Goal: Task Accomplishment & Management: Complete application form

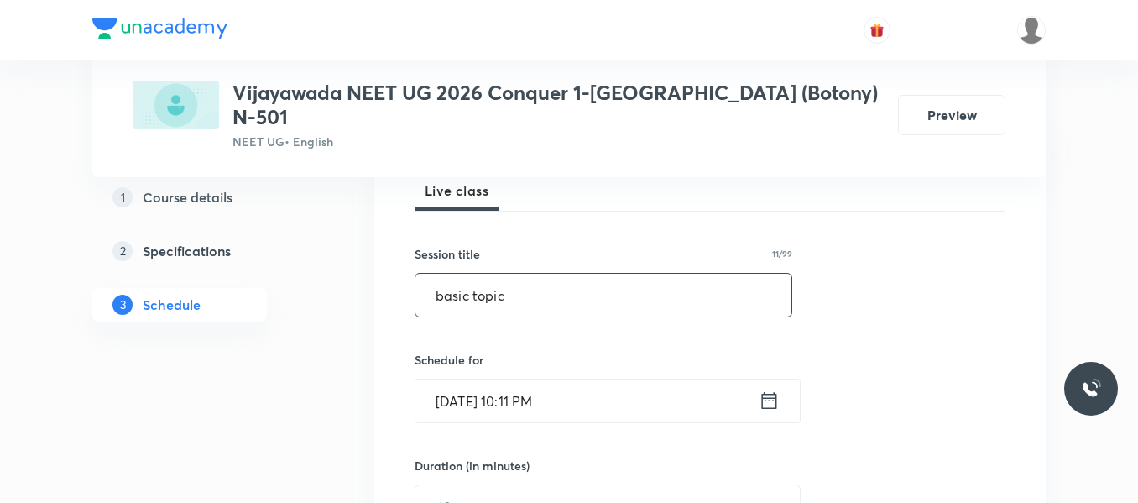
type input "basic topic"
click at [760, 389] on icon at bounding box center [769, 401] width 21 height 24
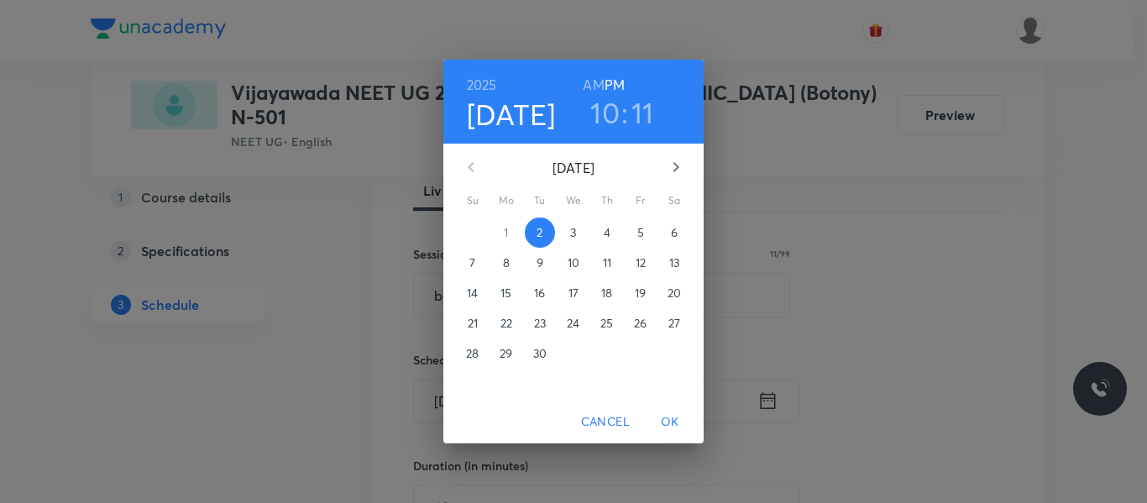
click at [579, 232] on span "3" at bounding box center [573, 232] width 30 height 17
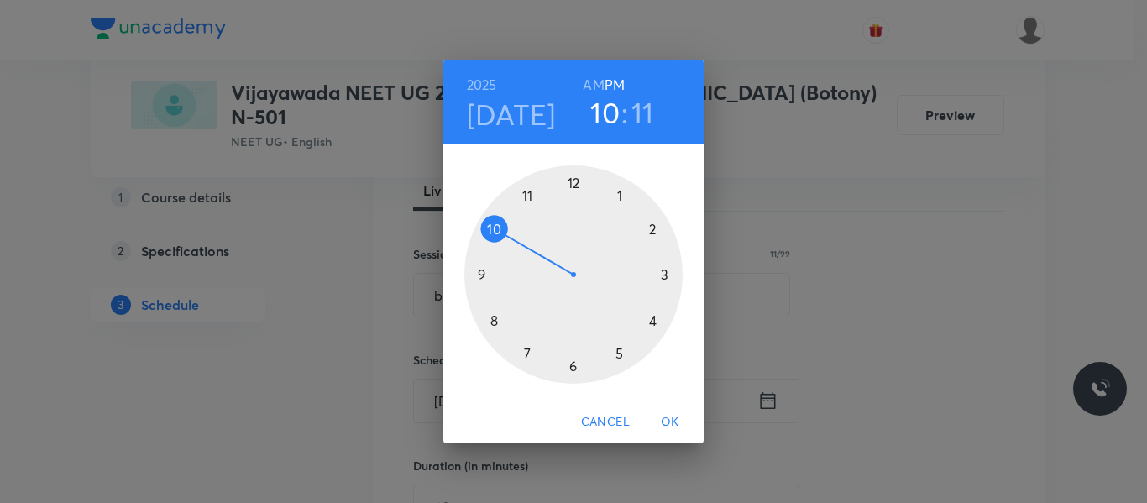
click at [594, 83] on h6 "AM" at bounding box center [593, 85] width 21 height 24
click at [641, 121] on h3 "11" at bounding box center [642, 112] width 23 height 35
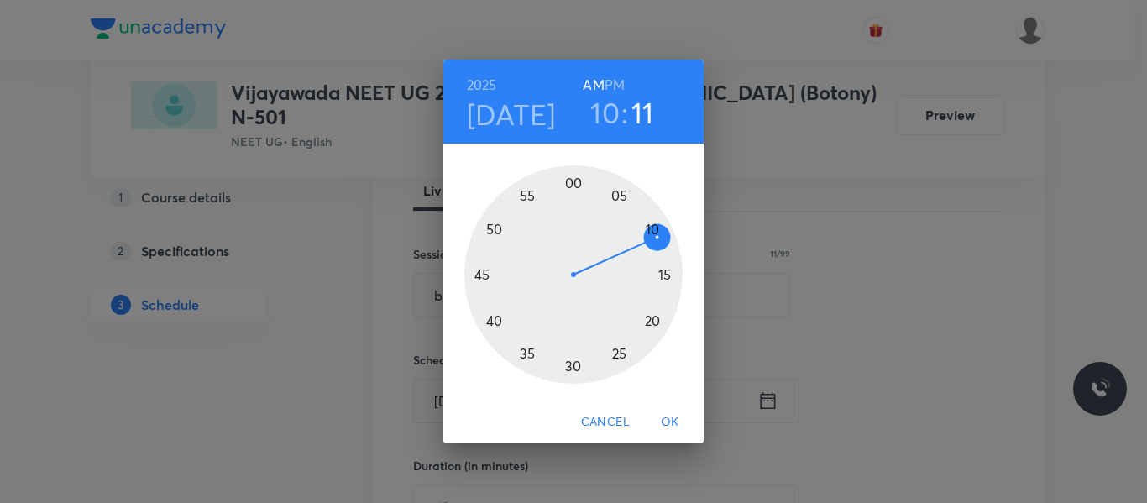
click at [572, 180] on div at bounding box center [573, 274] width 218 height 218
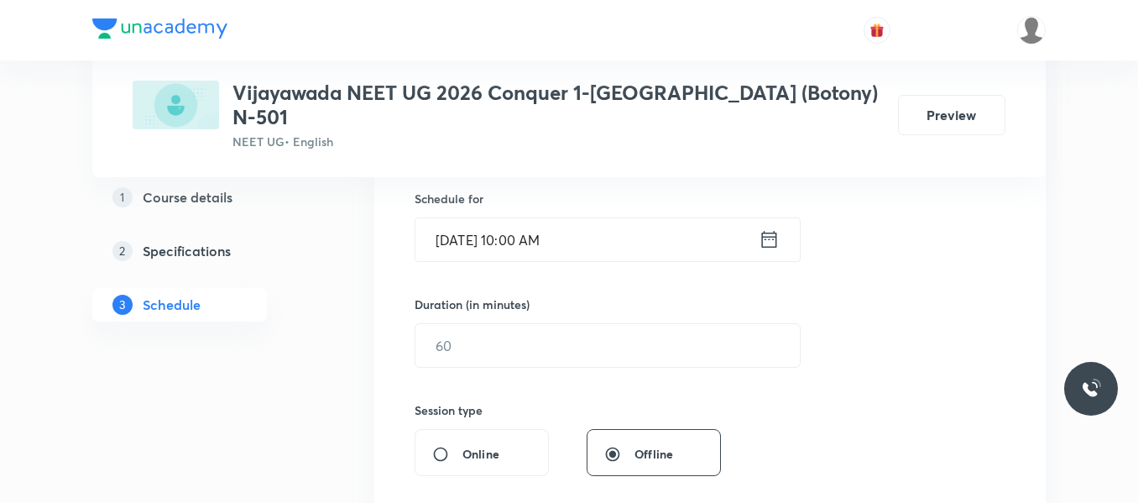
scroll to position [420, 0]
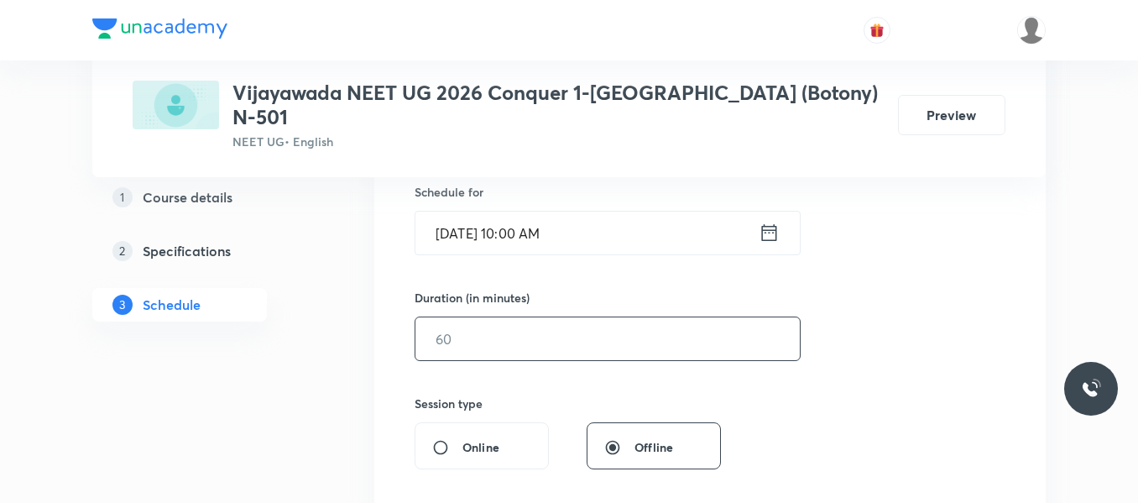
click at [489, 317] on input "text" at bounding box center [607, 338] width 384 height 43
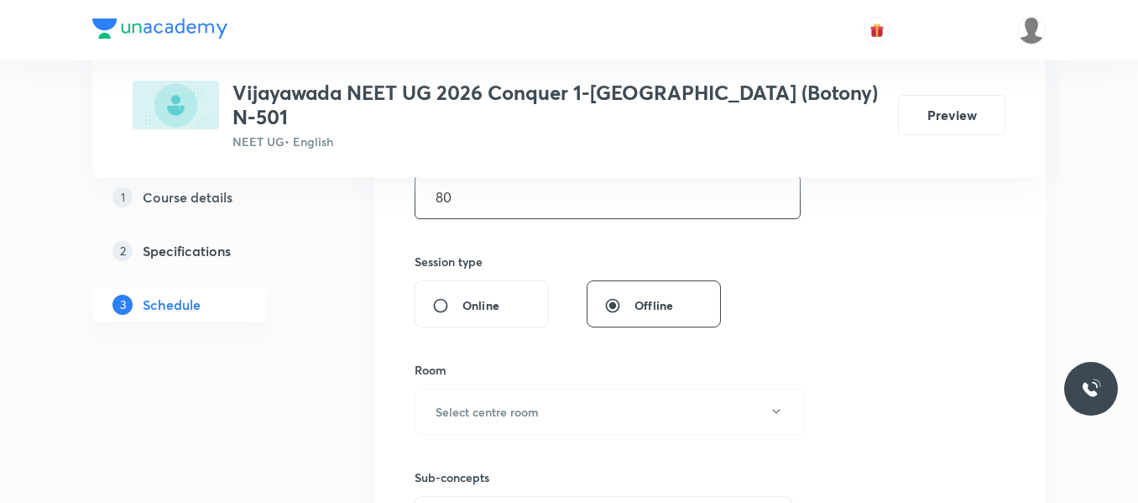
scroll to position [588, 0]
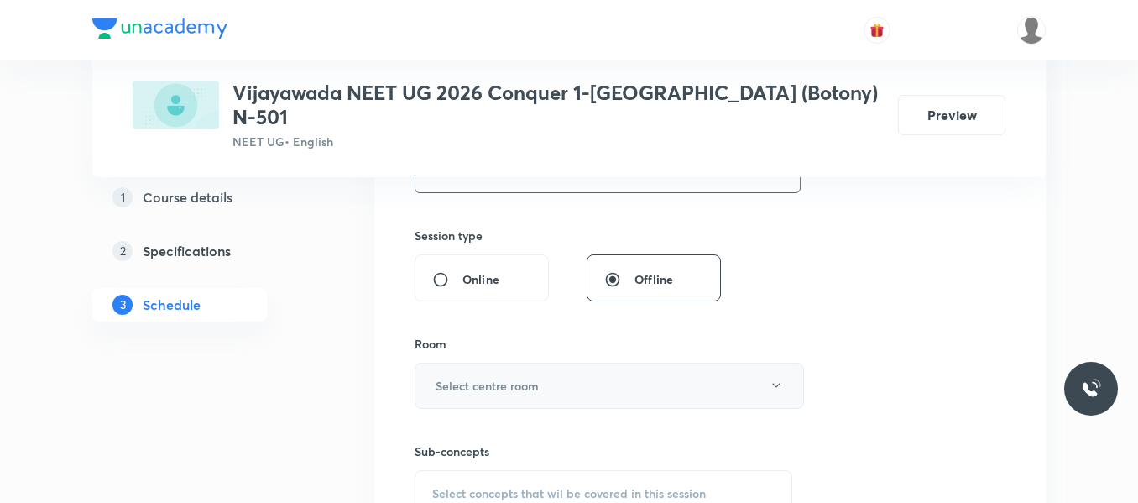
type input "80"
click at [563, 366] on button "Select centre room" at bounding box center [609, 386] width 389 height 46
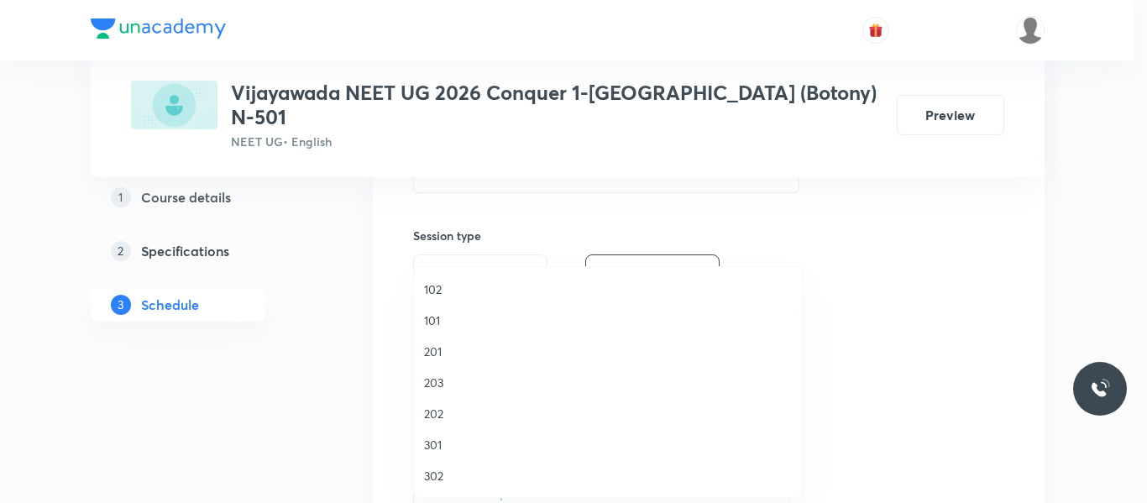
click at [429, 370] on li "203" at bounding box center [608, 382] width 388 height 31
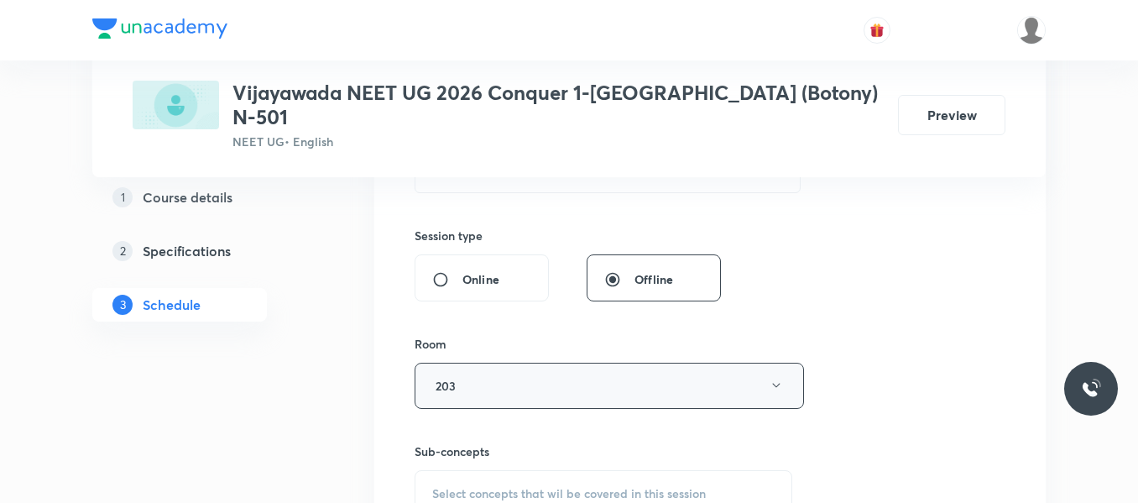
click at [534, 376] on button "203" at bounding box center [609, 386] width 389 height 46
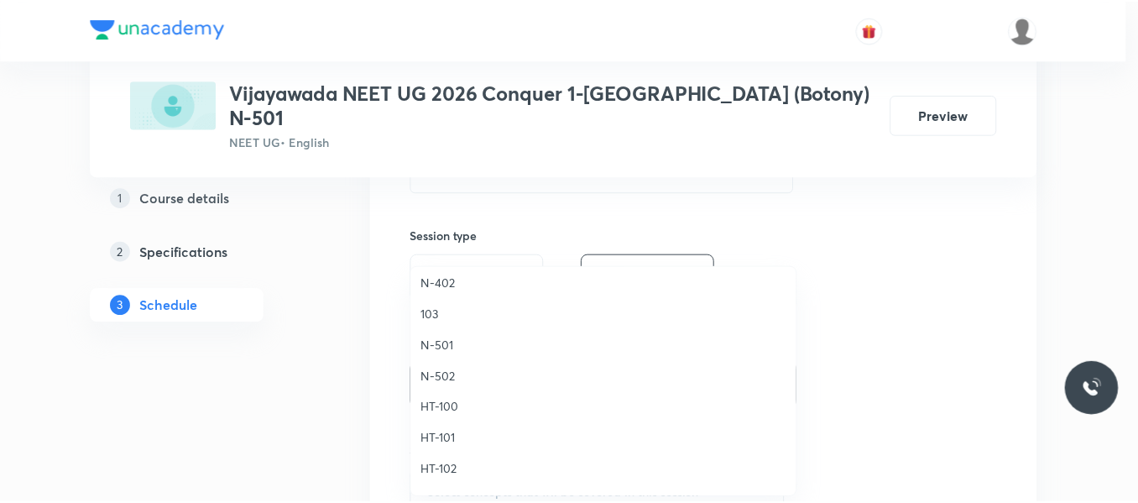
scroll to position [504, 0]
click at [441, 346] on span "N-501" at bounding box center [608, 345] width 368 height 18
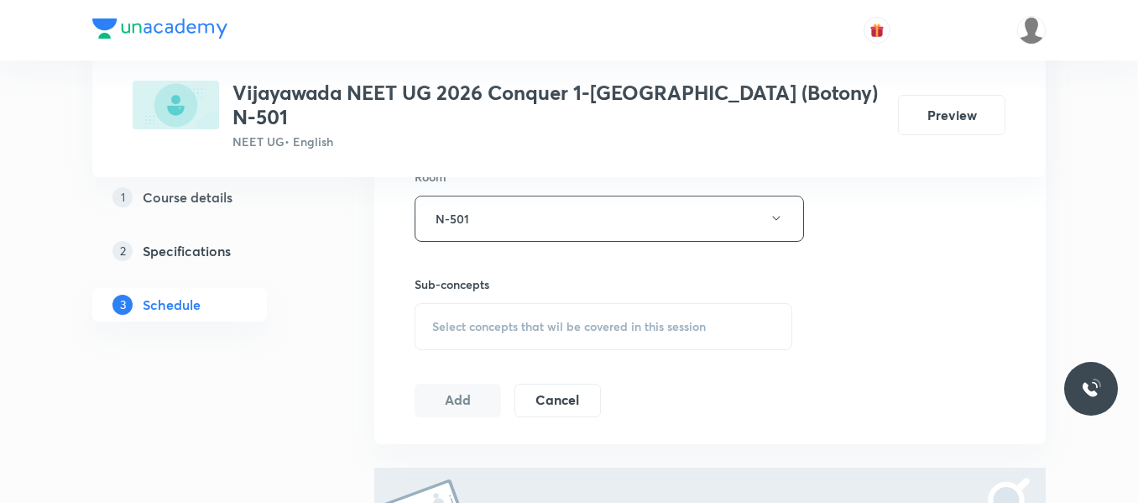
scroll to position [755, 0]
click at [538, 319] on span "Select concepts that wil be covered in this session" at bounding box center [569, 325] width 274 height 13
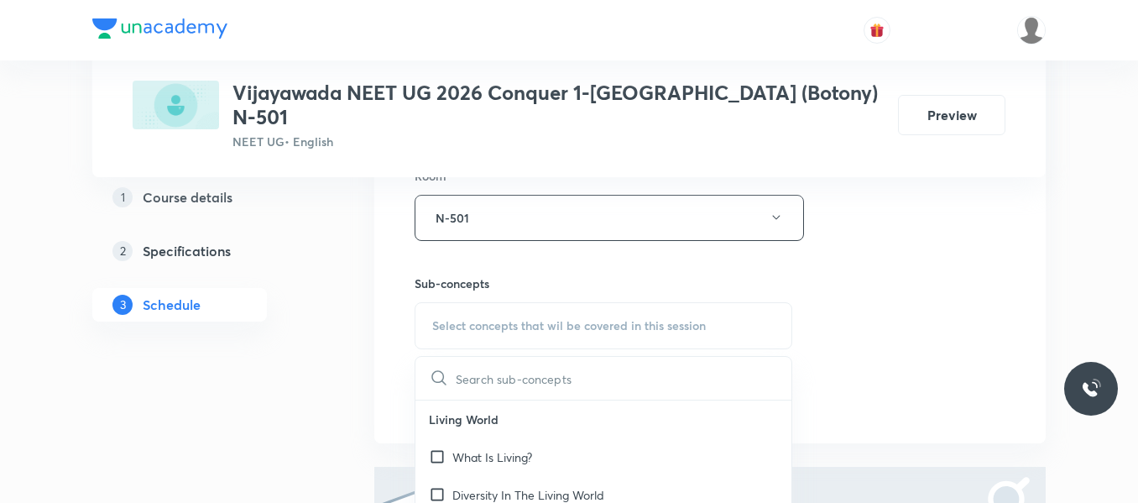
scroll to position [84, 0]
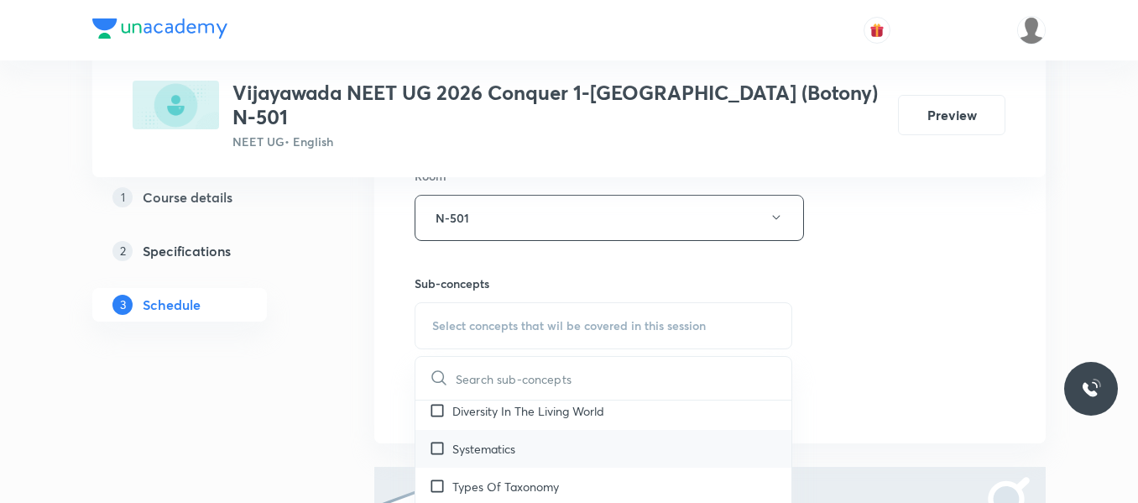
click at [514, 436] on div "Systematics" at bounding box center [603, 449] width 376 height 38
checkbox input "true"
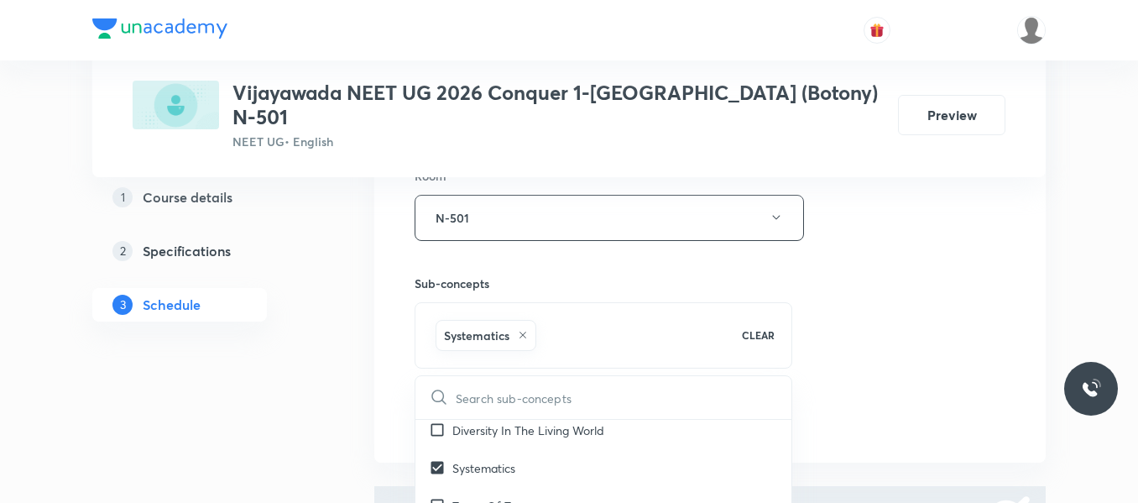
click at [854, 344] on div "Session 1 Live class Session title 11/99 basic topic ​ Schedule for Sept 3, 202…" at bounding box center [710, 31] width 591 height 807
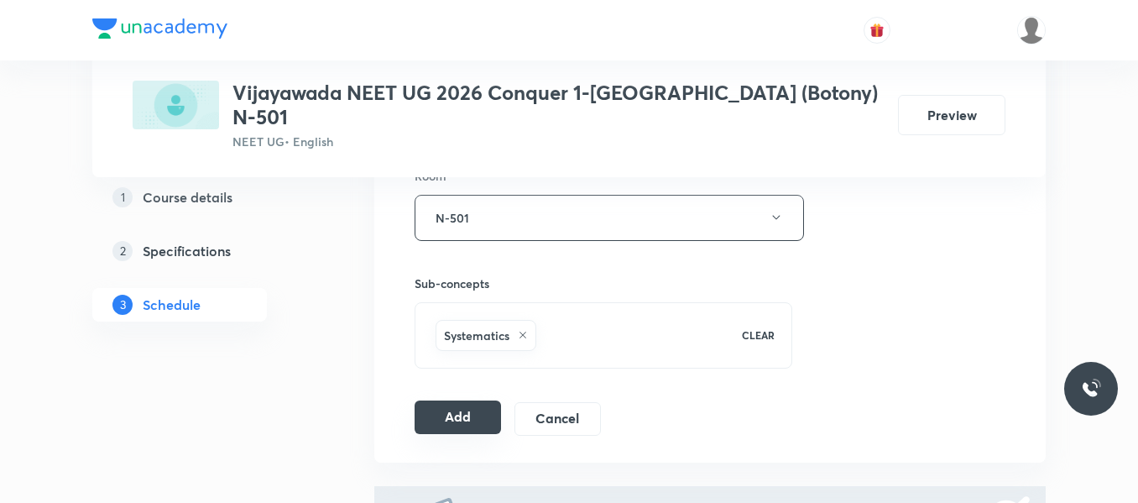
click at [458, 400] on button "Add" at bounding box center [458, 417] width 86 height 34
click at [469, 412] on button "Add" at bounding box center [458, 417] width 86 height 34
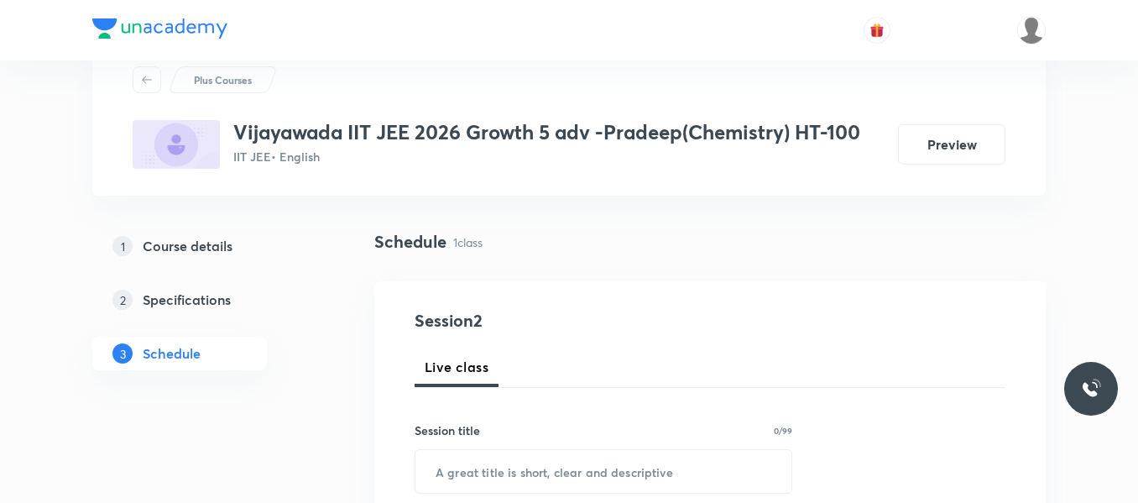
scroll to position [168, 0]
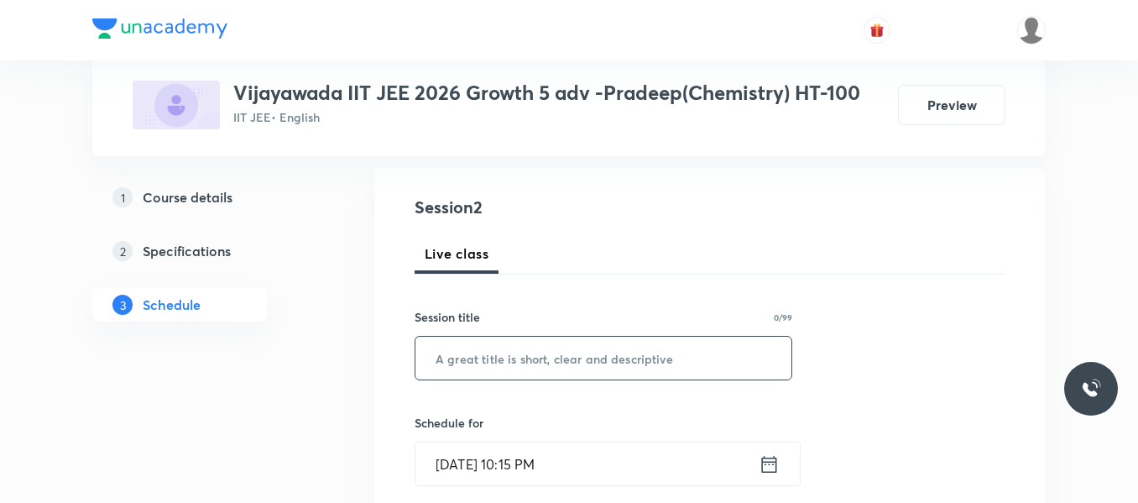
click at [564, 361] on input "text" at bounding box center [603, 358] width 376 height 43
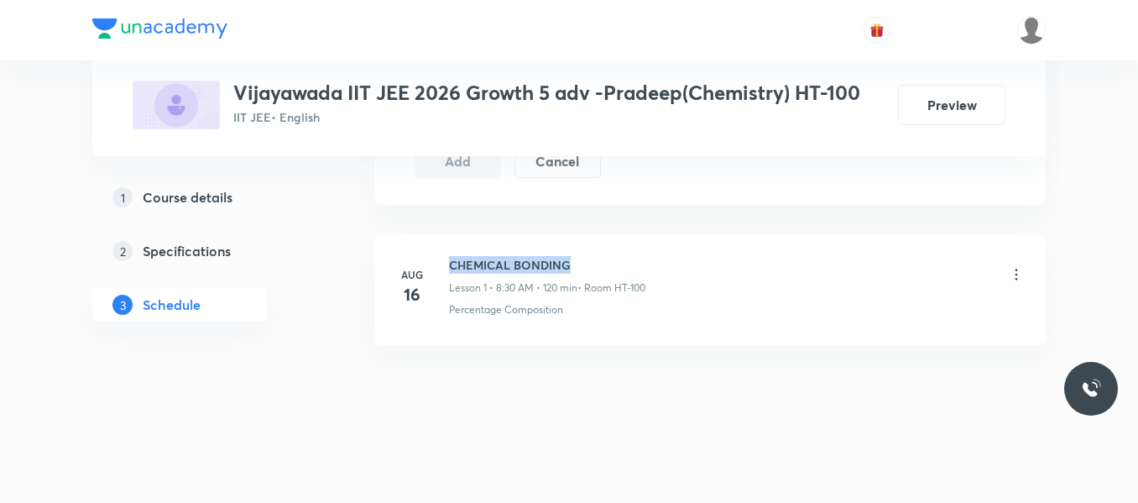
drag, startPoint x: 450, startPoint y: 260, endPoint x: 583, endPoint y: 250, distance: 133.8
click at [583, 250] on li "Aug 16 CHEMICAL BONDING Lesson 1 • 8:30 AM • 120 min • Room HT-100 Percentage C…" at bounding box center [709, 290] width 671 height 110
copy h6 "CHEMICAL BONDING"
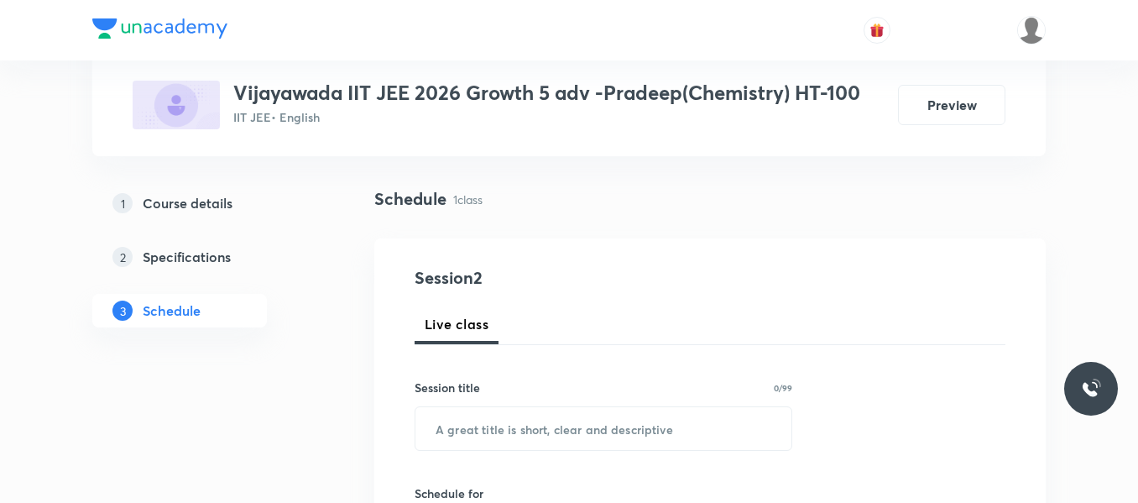
scroll to position [252, 0]
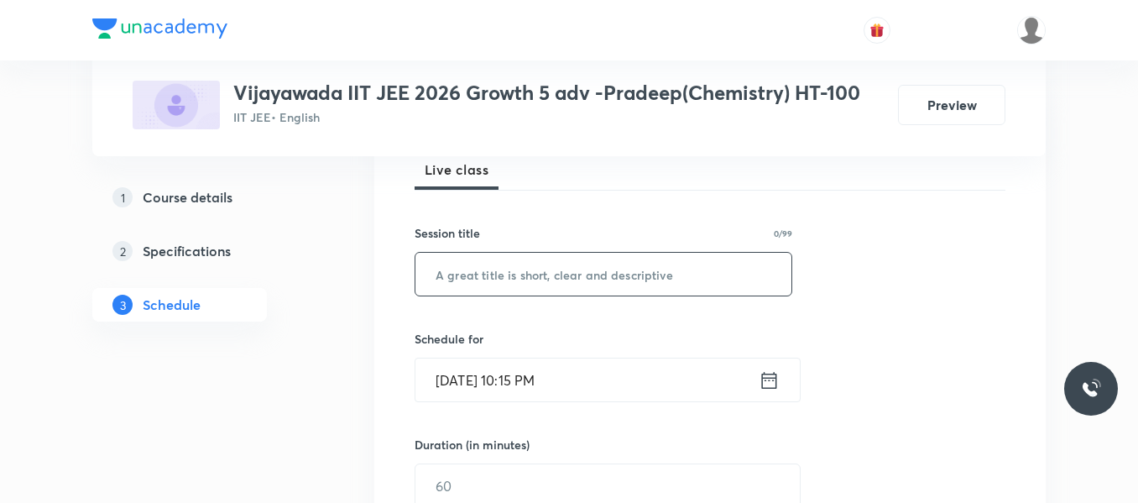
click at [536, 270] on input "text" at bounding box center [603, 274] width 376 height 43
paste input "CHEMICAL BONDING"
type input "CHEMICAL BONDING"
click at [766, 382] on icon at bounding box center [769, 380] width 21 height 24
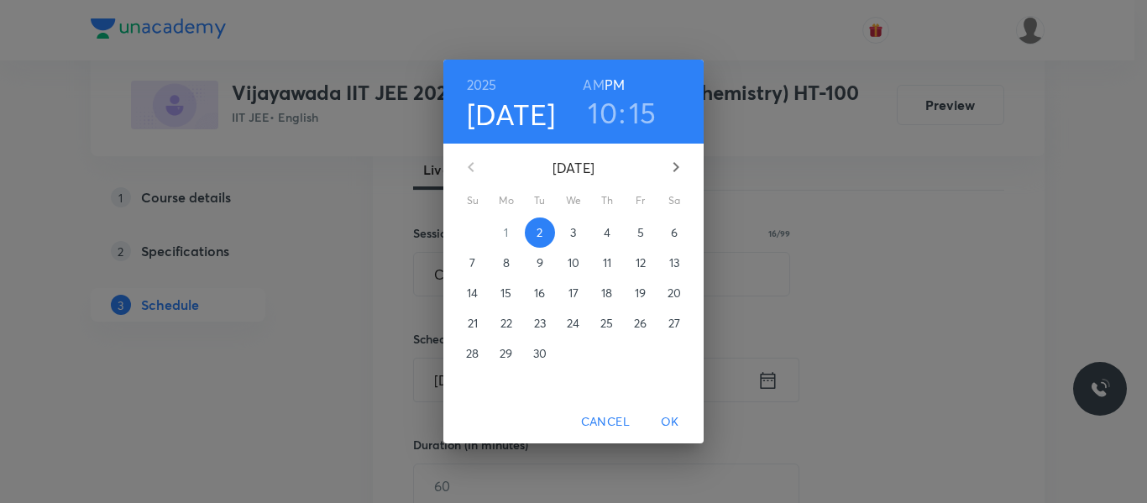
click at [577, 233] on span "3" at bounding box center [573, 232] width 30 height 17
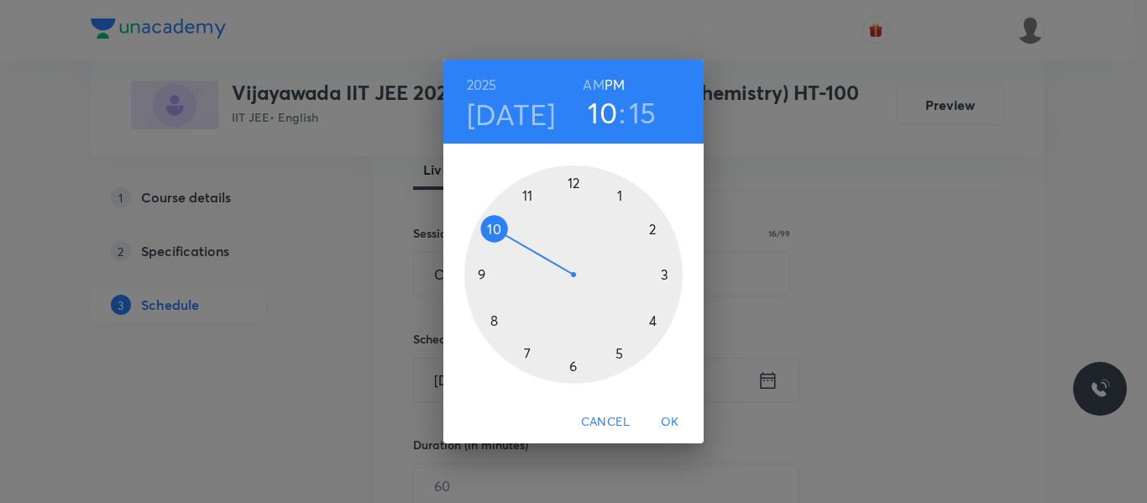
click at [490, 329] on div at bounding box center [573, 274] width 218 height 218
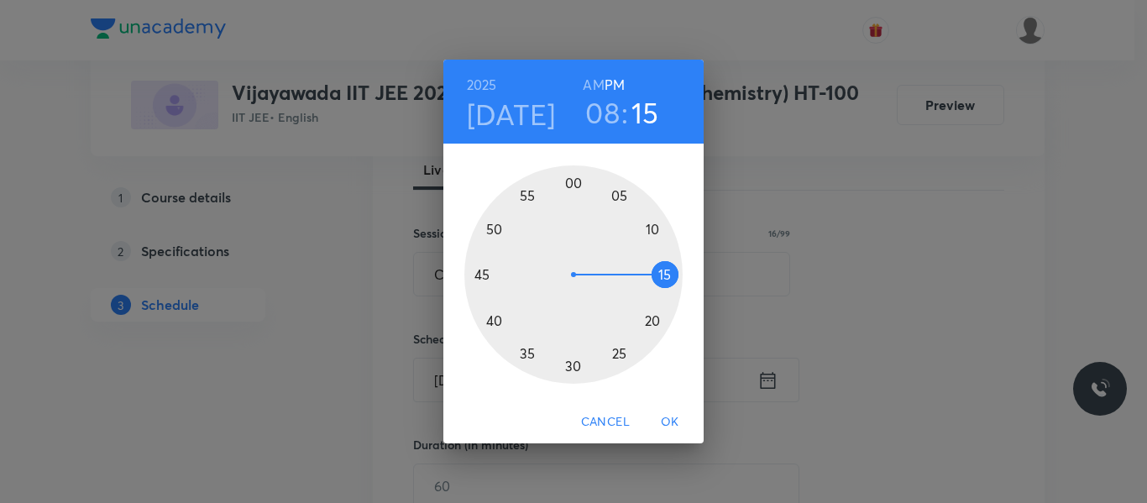
click at [596, 84] on h6 "AM" at bounding box center [593, 85] width 21 height 24
click at [572, 366] on div at bounding box center [573, 274] width 218 height 218
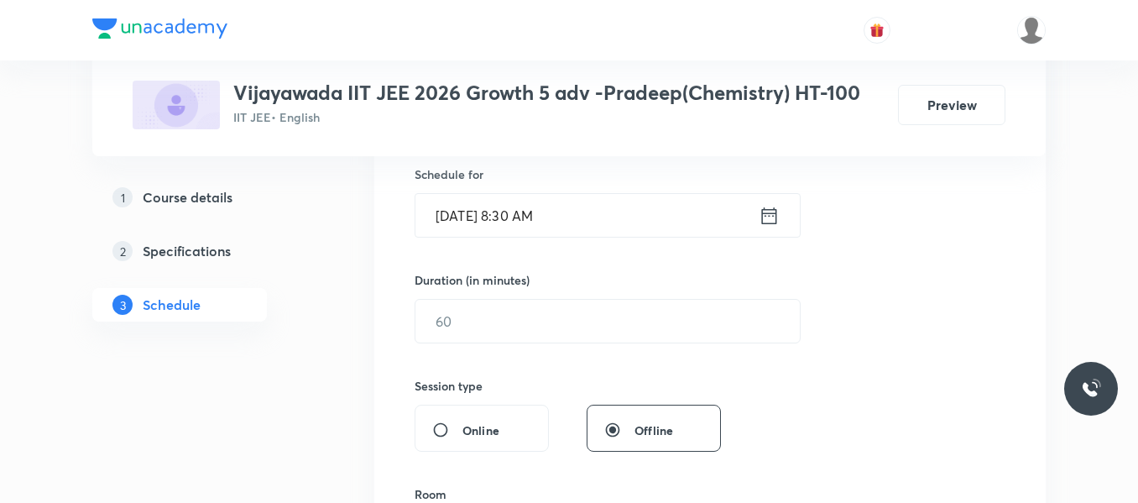
scroll to position [420, 0]
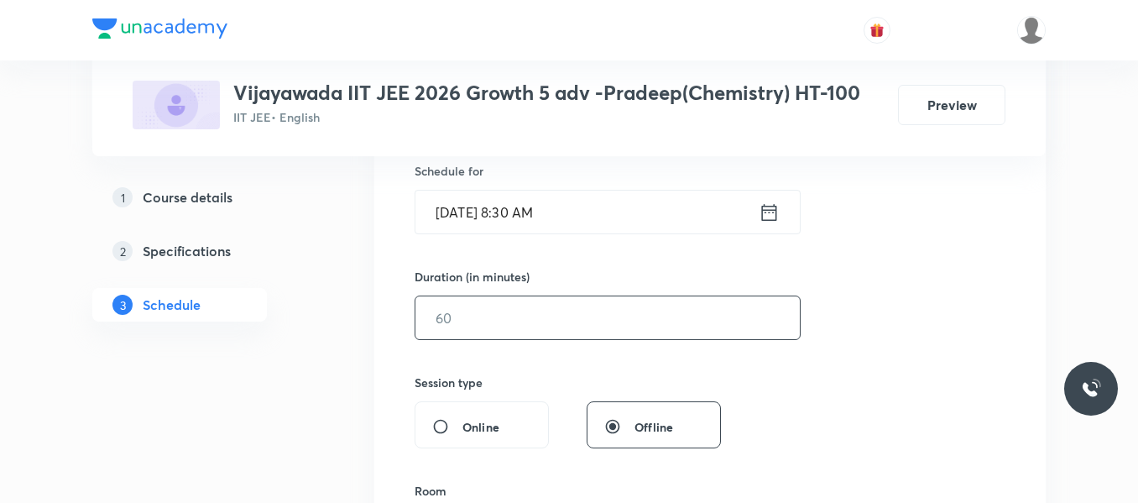
click at [526, 321] on input "text" at bounding box center [607, 317] width 384 height 43
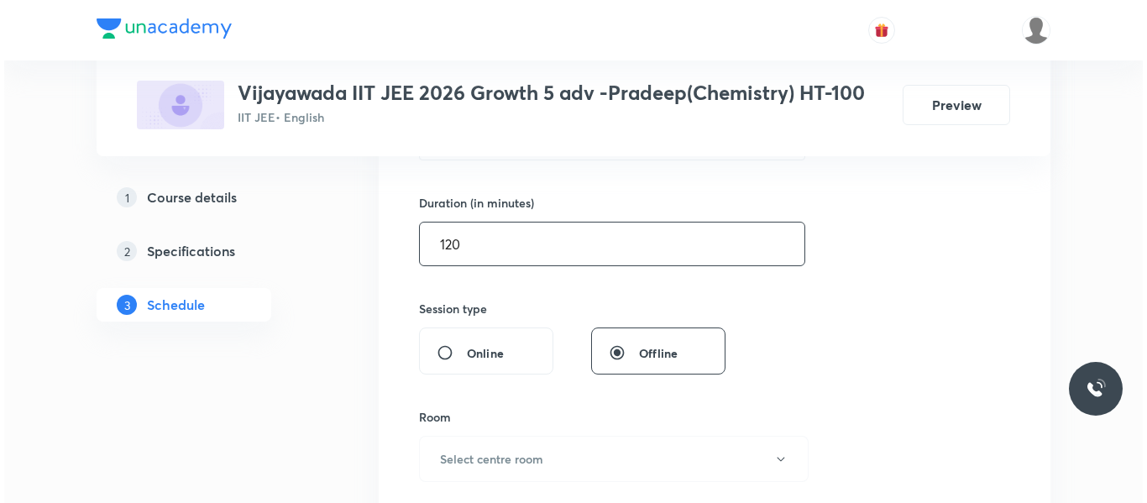
scroll to position [671, 0]
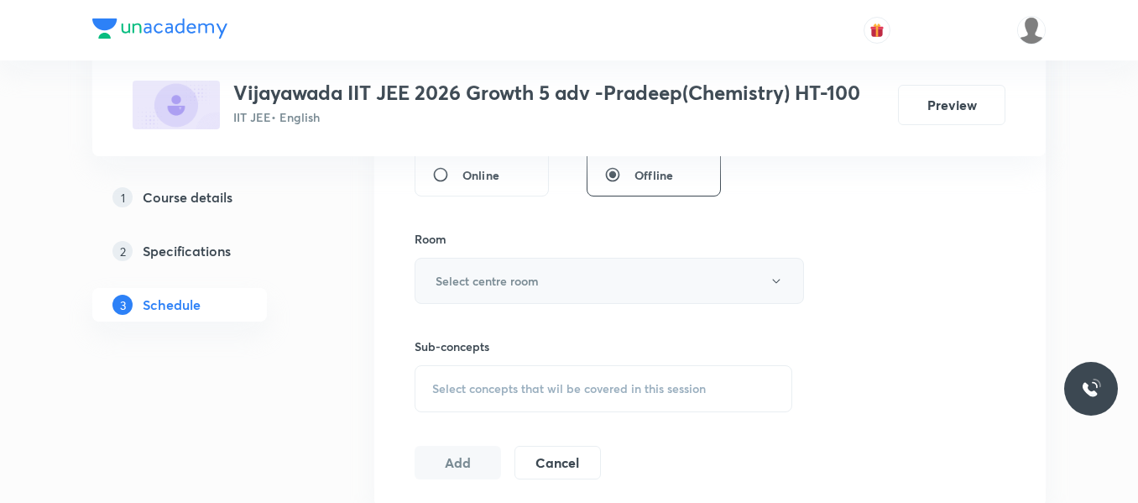
type input "120"
click at [501, 282] on h6 "Select centre room" at bounding box center [487, 281] width 103 height 18
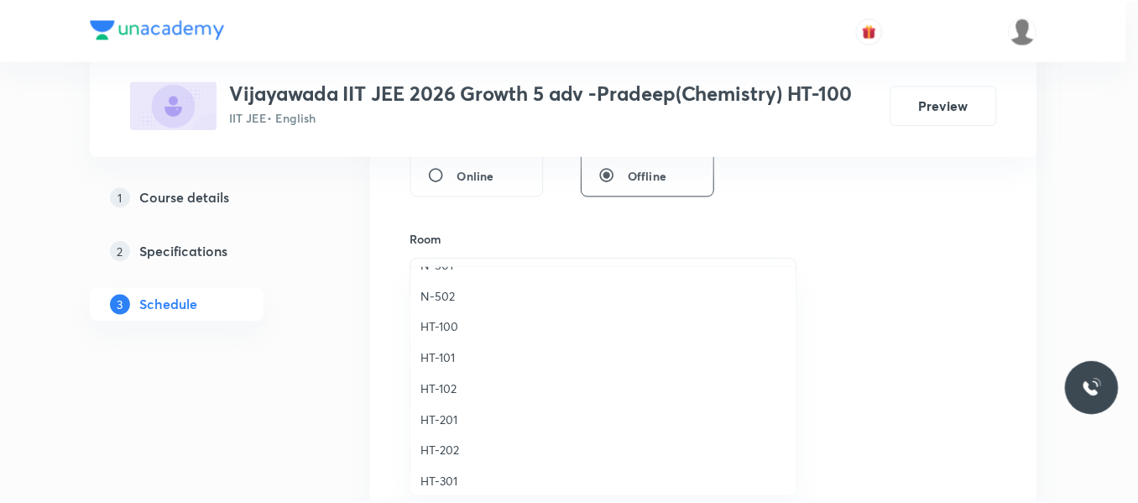
scroll to position [588, 0]
click at [450, 320] on span "HT-100" at bounding box center [608, 323] width 368 height 18
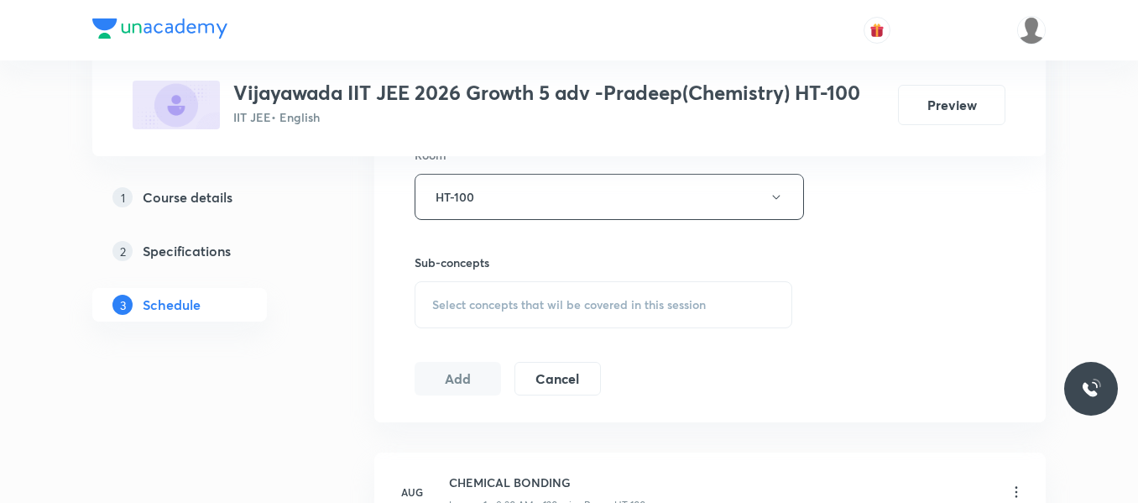
click at [461, 301] on span "Select concepts that wil be covered in this session" at bounding box center [569, 304] width 274 height 13
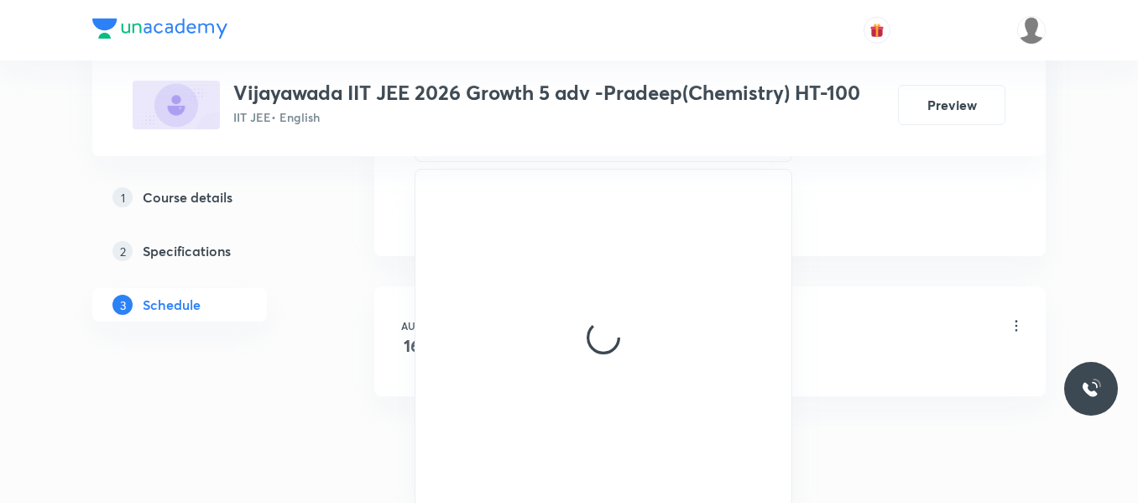
scroll to position [923, 0]
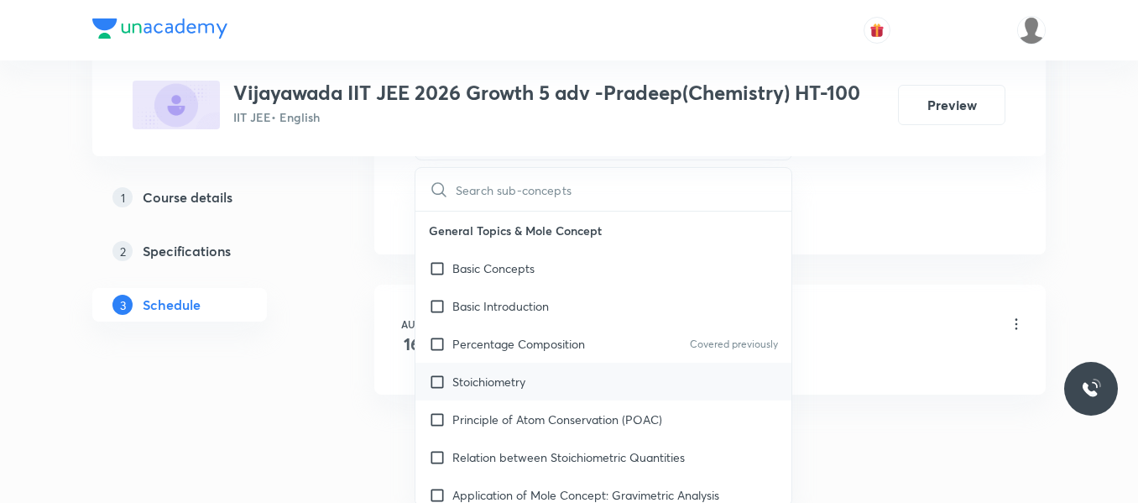
click at [491, 369] on div "Stoichiometry" at bounding box center [603, 382] width 376 height 38
checkbox input "true"
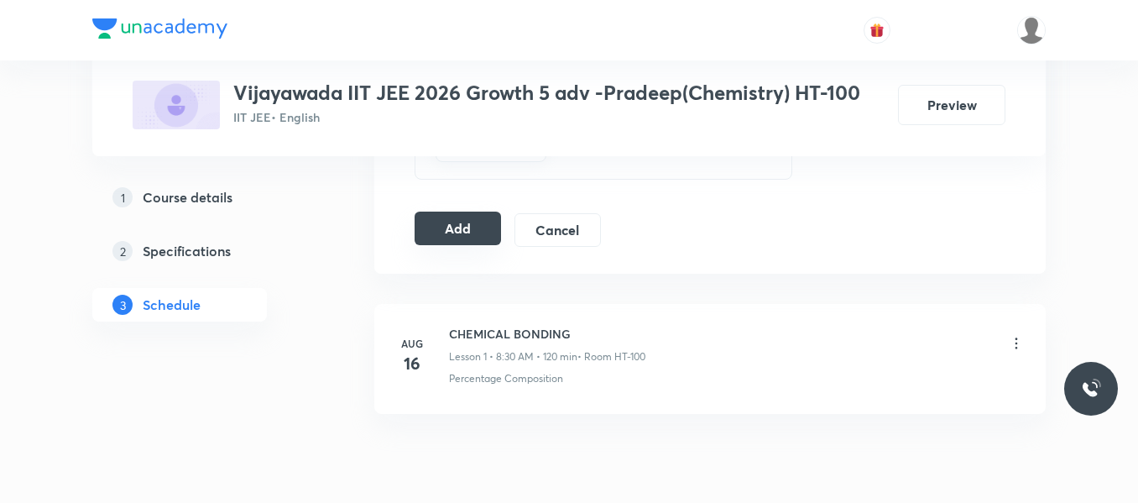
click at [460, 237] on button "Add" at bounding box center [458, 229] width 86 height 34
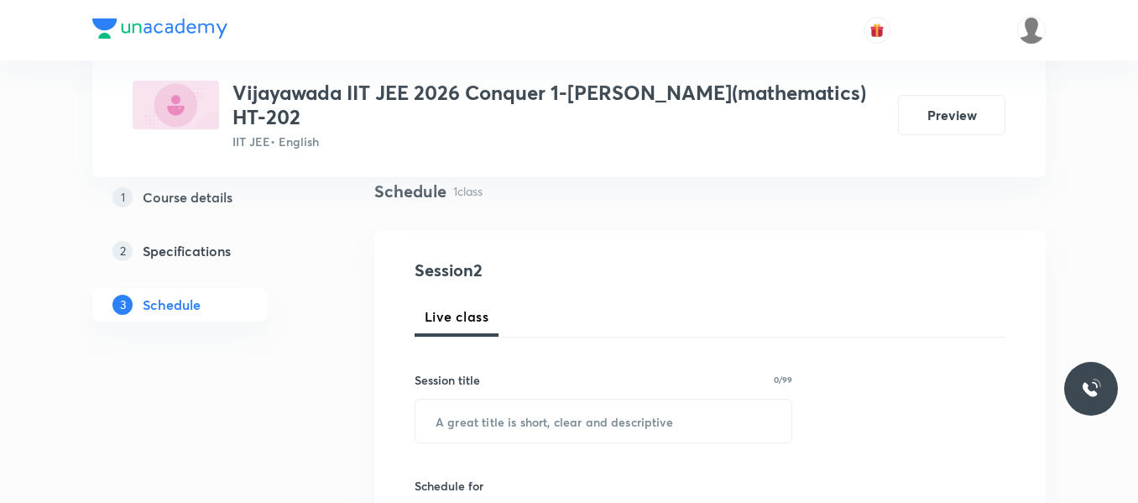
scroll to position [168, 0]
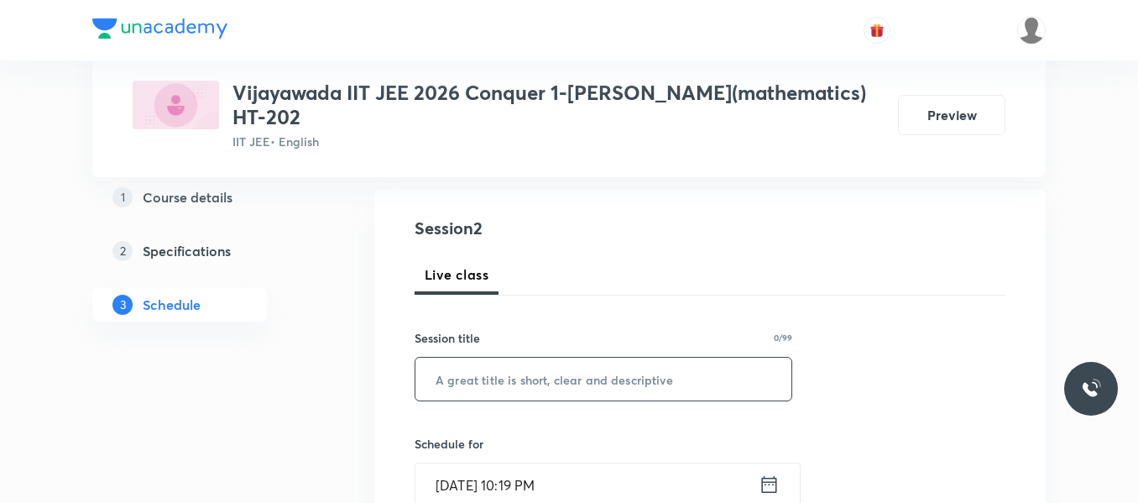
click at [570, 382] on input "text" at bounding box center [603, 379] width 376 height 43
click at [598, 367] on input "text" at bounding box center [603, 379] width 376 height 43
paste input "Definite integrations"
type input "Definite integrations"
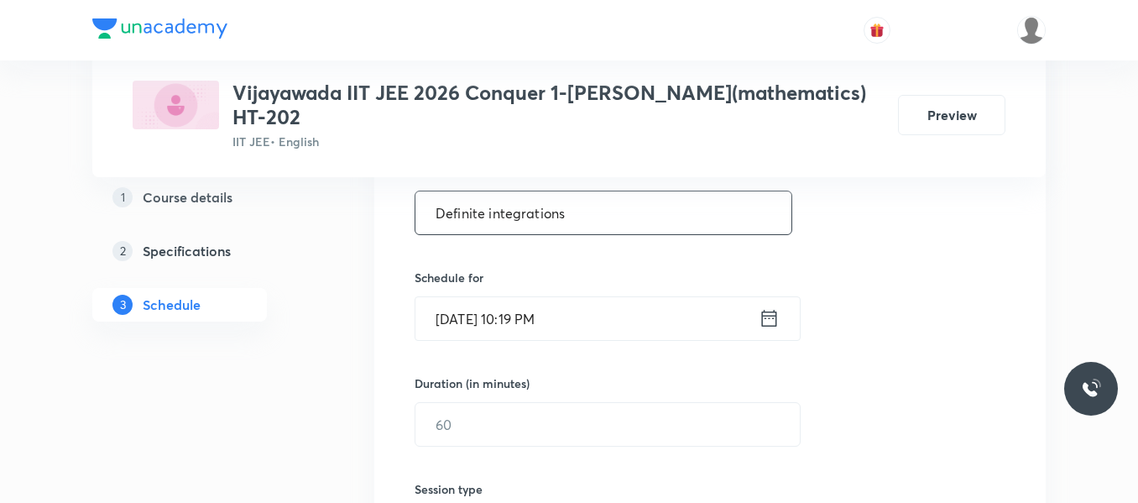
scroll to position [336, 0]
click at [761, 323] on icon at bounding box center [769, 317] width 21 height 24
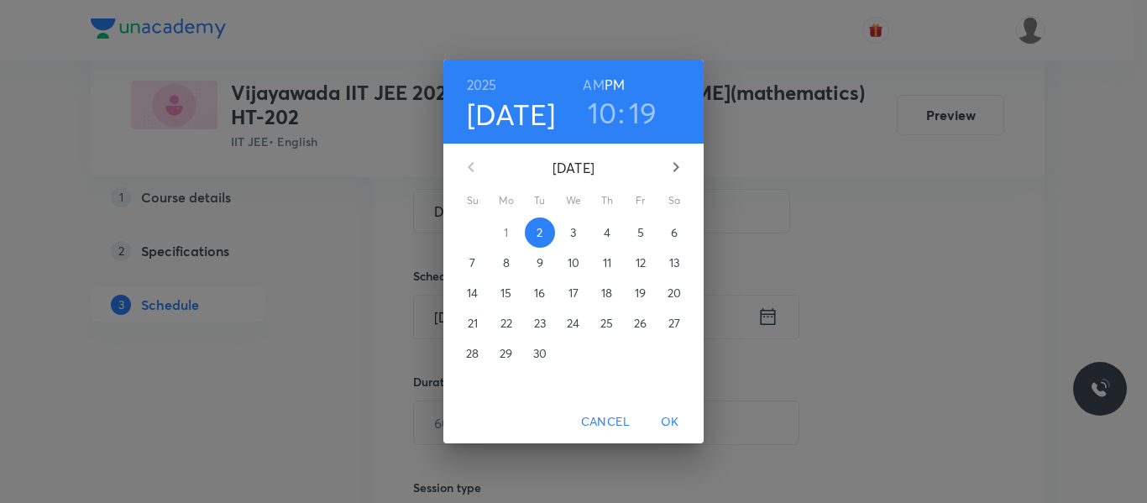
click at [575, 227] on p "3" at bounding box center [573, 232] width 6 height 17
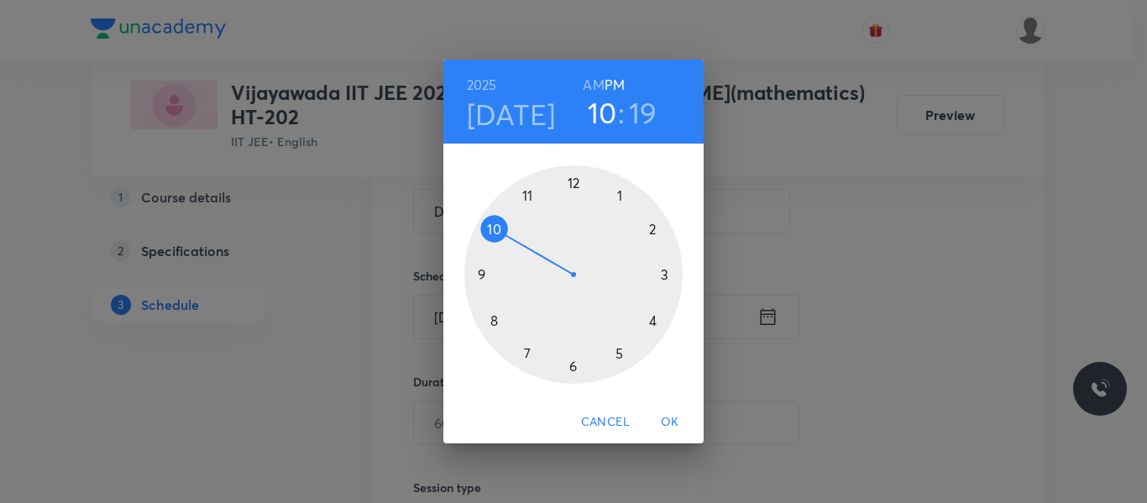
click at [494, 325] on div at bounding box center [573, 274] width 218 height 218
click at [592, 86] on h6 "AM" at bounding box center [593, 85] width 21 height 24
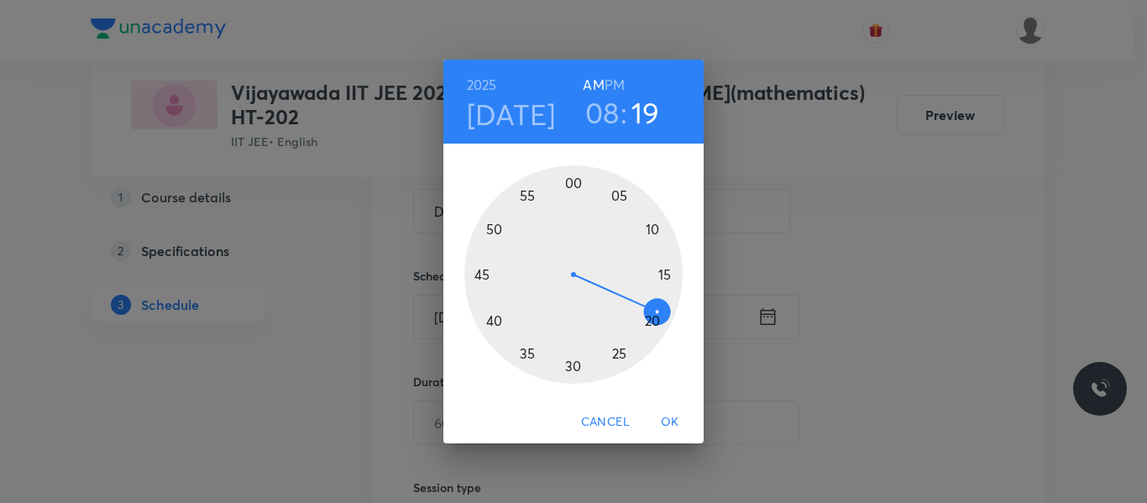
click at [570, 364] on div at bounding box center [573, 274] width 218 height 218
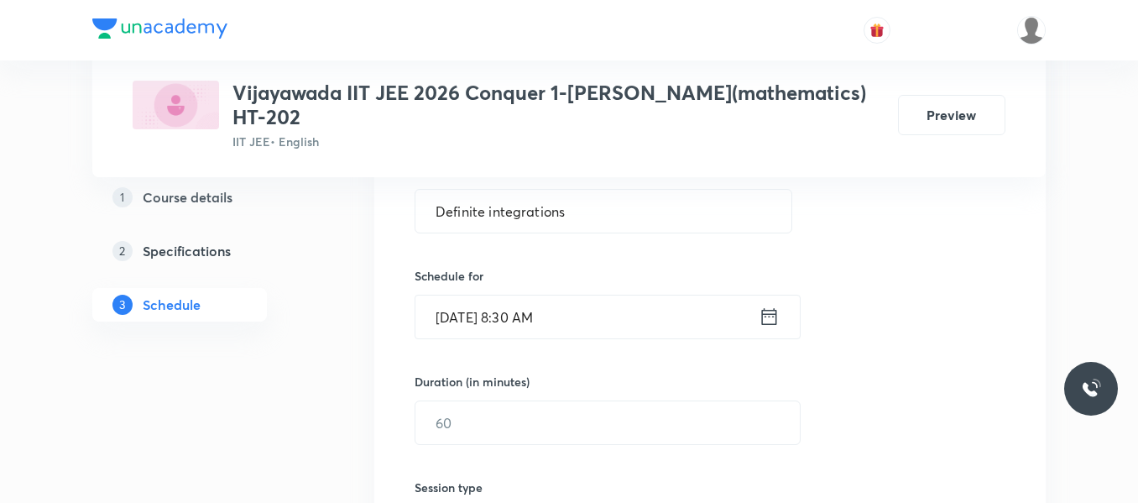
scroll to position [420, 0]
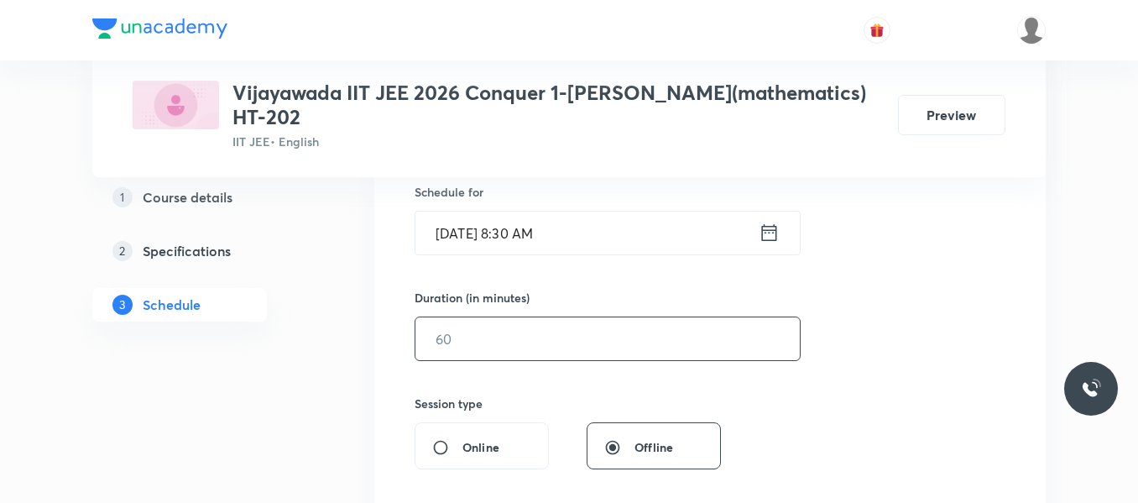
click at [534, 342] on input "text" at bounding box center [607, 338] width 384 height 43
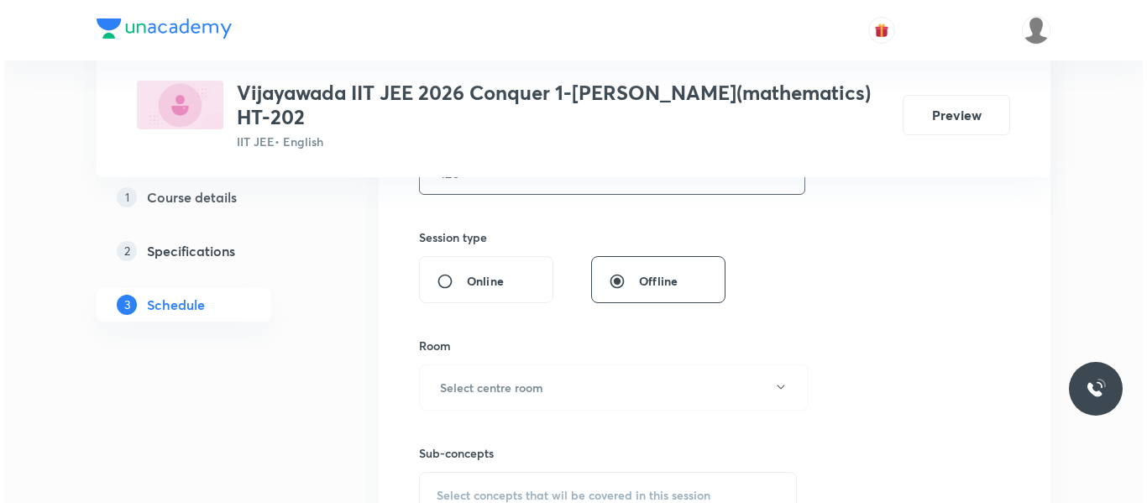
scroll to position [588, 0]
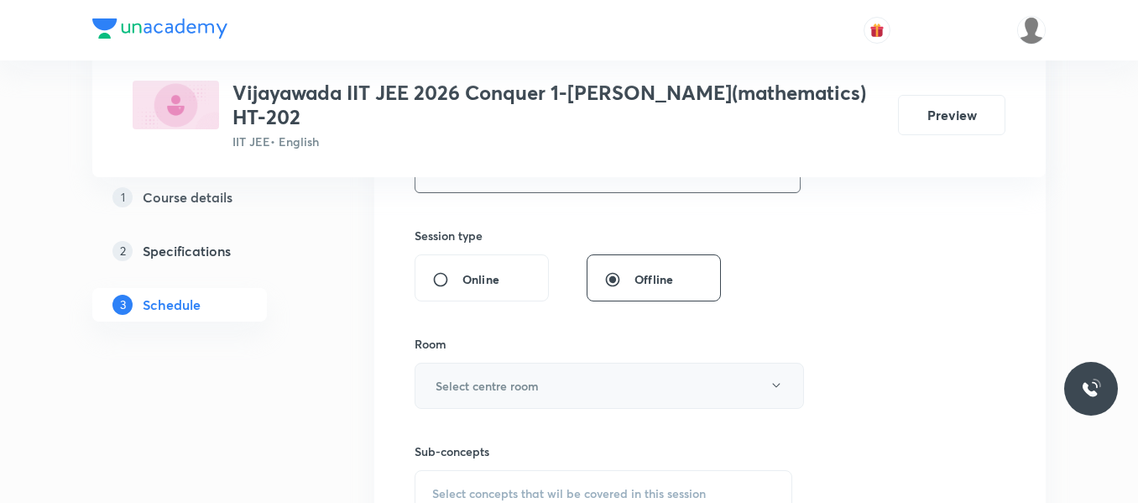
type input "120"
click at [491, 382] on h6 "Select centre room" at bounding box center [487, 386] width 103 height 18
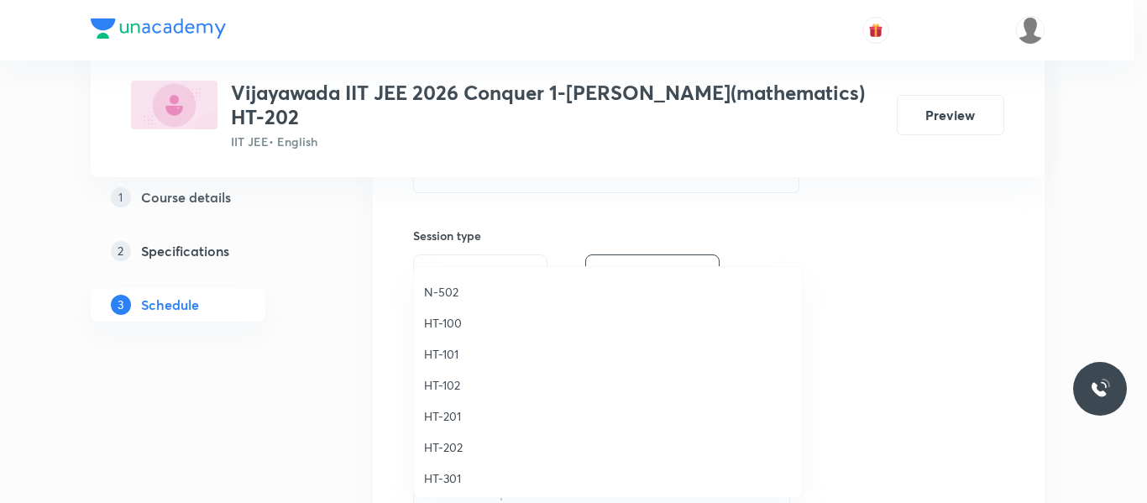
click at [450, 445] on span "HT-202" at bounding box center [608, 447] width 368 height 18
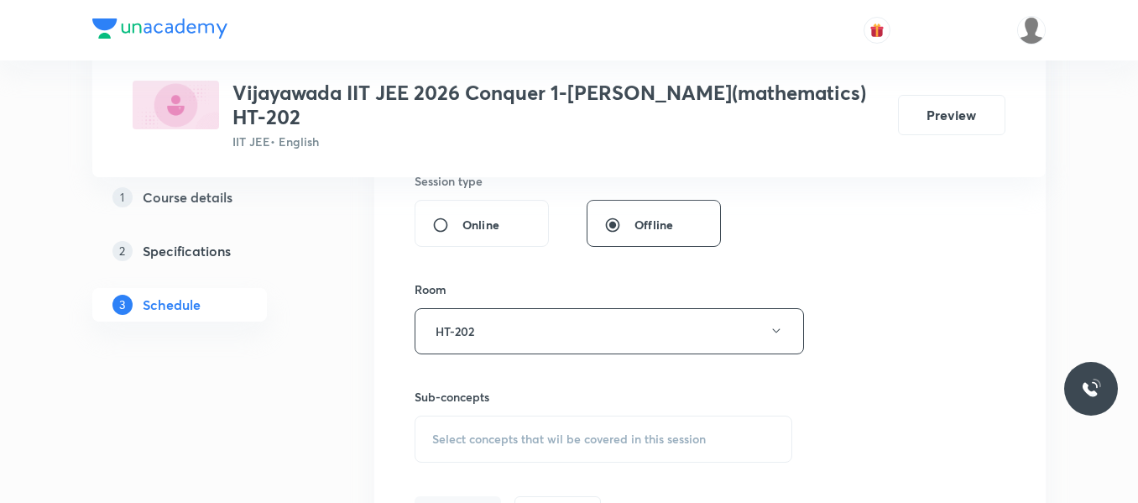
scroll to position [671, 0]
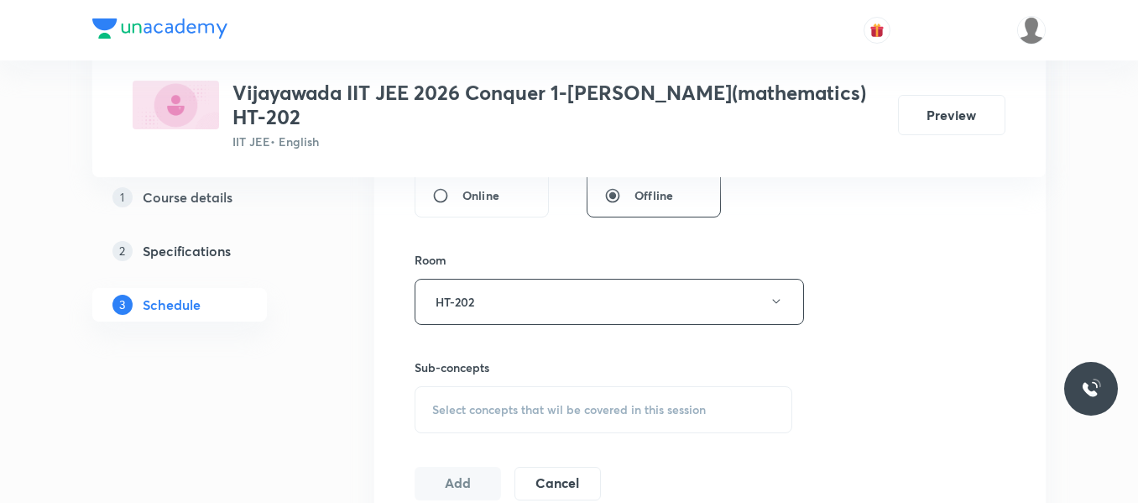
click at [471, 407] on span "Select concepts that wil be covered in this session" at bounding box center [569, 409] width 274 height 13
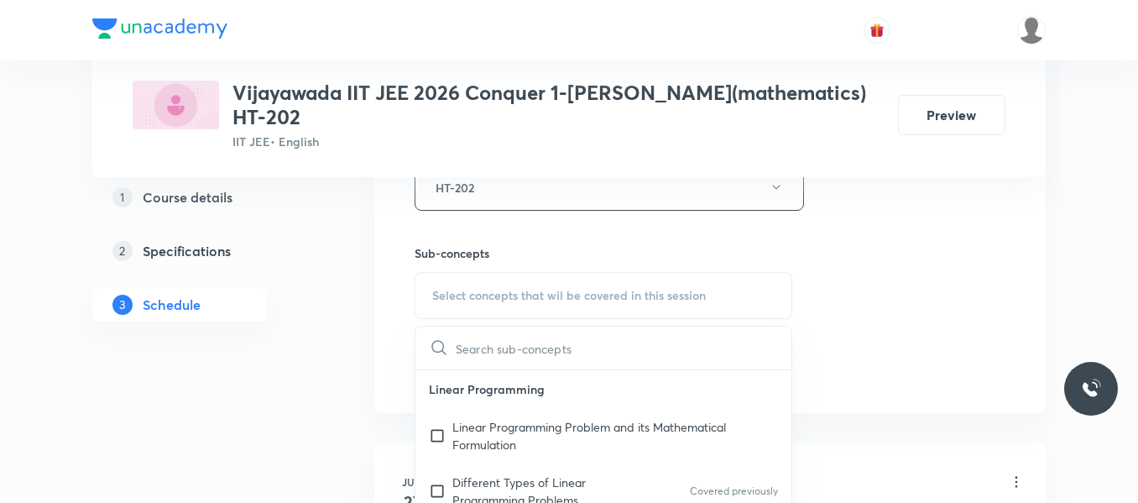
scroll to position [839, 0]
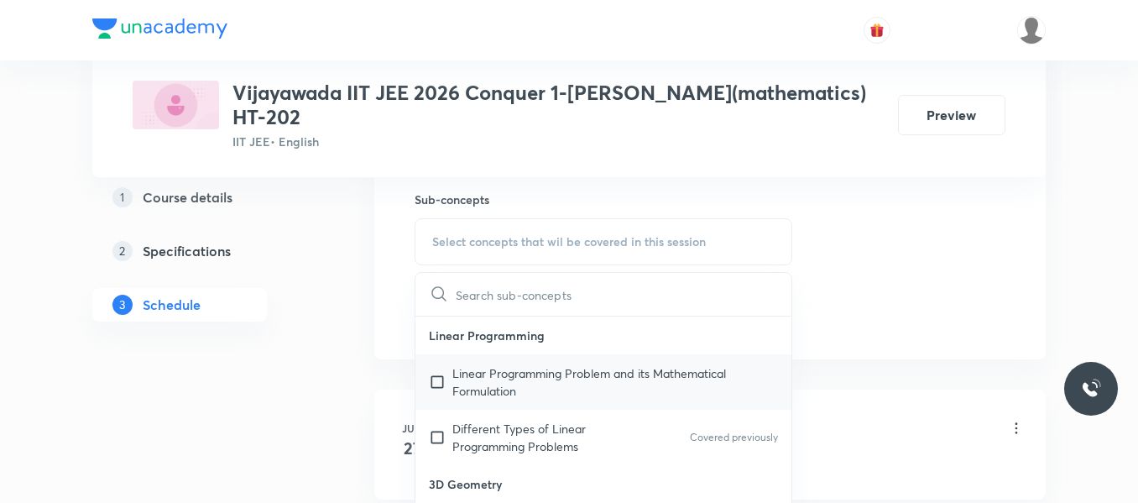
click at [494, 394] on p "Linear Programming Problem and its Mathematical Formulation" at bounding box center [615, 381] width 326 height 35
checkbox input "true"
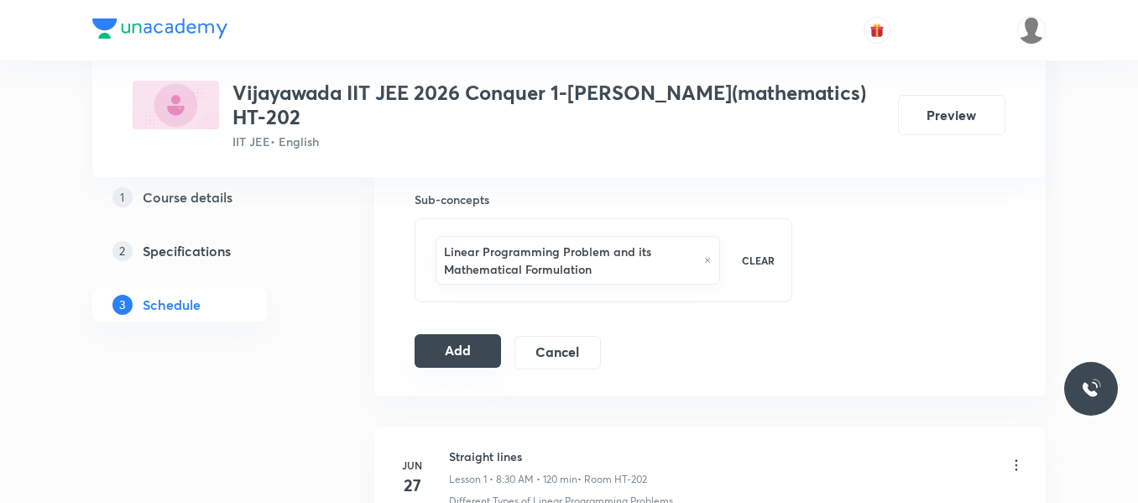
click at [462, 347] on button "Add" at bounding box center [458, 351] width 86 height 34
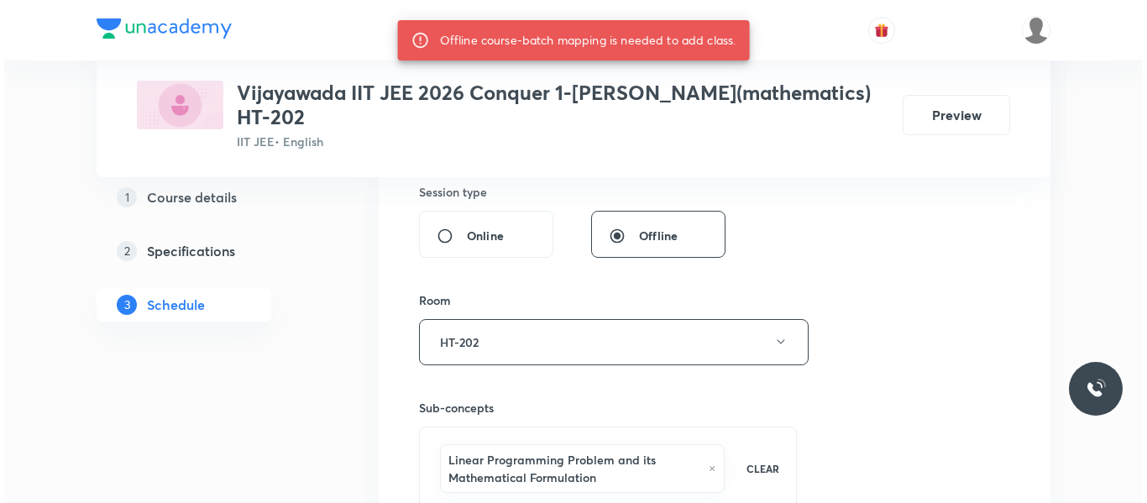
scroll to position [588, 0]
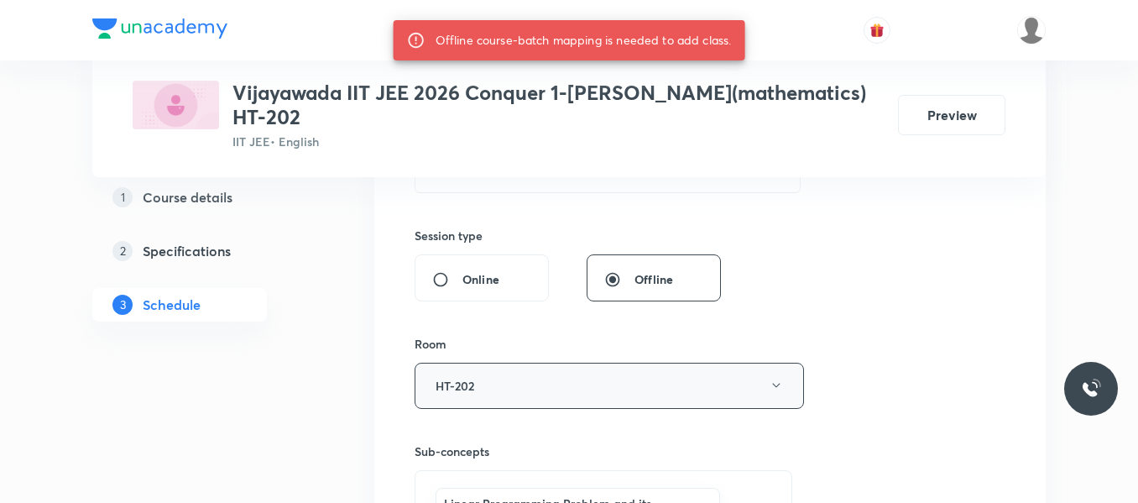
click at [569, 397] on button "HT-202" at bounding box center [609, 386] width 389 height 46
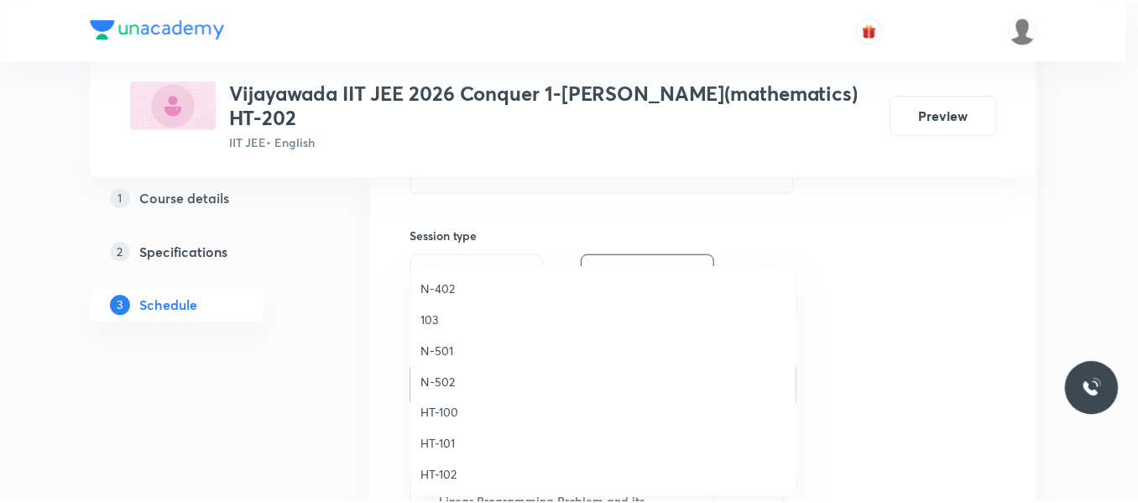
scroll to position [504, 0]
click at [438, 406] on span "HT-100" at bounding box center [608, 407] width 368 height 18
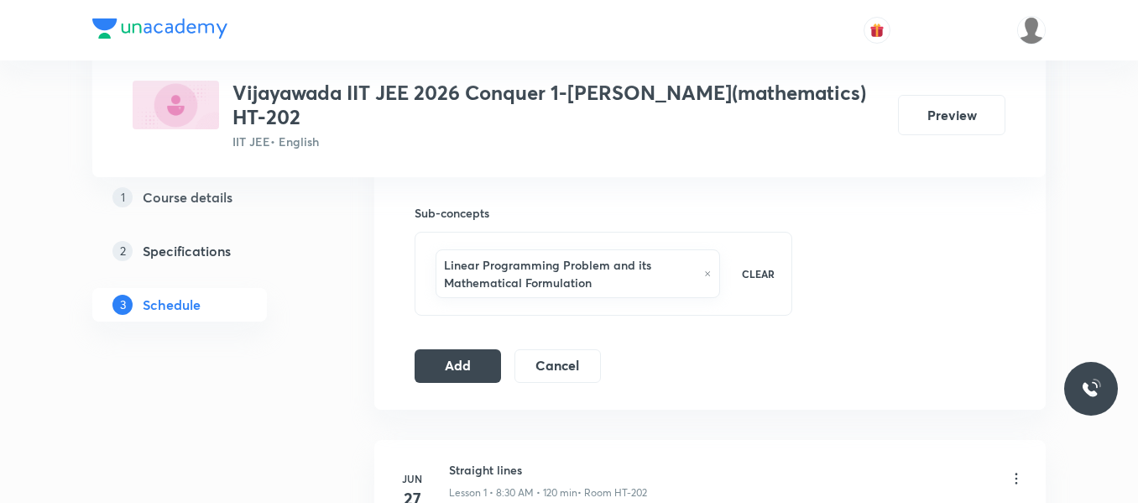
scroll to position [923, 0]
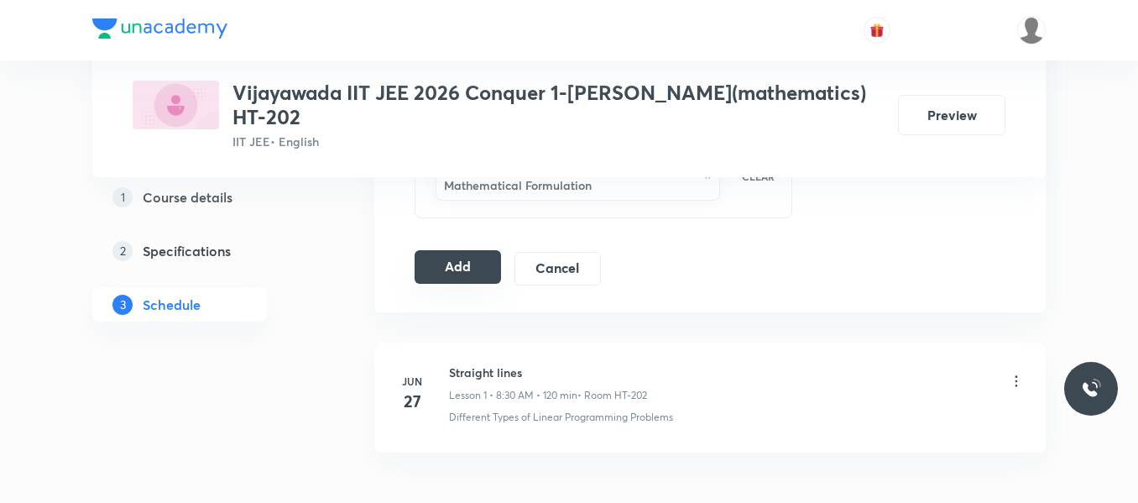
click at [450, 254] on button "Add" at bounding box center [458, 267] width 86 height 34
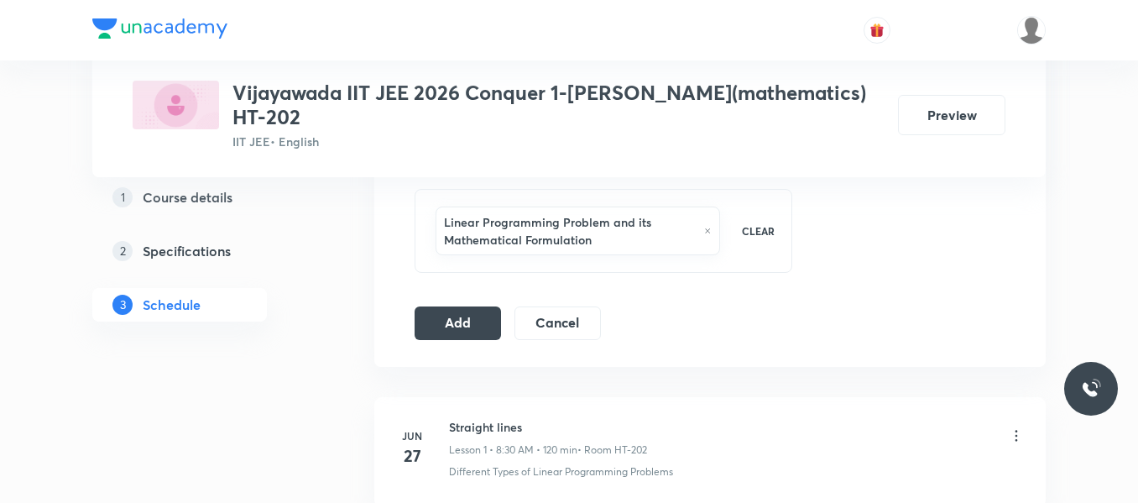
scroll to position [863, 0]
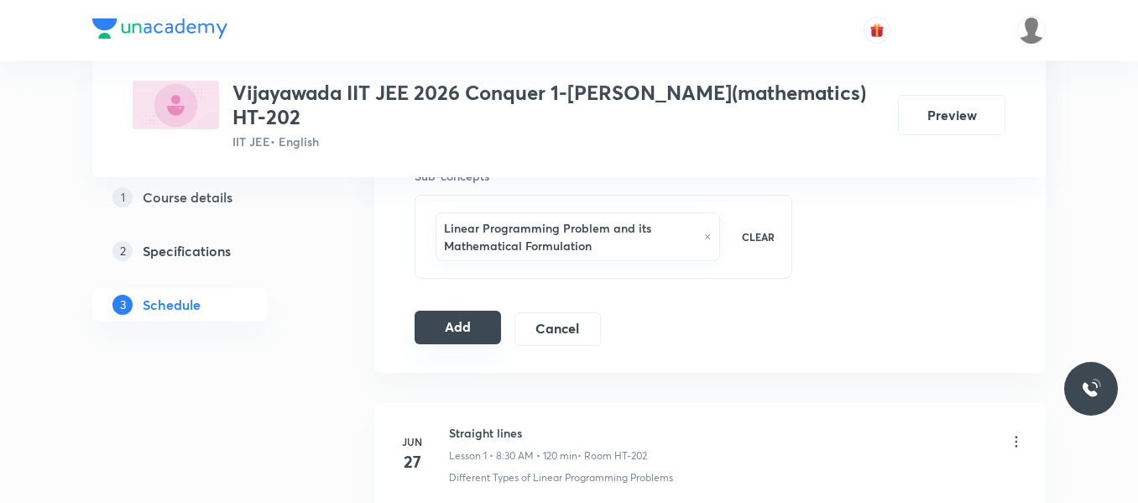
click at [462, 327] on button "Add" at bounding box center [458, 328] width 86 height 34
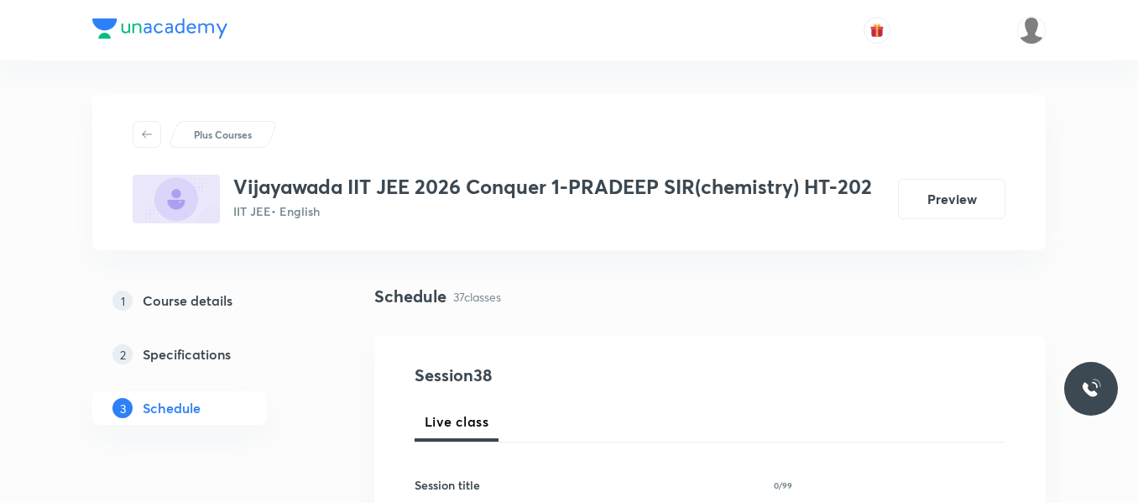
scroll to position [84, 0]
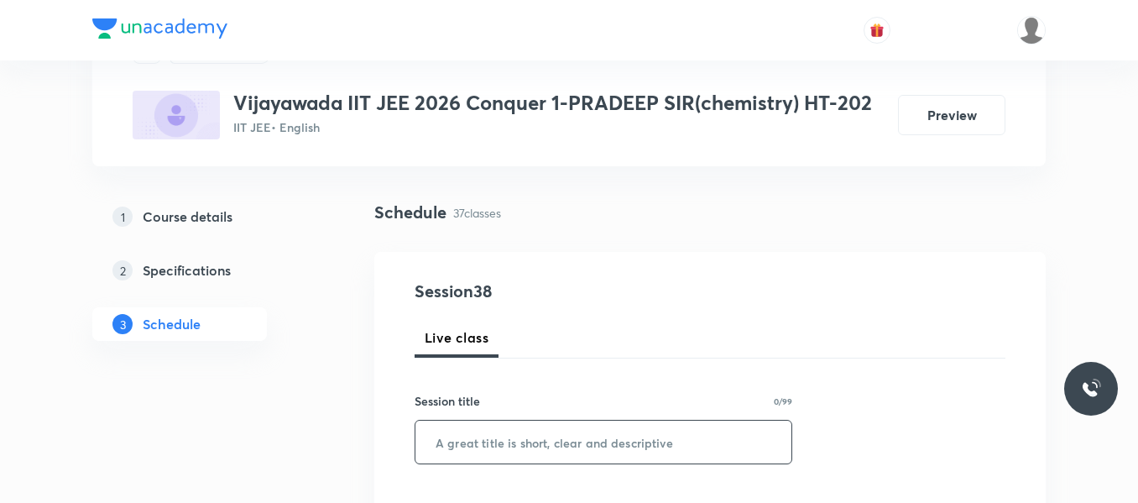
click at [520, 439] on input "text" at bounding box center [603, 442] width 376 height 43
paste input "IUPAC NOMENCLATURE"
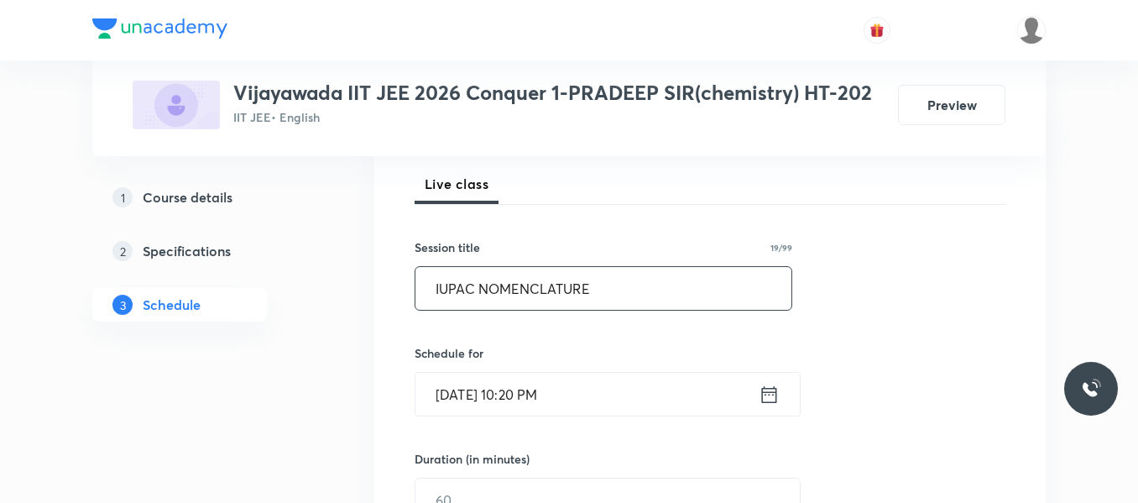
scroll to position [252, 0]
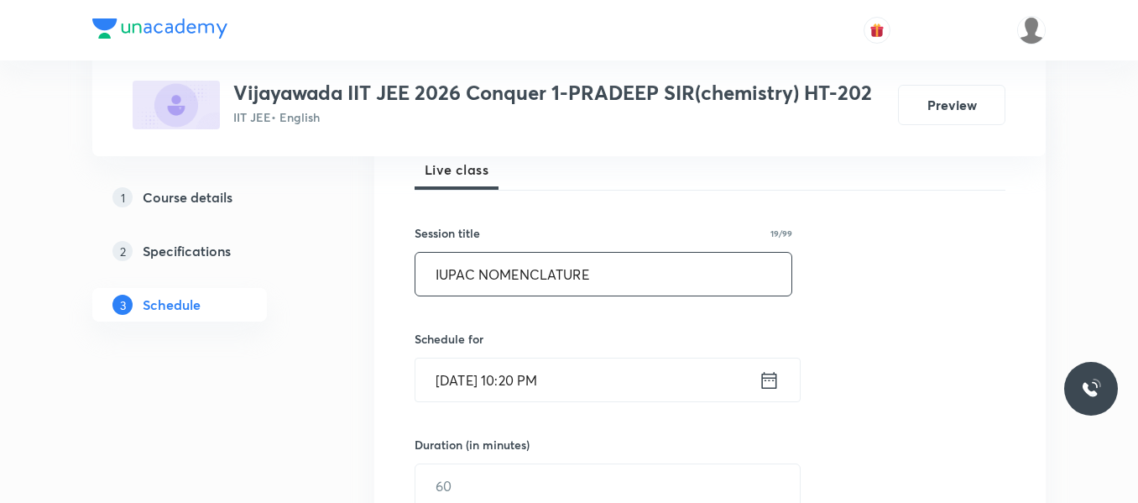
type input "IUPAC NOMENCLATURE"
click at [768, 375] on icon at bounding box center [769, 380] width 21 height 24
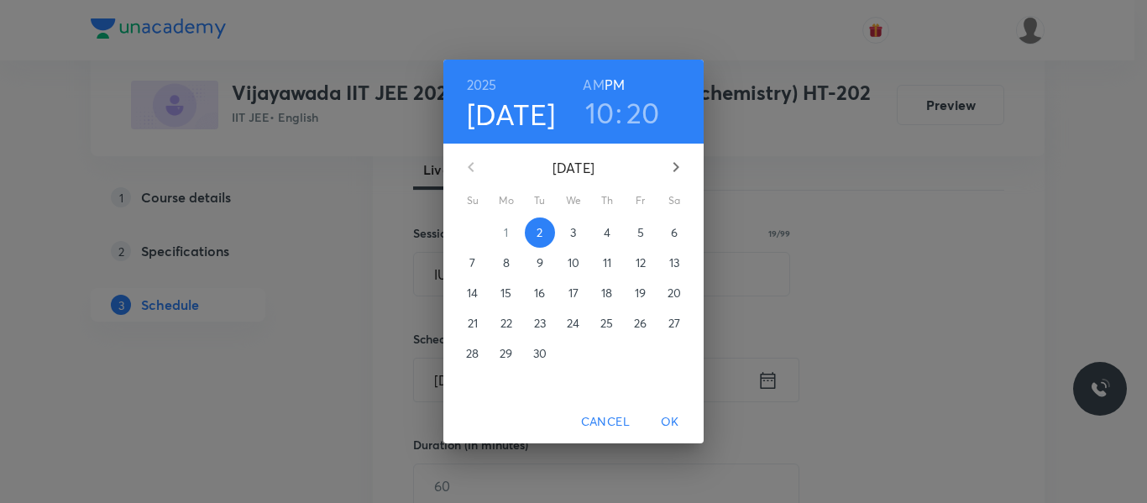
click at [575, 223] on button "3" at bounding box center [573, 232] width 30 height 30
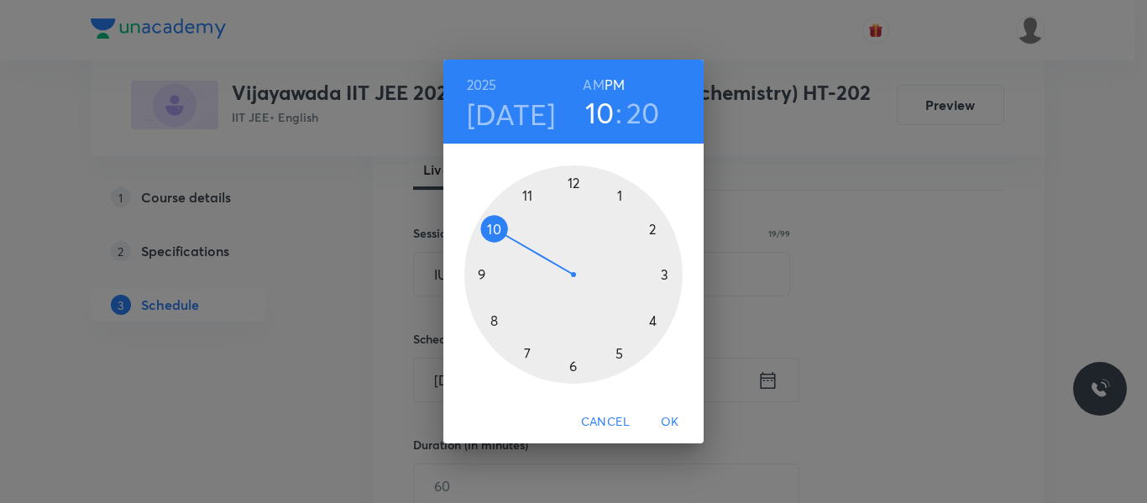
click at [591, 87] on h6 "AM" at bounding box center [593, 85] width 21 height 24
click at [635, 111] on h3 "20" at bounding box center [643, 112] width 34 height 35
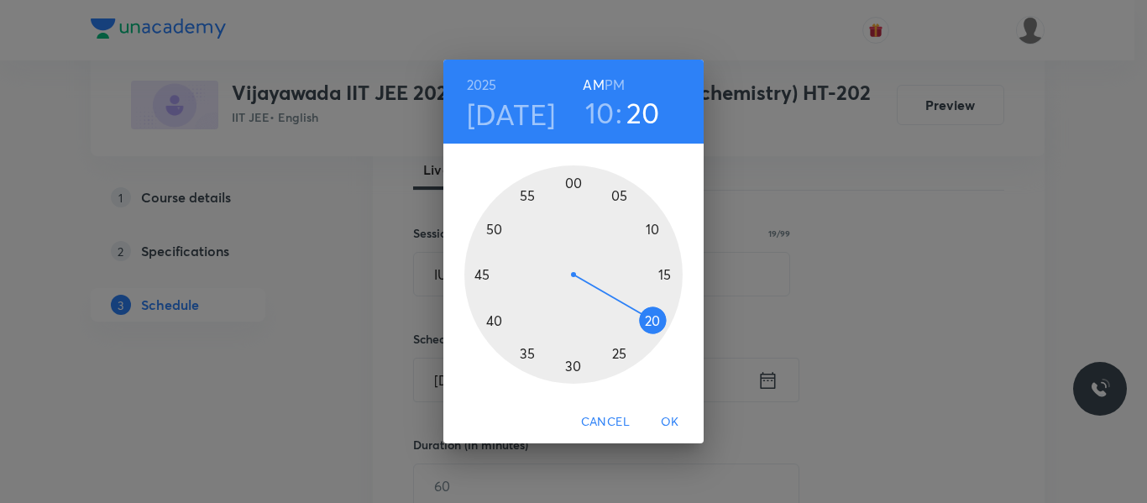
click at [482, 274] on div at bounding box center [573, 274] width 218 height 218
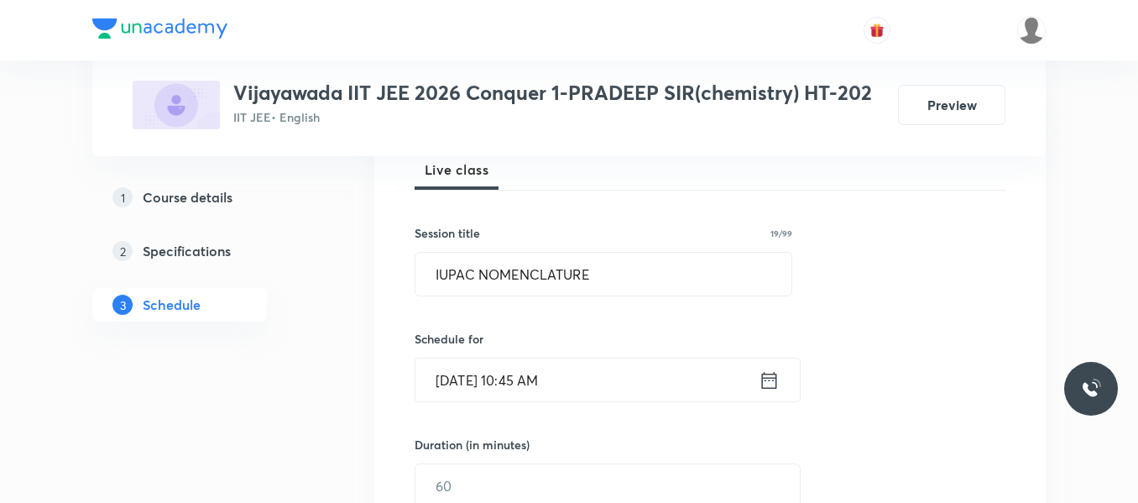
click at [766, 378] on icon at bounding box center [769, 379] width 15 height 17
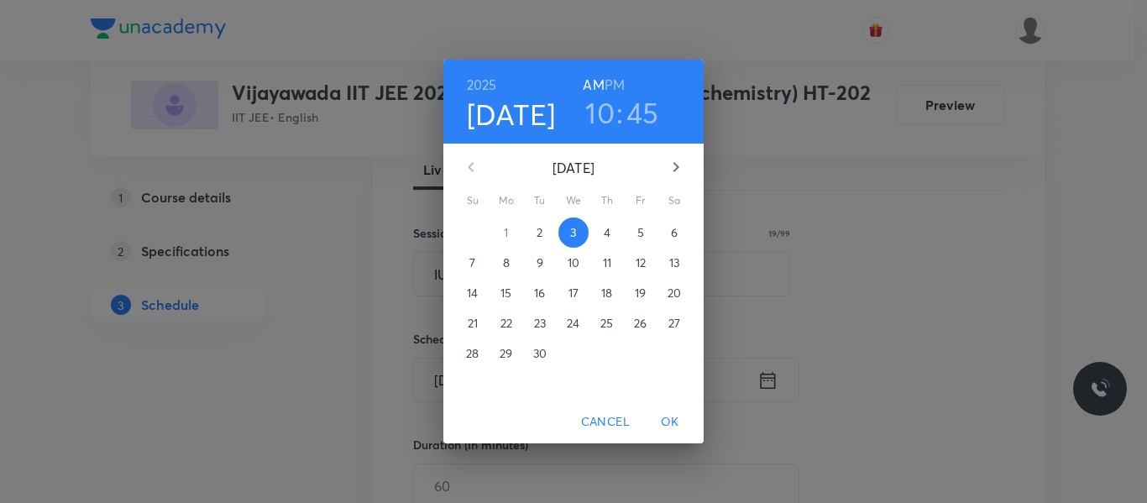
click at [647, 107] on h3 "45" at bounding box center [642, 112] width 33 height 35
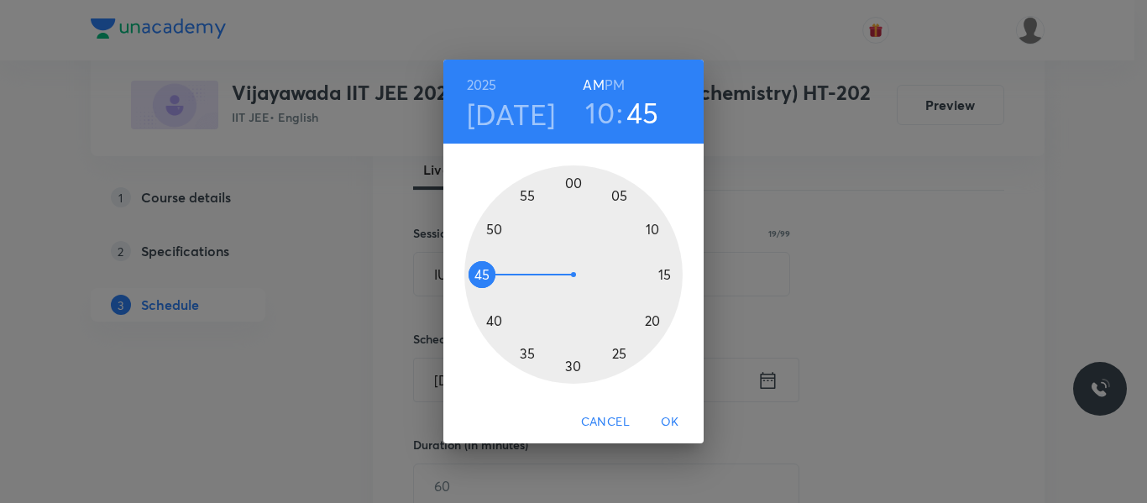
click at [492, 322] on div at bounding box center [573, 274] width 218 height 218
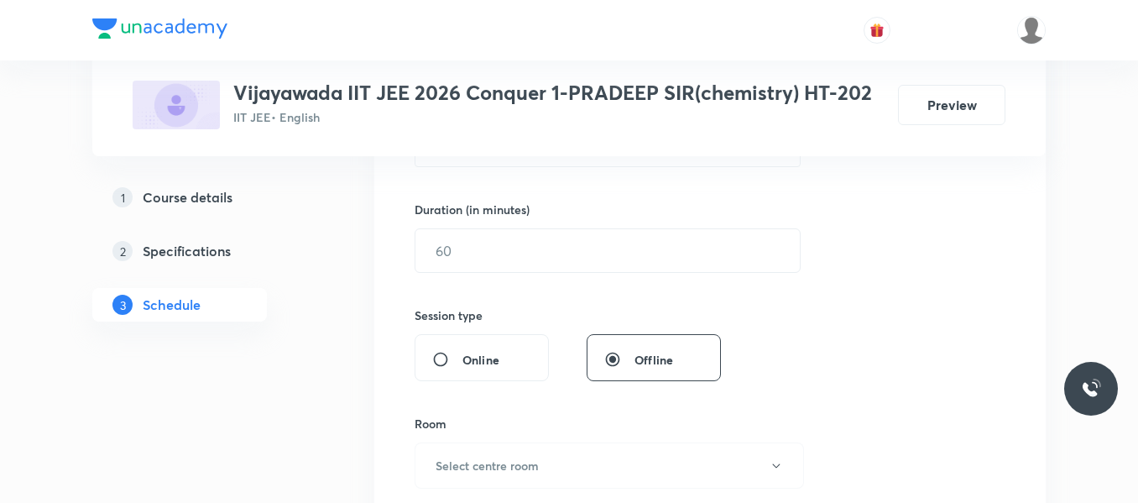
scroll to position [504, 0]
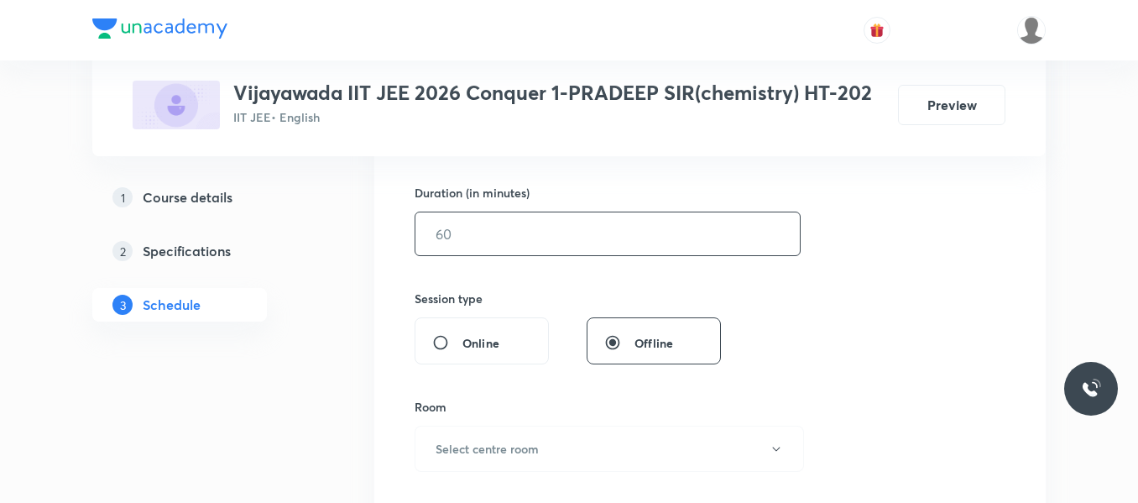
click at [494, 238] on input "text" at bounding box center [607, 233] width 384 height 43
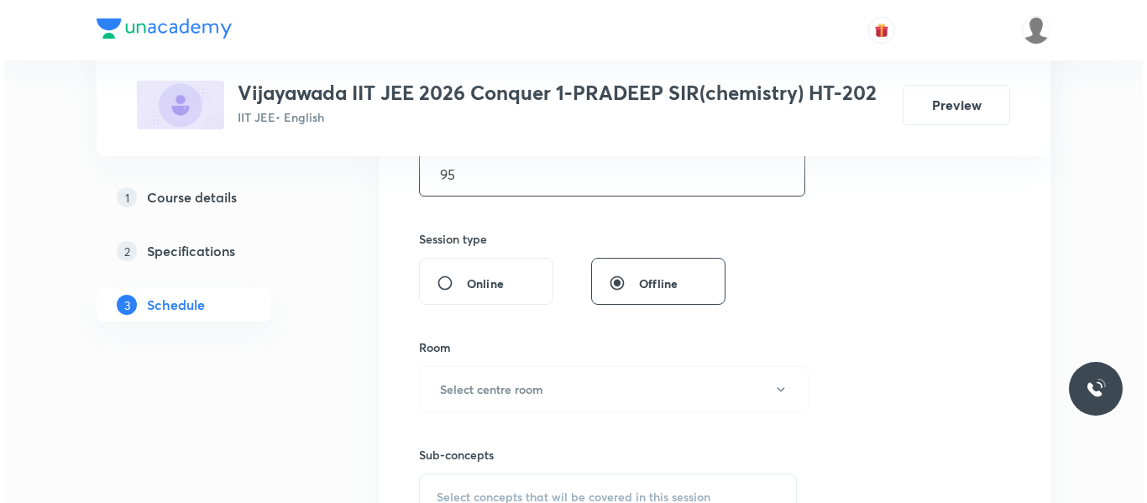
scroll to position [671, 0]
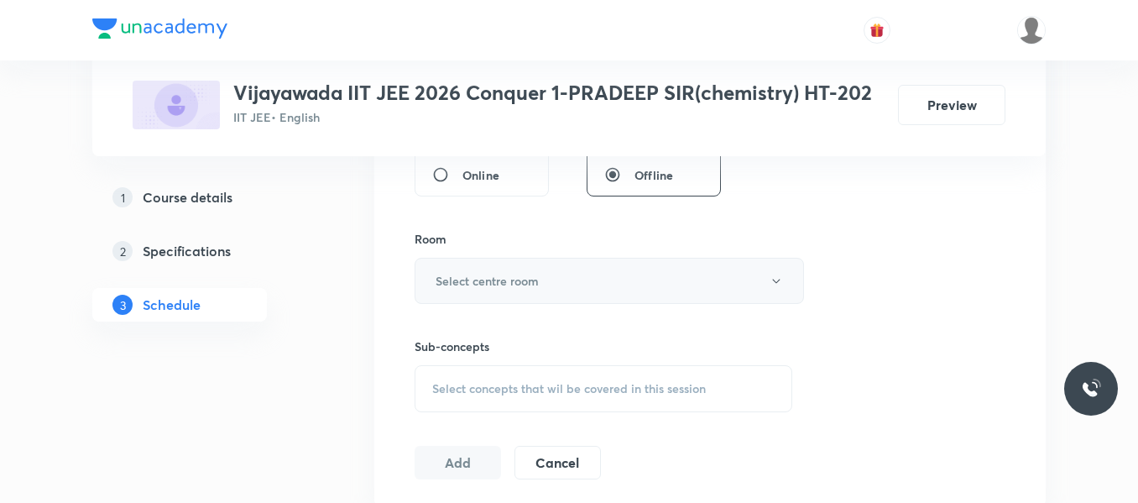
type input "95"
click at [499, 276] on h6 "Select centre room" at bounding box center [487, 281] width 103 height 18
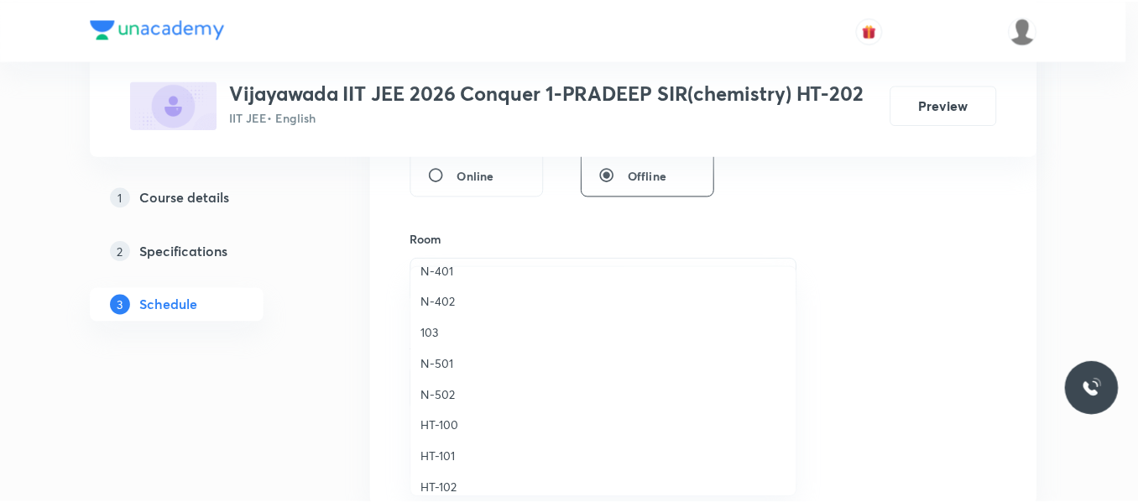
scroll to position [588, 0]
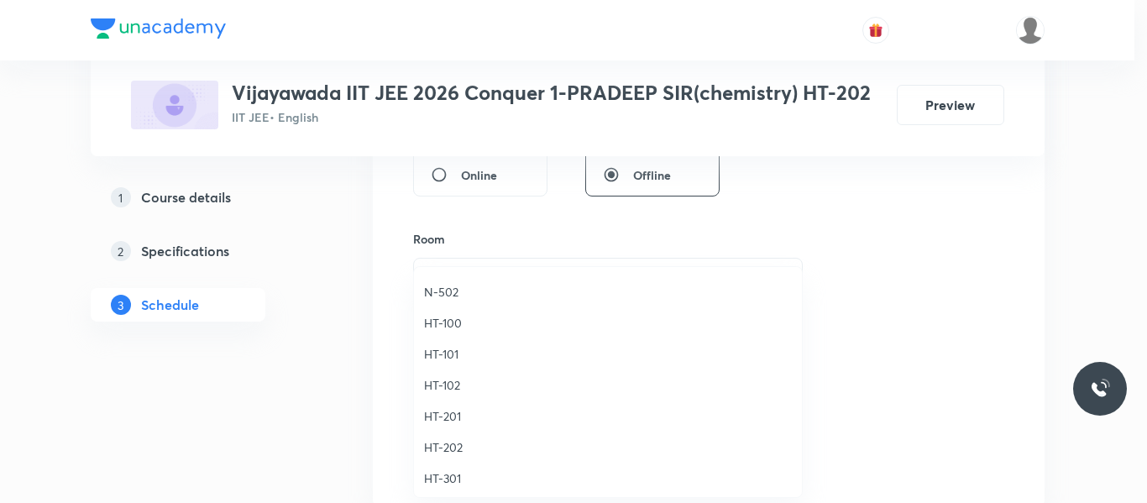
click at [436, 331] on span "HT-100" at bounding box center [608, 323] width 368 height 18
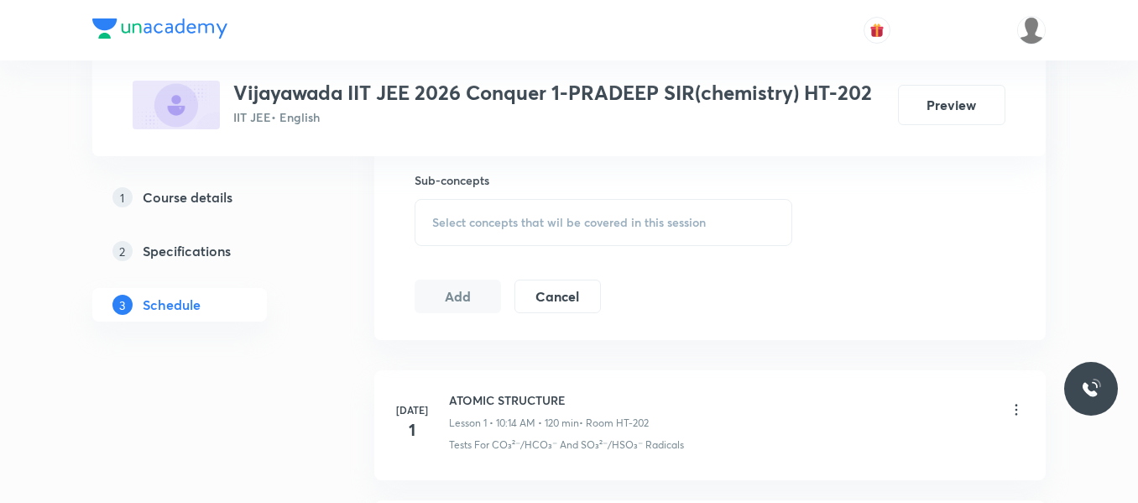
scroll to position [839, 0]
click at [491, 201] on div "Select concepts that wil be covered in this session" at bounding box center [604, 220] width 378 height 47
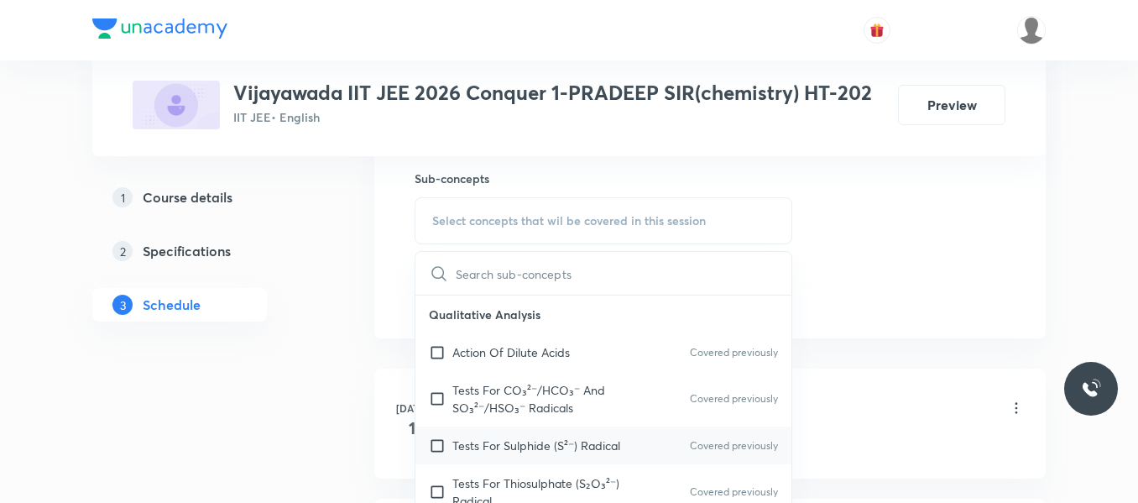
click at [526, 451] on p "Tests For Sulphide (S²⁻) Radical" at bounding box center [536, 445] width 168 height 18
checkbox input "true"
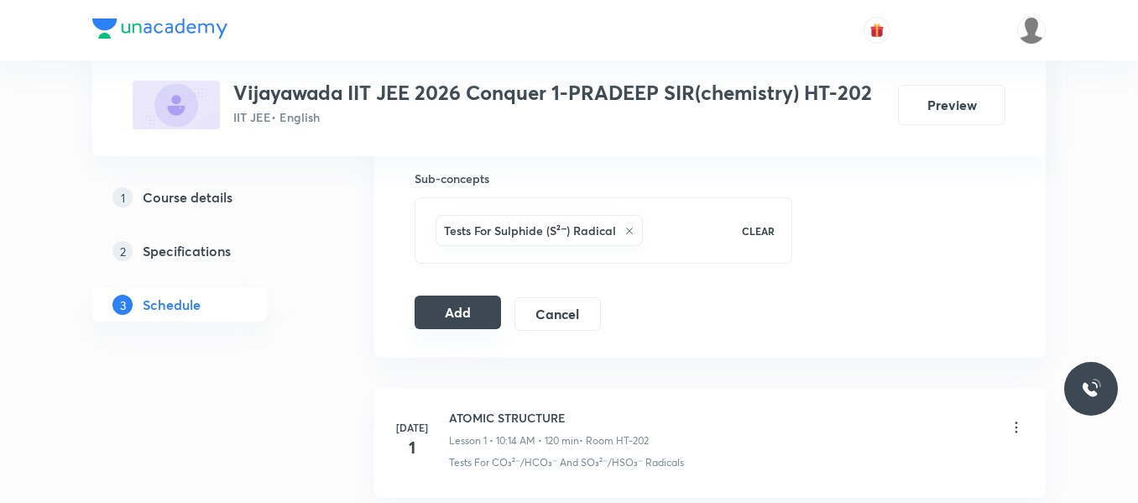
click at [462, 316] on button "Add" at bounding box center [458, 312] width 86 height 34
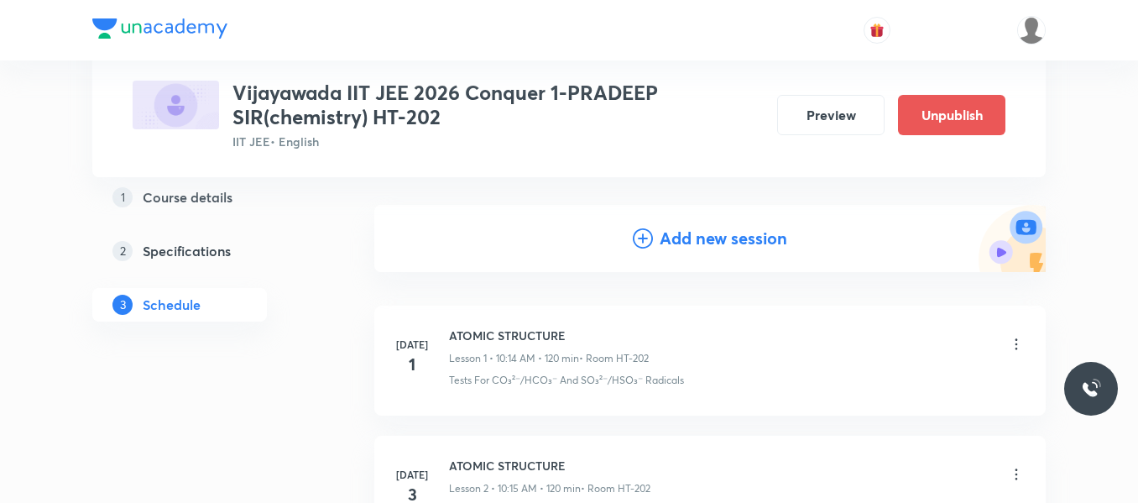
scroll to position [0, 0]
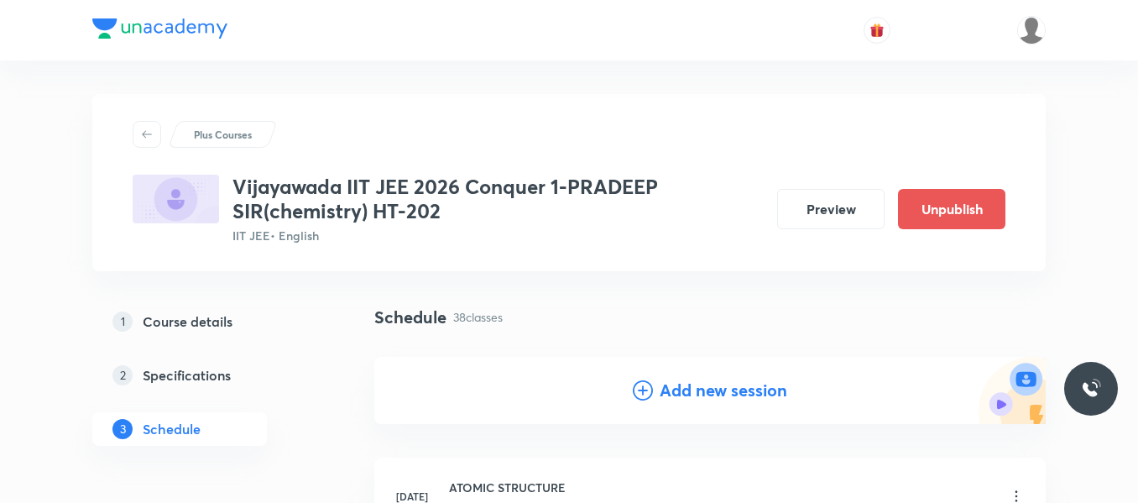
click at [639, 389] on icon at bounding box center [643, 390] width 20 height 20
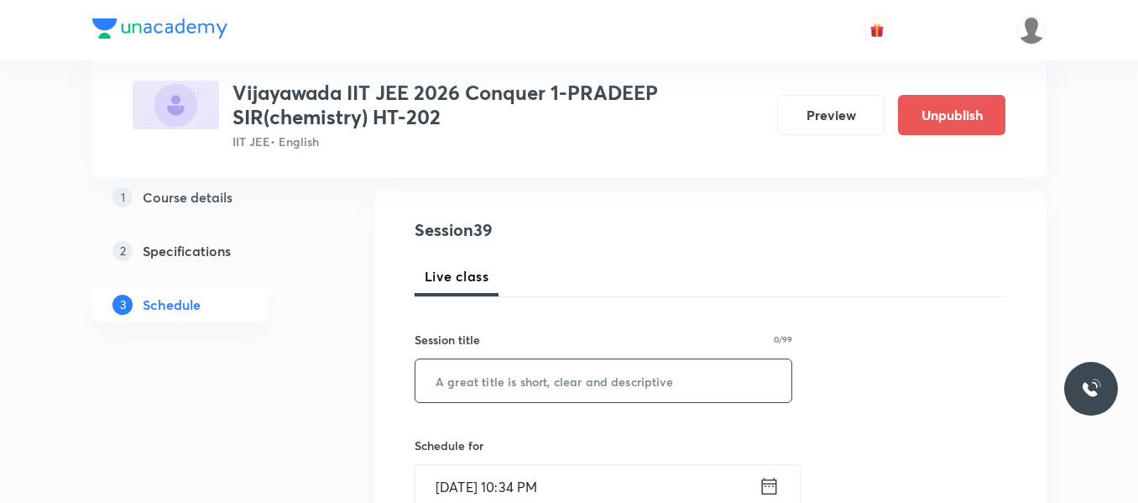
scroll to position [168, 0]
click at [551, 380] on input "text" at bounding box center [603, 379] width 376 height 43
paste input "IUPAC NOMENCLATURE"
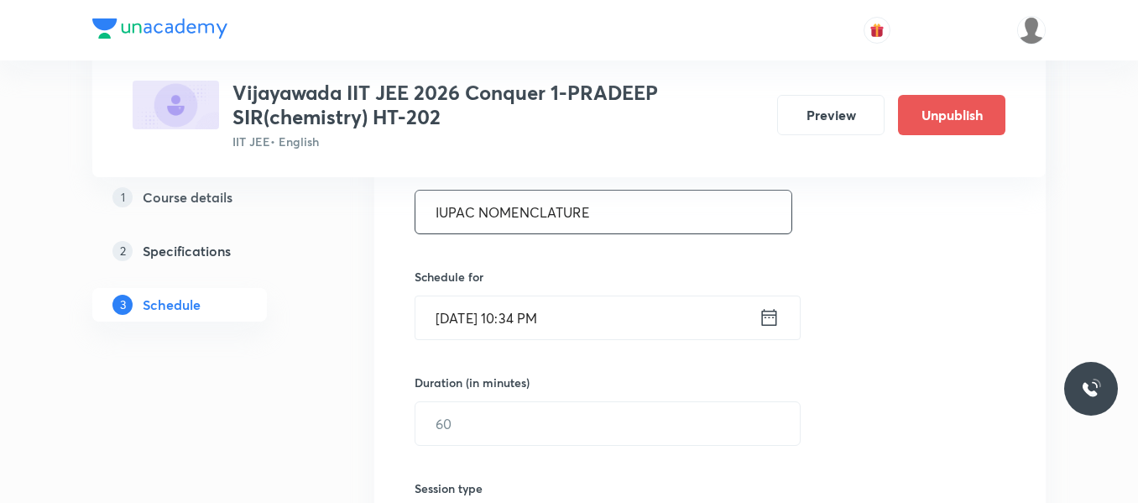
scroll to position [336, 0]
type input "IUPAC NOMENCLATURE"
click at [760, 327] on icon at bounding box center [769, 317] width 21 height 24
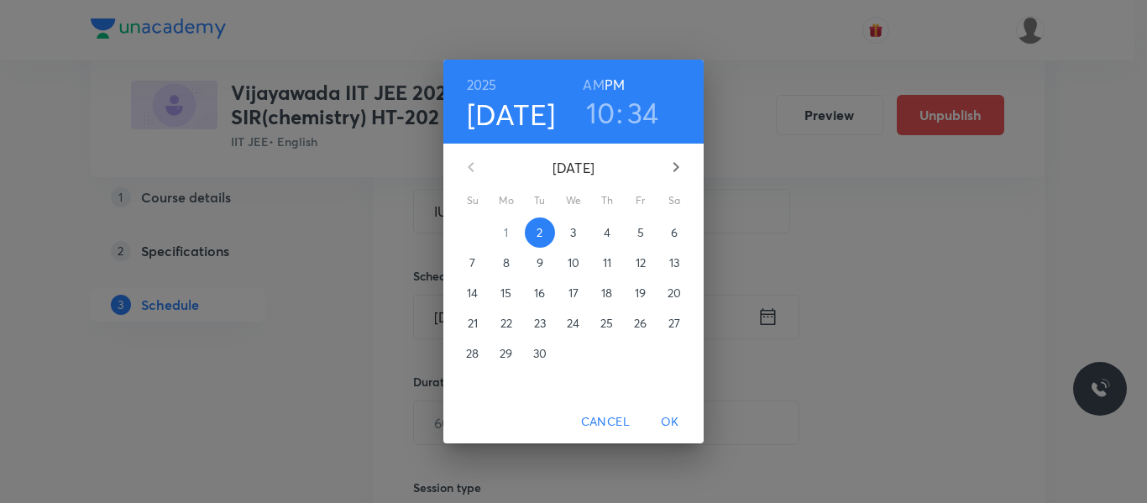
click at [601, 233] on span "4" at bounding box center [607, 232] width 30 height 17
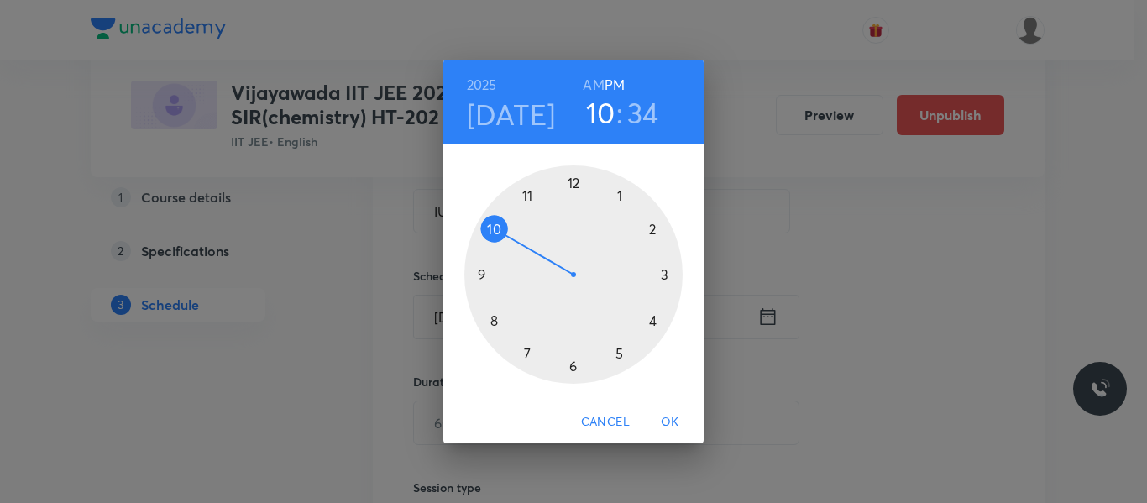
drag, startPoint x: 631, startPoint y: 111, endPoint x: 599, endPoint y: 188, distance: 83.5
click at [632, 111] on h3 "34" at bounding box center [643, 112] width 32 height 35
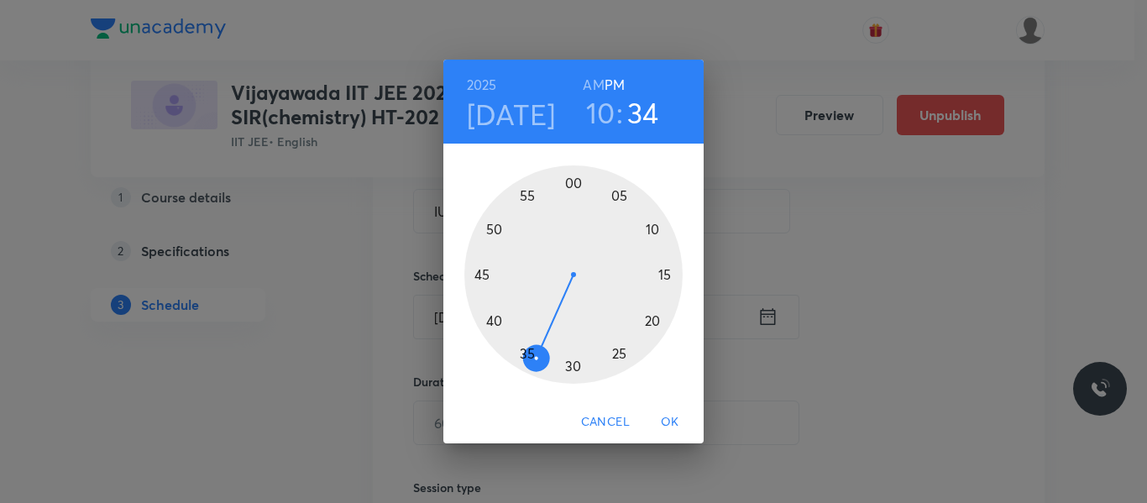
click at [494, 317] on div at bounding box center [573, 274] width 218 height 218
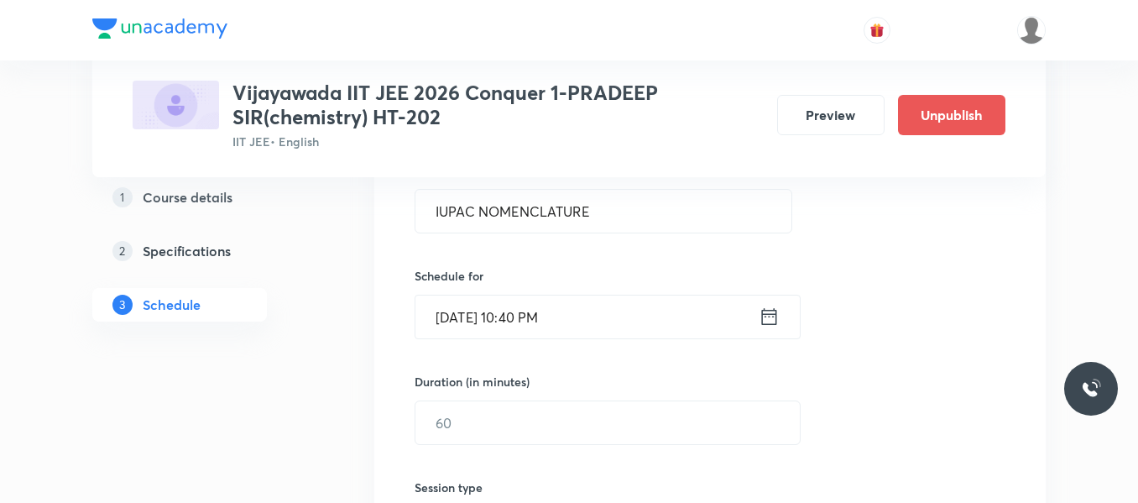
scroll to position [504, 0]
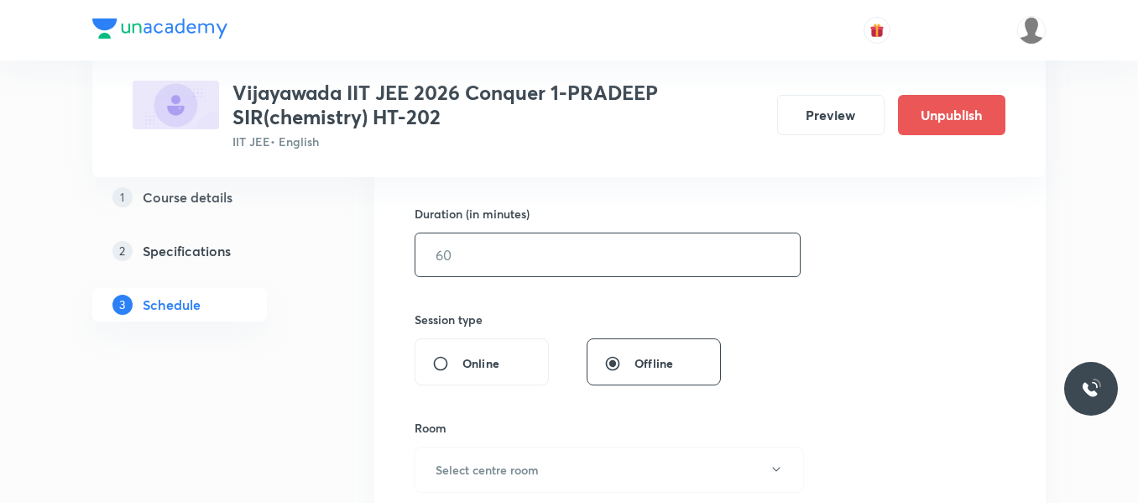
click at [482, 248] on input "text" at bounding box center [607, 254] width 384 height 43
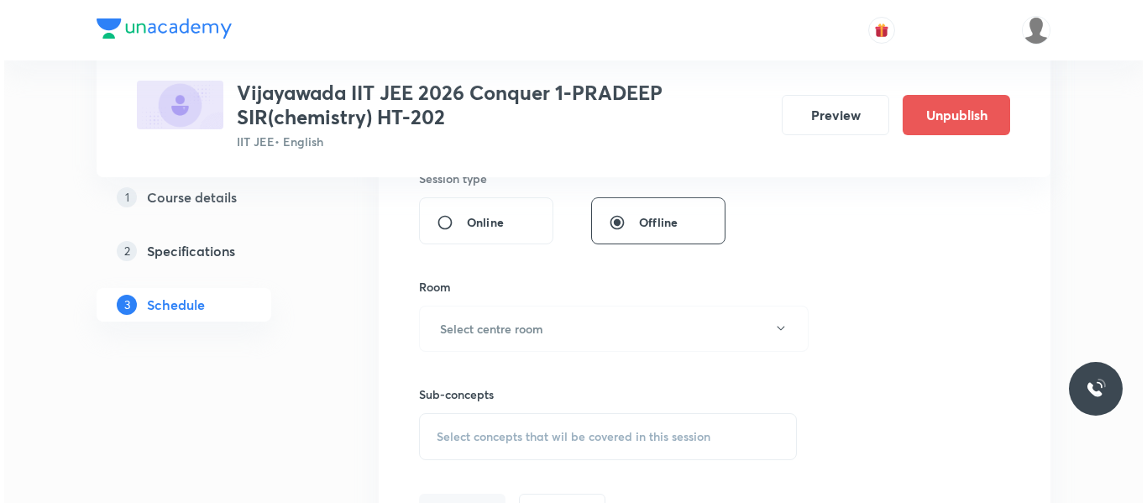
scroll to position [687, 0]
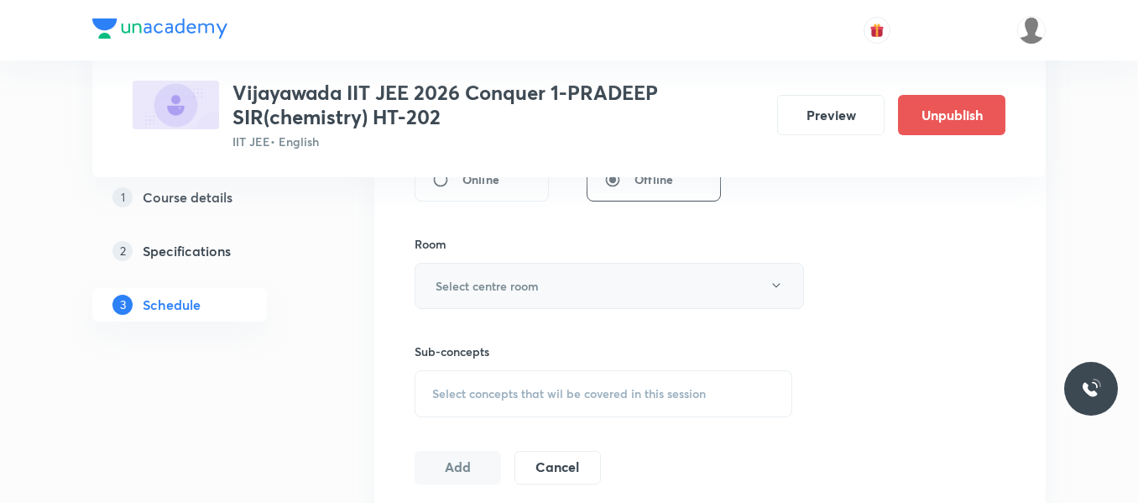
type input "95"
click at [494, 275] on button "Select centre room" at bounding box center [609, 286] width 389 height 46
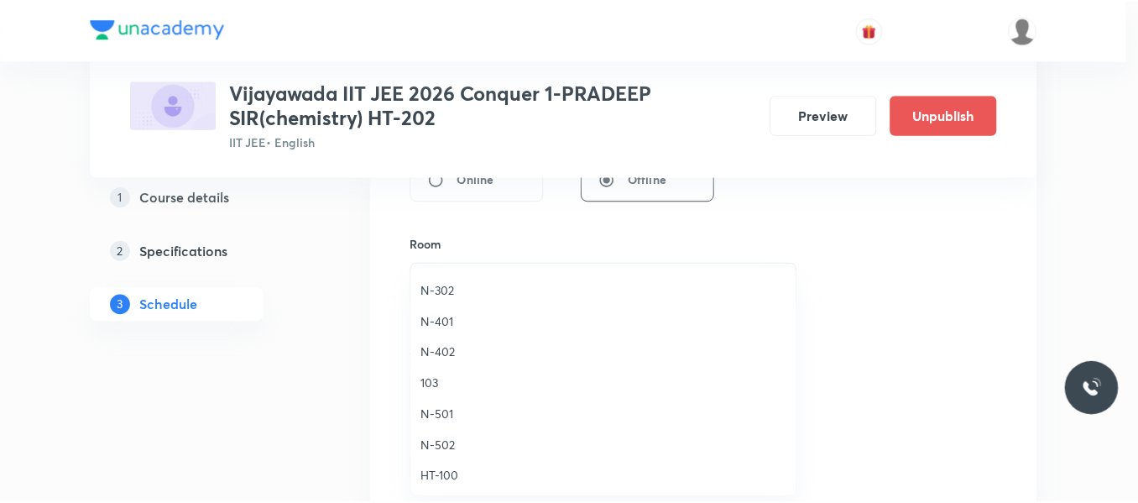
scroll to position [671, 0]
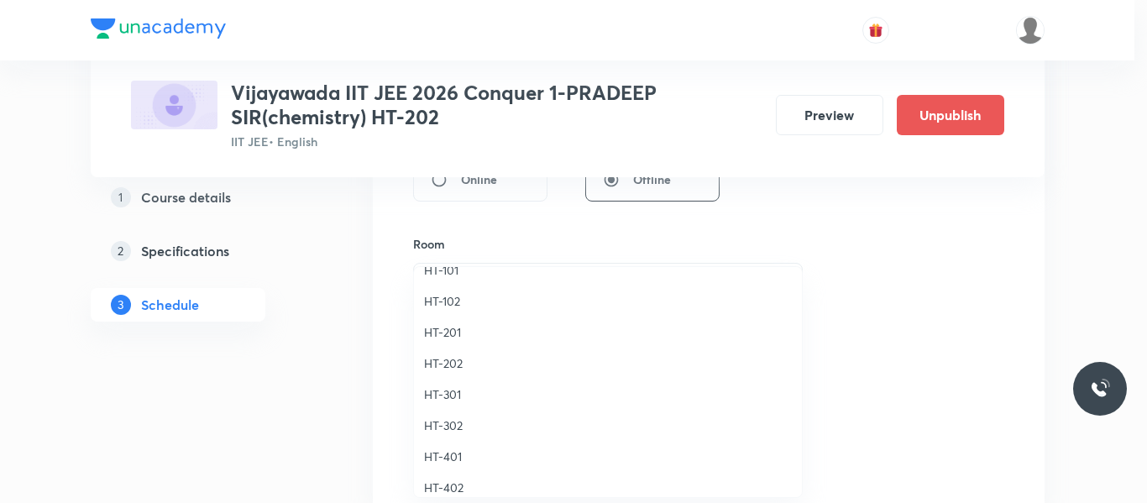
click at [437, 363] on span "HT-202" at bounding box center [608, 363] width 368 height 18
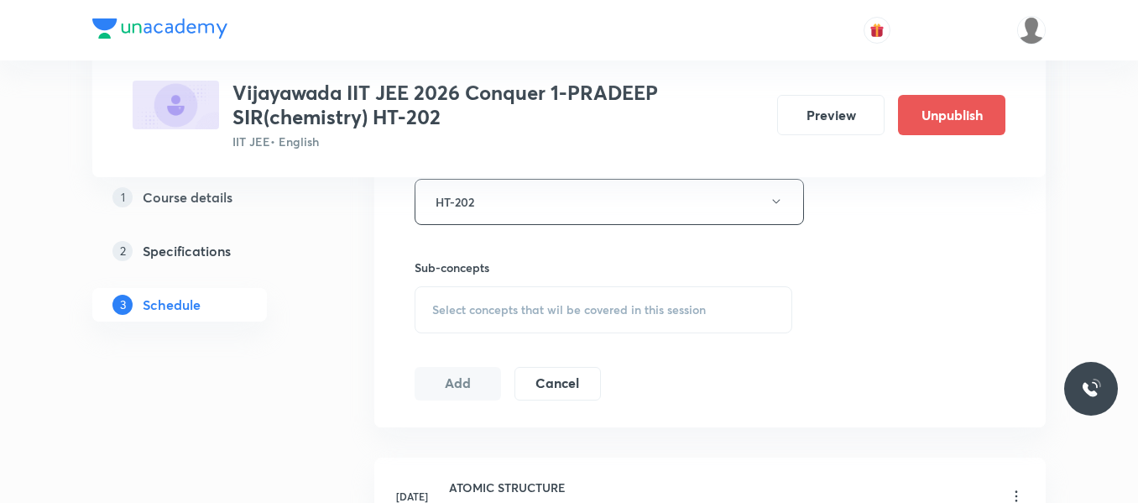
click at [462, 304] on span "Select concepts that wil be covered in this session" at bounding box center [569, 309] width 274 height 13
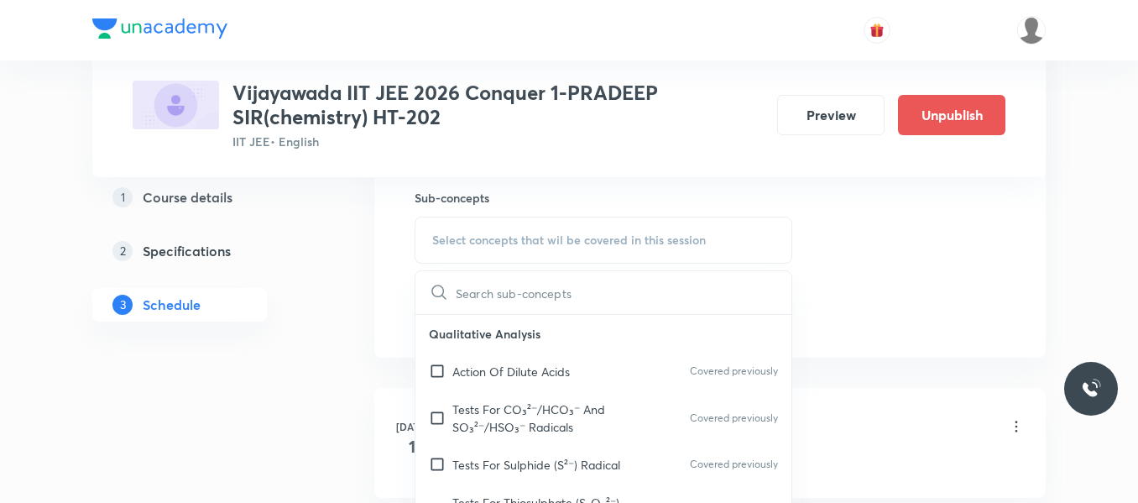
scroll to position [855, 0]
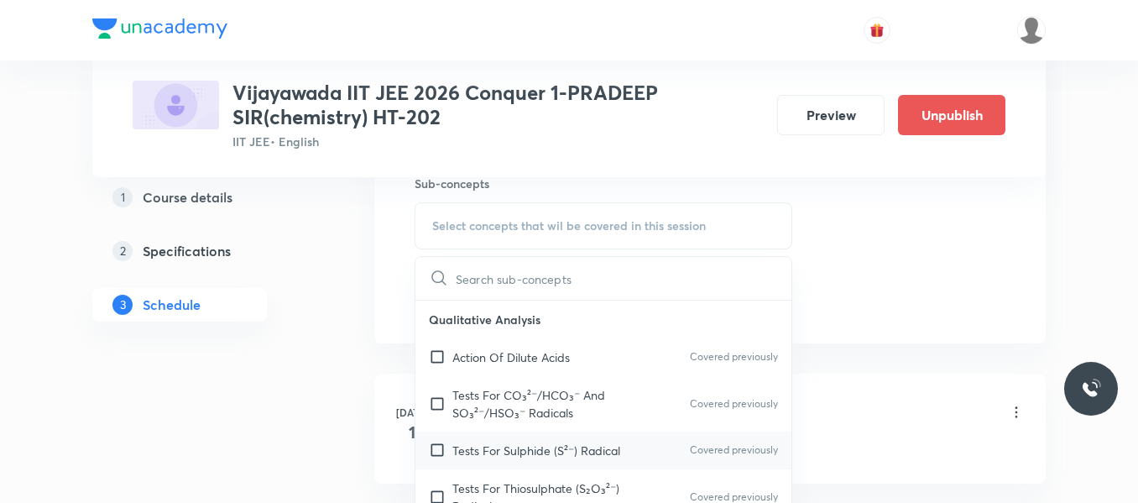
click at [483, 439] on div "Tests For Sulphide (S²⁻) Radical Covered previously" at bounding box center [603, 450] width 376 height 38
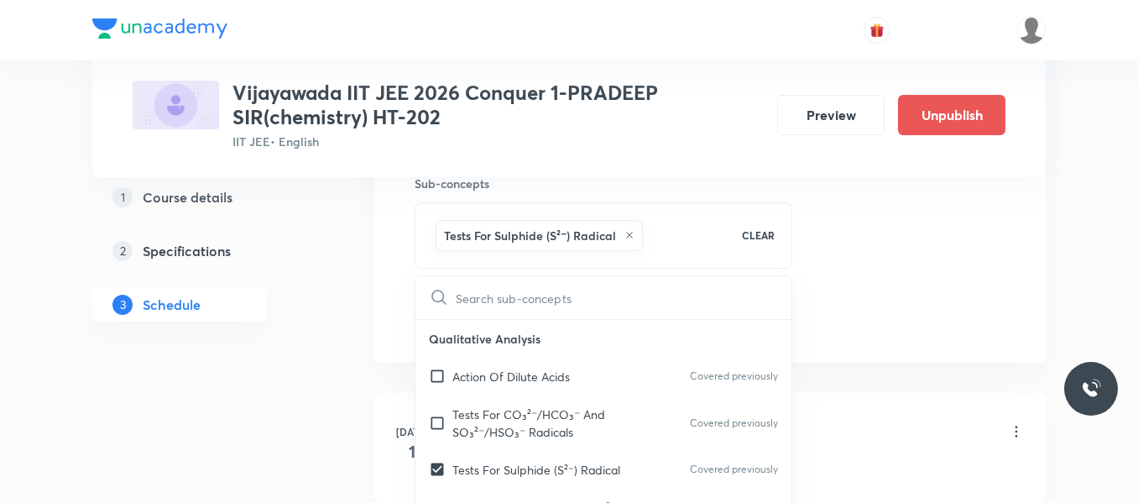
checkbox input "true"
drag, startPoint x: 861, startPoint y: 254, endPoint x: 829, endPoint y: 252, distance: 32.0
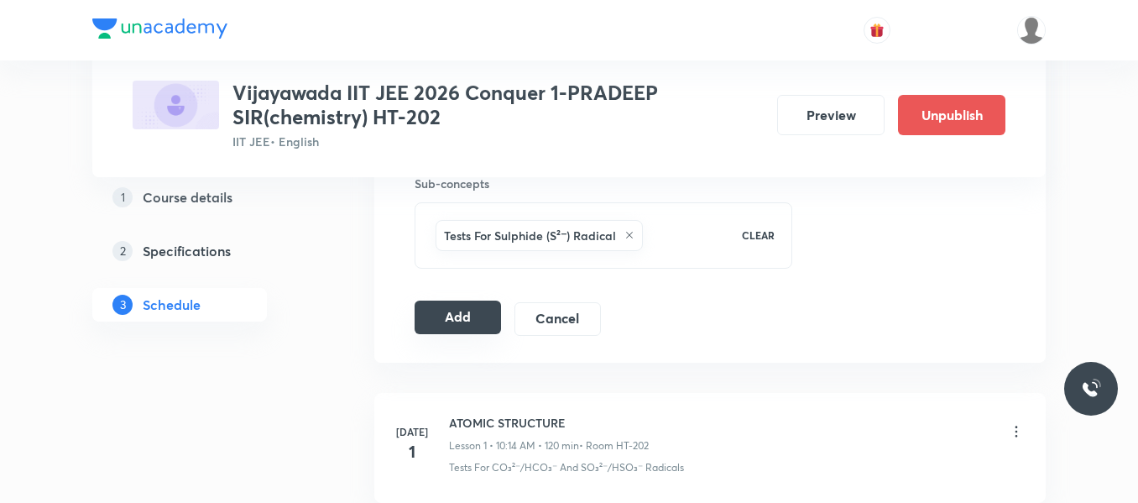
click at [466, 319] on button "Add" at bounding box center [458, 317] width 86 height 34
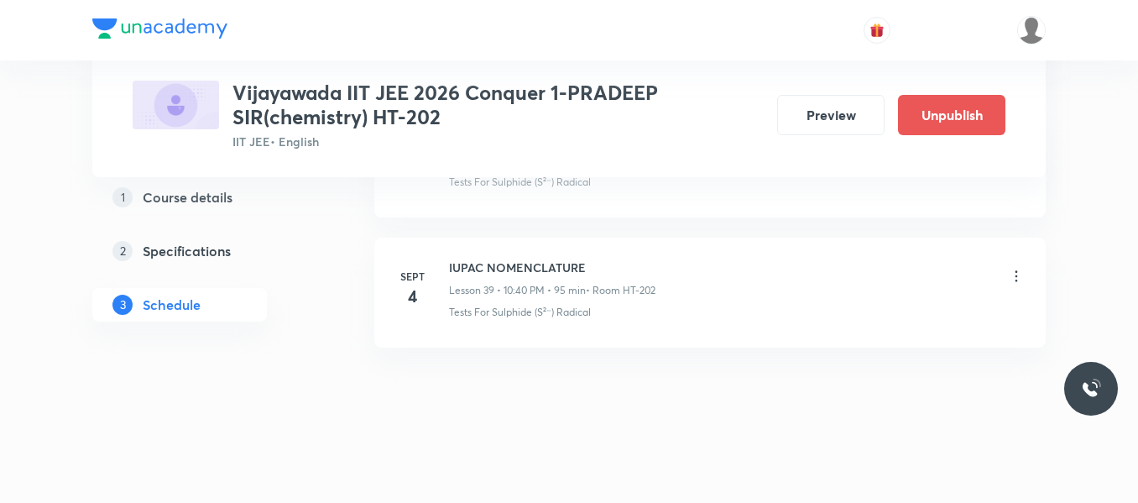
scroll to position [5166, 0]
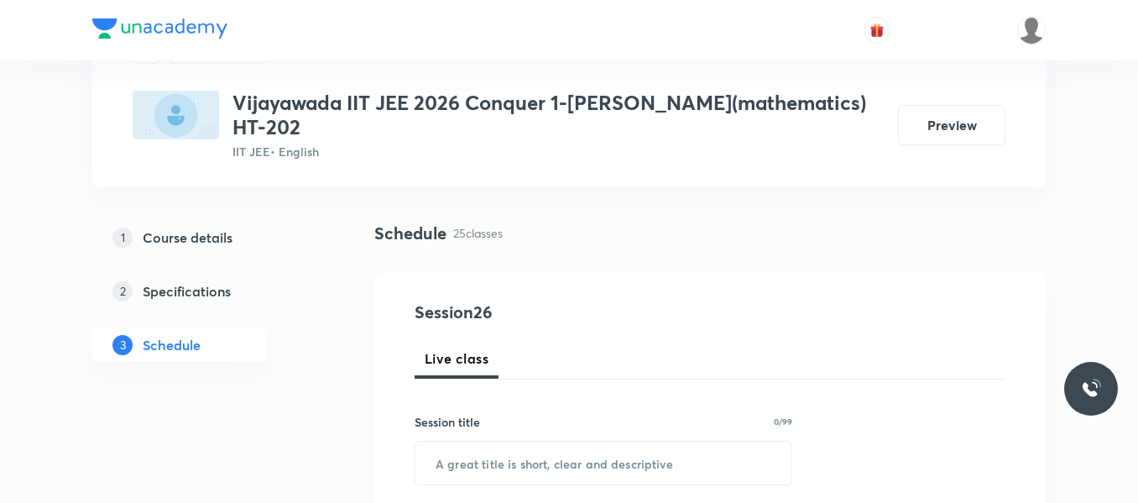
scroll to position [4116, 0]
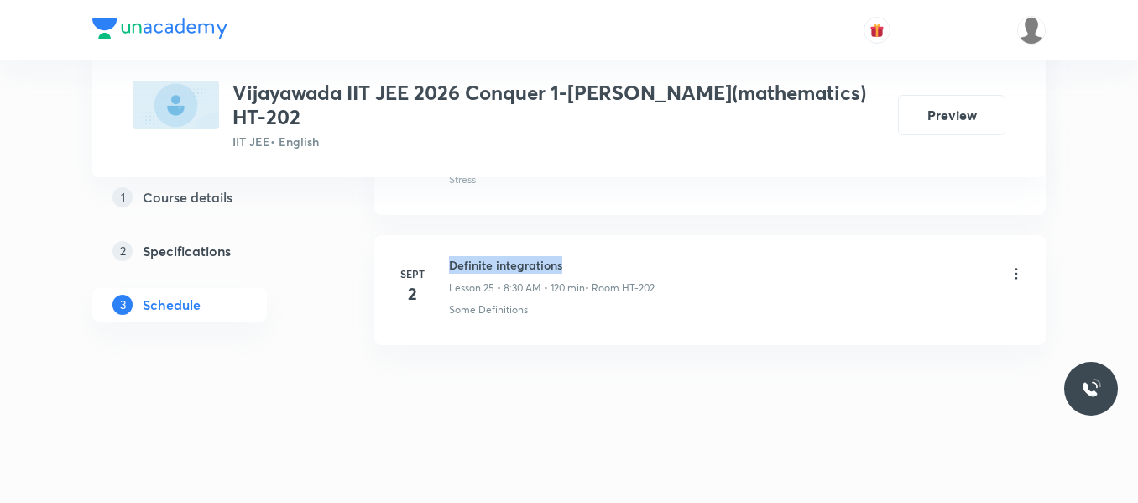
drag, startPoint x: 450, startPoint y: 267, endPoint x: 627, endPoint y: 269, distance: 177.1
click at [627, 269] on h6 "Definite integrations" at bounding box center [552, 265] width 206 height 18
copy h6 "Definite integrations"
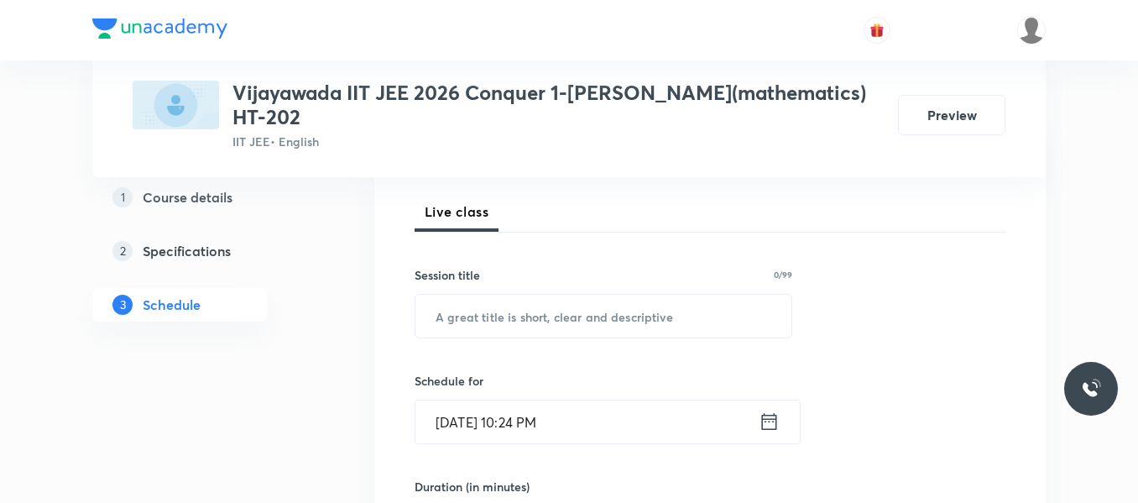
scroll to position [336, 0]
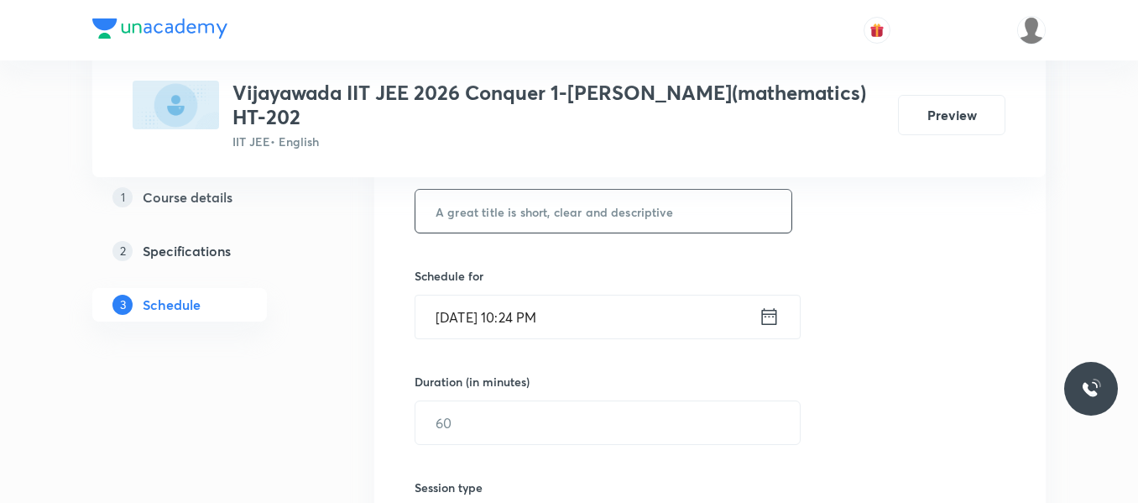
click at [516, 212] on input "text" at bounding box center [603, 211] width 376 height 43
paste input "Definite integrations"
type input "Definite integrations"
click at [766, 312] on icon at bounding box center [769, 317] width 21 height 24
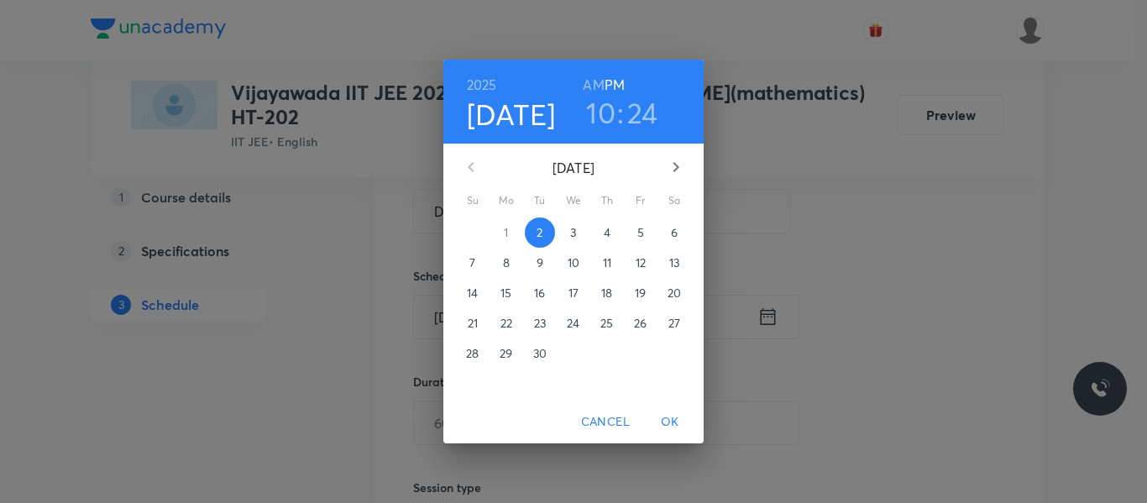
click at [577, 226] on span "3" at bounding box center [573, 232] width 30 height 17
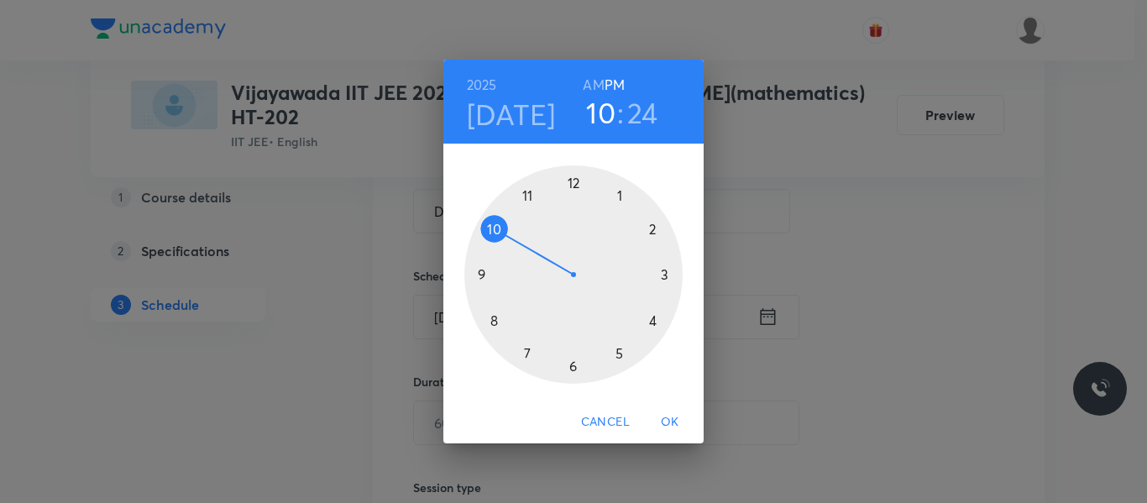
click at [499, 320] on div at bounding box center [573, 274] width 218 height 218
click at [598, 91] on h6 "AM" at bounding box center [593, 85] width 21 height 24
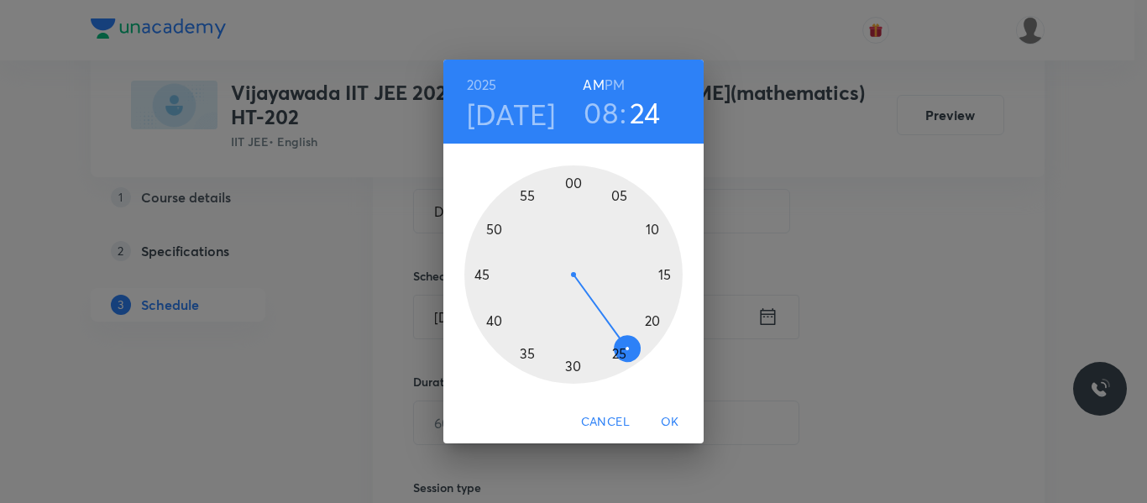
click at [572, 370] on div at bounding box center [573, 274] width 218 height 218
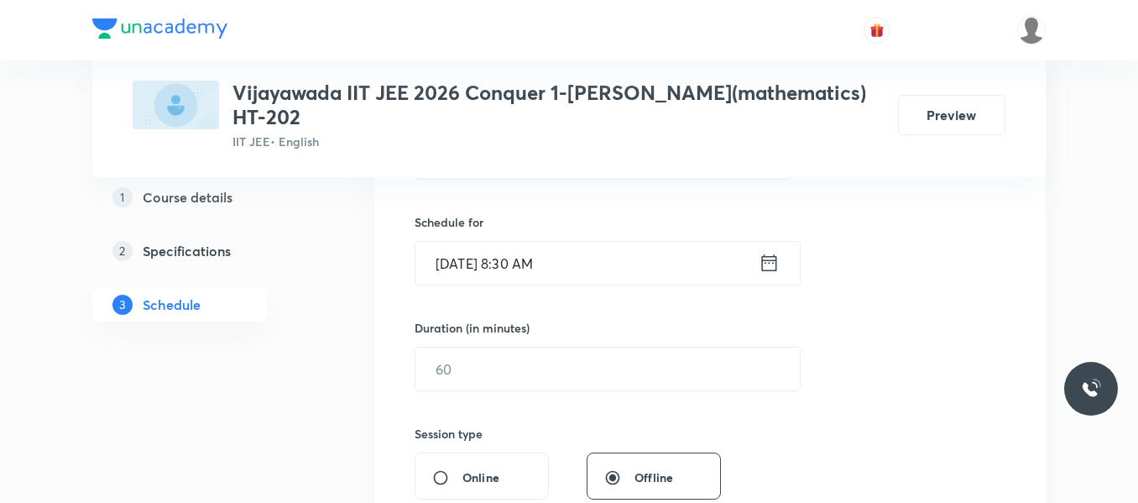
scroll to position [420, 0]
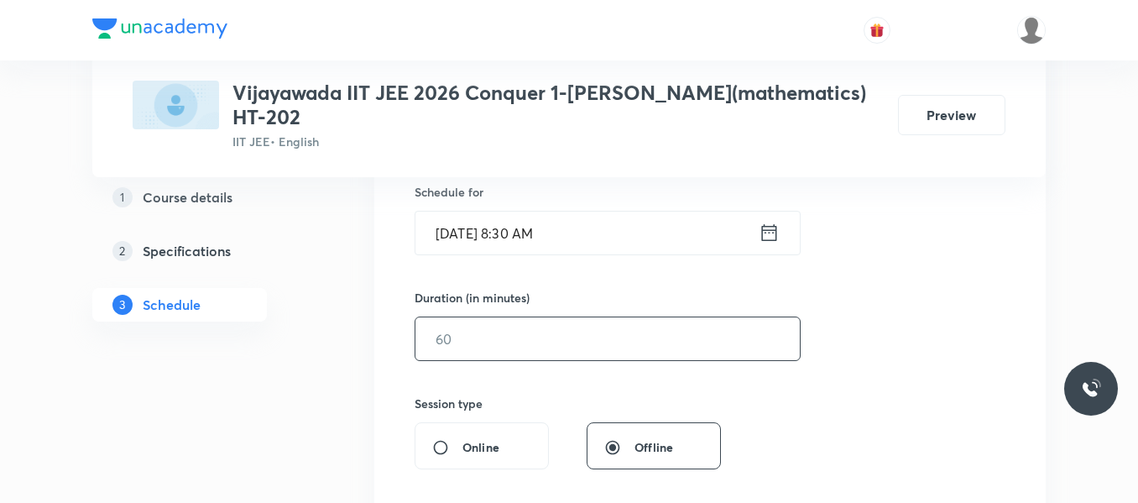
click at [482, 329] on input "text" at bounding box center [607, 338] width 384 height 43
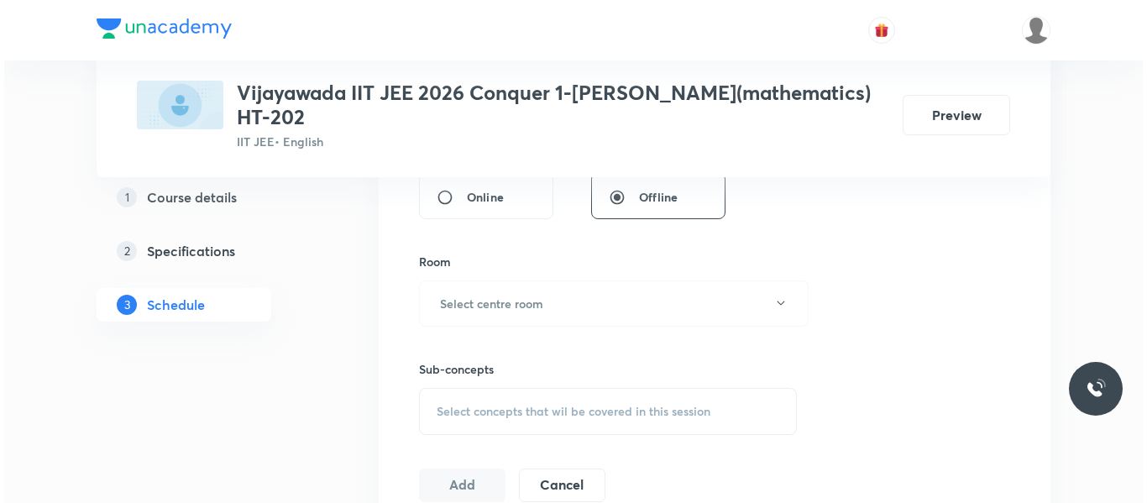
scroll to position [671, 0]
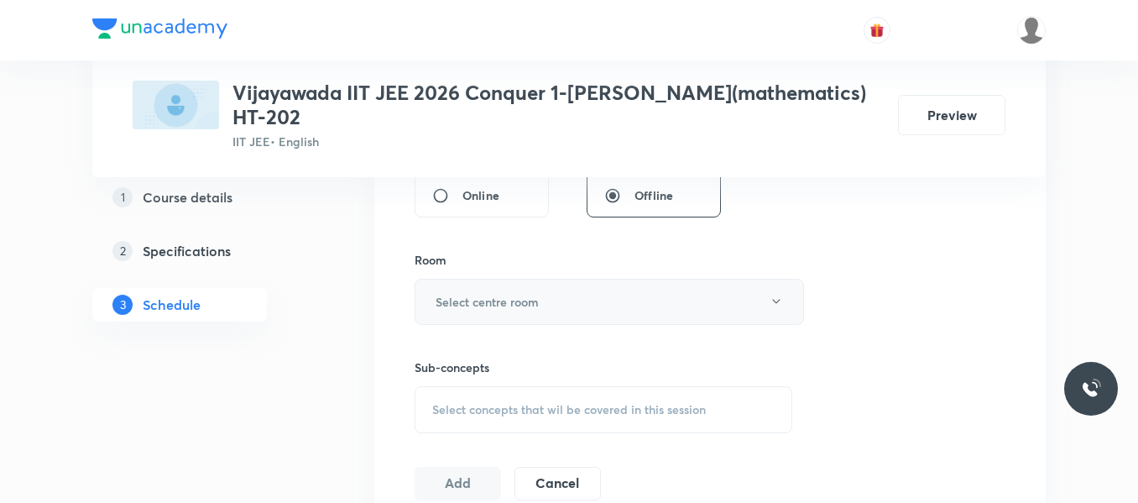
type input "120"
click at [493, 300] on h6 "Select centre room" at bounding box center [487, 302] width 103 height 18
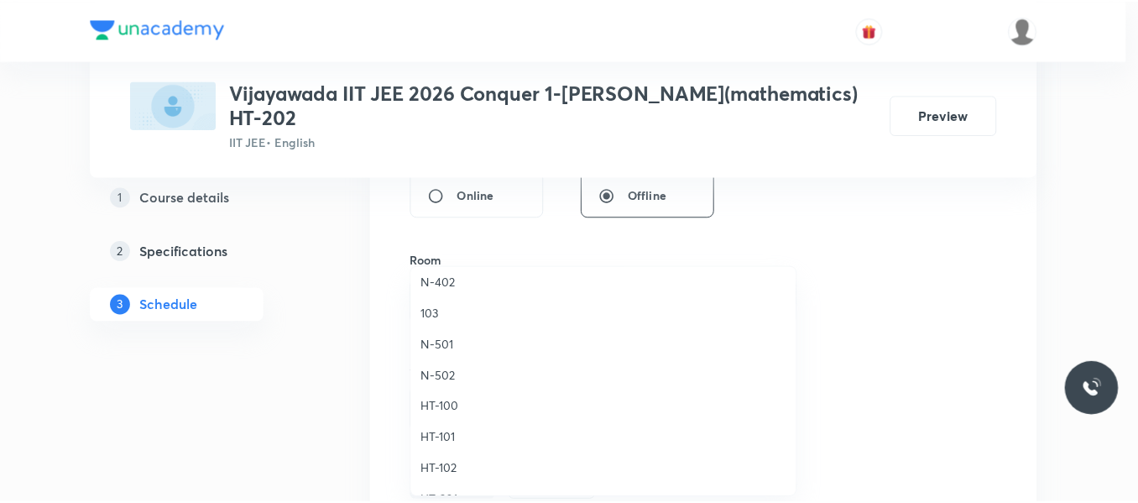
scroll to position [588, 0]
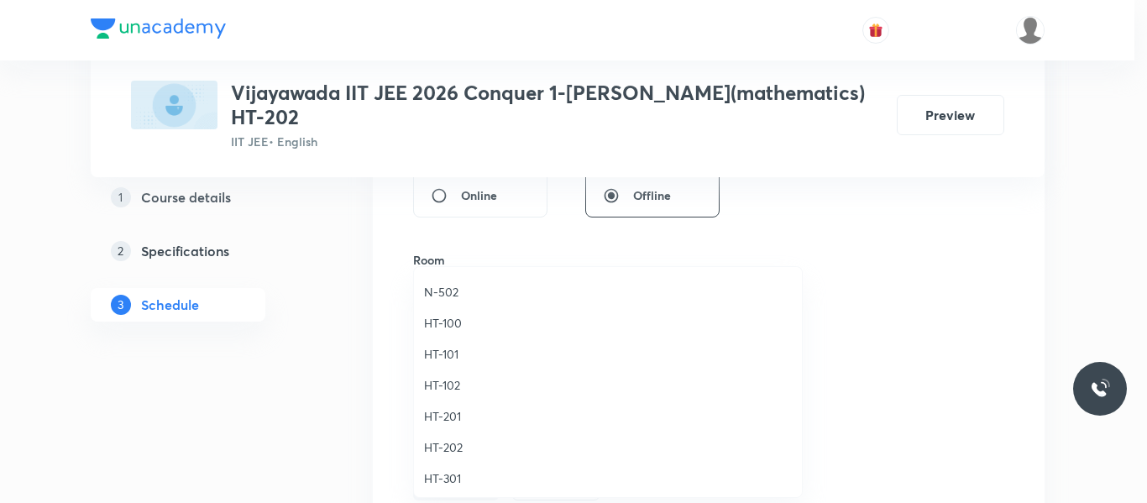
click at [453, 447] on span "HT-202" at bounding box center [608, 447] width 368 height 18
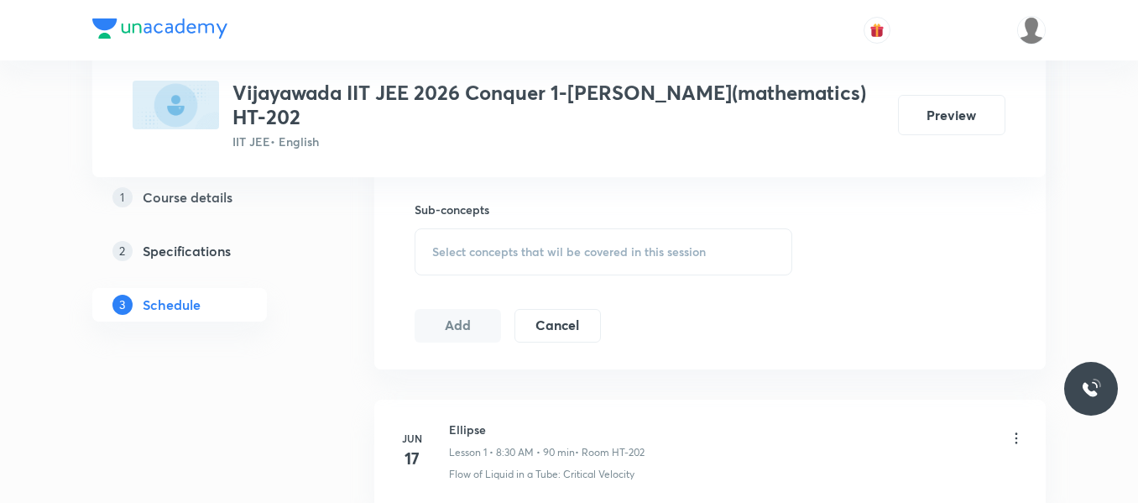
scroll to position [839, 0]
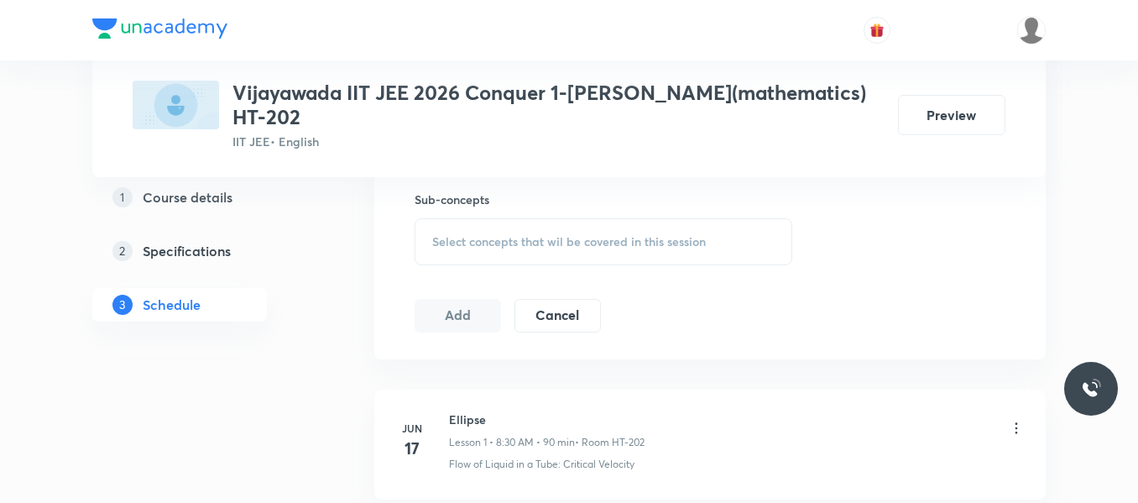
click at [499, 221] on div "Select concepts that wil be covered in this session" at bounding box center [604, 241] width 378 height 47
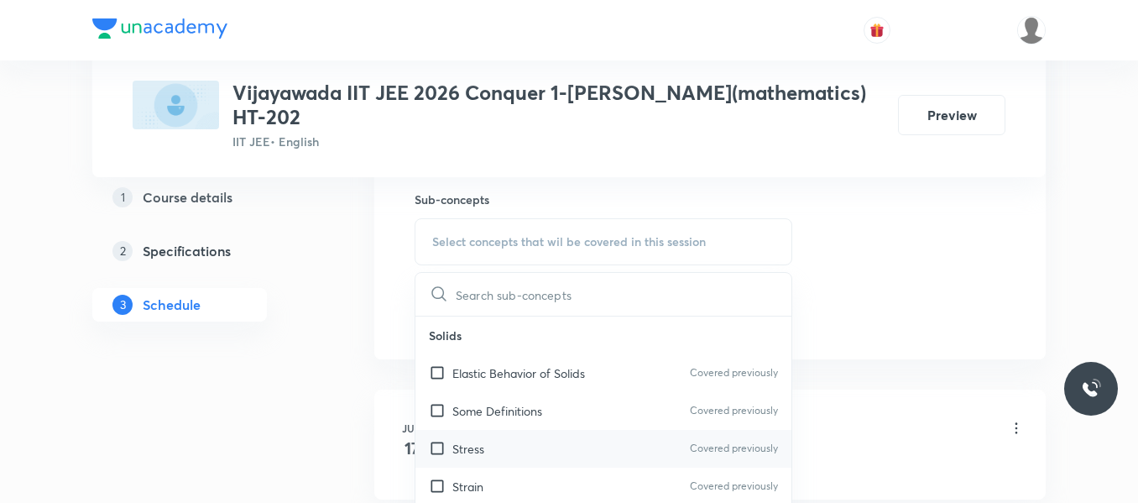
click at [483, 448] on p "Stress" at bounding box center [468, 449] width 32 height 18
checkbox input "true"
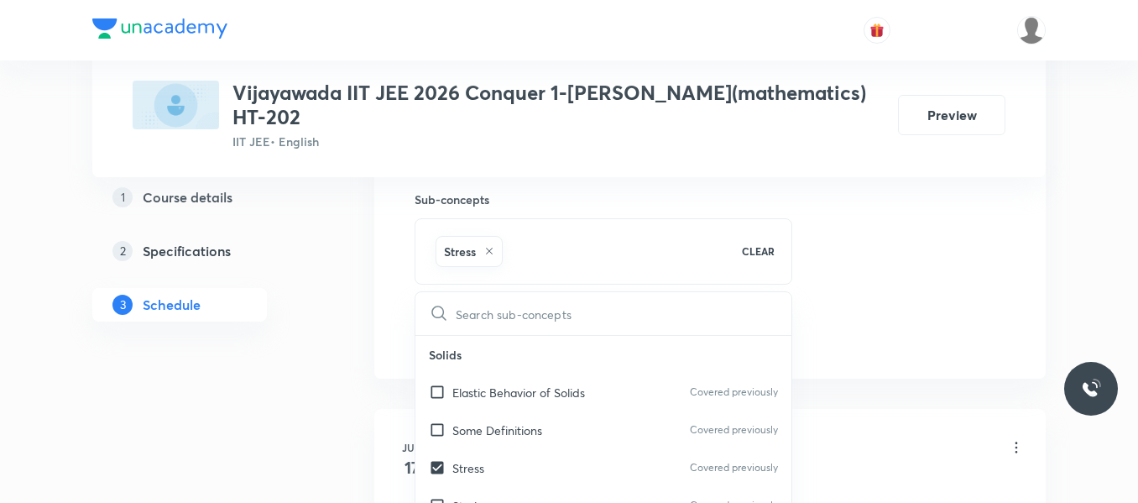
drag, startPoint x: 818, startPoint y: 242, endPoint x: 610, endPoint y: 320, distance: 221.5
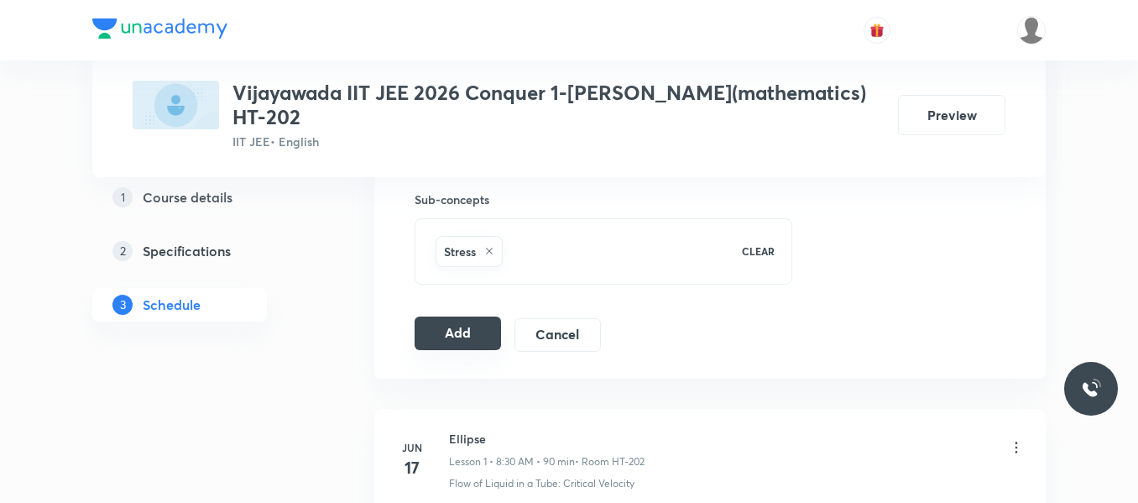
click at [458, 332] on button "Add" at bounding box center [458, 333] width 86 height 34
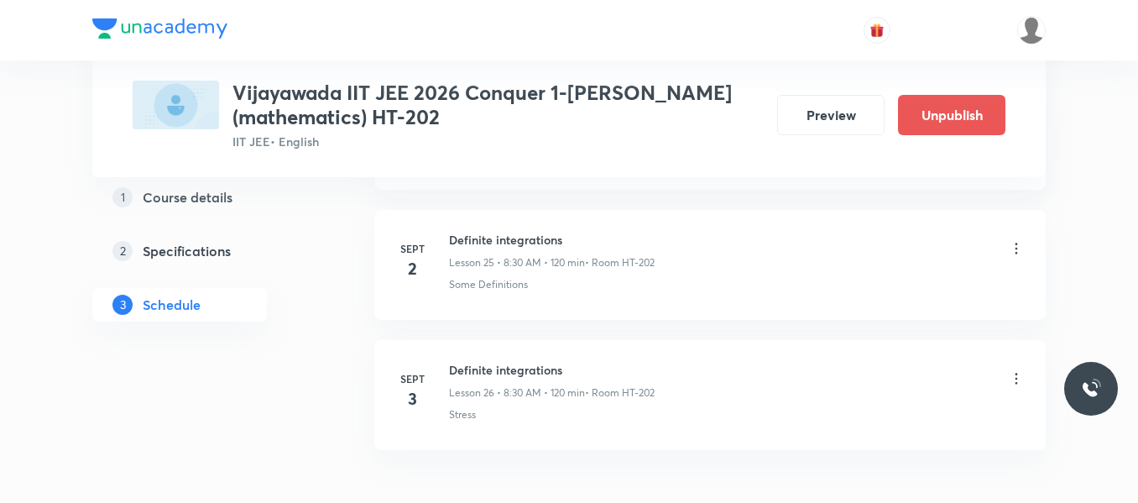
scroll to position [3475, 0]
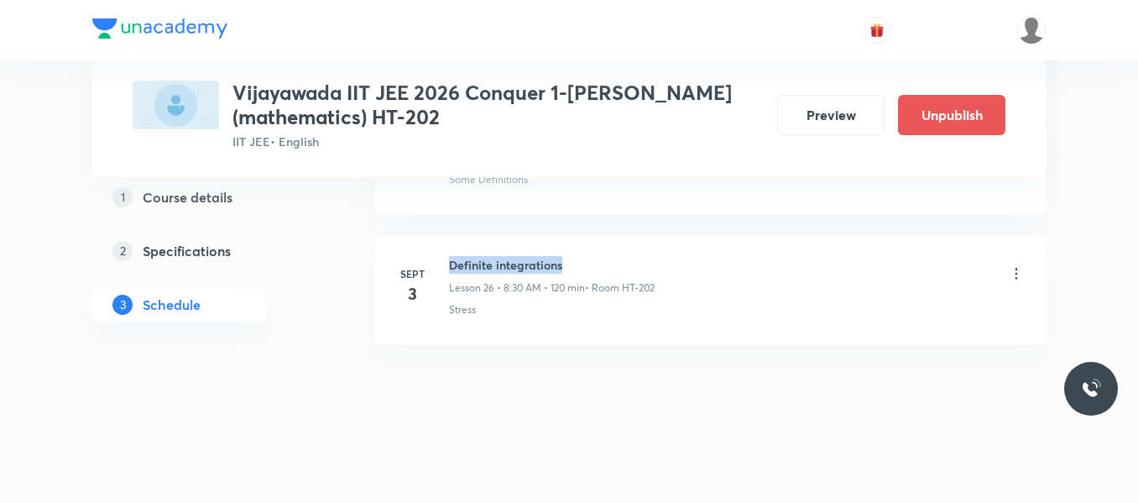
drag, startPoint x: 449, startPoint y: 269, endPoint x: 567, endPoint y: 269, distance: 117.5
click at [567, 269] on h6 "Definite integrations" at bounding box center [552, 265] width 206 height 18
copy h6 "Definite integrations"
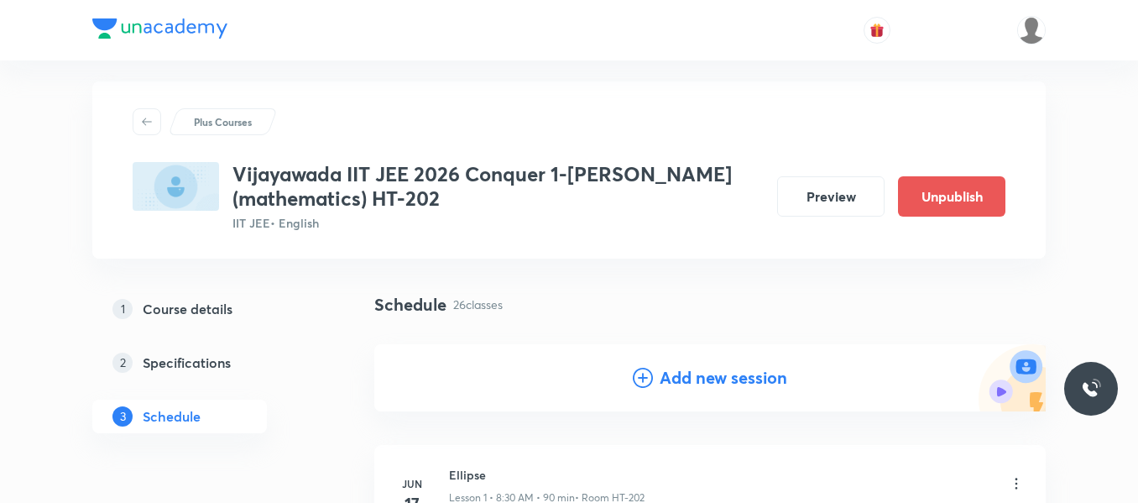
scroll to position [0, 0]
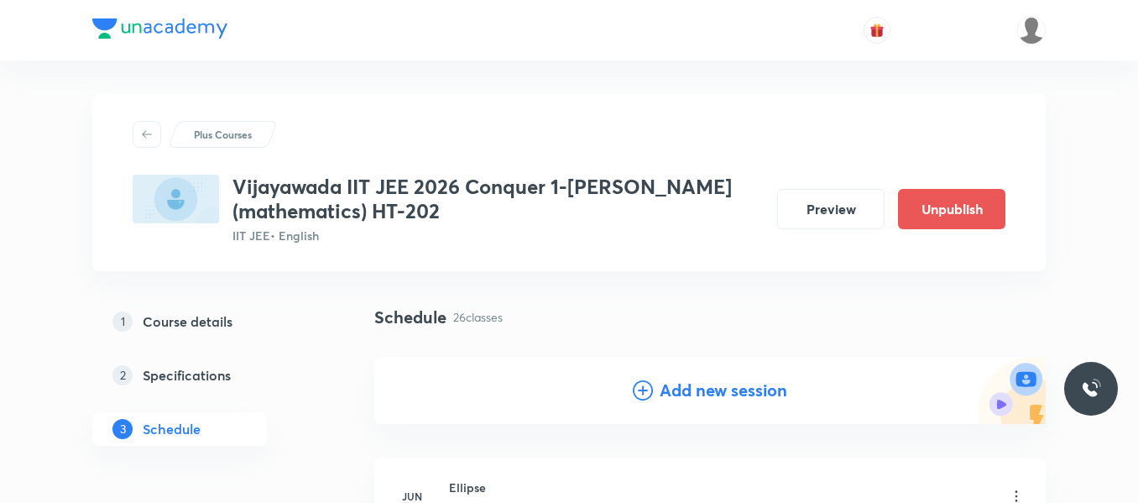
click at [639, 382] on icon at bounding box center [643, 390] width 20 height 20
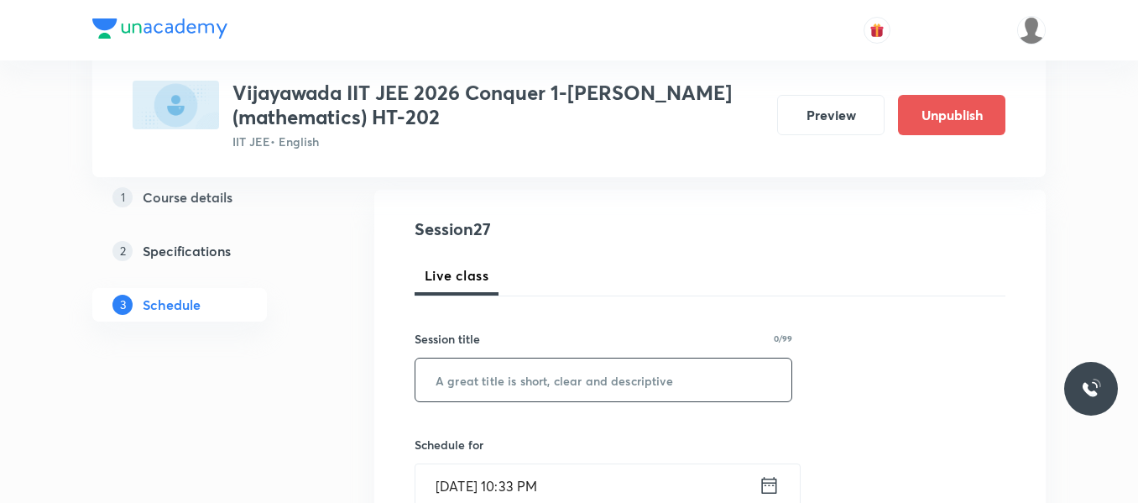
scroll to position [168, 0]
click at [514, 374] on input "text" at bounding box center [603, 379] width 376 height 43
paste input "Definite integrations"
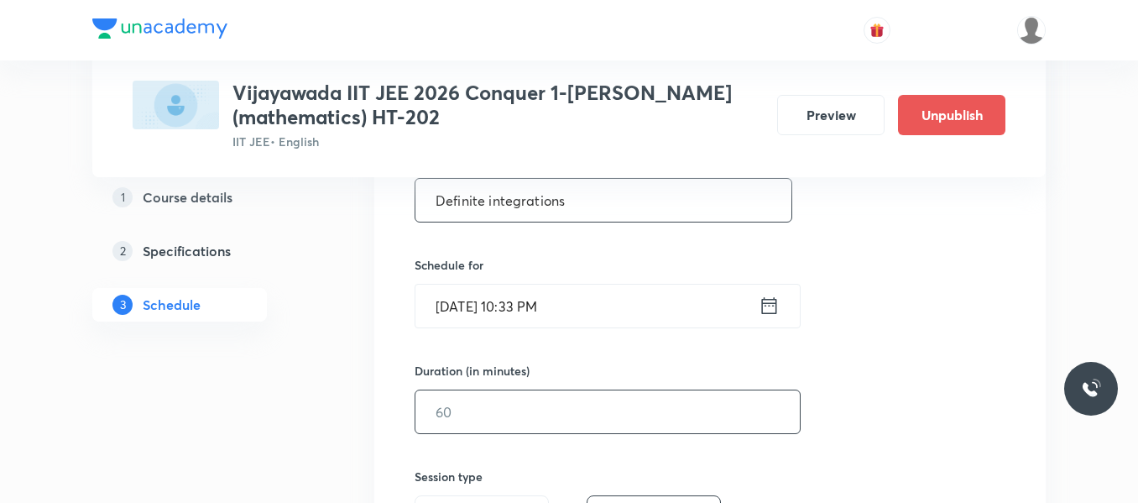
scroll to position [420, 0]
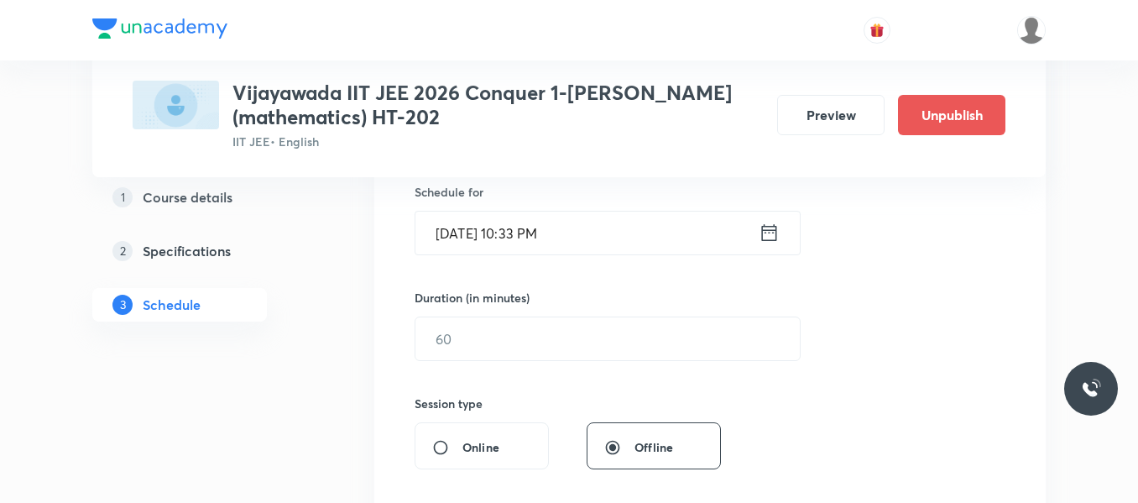
type input "Definite integrations"
click at [764, 242] on icon at bounding box center [769, 233] width 21 height 24
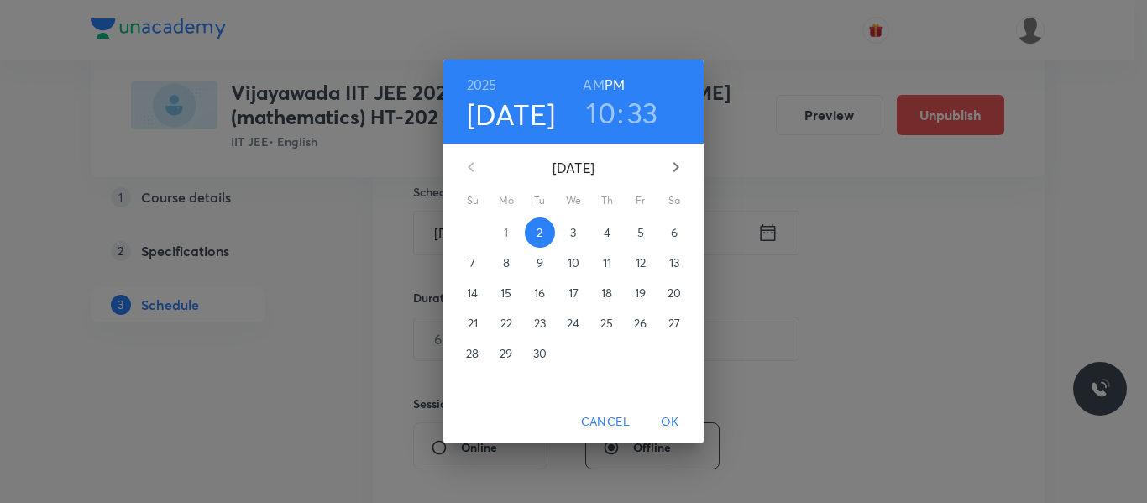
click at [598, 230] on span "4" at bounding box center [607, 232] width 30 height 17
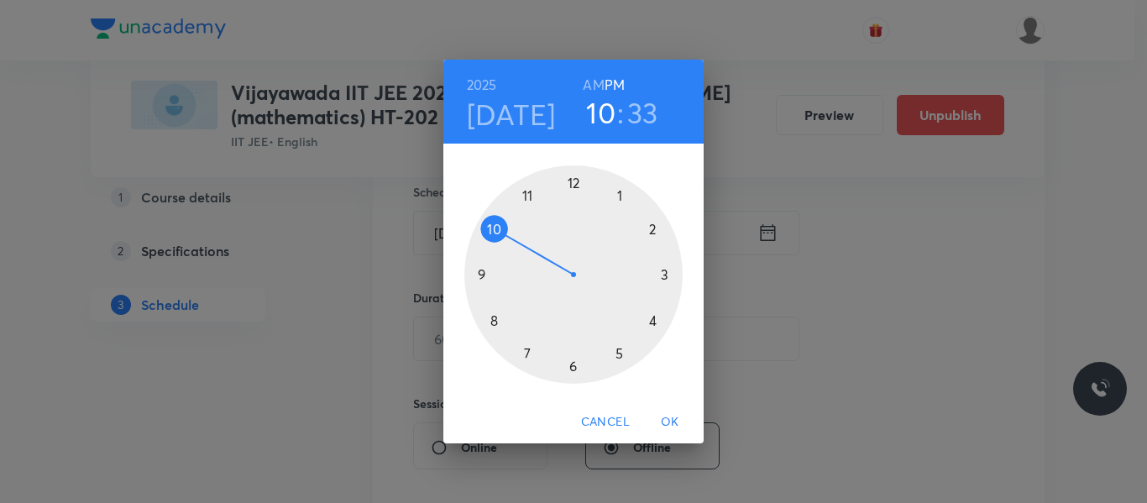
click at [493, 312] on div at bounding box center [573, 274] width 218 height 218
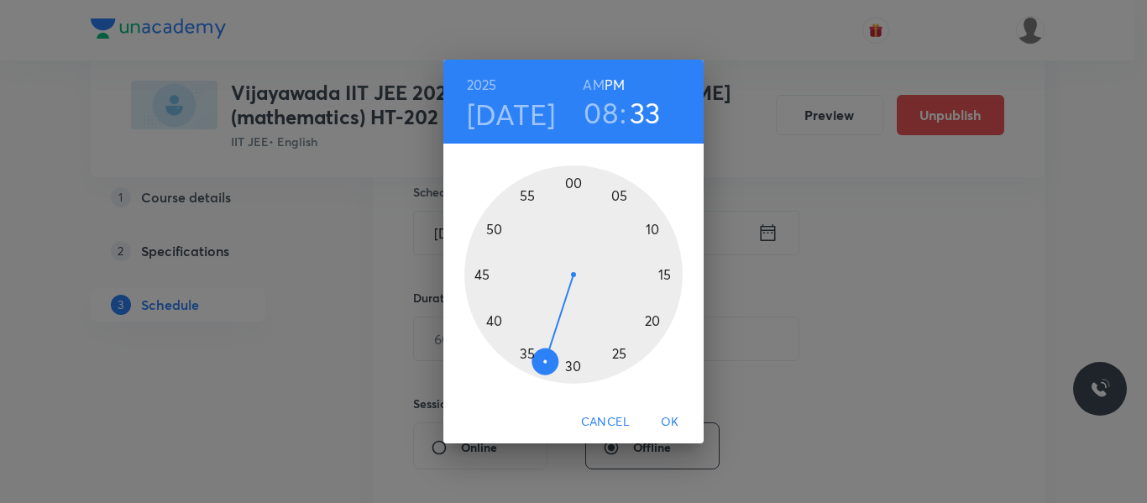
click at [594, 86] on h6 "AM" at bounding box center [593, 85] width 21 height 24
click at [572, 370] on div at bounding box center [573, 274] width 218 height 218
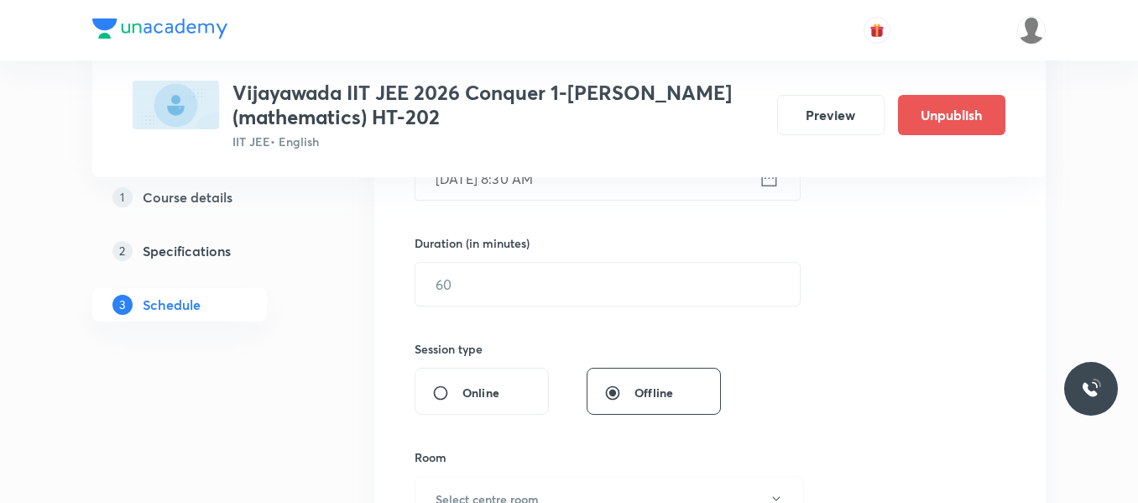
scroll to position [504, 0]
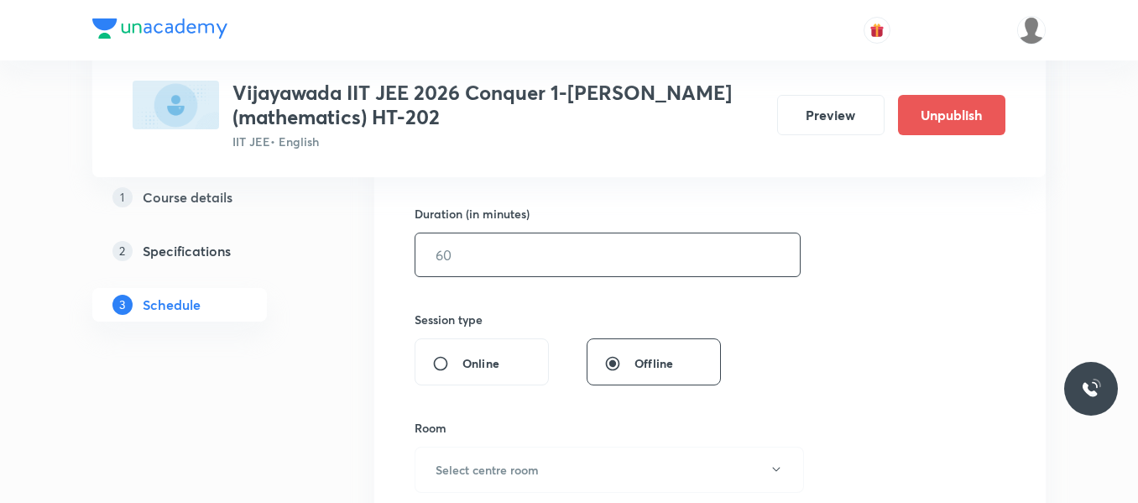
click at [498, 253] on input "text" at bounding box center [607, 254] width 384 height 43
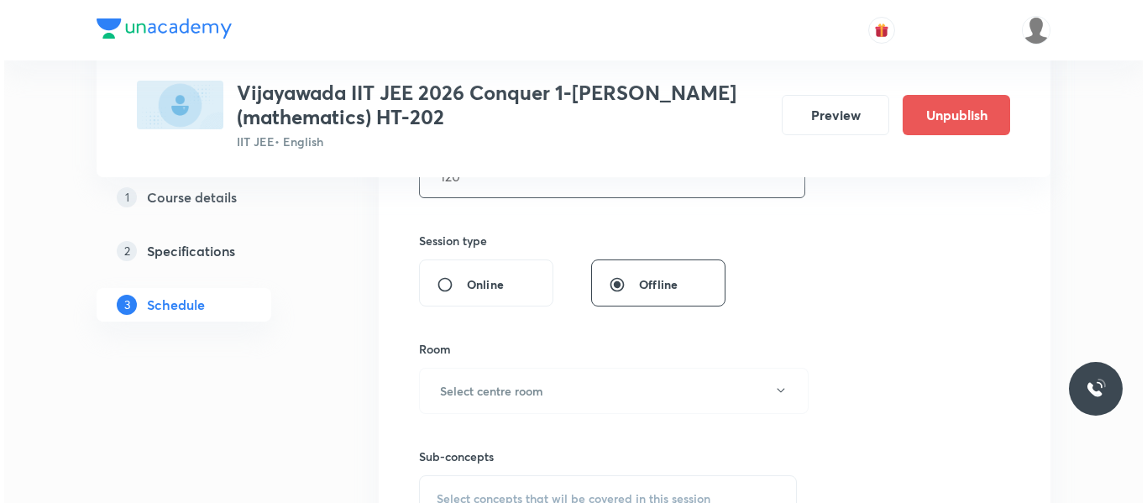
scroll to position [671, 0]
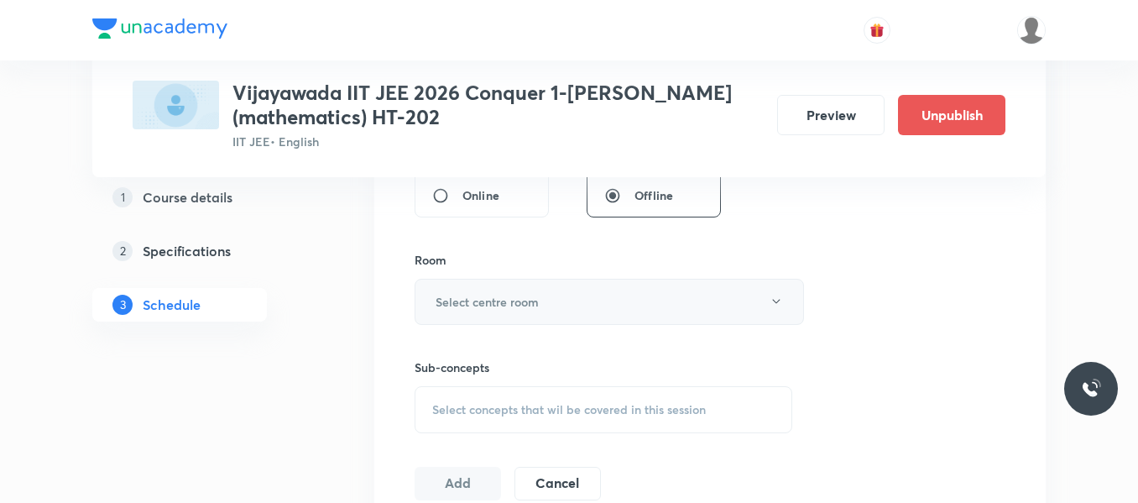
type input "120"
click at [510, 302] on h6 "Select centre room" at bounding box center [487, 302] width 103 height 18
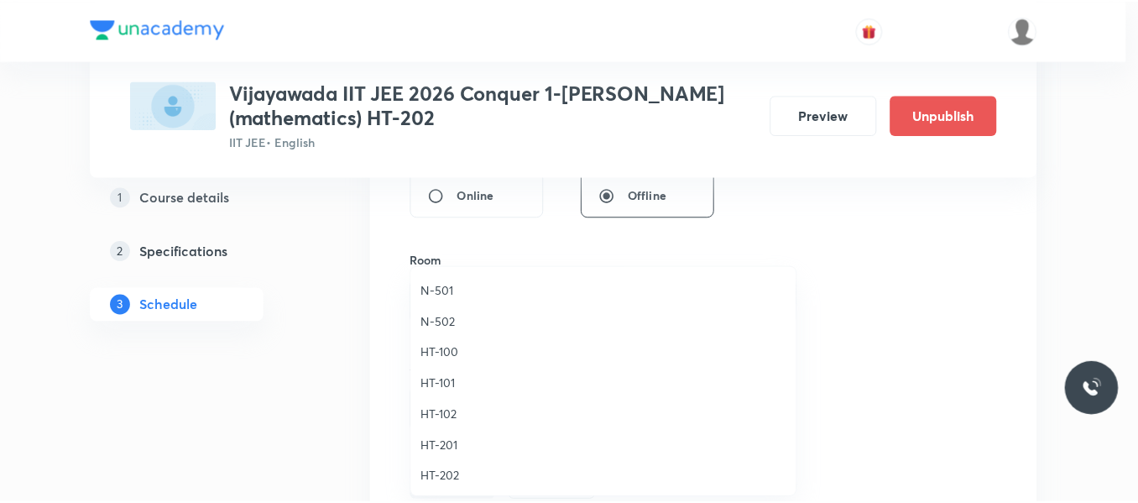
scroll to position [588, 0]
click at [460, 446] on span "HT-202" at bounding box center [608, 447] width 368 height 18
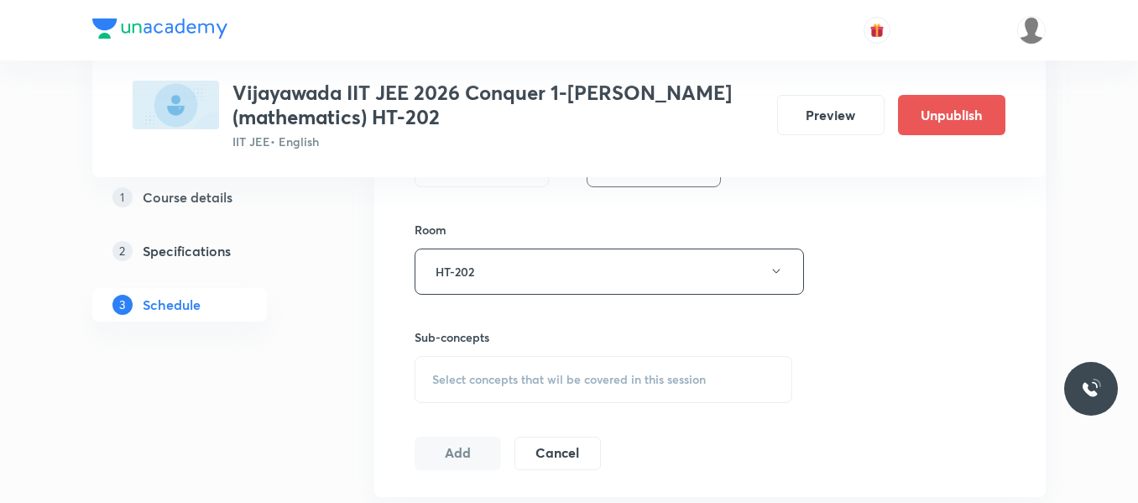
scroll to position [755, 0]
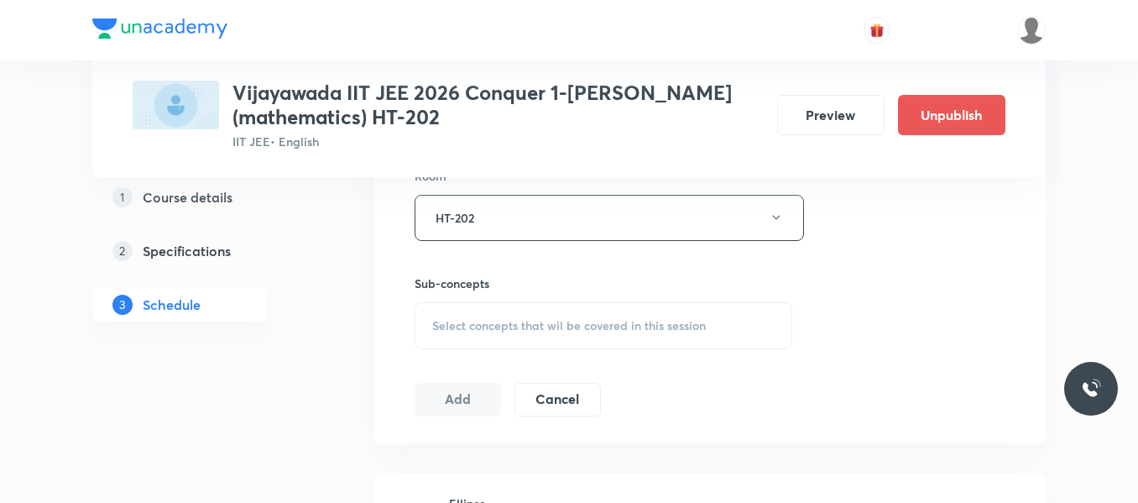
click at [525, 324] on span "Select concepts that wil be covered in this session" at bounding box center [569, 325] width 274 height 13
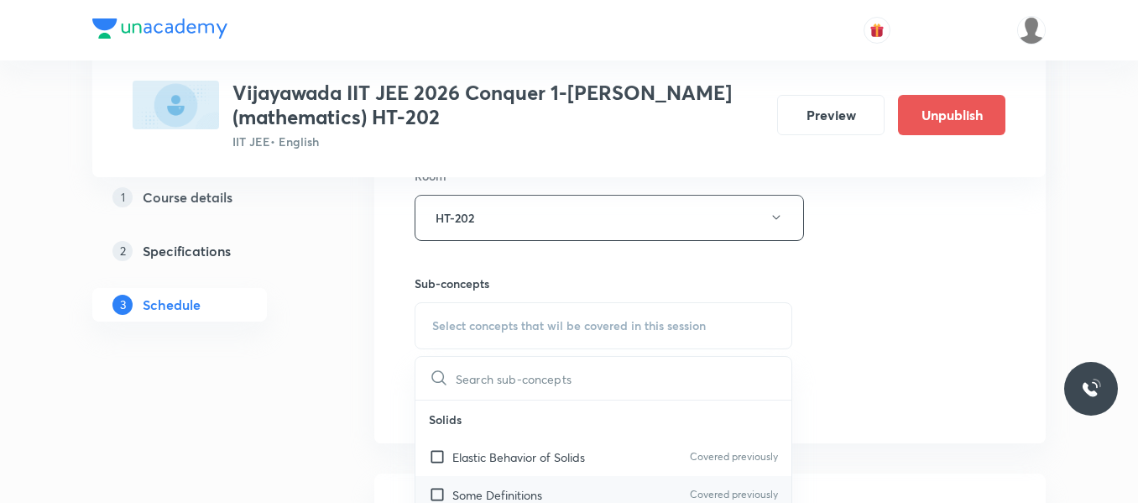
click at [527, 488] on p "Some Definitions" at bounding box center [497, 495] width 90 height 18
checkbox input "true"
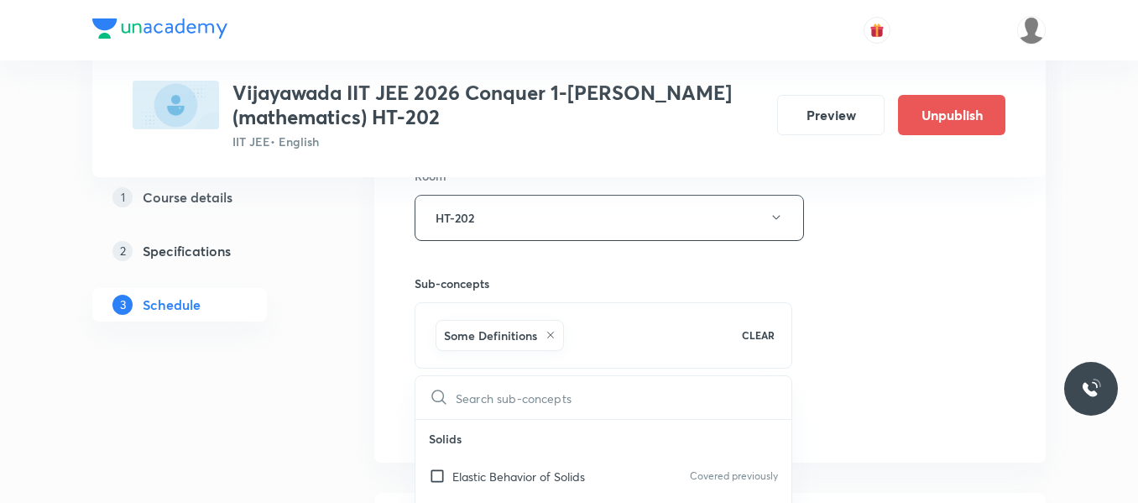
drag, startPoint x: 887, startPoint y: 307, endPoint x: 613, endPoint y: 358, distance: 279.2
click at [880, 311] on div "Session 27 Live class Session title 21/99 Definite integrations ​ Schedule for …" at bounding box center [710, 31] width 591 height 807
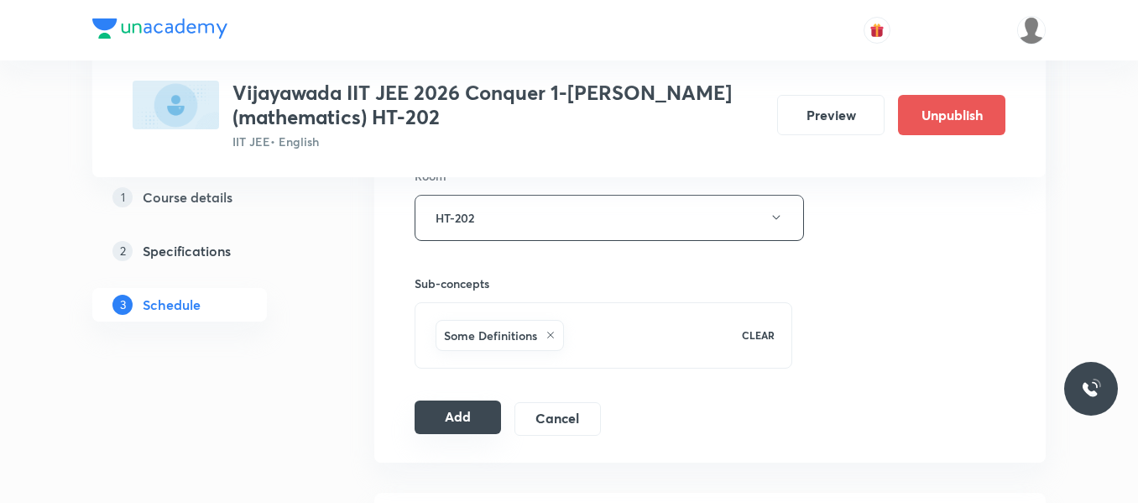
click at [443, 421] on button "Add" at bounding box center [458, 417] width 86 height 34
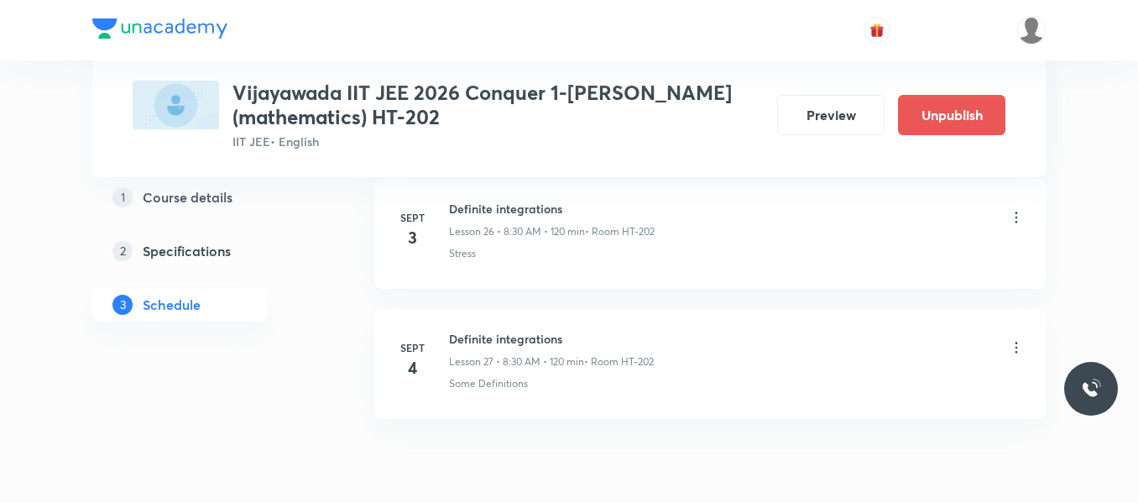
scroll to position [3605, 0]
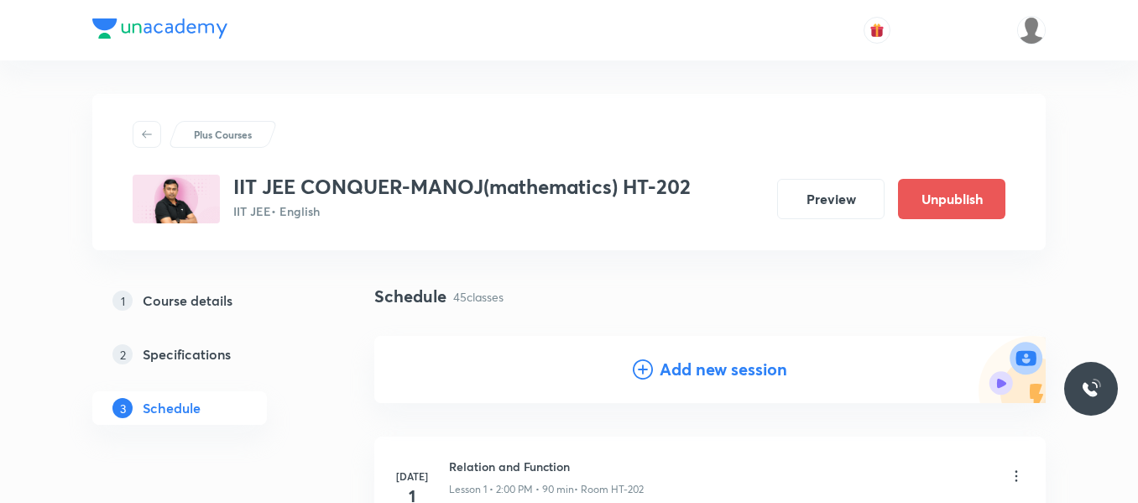
click at [644, 358] on div "Add new session" at bounding box center [710, 369] width 154 height 25
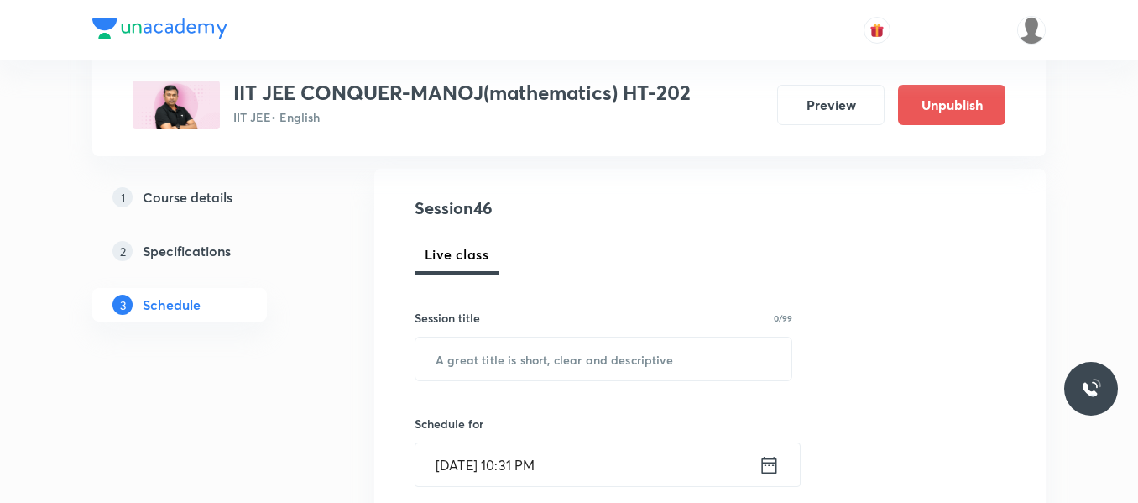
scroll to position [168, 0]
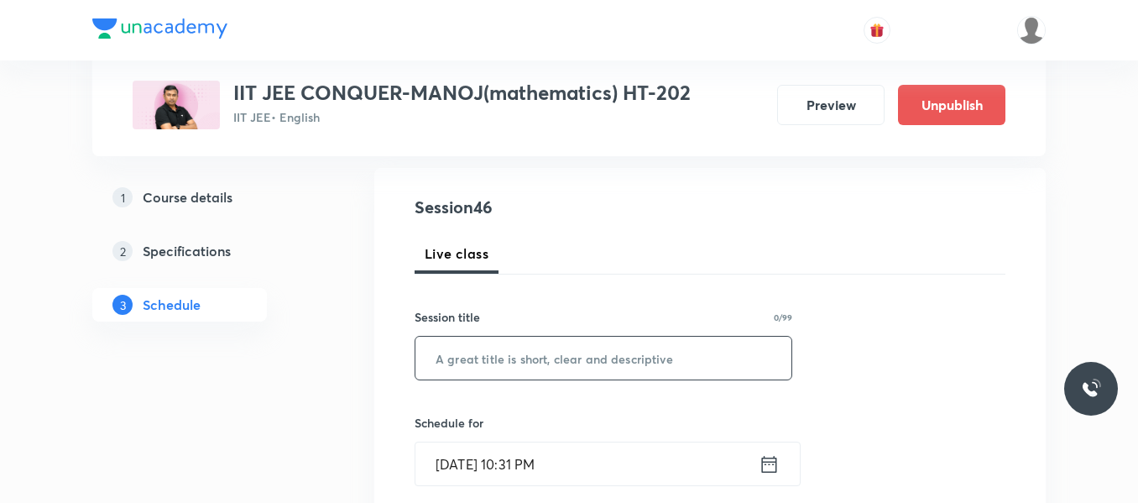
click at [580, 371] on input "text" at bounding box center [603, 358] width 376 height 43
paste input "Application of Integration"
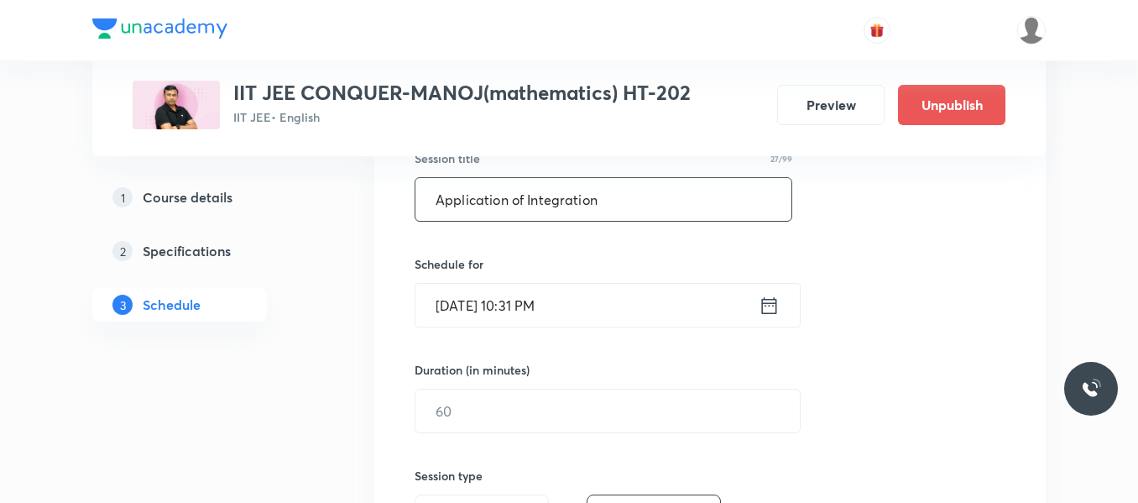
scroll to position [336, 0]
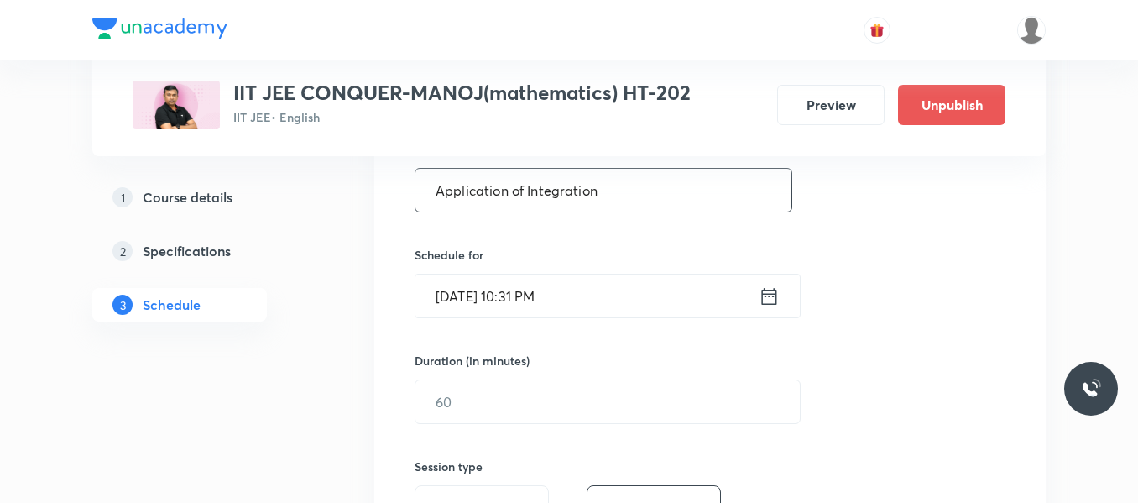
type input "Application of Integration"
click at [765, 289] on icon at bounding box center [769, 297] width 21 height 24
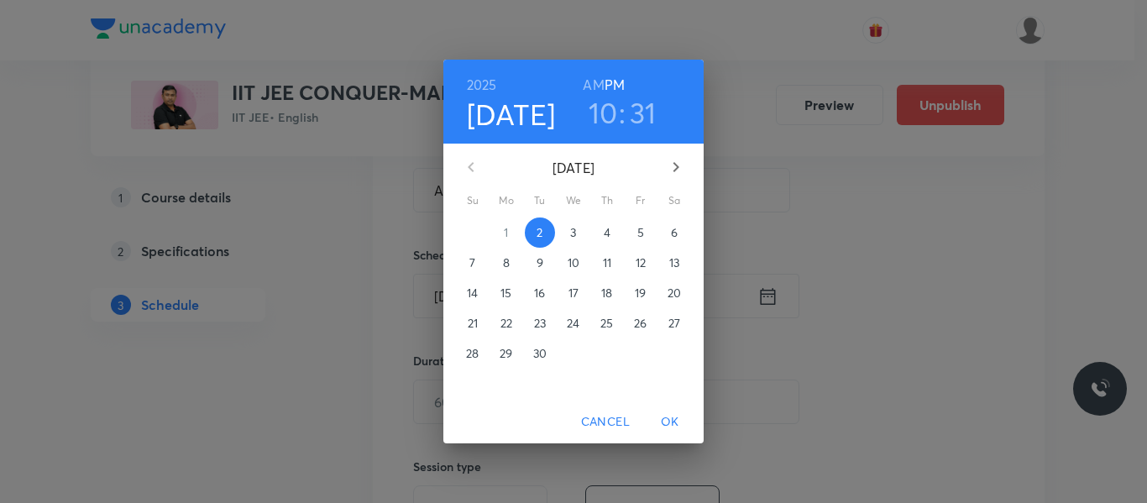
click at [581, 233] on span "3" at bounding box center [573, 232] width 30 height 17
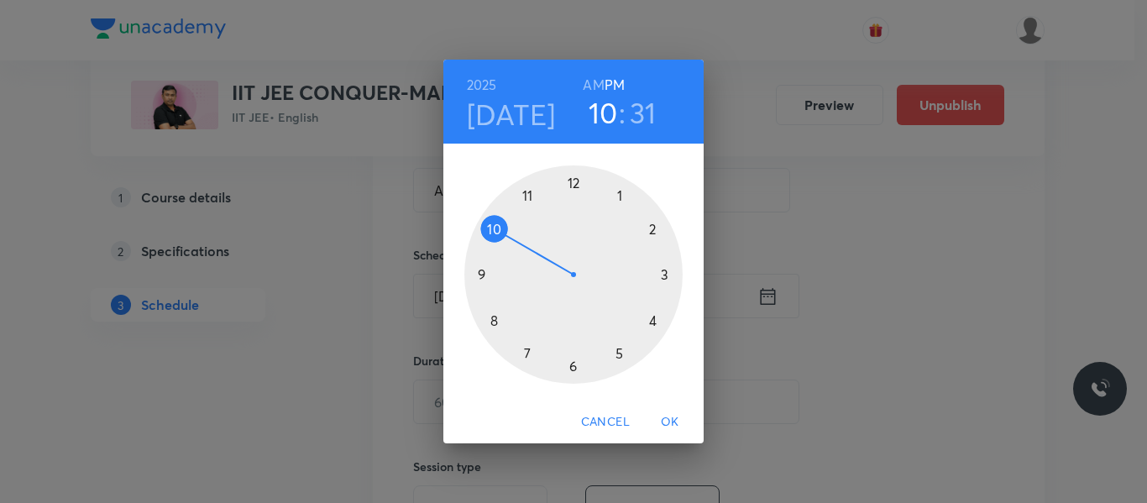
click at [650, 230] on div at bounding box center [573, 274] width 218 height 218
click at [572, 182] on div at bounding box center [573, 274] width 218 height 218
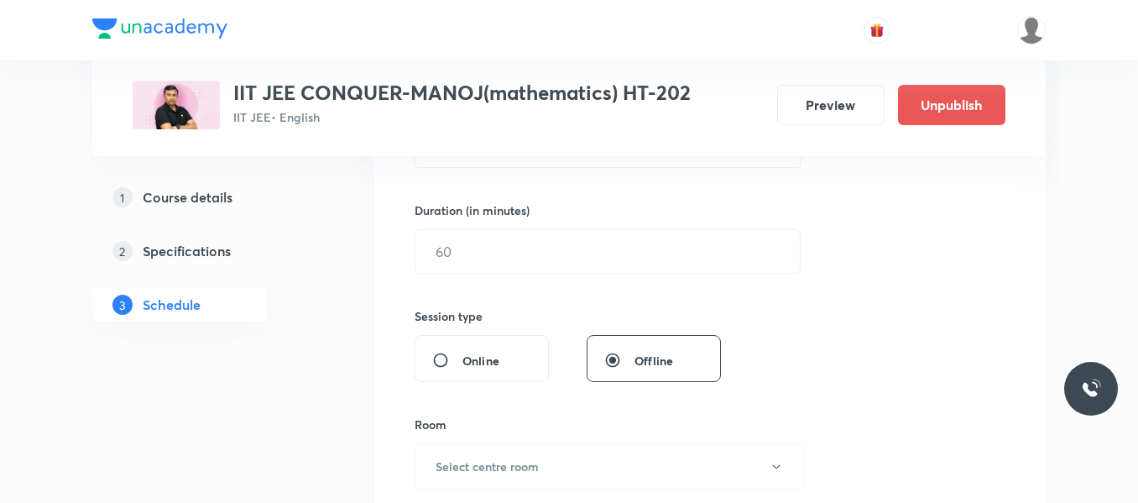
scroll to position [504, 0]
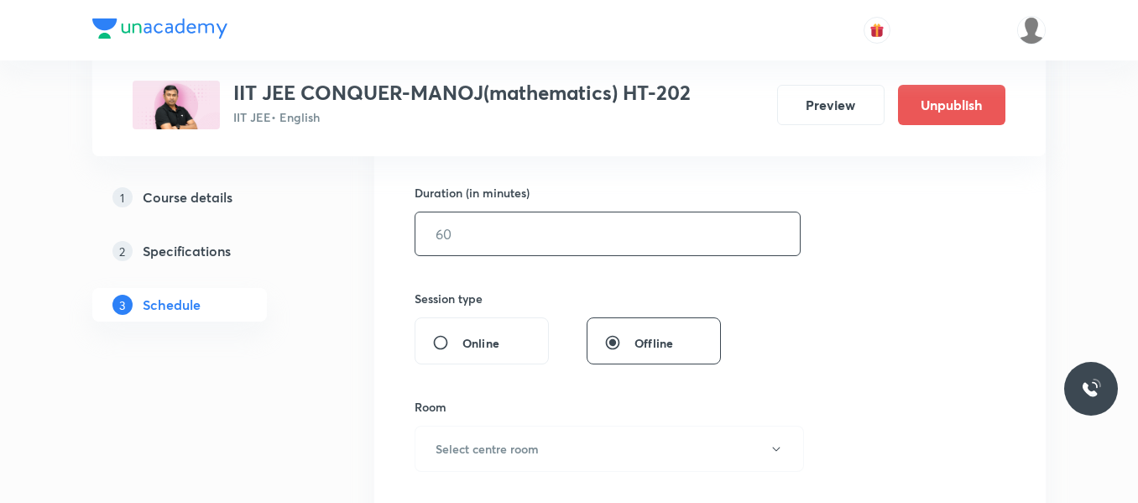
click at [451, 253] on input "text" at bounding box center [607, 233] width 384 height 43
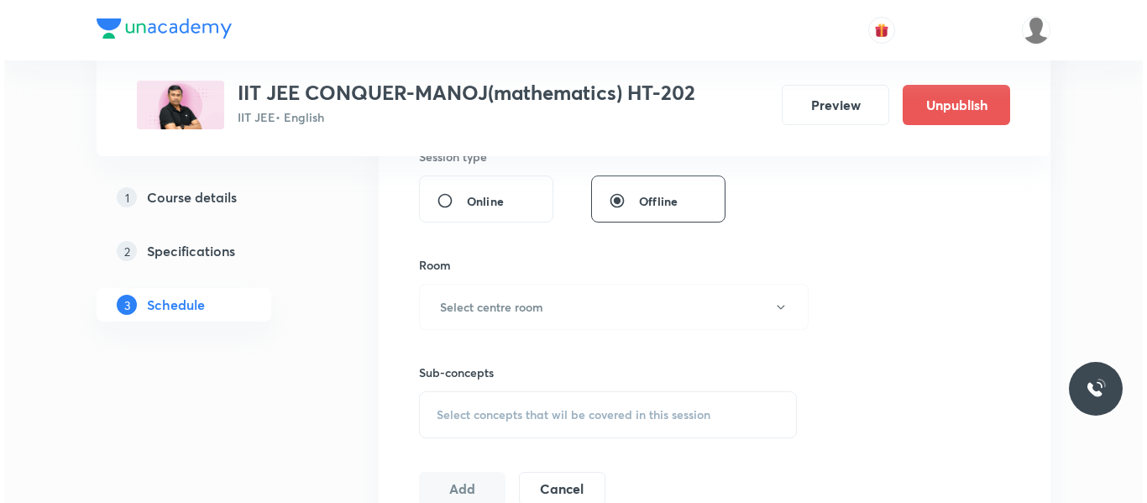
scroll to position [671, 0]
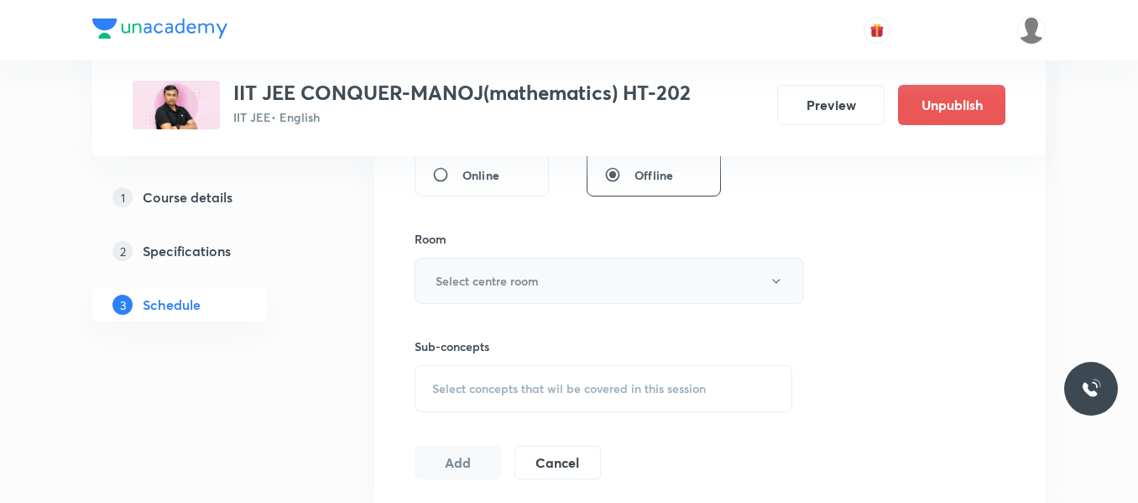
type input "90"
click at [454, 272] on h6 "Select centre room" at bounding box center [487, 281] width 103 height 18
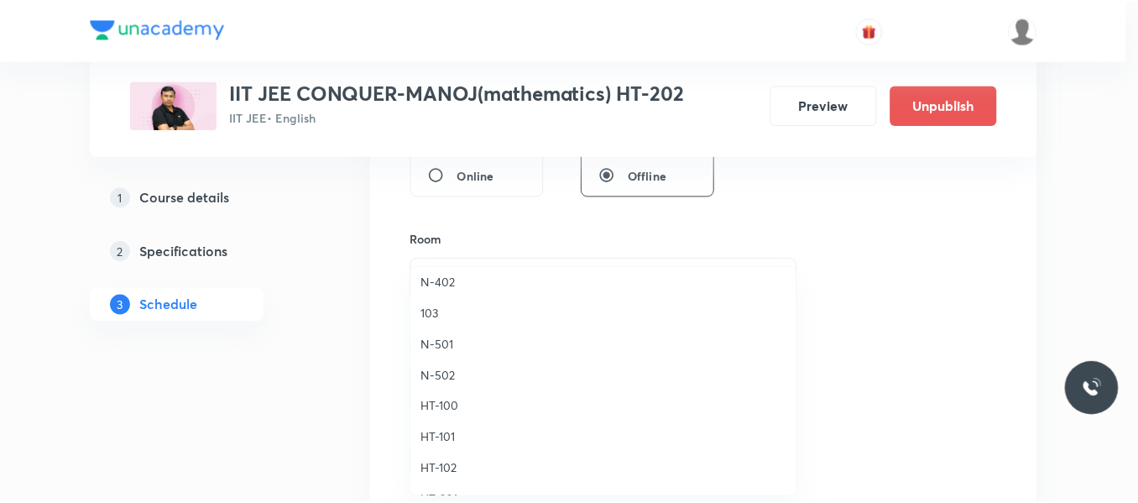
scroll to position [588, 0]
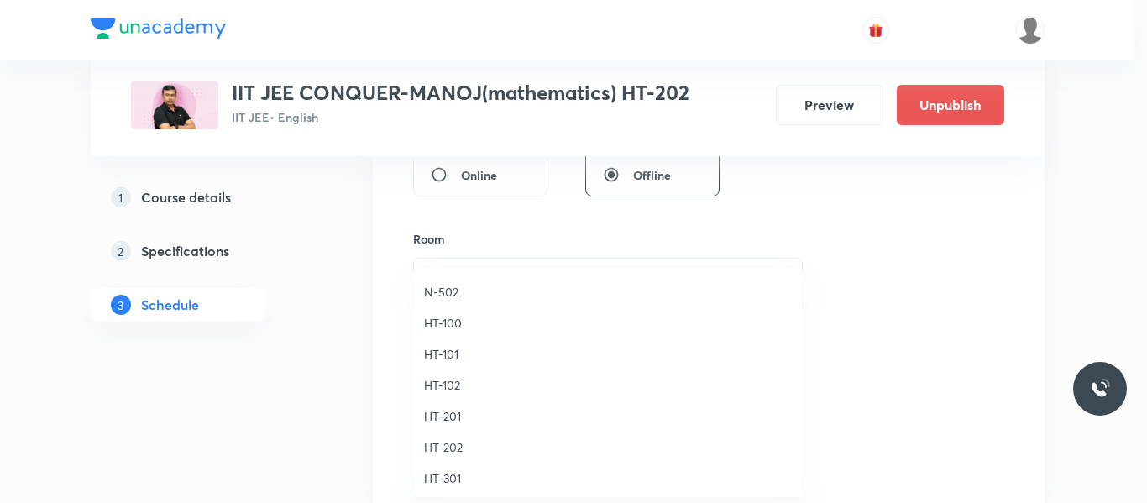
click at [449, 441] on span "HT-202" at bounding box center [608, 447] width 368 height 18
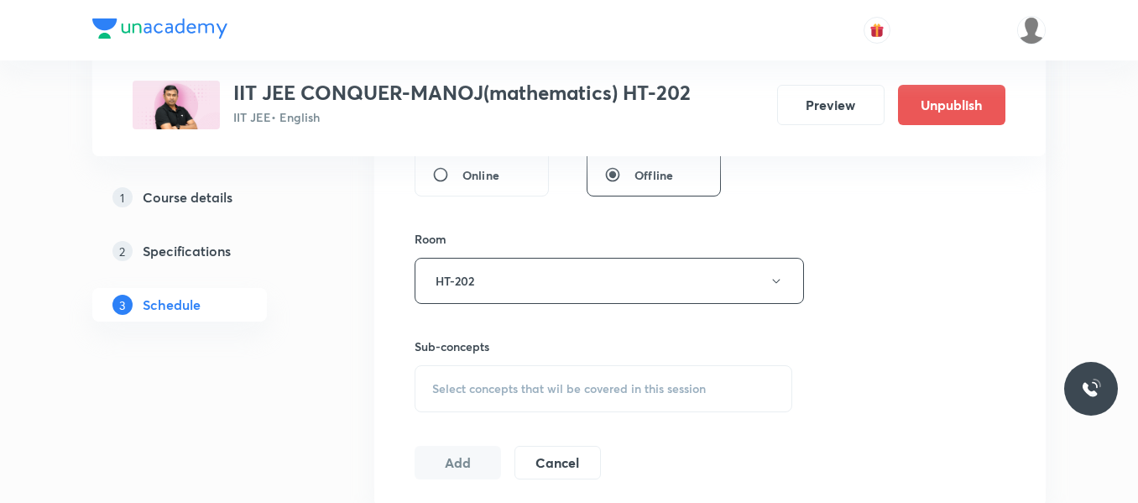
click at [462, 386] on span "Select concepts that wil be covered in this session" at bounding box center [569, 388] width 274 height 13
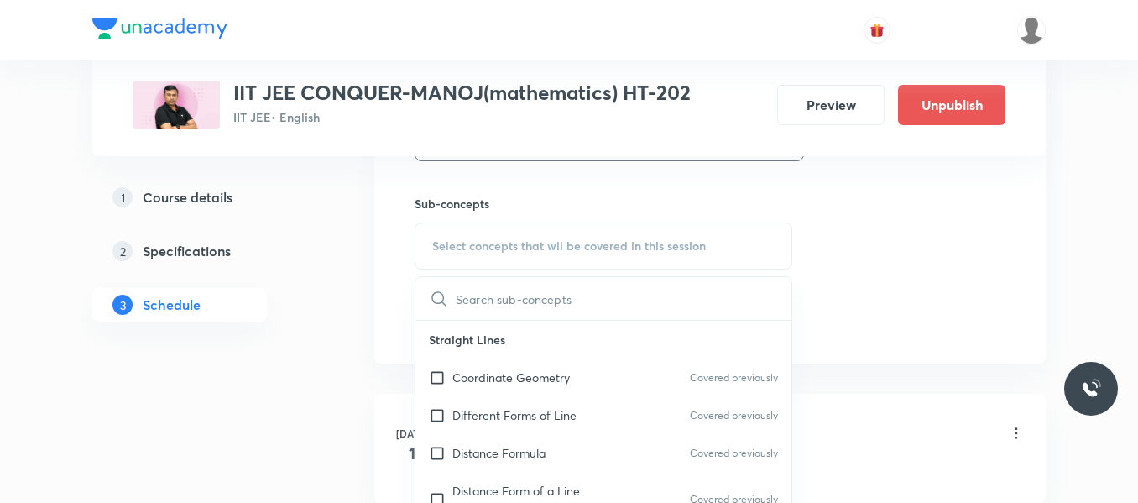
scroll to position [839, 0]
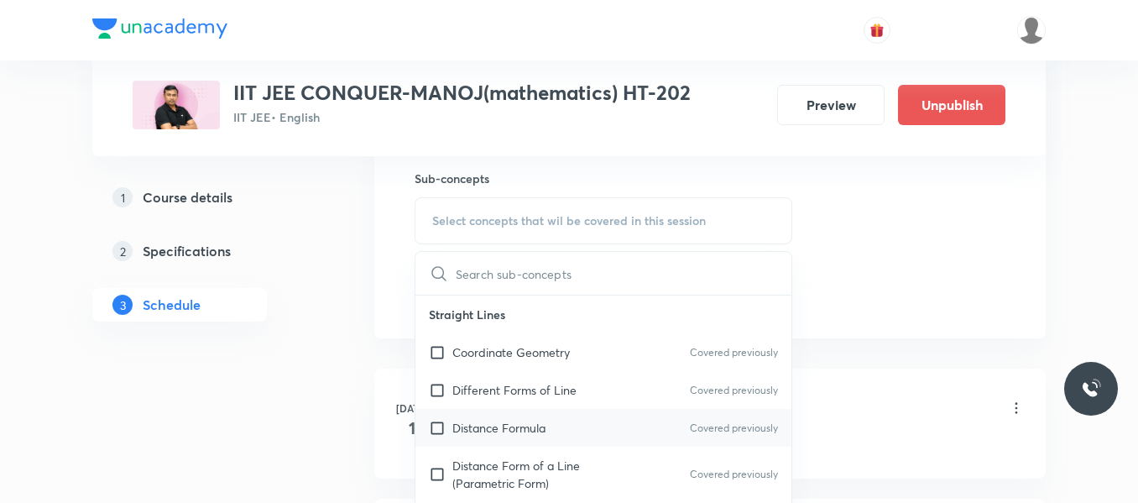
click at [469, 434] on p "Distance Formula" at bounding box center [498, 428] width 93 height 18
checkbox input "true"
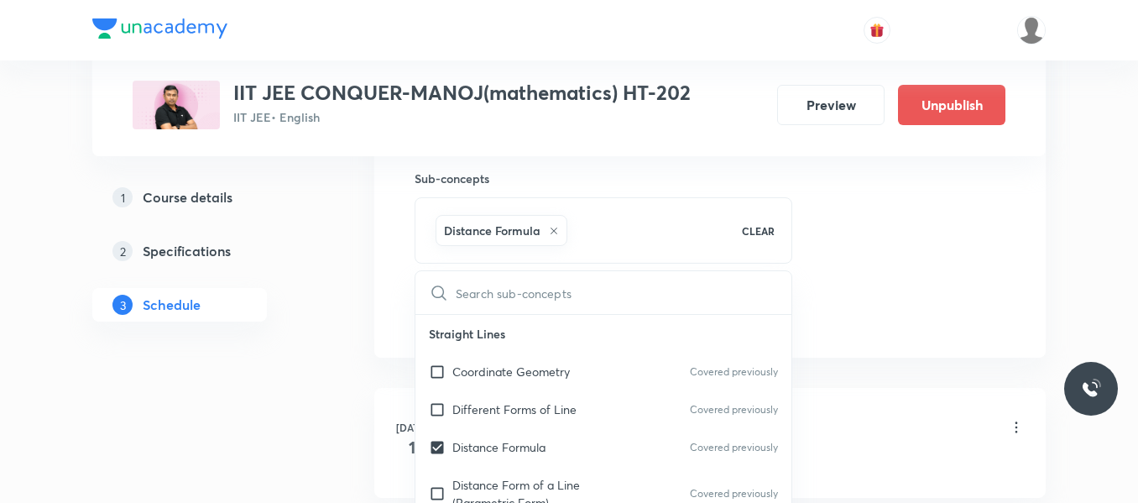
drag, startPoint x: 863, startPoint y: 262, endPoint x: 652, endPoint y: 273, distance: 211.0
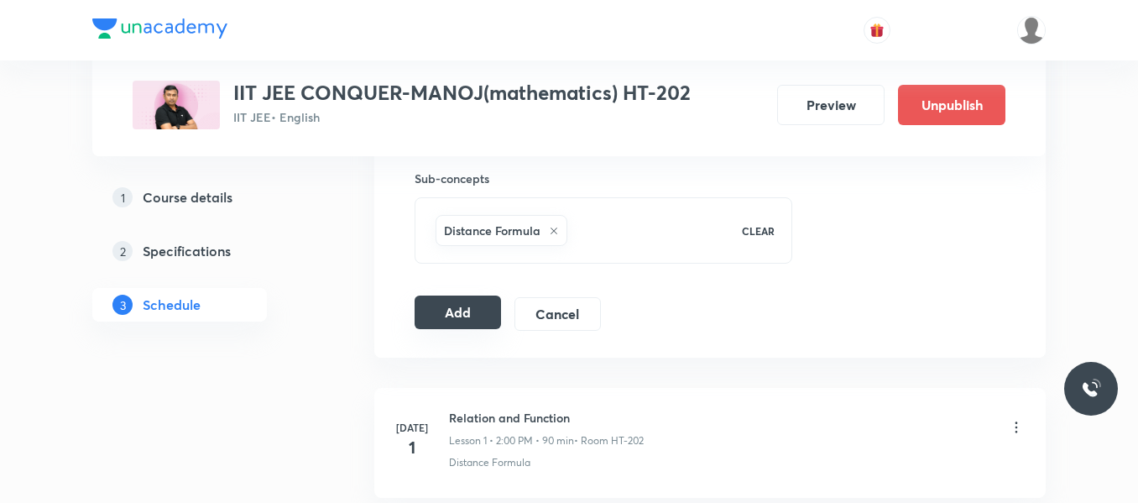
click at [427, 301] on button "Add" at bounding box center [458, 312] width 86 height 34
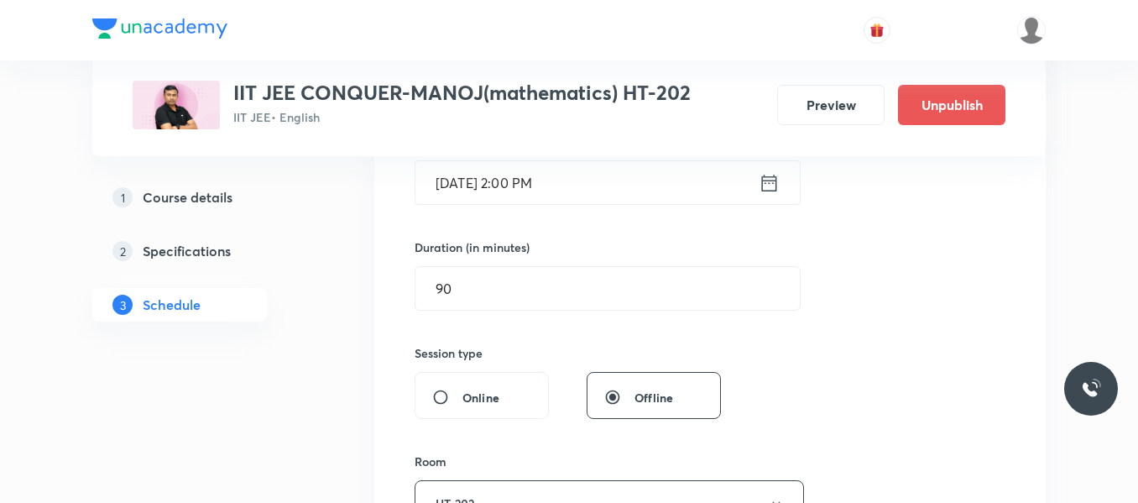
scroll to position [420, 0]
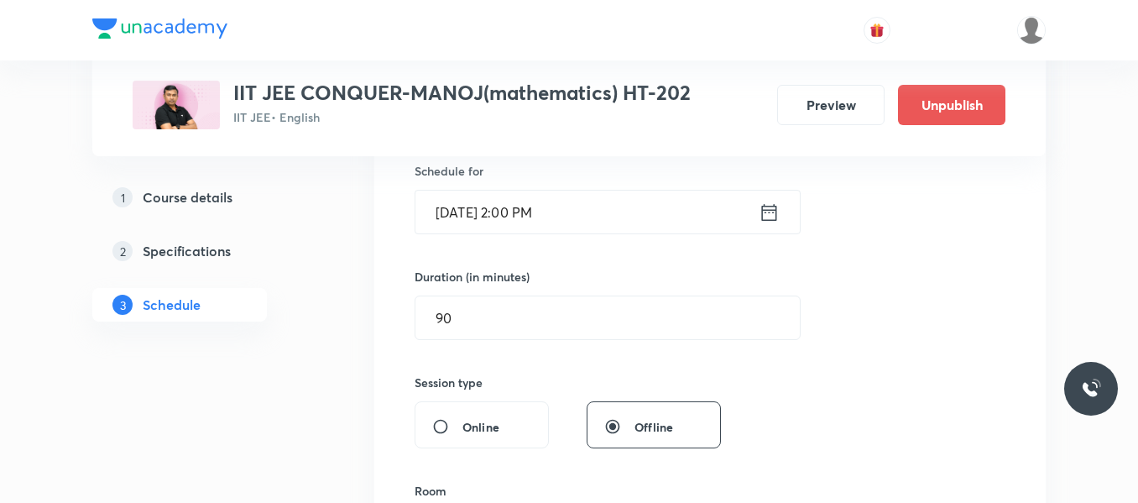
click at [775, 218] on icon at bounding box center [769, 213] width 21 height 24
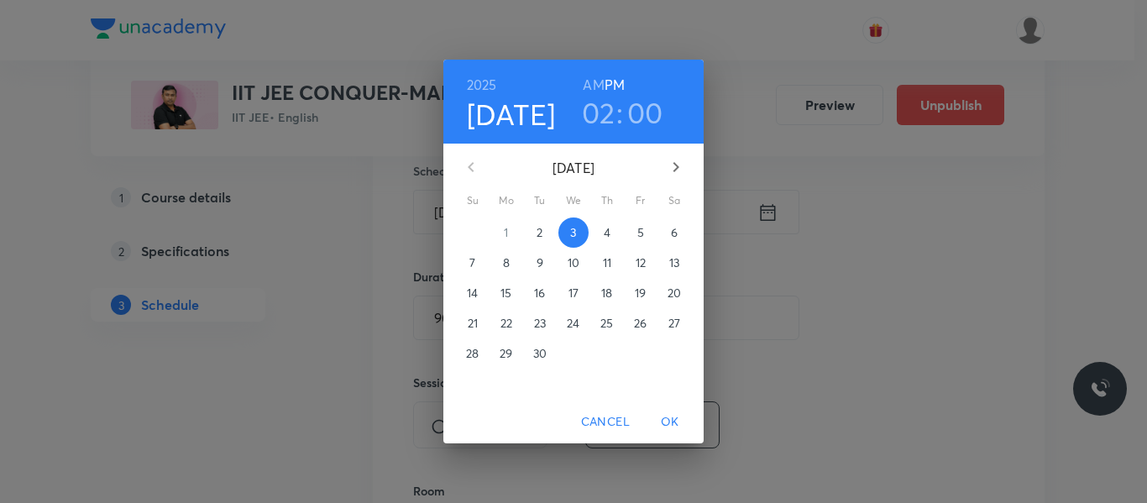
click at [599, 233] on span "4" at bounding box center [607, 232] width 30 height 17
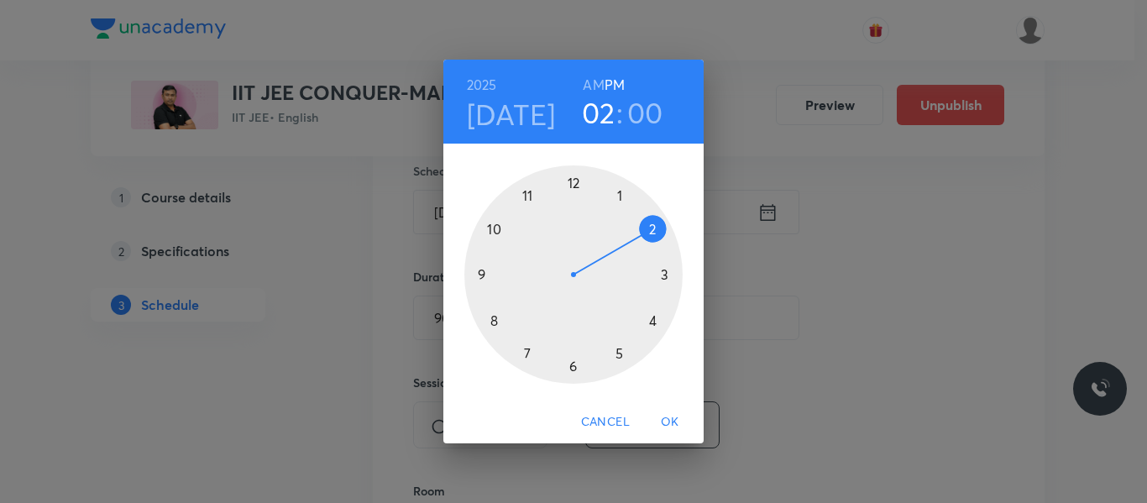
click at [666, 422] on span "OK" at bounding box center [670, 421] width 40 height 21
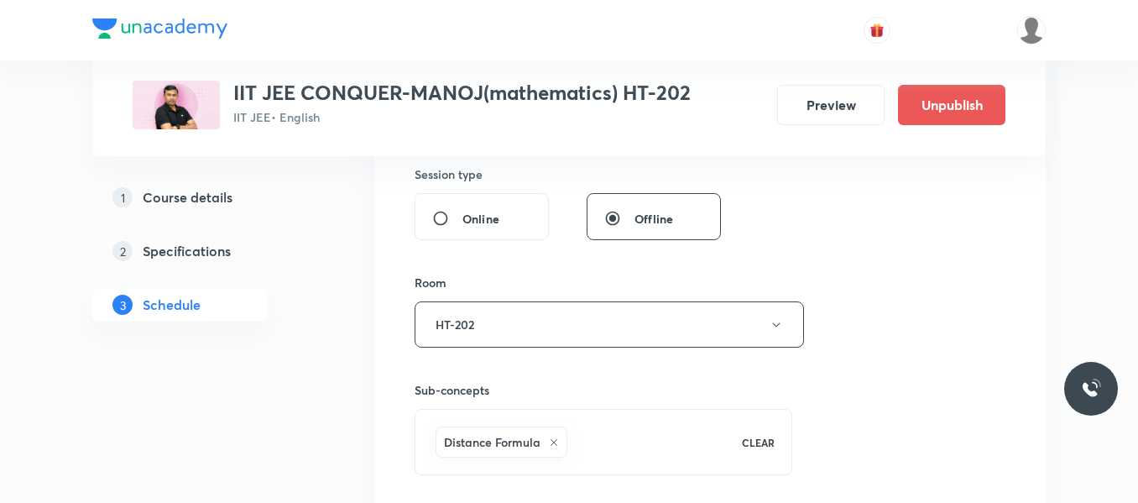
scroll to position [755, 0]
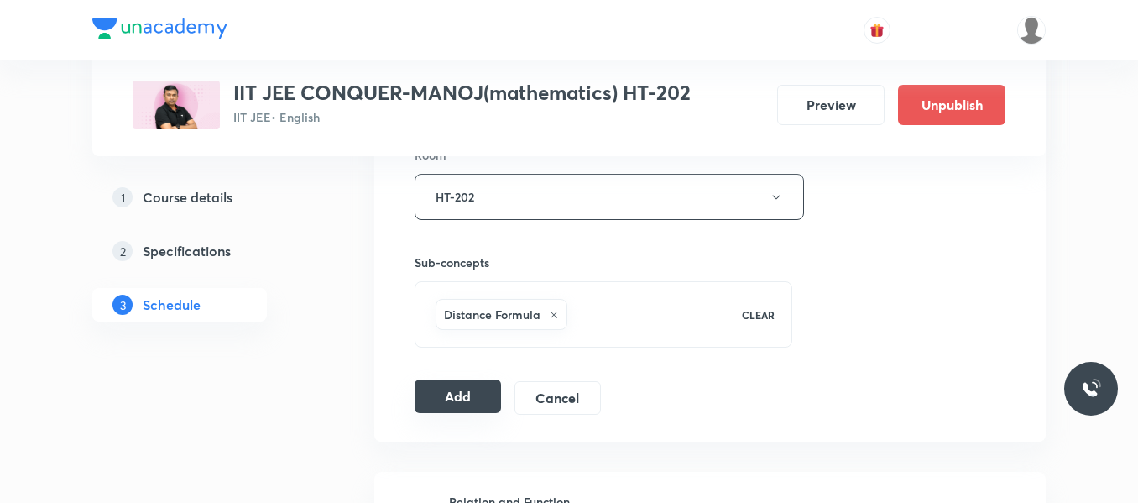
click at [466, 387] on button "Add" at bounding box center [458, 396] width 86 height 34
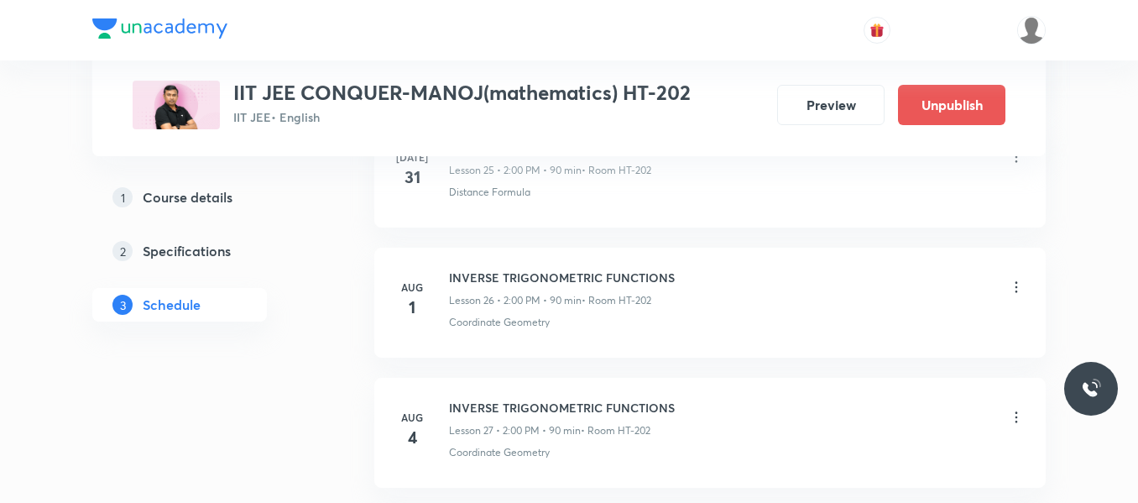
scroll to position [6056, 0]
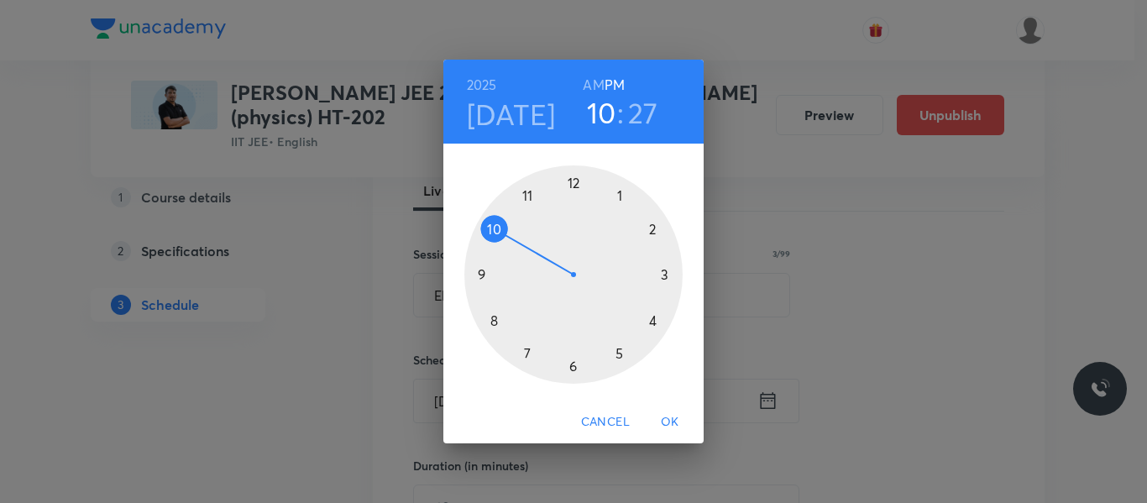
click at [661, 279] on div at bounding box center [573, 274] width 218 height 218
click at [494, 321] on div at bounding box center [573, 274] width 218 height 218
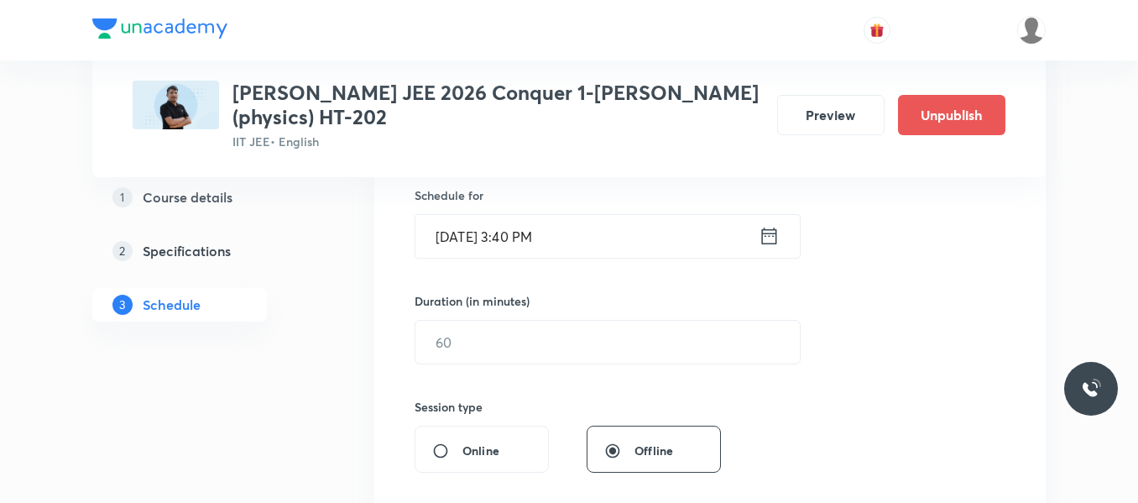
scroll to position [420, 0]
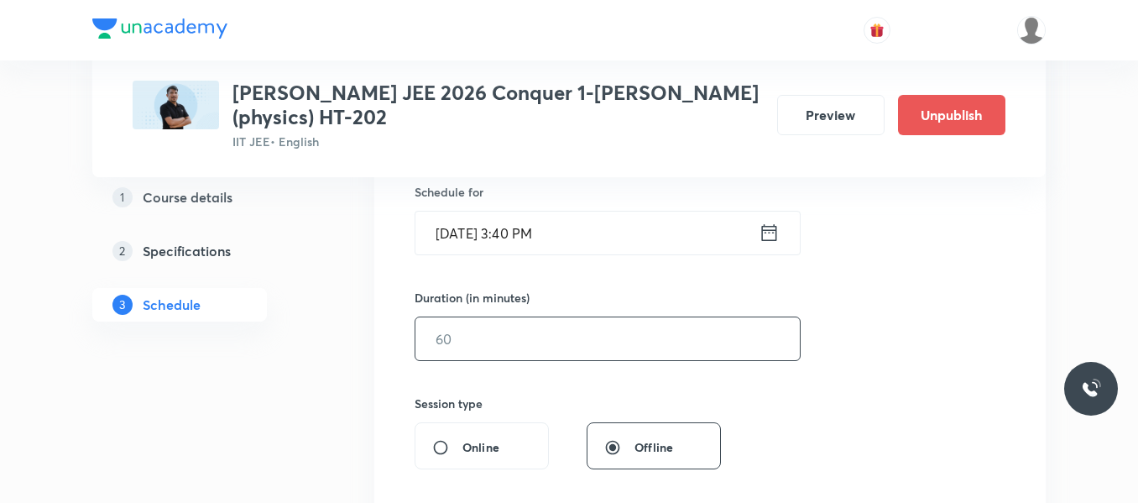
click at [489, 338] on input "text" at bounding box center [607, 338] width 384 height 43
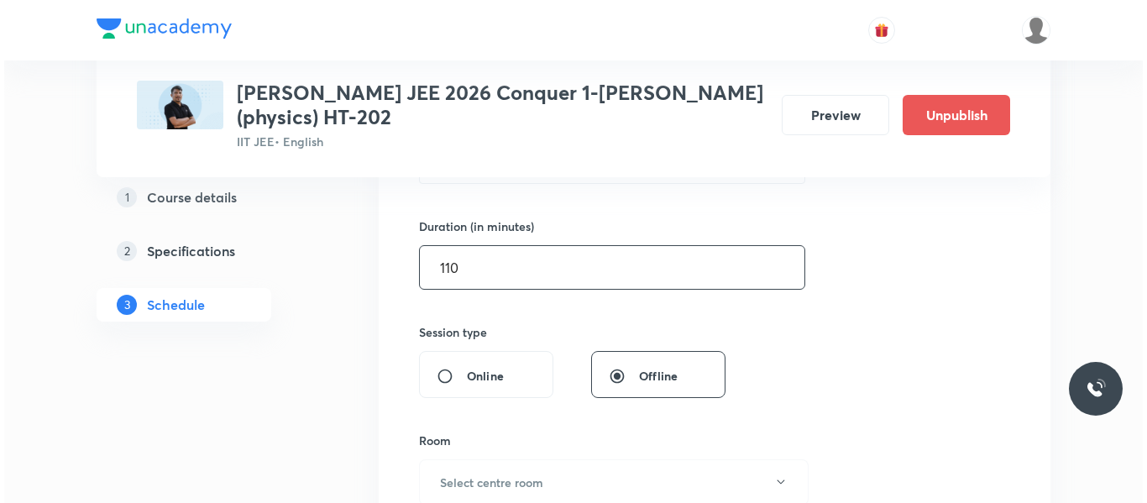
scroll to position [588, 0]
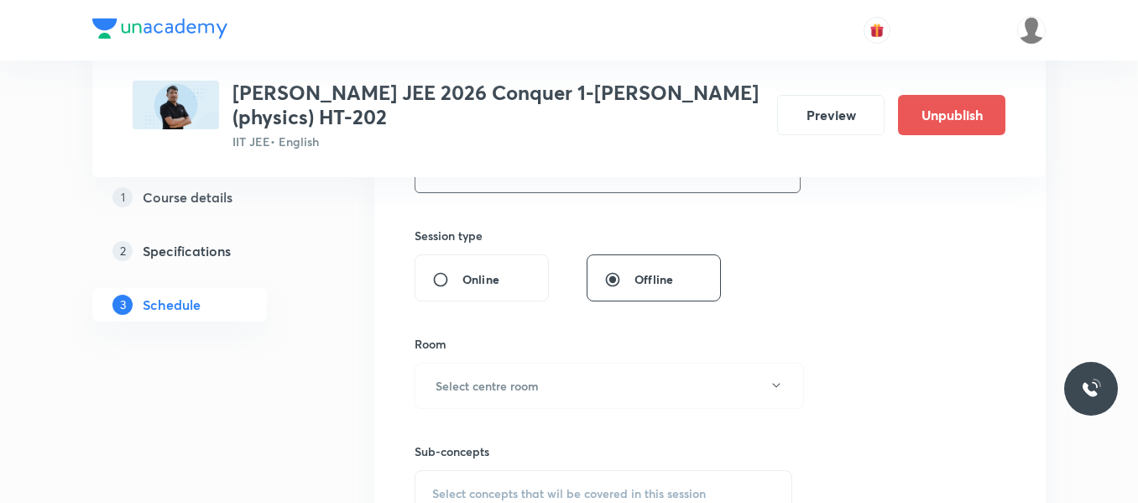
type input "110"
click at [479, 383] on h6 "Select centre room" at bounding box center [487, 386] width 103 height 18
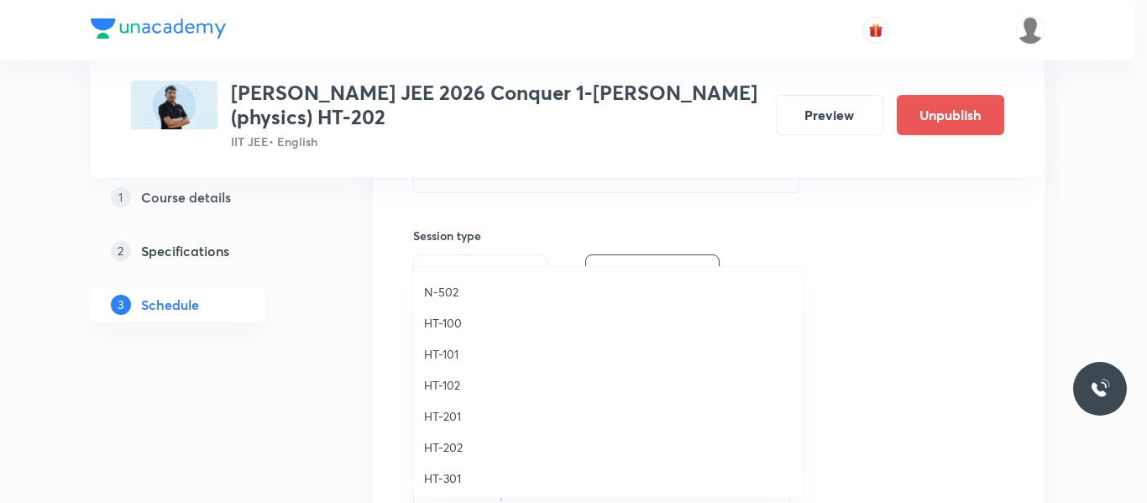
click at [454, 447] on span "HT-202" at bounding box center [608, 447] width 368 height 18
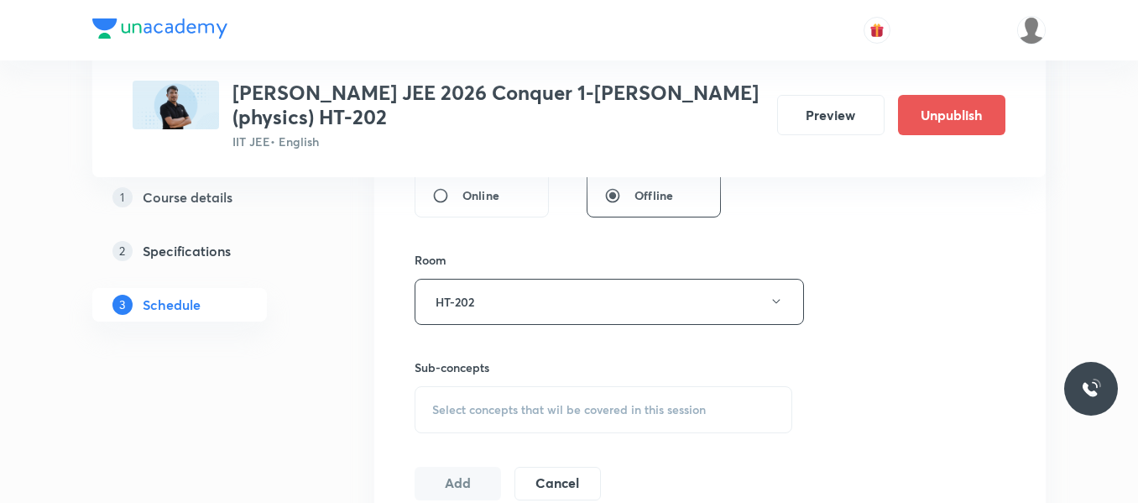
click at [477, 395] on div "Select concepts that wil be covered in this session" at bounding box center [604, 409] width 378 height 47
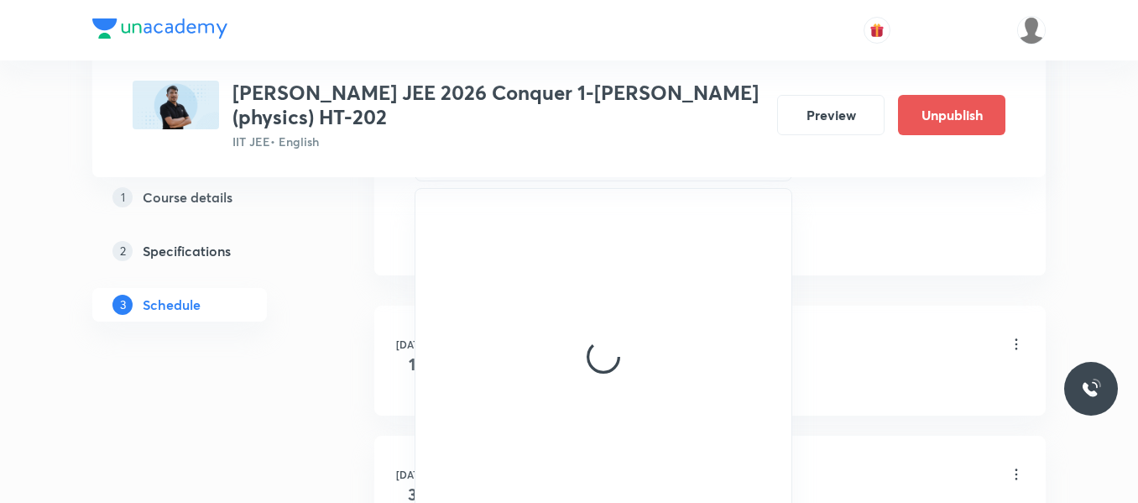
scroll to position [839, 0]
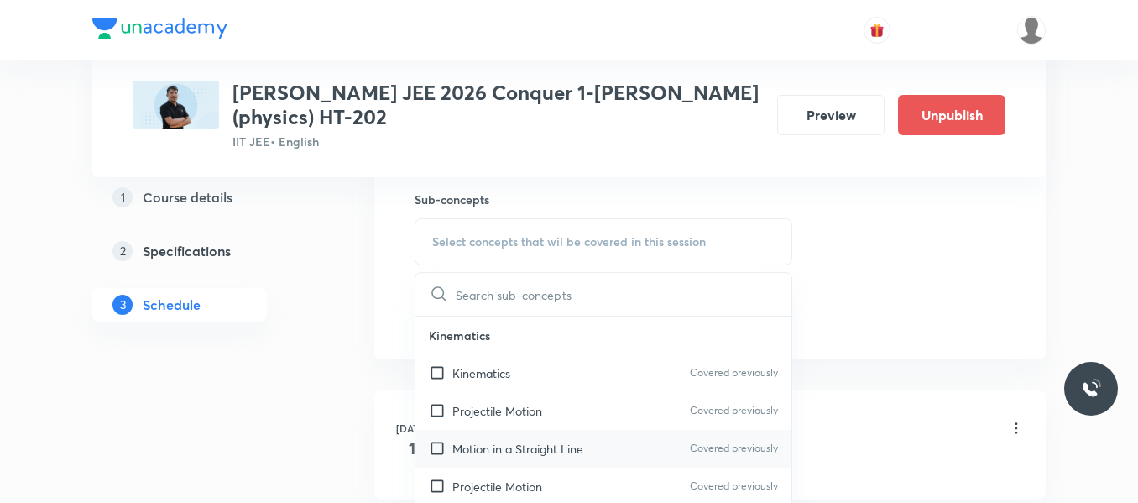
click at [527, 472] on div "Projectile Motion Covered previously" at bounding box center [603, 487] width 376 height 38
checkbox input "true"
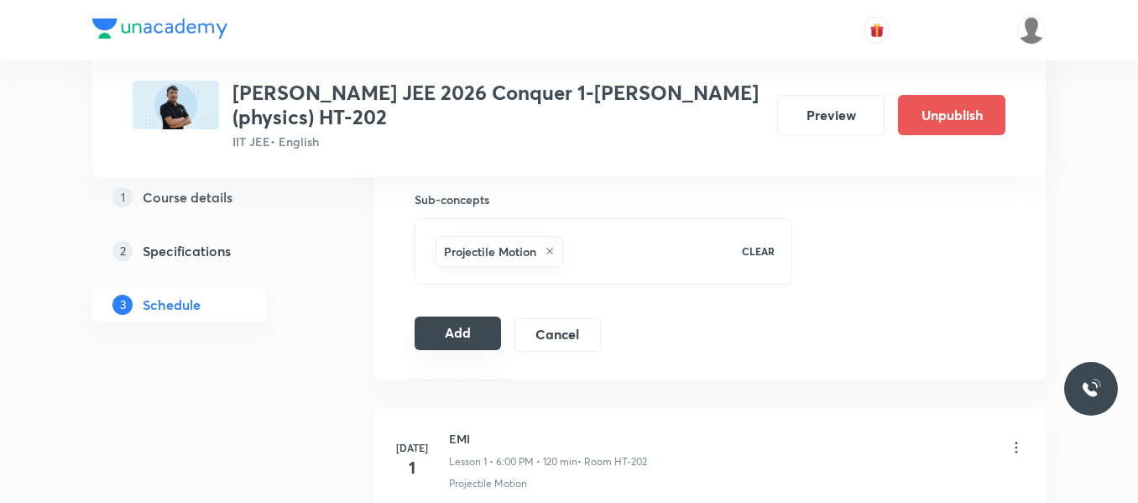
click at [453, 330] on button "Add" at bounding box center [458, 333] width 86 height 34
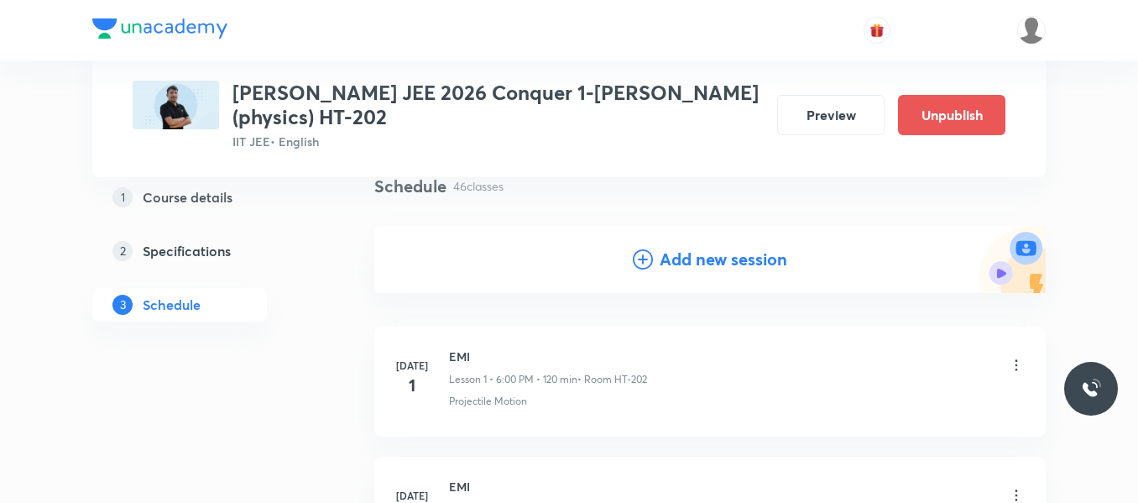
scroll to position [0, 0]
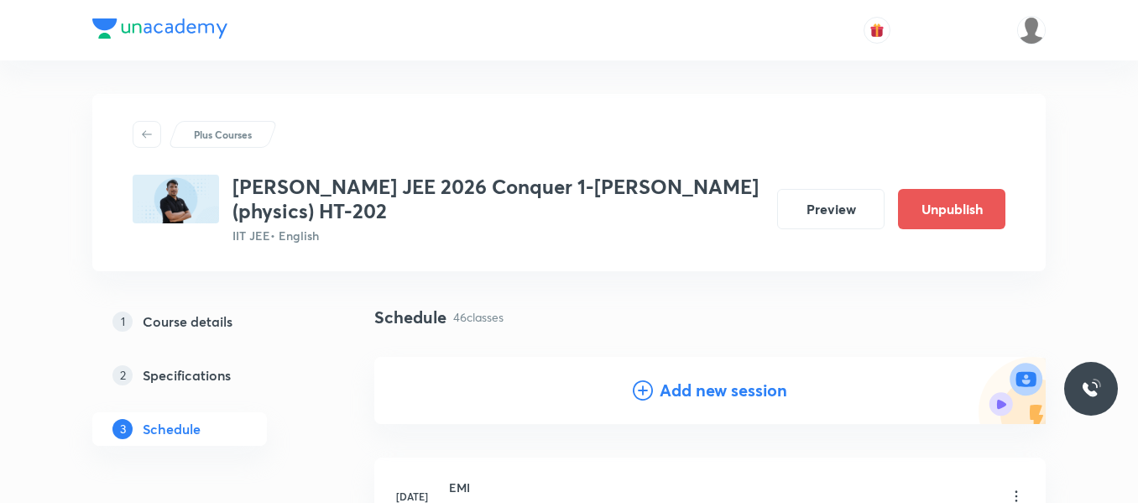
drag, startPoint x: 641, startPoint y: 384, endPoint x: 558, endPoint y: 400, distance: 84.6
click at [641, 384] on icon at bounding box center [643, 390] width 20 height 20
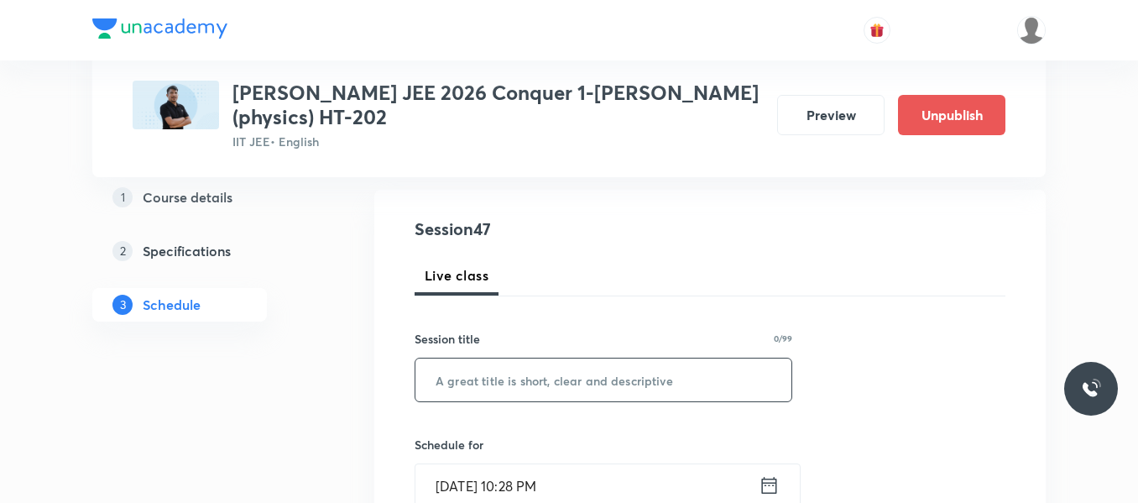
scroll to position [168, 0]
click at [462, 371] on input "text" at bounding box center [603, 379] width 376 height 43
type input "EMI"
click at [768, 491] on icon at bounding box center [769, 485] width 21 height 24
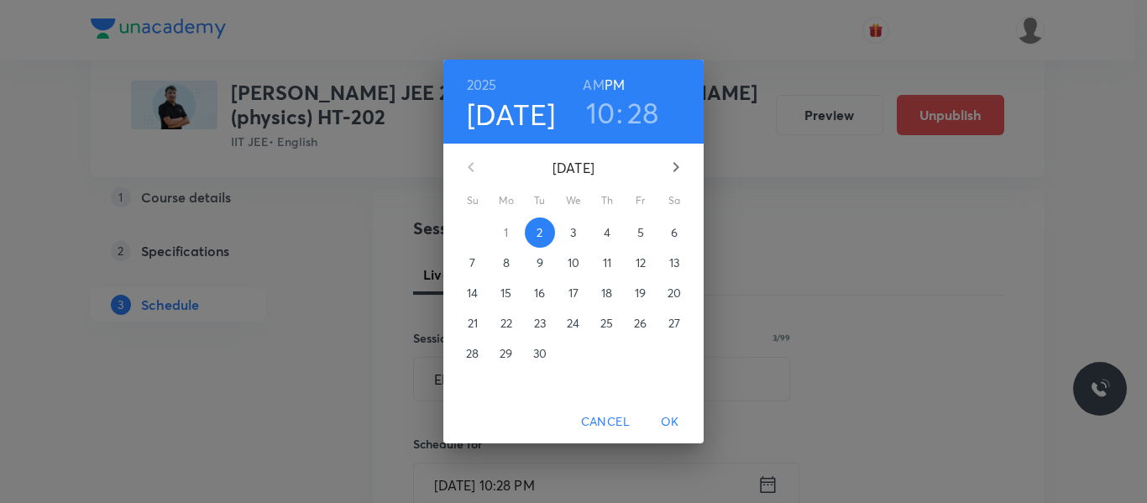
click at [620, 231] on span "4" at bounding box center [607, 232] width 30 height 17
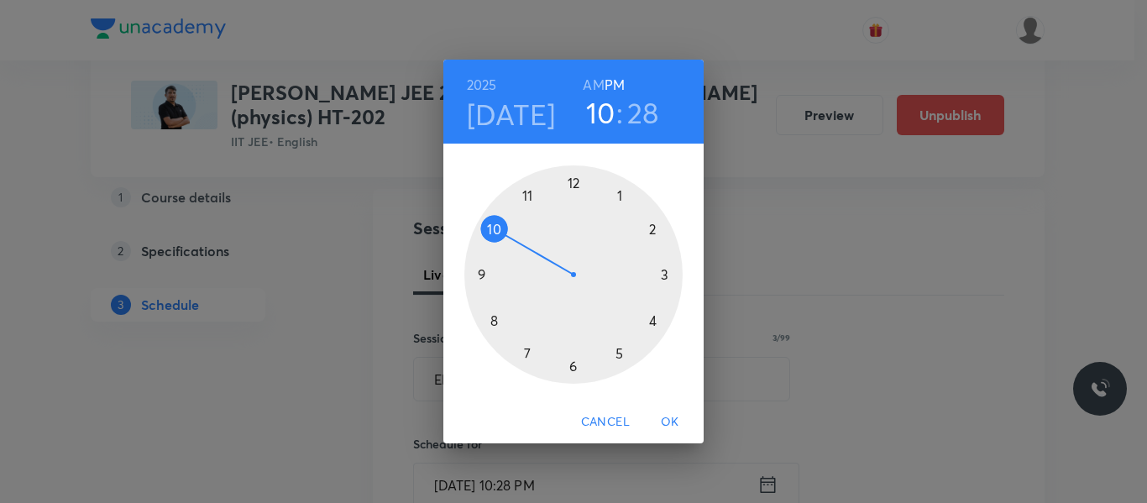
click at [666, 278] on div at bounding box center [573, 274] width 218 height 218
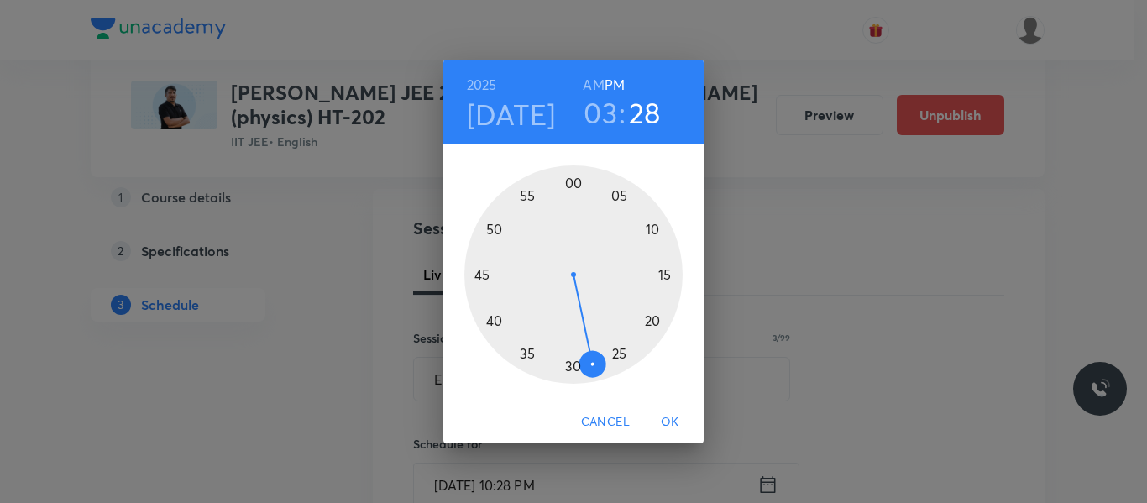
click at [493, 320] on div at bounding box center [573, 274] width 218 height 218
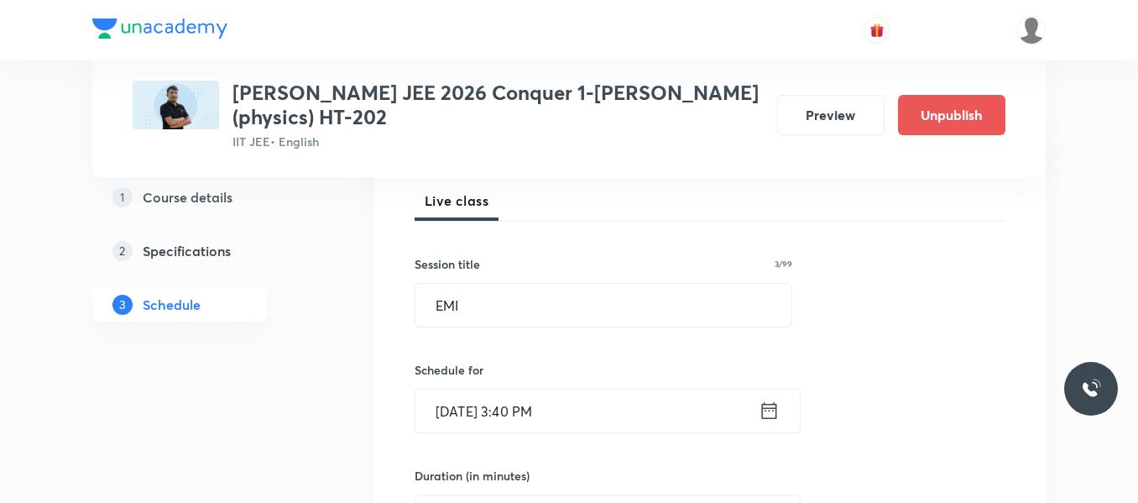
scroll to position [336, 0]
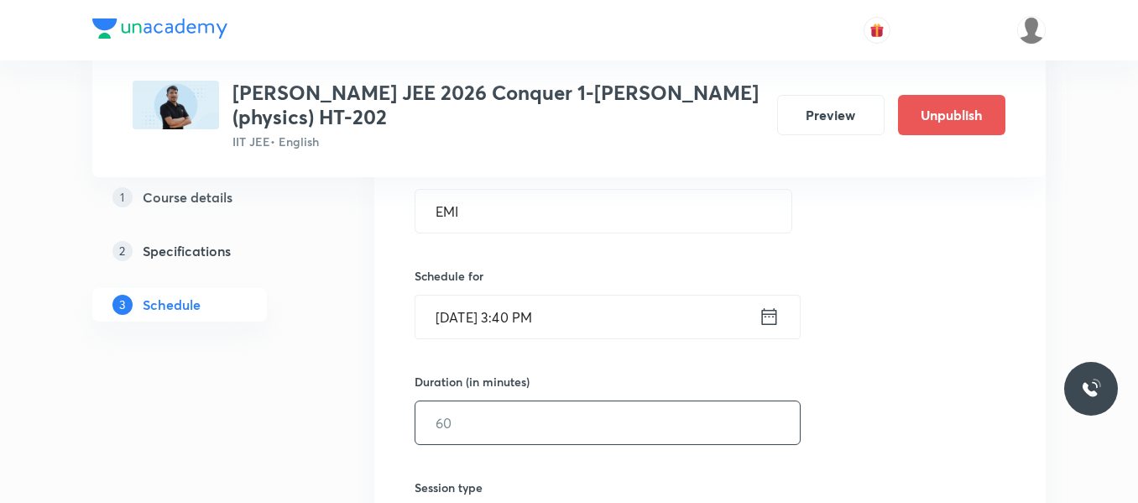
click at [493, 415] on input "text" at bounding box center [607, 422] width 384 height 43
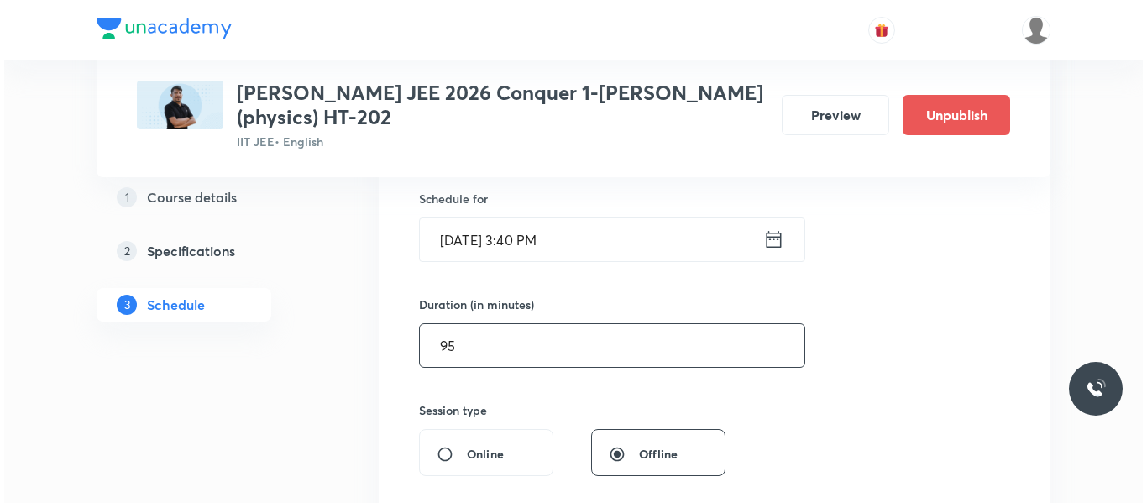
scroll to position [588, 0]
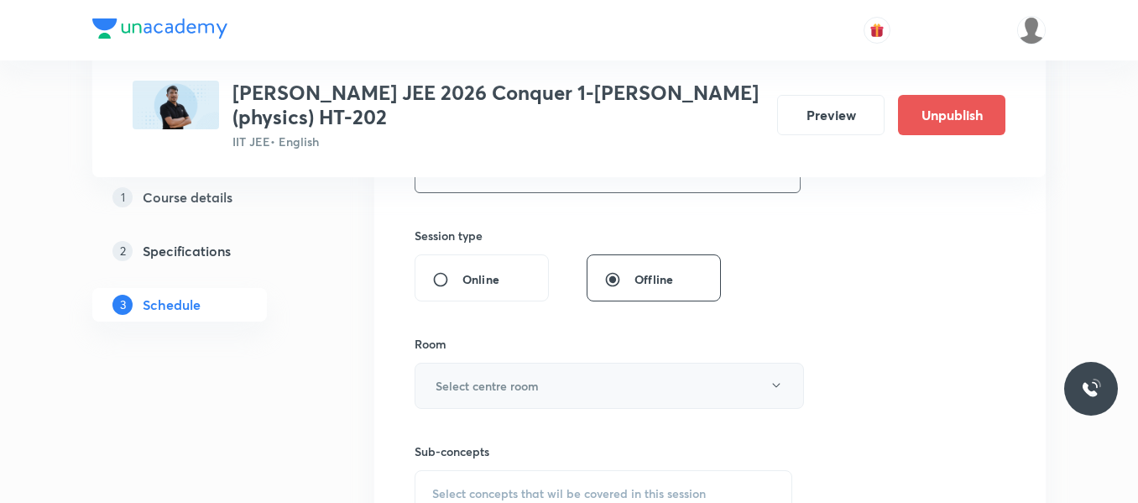
type input "95"
click at [499, 369] on button "Select centre room" at bounding box center [609, 386] width 389 height 46
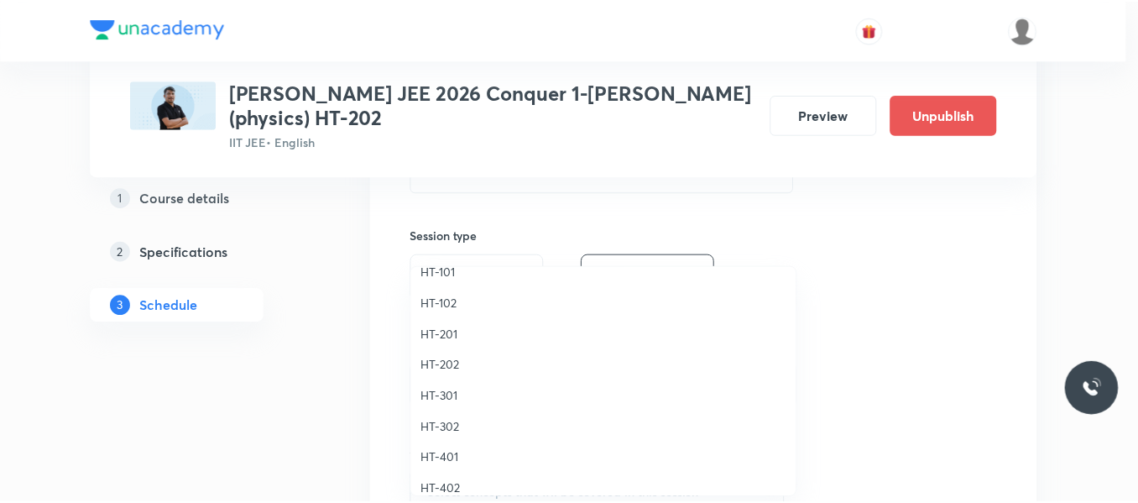
scroll to position [671, 0]
click at [441, 363] on span "HT-202" at bounding box center [608, 363] width 368 height 18
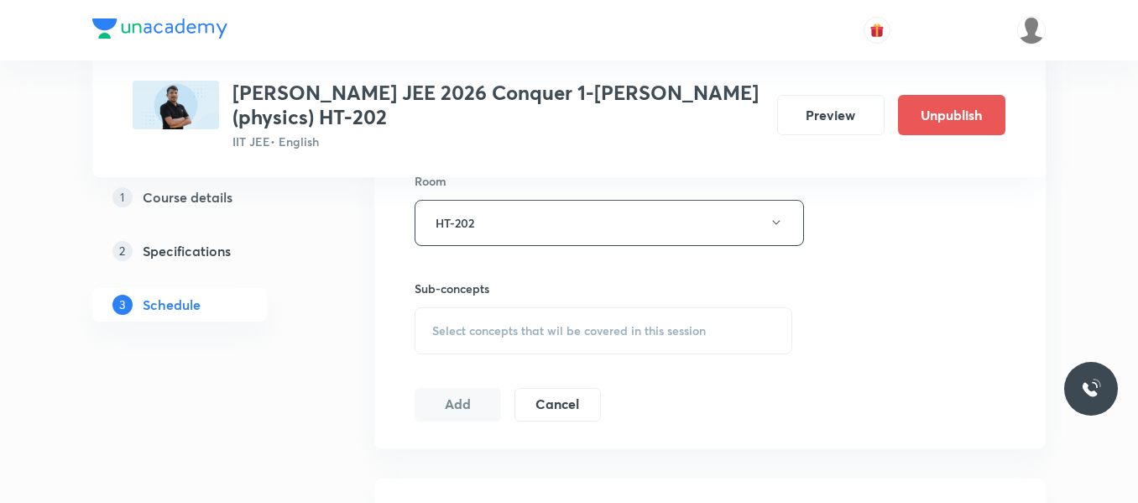
scroll to position [755, 0]
click at [469, 326] on span "Select concepts that wil be covered in this session" at bounding box center [569, 325] width 274 height 13
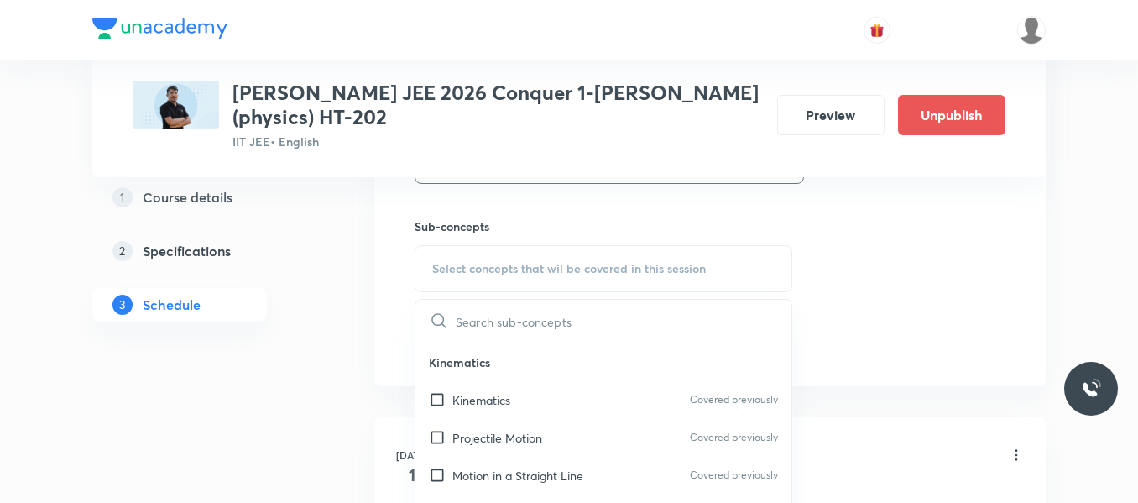
scroll to position [923, 0]
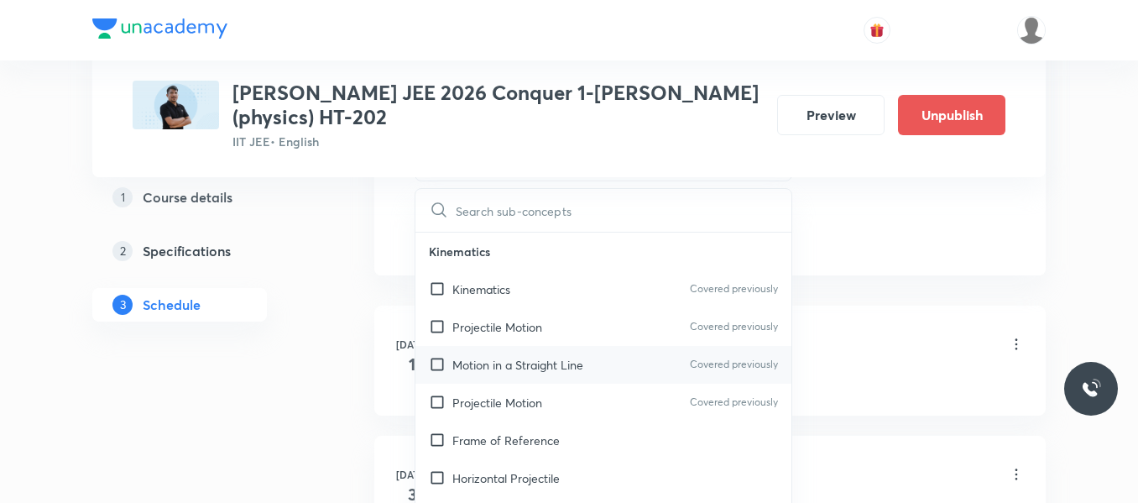
click at [494, 358] on p "Motion in a Straight Line" at bounding box center [517, 365] width 131 height 18
checkbox input "true"
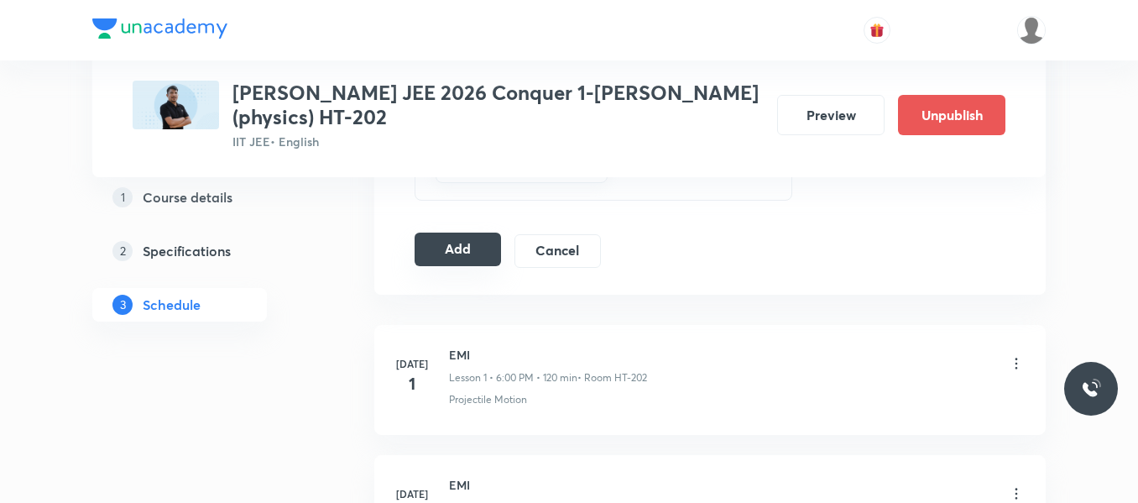
click at [483, 247] on button "Add" at bounding box center [458, 249] width 86 height 34
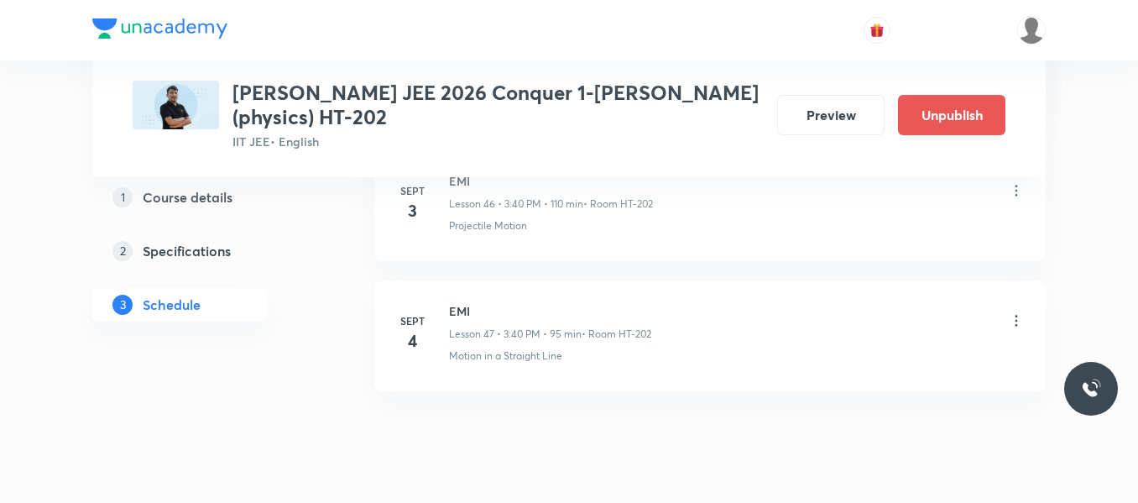
scroll to position [6123, 0]
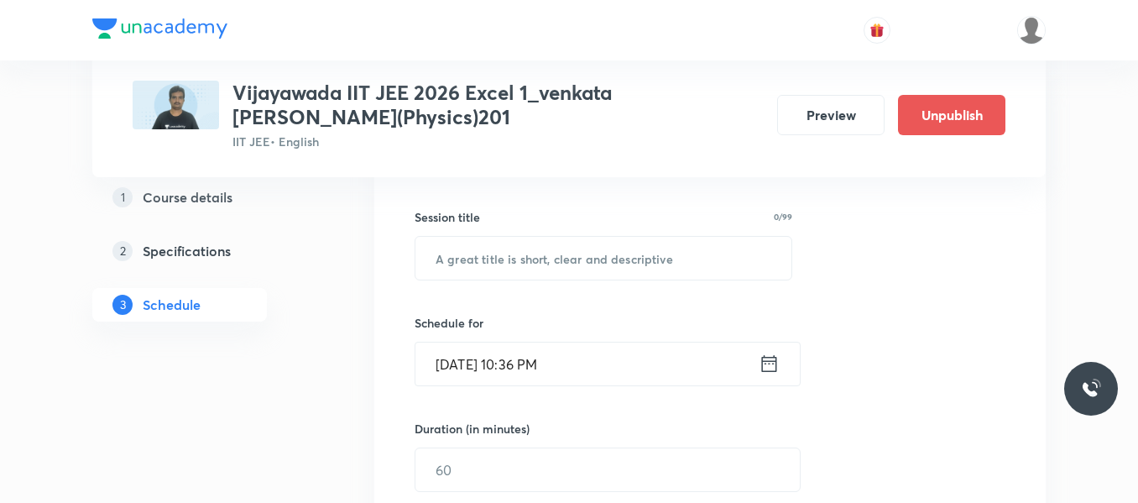
scroll to position [259, 0]
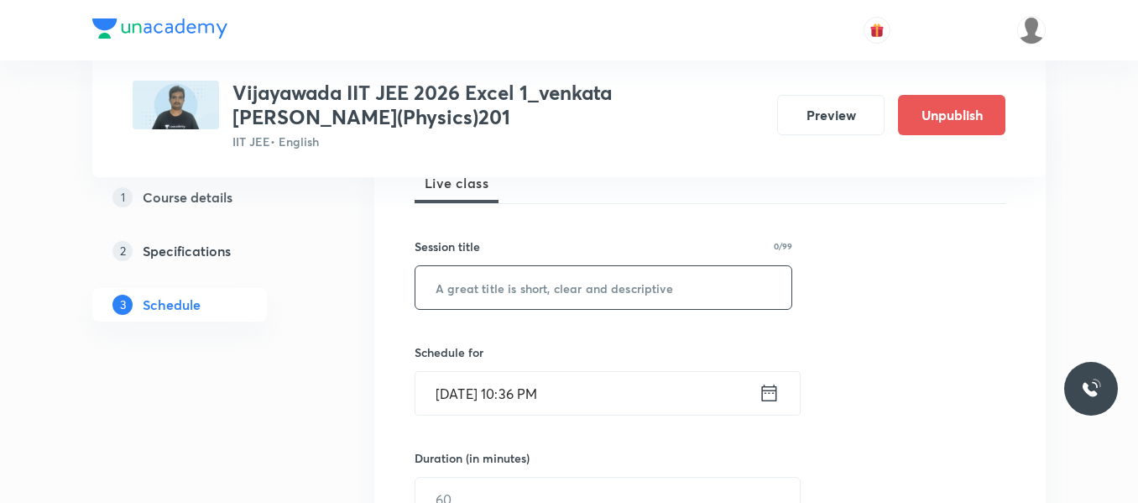
click at [530, 285] on input "text" at bounding box center [603, 287] width 376 height 43
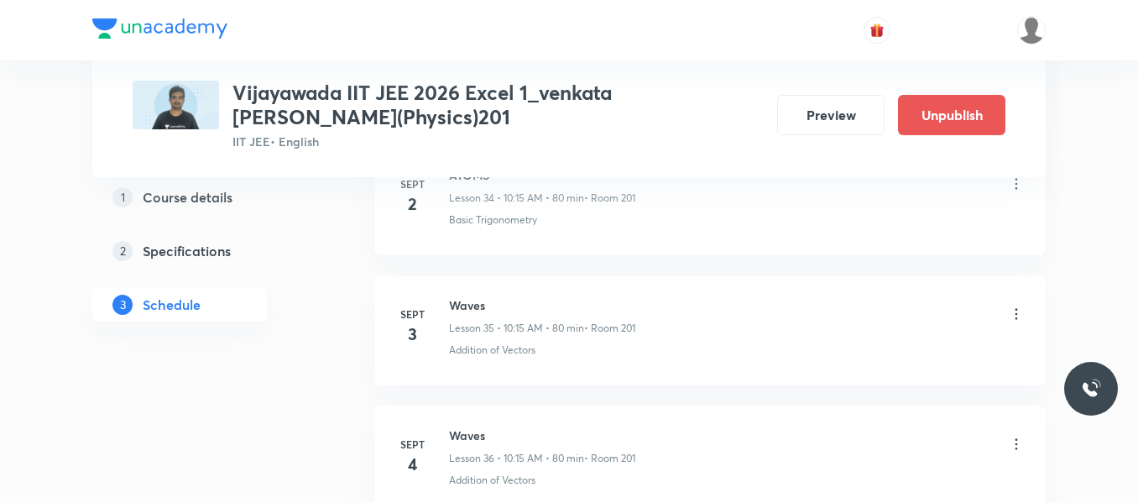
scroll to position [5379, 0]
click at [1016, 310] on icon at bounding box center [1016, 311] width 17 height 17
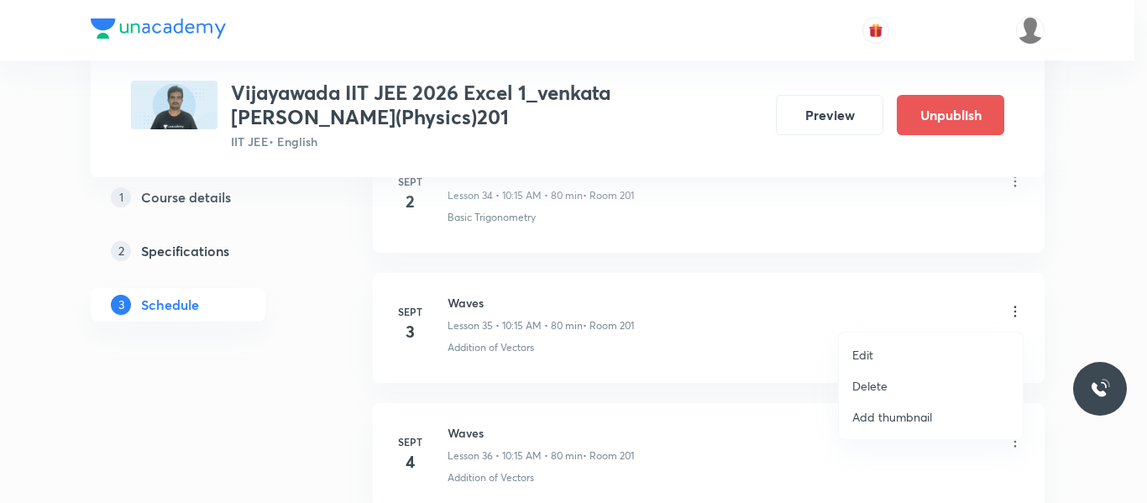
click at [870, 353] on p "Edit" at bounding box center [862, 355] width 21 height 18
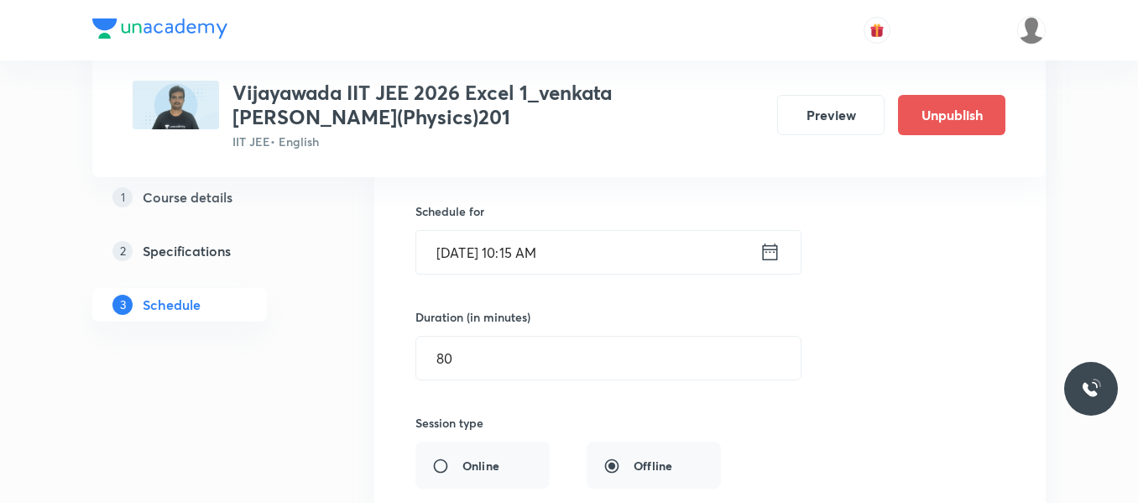
scroll to position [4624, 0]
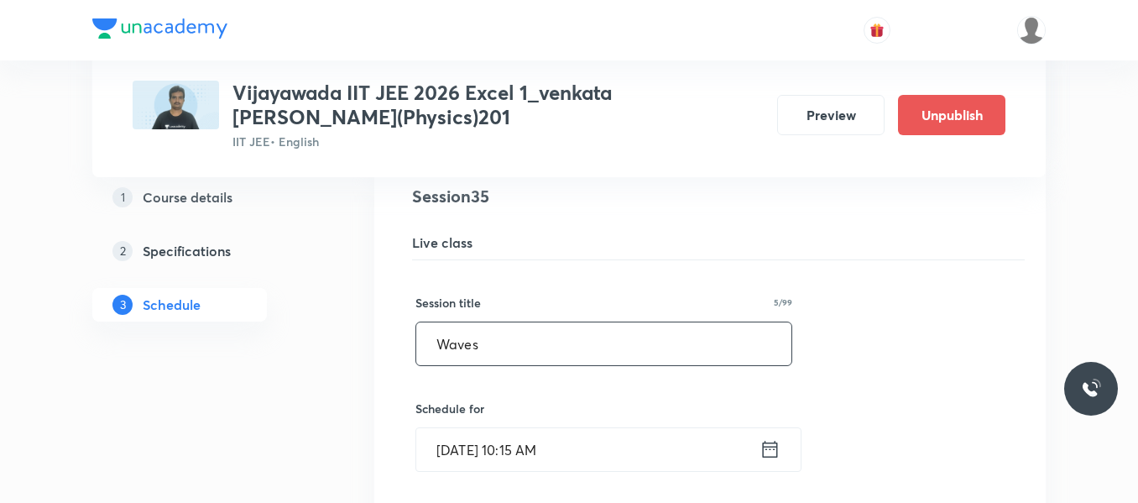
click at [530, 332] on input "Waves" at bounding box center [603, 343] width 375 height 43
click at [529, 332] on input "Waves" at bounding box center [603, 343] width 375 height 43
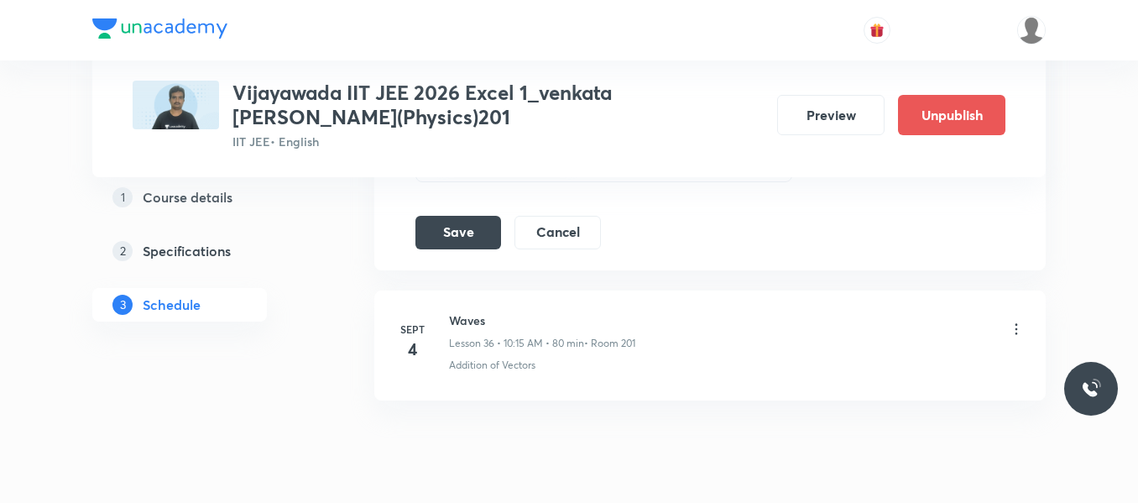
scroll to position [5337, 0]
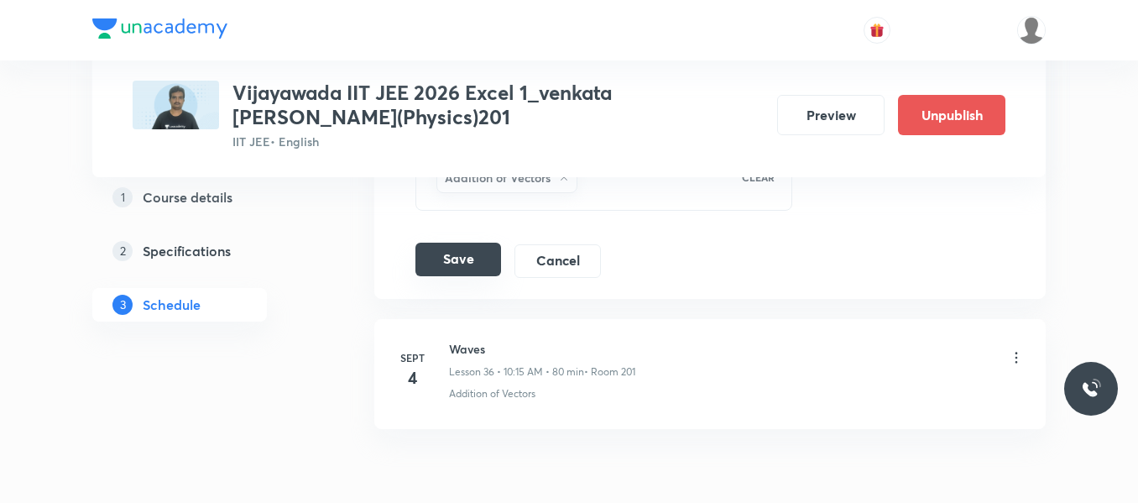
type input "ATOMS"
click at [459, 255] on button "Save" at bounding box center [458, 260] width 86 height 34
click at [1016, 360] on icon at bounding box center [1016, 357] width 17 height 17
click at [1016, 358] on icon at bounding box center [1017, 358] width 3 height 11
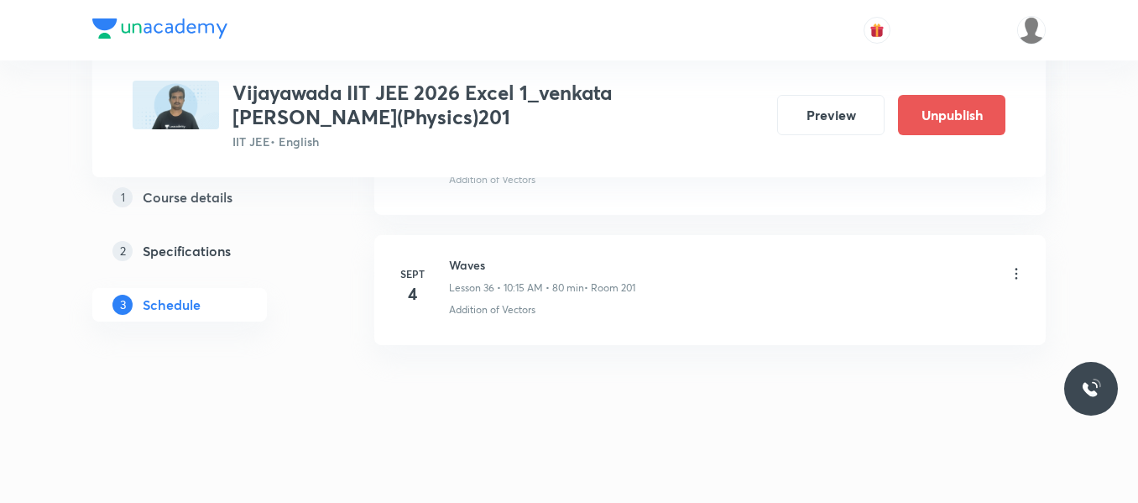
click at [1017, 273] on icon at bounding box center [1016, 273] width 17 height 17
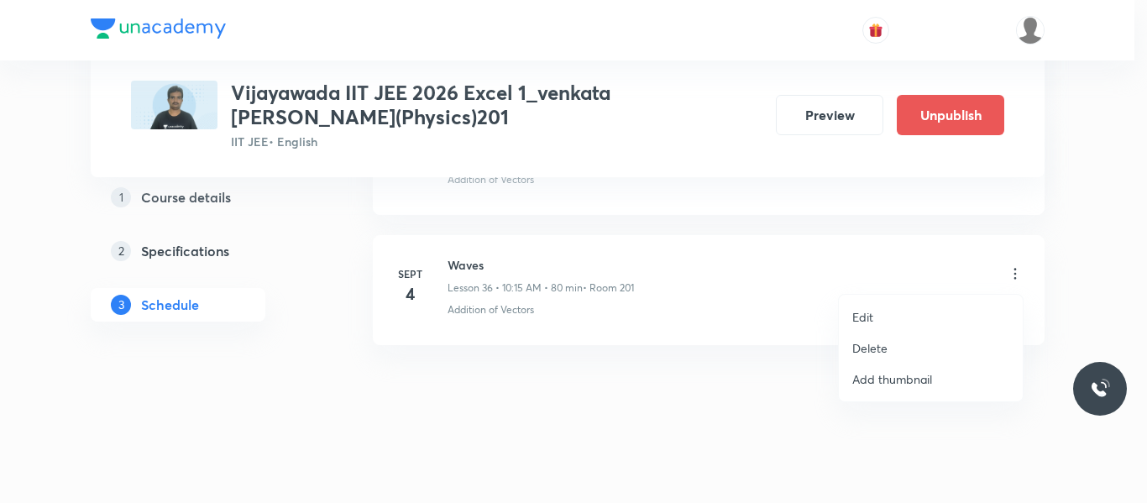
click at [866, 316] on p "Edit" at bounding box center [862, 317] width 21 height 18
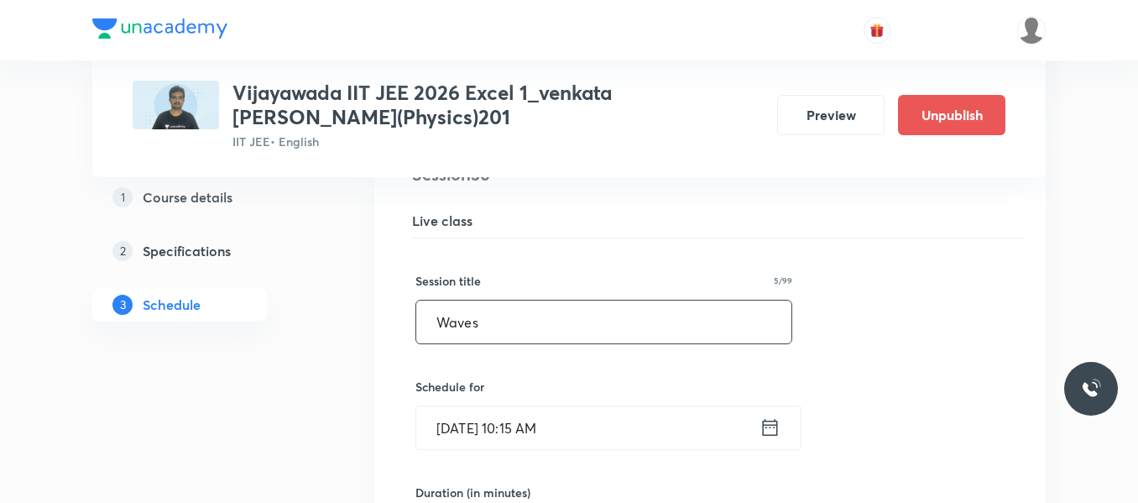
click at [638, 321] on input "Waves" at bounding box center [603, 321] width 375 height 43
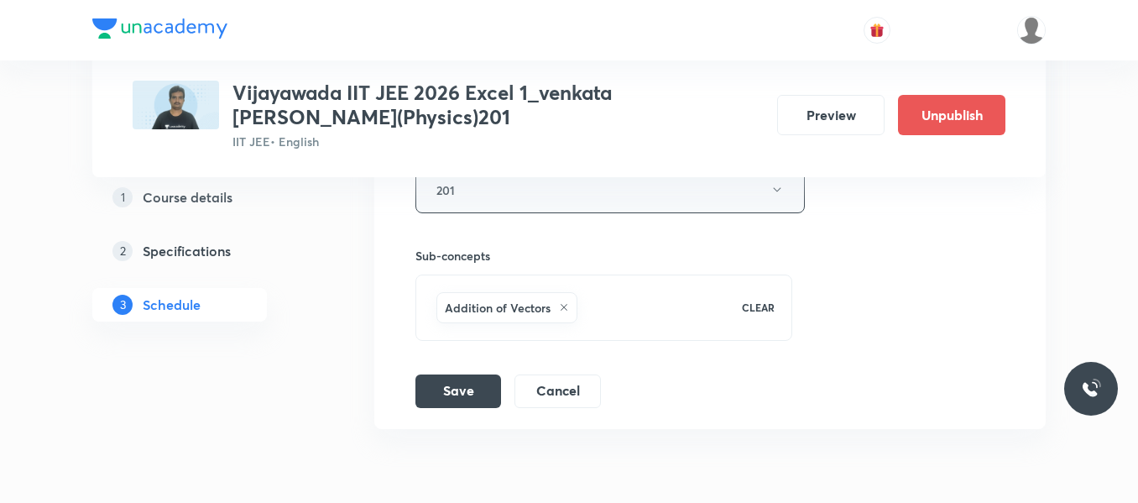
scroll to position [5363, 0]
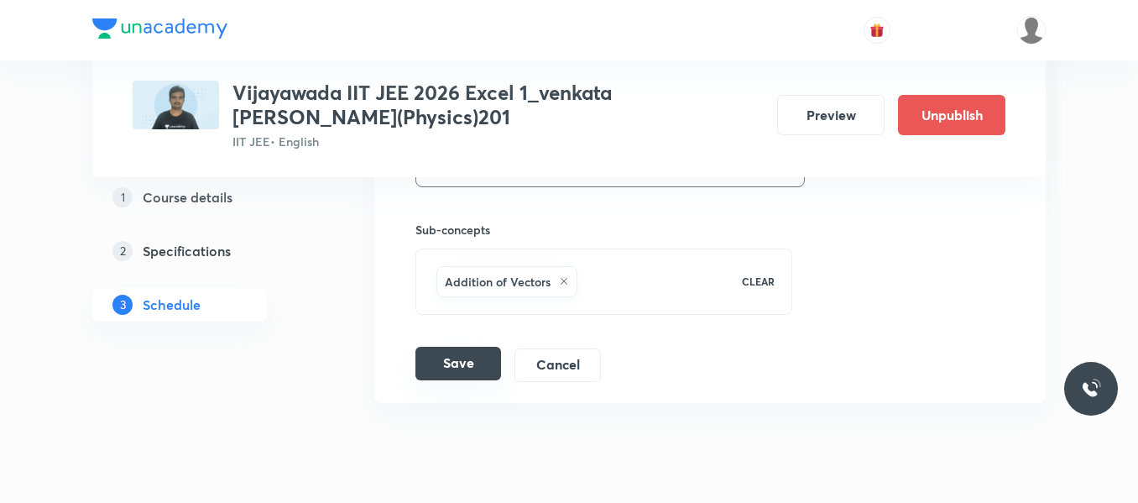
type input "ATOMS"
click at [469, 363] on button "Save" at bounding box center [458, 364] width 86 height 34
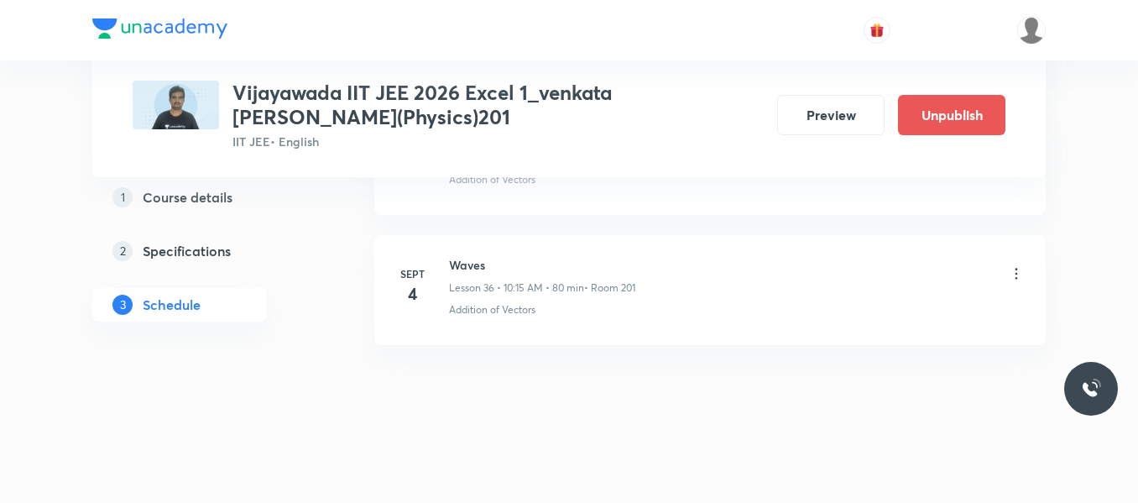
scroll to position [4776, 0]
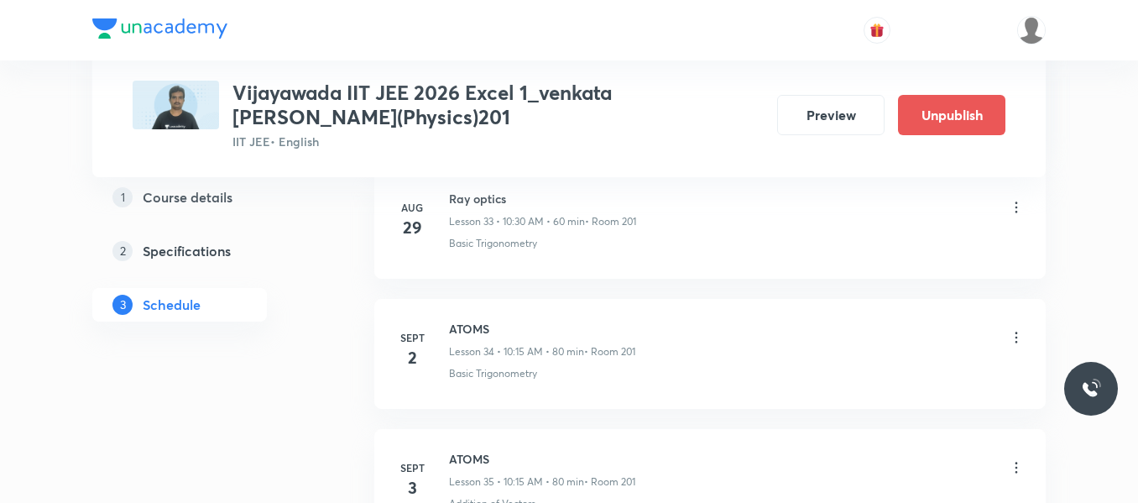
scroll to position [5212, 0]
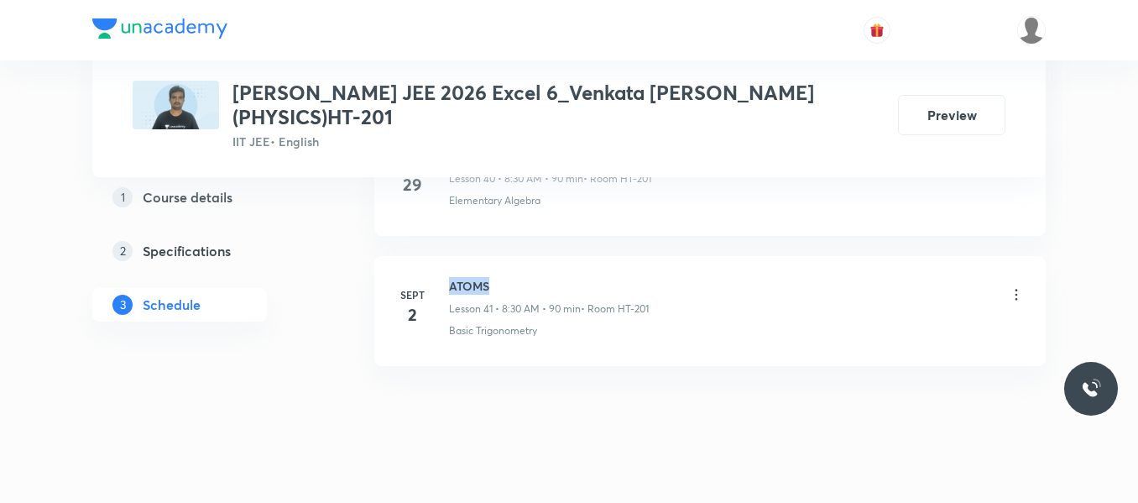
drag, startPoint x: 448, startPoint y: 262, endPoint x: 500, endPoint y: 264, distance: 52.1
click at [500, 277] on div "Sept 2 ATOMS Lesson 41 • 8:30 AM • 90 min • Room HT-201 Basic Trigonometry" at bounding box center [710, 307] width 630 height 61
copy h6 "ATOMS"
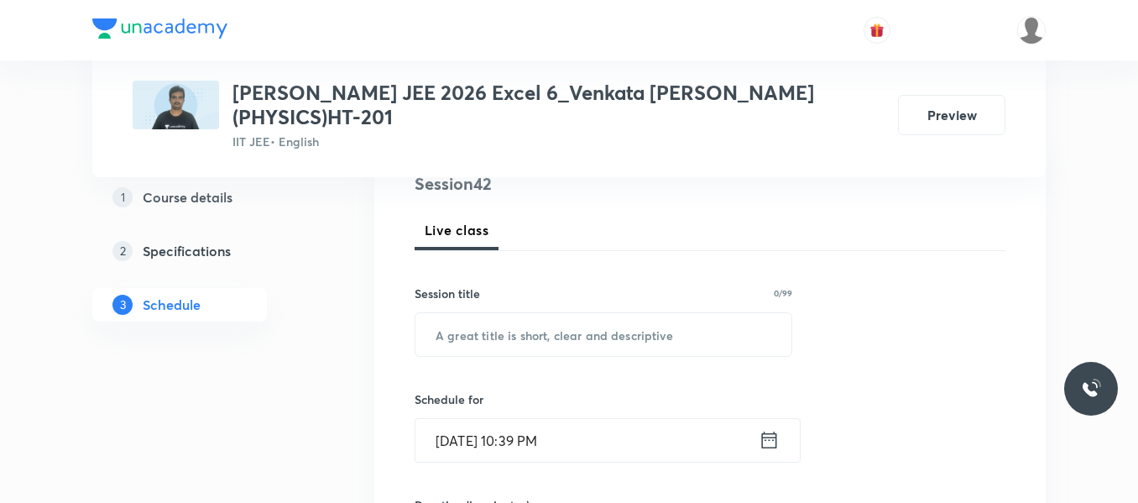
scroll to position [252, 0]
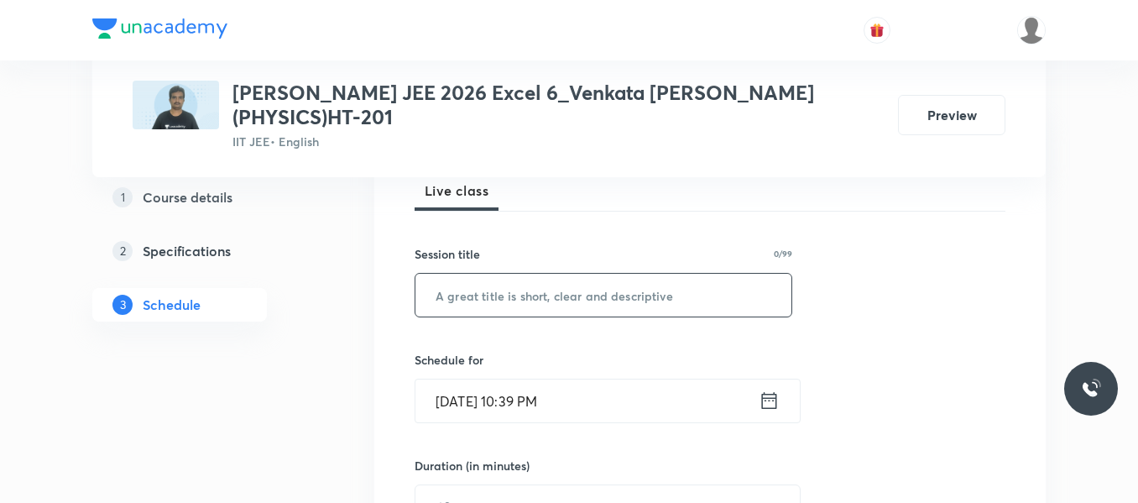
click at [501, 274] on input "text" at bounding box center [603, 295] width 376 height 43
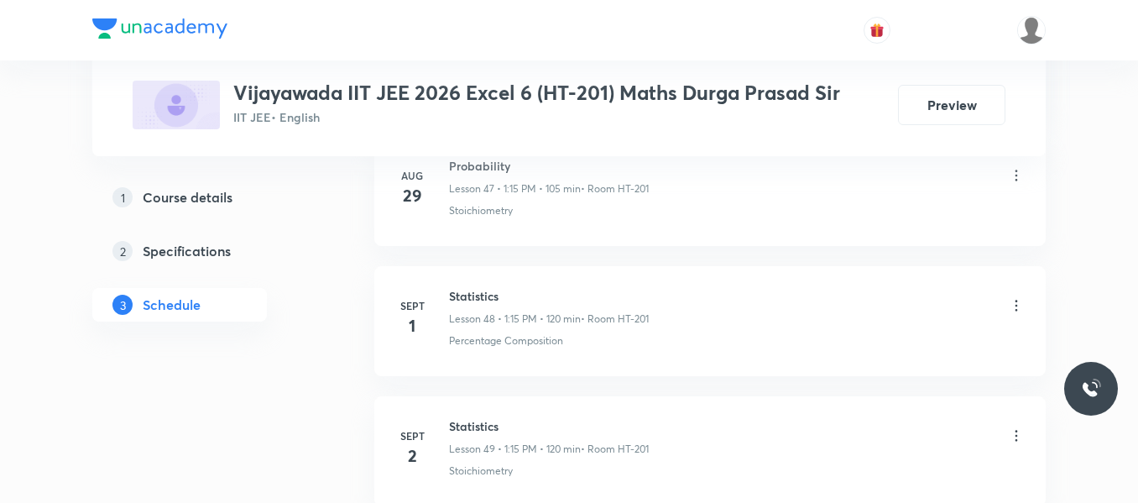
scroll to position [7218, 0]
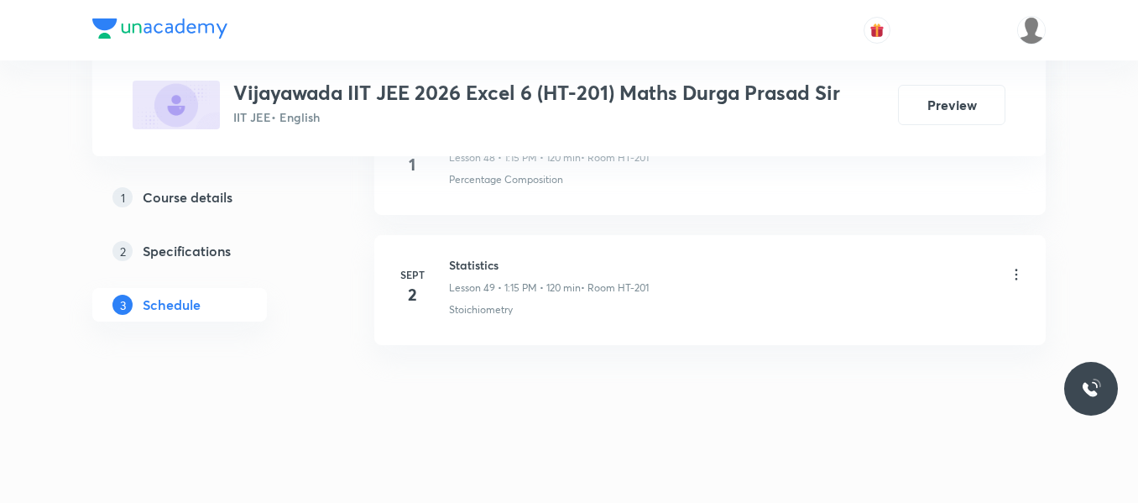
click at [453, 265] on h6 "Statistics" at bounding box center [549, 265] width 200 height 18
drag, startPoint x: 449, startPoint y: 264, endPoint x: 509, endPoint y: 268, distance: 59.7
click at [509, 268] on h6 "Statistics" at bounding box center [549, 265] width 200 height 18
copy h6 "Statistics"
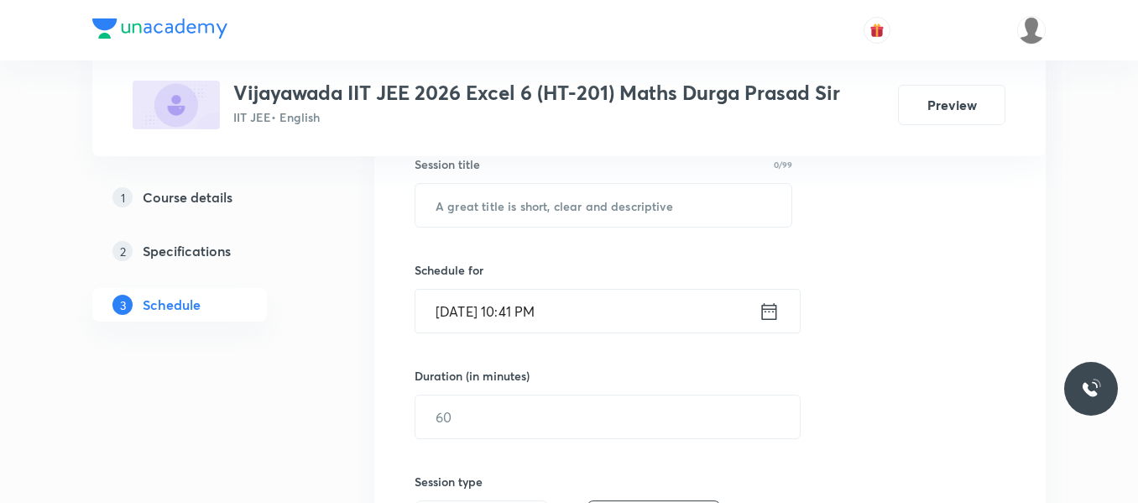
scroll to position [251, 0]
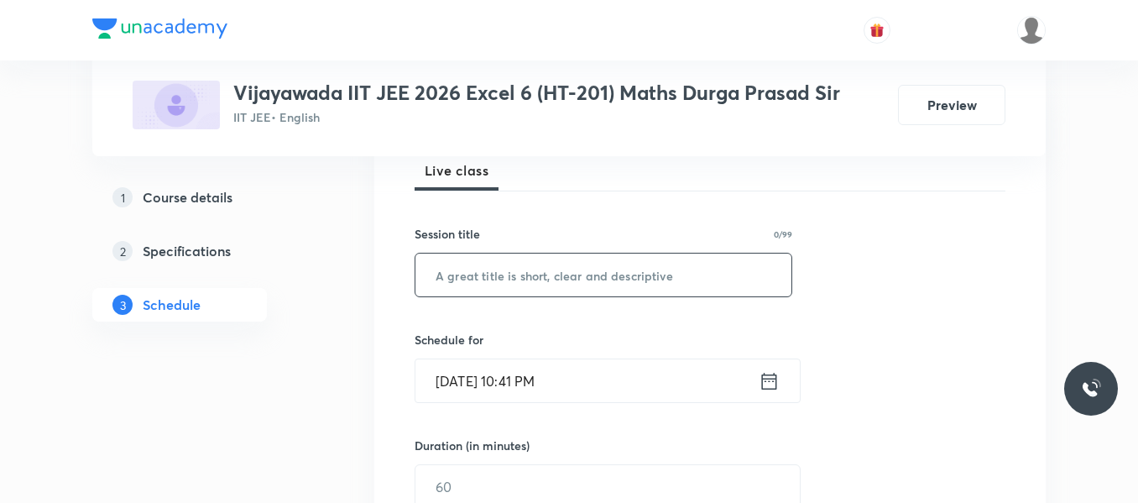
click at [506, 271] on input "text" at bounding box center [603, 274] width 376 height 43
paste input "Statistics"
type input "Statistics"
click at [776, 378] on icon at bounding box center [769, 380] width 15 height 17
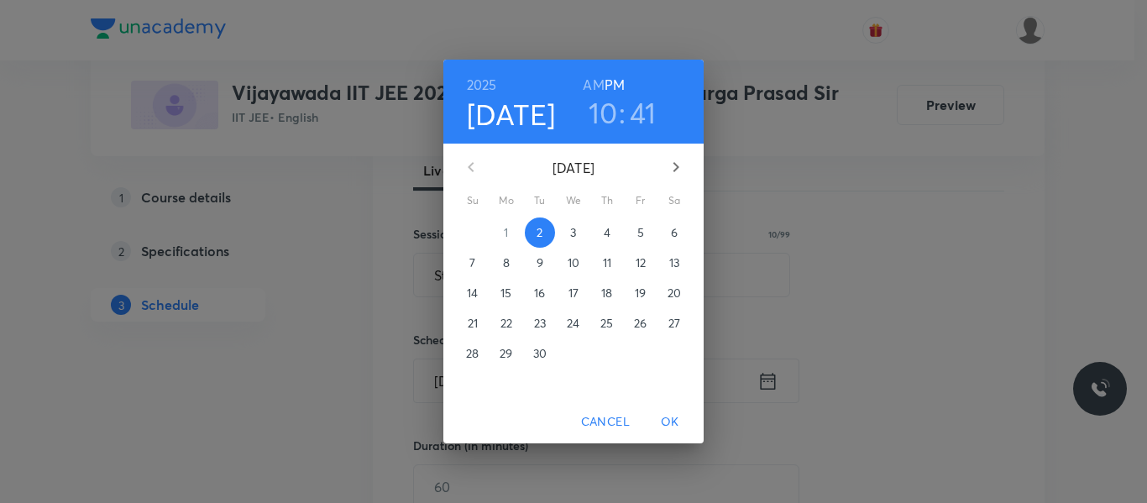
click at [565, 233] on span "3" at bounding box center [573, 232] width 30 height 17
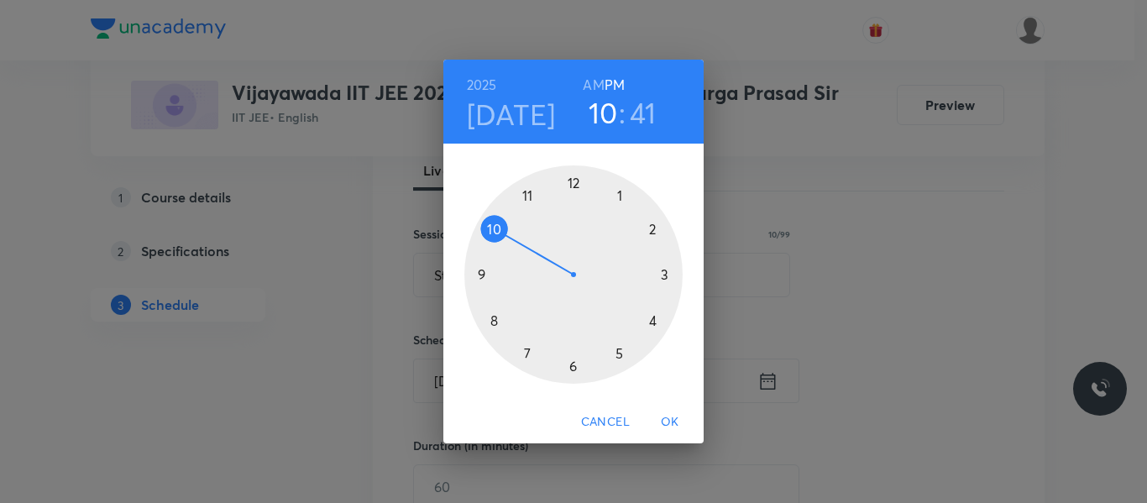
click at [619, 184] on div at bounding box center [573, 274] width 218 height 218
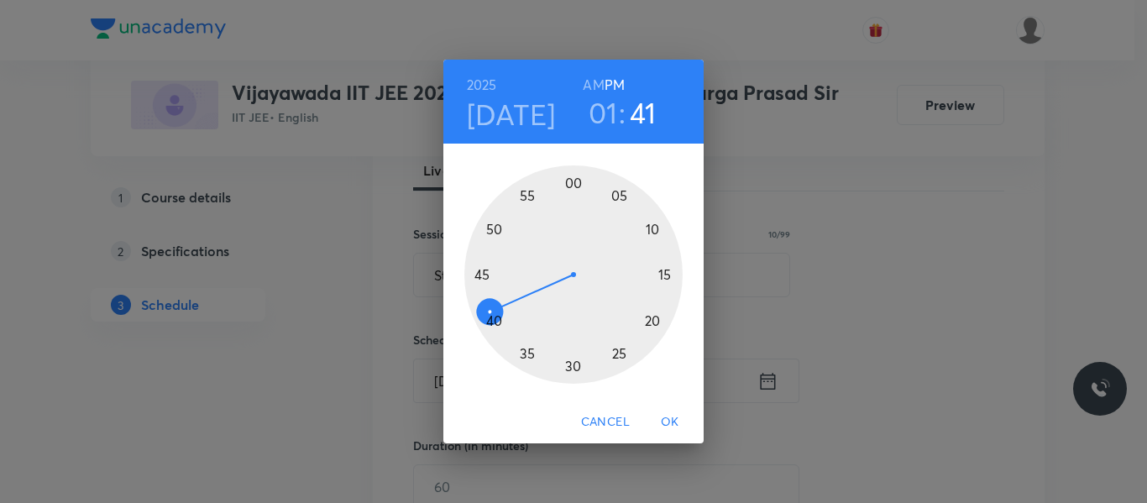
click at [664, 273] on div at bounding box center [573, 274] width 218 height 218
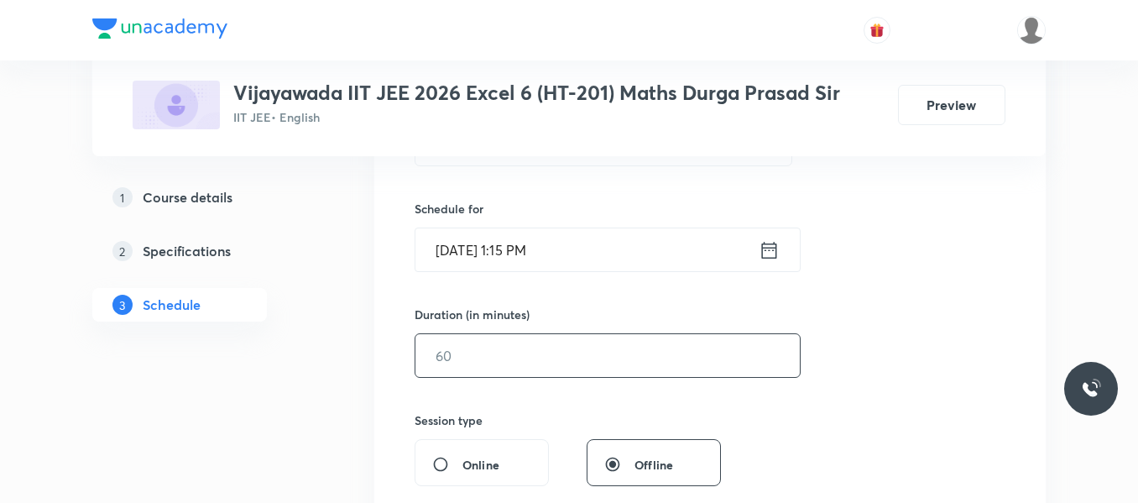
scroll to position [419, 0]
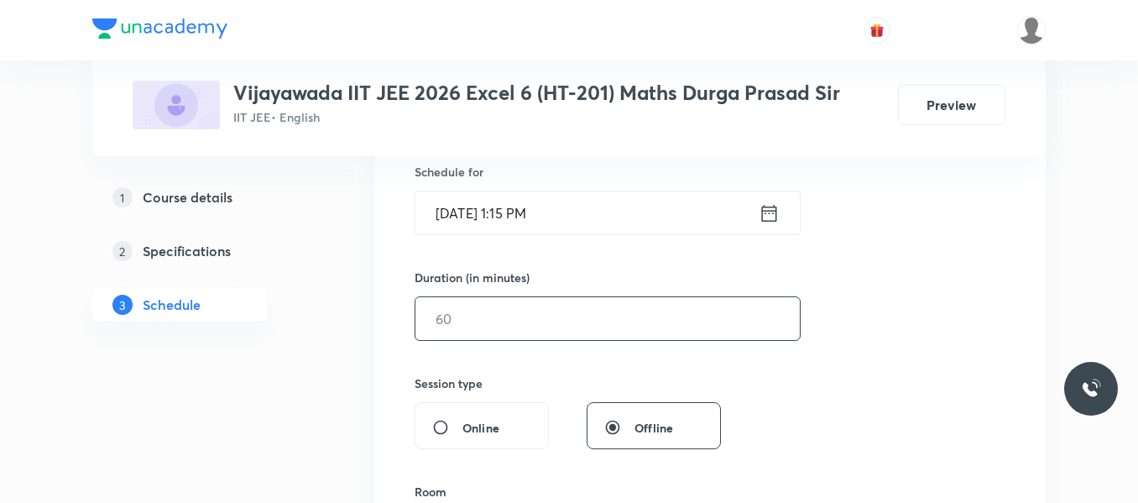
click at [525, 321] on input "text" at bounding box center [607, 318] width 384 height 43
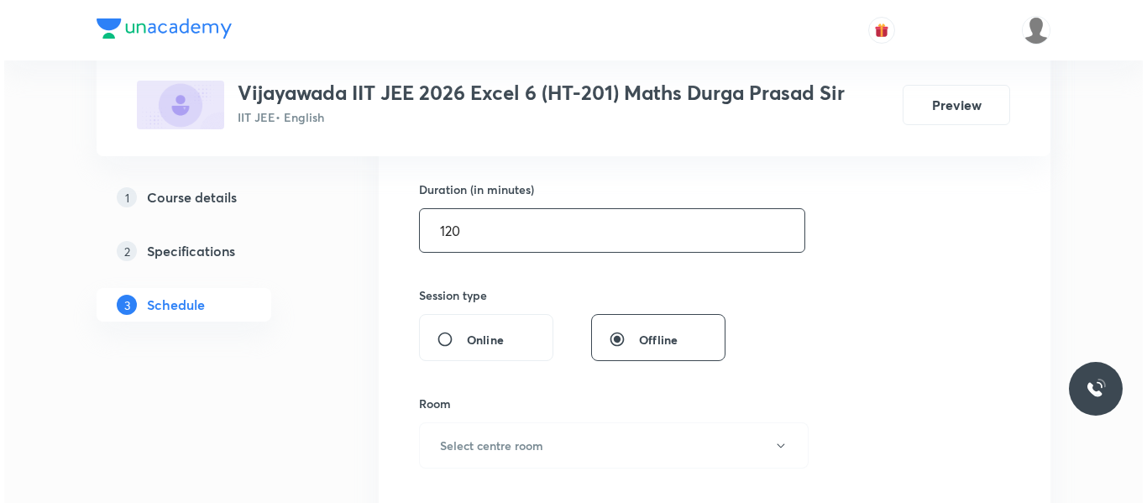
scroll to position [587, 0]
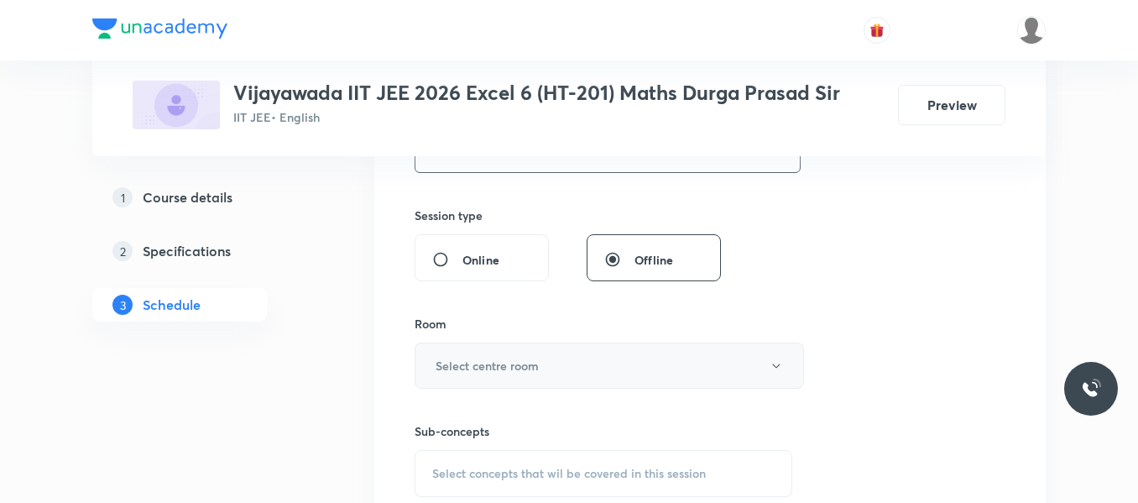
type input "120"
click at [530, 351] on button "Select centre room" at bounding box center [609, 365] width 389 height 46
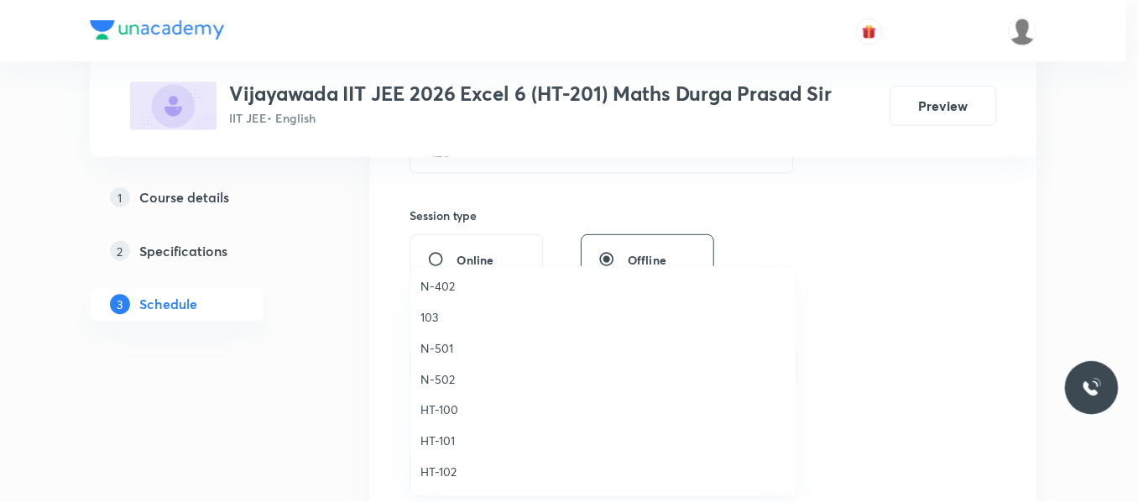
scroll to position [588, 0]
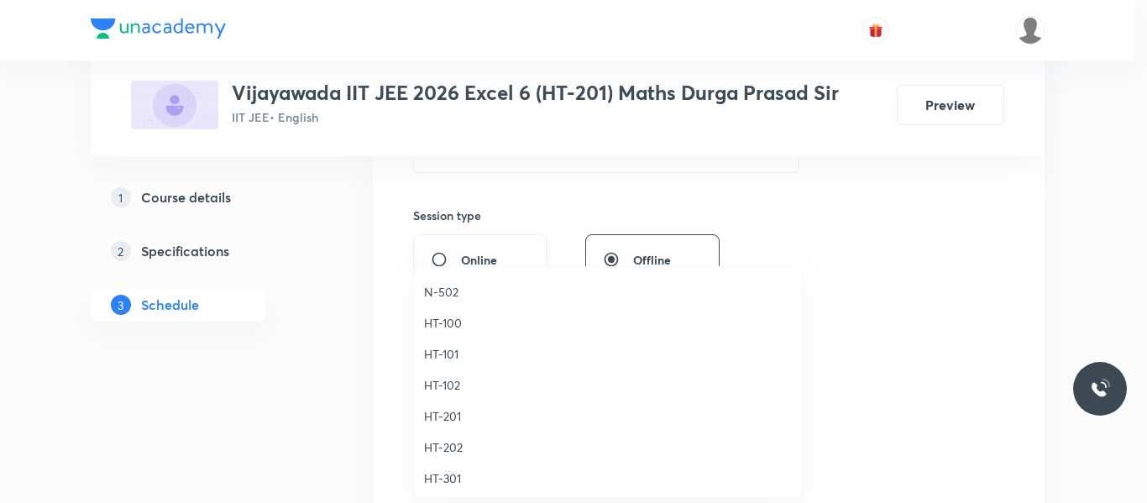
click at [449, 414] on span "HT-201" at bounding box center [608, 416] width 368 height 18
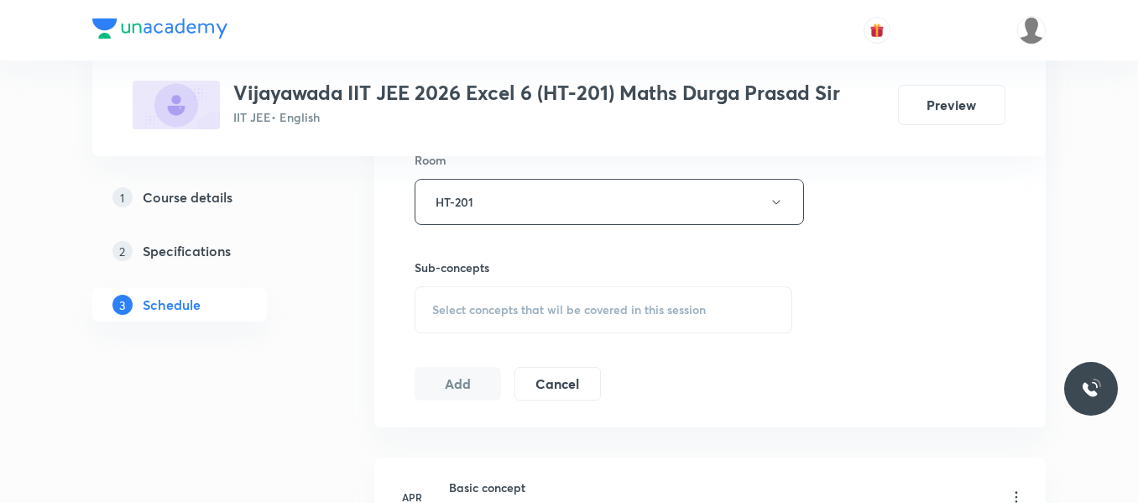
scroll to position [755, 0]
click at [488, 300] on span "Select concepts that wil be covered in this session" at bounding box center [569, 305] width 274 height 13
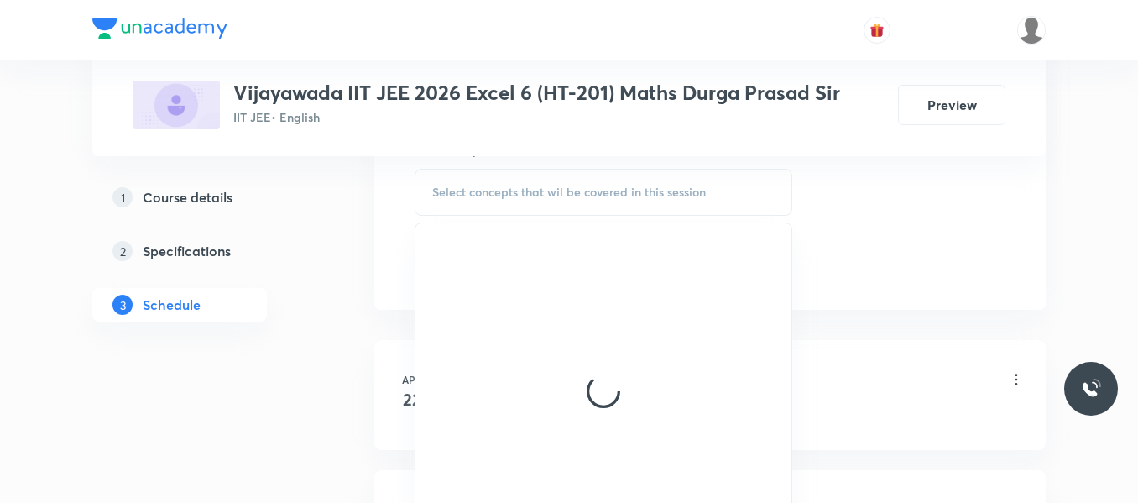
scroll to position [839, 0]
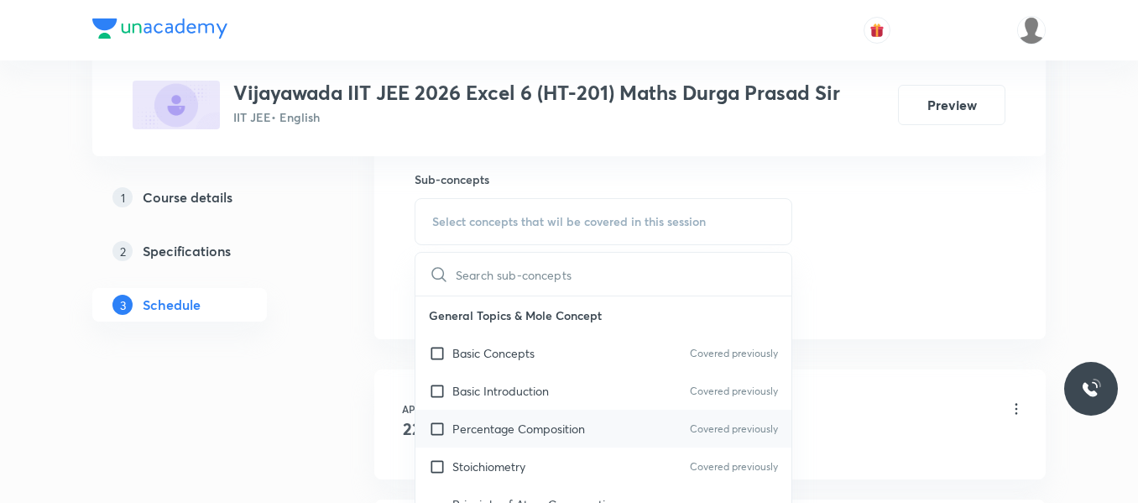
click at [546, 435] on p "Percentage Composition" at bounding box center [518, 429] width 133 height 18
checkbox input "true"
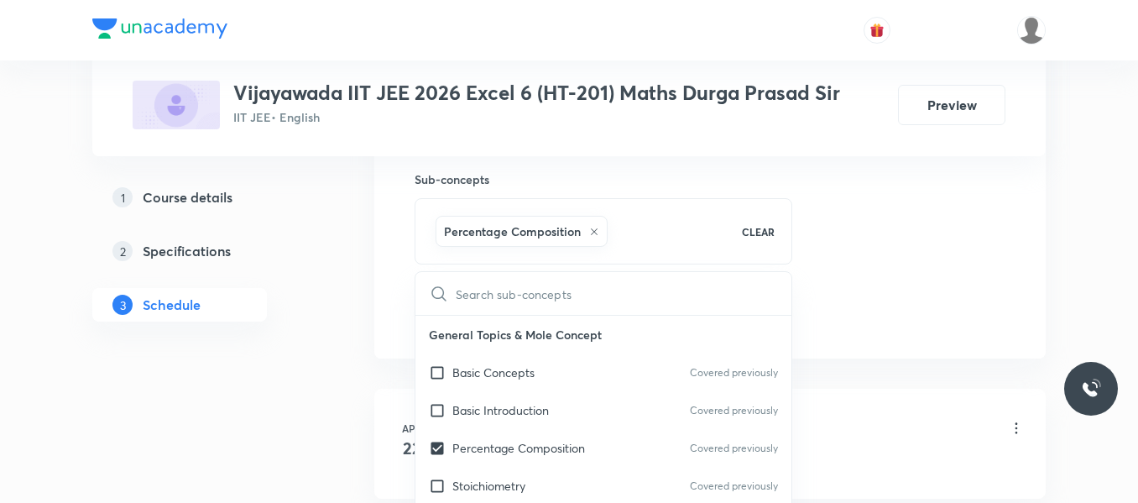
drag, startPoint x: 936, startPoint y: 239, endPoint x: 497, endPoint y: 282, distance: 441.1
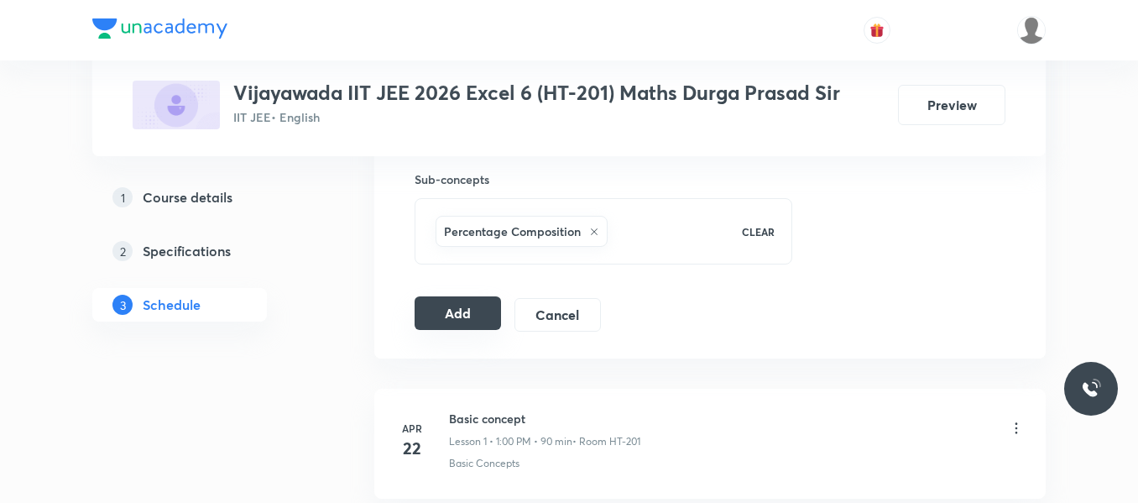
click at [457, 306] on button "Add" at bounding box center [458, 313] width 86 height 34
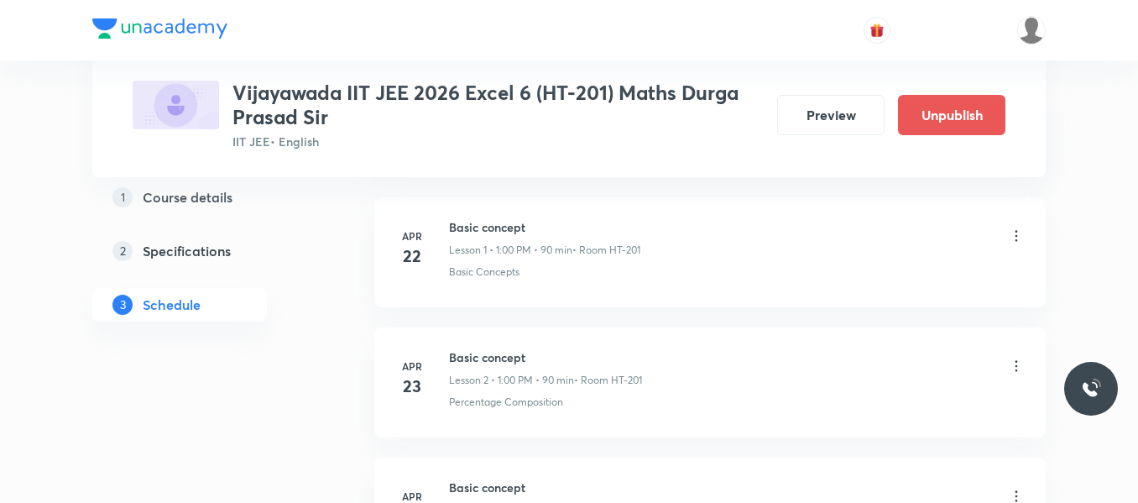
scroll to position [0, 0]
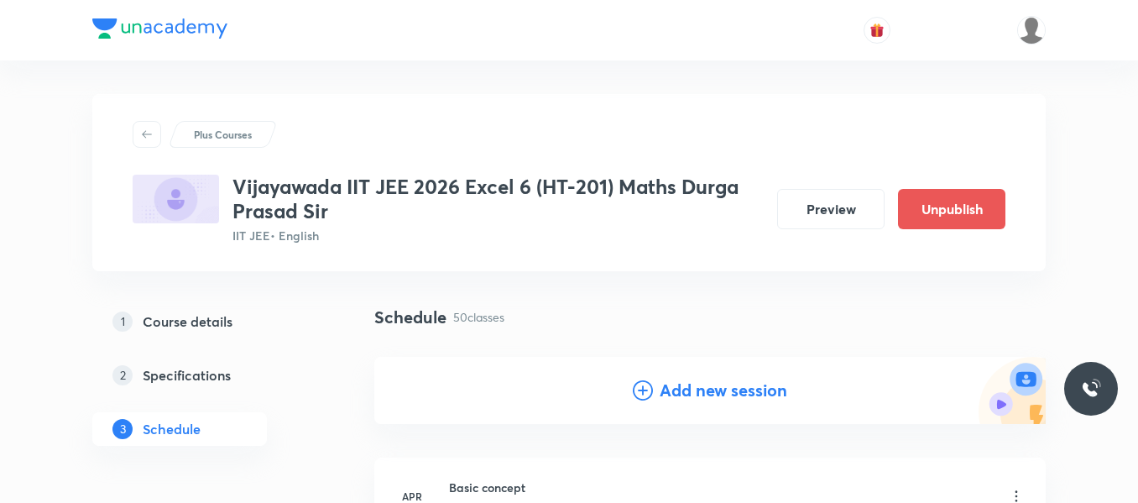
click at [642, 393] on icon at bounding box center [643, 390] width 20 height 20
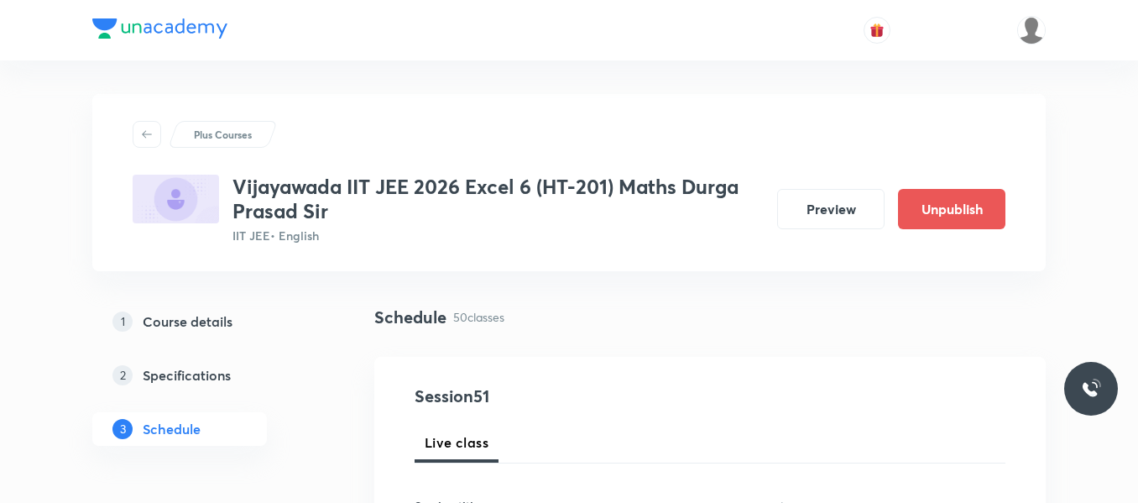
scroll to position [168, 0]
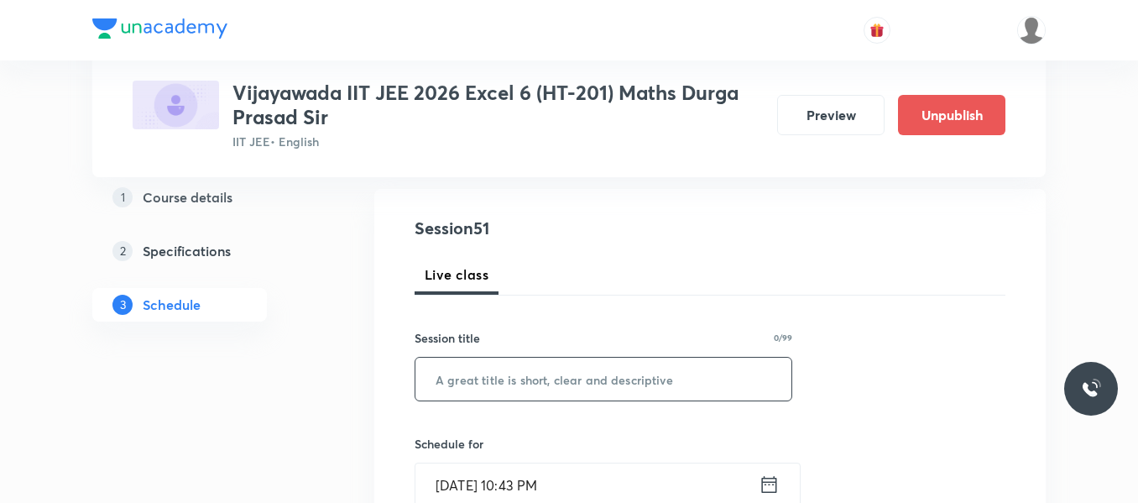
click at [539, 377] on input "text" at bounding box center [603, 379] width 376 height 43
paste input "Statistics"
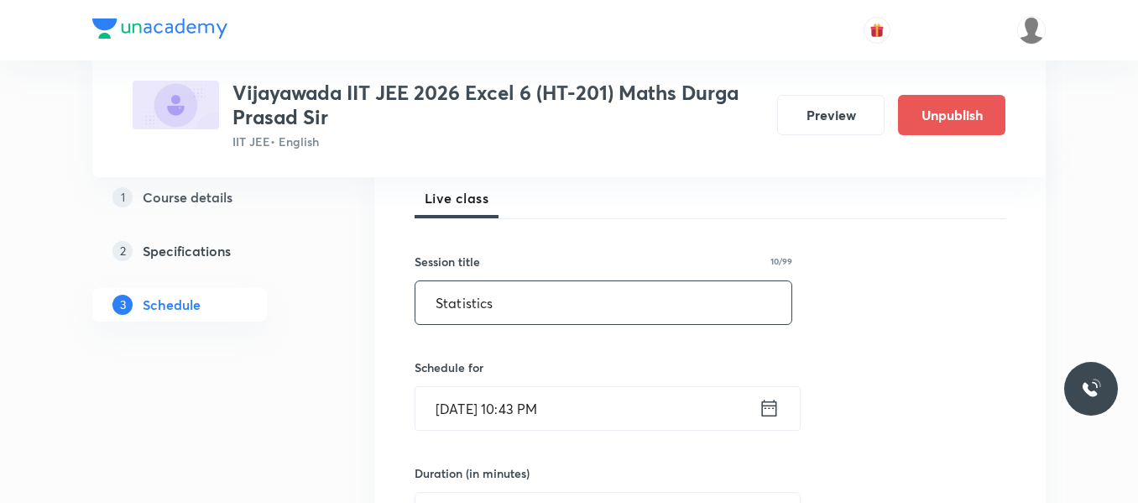
scroll to position [336, 0]
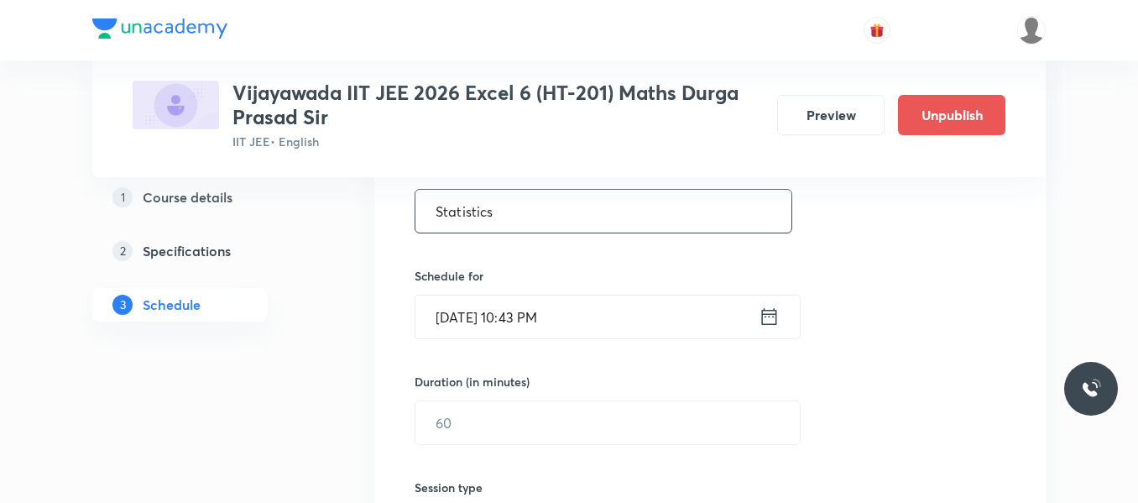
type input "Statistics"
click at [775, 306] on icon at bounding box center [769, 317] width 21 height 24
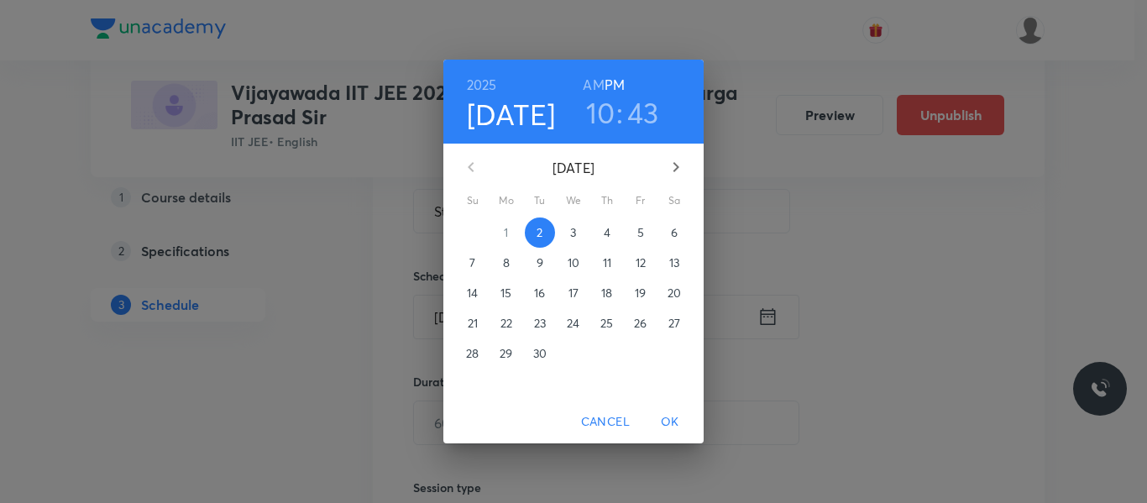
click at [594, 230] on span "4" at bounding box center [607, 232] width 30 height 17
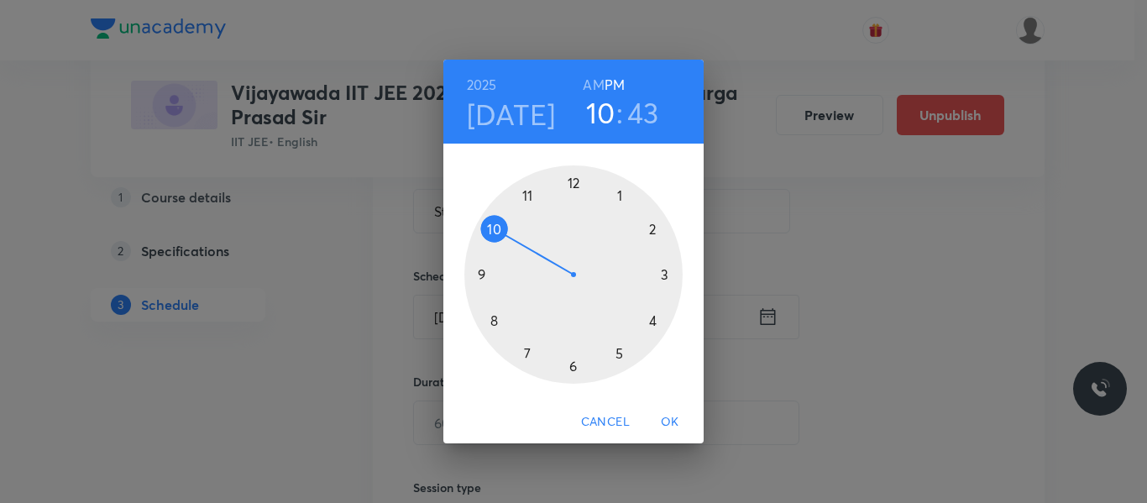
click at [620, 194] on div at bounding box center [573, 274] width 218 height 218
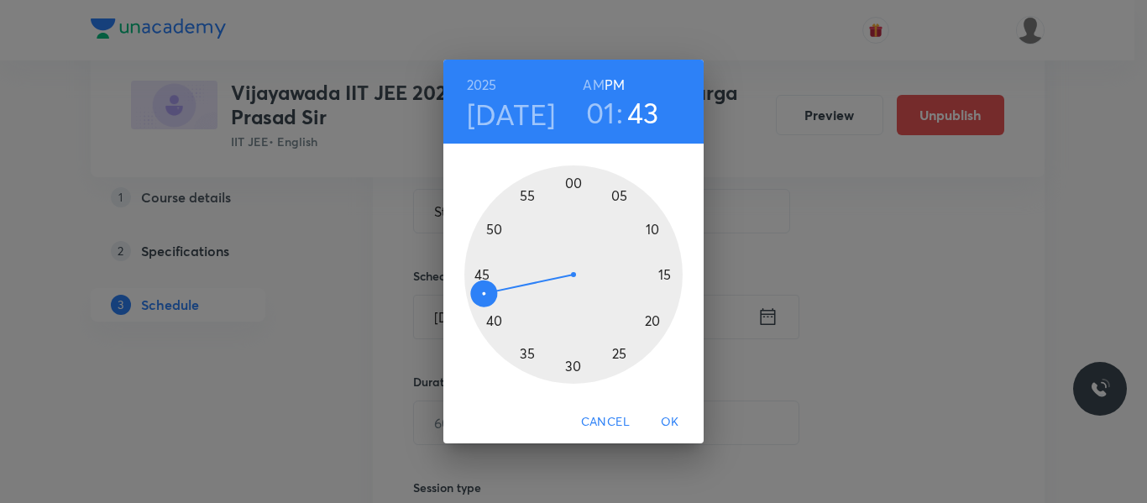
click at [666, 274] on div at bounding box center [573, 274] width 218 height 218
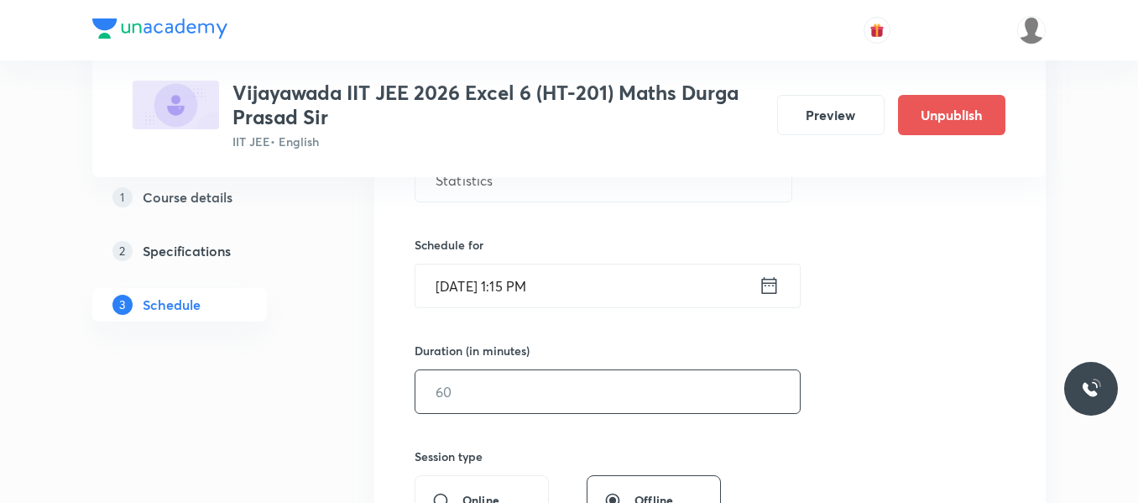
scroll to position [420, 0]
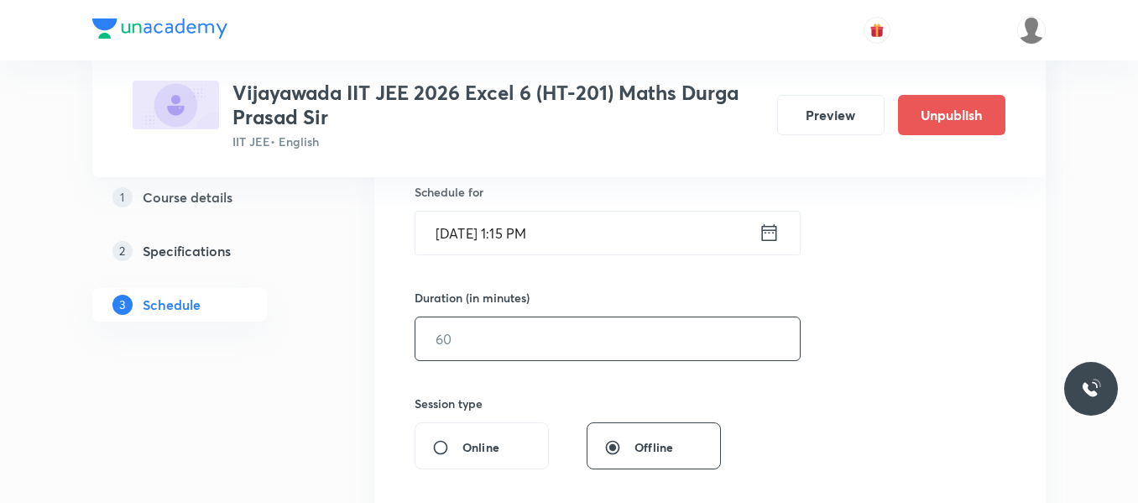
click at [543, 331] on input "text" at bounding box center [607, 338] width 384 height 43
click at [542, 330] on input "1" at bounding box center [607, 338] width 384 height 43
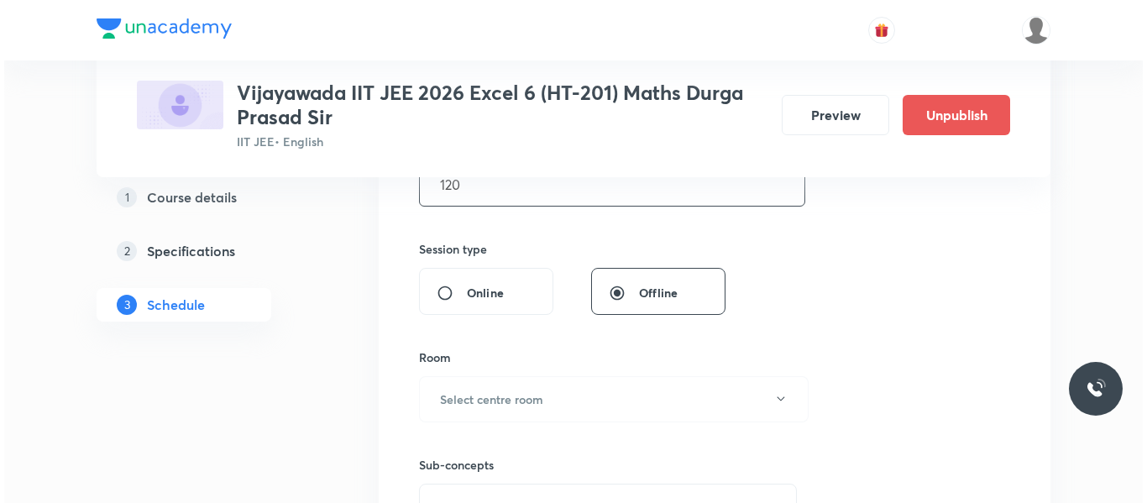
scroll to position [588, 0]
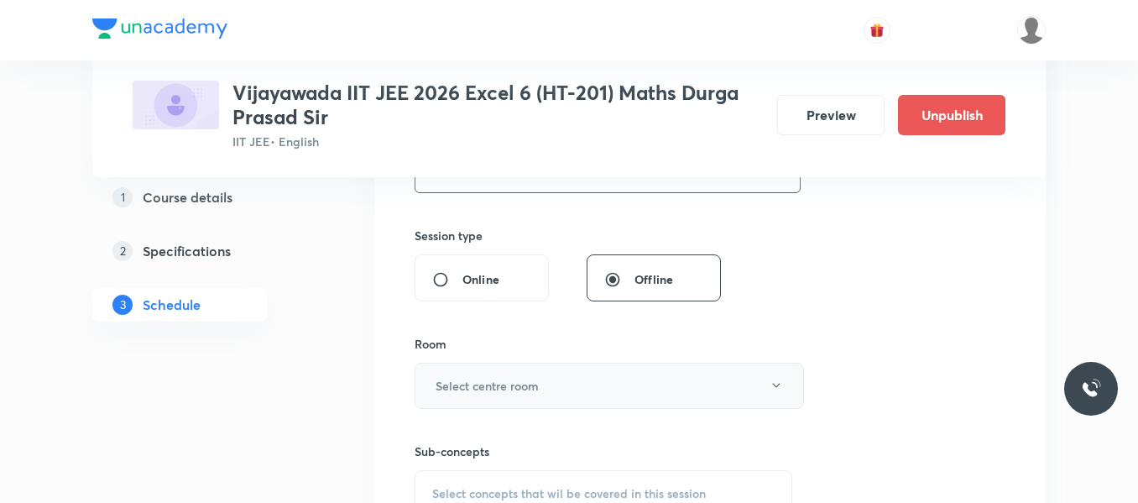
type input "120"
click at [527, 402] on button "Select centre room" at bounding box center [609, 386] width 389 height 46
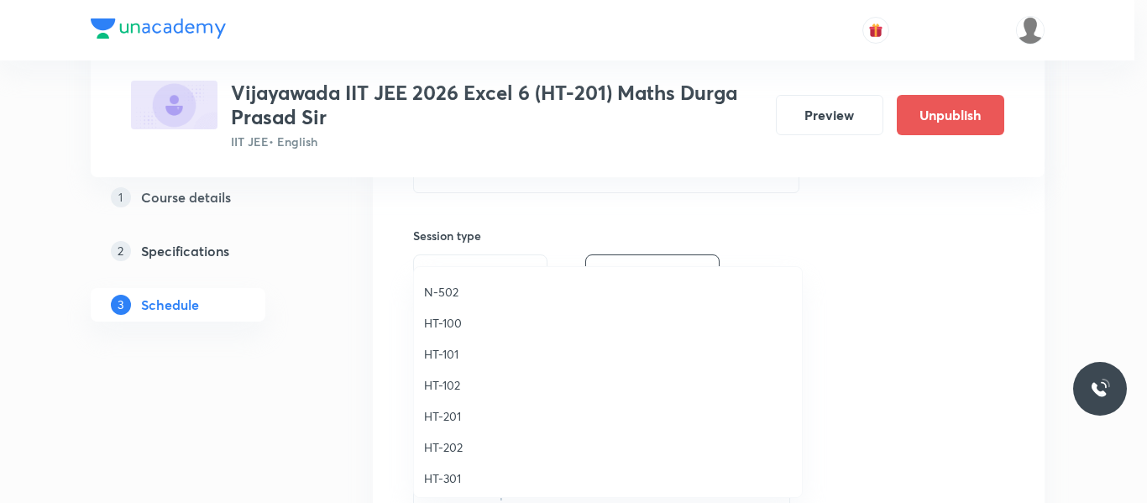
click at [448, 418] on span "HT-201" at bounding box center [608, 416] width 368 height 18
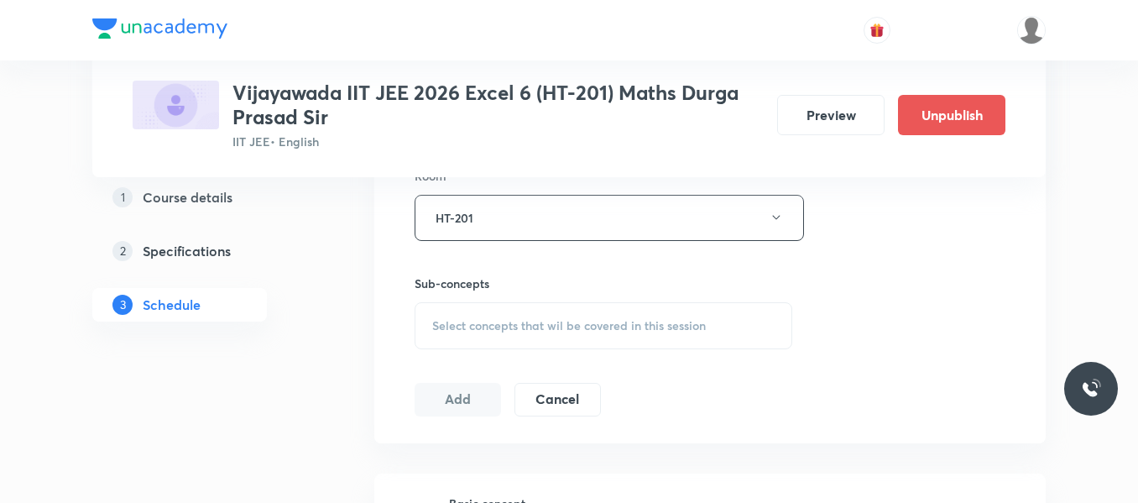
click at [473, 314] on div "Select concepts that wil be covered in this session" at bounding box center [604, 325] width 378 height 47
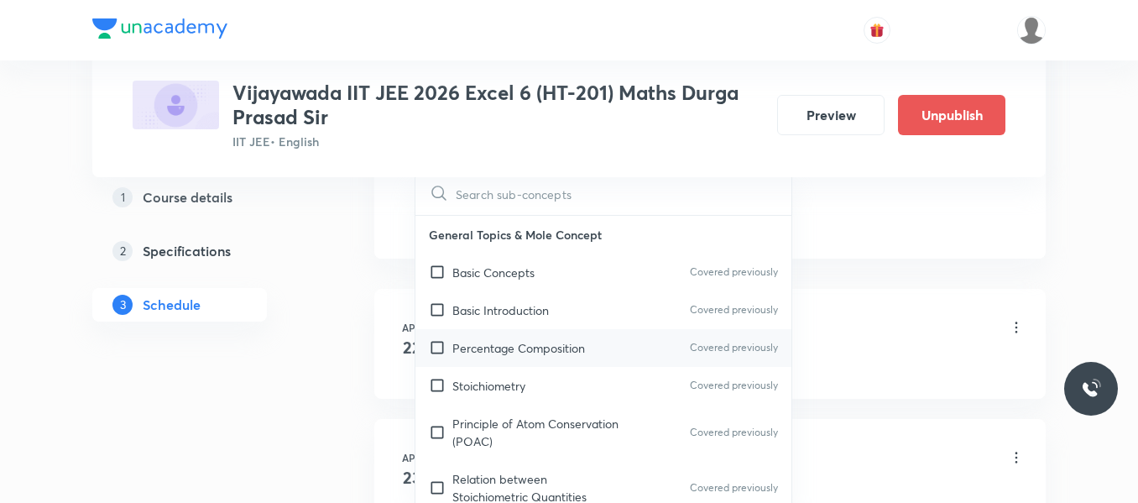
scroll to position [923, 0]
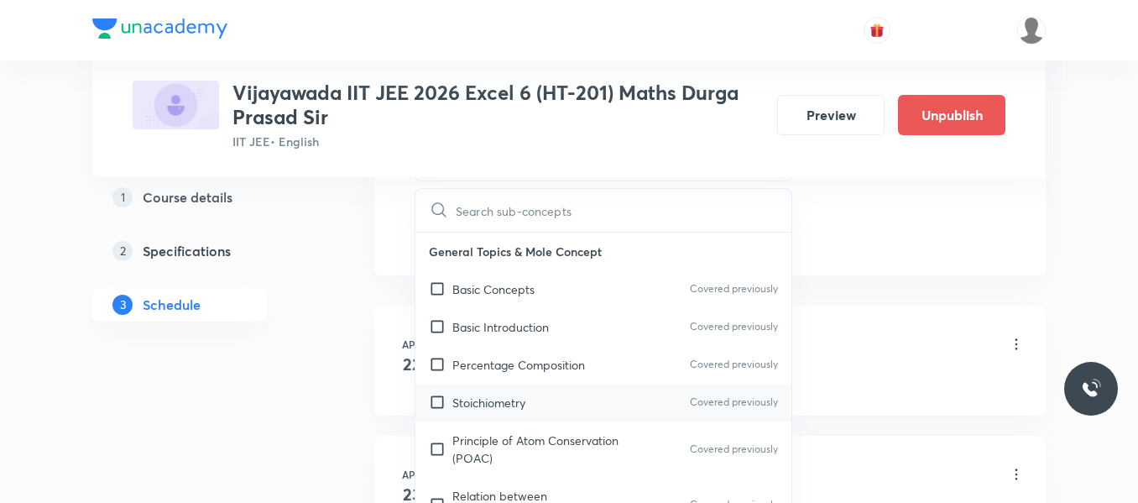
click at [524, 400] on p "Stoichiometry" at bounding box center [488, 403] width 73 height 18
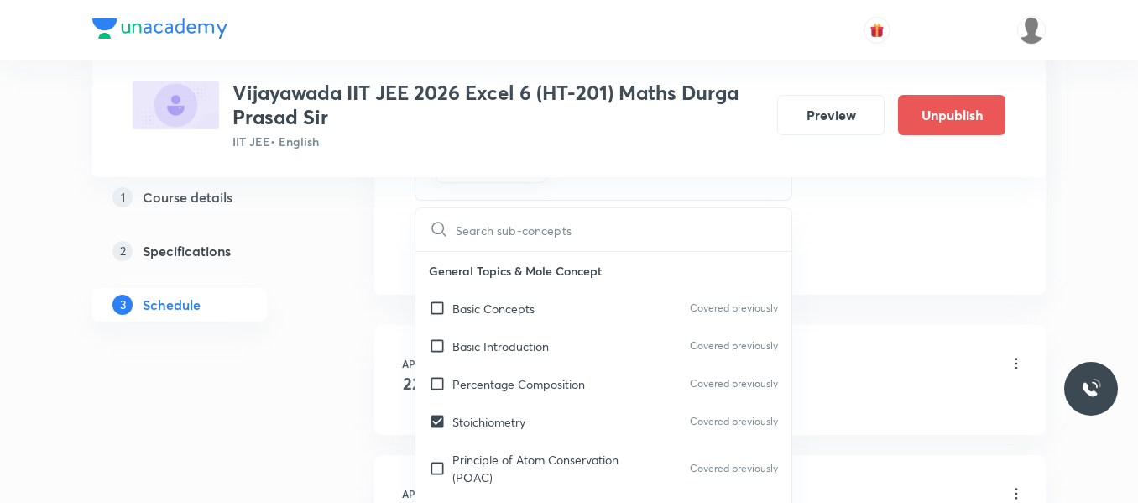
checkbox input "true"
drag, startPoint x: 835, startPoint y: 221, endPoint x: 572, endPoint y: 244, distance: 263.8
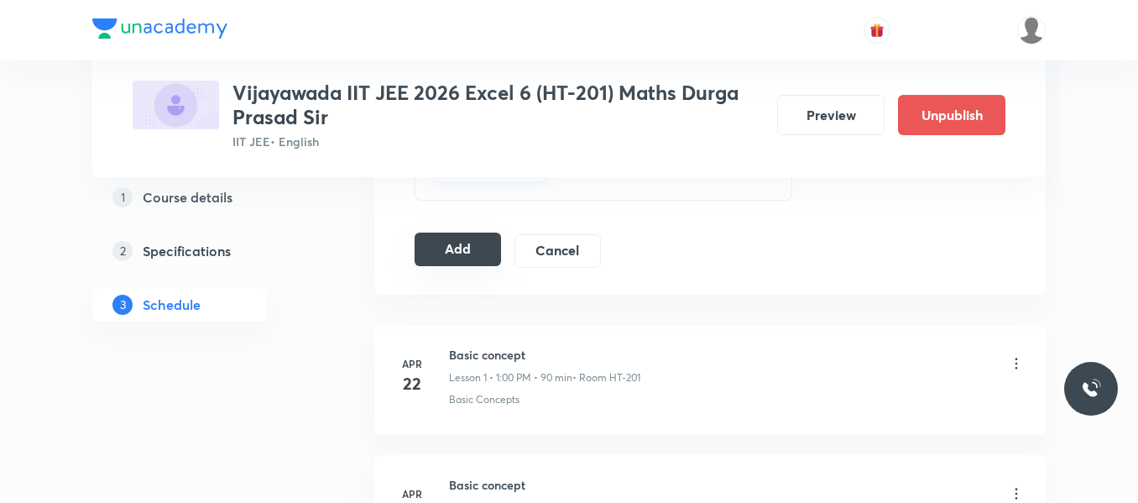
click at [443, 247] on button "Add" at bounding box center [458, 249] width 86 height 34
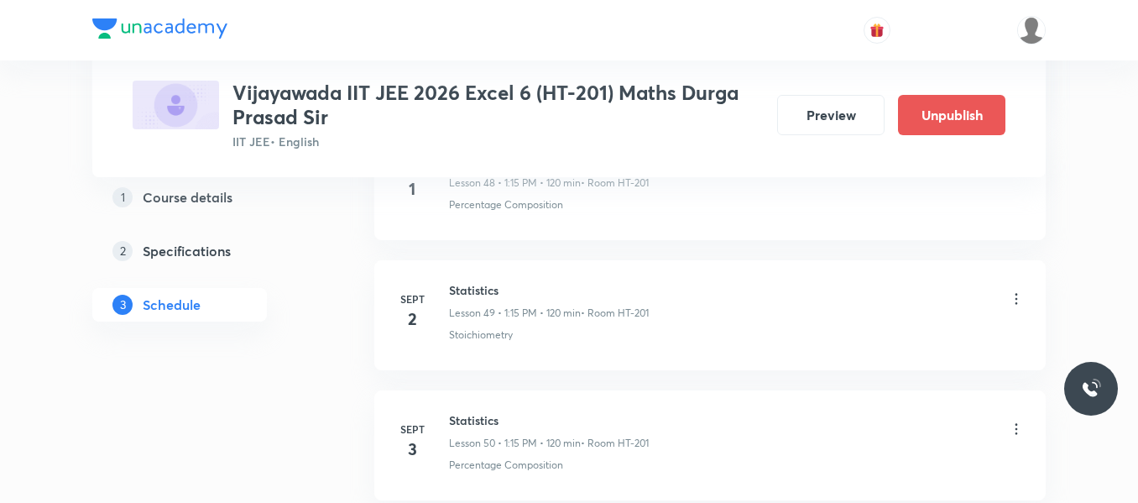
scroll to position [6727, 0]
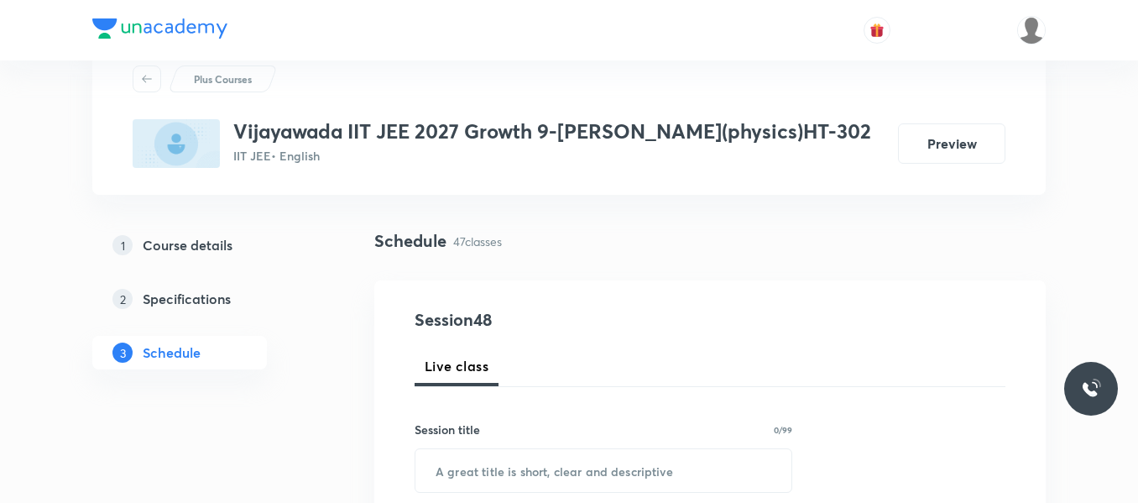
scroll to position [168, 0]
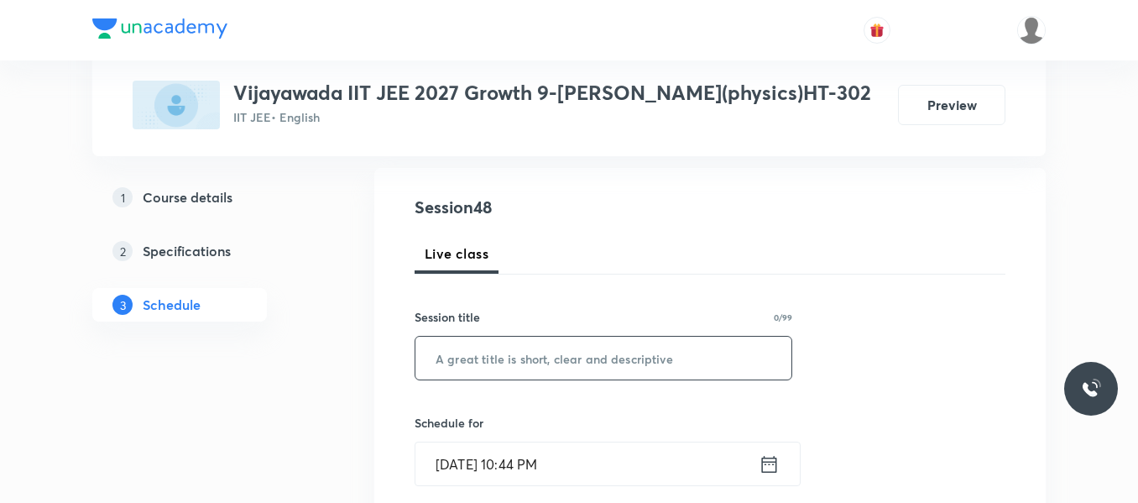
click at [548, 359] on input "text" at bounding box center [603, 358] width 376 height 43
paste input "work , energy and power"
type input "work , energy and power"
click at [775, 459] on icon at bounding box center [769, 464] width 21 height 24
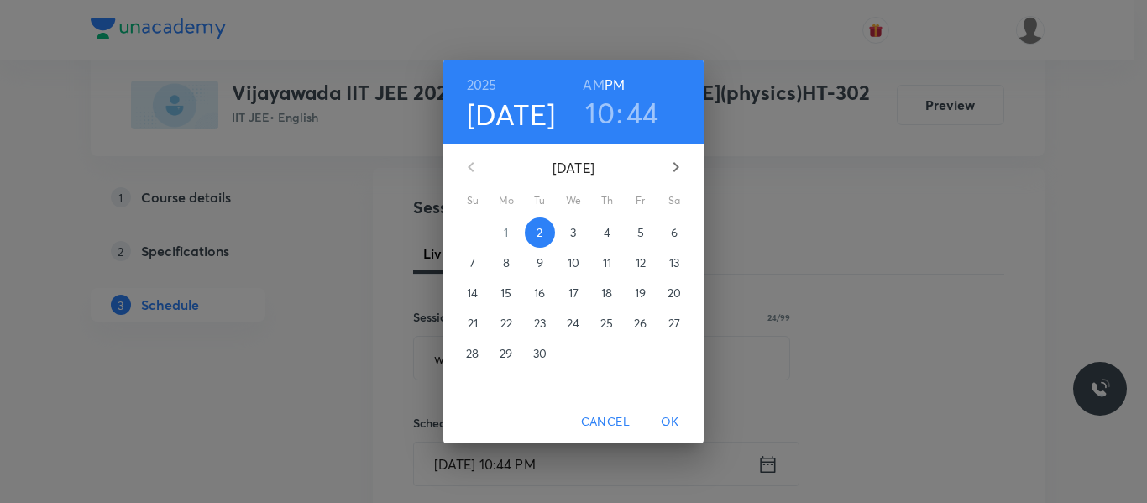
click at [570, 235] on p "3" at bounding box center [573, 232] width 6 height 17
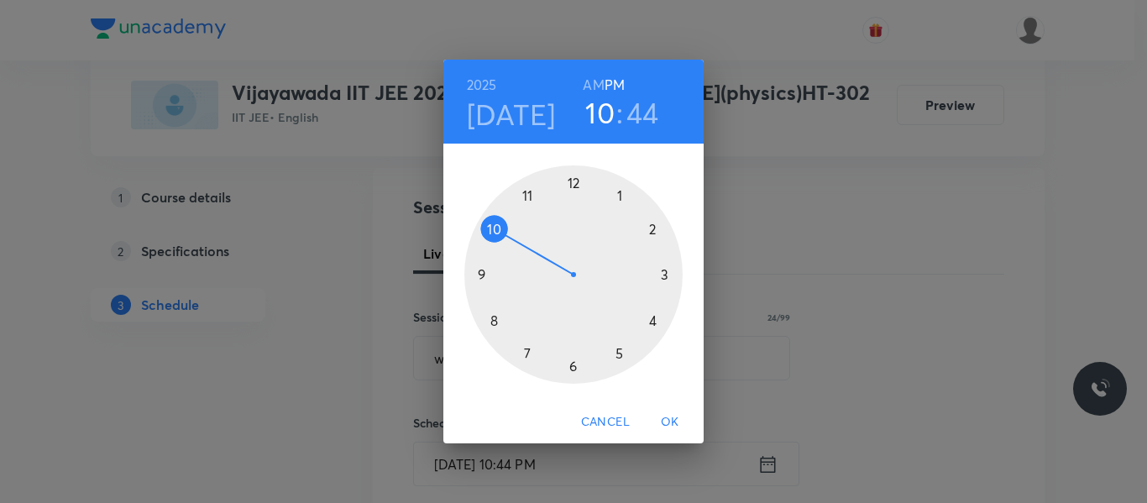
click at [493, 316] on div at bounding box center [573, 274] width 218 height 218
click at [595, 91] on h6 "AM" at bounding box center [593, 85] width 21 height 24
click at [573, 368] on div at bounding box center [573, 274] width 218 height 218
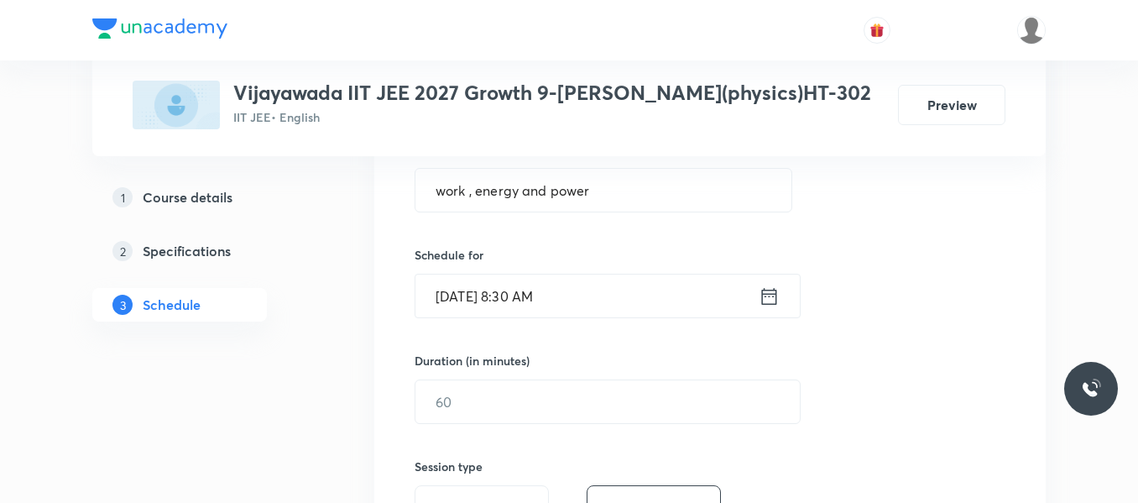
scroll to position [420, 0]
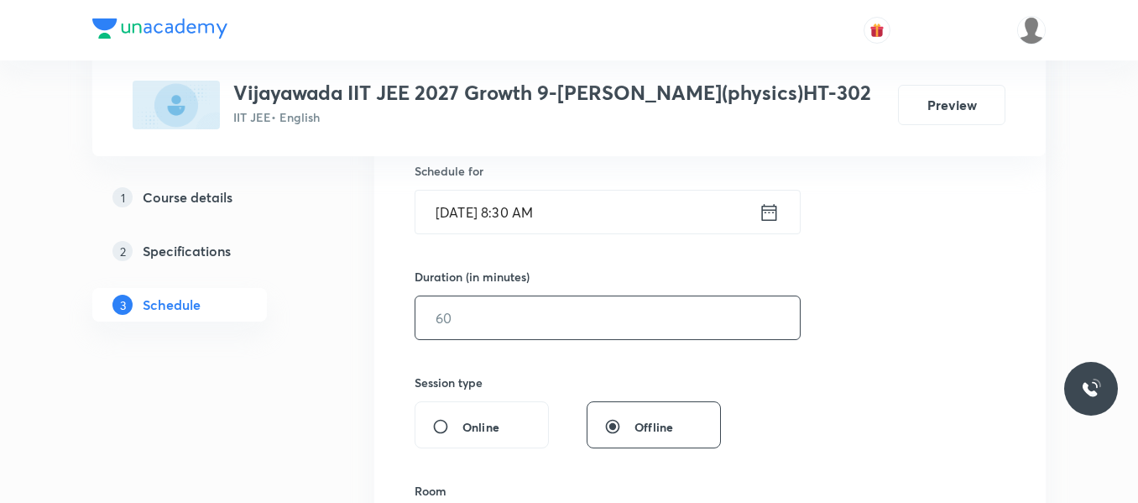
click at [514, 327] on input "text" at bounding box center [607, 317] width 384 height 43
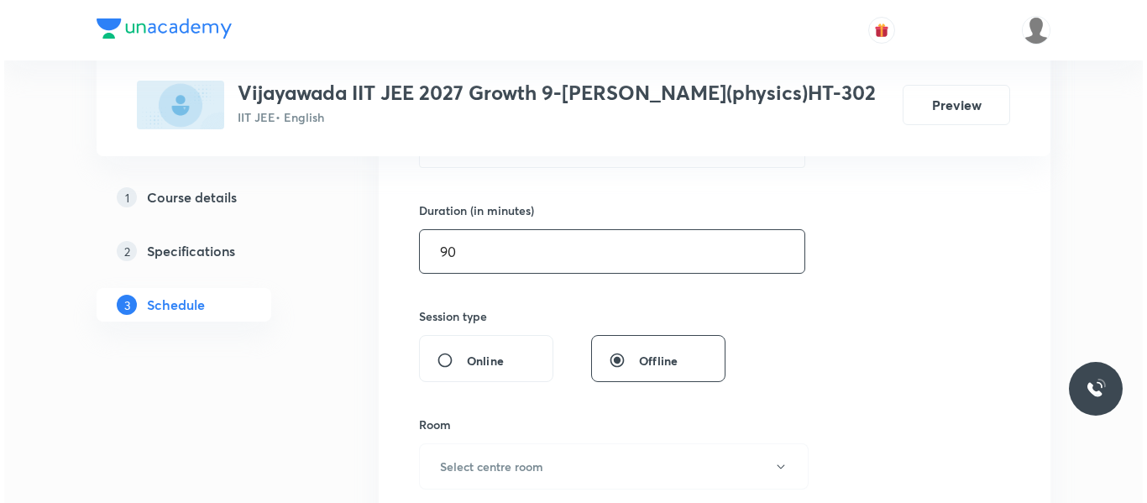
scroll to position [588, 0]
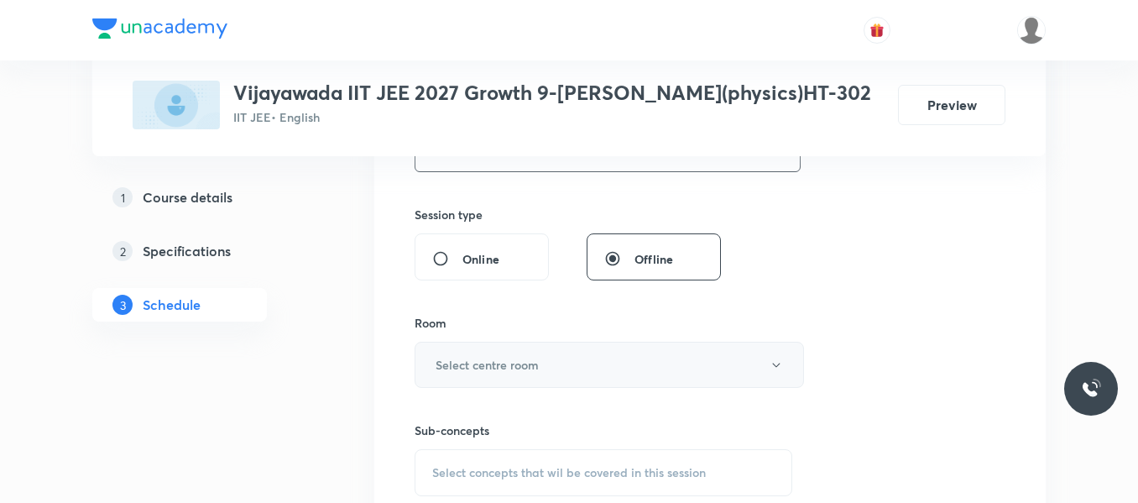
type input "90"
click at [497, 366] on h6 "Select centre room" at bounding box center [487, 365] width 103 height 18
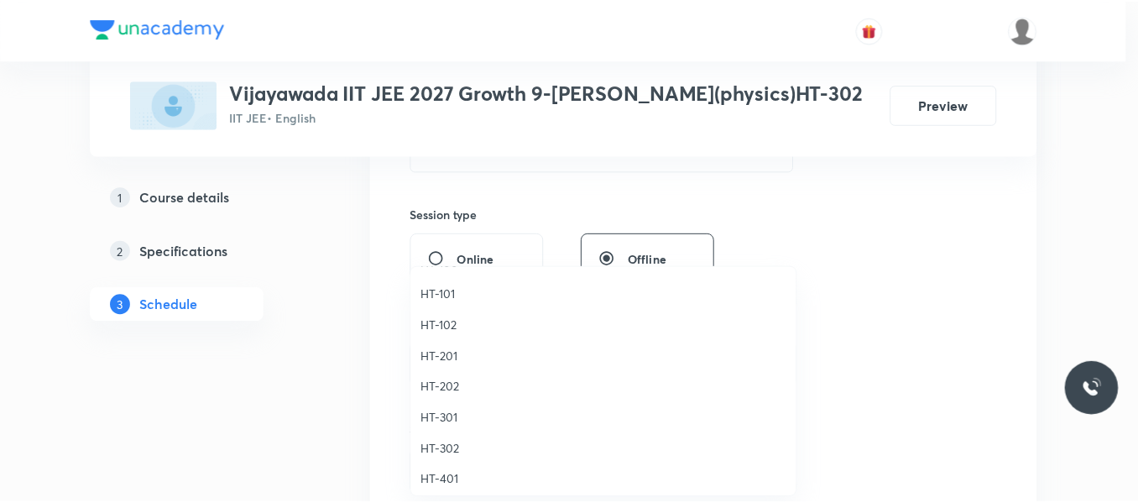
scroll to position [671, 0]
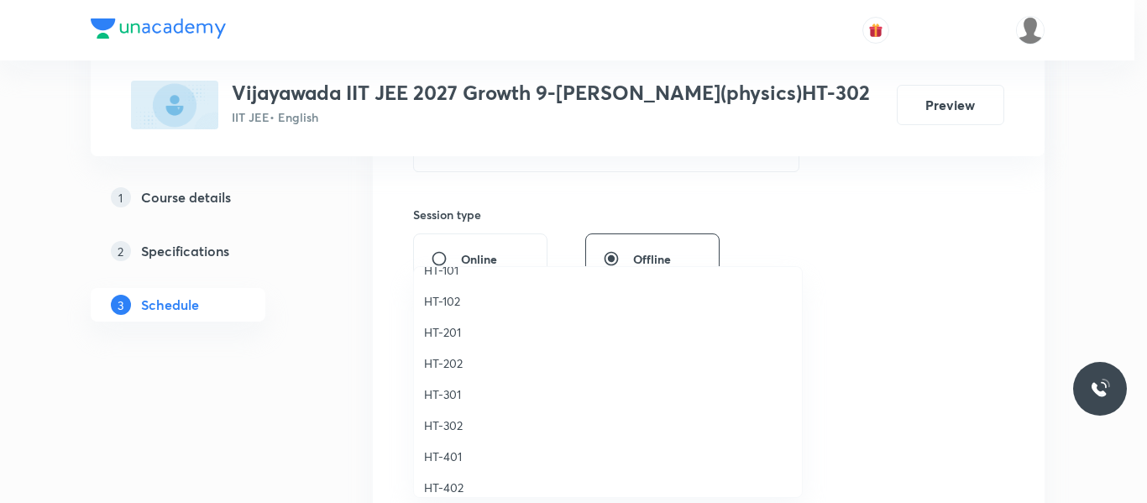
click at [444, 400] on span "HT-301" at bounding box center [608, 394] width 368 height 18
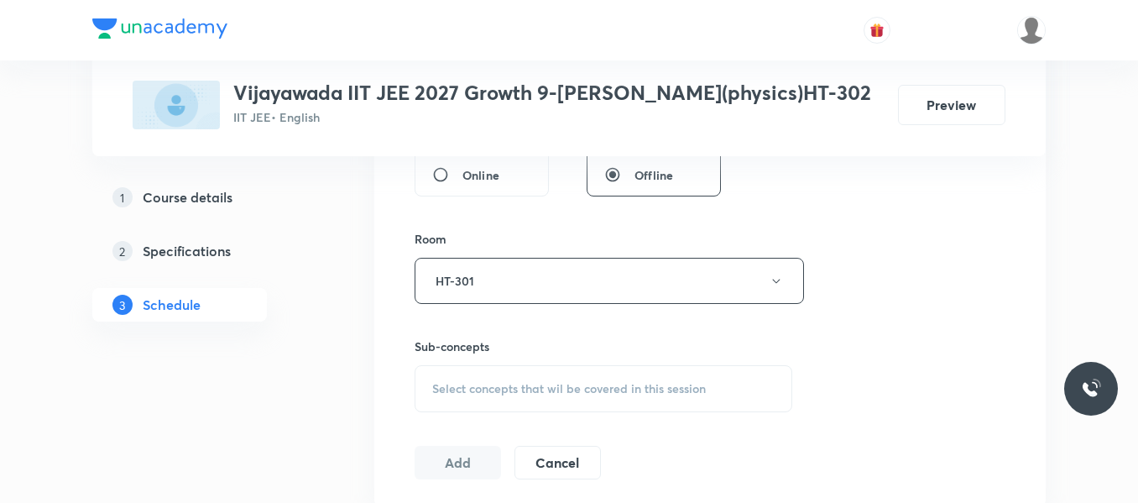
click at [478, 384] on span "Select concepts that wil be covered in this session" at bounding box center [569, 388] width 274 height 13
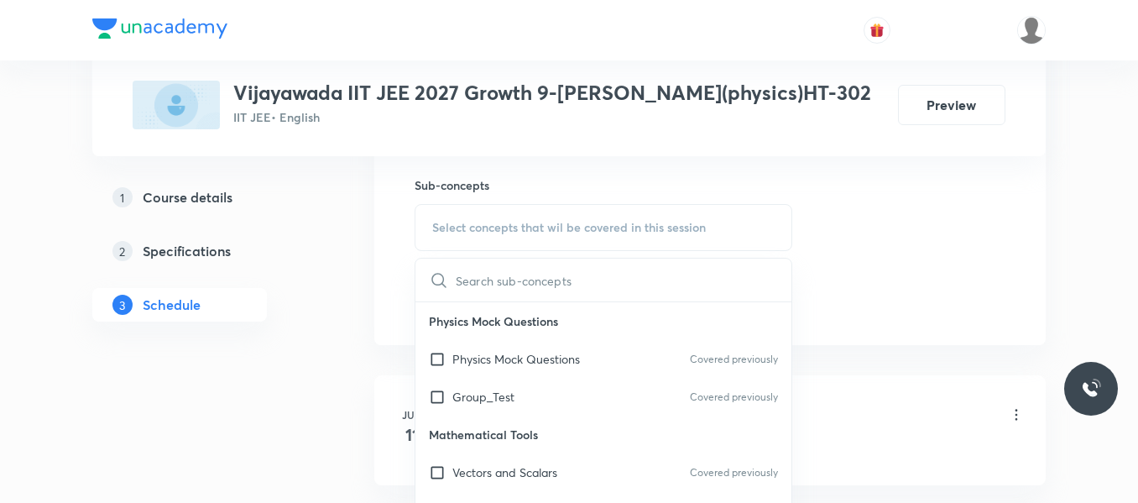
scroll to position [839, 0]
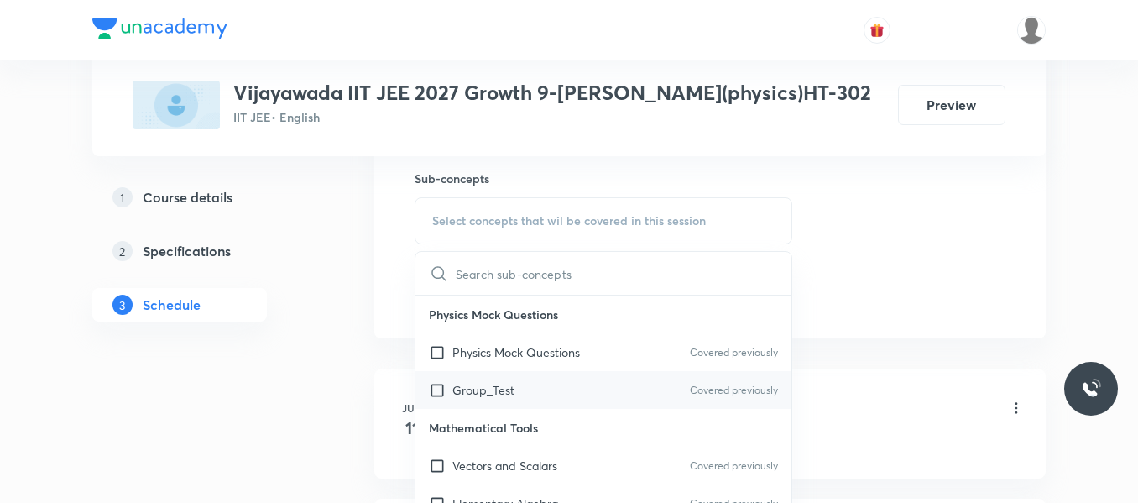
click at [493, 390] on p "Group_Test" at bounding box center [483, 390] width 62 height 18
checkbox input "true"
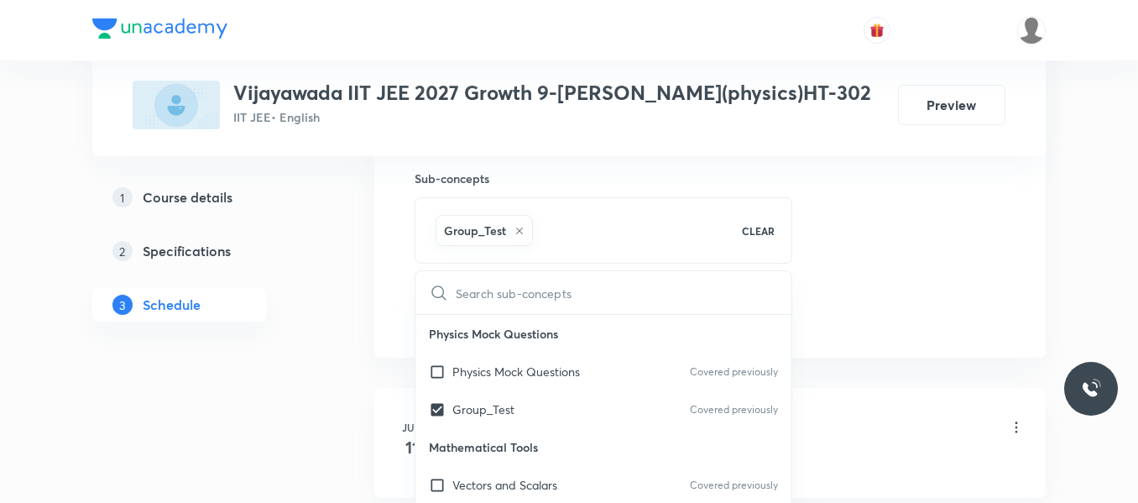
drag, startPoint x: 881, startPoint y: 242, endPoint x: 545, endPoint y: 313, distance: 344.1
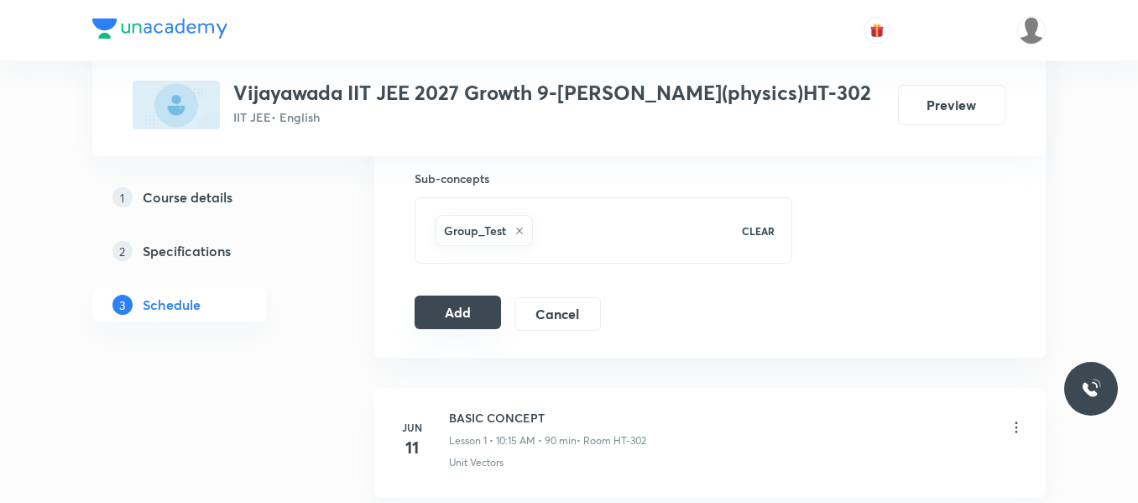
click at [462, 315] on button "Add" at bounding box center [458, 312] width 86 height 34
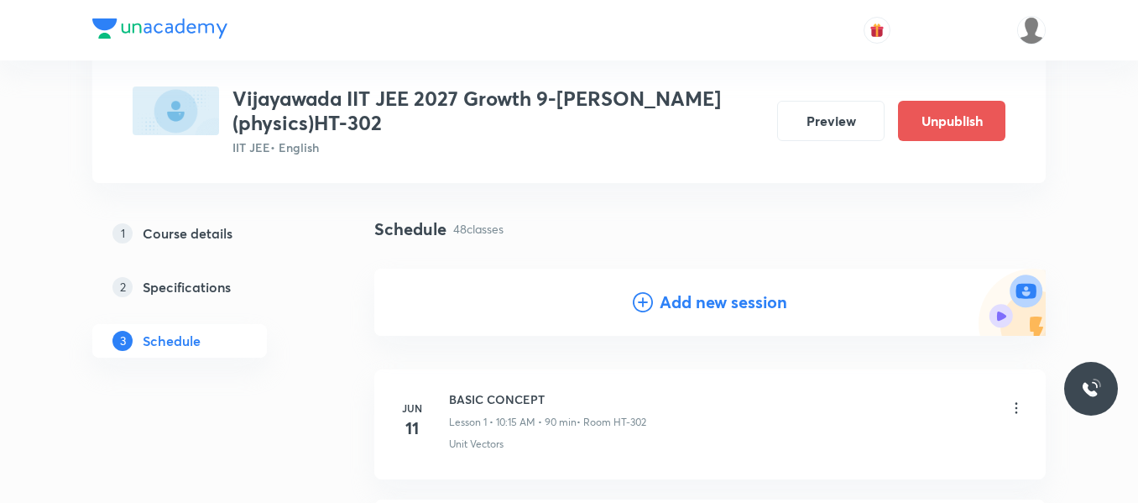
scroll to position [84, 0]
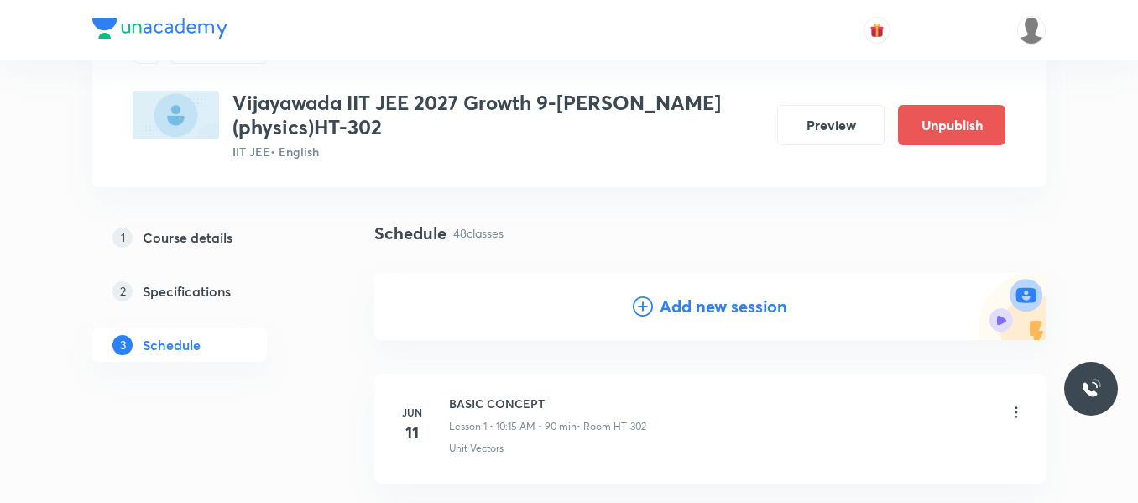
click at [638, 308] on icon at bounding box center [643, 306] width 20 height 20
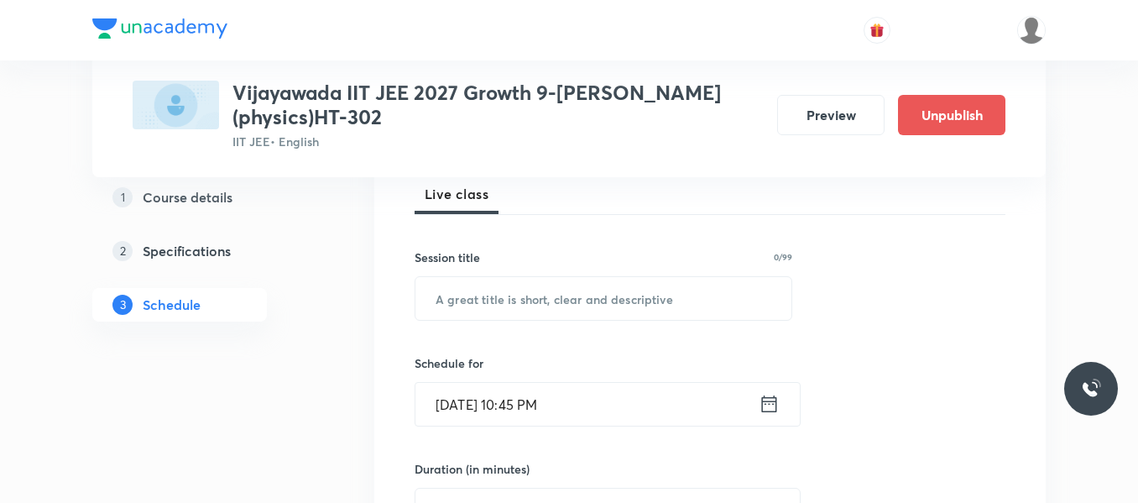
scroll to position [252, 0]
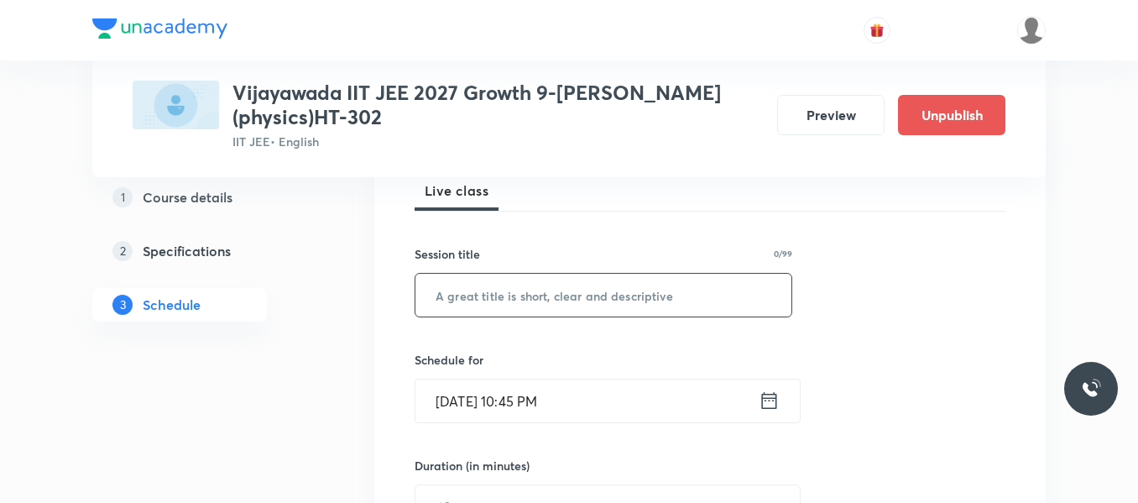
click at [508, 300] on input "text" at bounding box center [603, 295] width 376 height 43
paste input "work , energy and power"
type input "work , energy and power"
click at [759, 401] on icon at bounding box center [769, 401] width 21 height 24
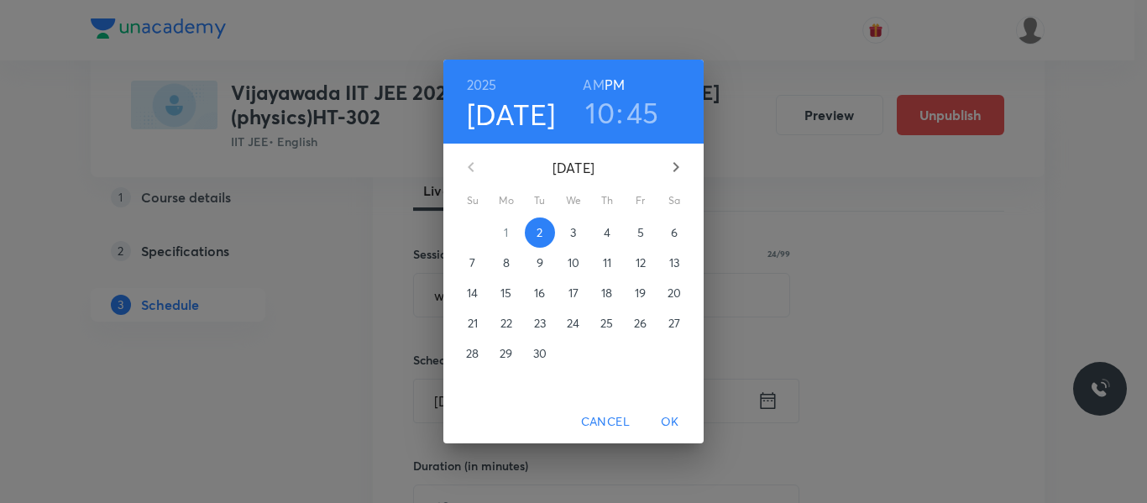
click at [610, 235] on p "4" at bounding box center [606, 232] width 7 height 17
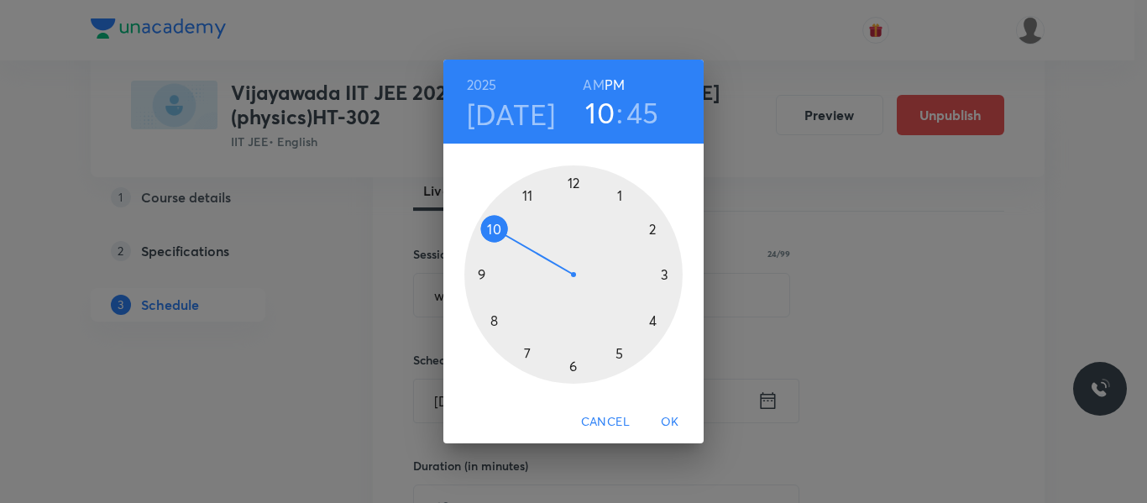
click at [495, 325] on div at bounding box center [573, 274] width 218 height 218
click at [593, 81] on h6 "AM" at bounding box center [593, 85] width 21 height 24
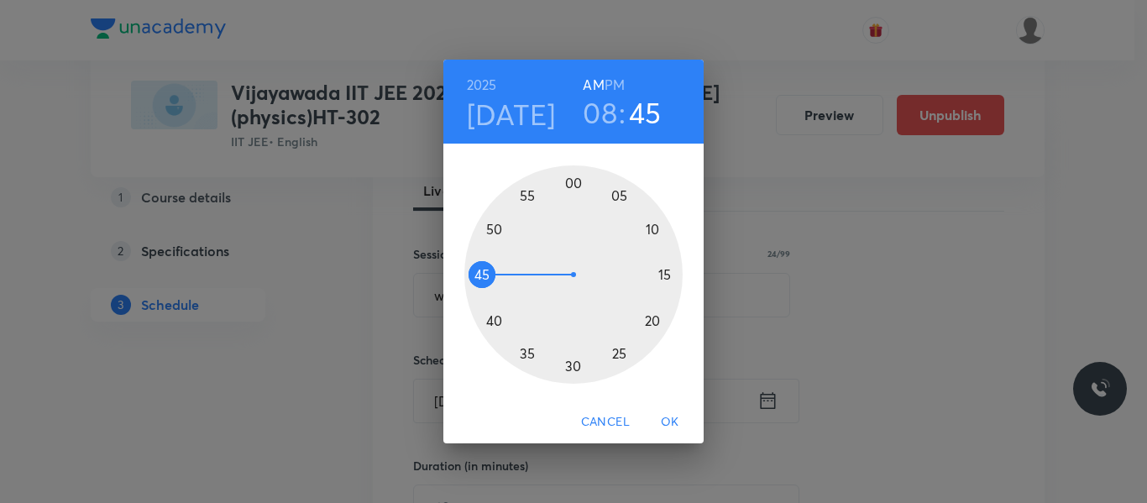
click at [573, 366] on div at bounding box center [573, 274] width 218 height 218
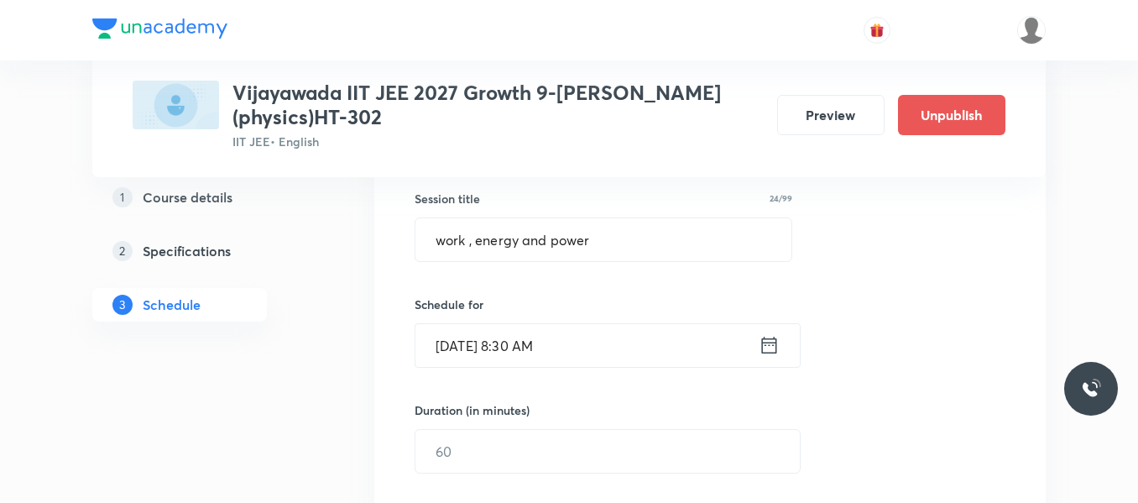
scroll to position [336, 0]
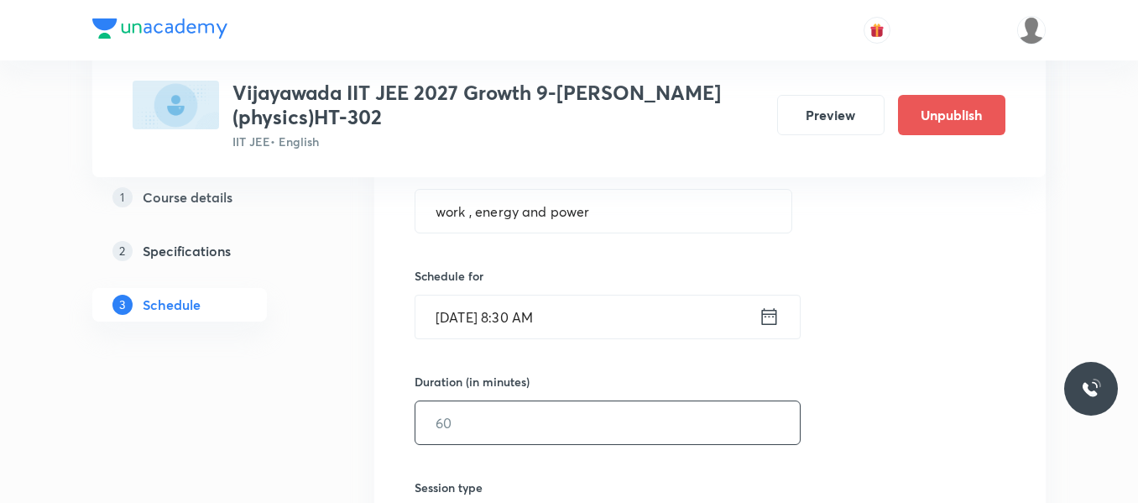
click at [489, 431] on input "text" at bounding box center [607, 422] width 384 height 43
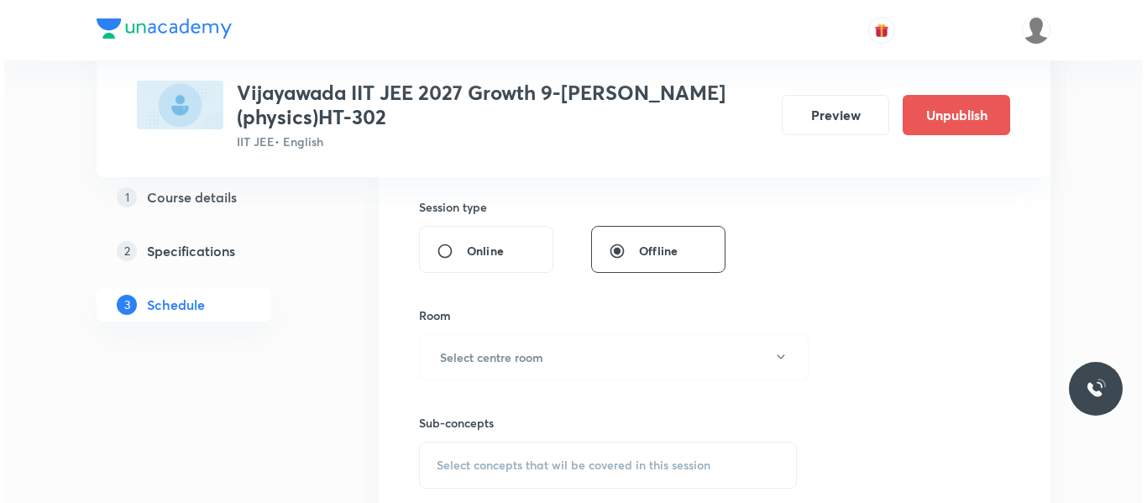
scroll to position [588, 0]
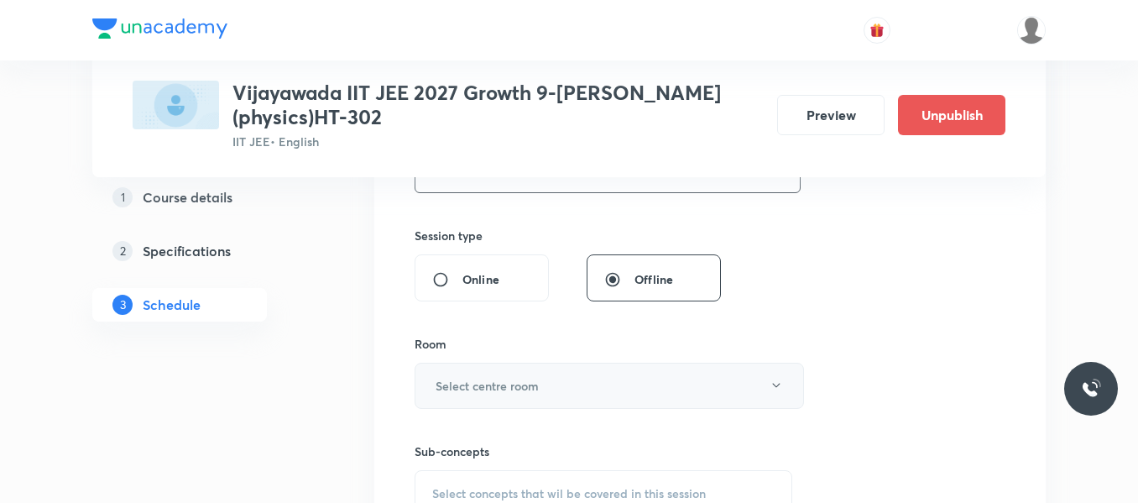
type input "90"
click at [490, 388] on h6 "Select centre room" at bounding box center [487, 386] width 103 height 18
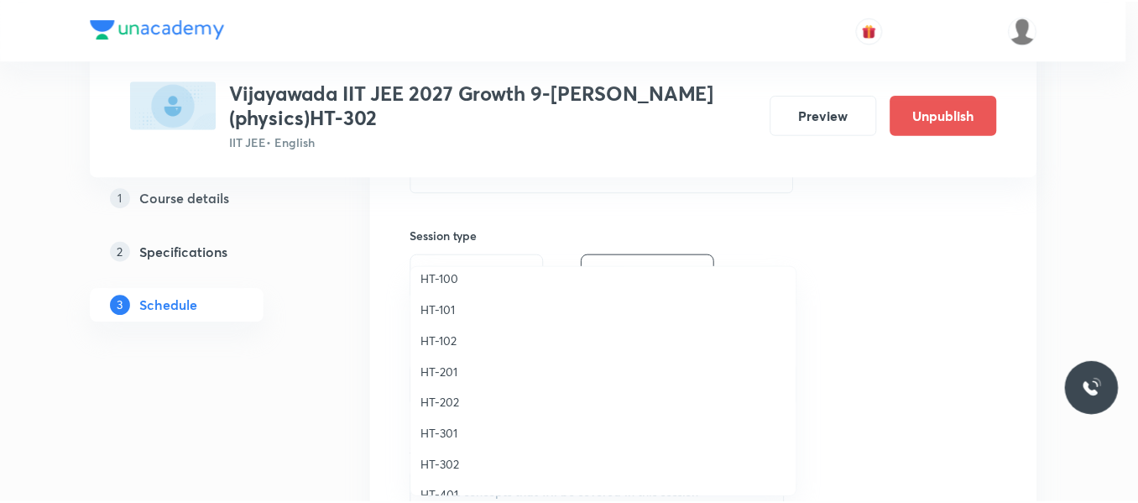
scroll to position [671, 0]
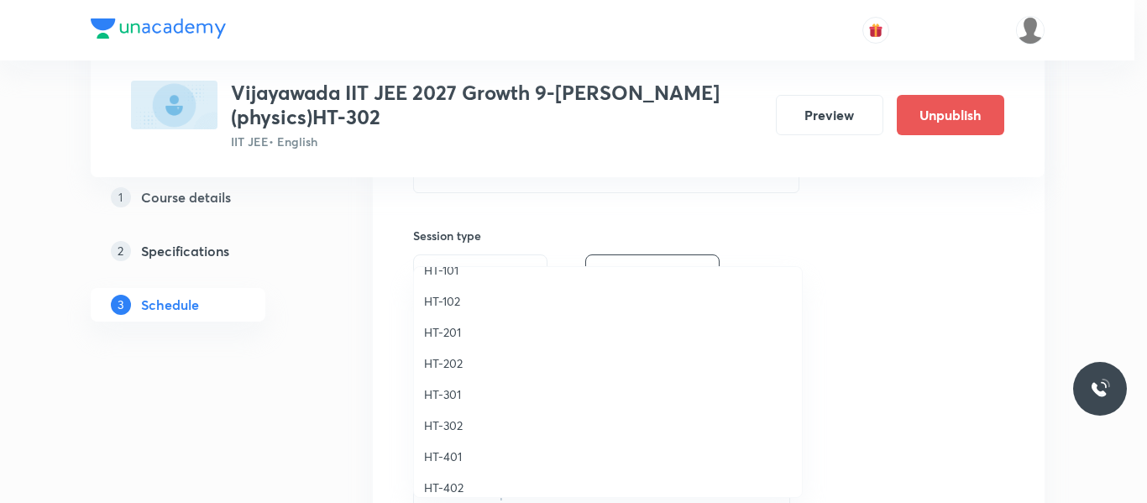
click at [458, 394] on span "HT-301" at bounding box center [608, 394] width 368 height 18
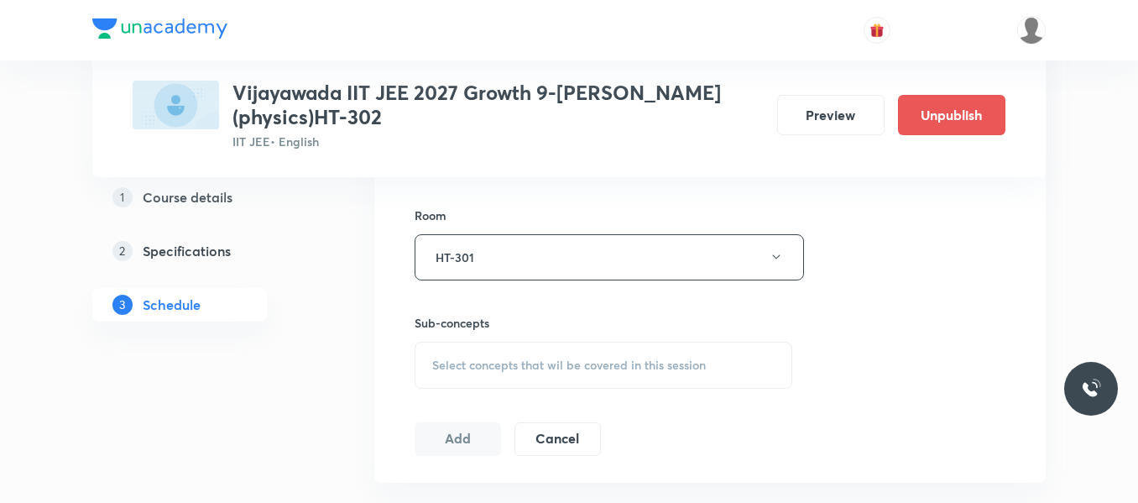
scroll to position [755, 0]
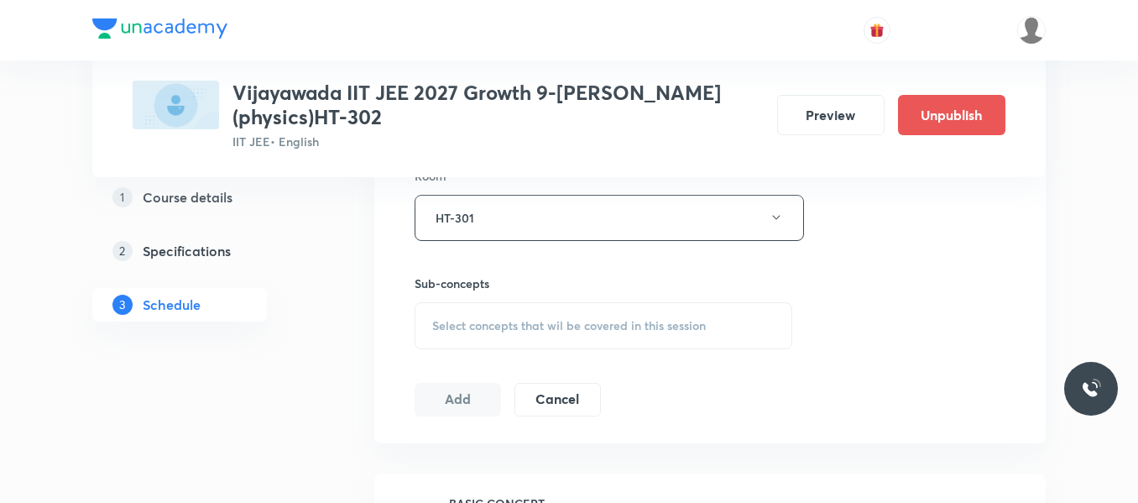
click at [480, 308] on div "Select concepts that wil be covered in this session" at bounding box center [604, 325] width 378 height 47
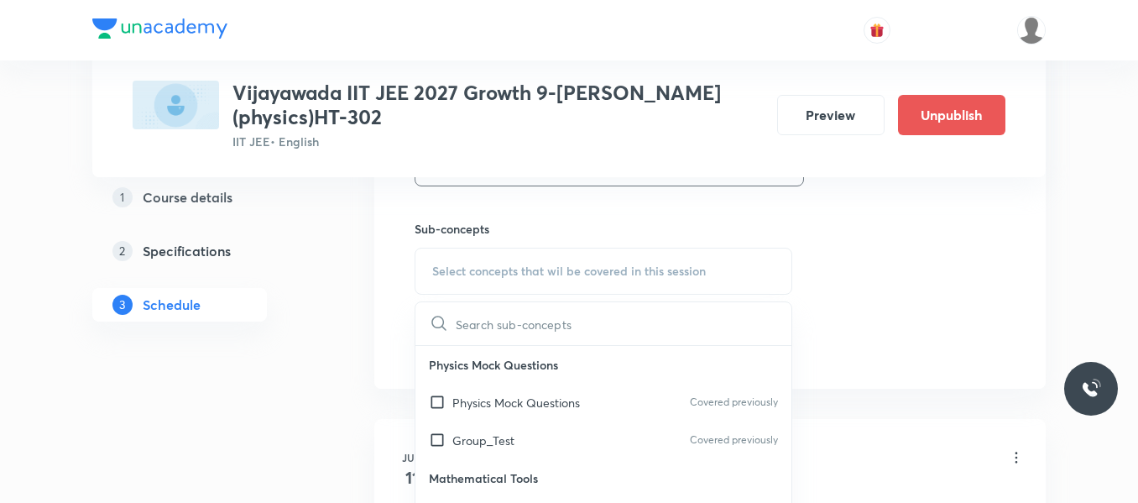
scroll to position [839, 0]
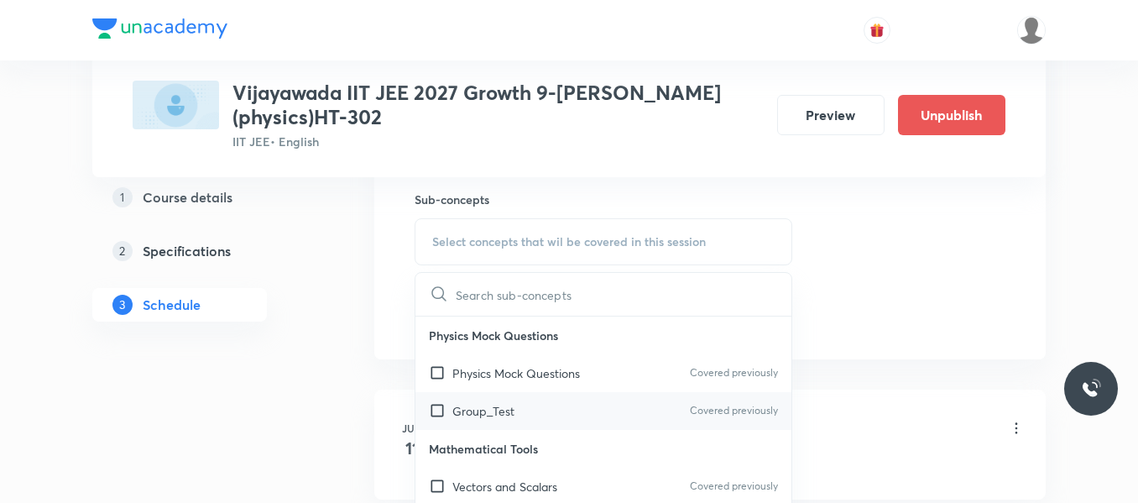
click at [481, 402] on p "Group_Test" at bounding box center [483, 411] width 62 height 18
checkbox input "true"
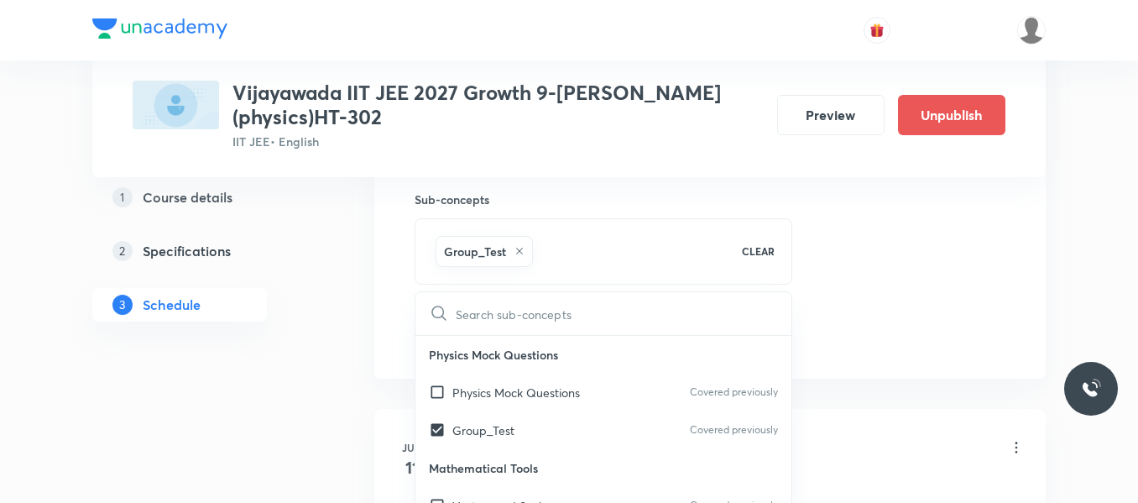
drag, startPoint x: 821, startPoint y: 265, endPoint x: 709, endPoint y: 283, distance: 113.0
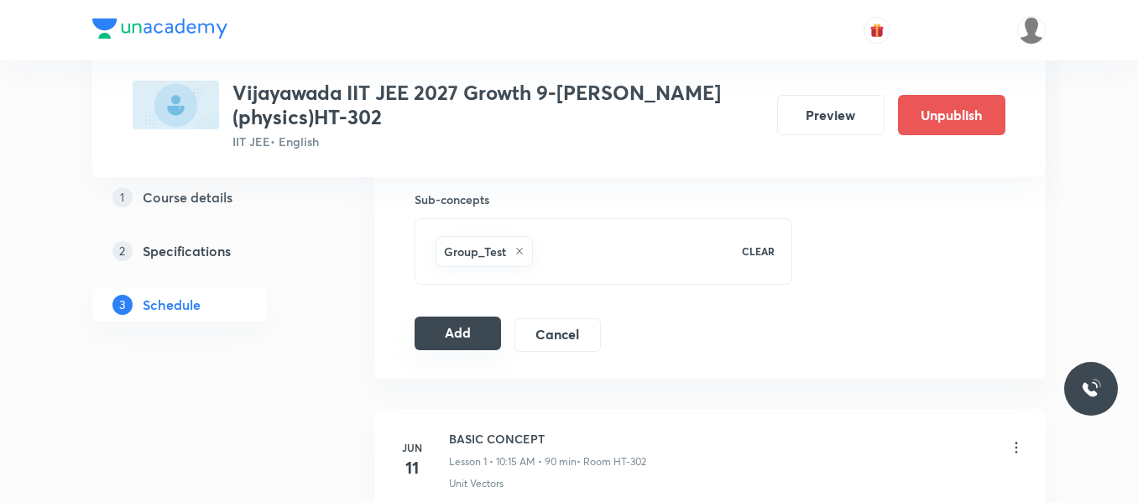
click at [460, 342] on button "Add" at bounding box center [458, 333] width 86 height 34
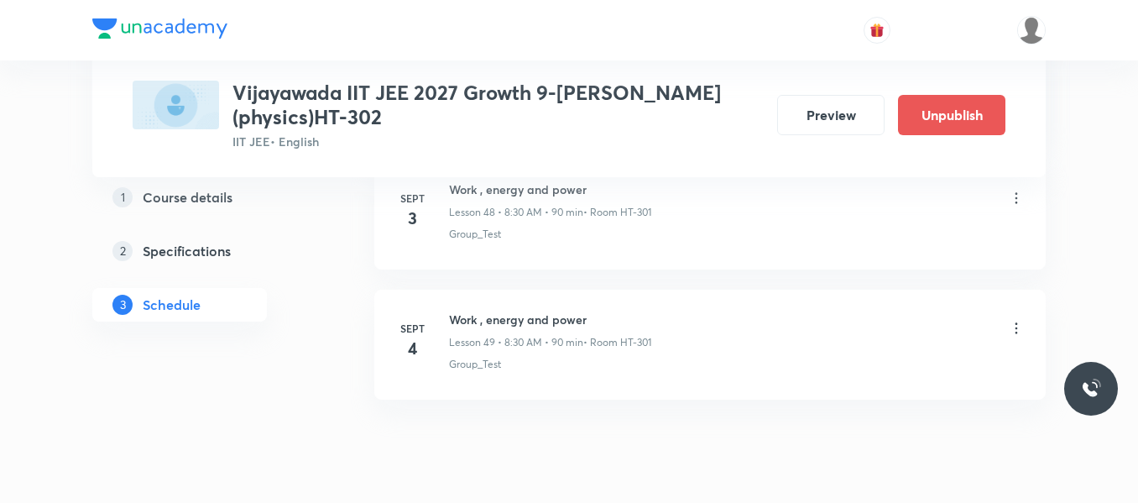
scroll to position [6383, 0]
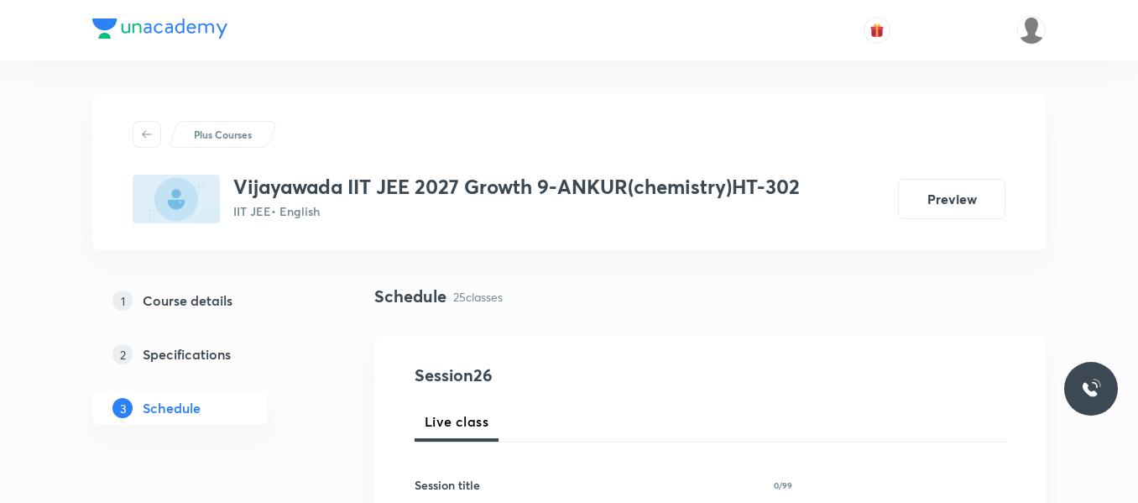
scroll to position [84, 0]
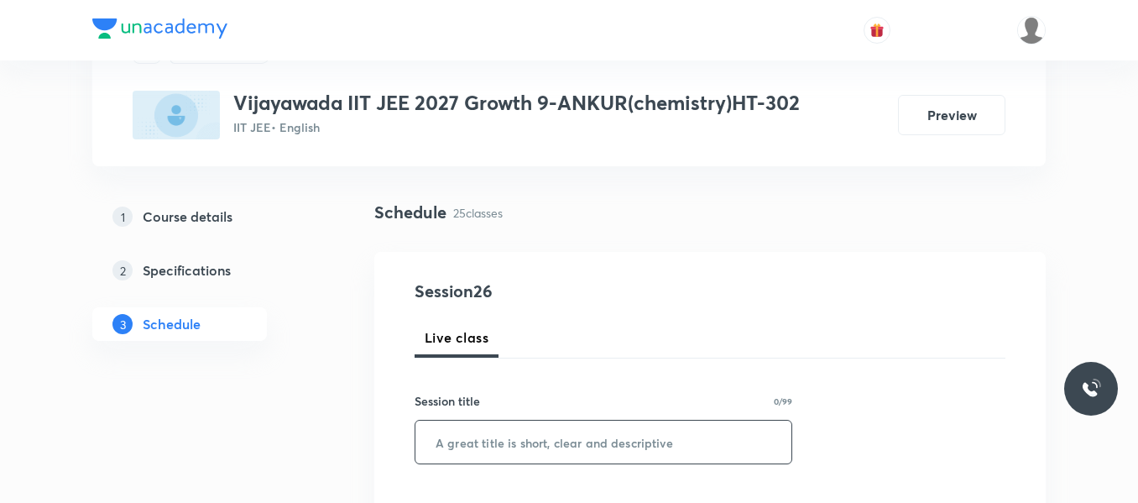
click at [577, 430] on input "text" at bounding box center [603, 442] width 376 height 43
paste input "CHEMICAL EQUILIBRIUM"
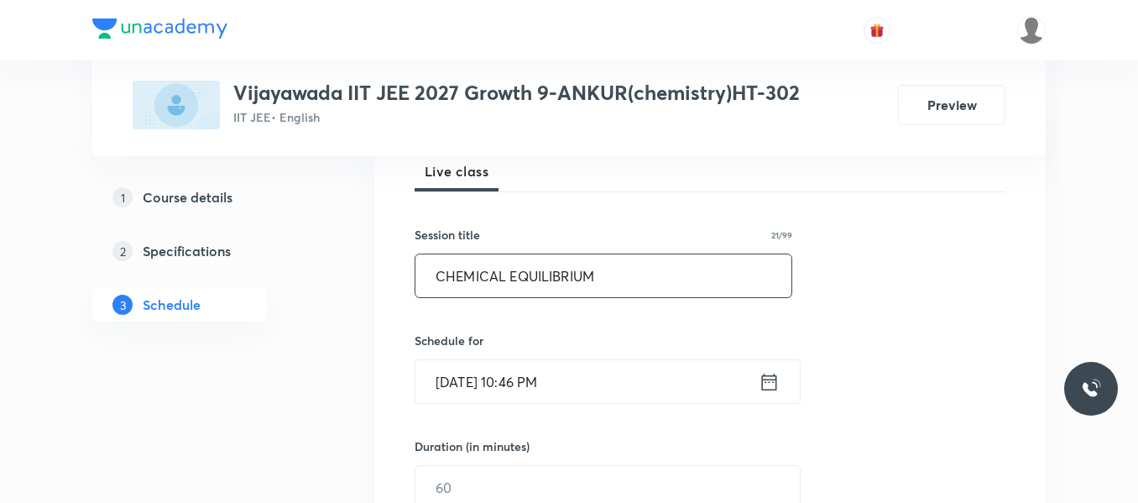
scroll to position [252, 0]
type input "CHEMICAL EQUILIBRIUM"
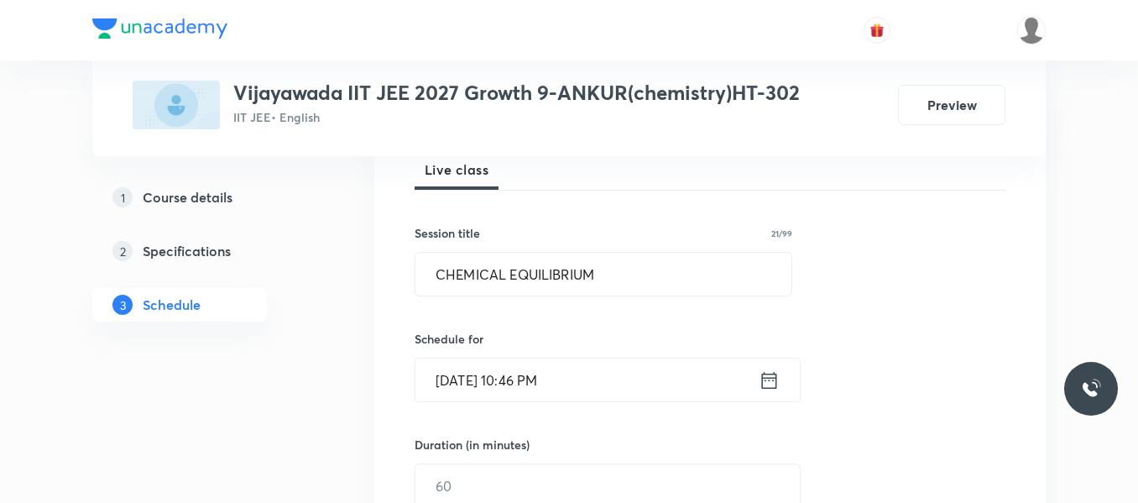
click at [775, 379] on icon at bounding box center [769, 380] width 21 height 24
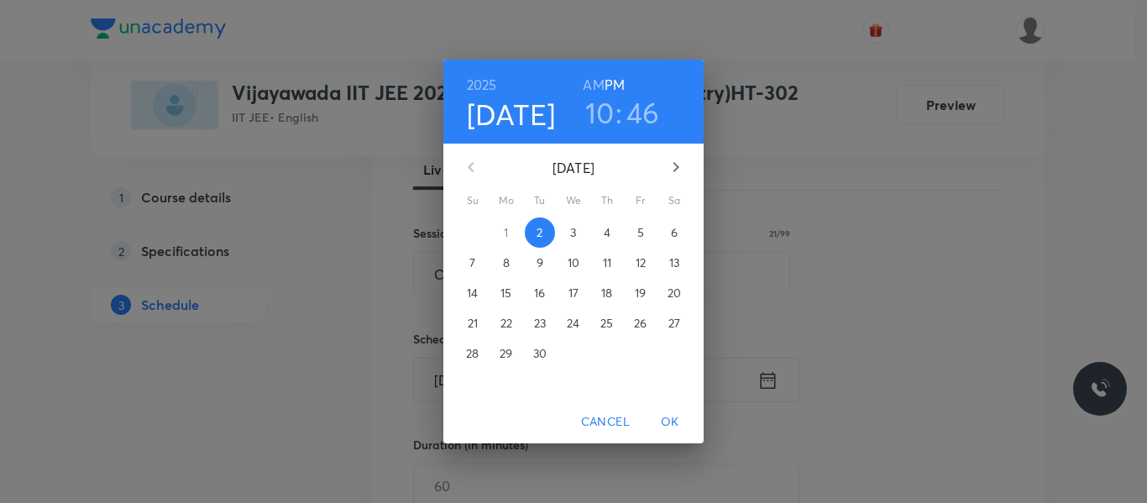
click at [562, 226] on span "3" at bounding box center [573, 232] width 30 height 17
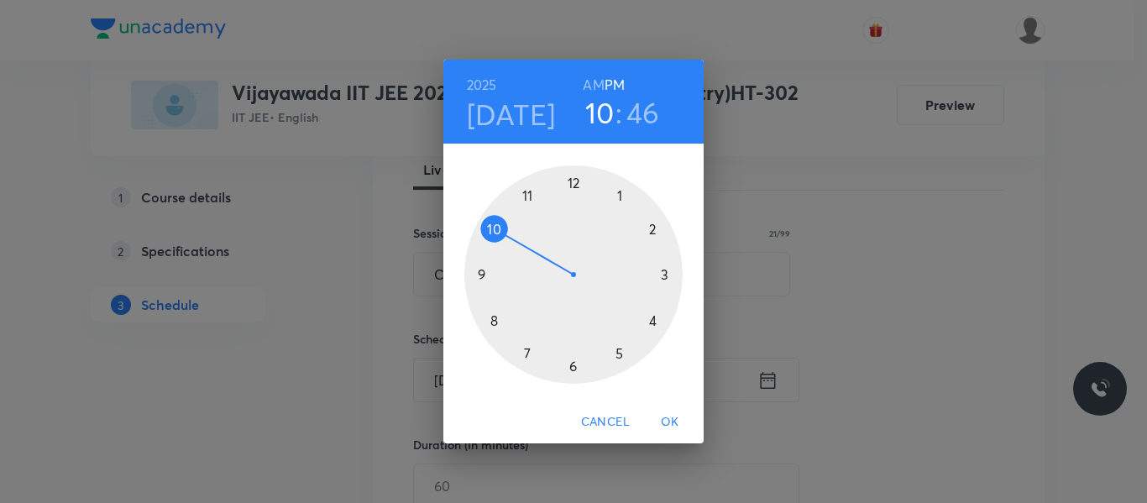
click at [598, 93] on h6 "AM" at bounding box center [593, 85] width 21 height 24
click at [633, 107] on h3 "46" at bounding box center [643, 112] width 34 height 35
click at [664, 272] on div at bounding box center [573, 274] width 218 height 218
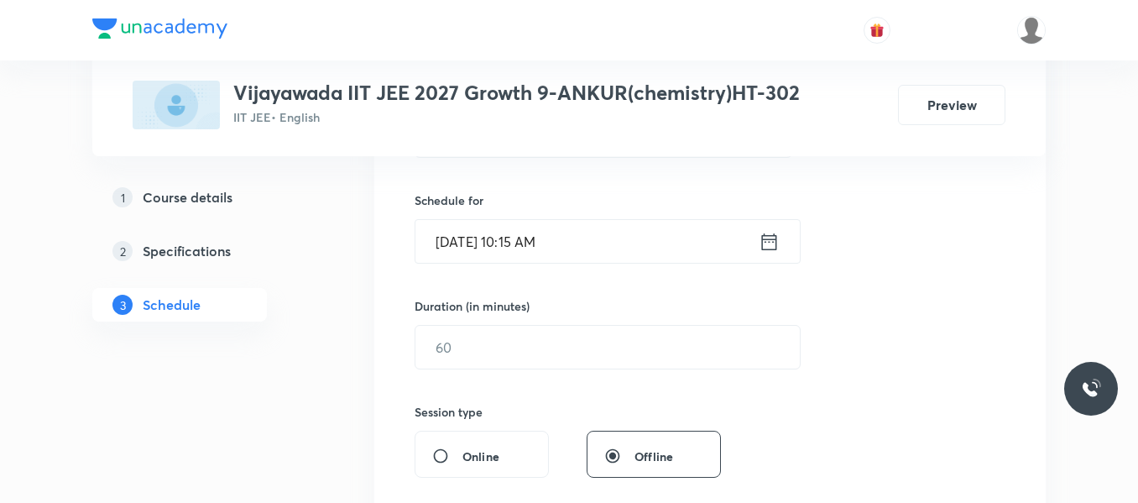
scroll to position [420, 0]
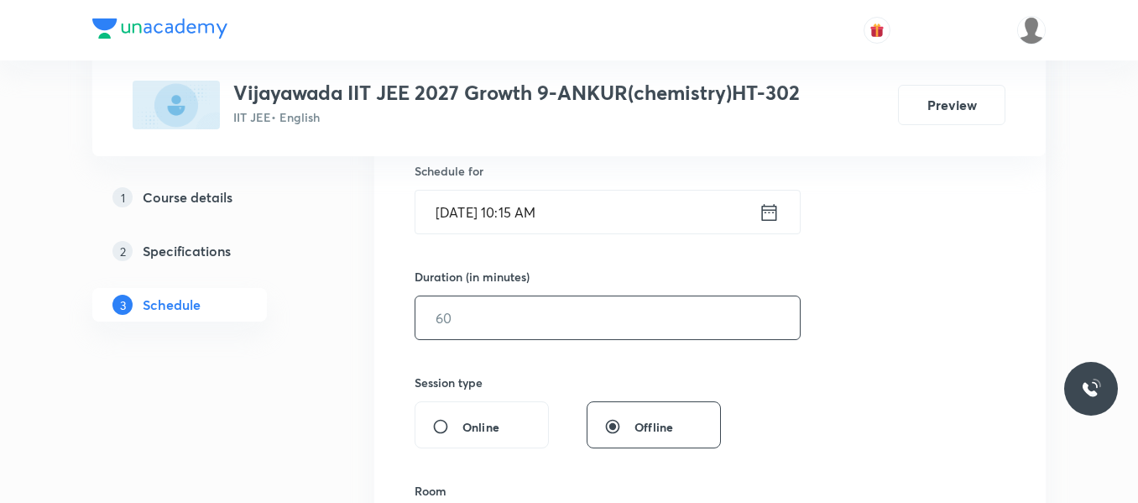
click at [489, 300] on input "text" at bounding box center [607, 317] width 384 height 43
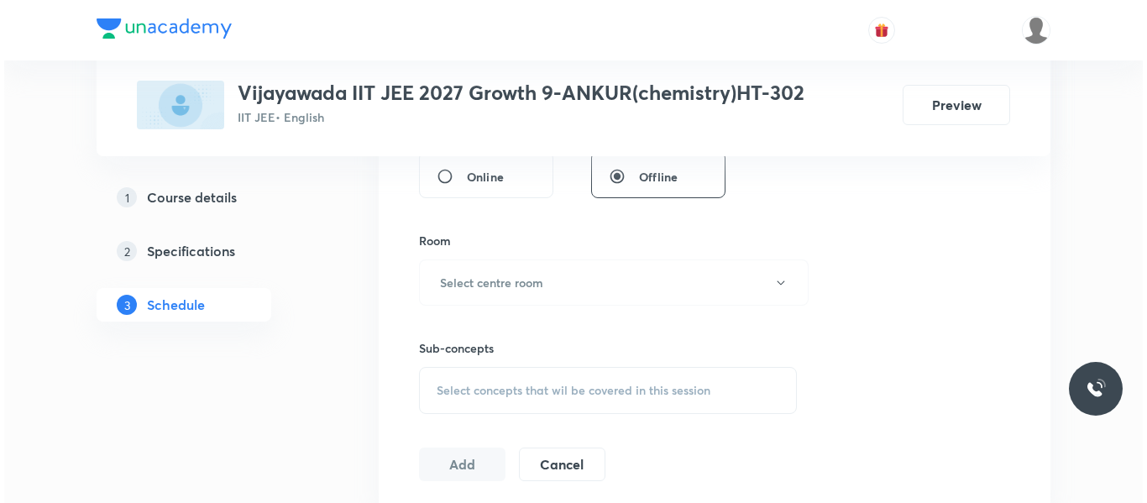
scroll to position [671, 0]
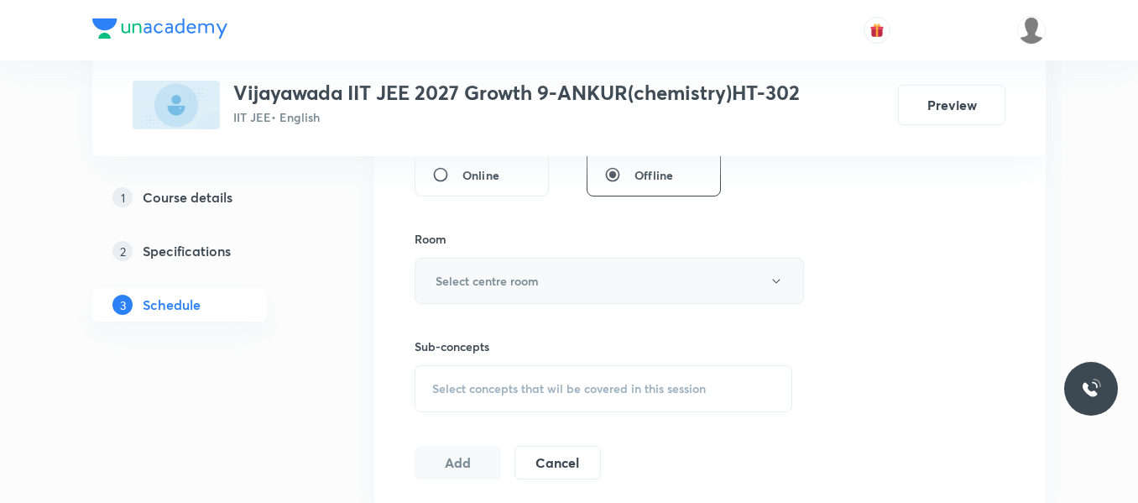
type input "90"
click at [494, 274] on h6 "Select centre room" at bounding box center [487, 281] width 103 height 18
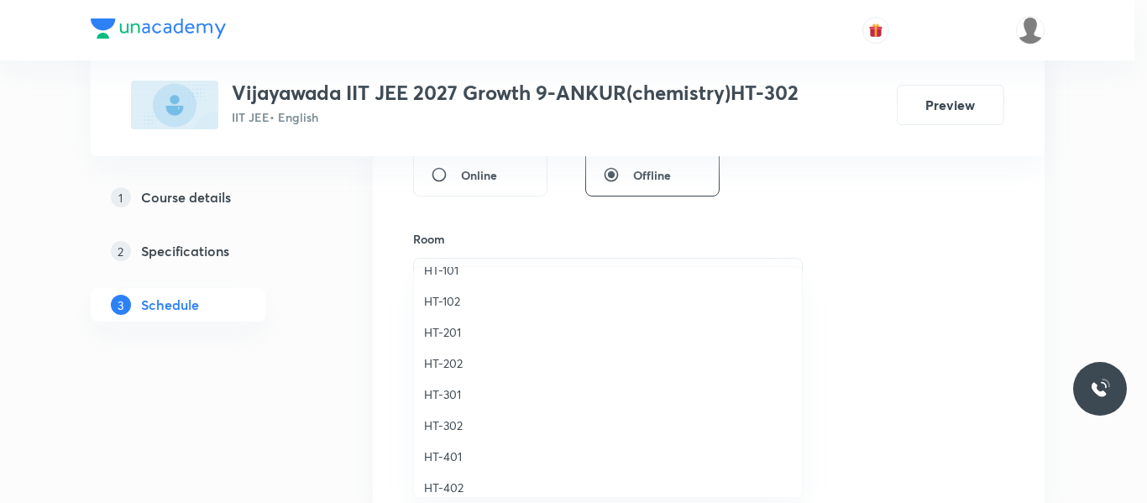
click at [456, 398] on span "HT-301" at bounding box center [608, 394] width 368 height 18
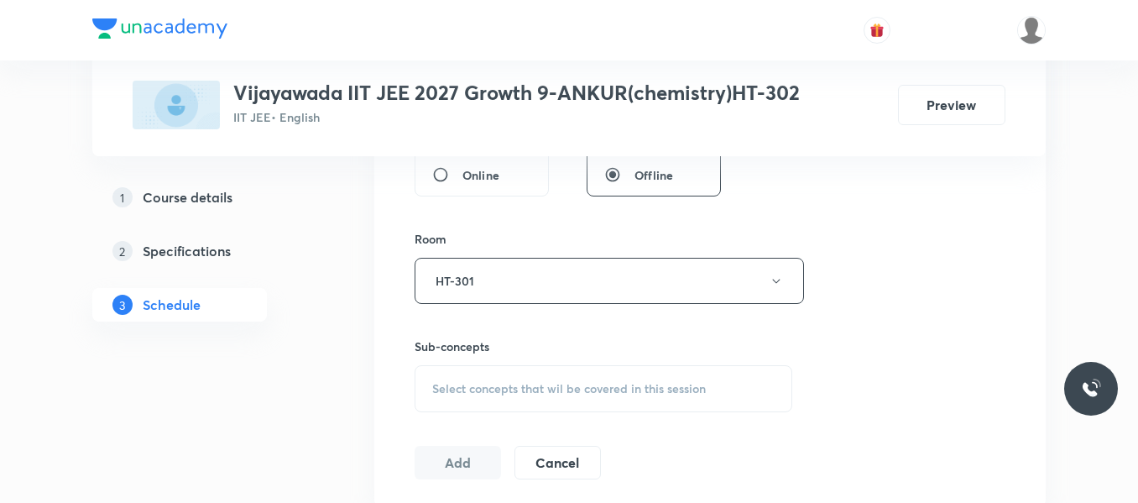
scroll to position [755, 0]
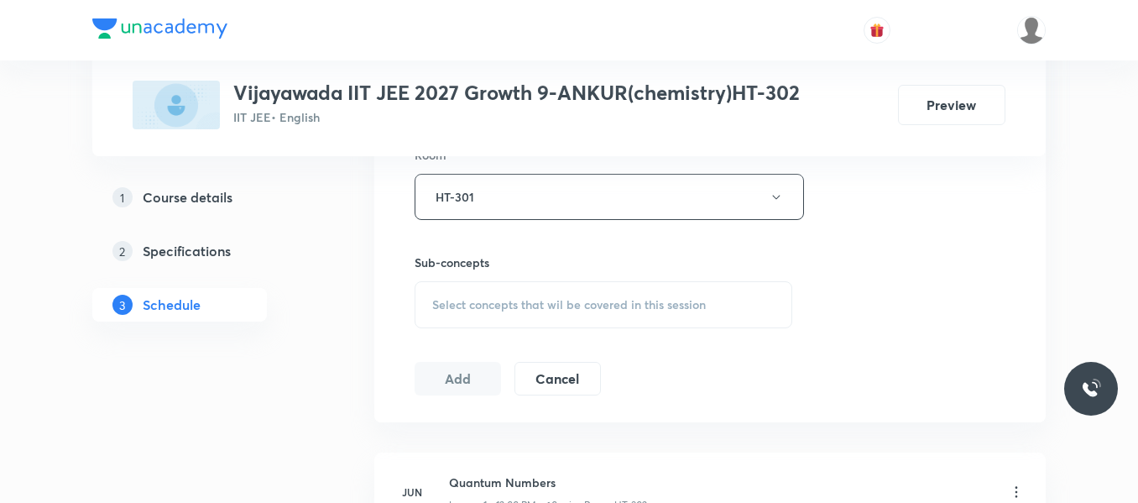
click at [518, 306] on span "Select concepts that wil be covered in this session" at bounding box center [569, 304] width 274 height 13
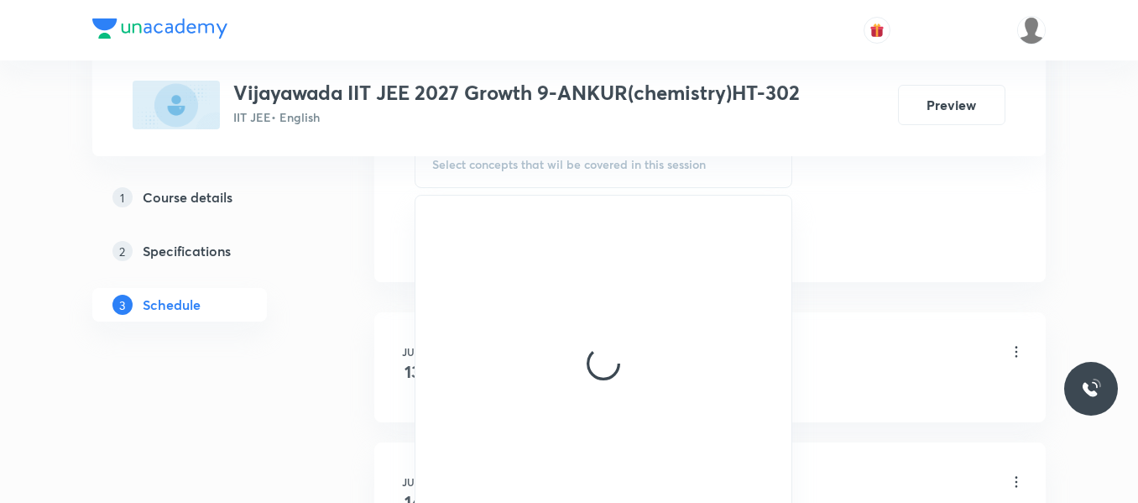
scroll to position [923, 0]
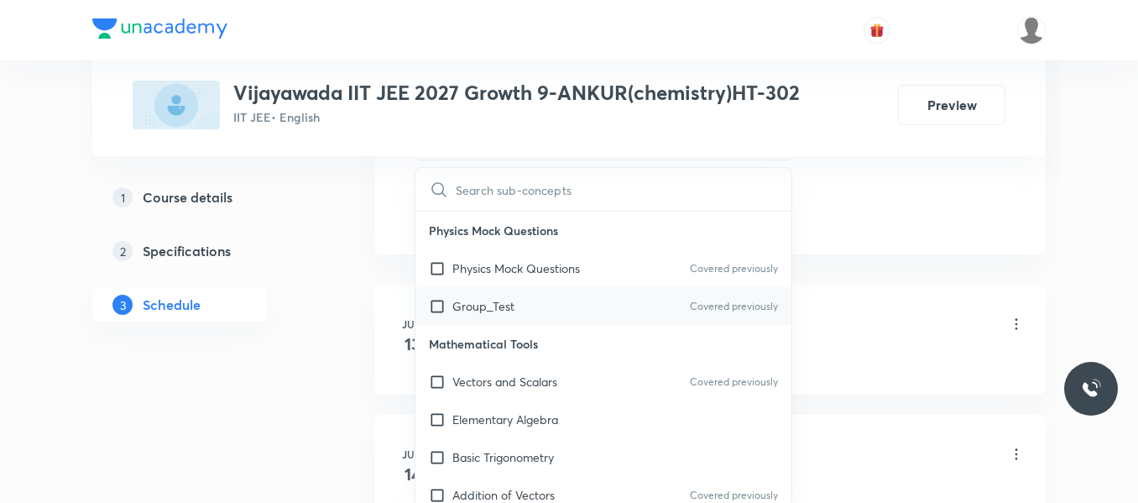
click at [513, 304] on p "Group_Test" at bounding box center [483, 306] width 62 height 18
checkbox input "true"
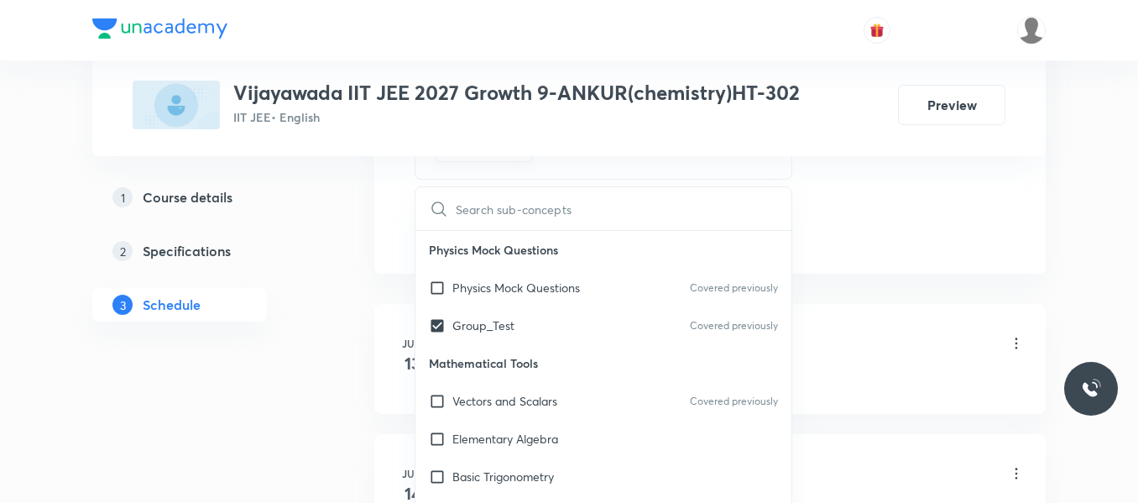
drag, startPoint x: 847, startPoint y: 173, endPoint x: 820, endPoint y: 189, distance: 31.2
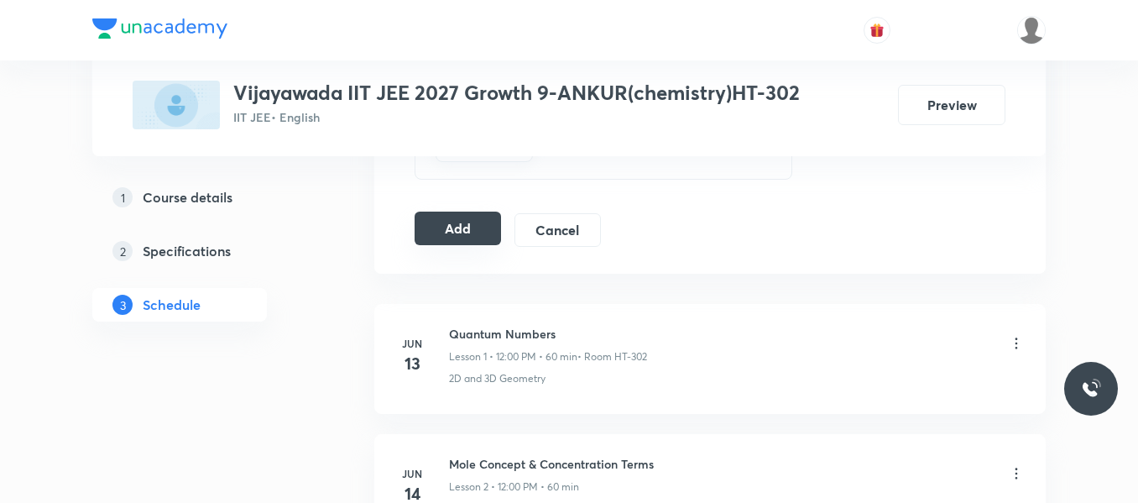
click at [451, 222] on button "Add" at bounding box center [458, 229] width 86 height 34
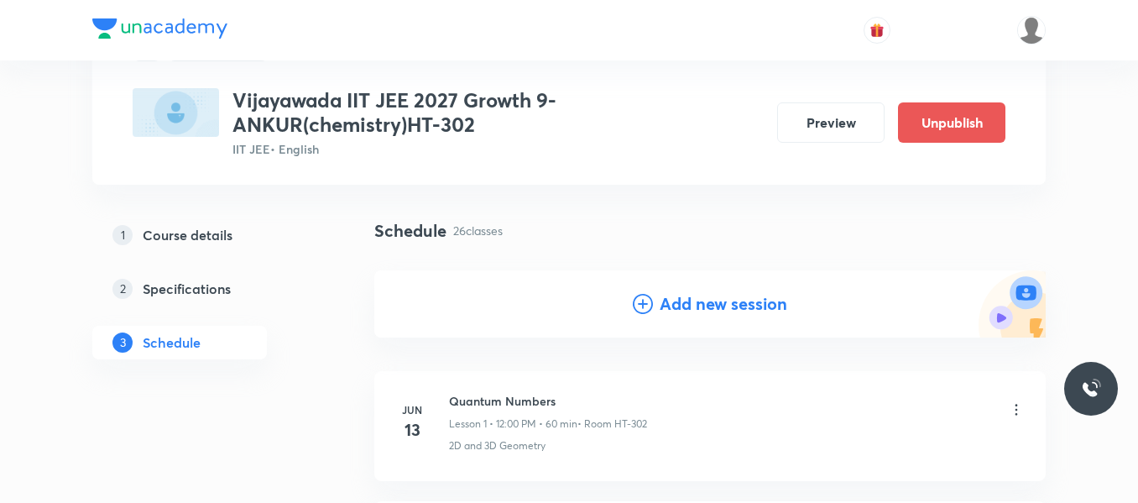
scroll to position [0, 0]
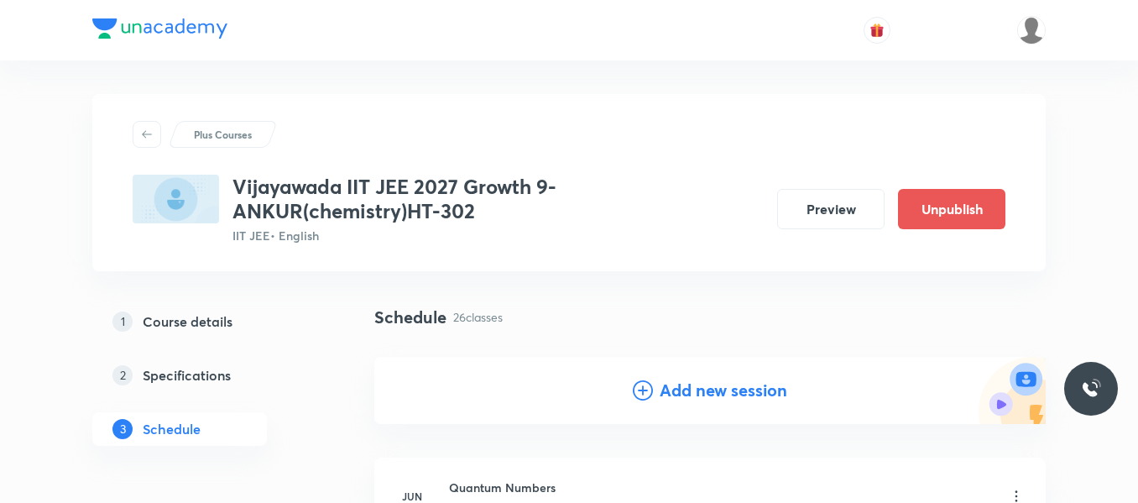
click at [648, 378] on div "Add new session" at bounding box center [710, 390] width 154 height 25
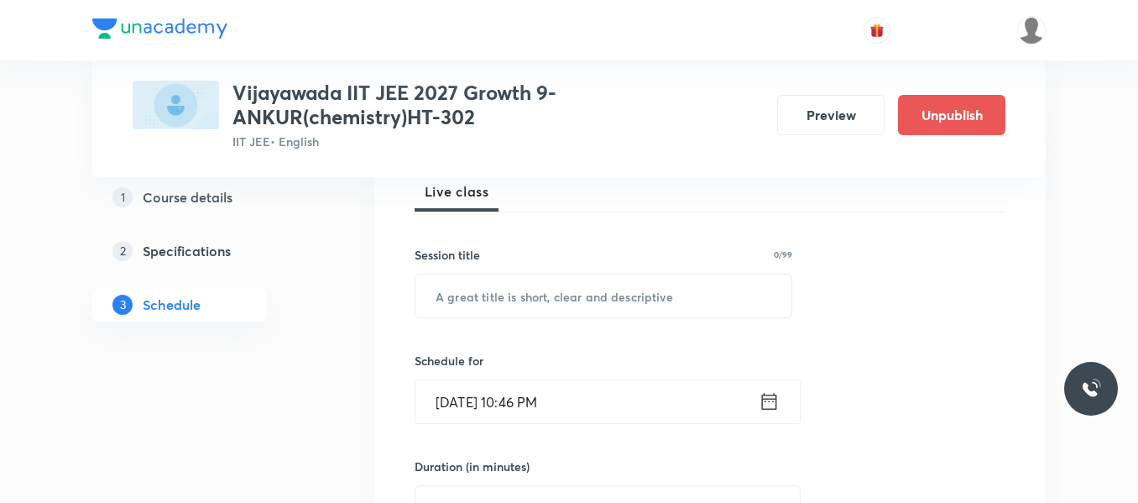
scroll to position [252, 0]
click at [499, 290] on input "text" at bounding box center [603, 295] width 376 height 43
paste input "CHEMICAL EQUILIBRIUM"
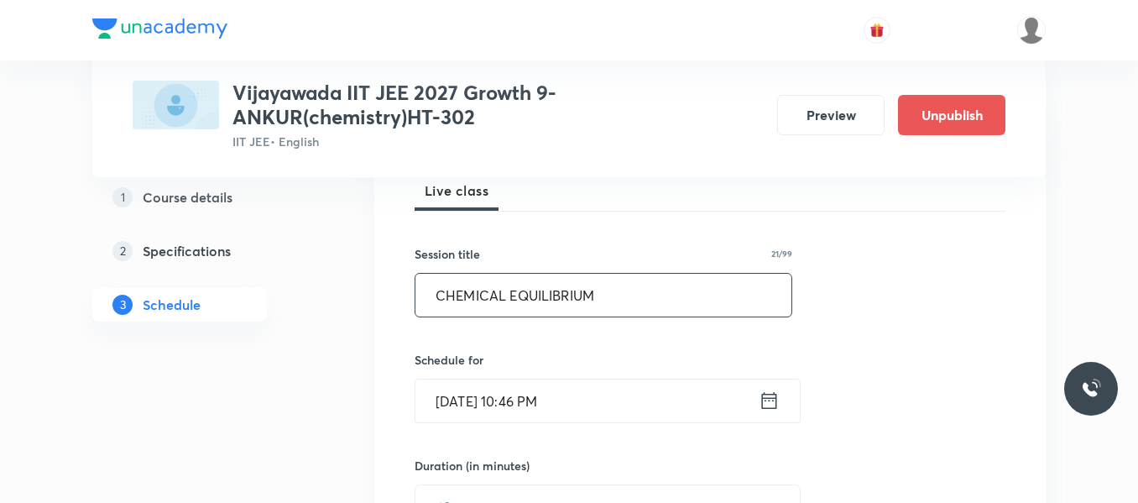
type input "CHEMICAL EQUILIBRIUM"
click at [775, 400] on icon at bounding box center [769, 401] width 21 height 24
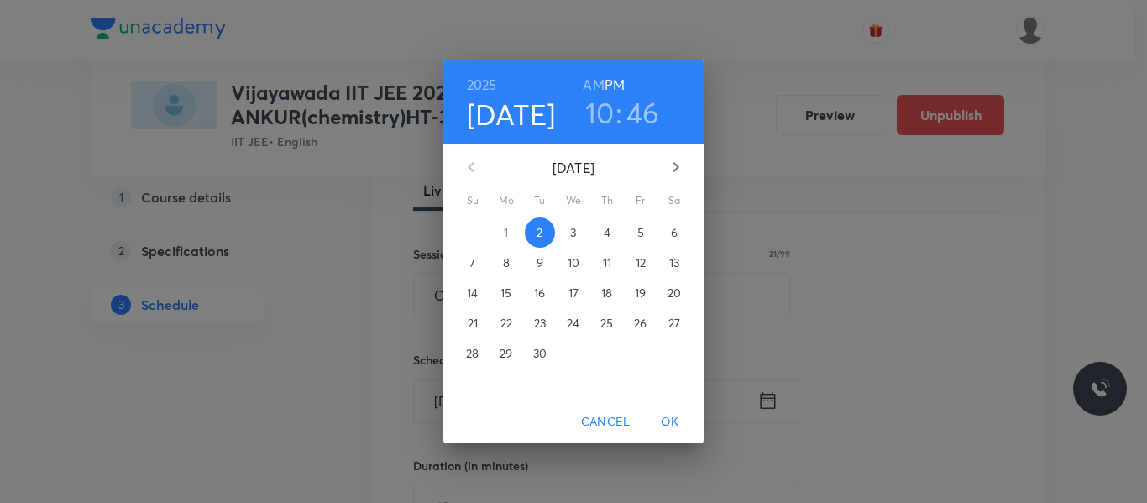
click at [603, 232] on p "4" at bounding box center [606, 232] width 7 height 17
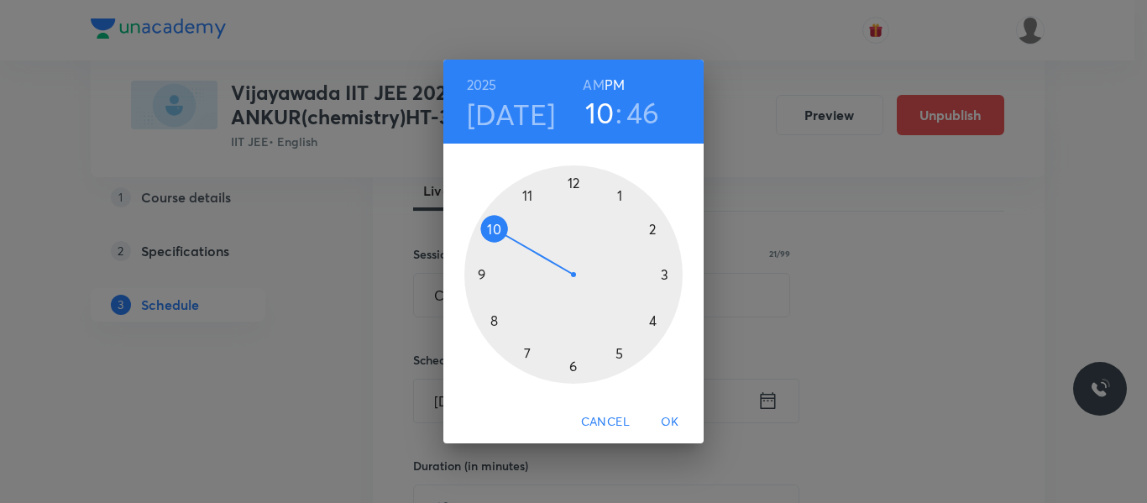
click at [594, 81] on h6 "AM" at bounding box center [593, 85] width 21 height 24
click at [645, 112] on h3 "46" at bounding box center [643, 112] width 34 height 35
click at [668, 274] on div at bounding box center [573, 274] width 218 height 218
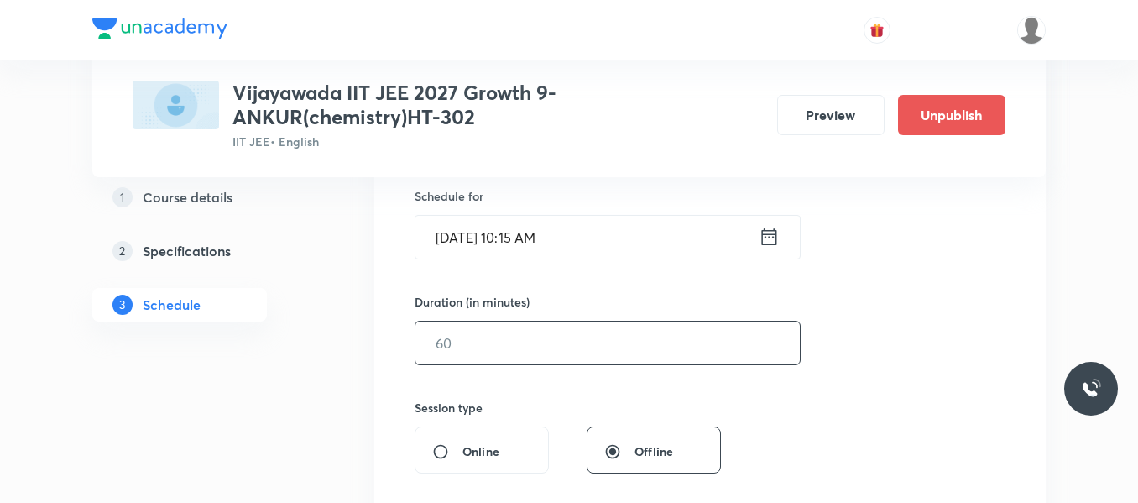
scroll to position [420, 0]
click at [486, 347] on input "text" at bounding box center [607, 338] width 384 height 43
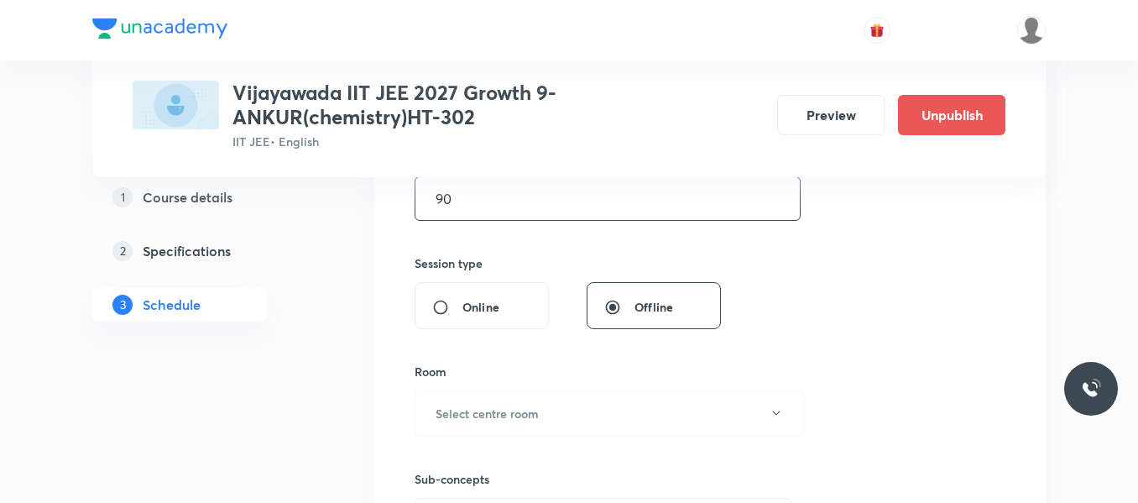
scroll to position [588, 0]
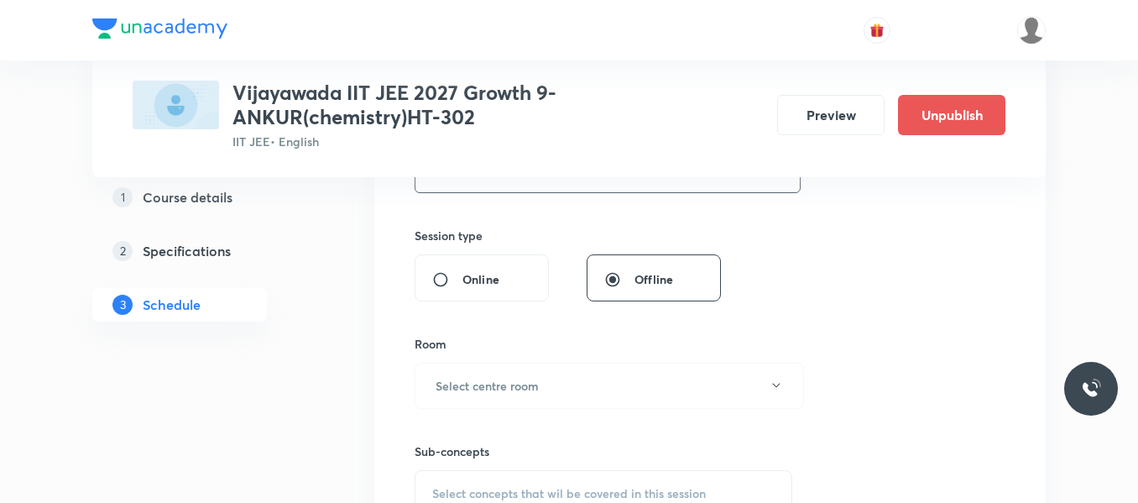
type input "90"
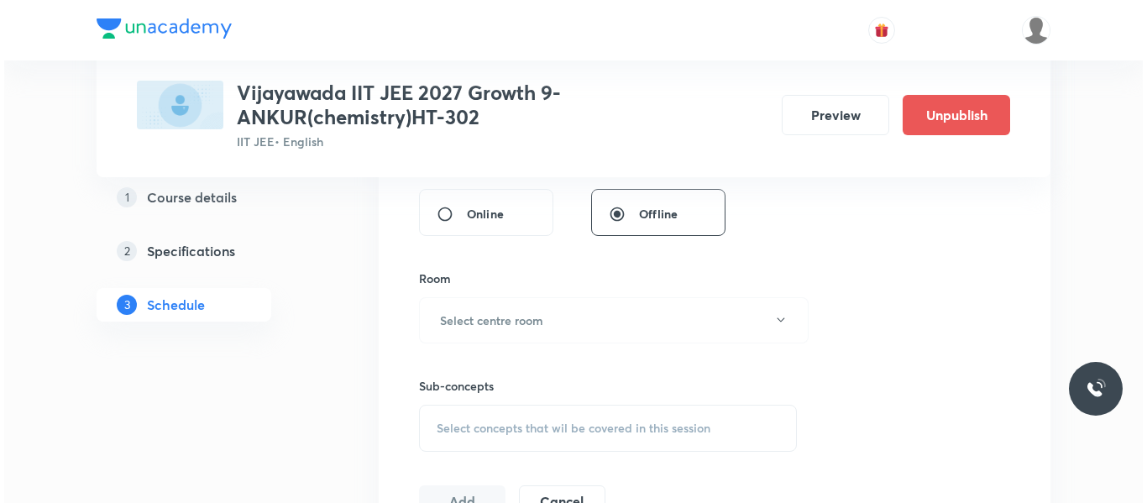
scroll to position [671, 0]
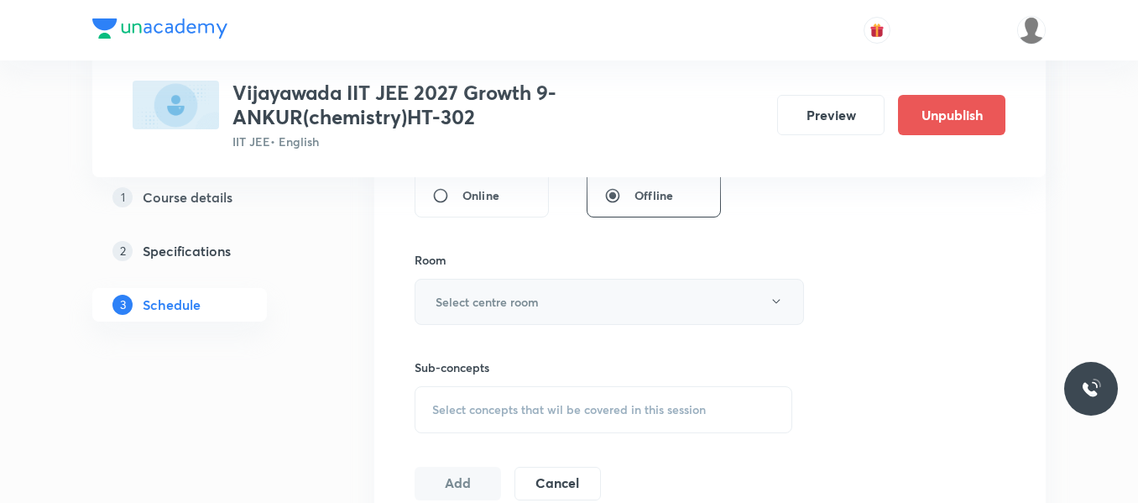
click at [507, 301] on h6 "Select centre room" at bounding box center [487, 302] width 103 height 18
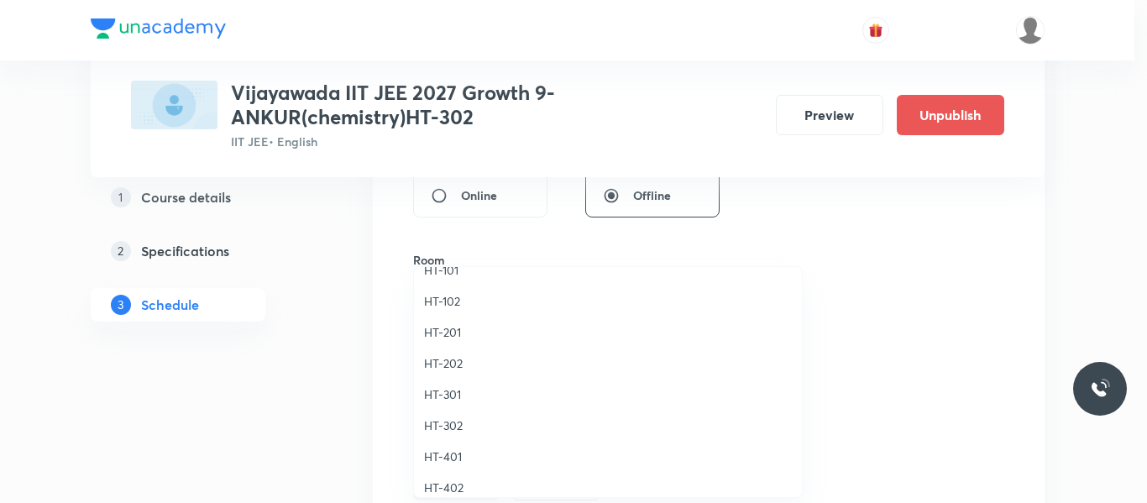
click at [464, 421] on span "HT-302" at bounding box center [608, 425] width 368 height 18
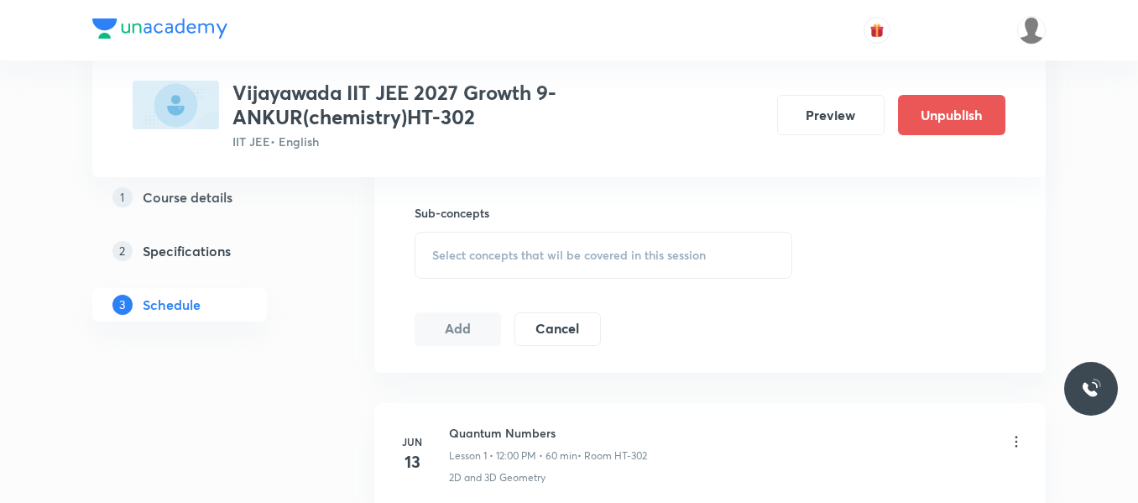
scroll to position [839, 0]
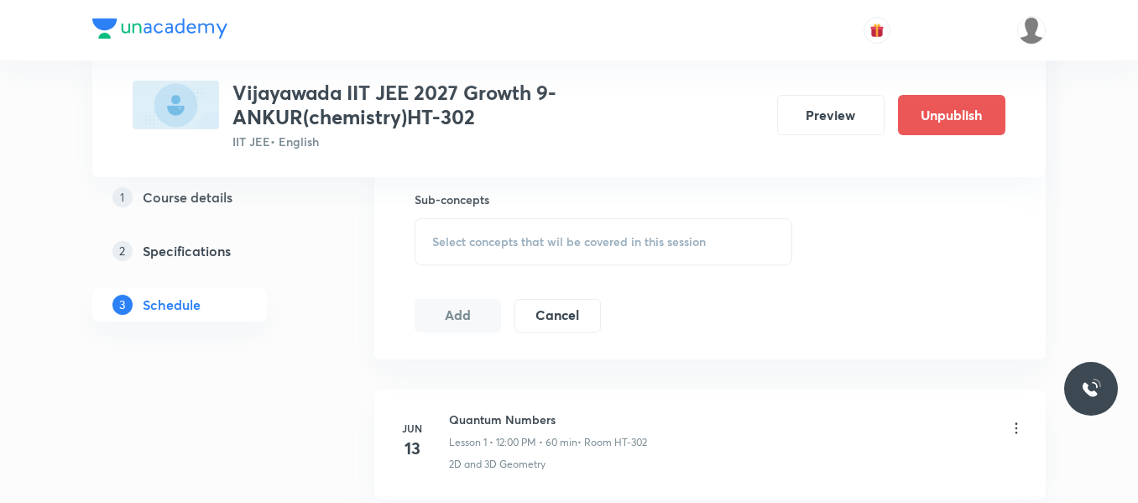
click at [486, 222] on div "Select concepts that wil be covered in this session" at bounding box center [604, 241] width 378 height 47
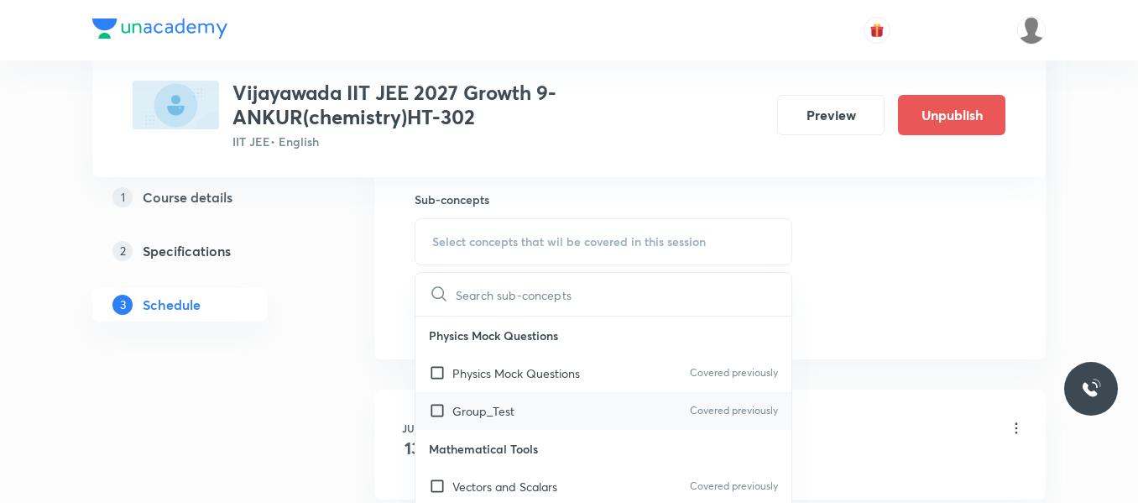
click at [499, 412] on p "Group_Test" at bounding box center [483, 411] width 62 height 18
checkbox input "true"
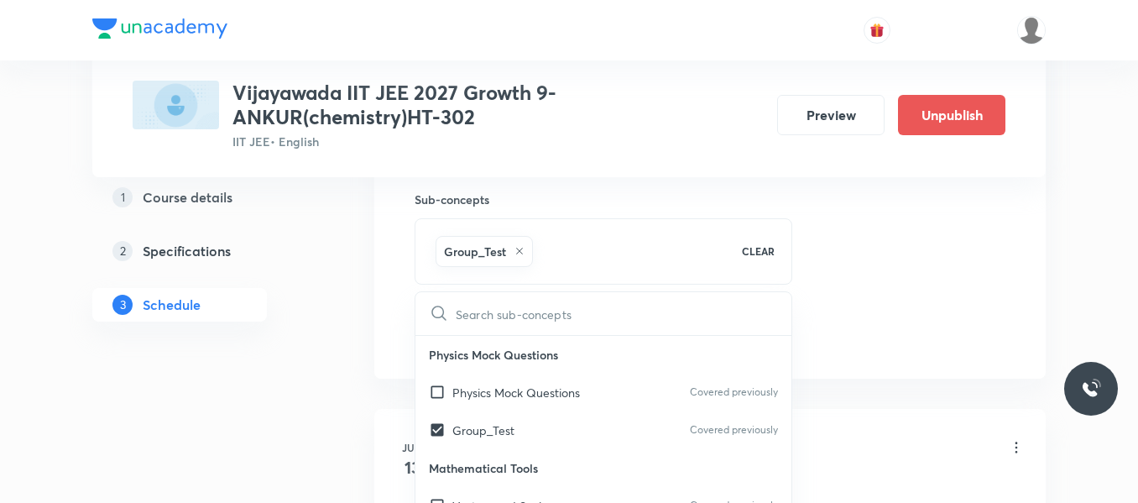
drag, startPoint x: 900, startPoint y: 232, endPoint x: 782, endPoint y: 264, distance: 121.8
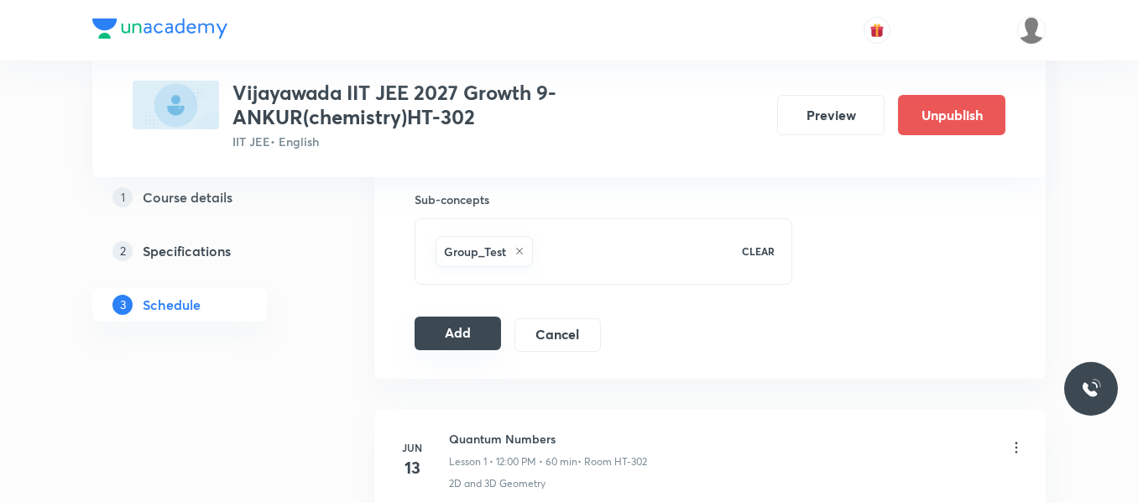
click at [475, 332] on button "Add" at bounding box center [458, 333] width 86 height 34
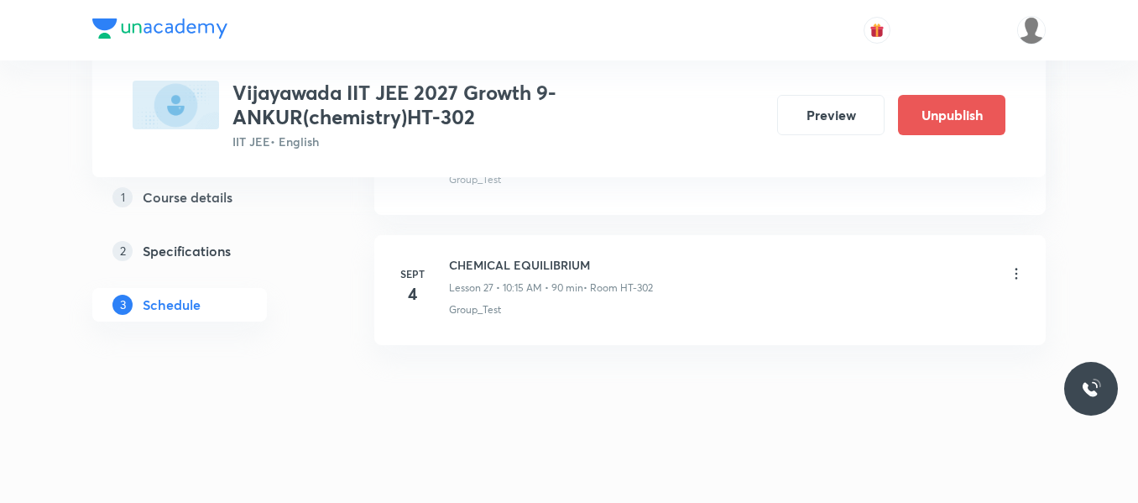
scroll to position [3437, 0]
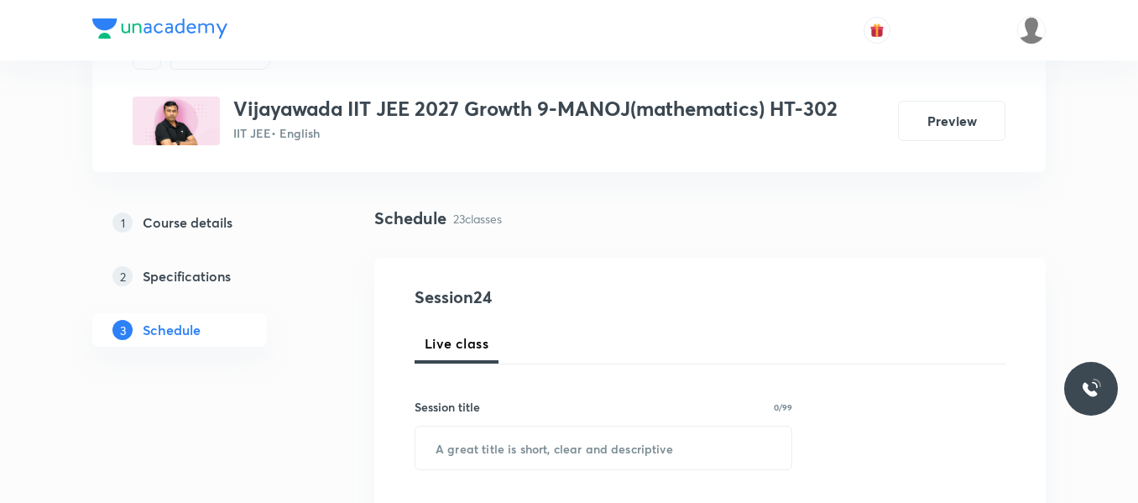
scroll to position [168, 0]
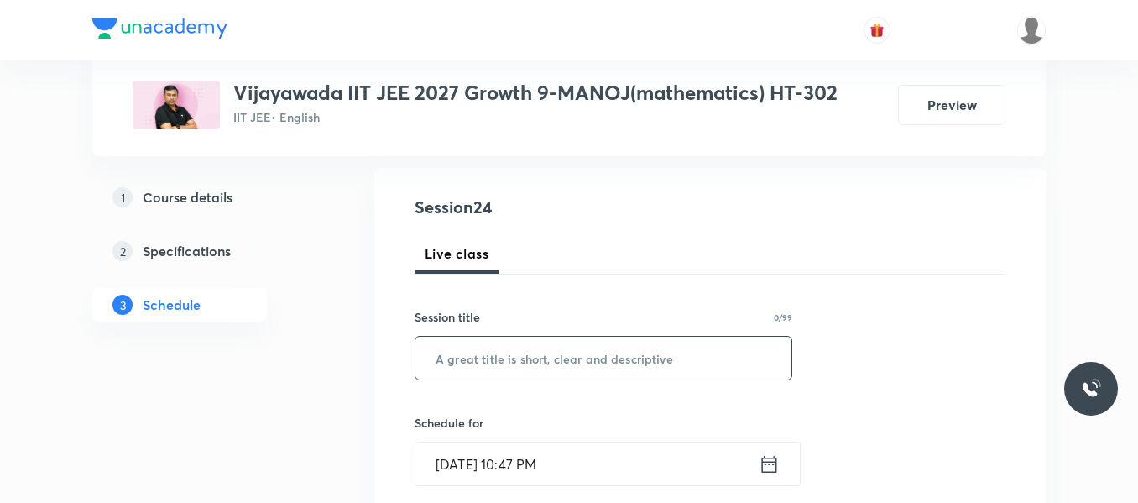
click at [572, 358] on input "text" at bounding box center [603, 358] width 376 height 43
paste input "Point and Straight Line"
type input "Point and Straight Line"
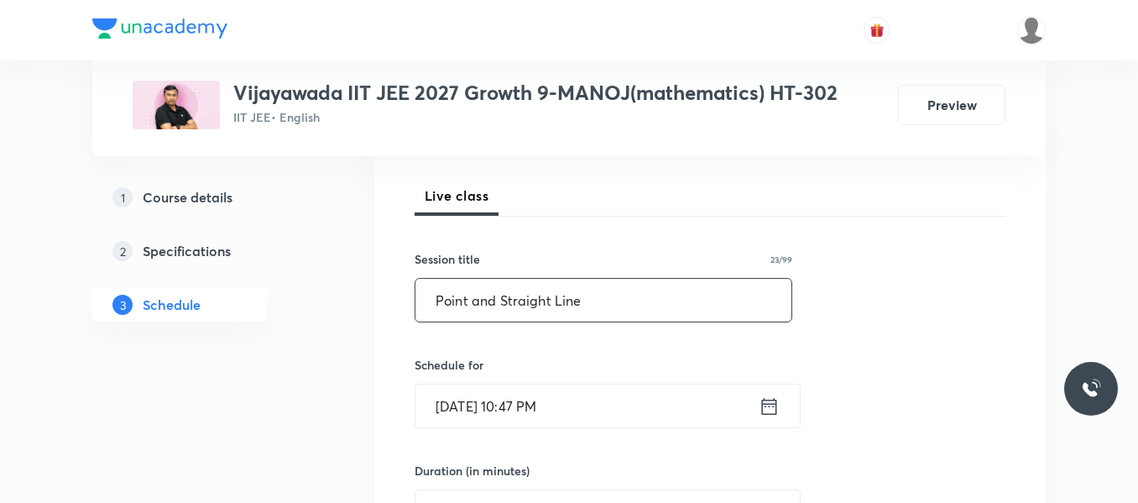
scroll to position [252, 0]
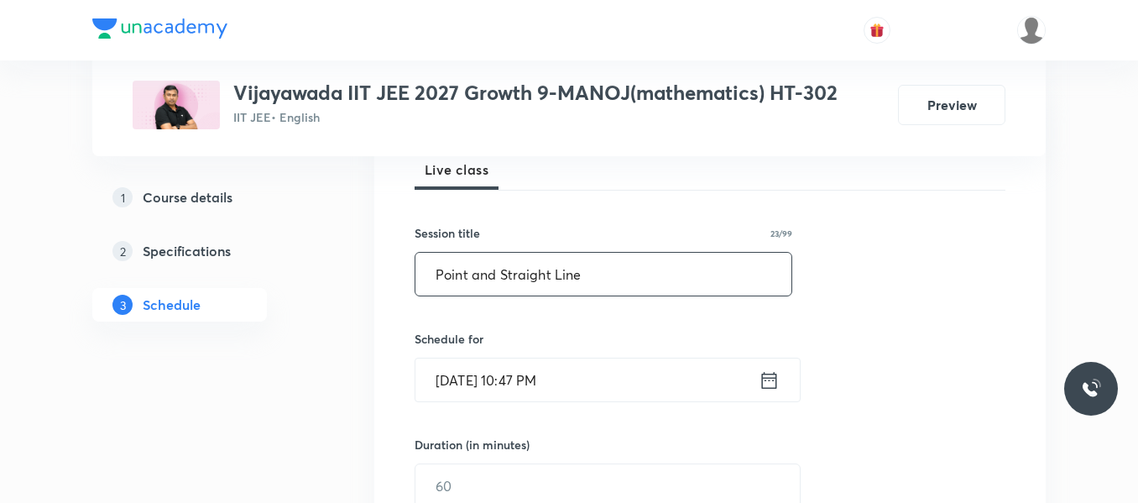
click at [767, 380] on icon at bounding box center [769, 380] width 21 height 24
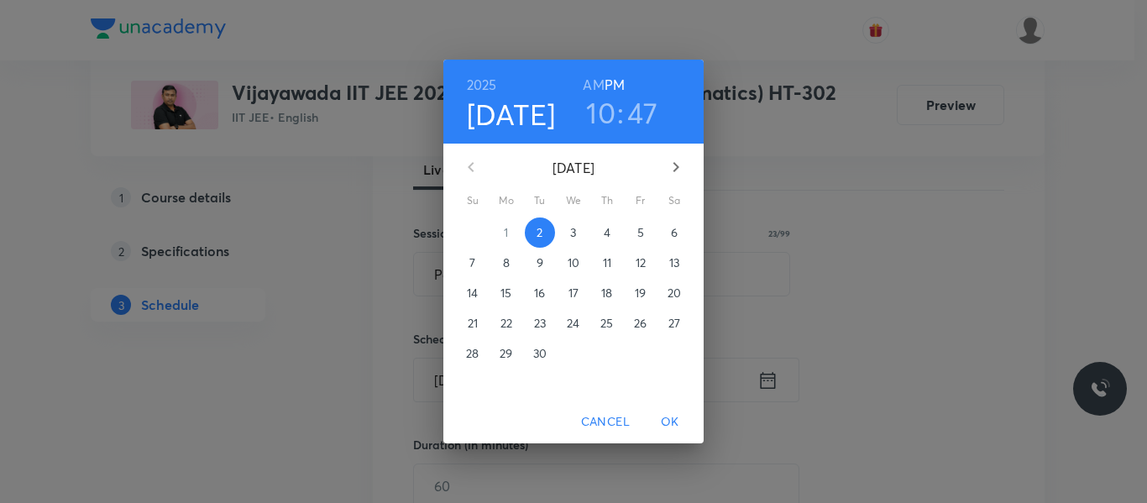
click at [571, 234] on p "3" at bounding box center [573, 232] width 6 height 17
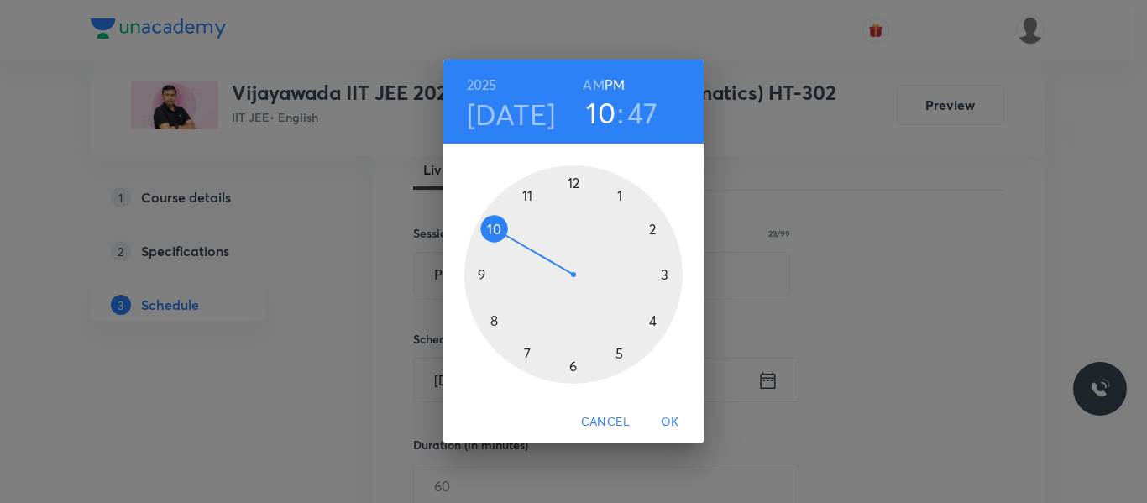
click at [529, 192] on div at bounding box center [573, 274] width 218 height 218
click at [597, 79] on h6 "AM" at bounding box center [593, 85] width 21 height 24
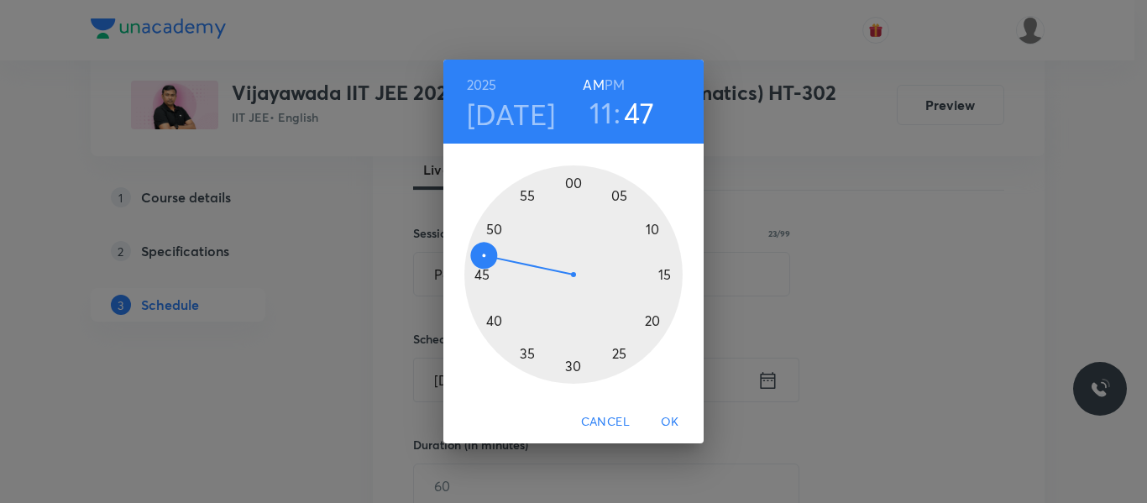
click at [494, 226] on div at bounding box center [573, 274] width 218 height 218
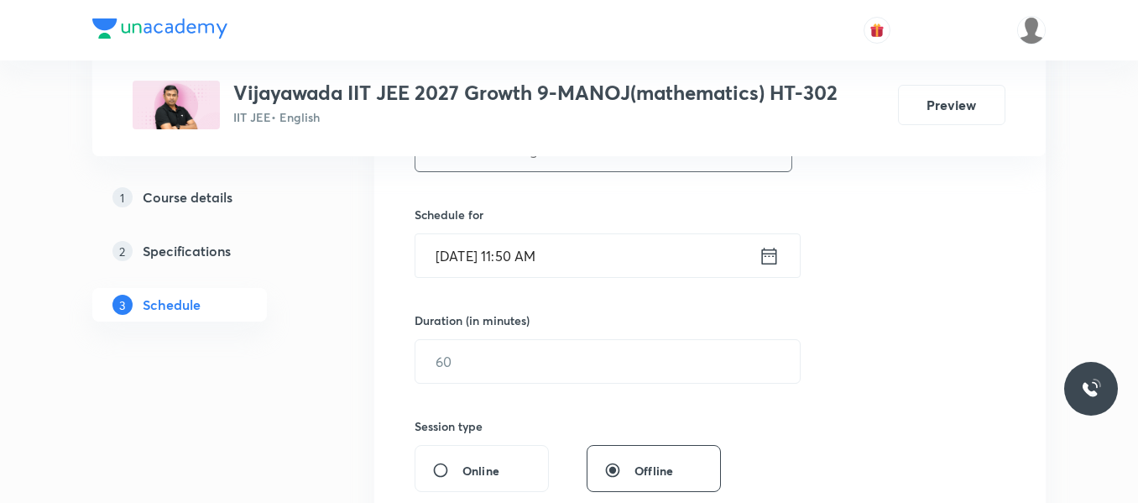
scroll to position [420, 0]
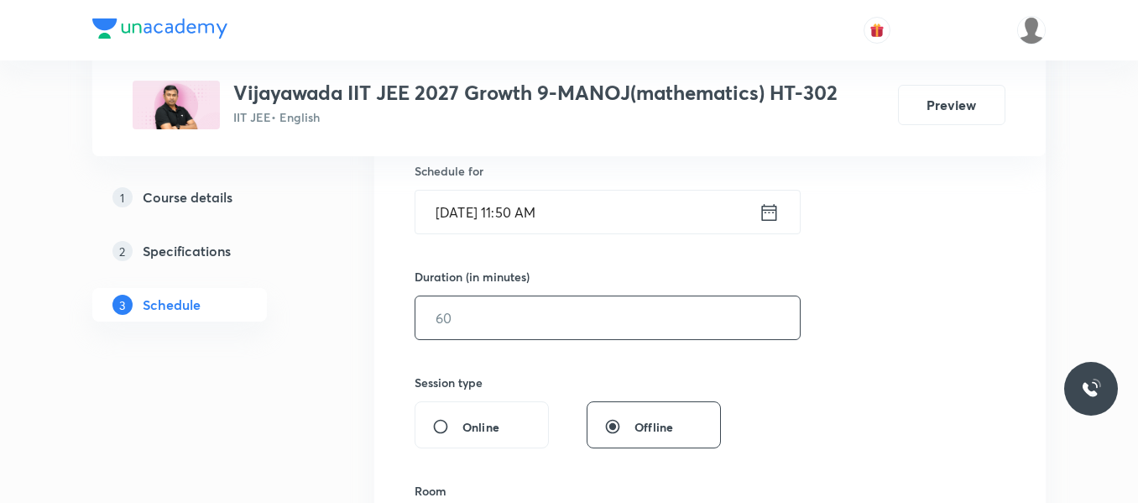
click at [493, 310] on input "text" at bounding box center [607, 317] width 384 height 43
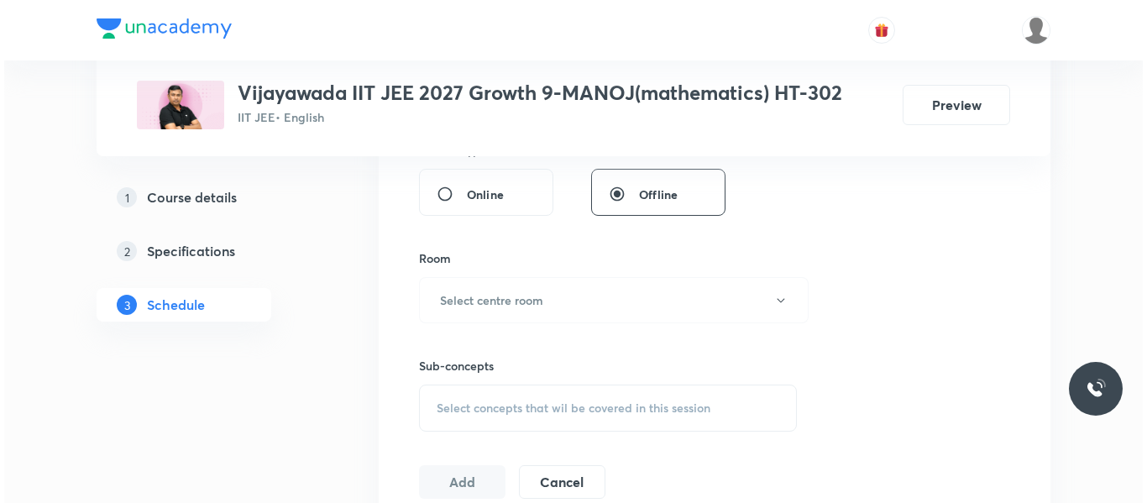
scroll to position [671, 0]
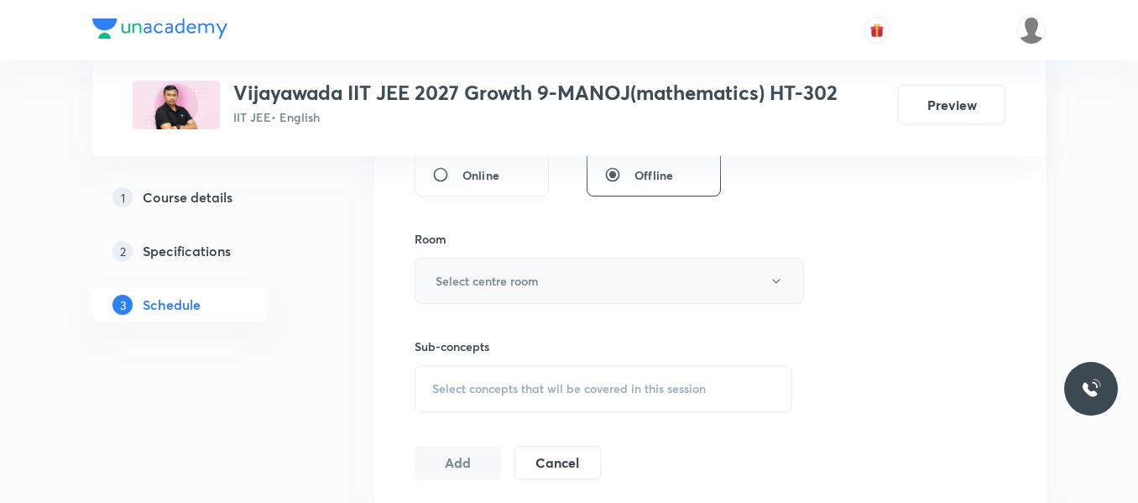
type input "70"
click at [492, 271] on button "Select centre room" at bounding box center [609, 281] width 389 height 46
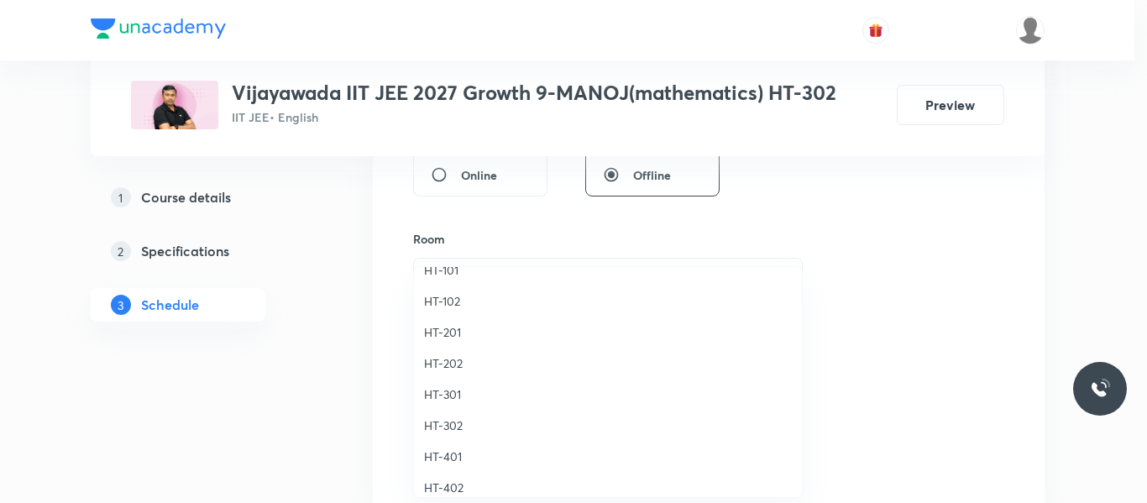
click at [450, 392] on span "HT-301" at bounding box center [608, 394] width 368 height 18
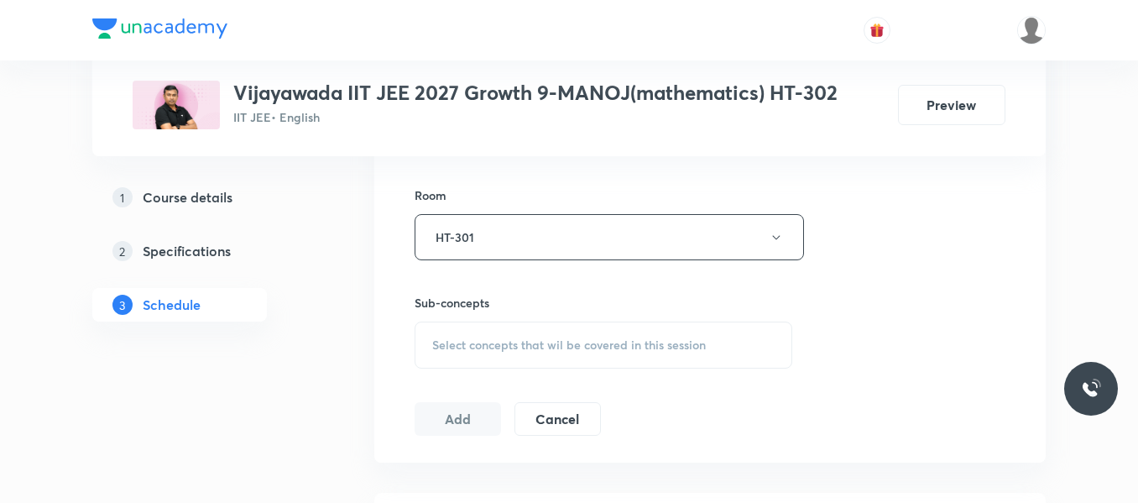
scroll to position [755, 0]
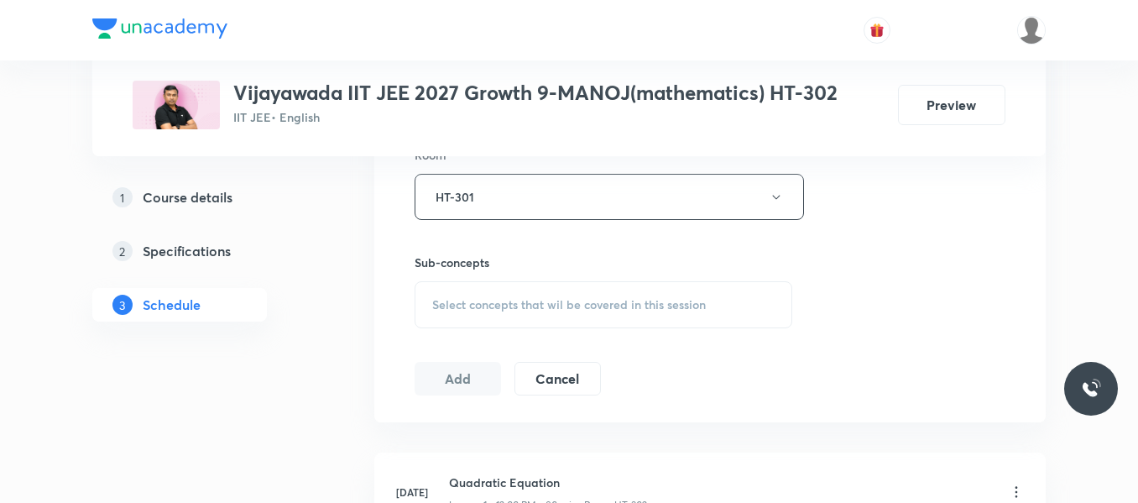
click at [567, 294] on div "Select concepts that wil be covered in this session" at bounding box center [604, 304] width 378 height 47
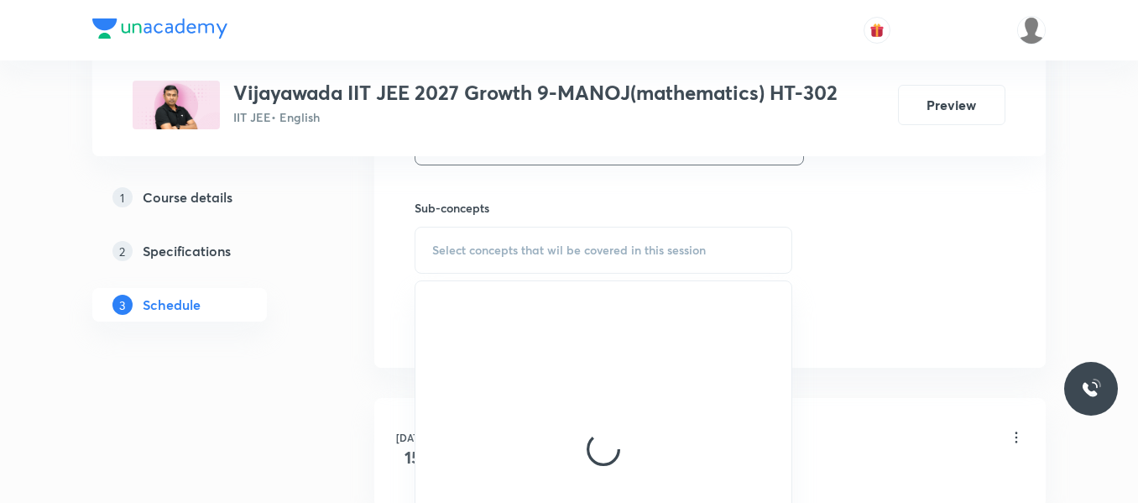
scroll to position [839, 0]
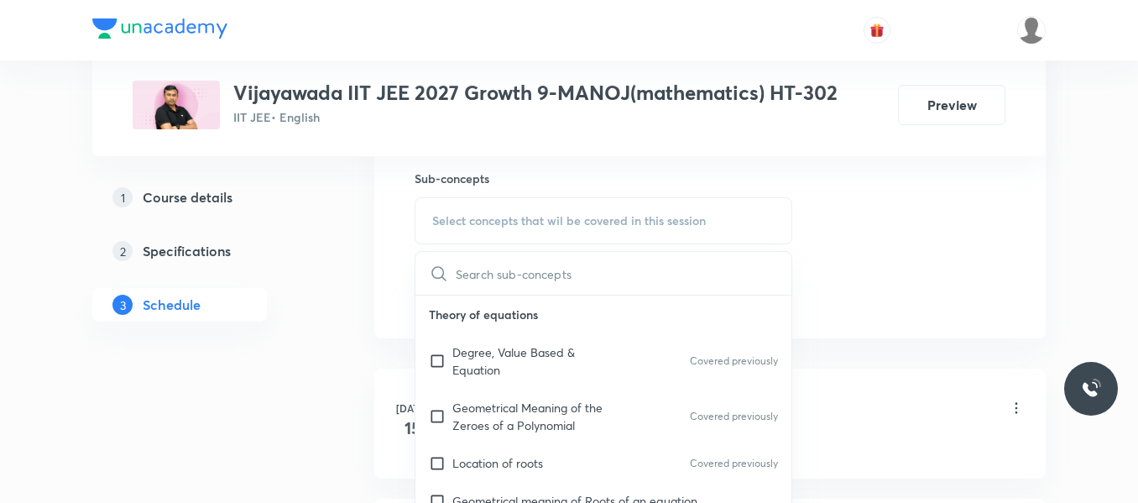
click at [529, 414] on p "Geometrical Meaning of the Zeroes of a Polynomial" at bounding box center [537, 416] width 170 height 35
checkbox input "true"
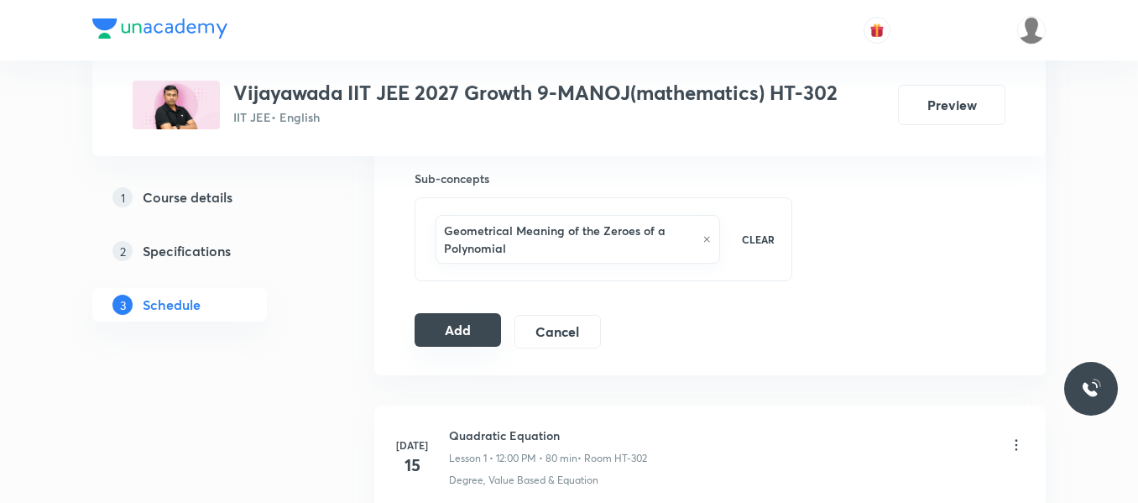
click at [451, 321] on button "Add" at bounding box center [458, 330] width 86 height 34
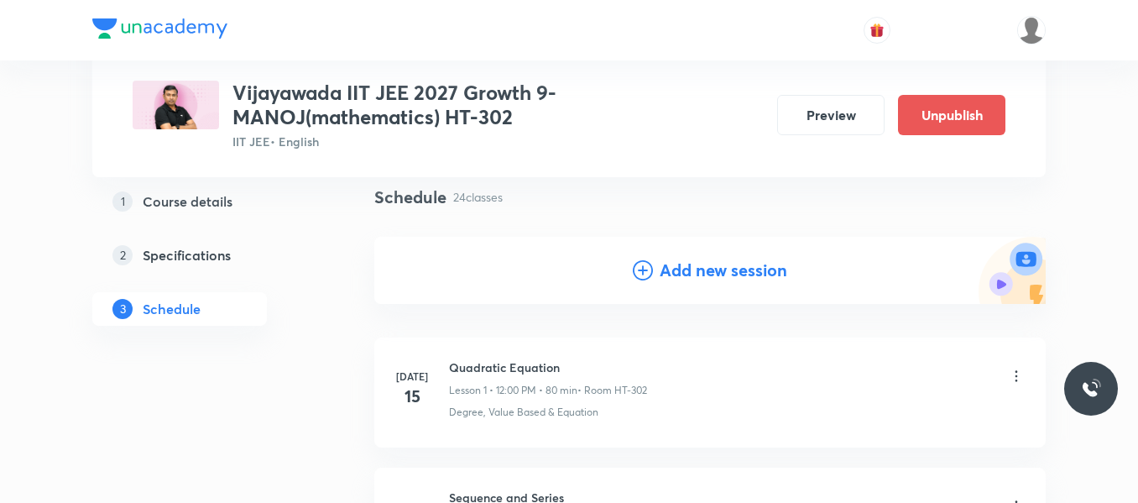
scroll to position [0, 0]
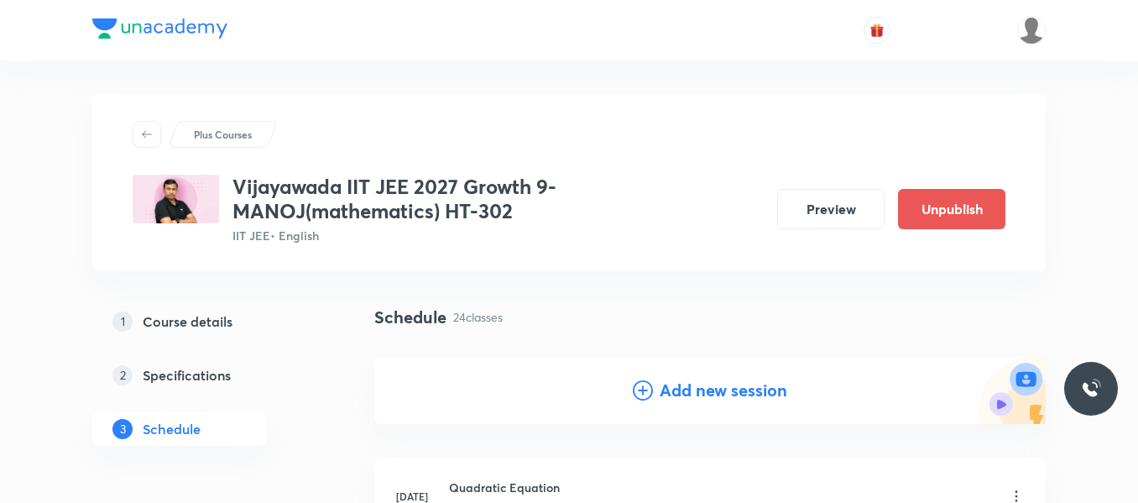
click at [627, 380] on div "Add new session" at bounding box center [709, 390] width 671 height 67
click at [636, 390] on icon at bounding box center [643, 390] width 20 height 20
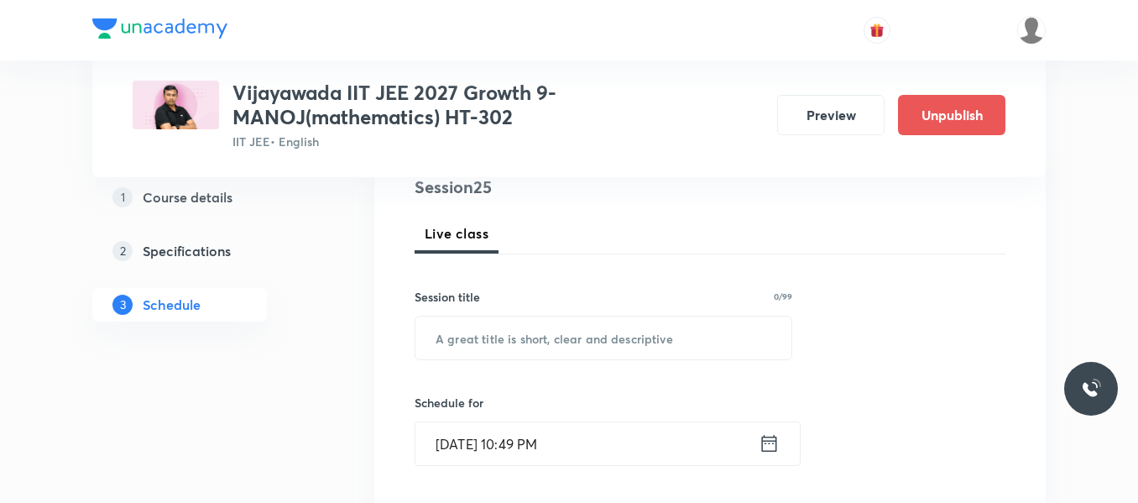
scroll to position [252, 0]
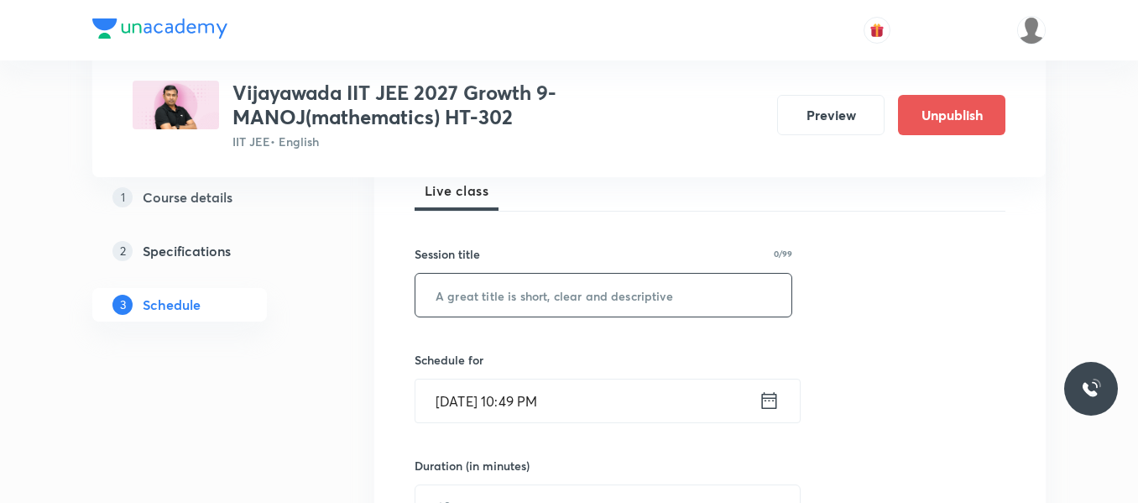
click at [494, 305] on input "text" at bounding box center [603, 295] width 376 height 43
paste input "Point and Straight Line"
type input "Point and Straight Line"
click at [767, 398] on icon at bounding box center [769, 400] width 15 height 17
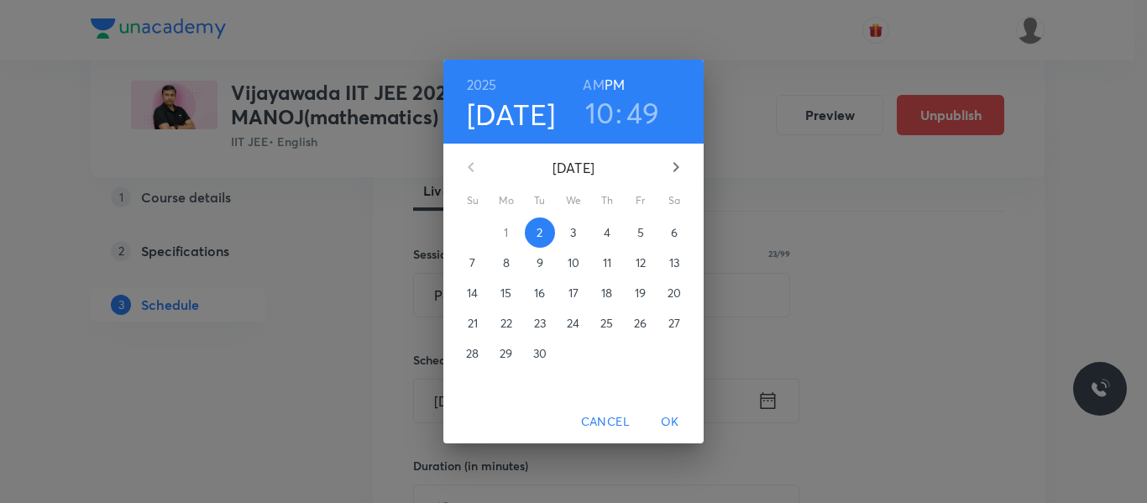
click at [611, 234] on span "4" at bounding box center [607, 232] width 30 height 17
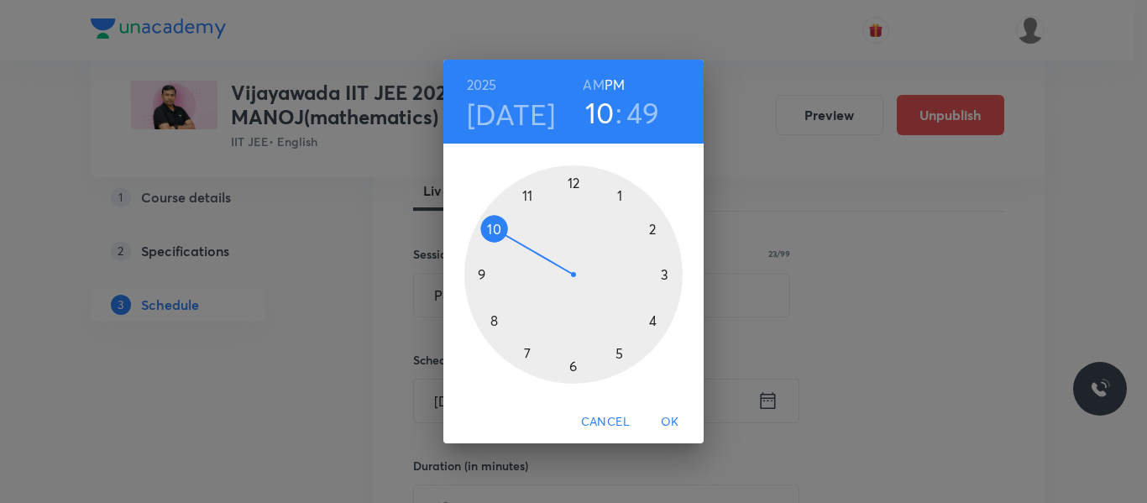
click at [522, 196] on div at bounding box center [573, 274] width 218 height 218
click at [606, 84] on h6 "PM" at bounding box center [614, 85] width 20 height 24
click at [587, 73] on h6 "AM" at bounding box center [593, 85] width 21 height 24
click at [492, 223] on div at bounding box center [573, 274] width 218 height 218
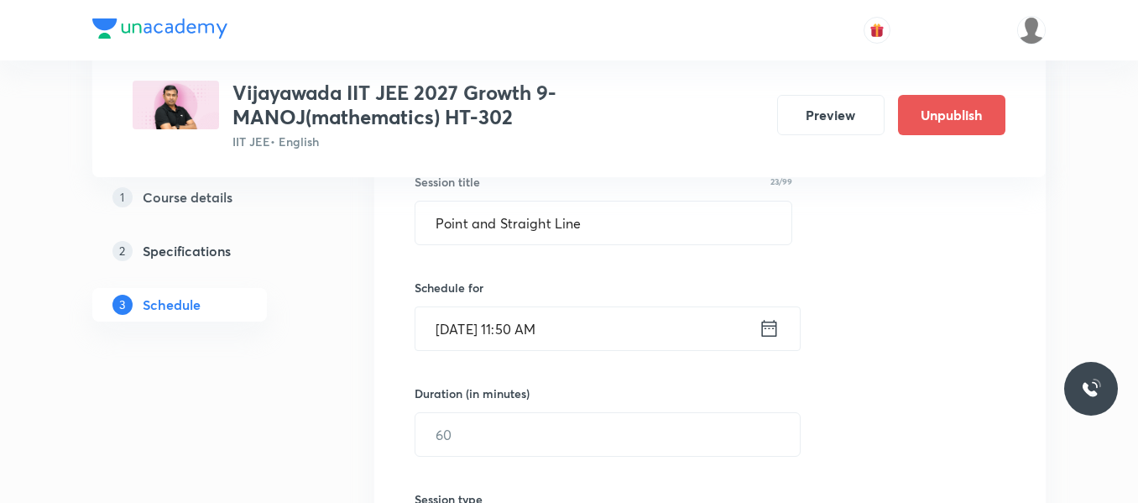
scroll to position [420, 0]
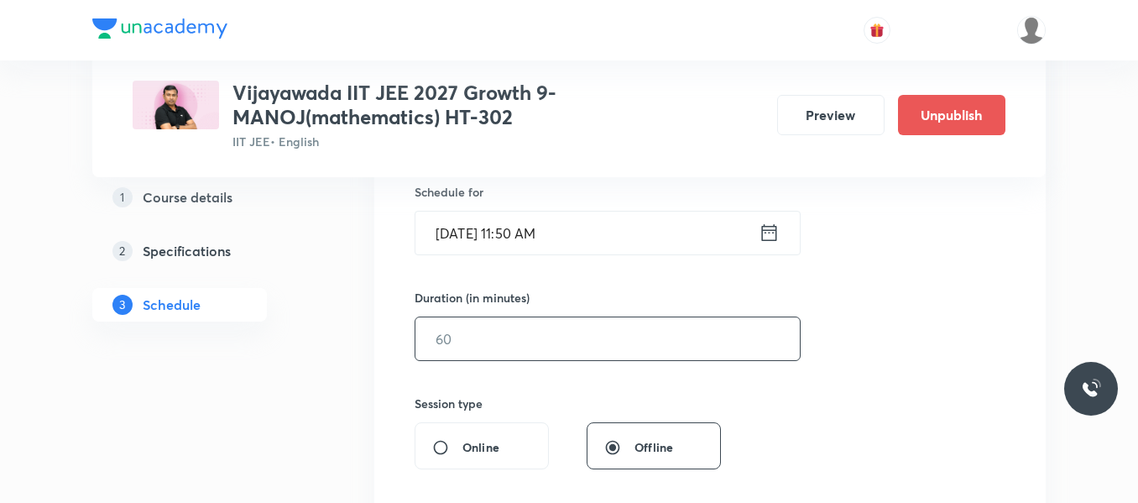
click at [493, 342] on input "text" at bounding box center [607, 338] width 384 height 43
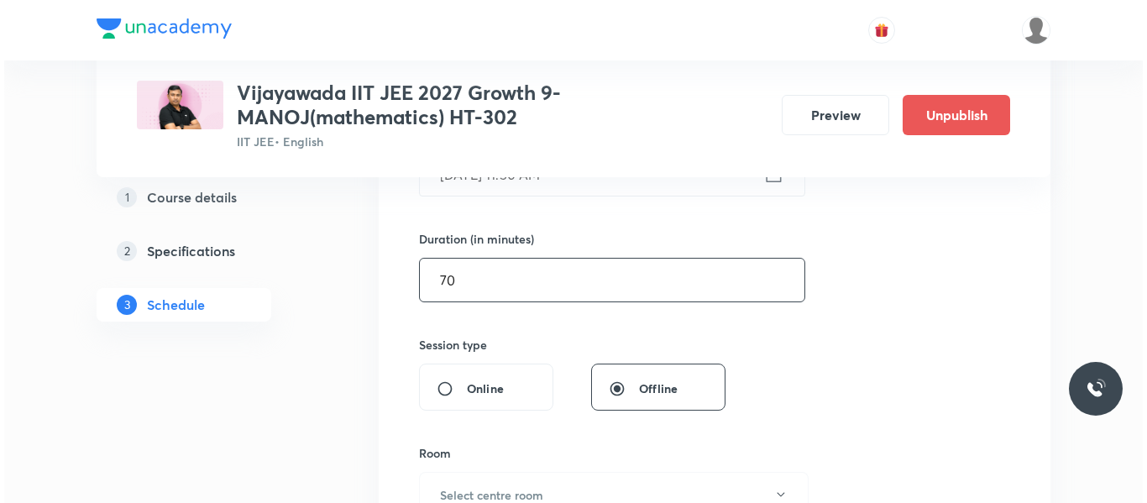
scroll to position [588, 0]
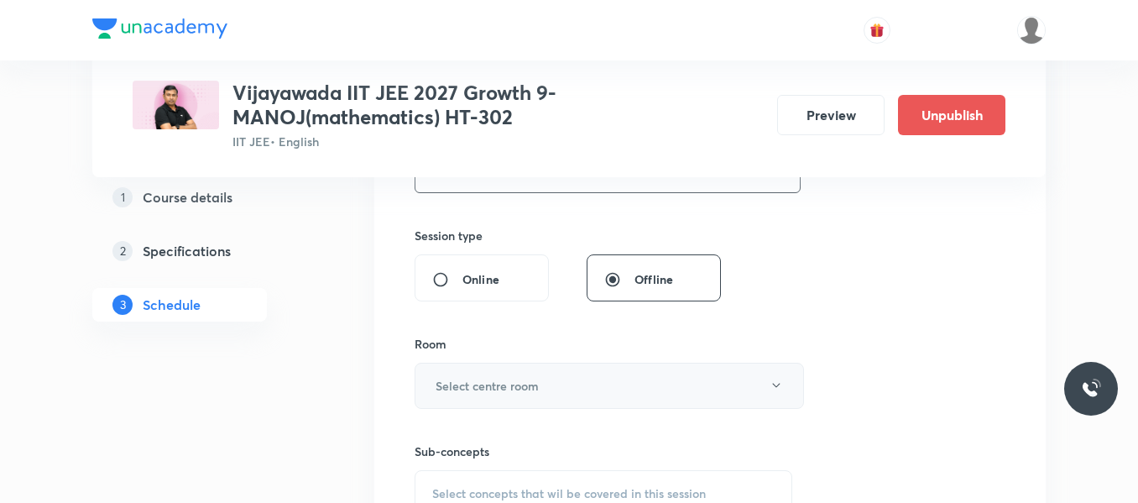
type input "70"
click at [529, 388] on h6 "Select centre room" at bounding box center [487, 386] width 103 height 18
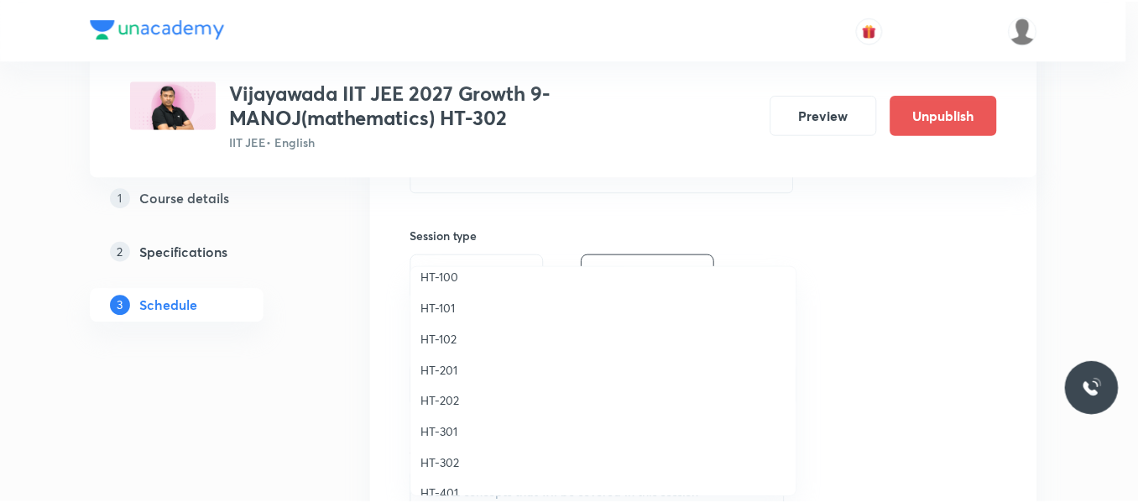
scroll to position [671, 0]
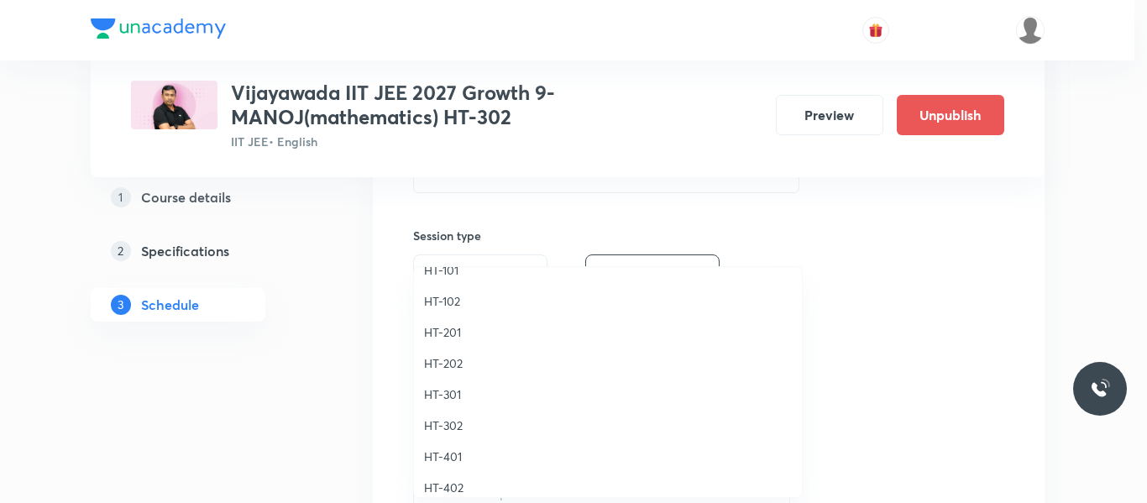
click at [439, 393] on span "HT-301" at bounding box center [608, 394] width 368 height 18
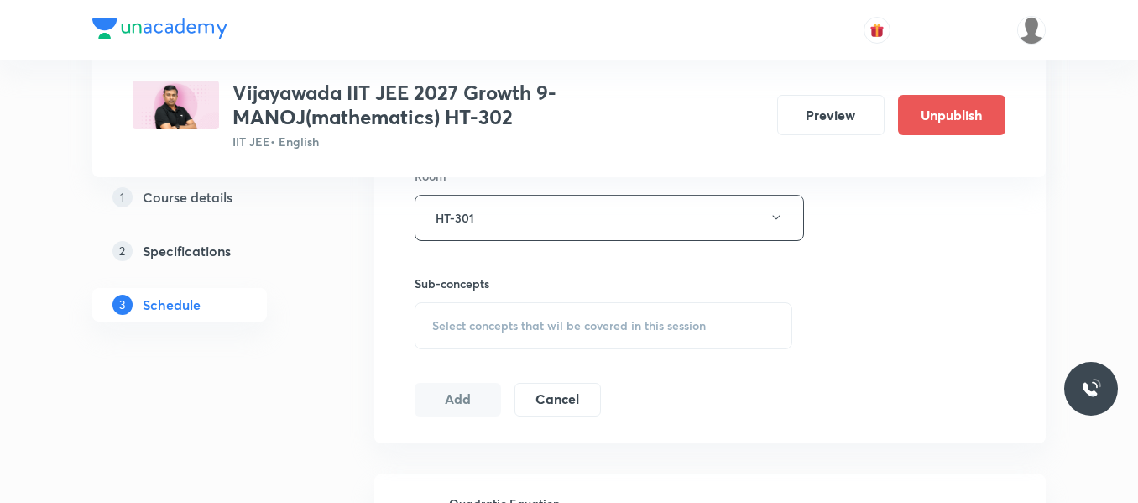
click at [496, 331] on span "Select concepts that wil be covered in this session" at bounding box center [569, 325] width 274 height 13
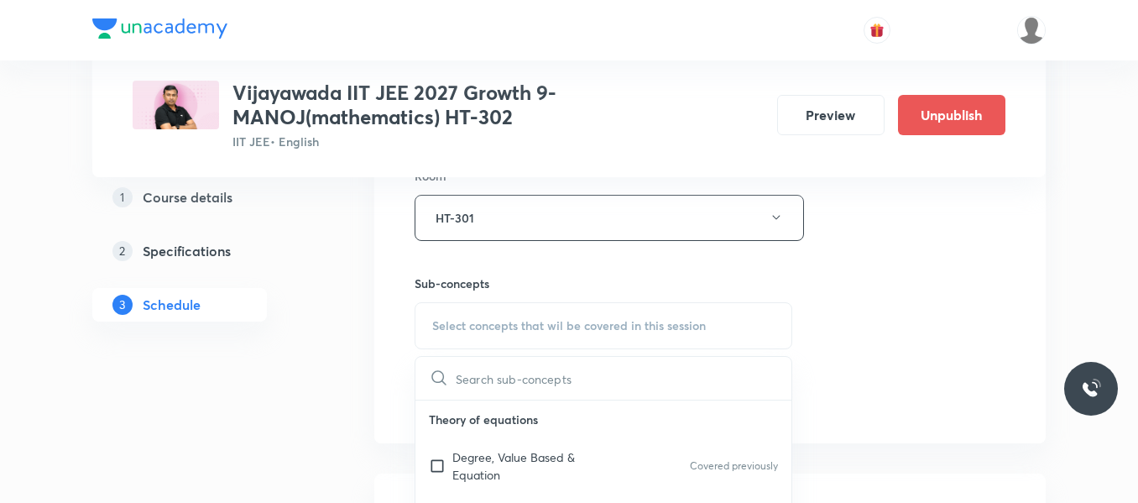
scroll to position [923, 0]
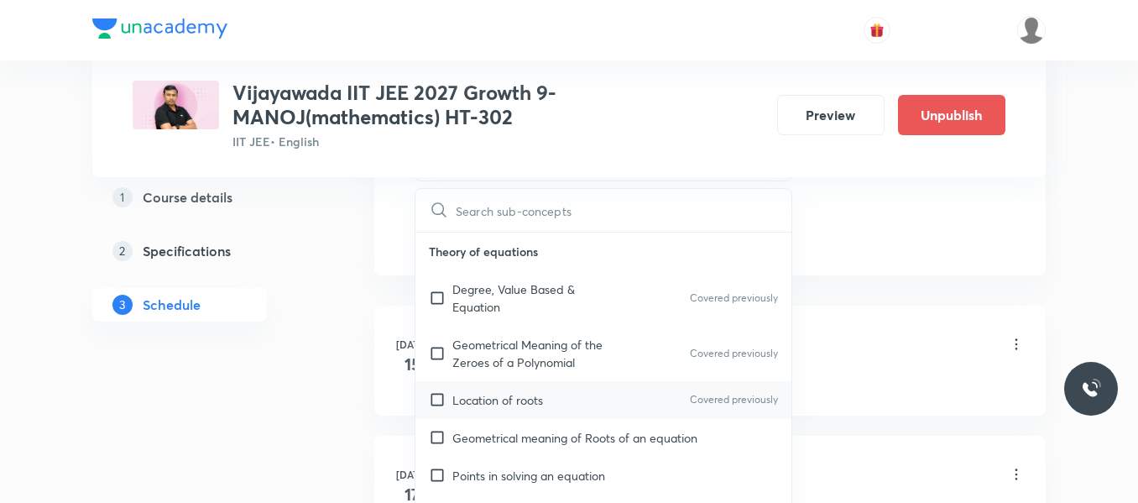
click at [491, 405] on p "Location of roots" at bounding box center [497, 400] width 91 height 18
checkbox input "true"
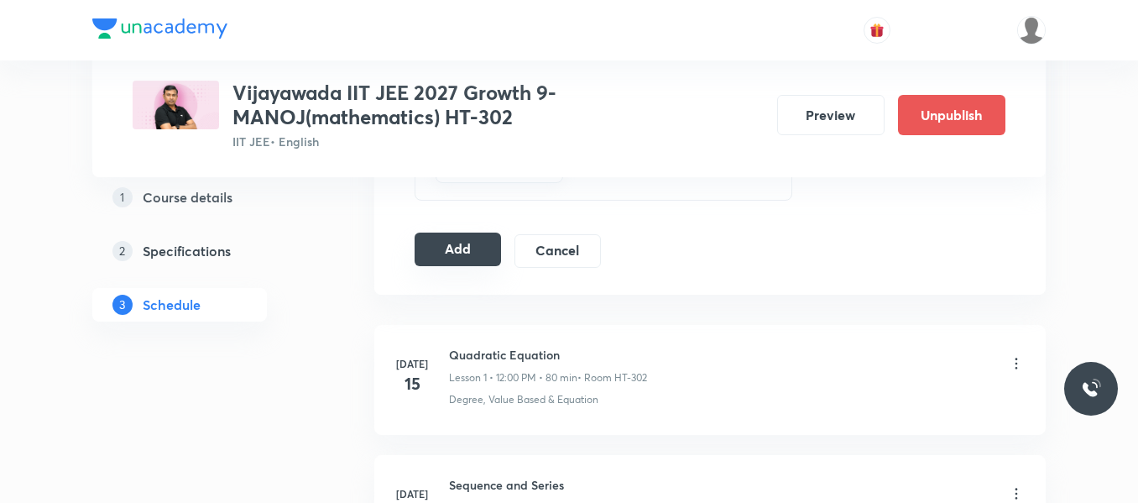
click at [461, 247] on button "Add" at bounding box center [458, 249] width 86 height 34
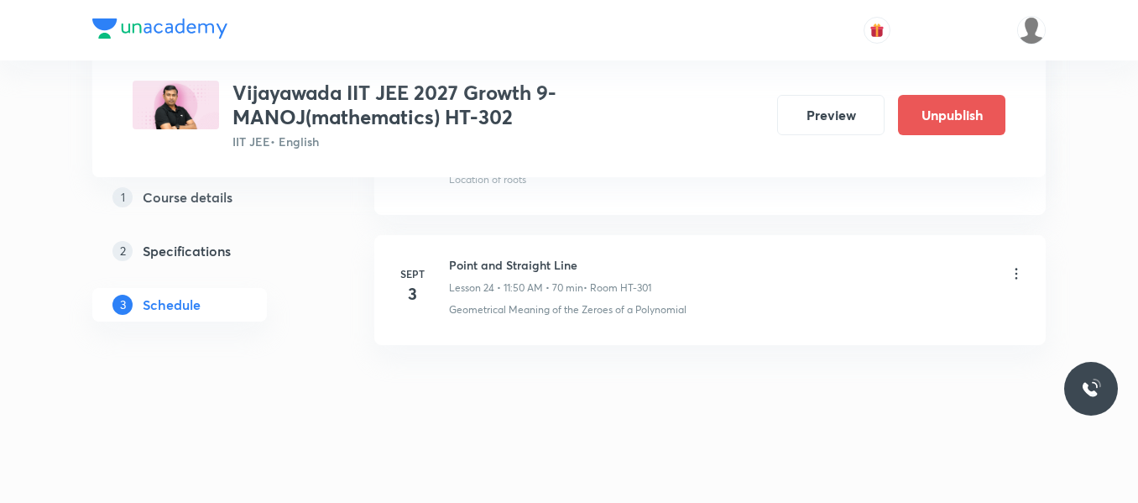
scroll to position [3215, 0]
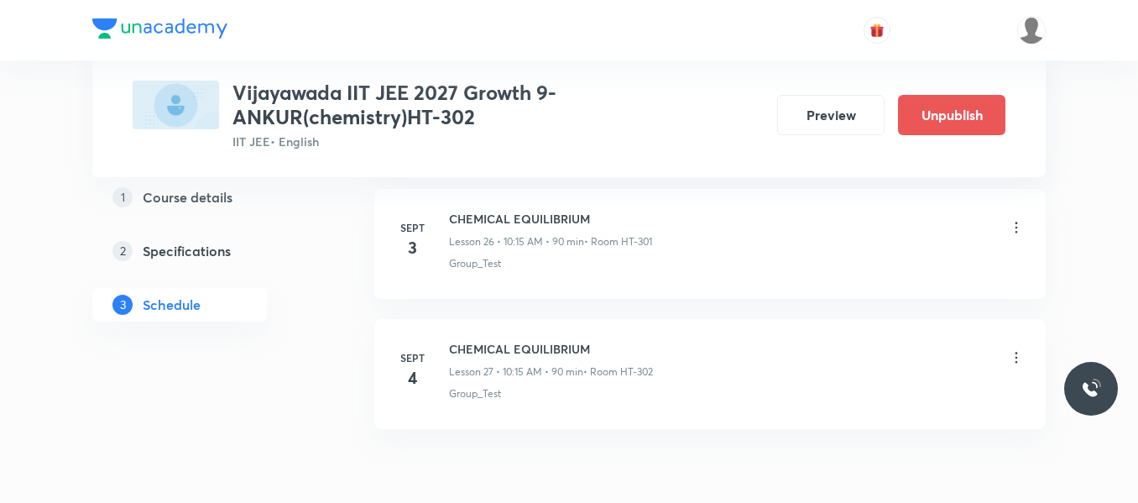
click at [1016, 357] on icon at bounding box center [1016, 357] width 17 height 17
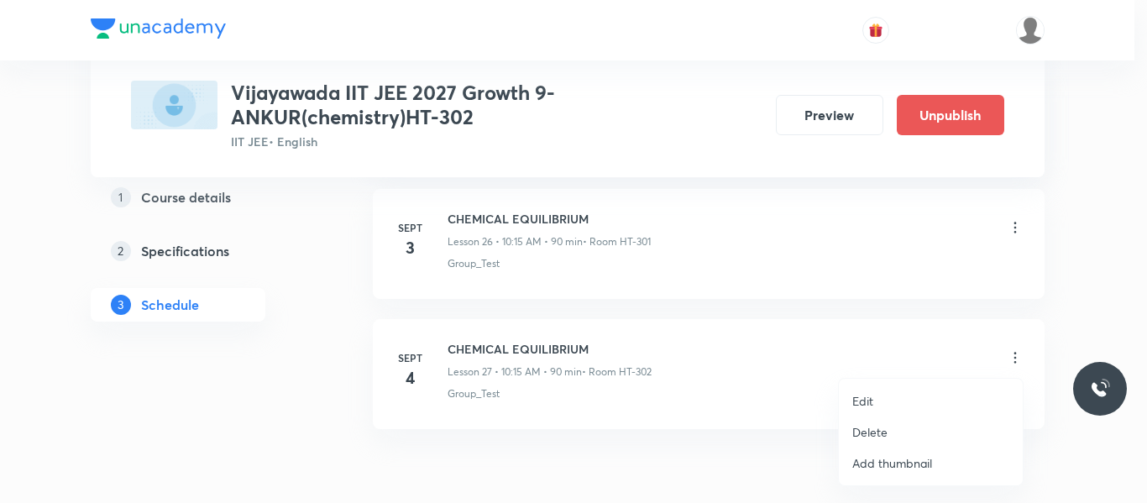
click at [874, 394] on li "Edit" at bounding box center [931, 400] width 184 height 31
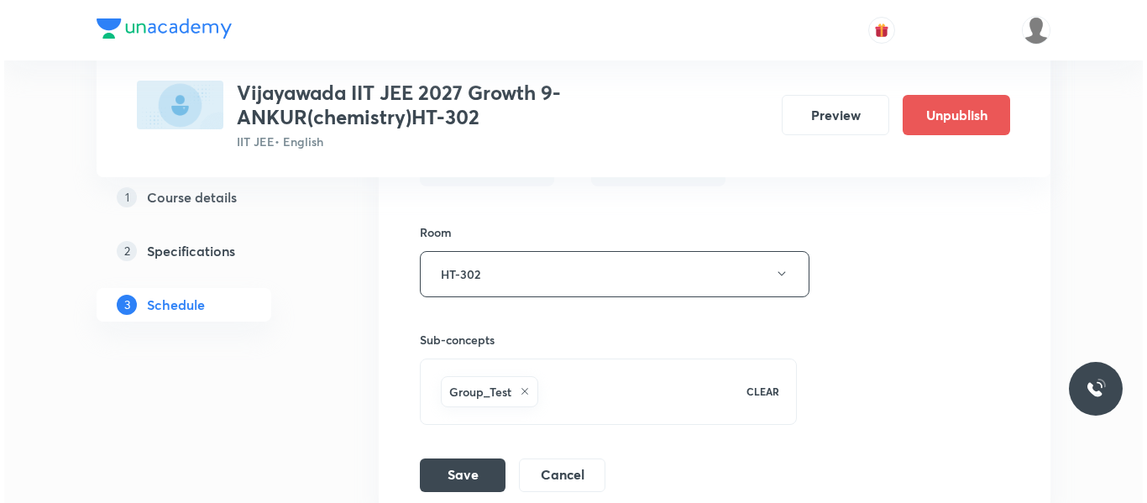
scroll to position [3999, 0]
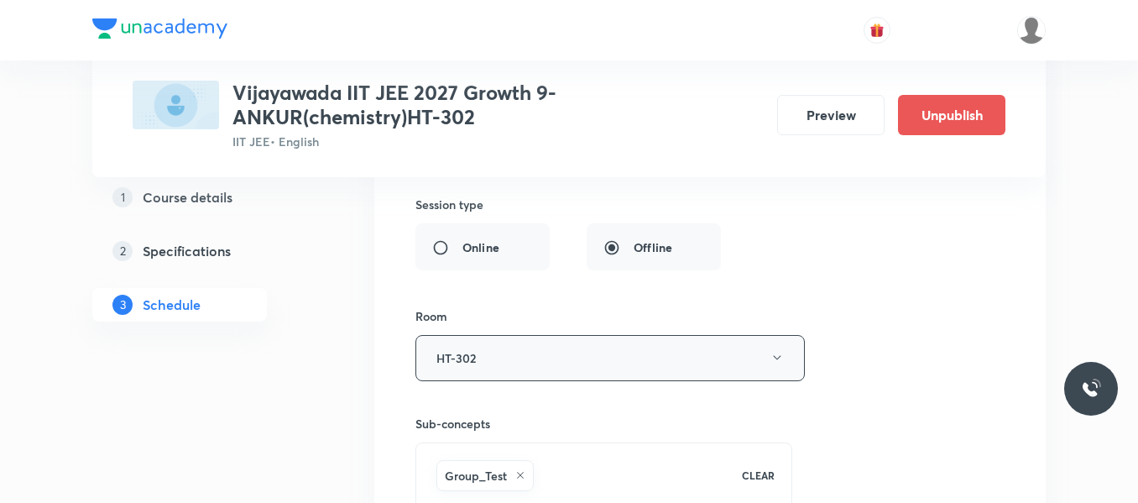
click at [729, 354] on button "HT-302" at bounding box center [609, 358] width 389 height 46
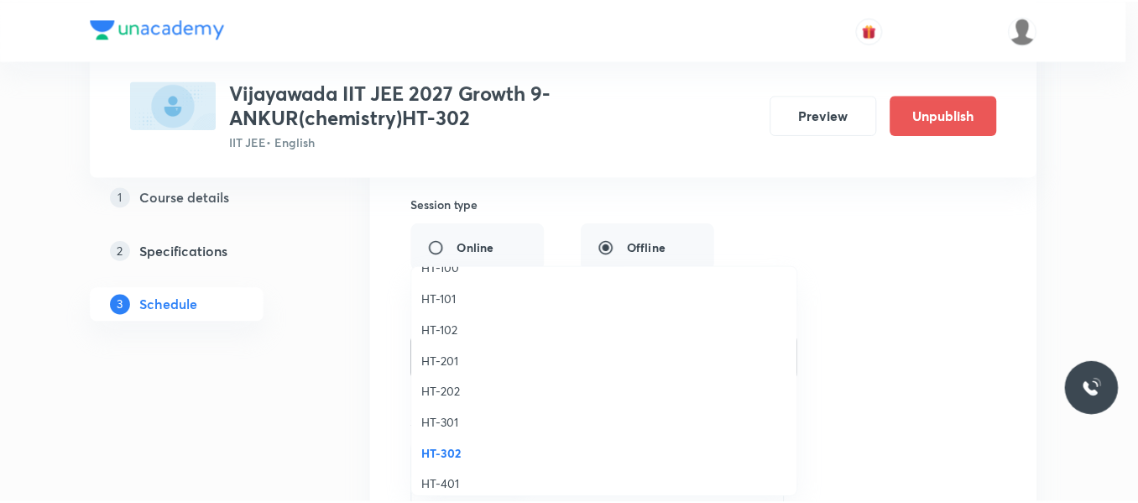
scroll to position [671, 0]
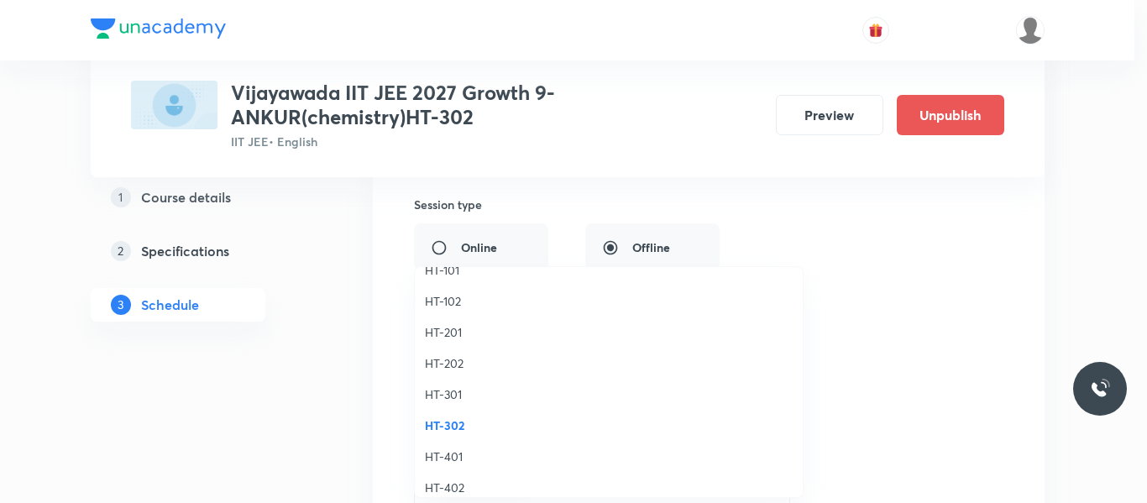
click at [452, 400] on span "HT-301" at bounding box center [609, 394] width 368 height 18
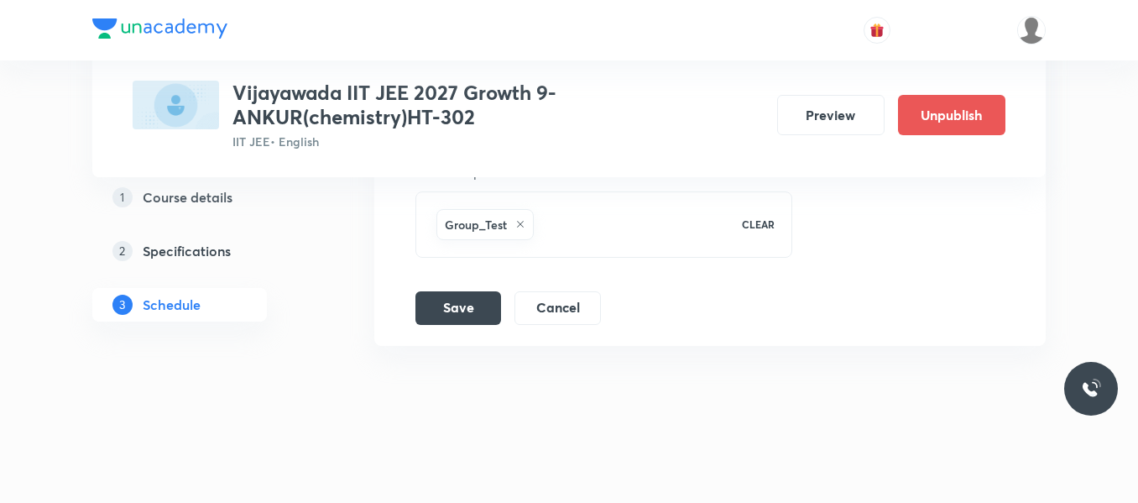
scroll to position [4250, 0]
click at [462, 311] on button "Save" at bounding box center [458, 306] width 86 height 34
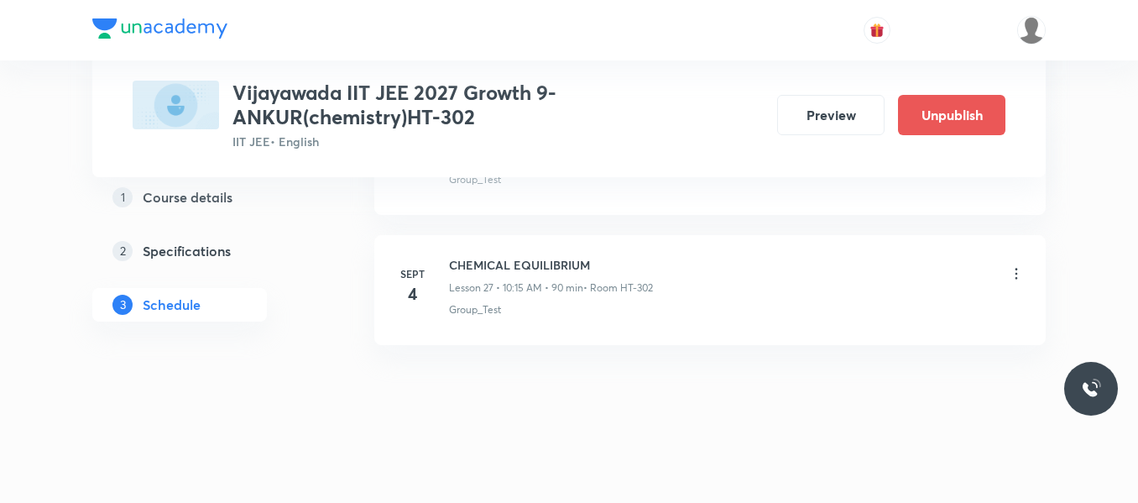
scroll to position [3605, 0]
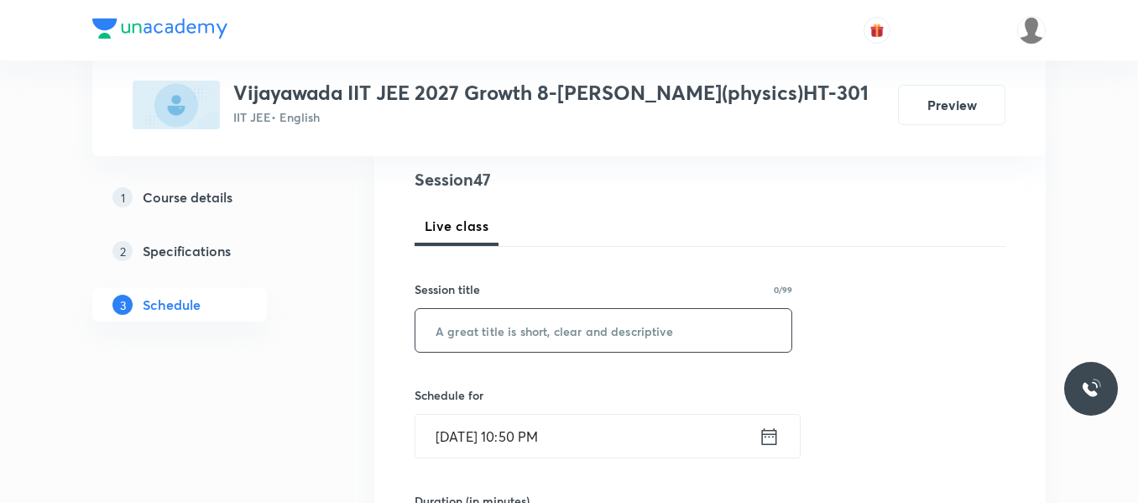
scroll to position [252, 0]
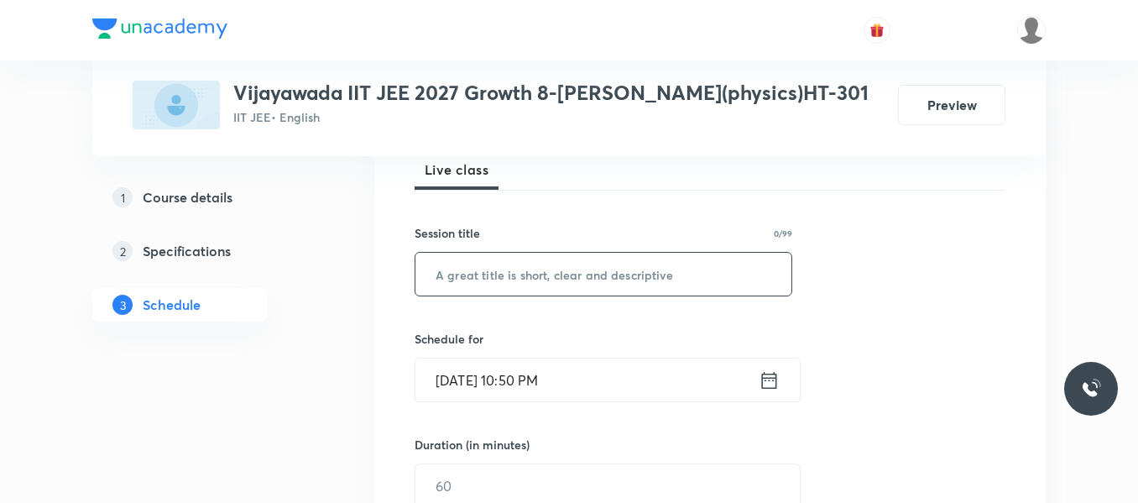
click at [492, 281] on input "text" at bounding box center [603, 274] width 376 height 43
paste input "work , energy and power"
type input "work , energy and power"
click at [771, 384] on icon at bounding box center [769, 380] width 21 height 24
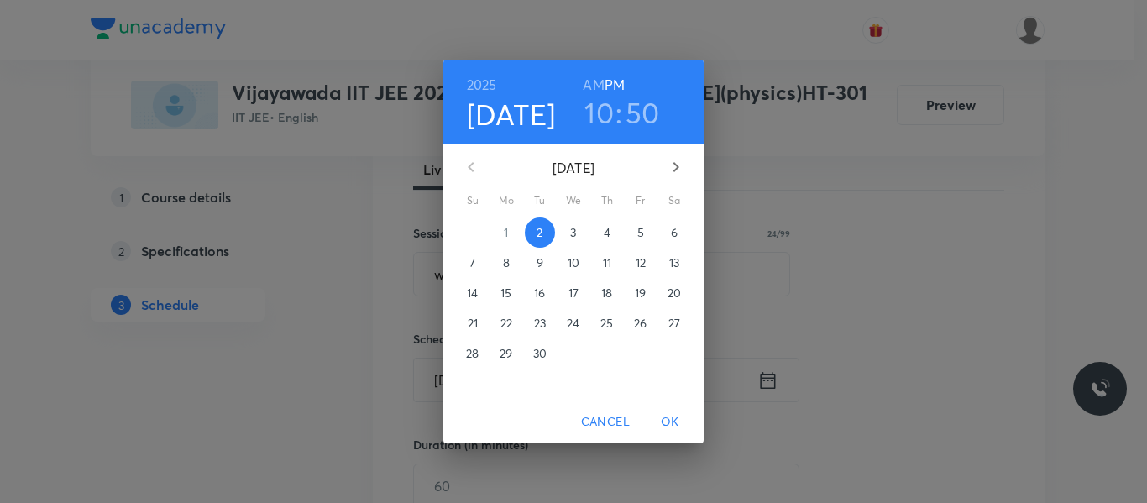
click at [570, 235] on p "3" at bounding box center [573, 232] width 6 height 17
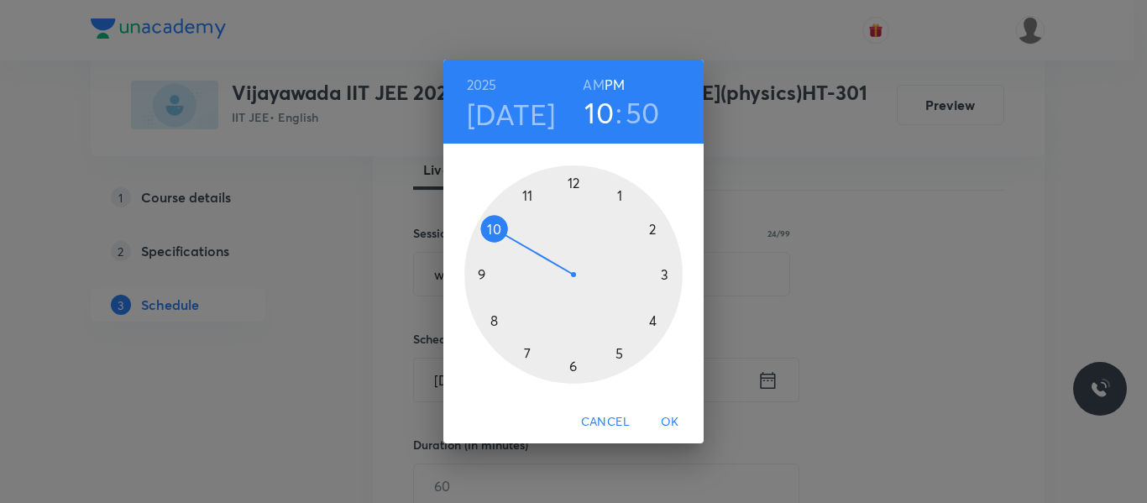
click at [594, 86] on h6 "AM" at bounding box center [593, 85] width 21 height 24
click at [637, 117] on h3 "50" at bounding box center [642, 112] width 34 height 35
click at [664, 275] on div at bounding box center [573, 274] width 218 height 218
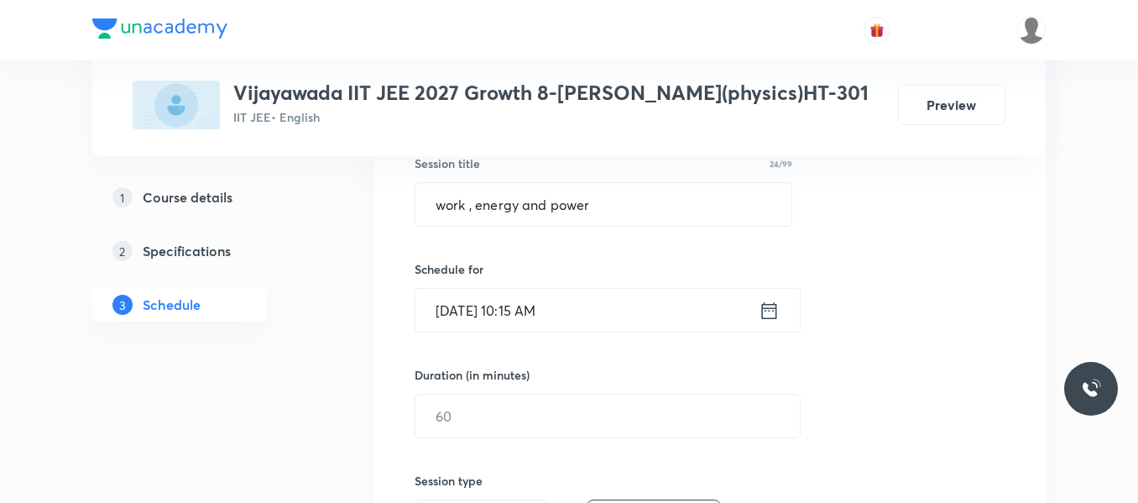
scroll to position [420, 0]
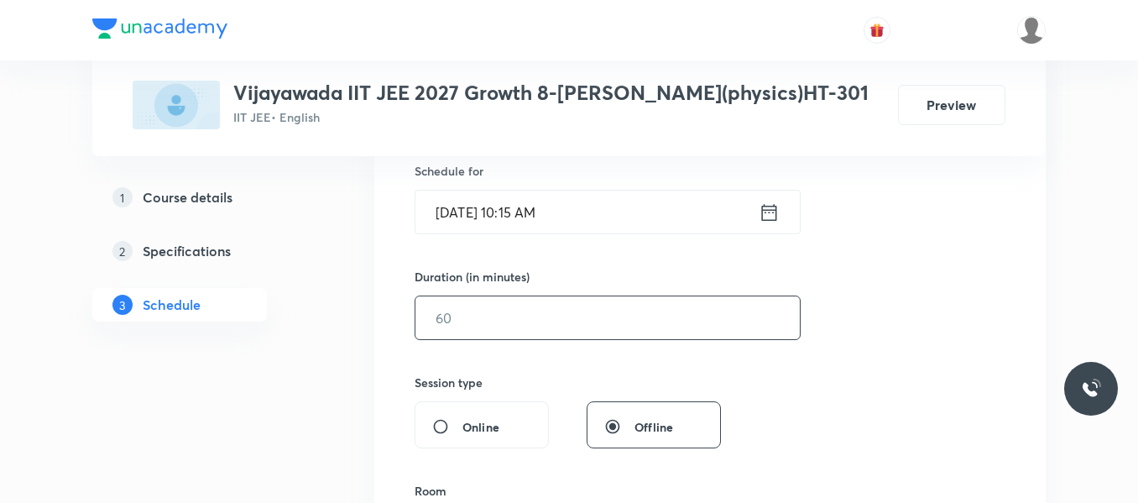
click at [485, 321] on input "text" at bounding box center [607, 317] width 384 height 43
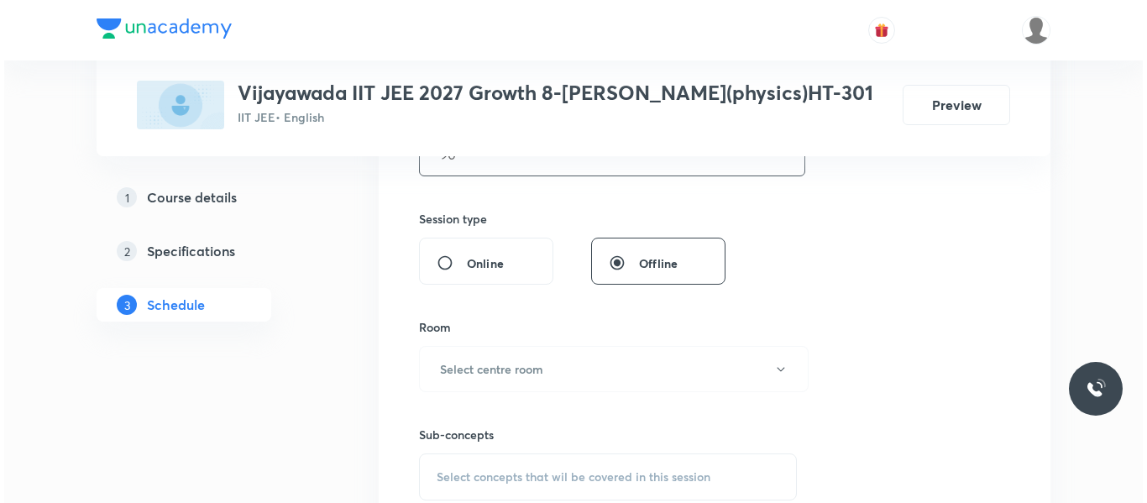
scroll to position [588, 0]
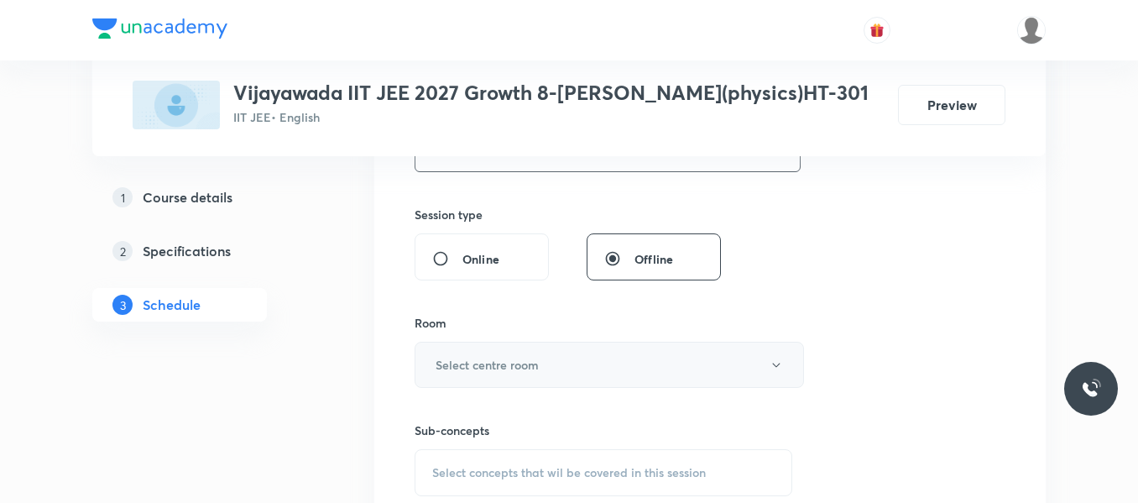
type input "90"
click at [473, 356] on h6 "Select centre room" at bounding box center [487, 365] width 103 height 18
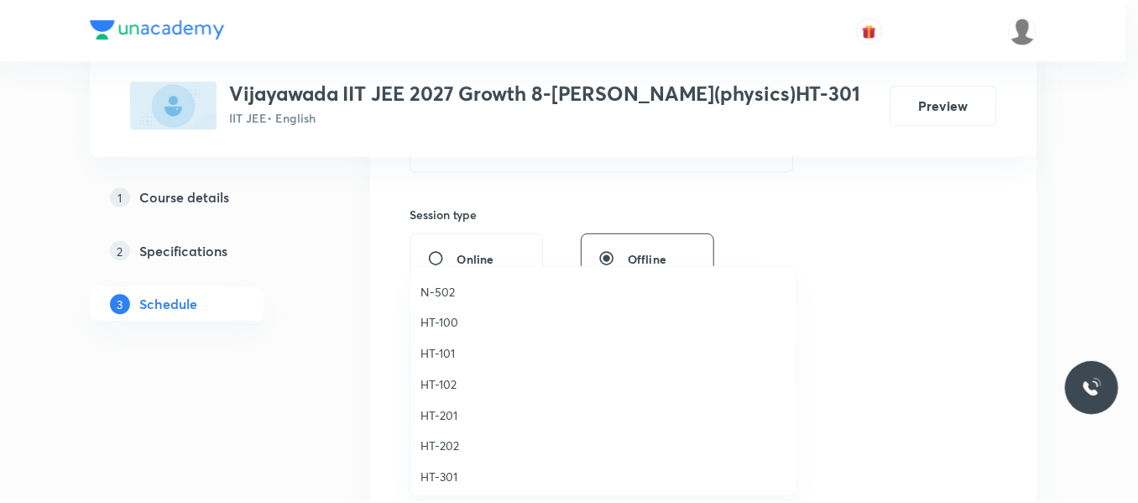
scroll to position [671, 0]
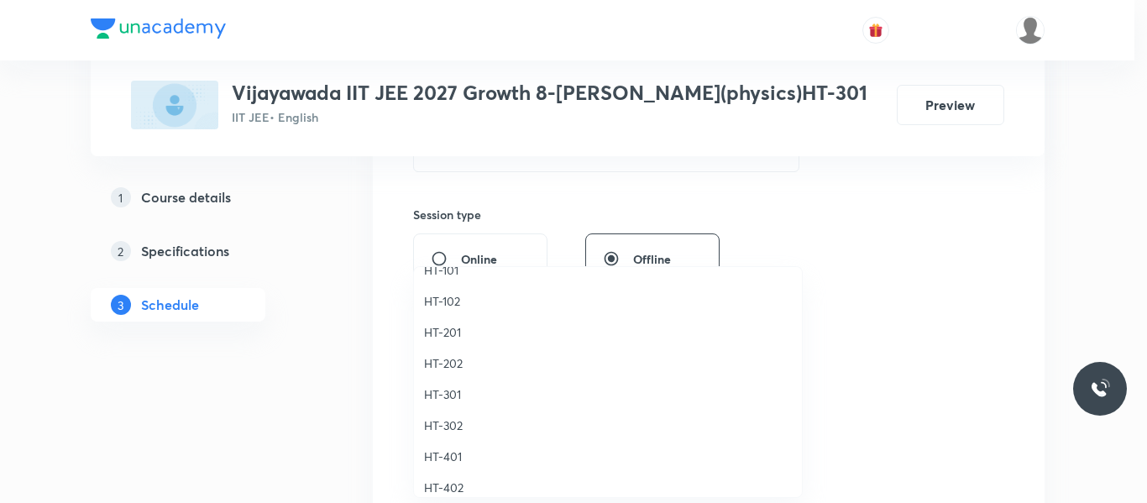
click at [459, 423] on span "HT-302" at bounding box center [608, 425] width 368 height 18
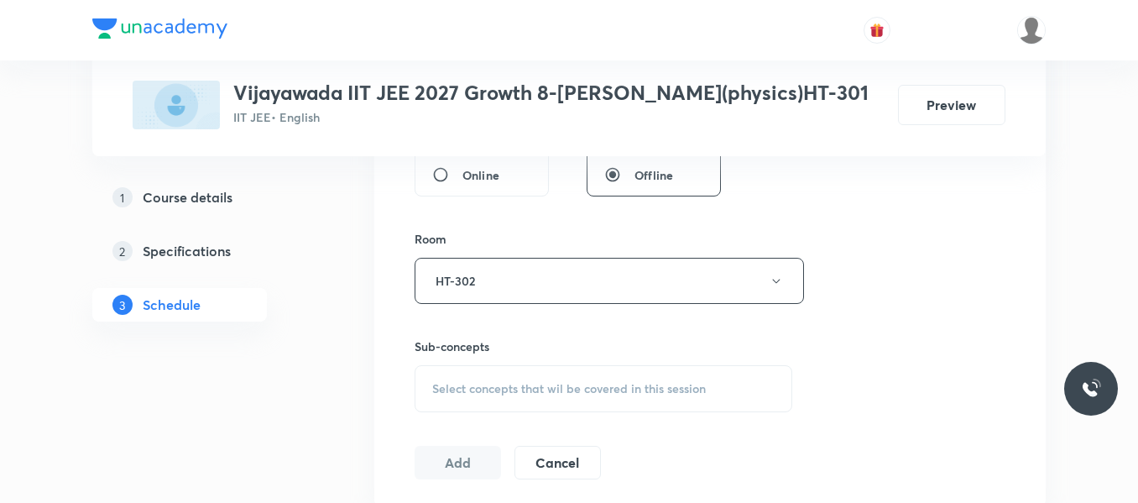
click at [472, 382] on span "Select concepts that wil be covered in this session" at bounding box center [569, 388] width 274 height 13
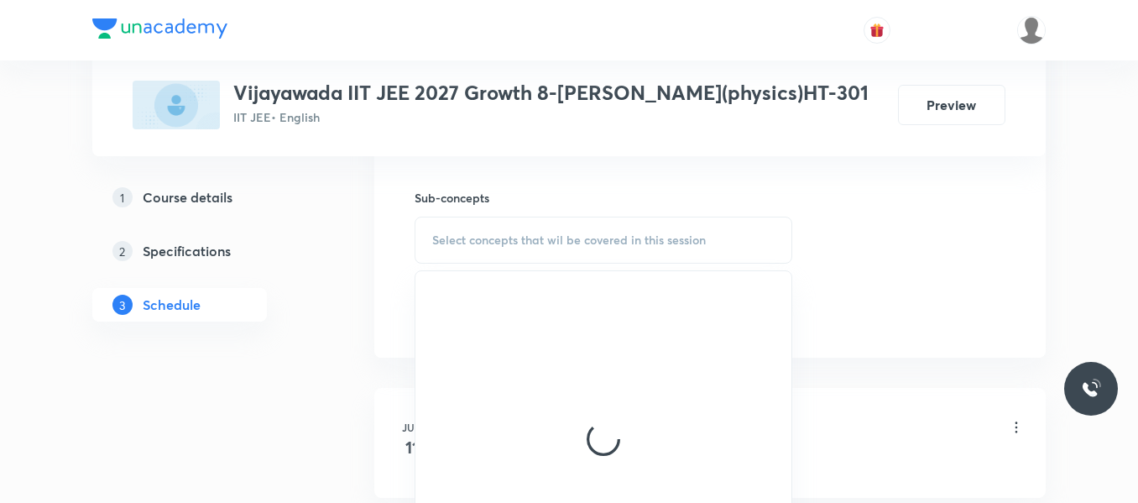
scroll to position [839, 0]
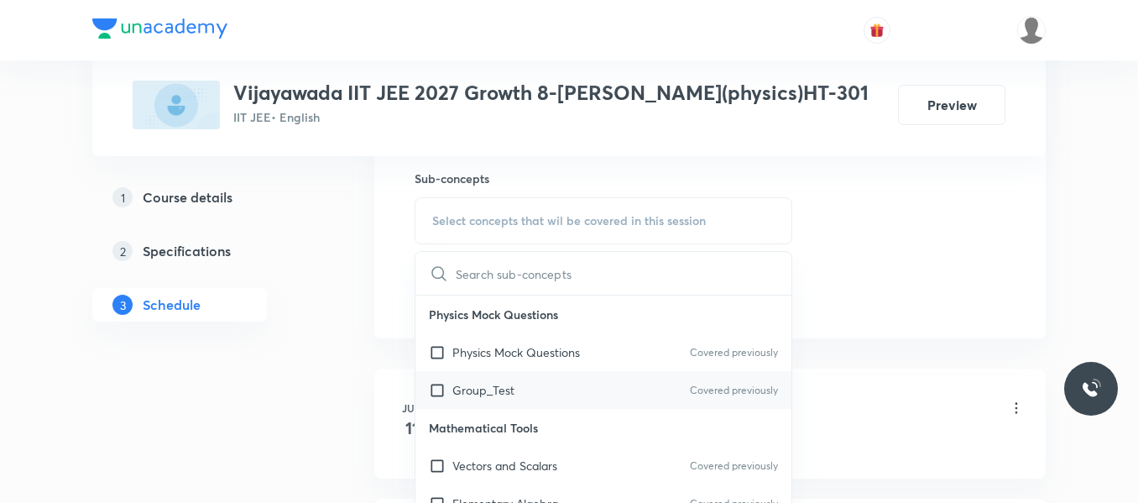
click at [499, 395] on p "Group_Test" at bounding box center [483, 390] width 62 height 18
checkbox input "true"
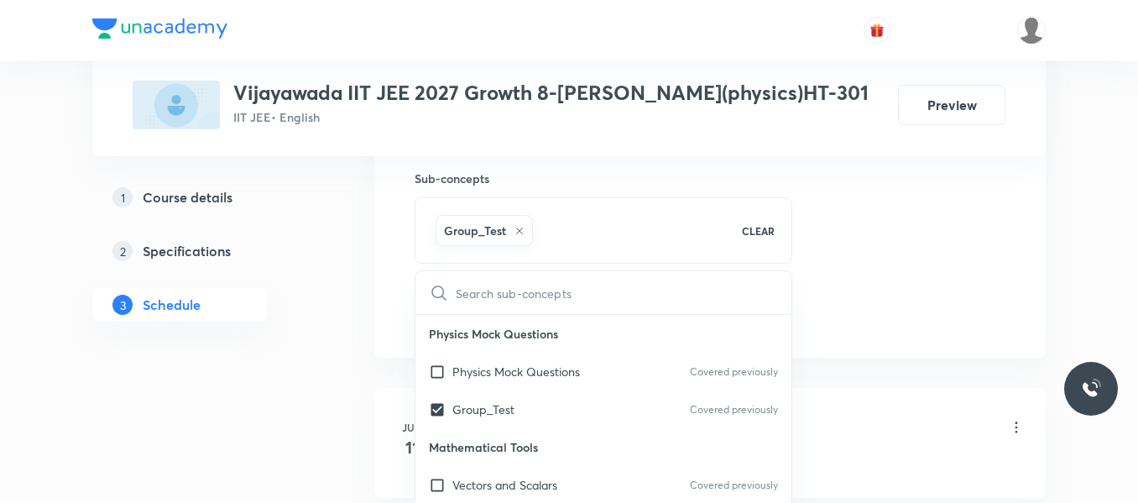
drag, startPoint x: 875, startPoint y: 311, endPoint x: 564, endPoint y: 284, distance: 311.8
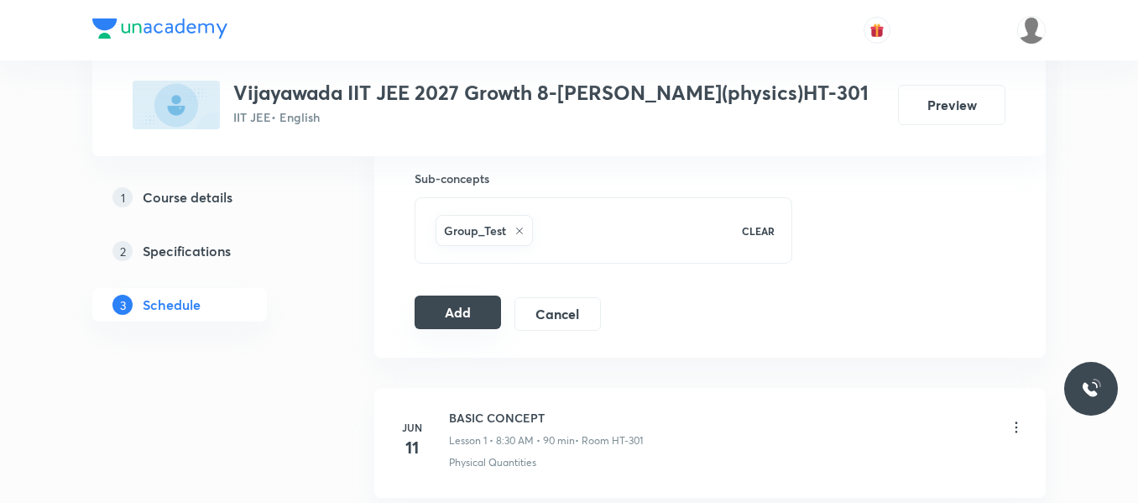
click at [476, 307] on button "Add" at bounding box center [458, 312] width 86 height 34
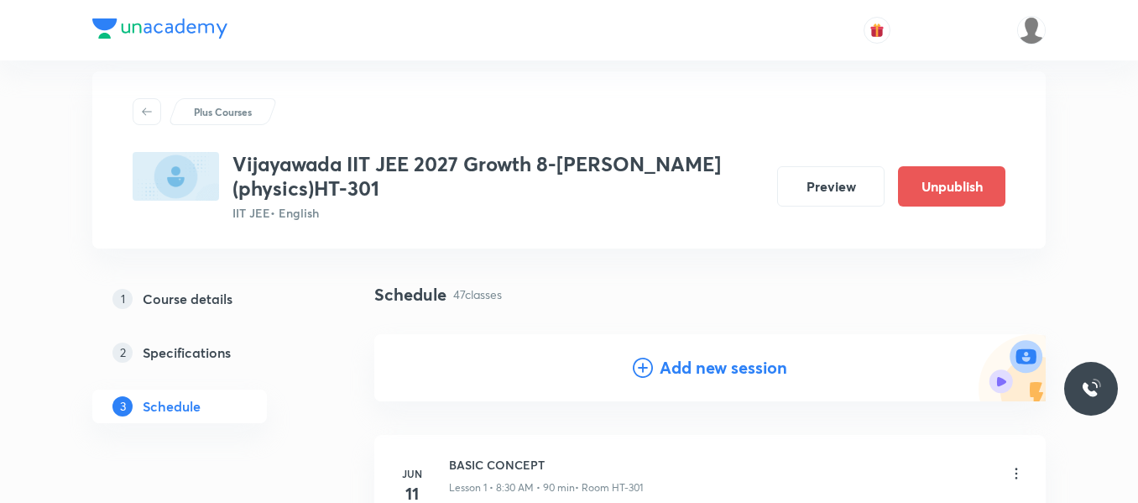
scroll to position [0, 0]
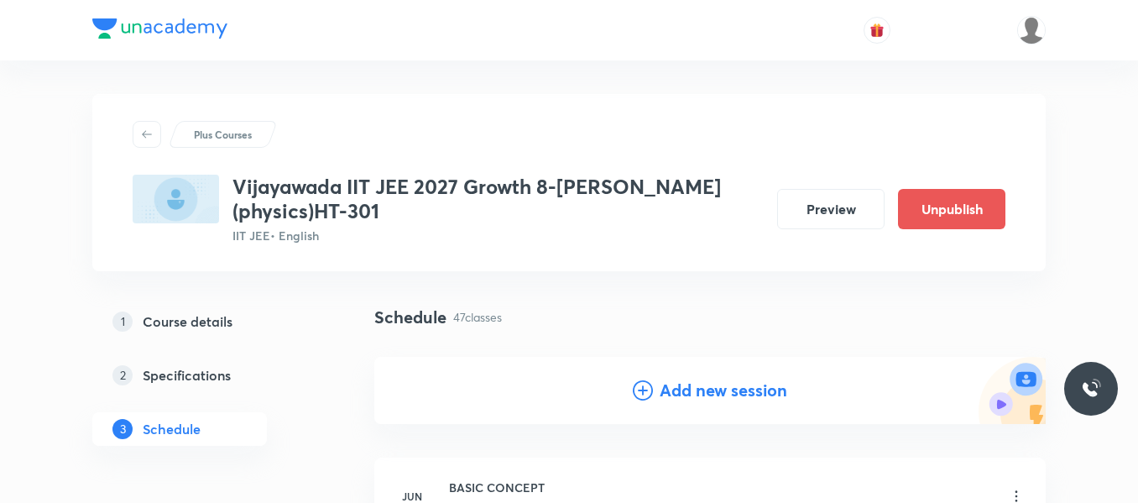
click at [636, 384] on icon at bounding box center [643, 390] width 20 height 20
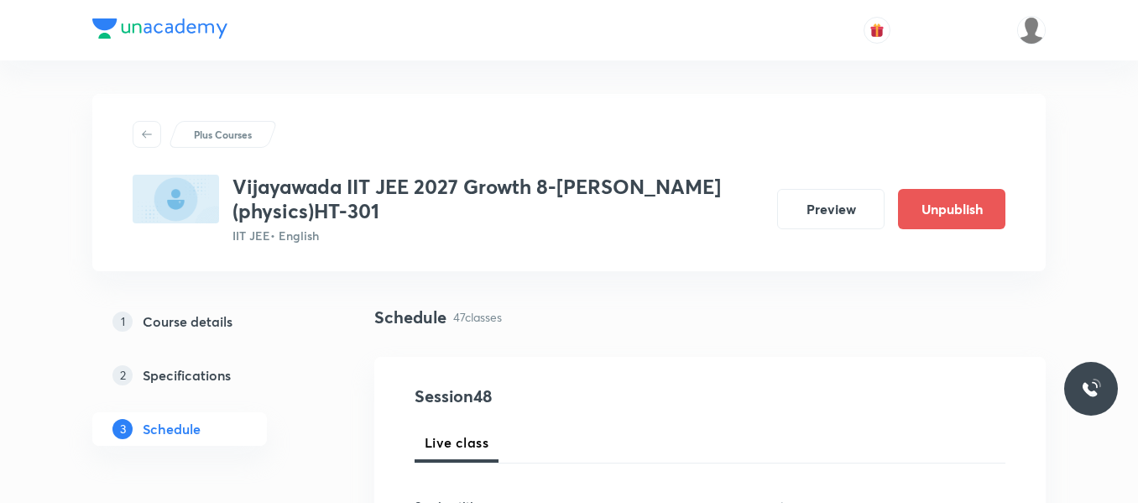
scroll to position [168, 0]
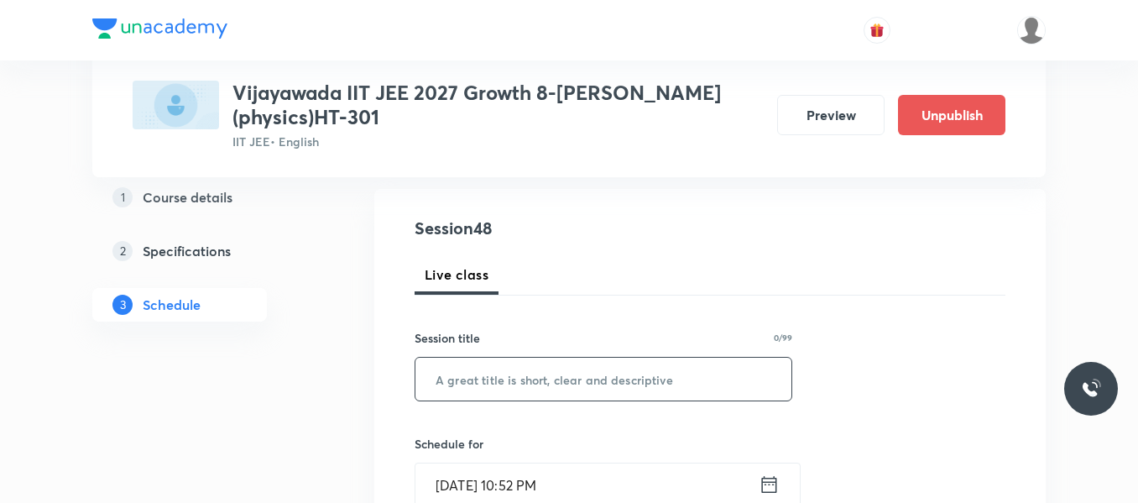
click at [473, 376] on input "text" at bounding box center [603, 379] width 376 height 43
paste input "work , energy and power"
type input "work , energy and power"
click at [768, 488] on icon at bounding box center [769, 485] width 21 height 24
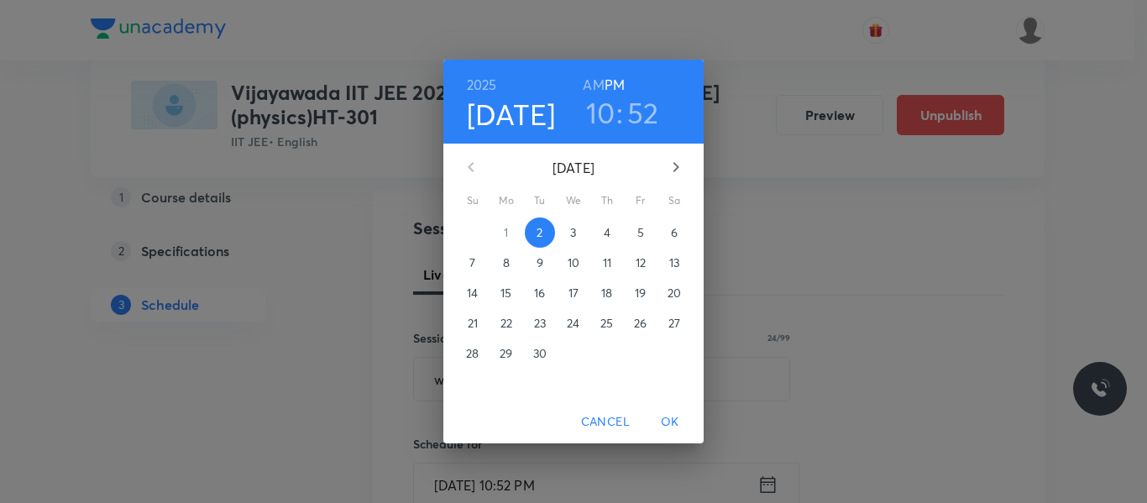
click at [603, 240] on p "4" at bounding box center [606, 232] width 7 height 17
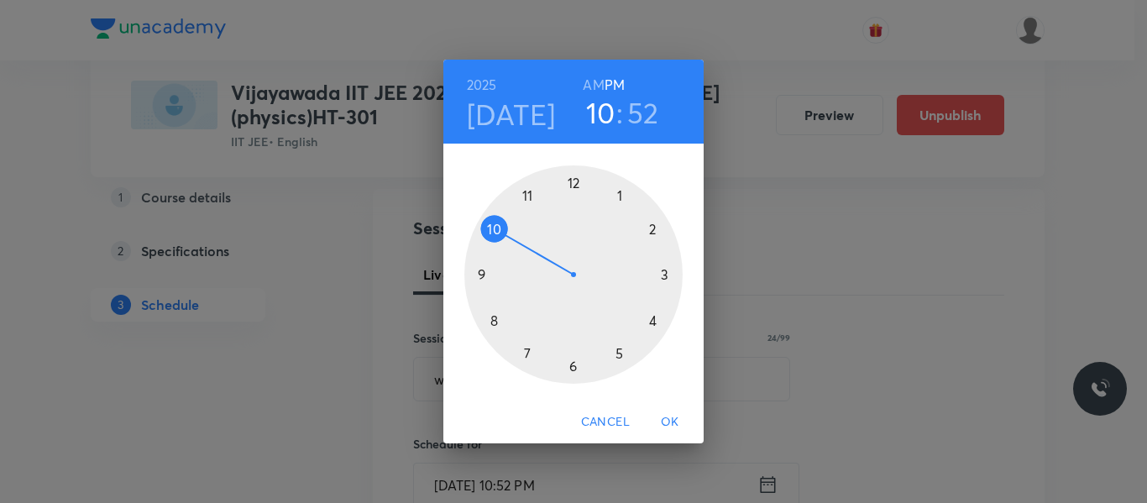
click at [596, 82] on h6 "AM" at bounding box center [593, 85] width 21 height 24
click at [641, 110] on h3 "52" at bounding box center [643, 112] width 32 height 35
click at [664, 275] on div at bounding box center [573, 274] width 218 height 218
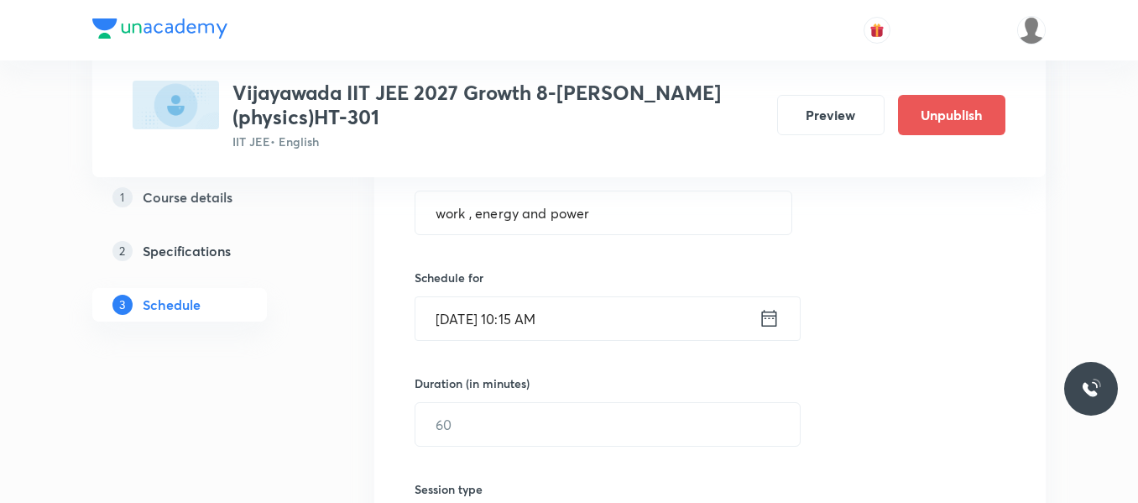
scroll to position [336, 0]
click at [473, 413] on input "text" at bounding box center [607, 422] width 384 height 43
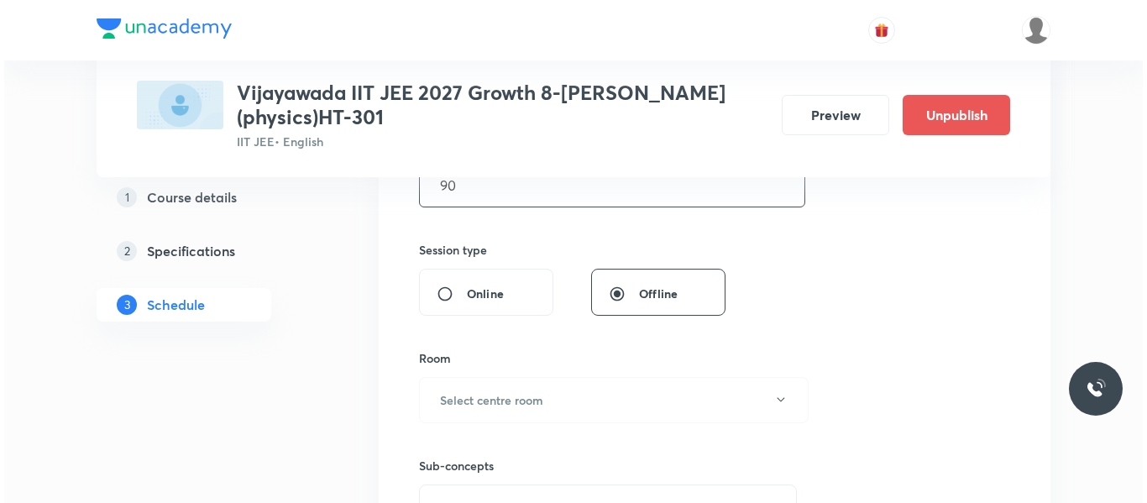
scroll to position [588, 0]
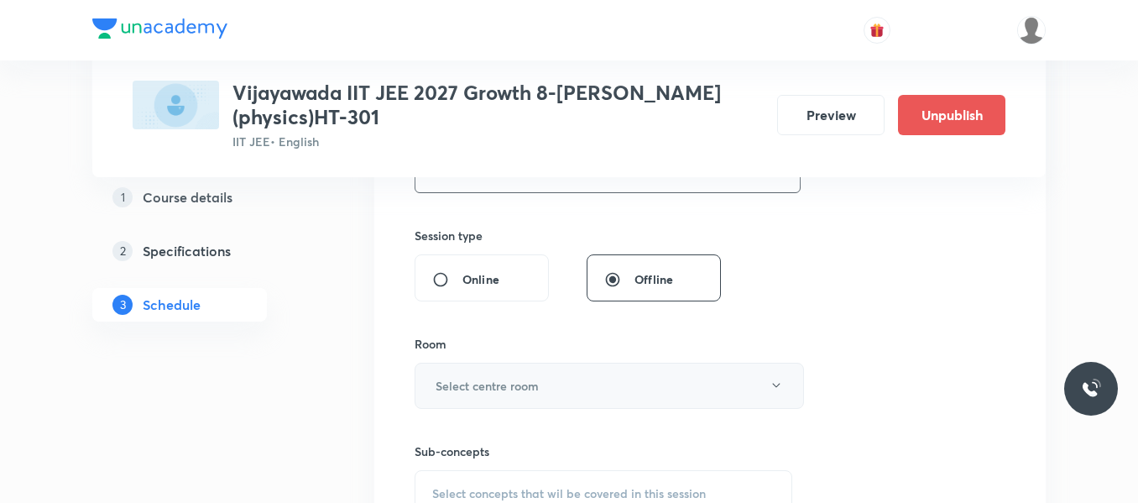
type input "90"
click at [475, 363] on button "Select centre room" at bounding box center [609, 386] width 389 height 46
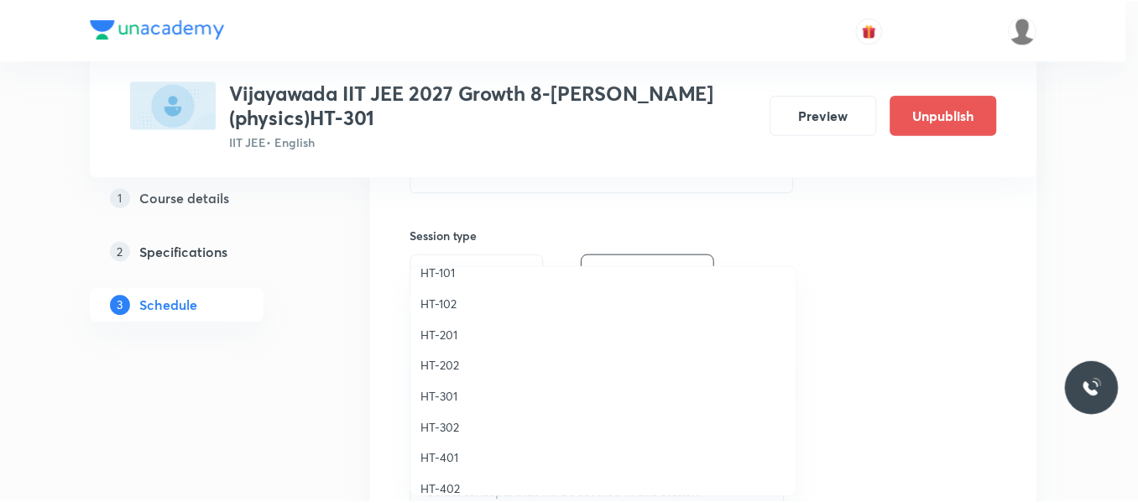
scroll to position [671, 0]
click at [447, 423] on span "HT-302" at bounding box center [608, 425] width 368 height 18
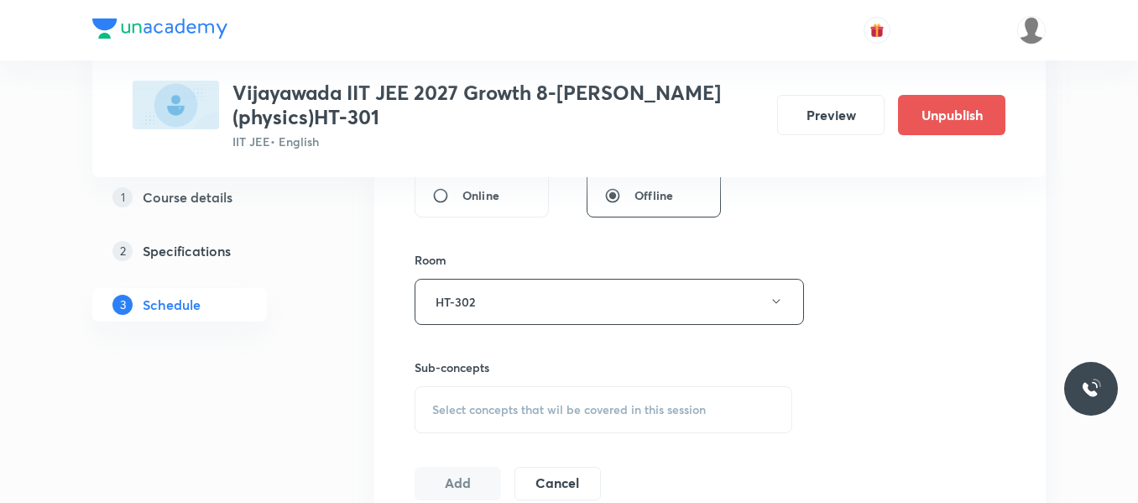
click at [476, 403] on span "Select concepts that wil be covered in this session" at bounding box center [569, 409] width 274 height 13
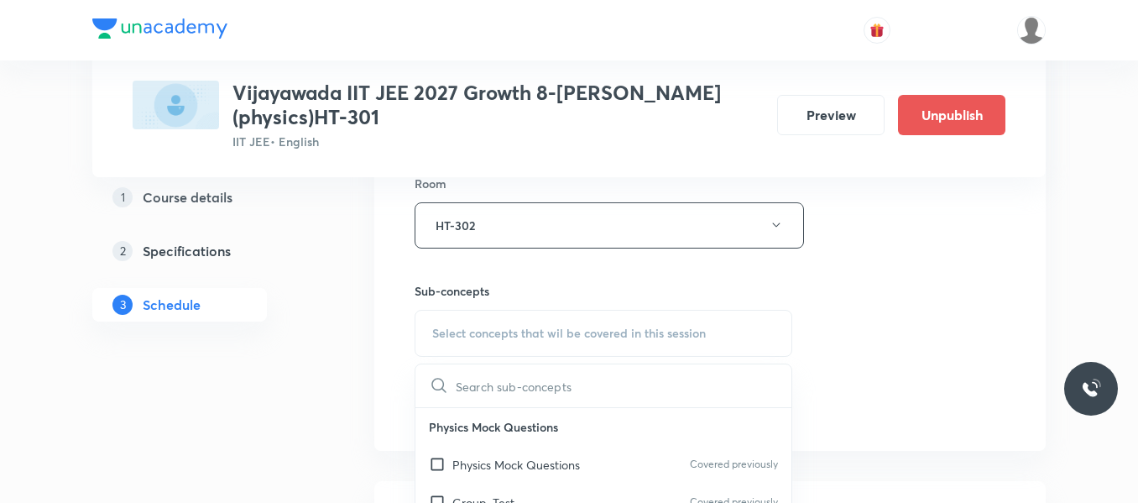
scroll to position [839, 0]
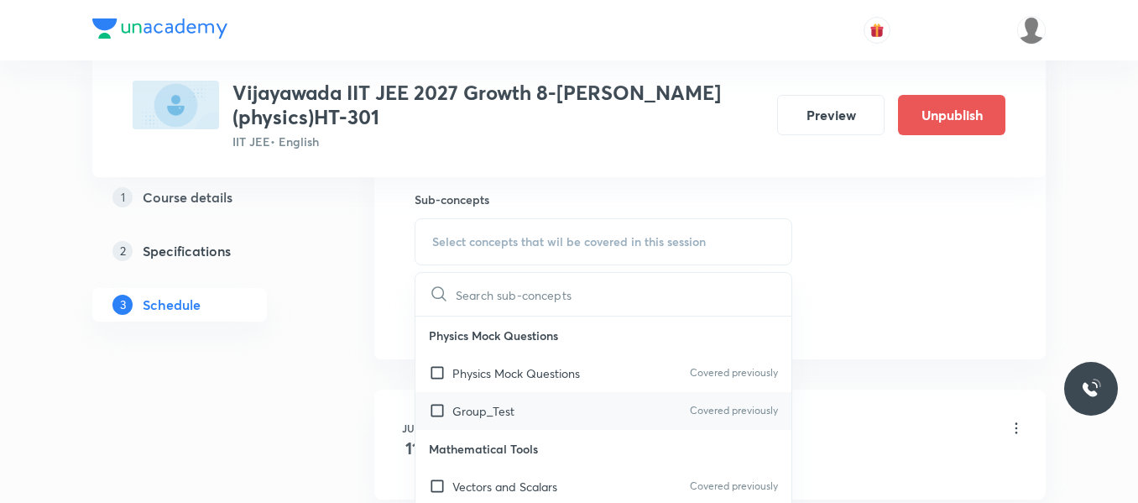
click at [499, 414] on p "Group_Test" at bounding box center [483, 411] width 62 height 18
checkbox input "true"
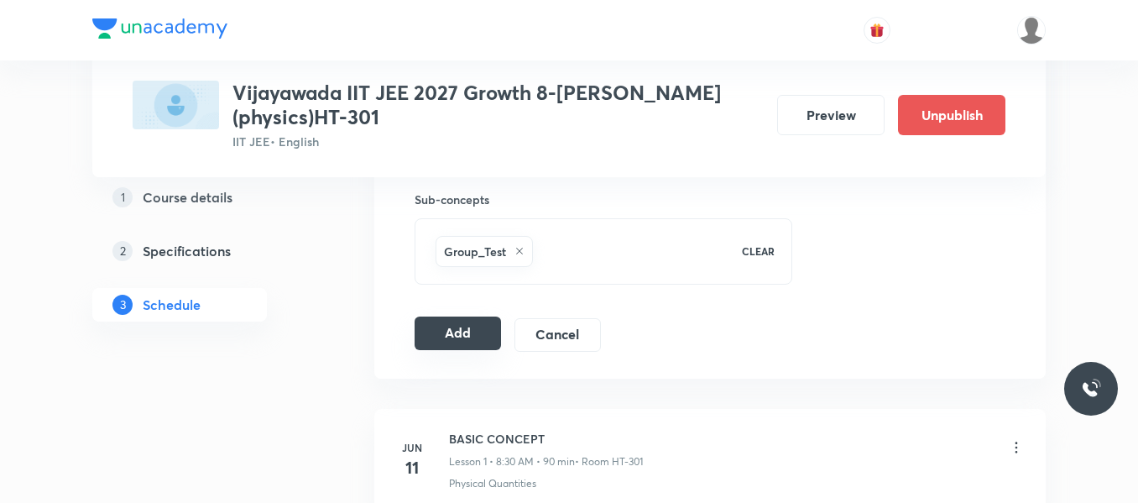
click at [436, 329] on button "Add" at bounding box center [458, 333] width 86 height 34
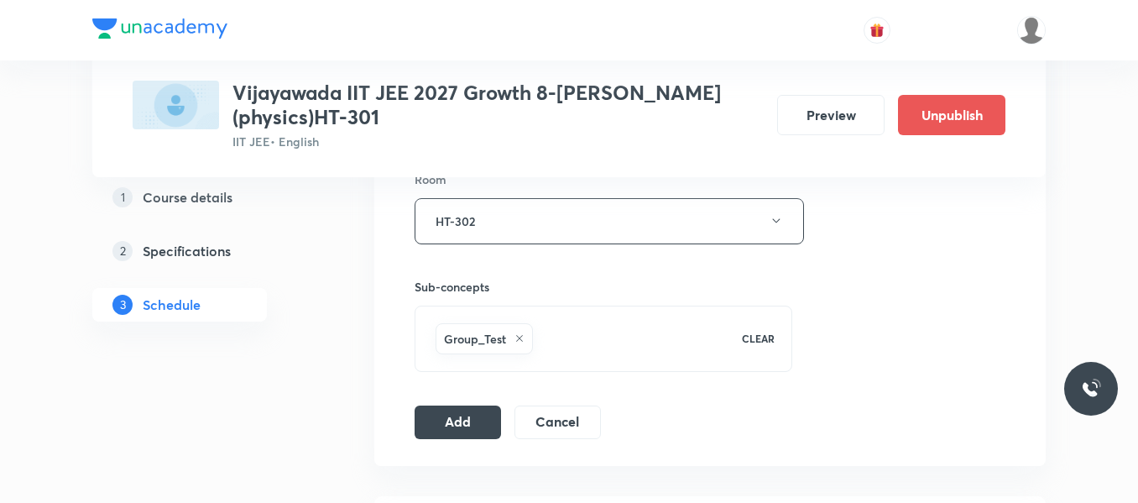
scroll to position [755, 0]
click at [458, 417] on button "Add" at bounding box center [458, 417] width 86 height 34
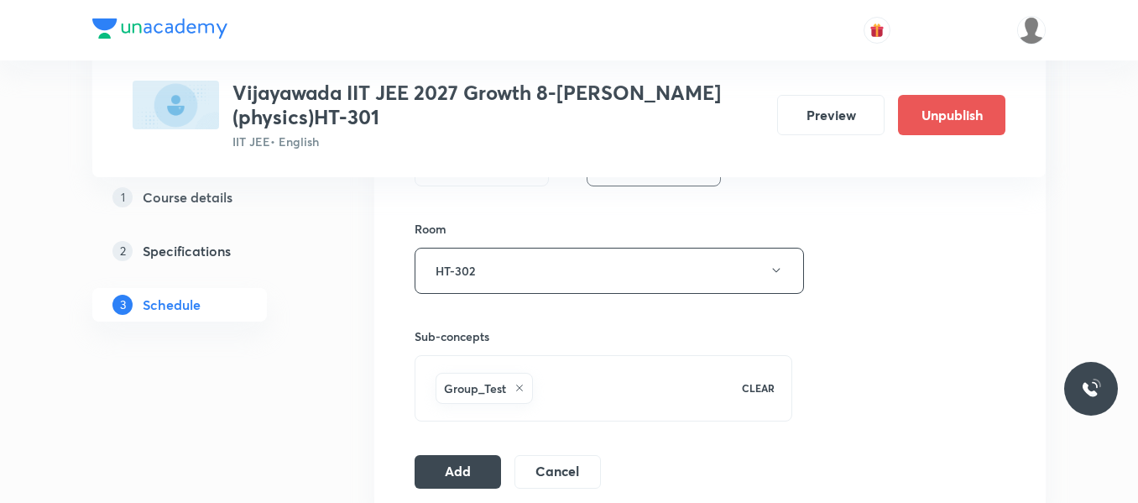
scroll to position [732, 0]
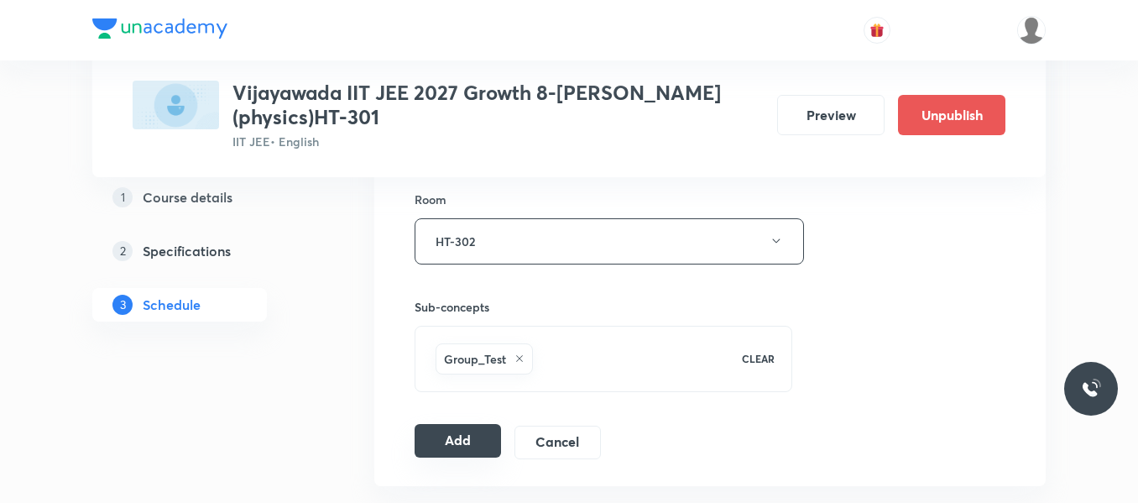
click at [459, 436] on button "Add" at bounding box center [458, 441] width 86 height 34
click at [471, 441] on button "Add" at bounding box center [458, 441] width 86 height 34
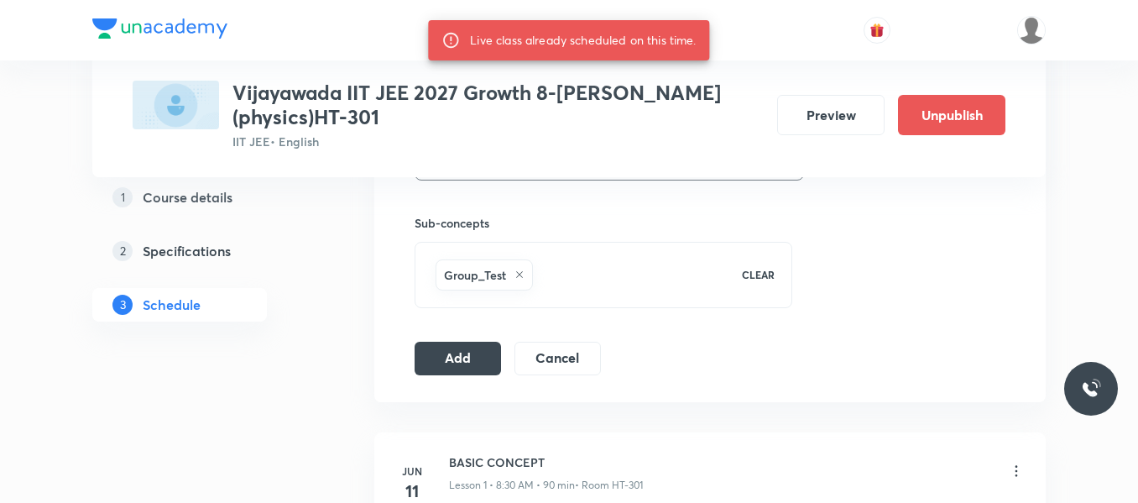
scroll to position [6998, 0]
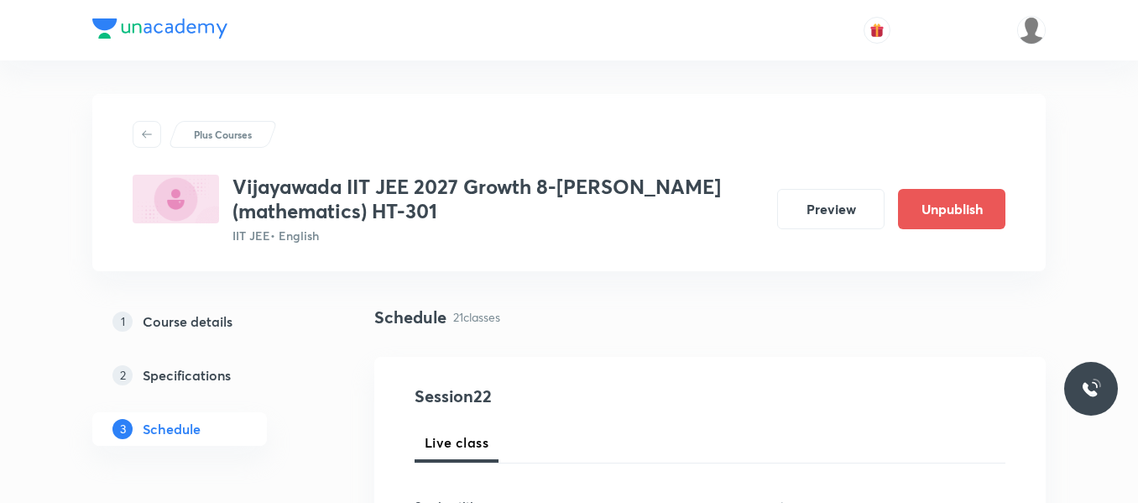
scroll to position [3596, 0]
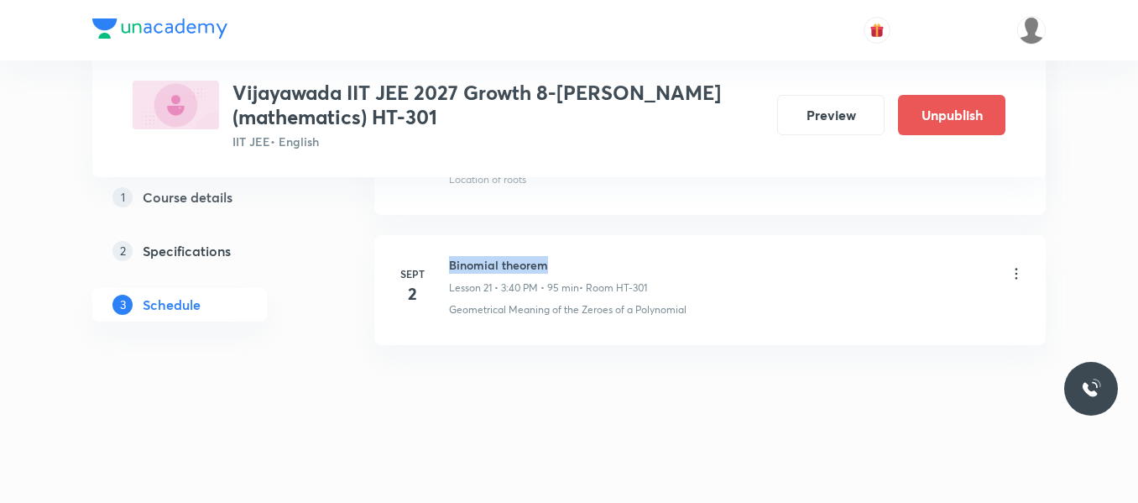
drag, startPoint x: 451, startPoint y: 260, endPoint x: 573, endPoint y: 260, distance: 122.5
click at [573, 260] on h6 "Binomial theorem" at bounding box center [548, 265] width 198 height 18
copy h6 "Binomial theorem"
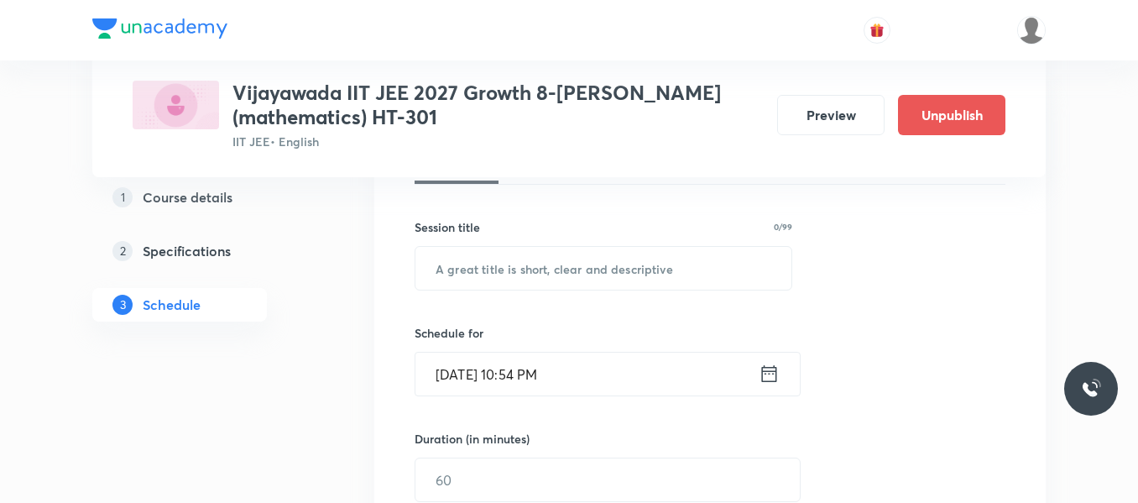
scroll to position [322, 0]
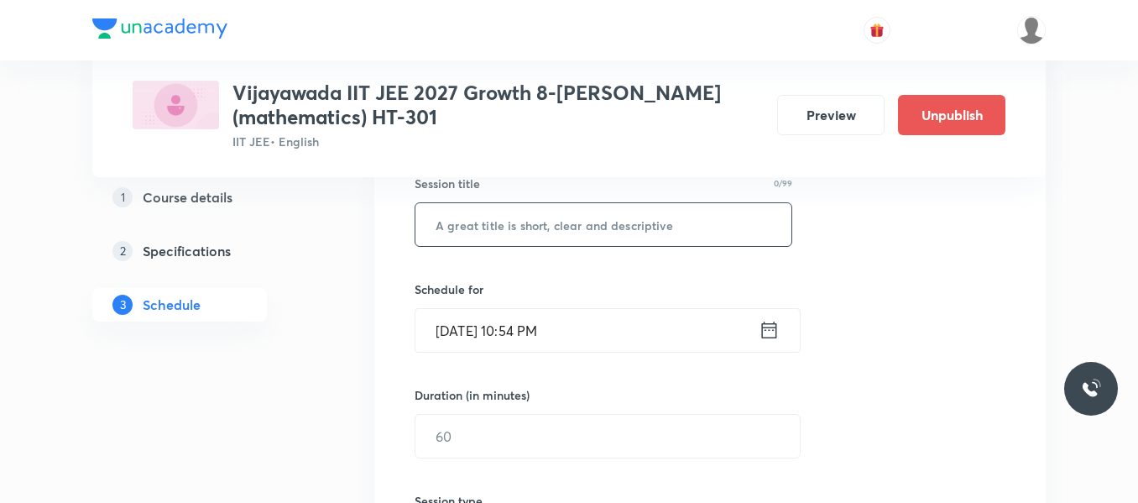
click at [550, 226] on input "text" at bounding box center [603, 224] width 376 height 43
paste input "Binomial theorem"
type input "Binomial theorem"
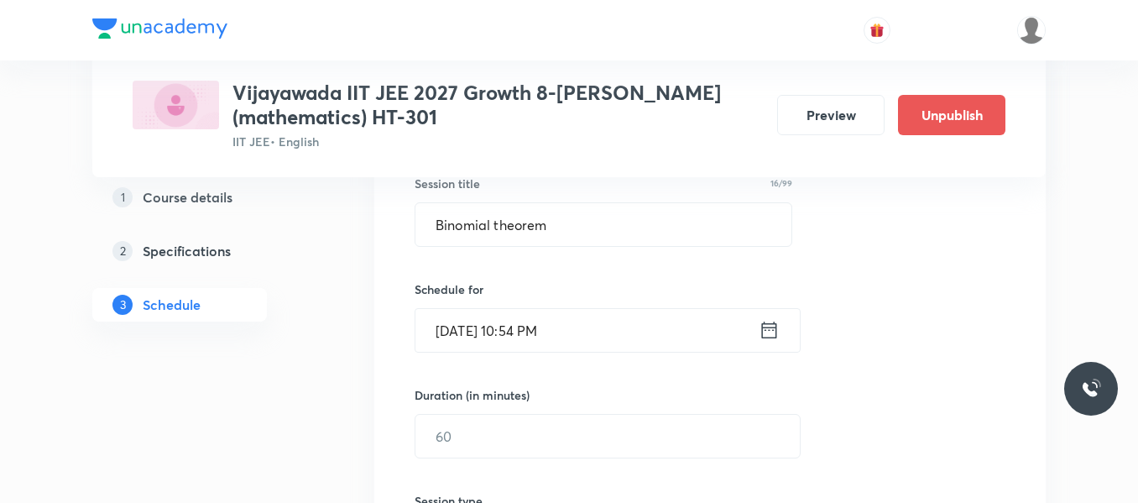
click at [757, 331] on input "[DATE] 10:54 PM" at bounding box center [586, 330] width 343 height 43
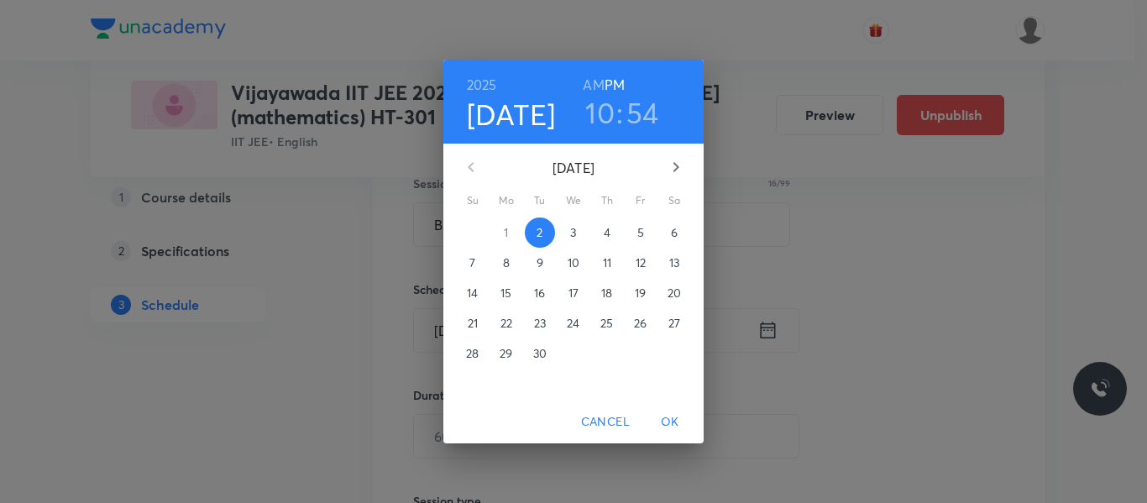
click at [569, 232] on span "3" at bounding box center [573, 232] width 30 height 17
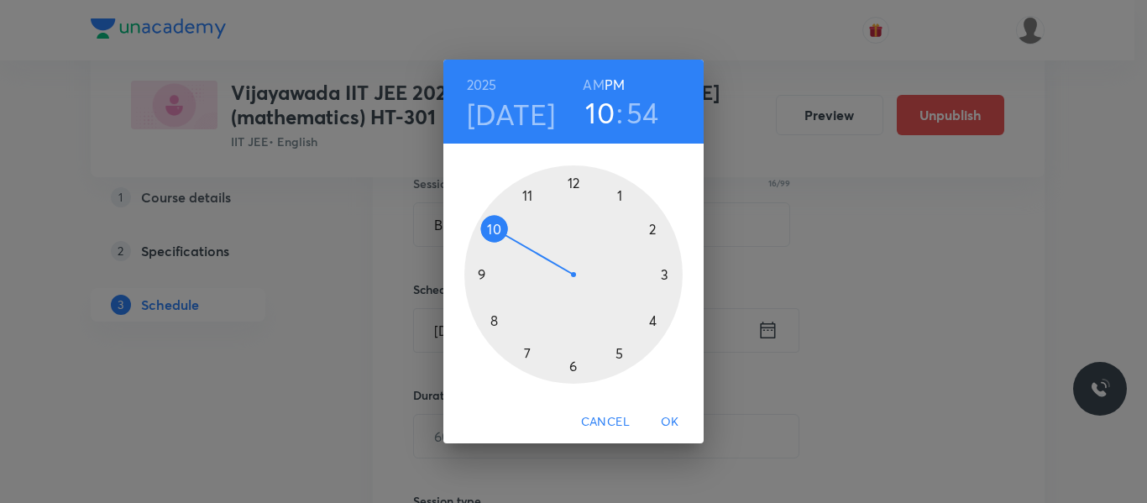
click at [666, 270] on div at bounding box center [573, 274] width 218 height 218
click at [600, 87] on h6 "AM" at bounding box center [593, 85] width 21 height 24
click at [614, 83] on h6 "PM" at bounding box center [614, 85] width 20 height 24
click at [494, 317] on div at bounding box center [573, 274] width 218 height 218
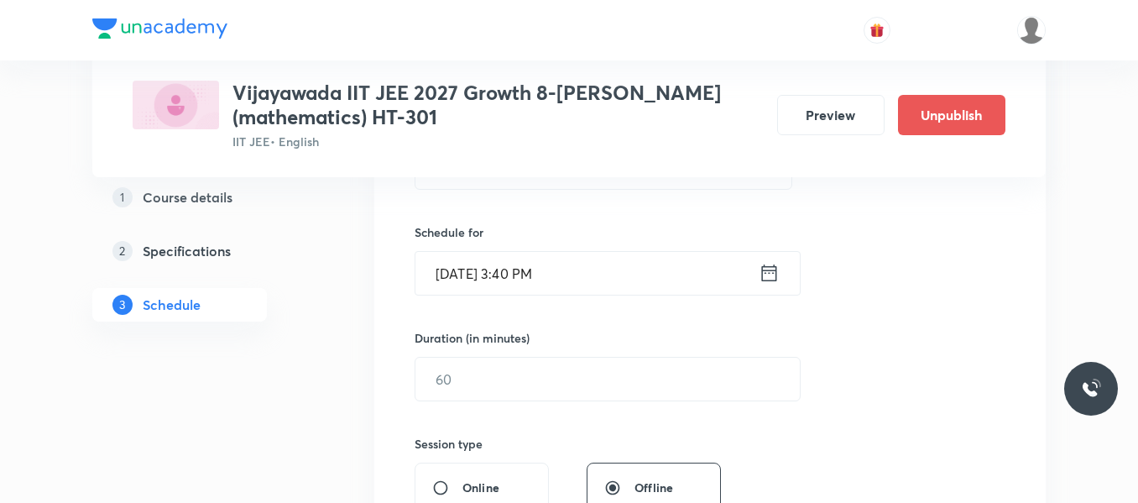
scroll to position [406, 0]
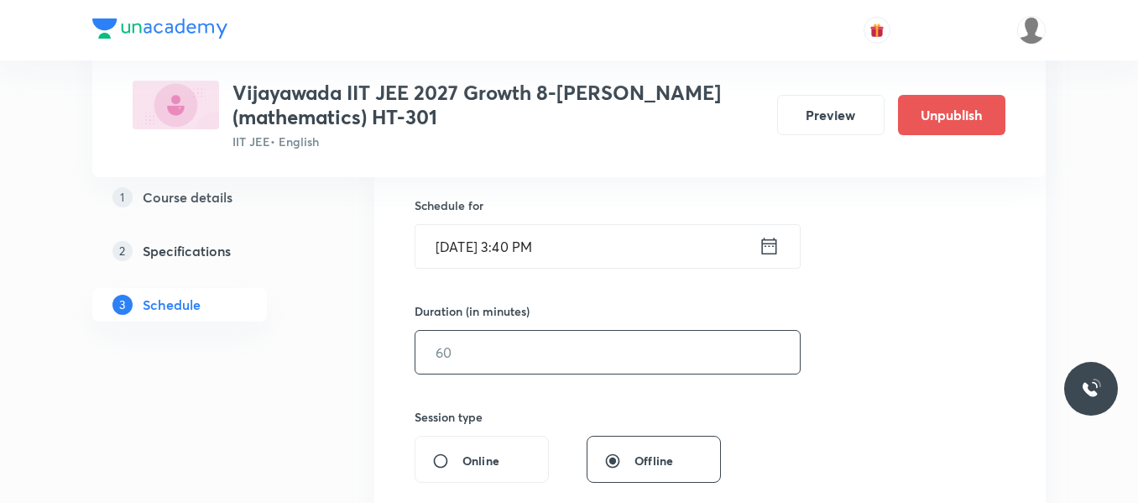
click at [478, 347] on input "text" at bounding box center [607, 352] width 384 height 43
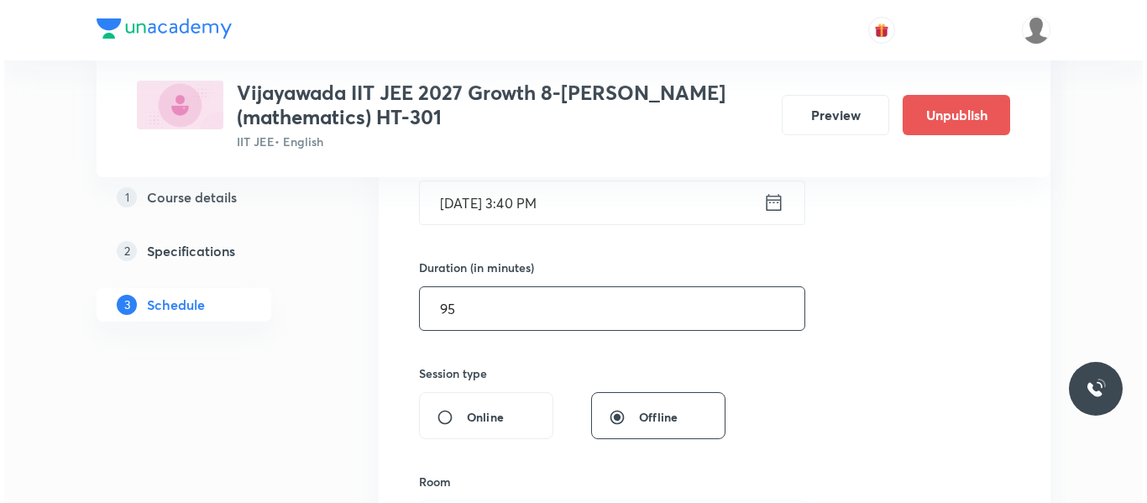
scroll to position [574, 0]
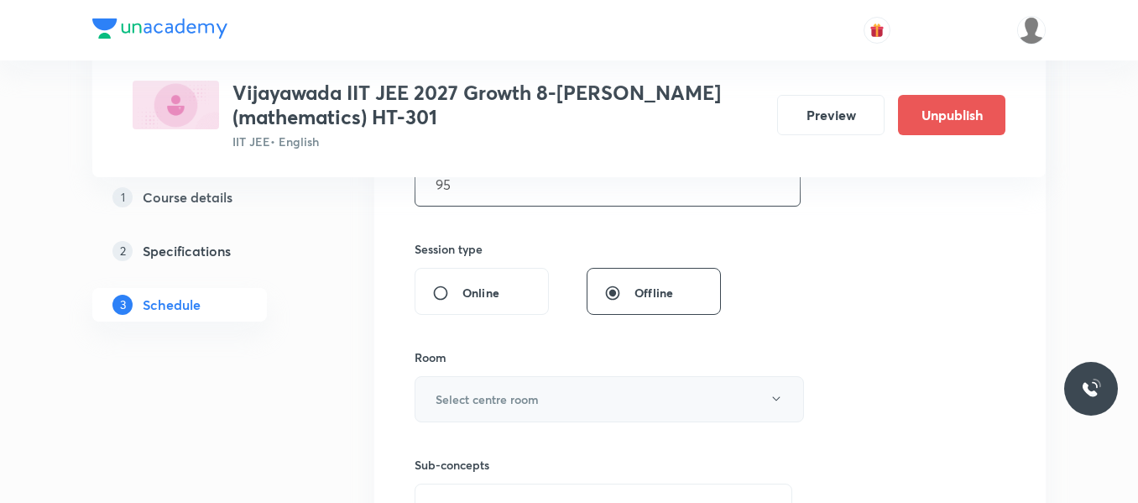
type input "95"
click at [508, 400] on h6 "Select centre room" at bounding box center [487, 399] width 103 height 18
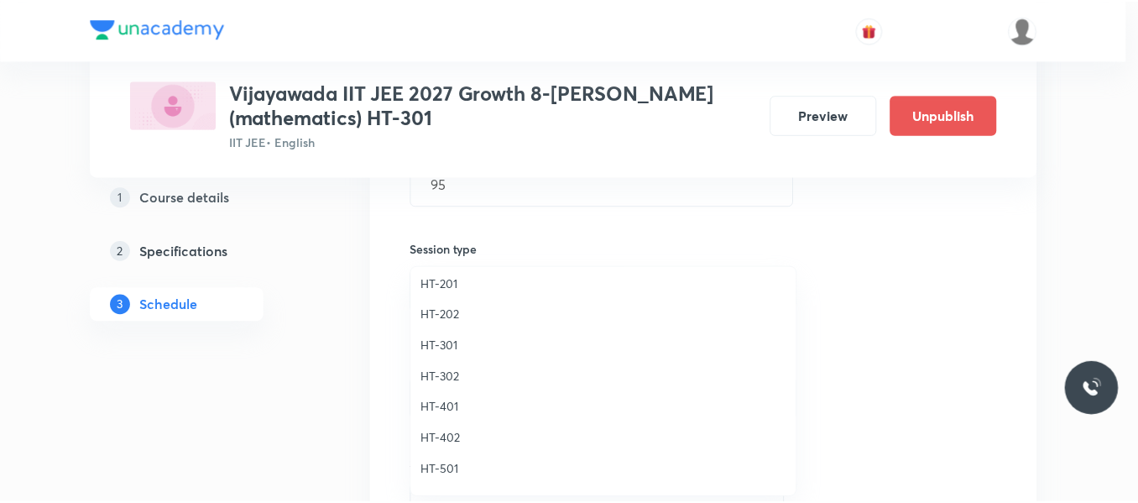
scroll to position [746, 0]
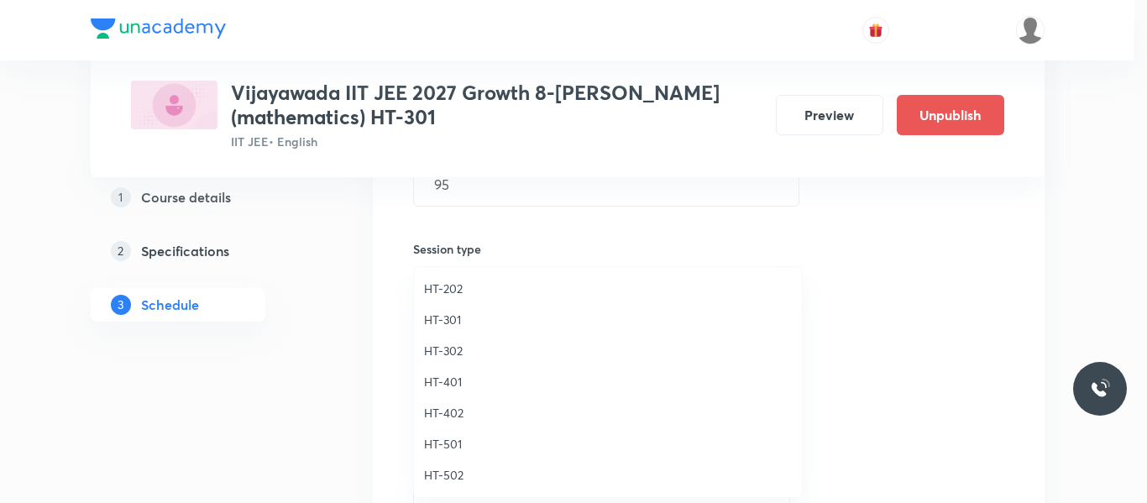
click at [449, 353] on span "HT-302" at bounding box center [608, 351] width 368 height 18
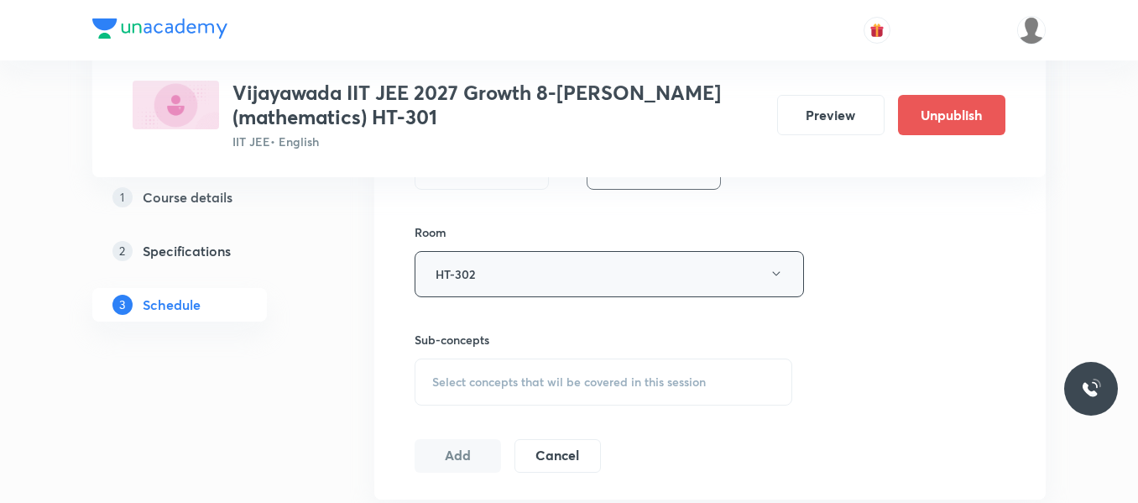
scroll to position [658, 0]
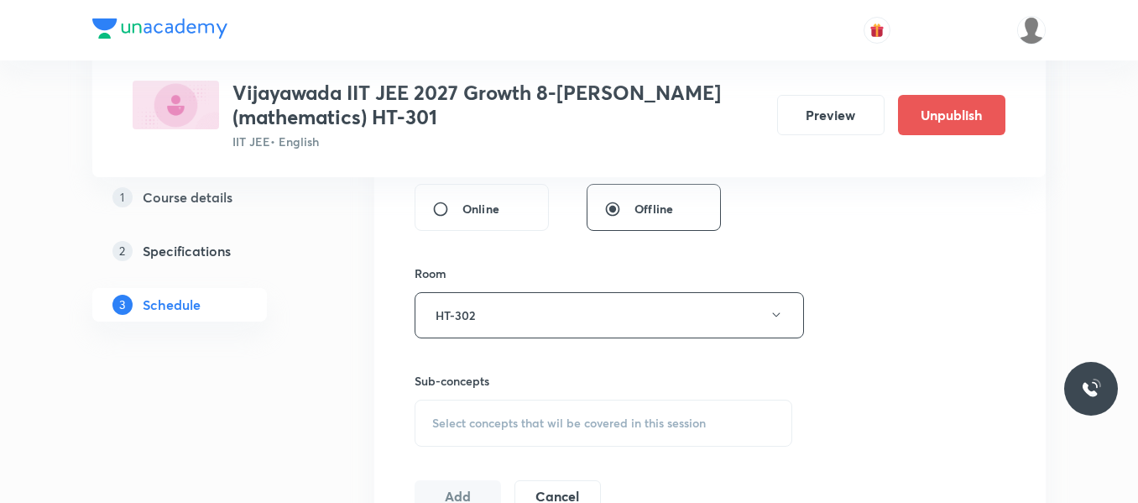
click at [462, 417] on span "Select concepts that wil be covered in this session" at bounding box center [569, 422] width 274 height 13
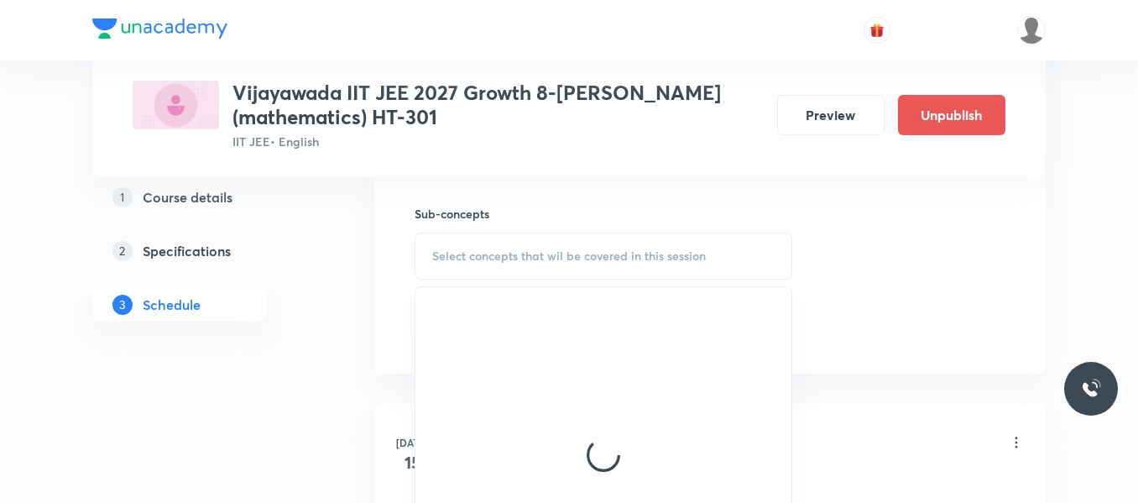
scroll to position [826, 0]
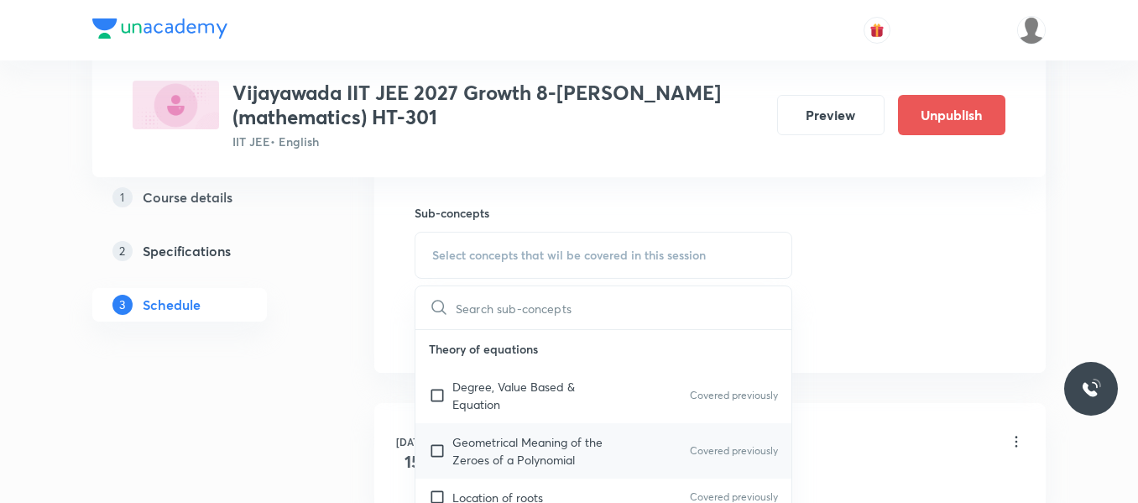
click at [490, 449] on p "Geometrical Meaning of the Zeroes of a Polynomial" at bounding box center [537, 450] width 170 height 35
checkbox input "true"
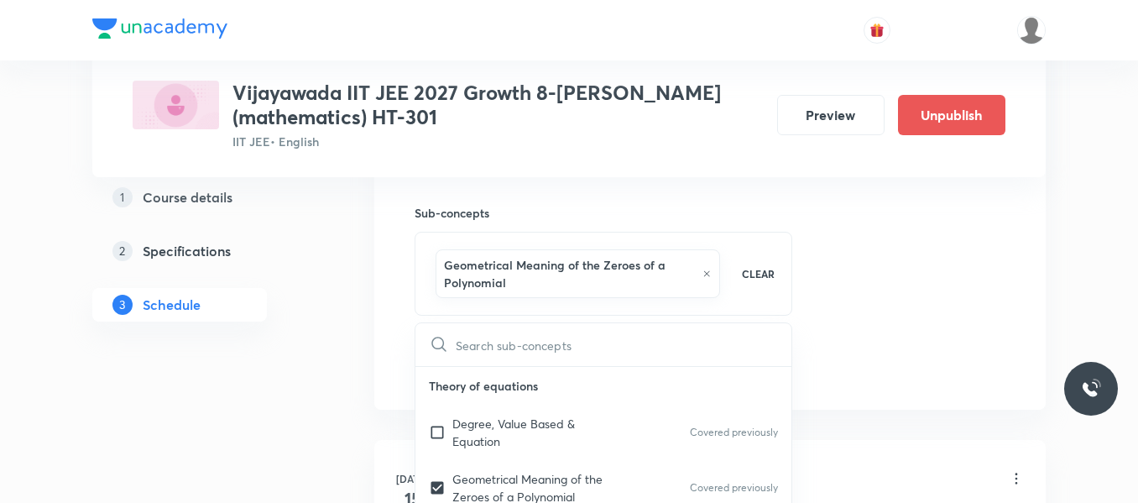
drag, startPoint x: 914, startPoint y: 260, endPoint x: 460, endPoint y: 336, distance: 460.3
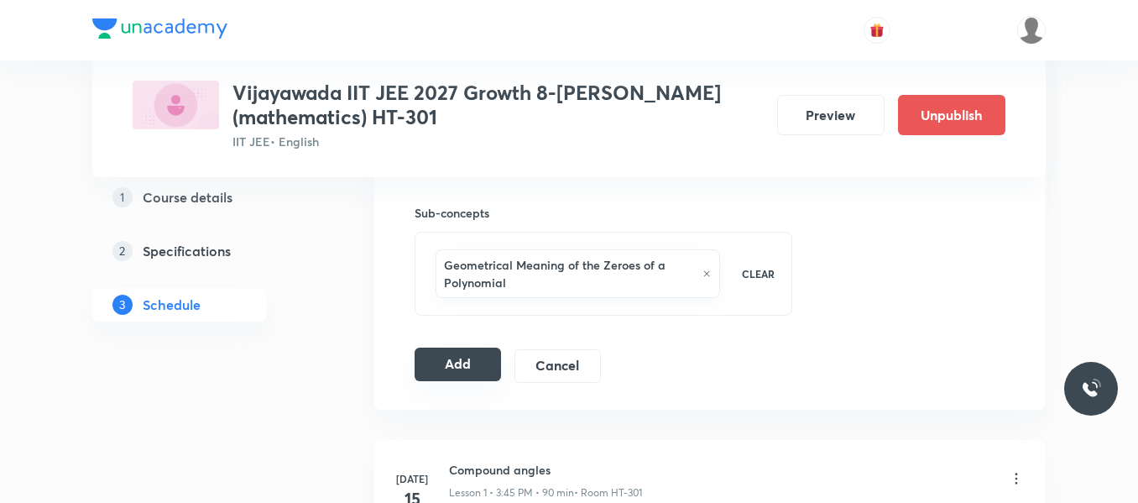
click at [432, 369] on button "Add" at bounding box center [458, 364] width 86 height 34
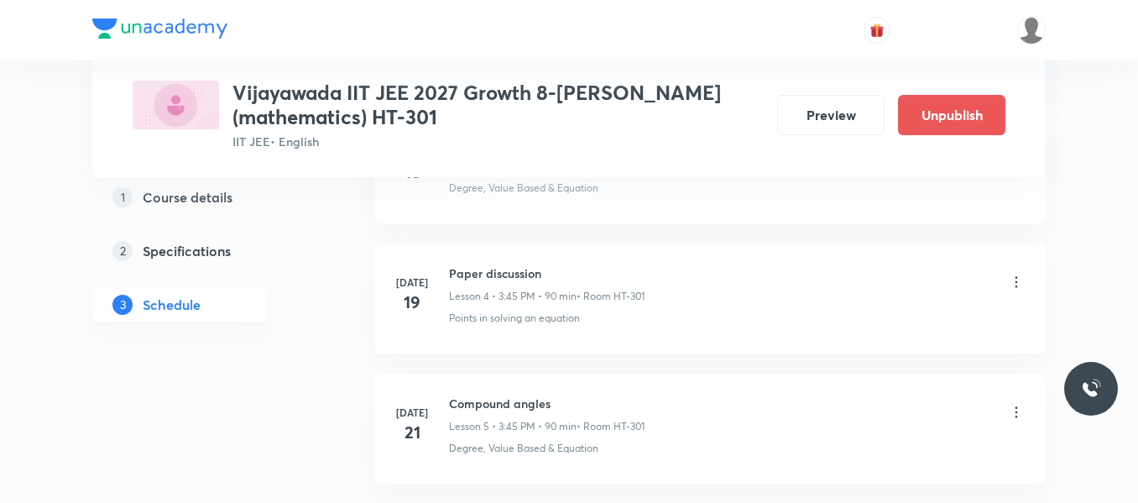
scroll to position [0, 0]
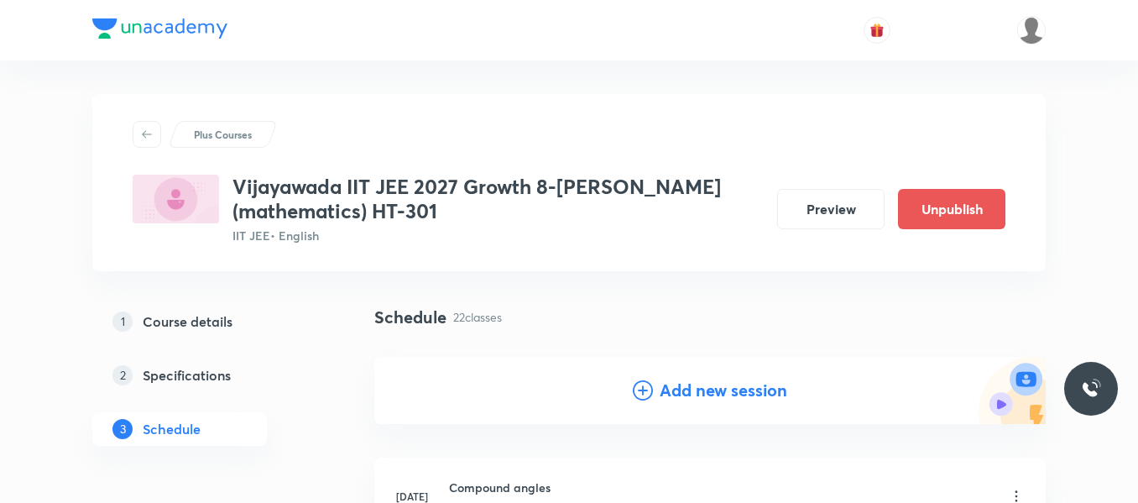
click at [636, 385] on icon at bounding box center [643, 390] width 20 height 20
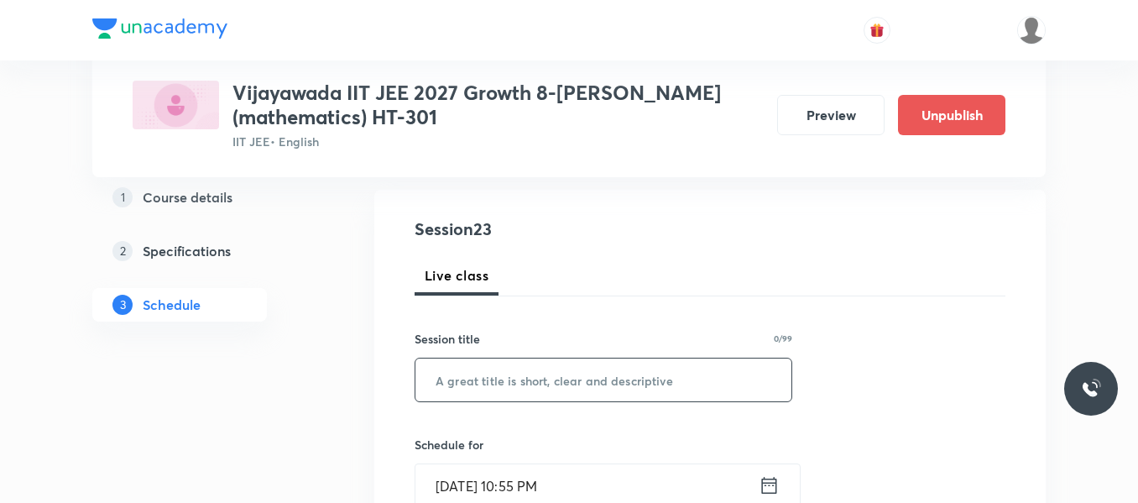
scroll to position [168, 0]
click at [491, 387] on input "text" at bounding box center [603, 379] width 376 height 43
paste input "Binomial theorem"
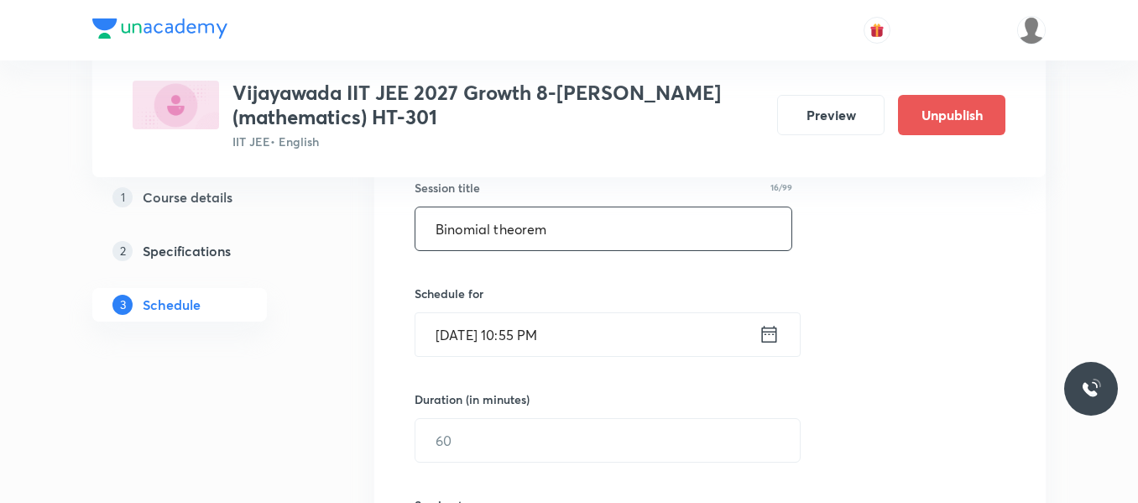
scroll to position [336, 0]
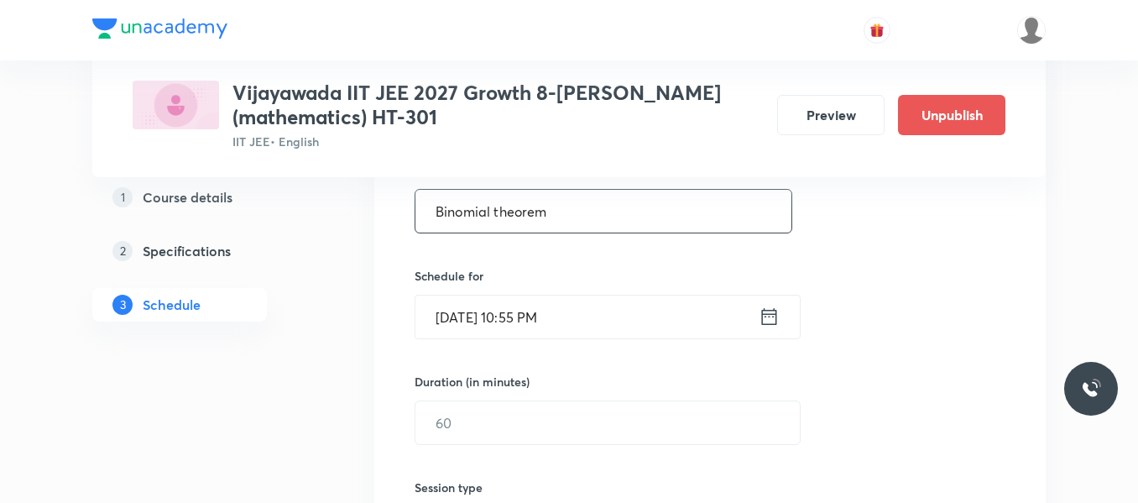
type input "Binomial theorem"
click at [767, 322] on icon at bounding box center [769, 317] width 21 height 24
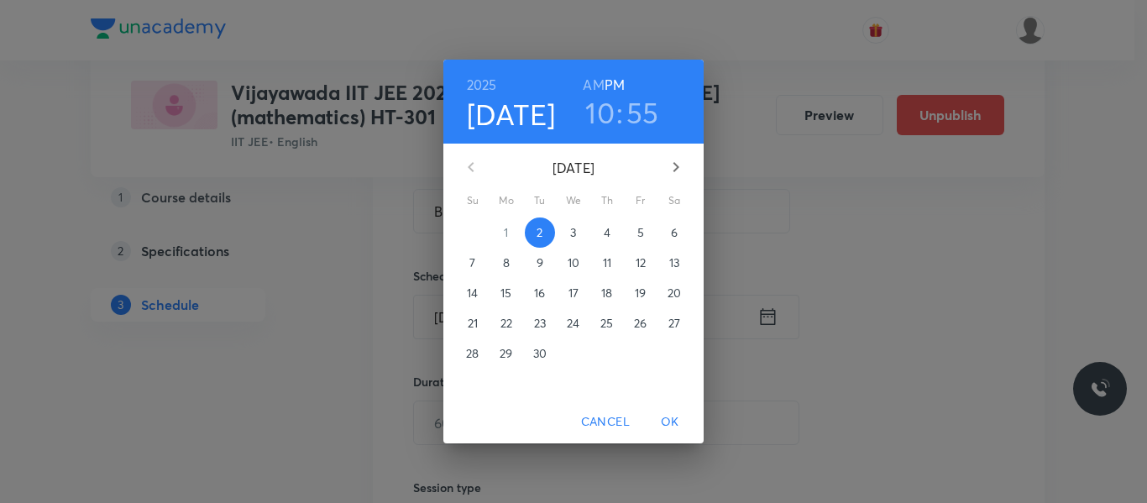
click at [607, 232] on p "4" at bounding box center [606, 232] width 7 height 17
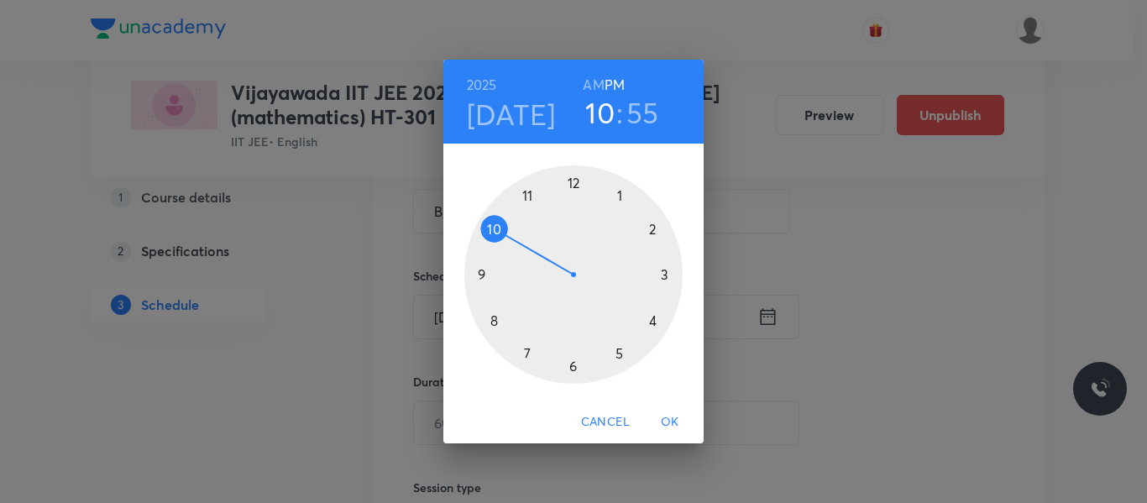
click at [662, 272] on div at bounding box center [573, 274] width 218 height 218
click at [496, 318] on div at bounding box center [573, 274] width 218 height 218
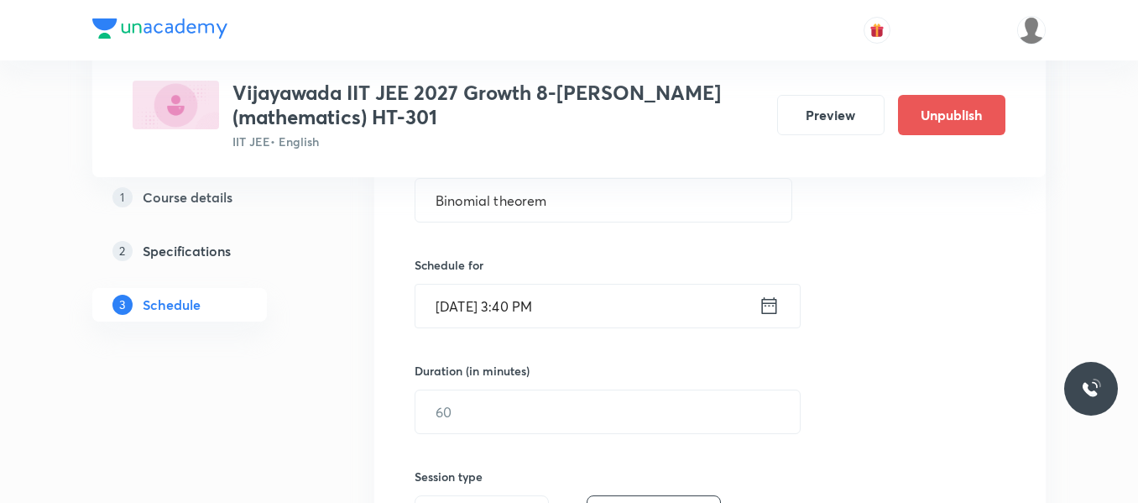
scroll to position [504, 0]
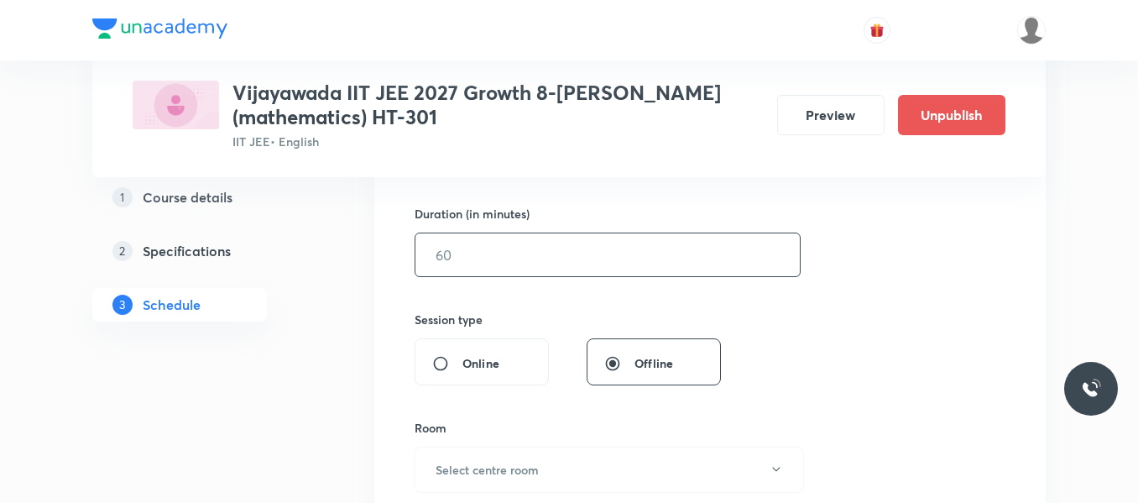
click at [473, 257] on input "text" at bounding box center [607, 254] width 384 height 43
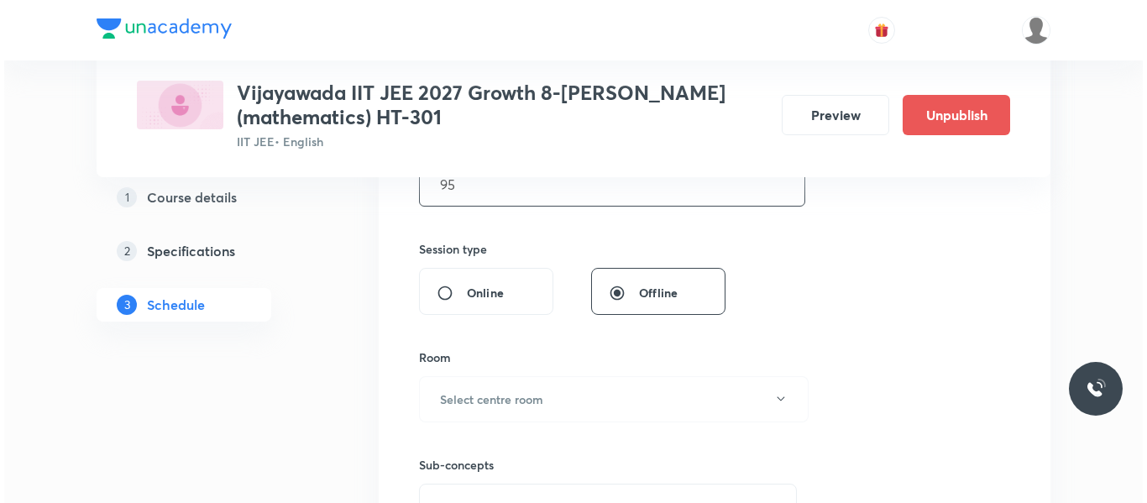
scroll to position [671, 0]
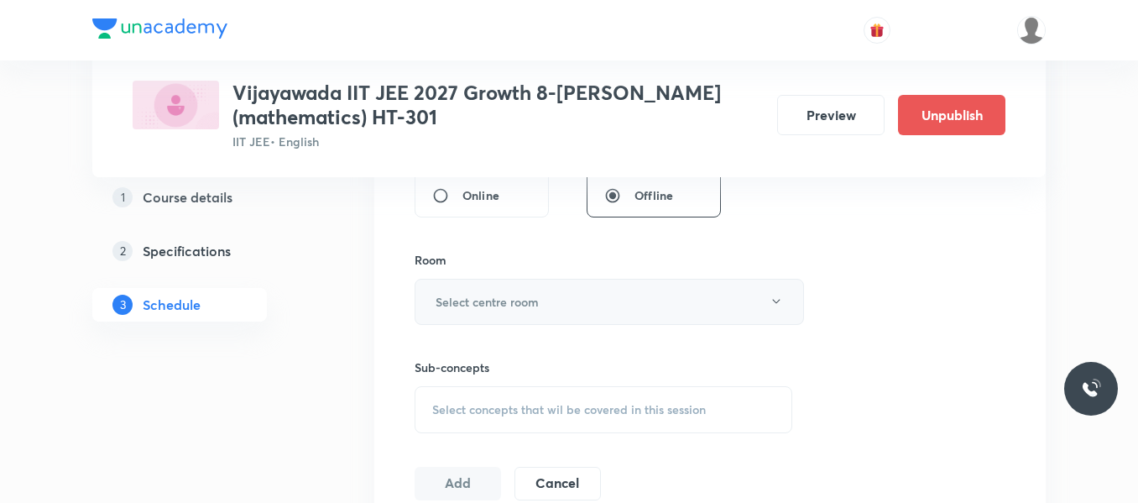
type input "95"
click at [504, 296] on h6 "Select centre room" at bounding box center [487, 302] width 103 height 18
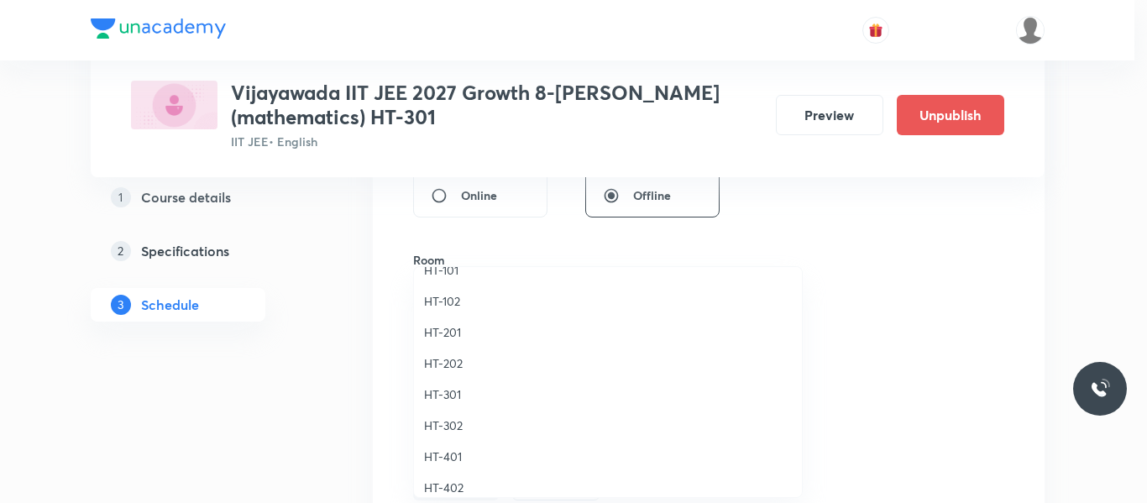
click at [441, 396] on span "HT-301" at bounding box center [608, 394] width 368 height 18
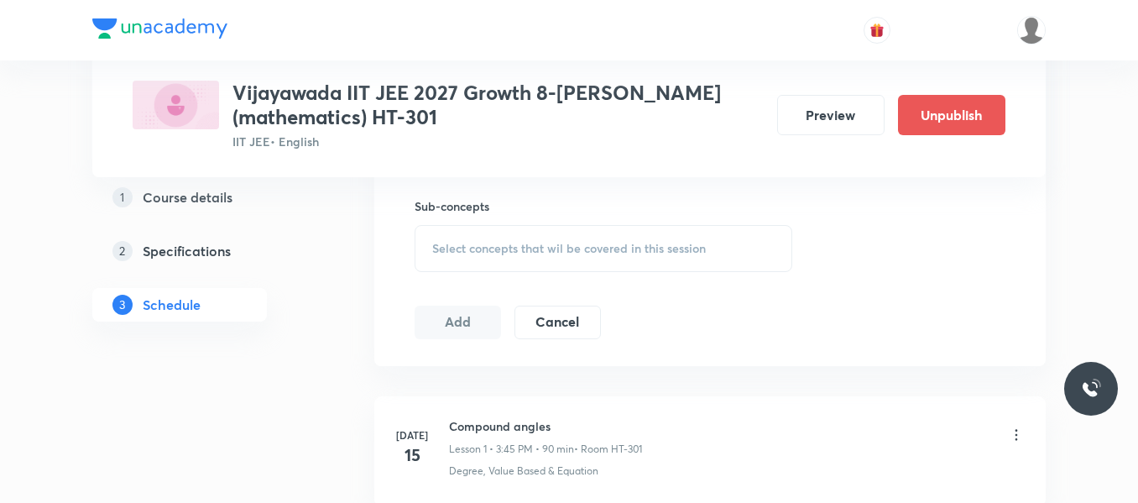
scroll to position [839, 0]
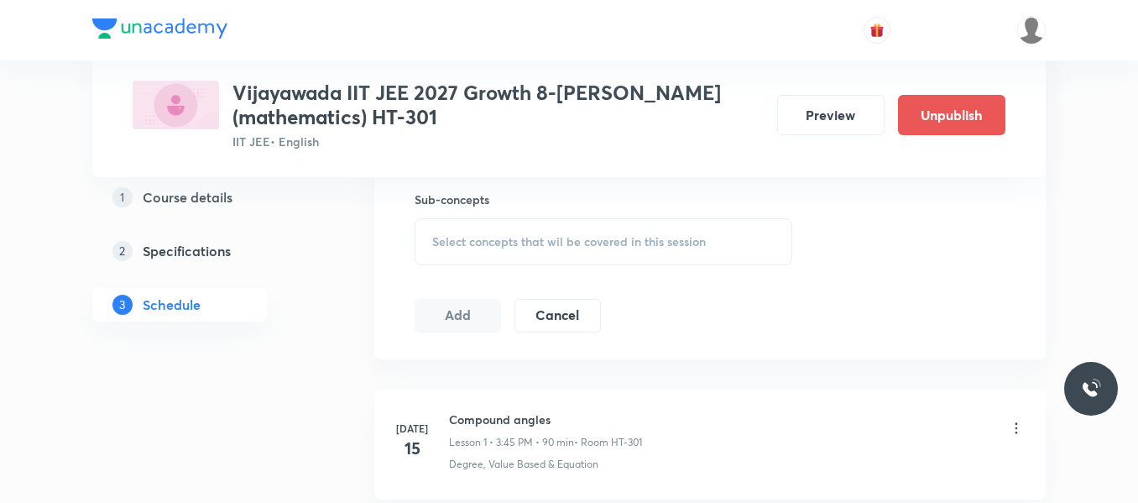
click at [491, 247] on span "Select concepts that wil be covered in this session" at bounding box center [569, 241] width 274 height 13
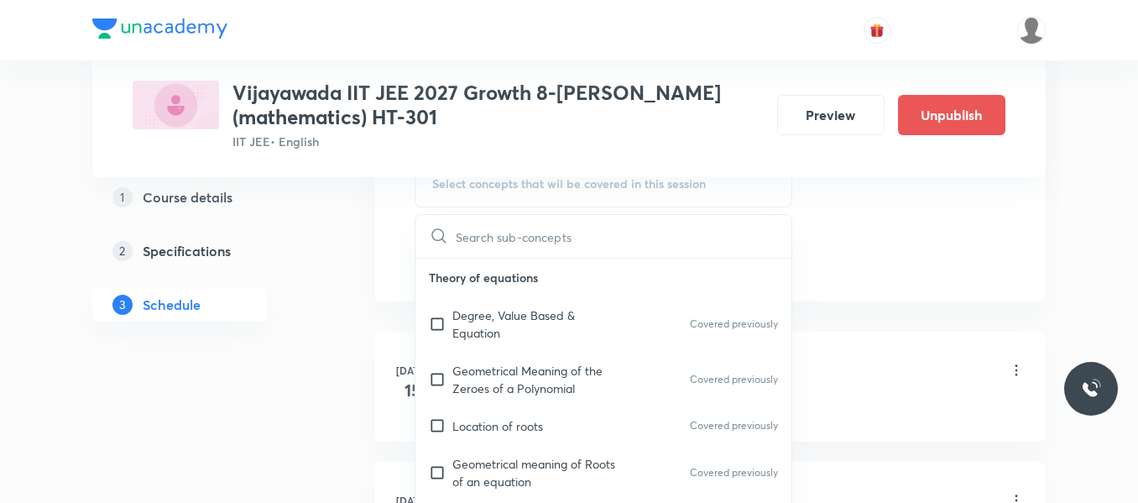
scroll to position [923, 0]
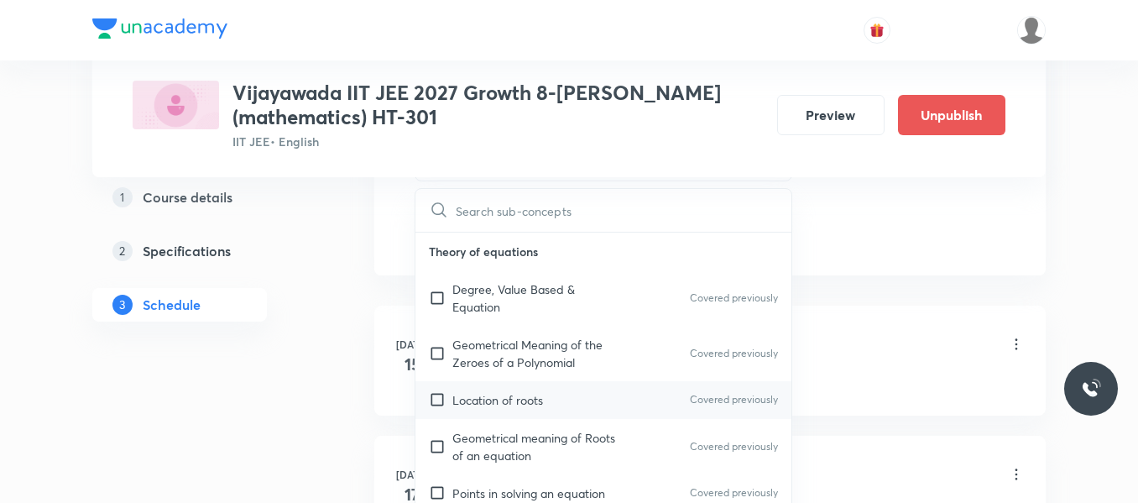
click at [496, 405] on p "Location of roots" at bounding box center [497, 400] width 91 height 18
checkbox input "true"
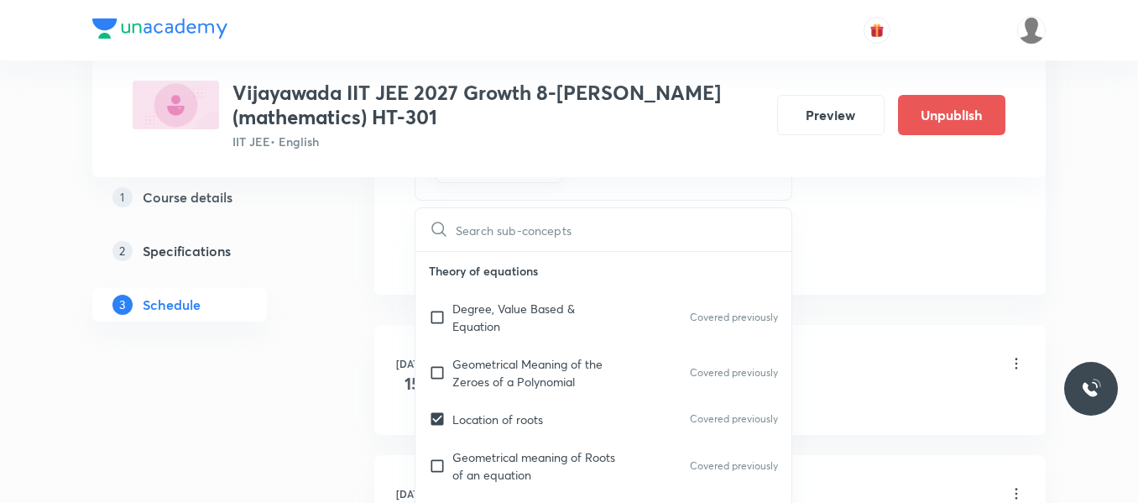
drag, startPoint x: 882, startPoint y: 198, endPoint x: 857, endPoint y: 218, distance: 32.2
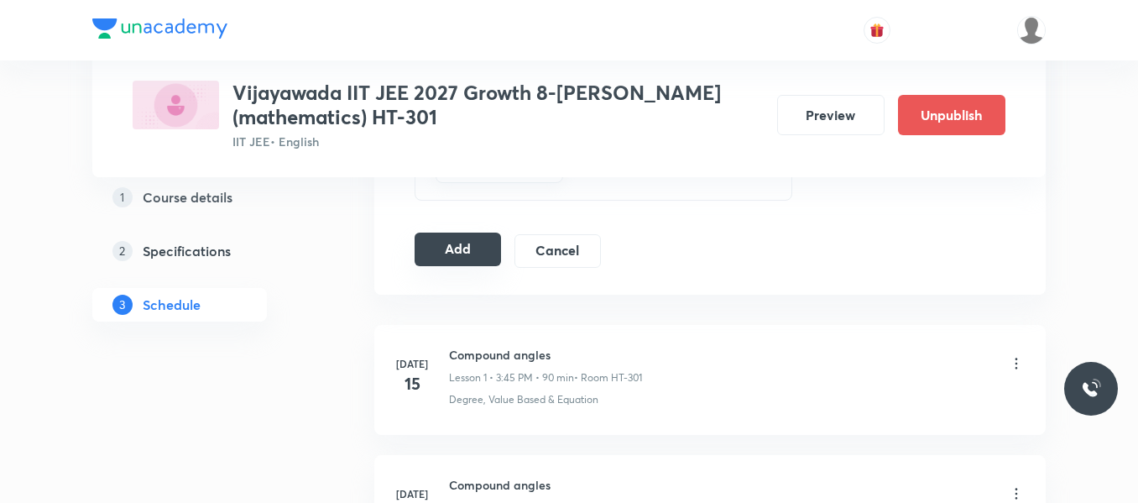
click at [469, 254] on button "Add" at bounding box center [458, 249] width 86 height 34
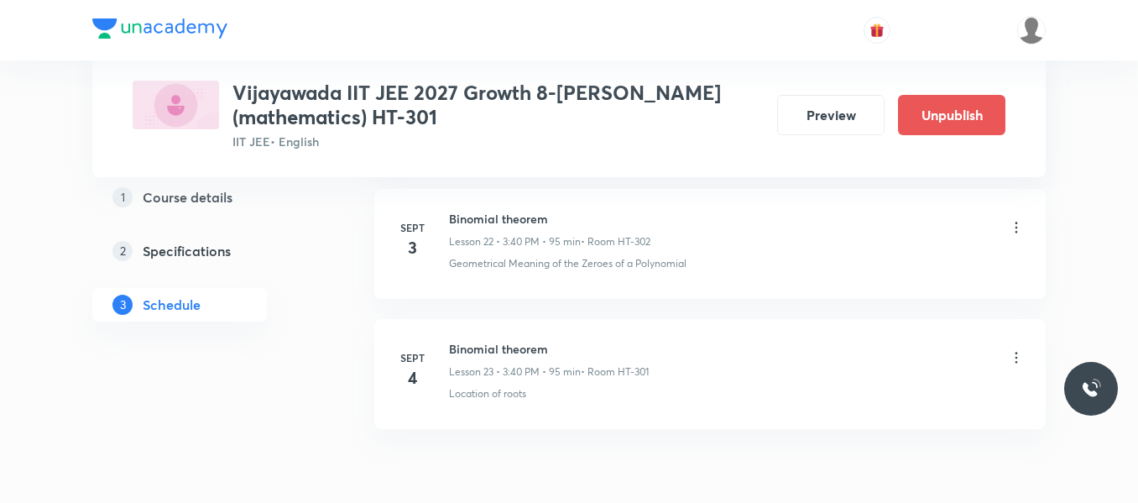
scroll to position [3085, 0]
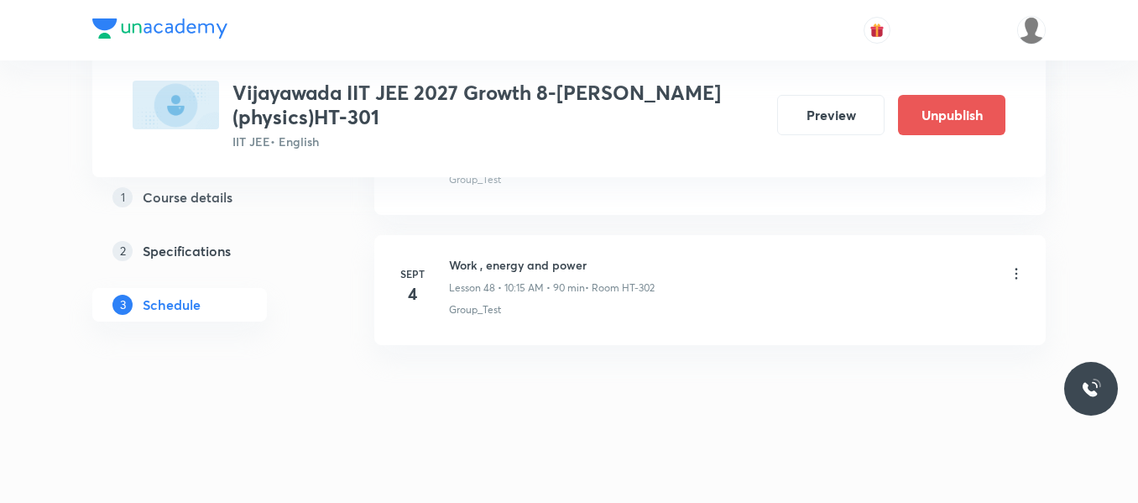
scroll to position [7025, 0]
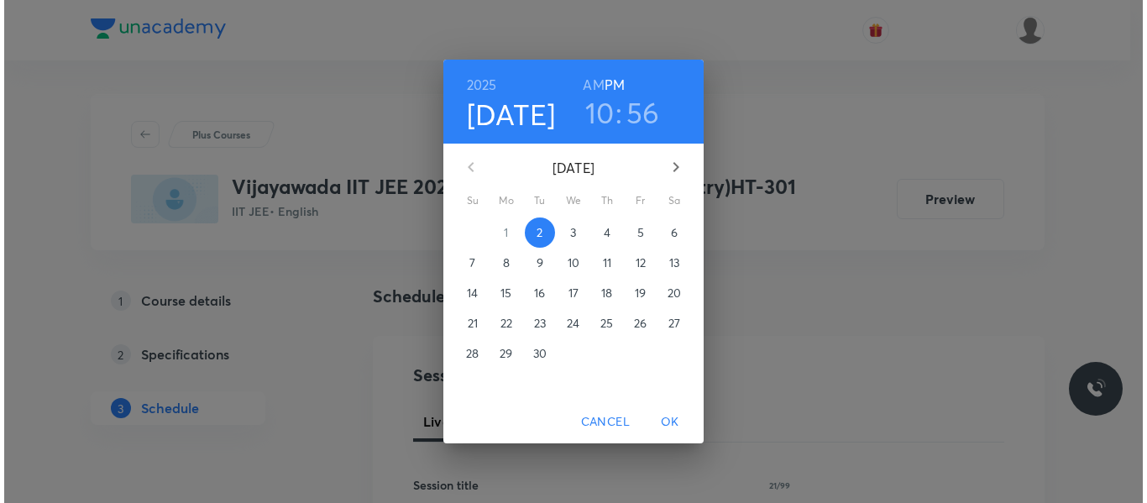
scroll to position [252, 0]
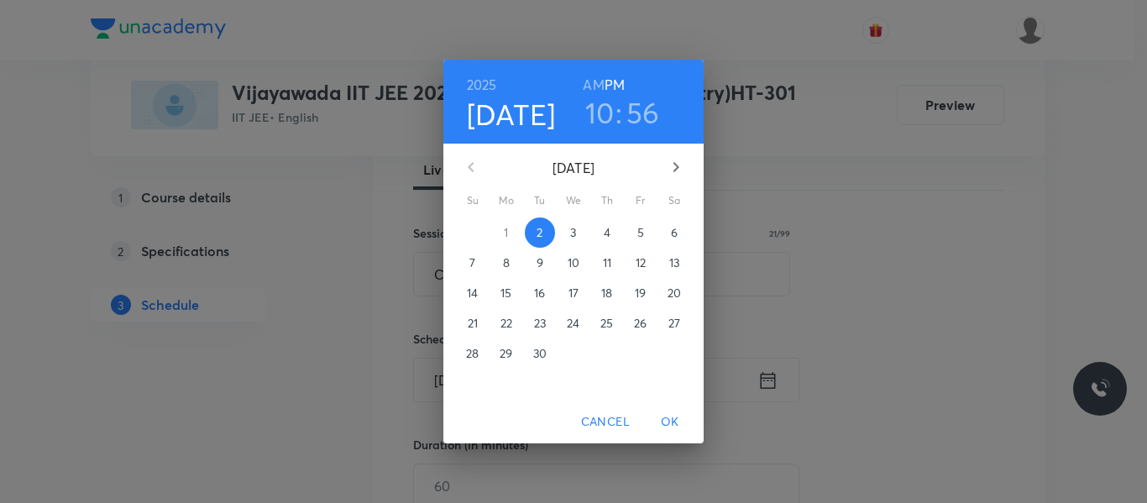
click at [579, 227] on span "3" at bounding box center [573, 232] width 30 height 17
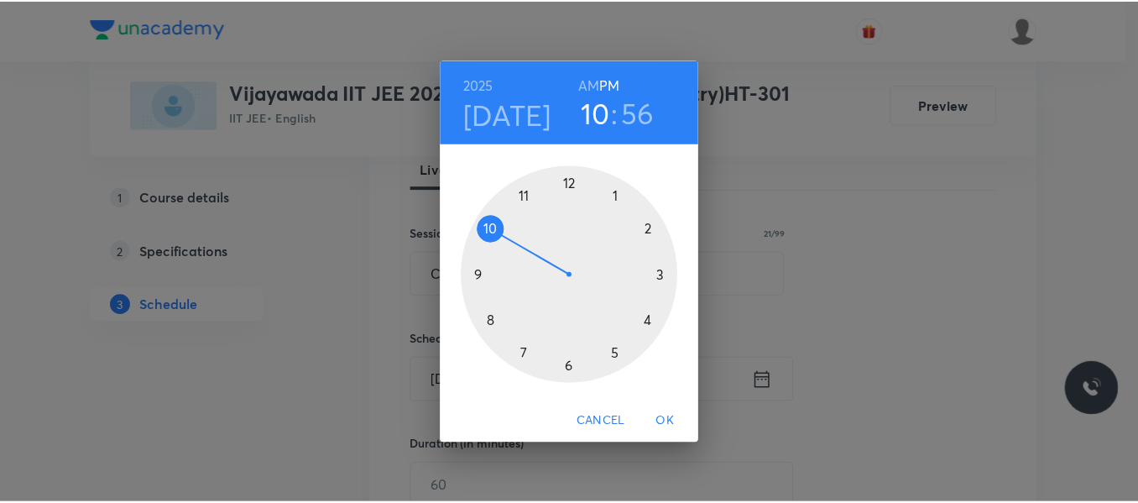
scroll to position [0, 0]
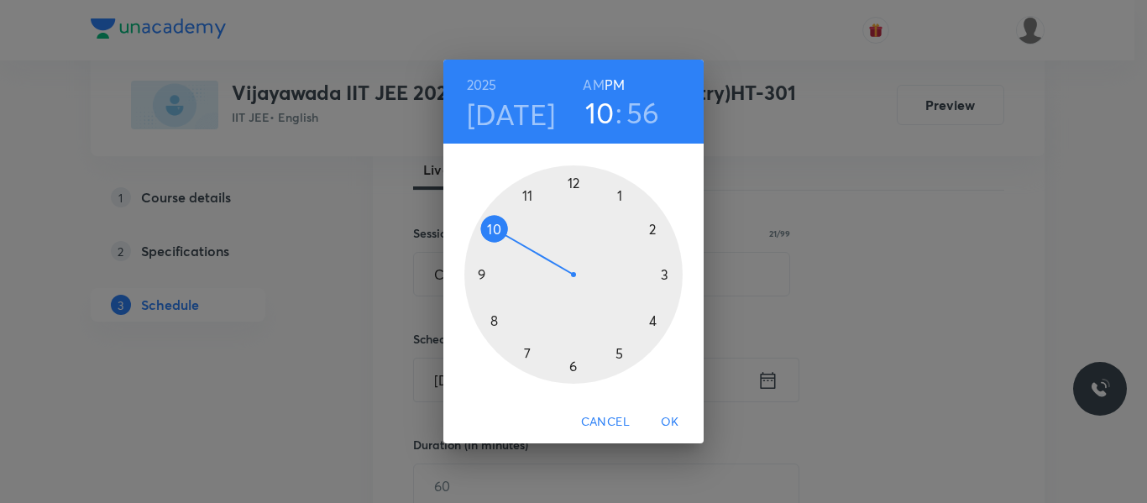
click at [530, 195] on div at bounding box center [573, 274] width 218 height 218
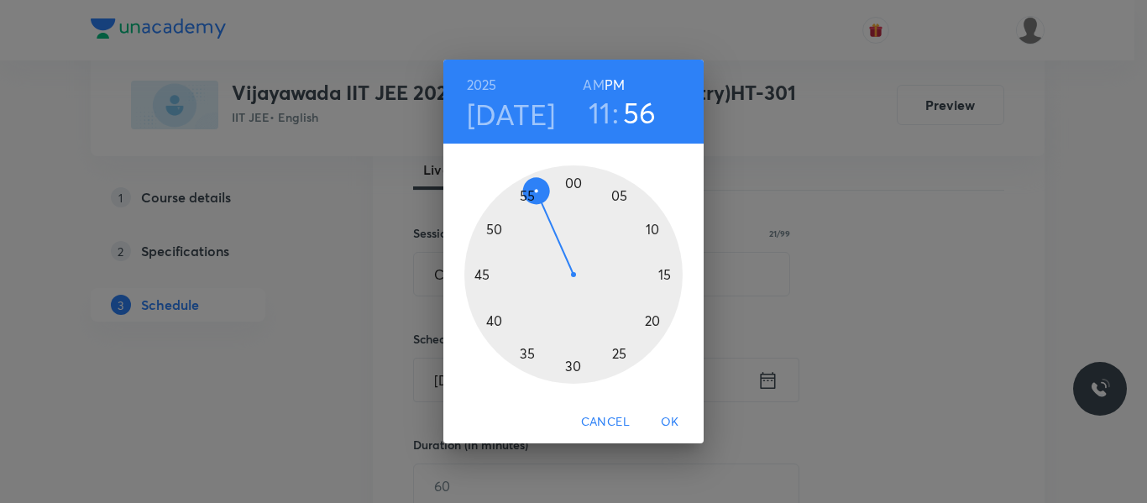
click at [596, 89] on h6 "AM" at bounding box center [593, 85] width 21 height 24
click at [492, 228] on div at bounding box center [573, 274] width 218 height 218
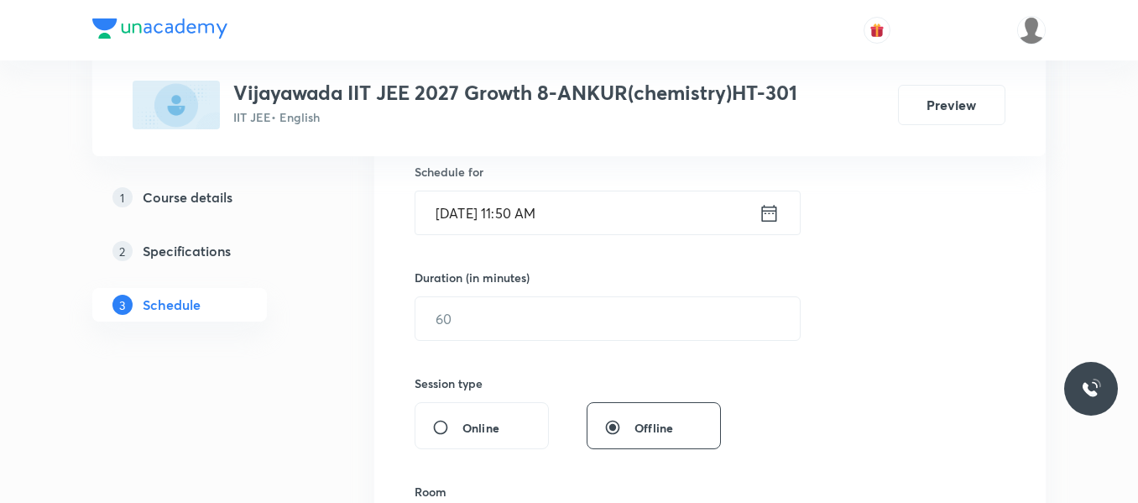
scroll to position [420, 0]
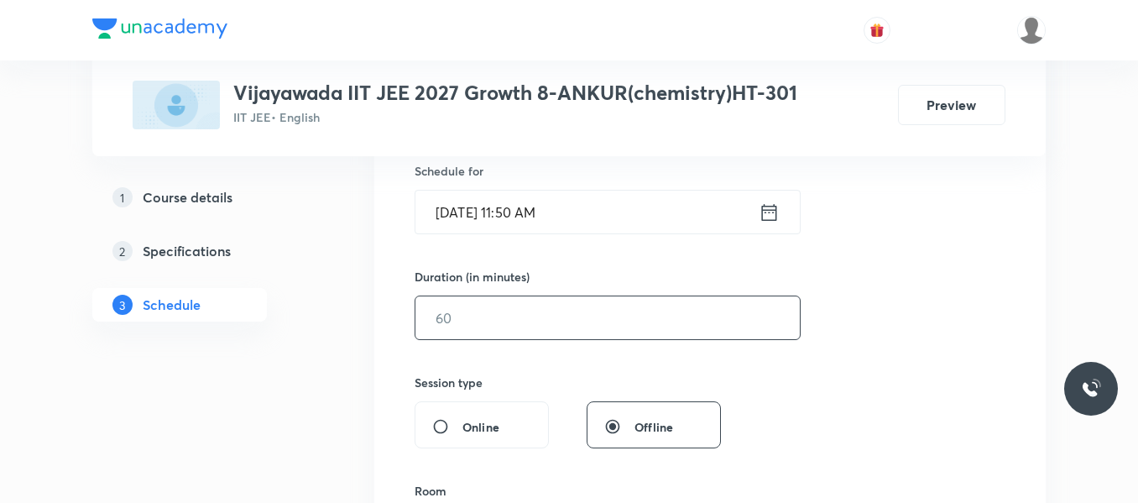
click at [495, 316] on input "text" at bounding box center [607, 317] width 384 height 43
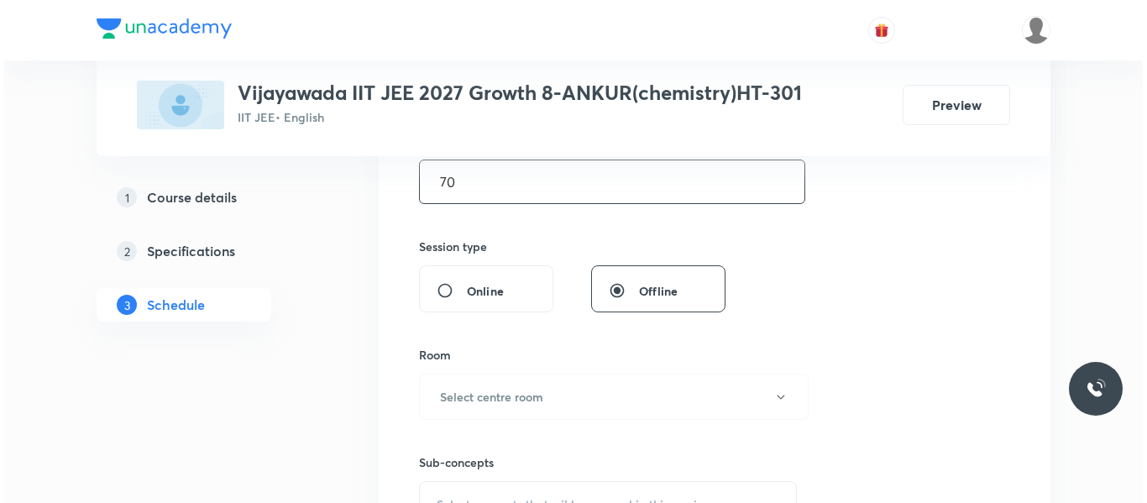
scroll to position [588, 0]
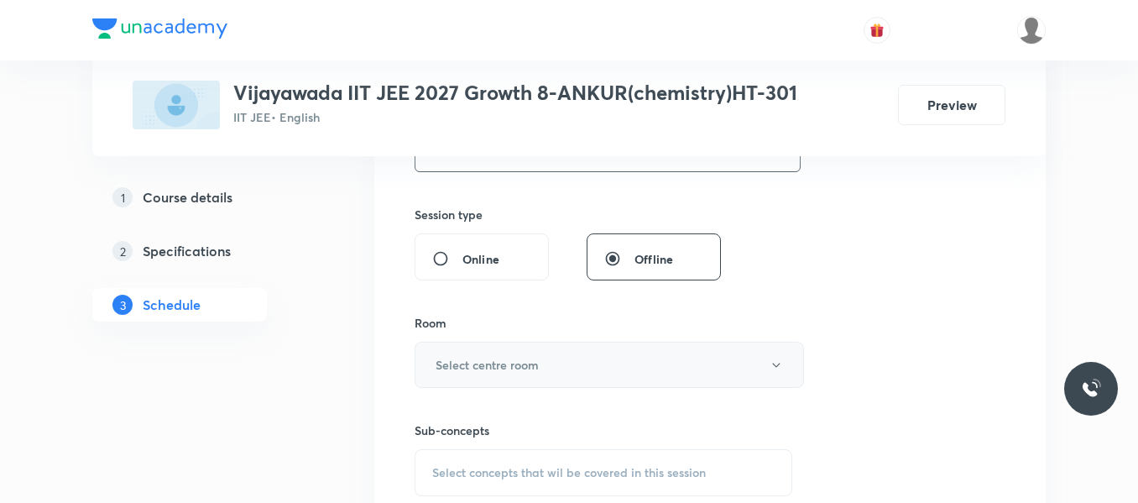
type input "70"
click at [519, 368] on h6 "Select centre room" at bounding box center [487, 365] width 103 height 18
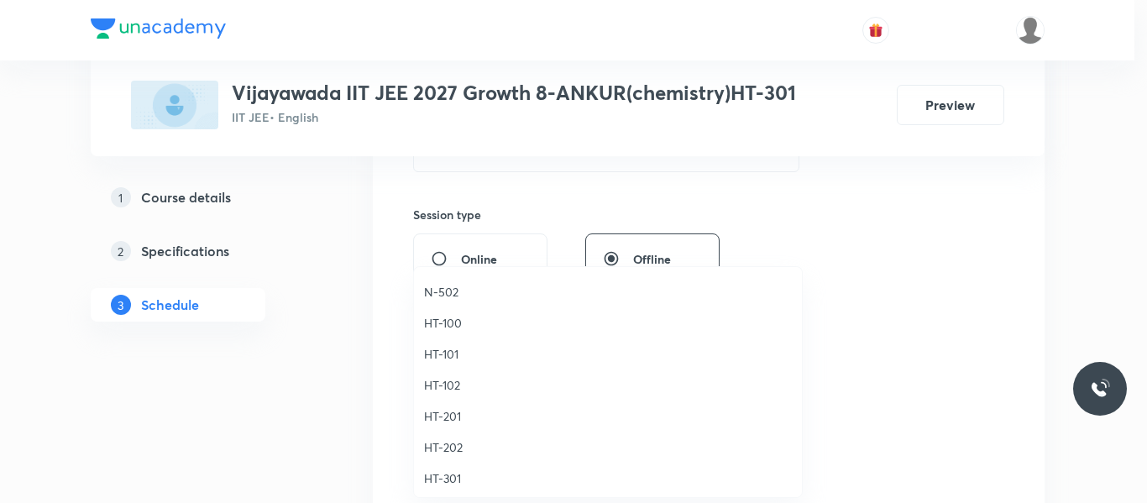
click at [441, 473] on span "HT-301" at bounding box center [608, 478] width 368 height 18
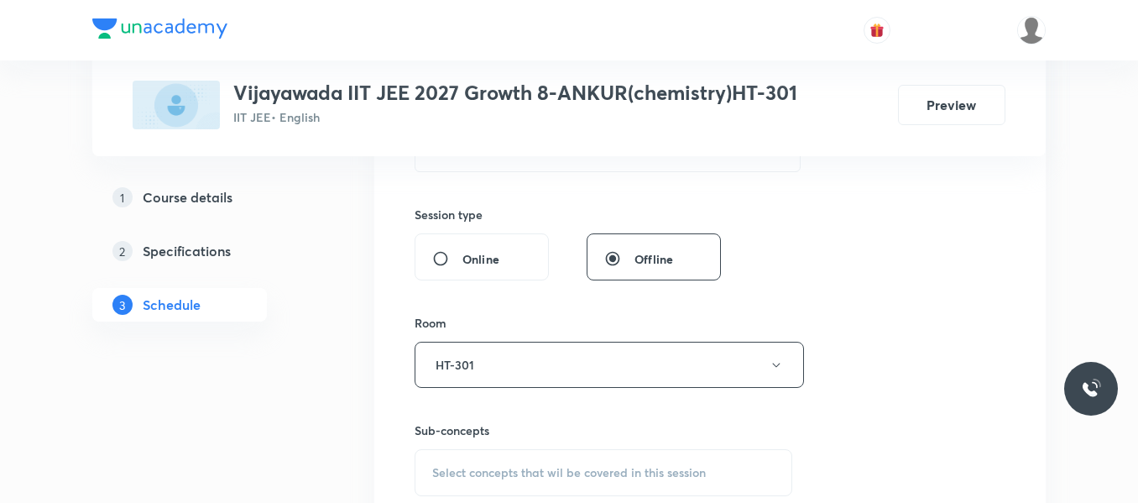
scroll to position [671, 0]
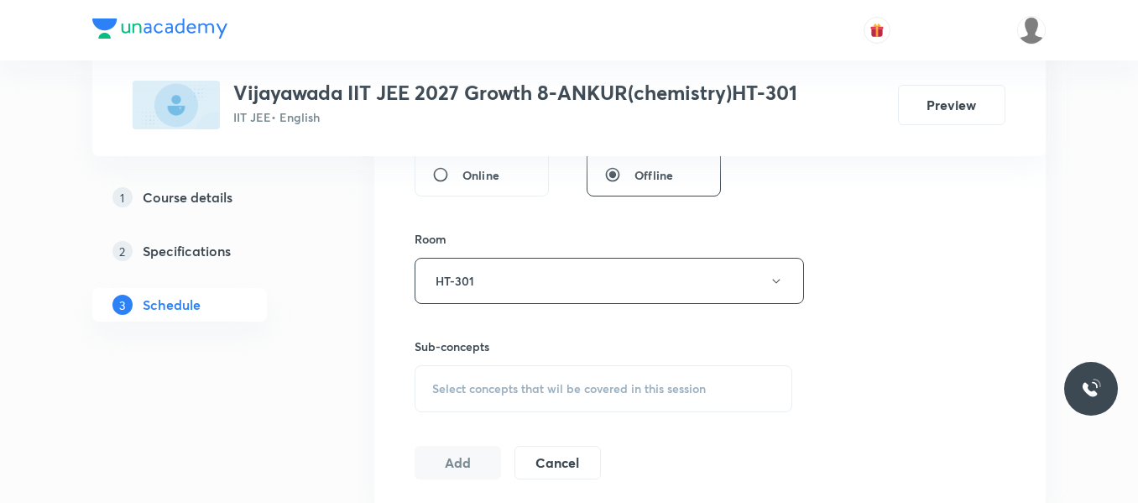
click at [466, 394] on span "Select concepts that wil be covered in this session" at bounding box center [569, 388] width 274 height 13
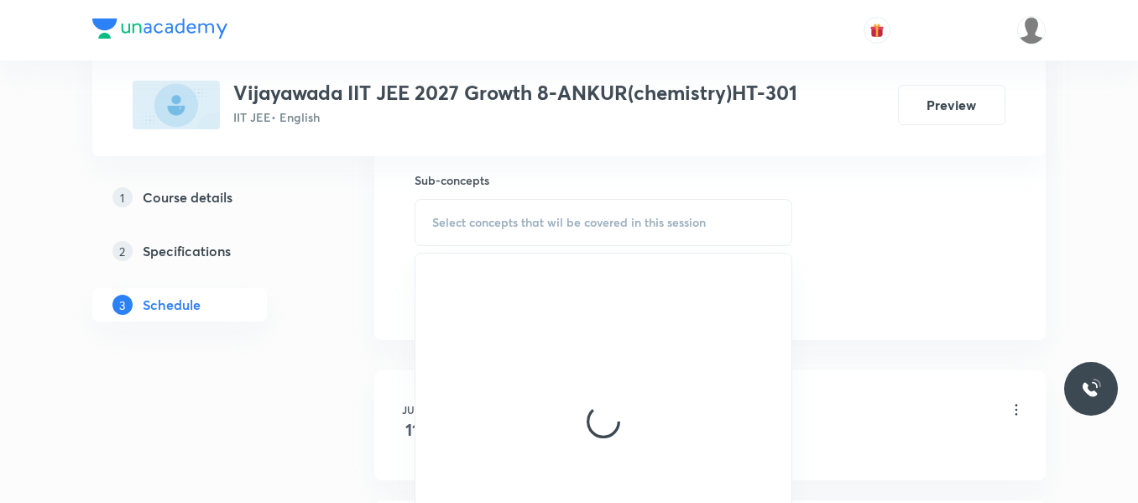
scroll to position [839, 0]
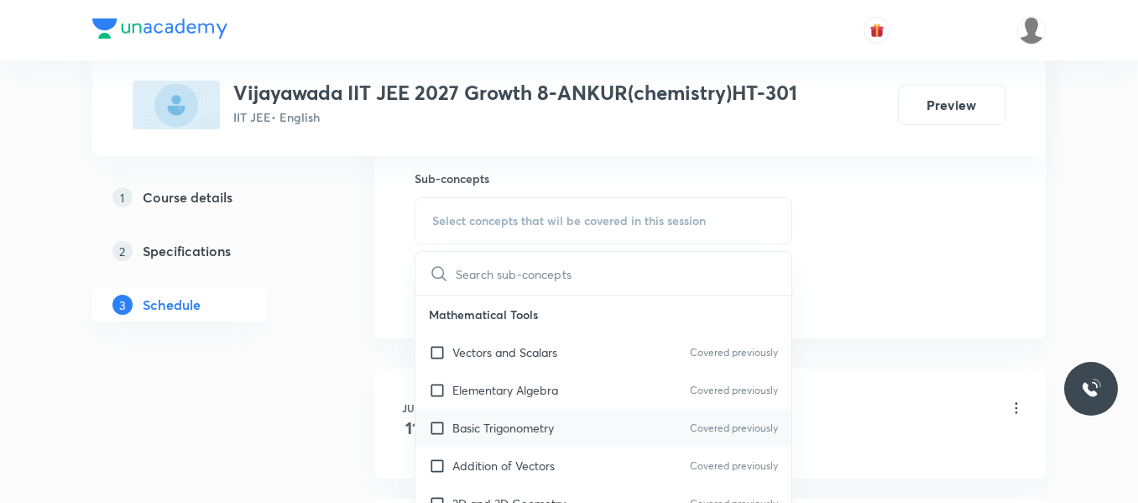
click at [488, 439] on div "Basic Trigonometry Covered previously" at bounding box center [603, 428] width 376 height 38
checkbox input "true"
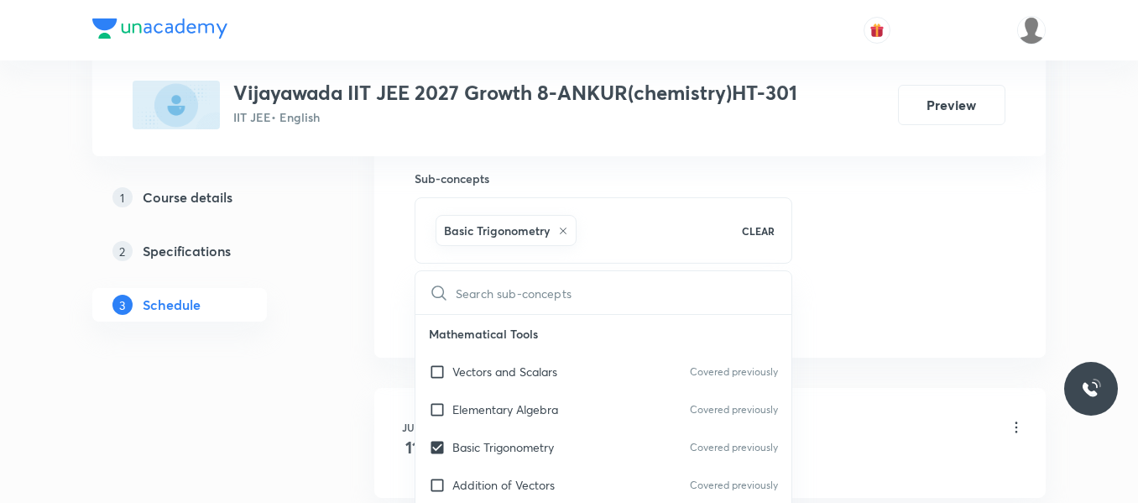
drag, startPoint x: 850, startPoint y: 264, endPoint x: 497, endPoint y: 331, distance: 359.7
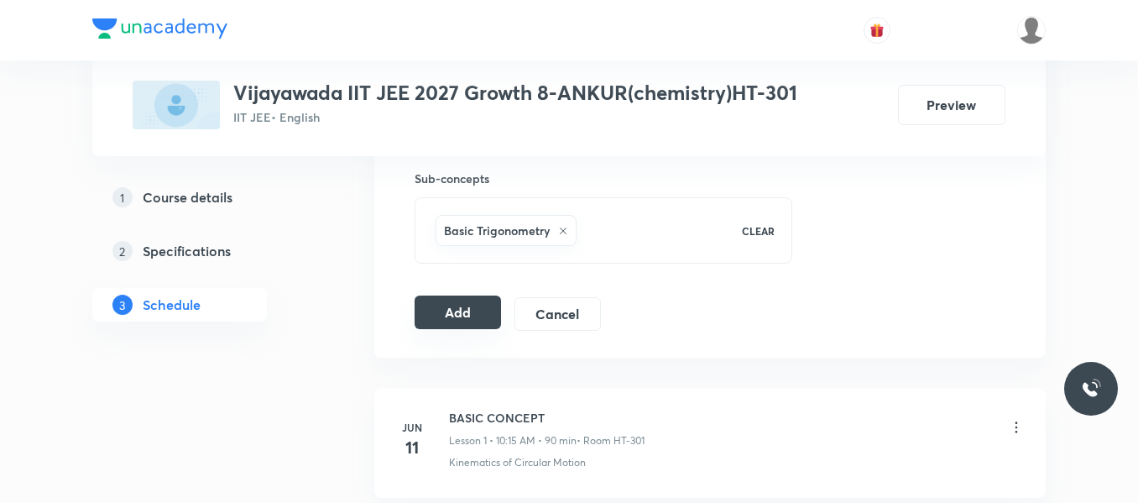
drag, startPoint x: 441, startPoint y: 305, endPoint x: 381, endPoint y: 337, distance: 68.7
click at [441, 307] on button "Add" at bounding box center [458, 312] width 86 height 34
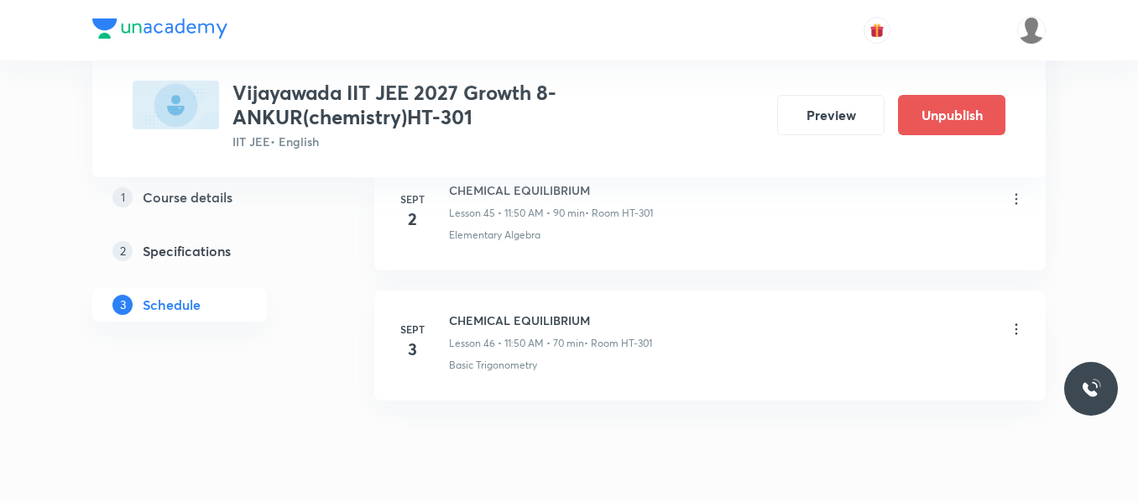
scroll to position [5993, 0]
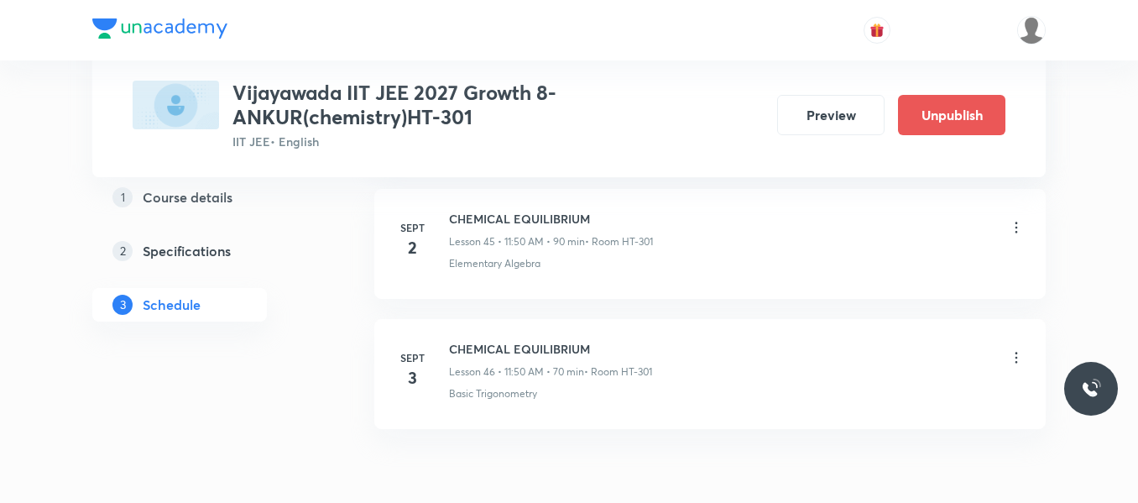
click at [1016, 359] on icon at bounding box center [1016, 357] width 17 height 17
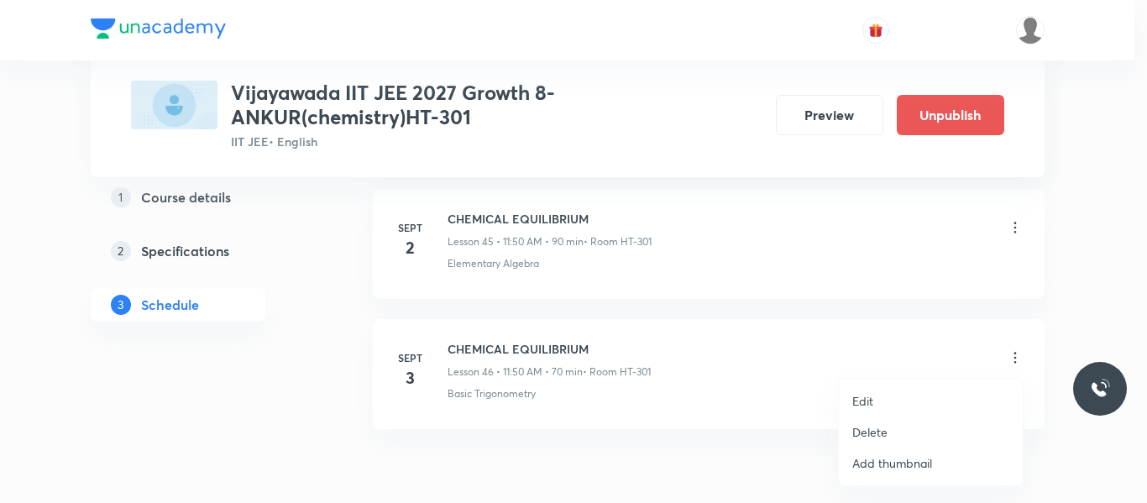
click at [872, 406] on p "Edit" at bounding box center [862, 401] width 21 height 18
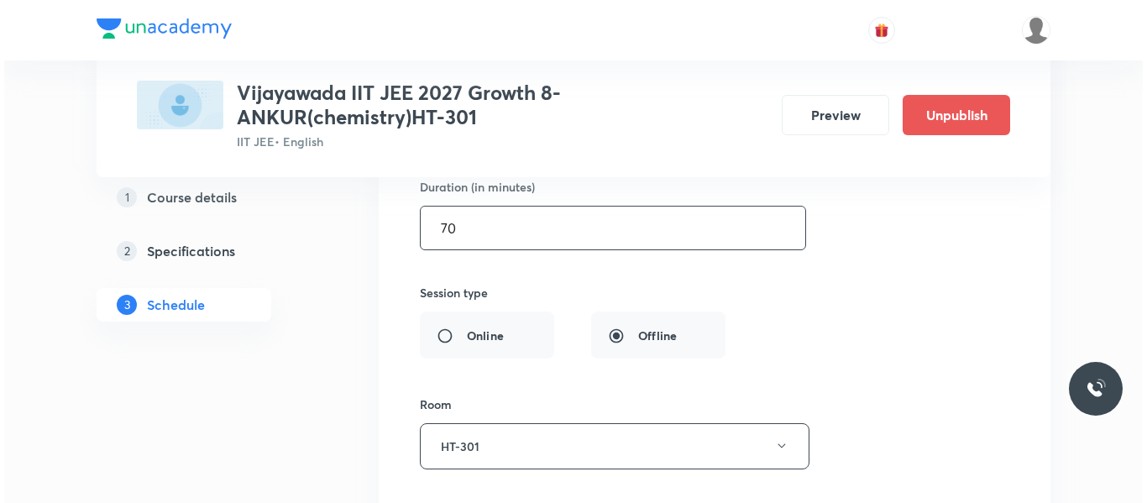
scroll to position [6413, 0]
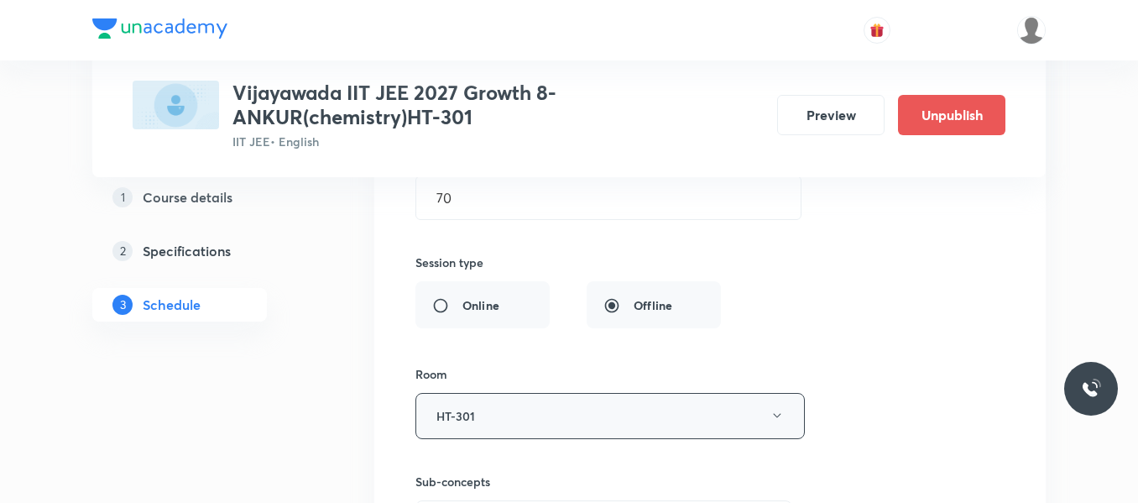
click at [519, 418] on button "HT-301" at bounding box center [609, 416] width 389 height 46
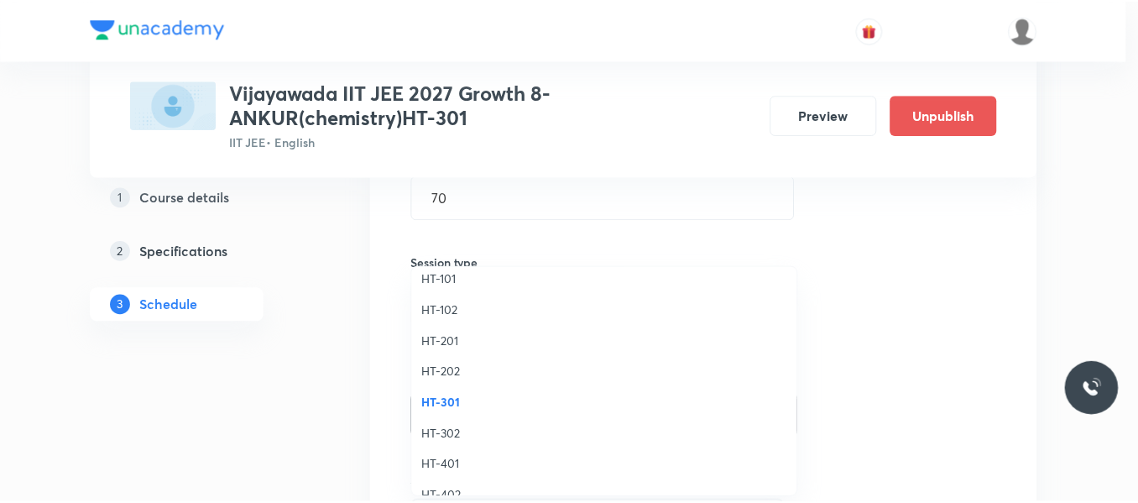
scroll to position [671, 0]
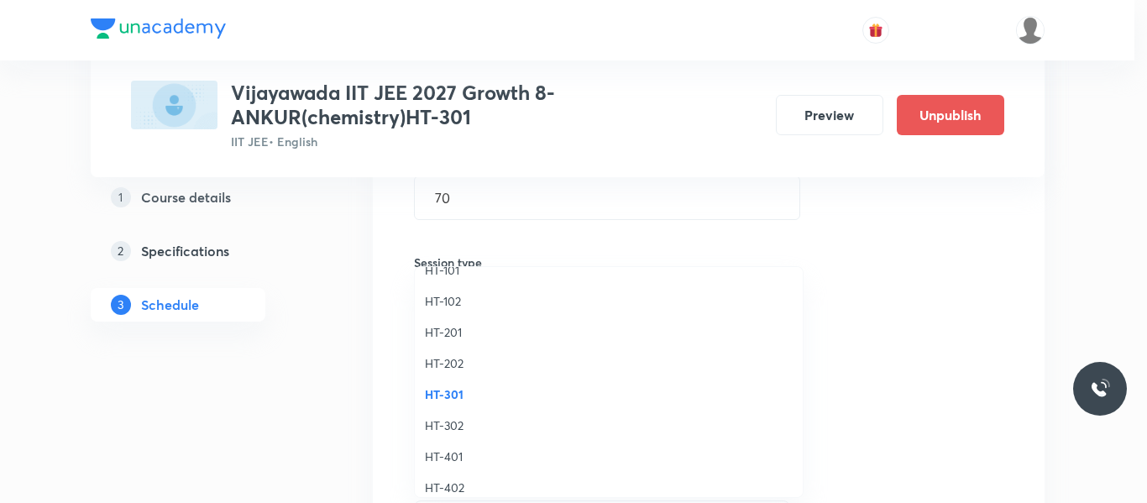
click at [456, 430] on span "HT-302" at bounding box center [609, 425] width 368 height 18
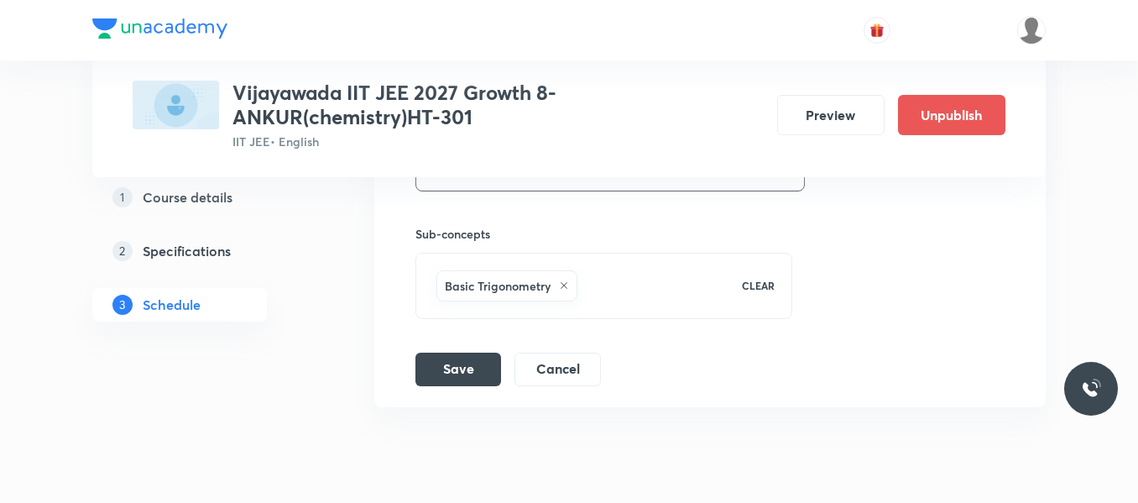
scroll to position [6664, 0]
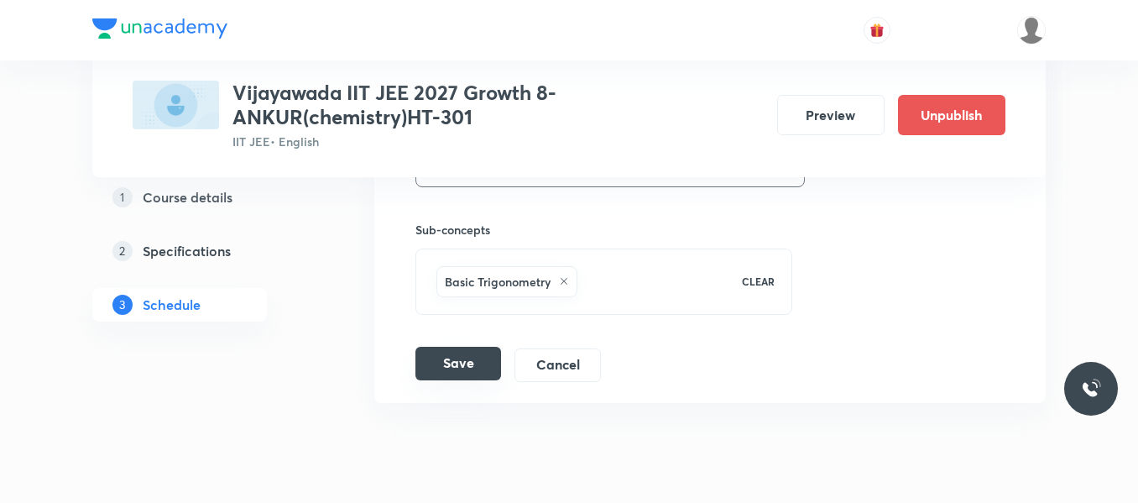
click at [471, 363] on button "Save" at bounding box center [458, 364] width 86 height 34
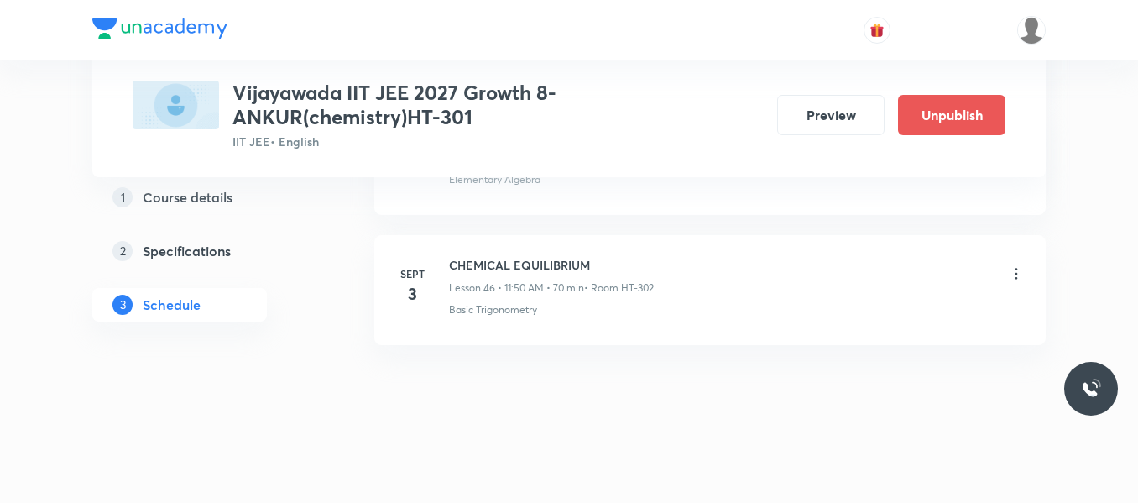
scroll to position [6077, 0]
drag, startPoint x: 451, startPoint y: 260, endPoint x: 652, endPoint y: 266, distance: 201.5
click at [652, 266] on h6 "CHEMICAL EQUILIBRIUM" at bounding box center [551, 265] width 205 height 18
copy h6 "CHEMICAL EQUILIBRIUM"
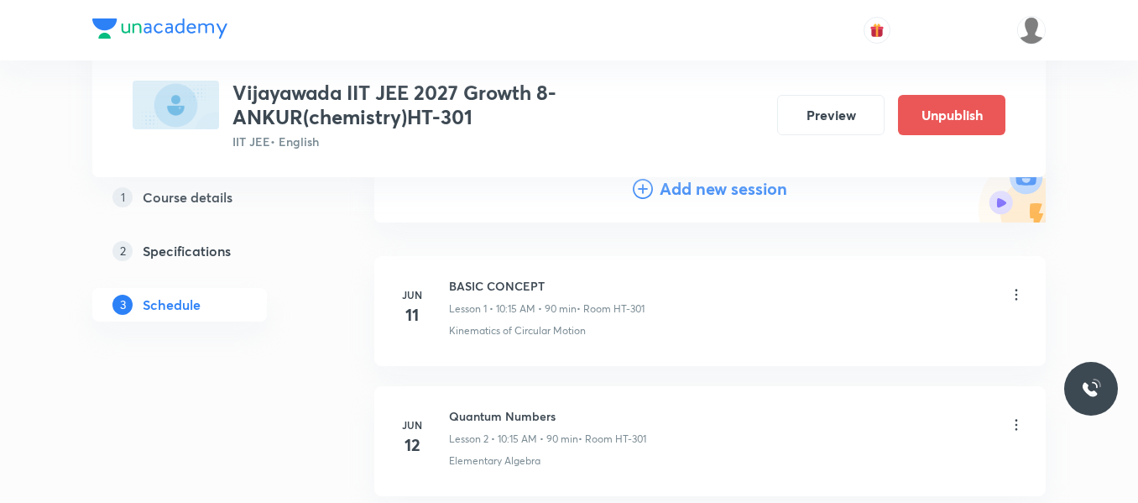
scroll to position [0, 0]
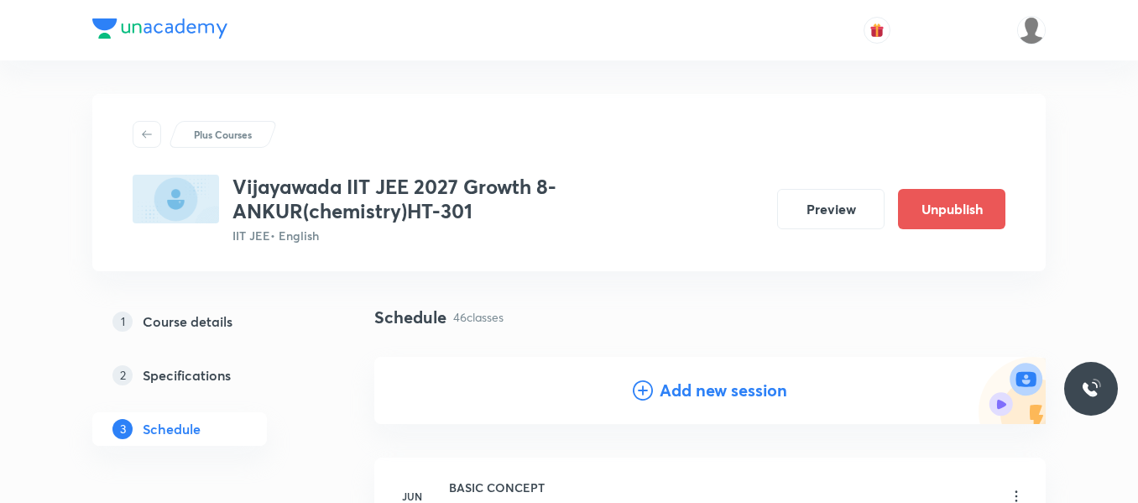
click at [640, 394] on icon at bounding box center [643, 390] width 20 height 20
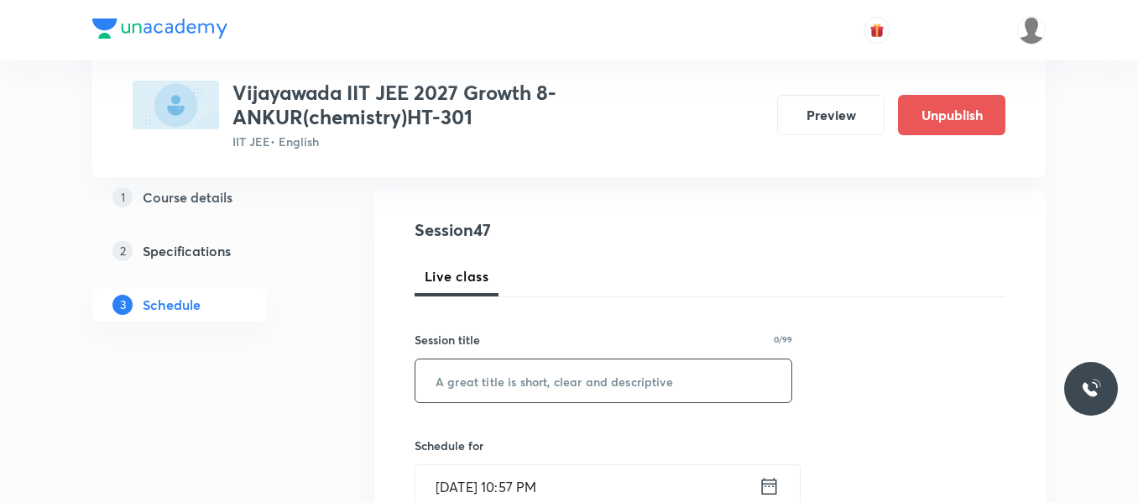
scroll to position [168, 0]
click at [478, 385] on input "text" at bounding box center [603, 379] width 376 height 43
paste input "CHEMICAL EQUILIBRIUM"
type input "CHEMICAL EQUILIBRIUM"
click at [763, 481] on icon at bounding box center [769, 484] width 15 height 17
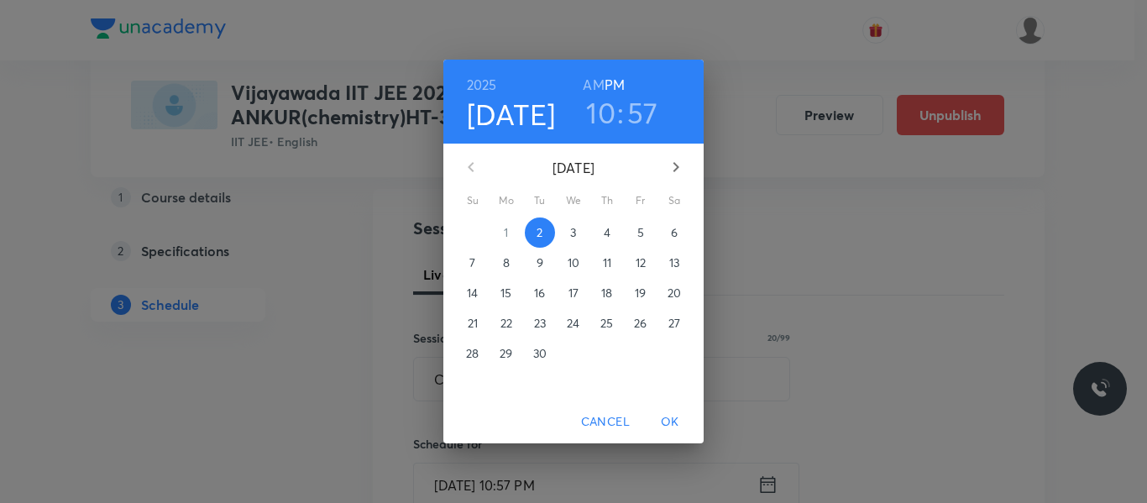
click at [604, 232] on p "4" at bounding box center [606, 232] width 7 height 17
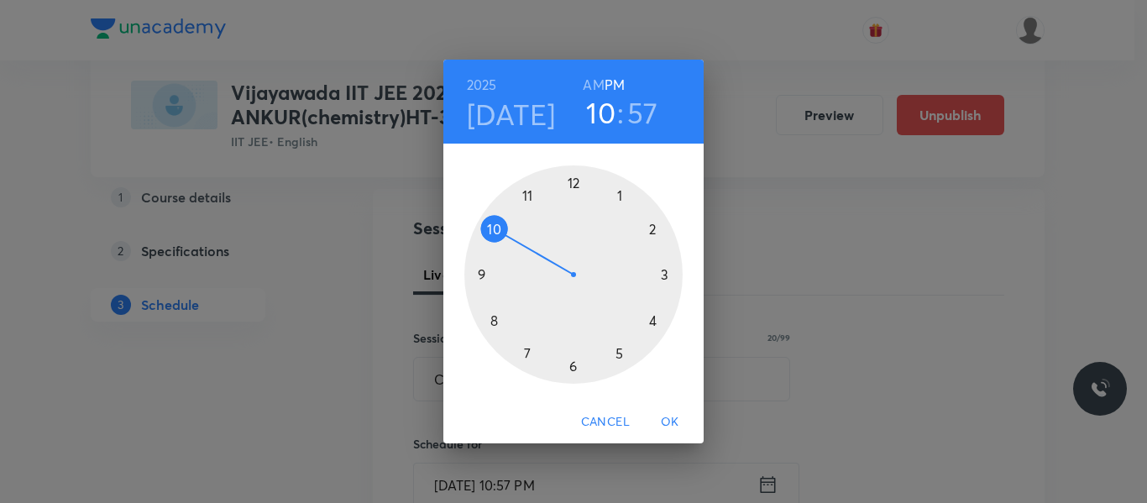
click at [526, 197] on div at bounding box center [573, 274] width 218 height 218
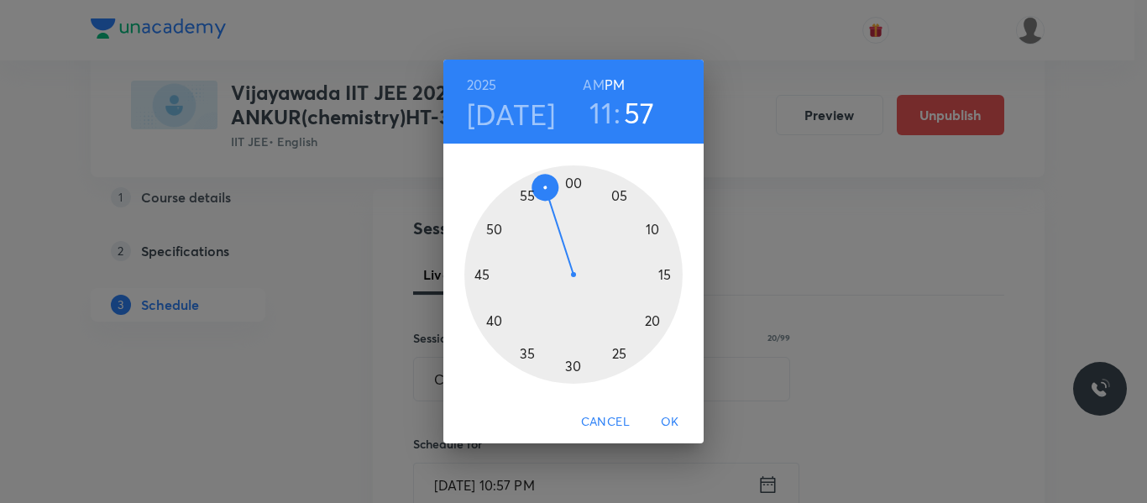
click at [591, 73] on h6 "AM" at bounding box center [593, 85] width 21 height 24
click at [488, 227] on div at bounding box center [573, 274] width 218 height 218
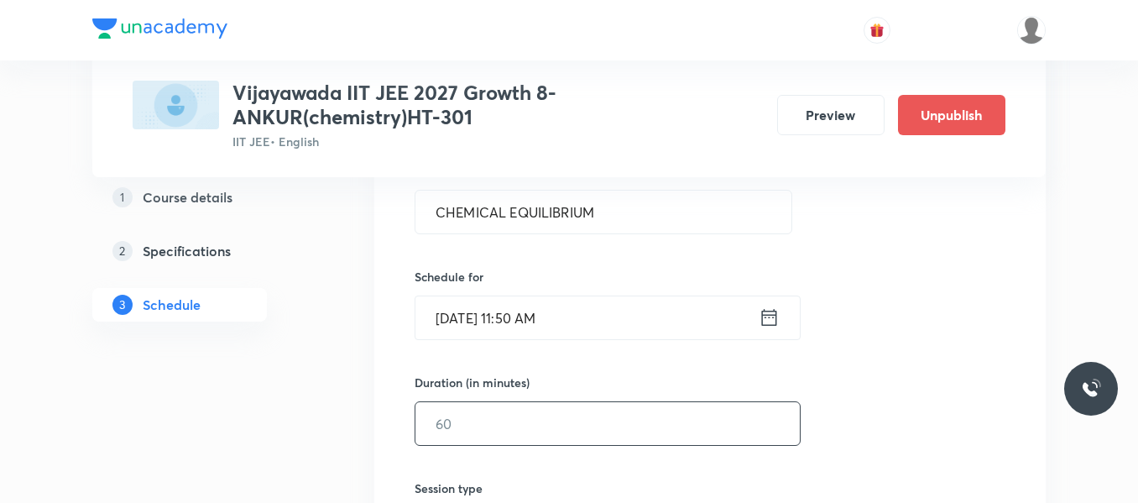
scroll to position [336, 0]
click at [509, 414] on input "text" at bounding box center [607, 422] width 384 height 43
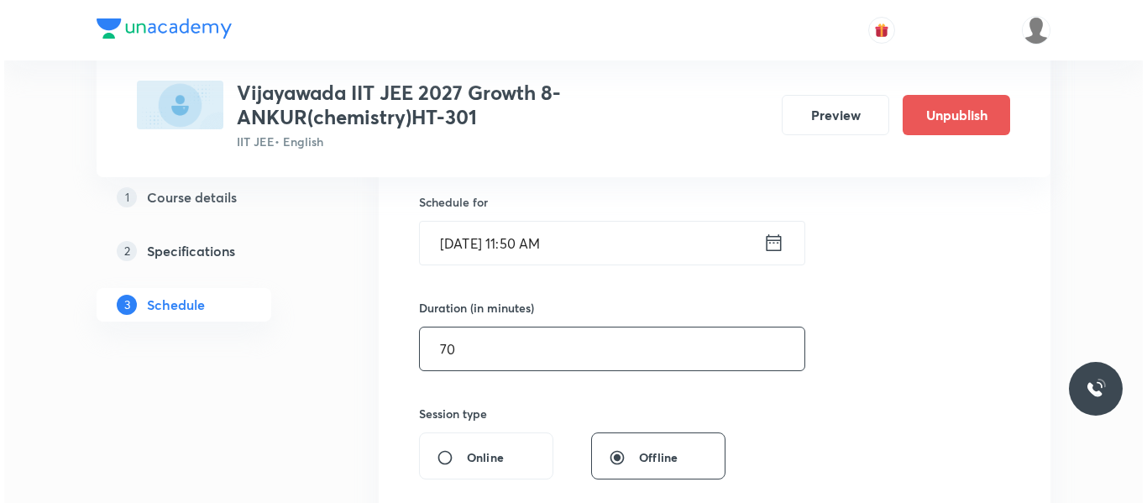
scroll to position [504, 0]
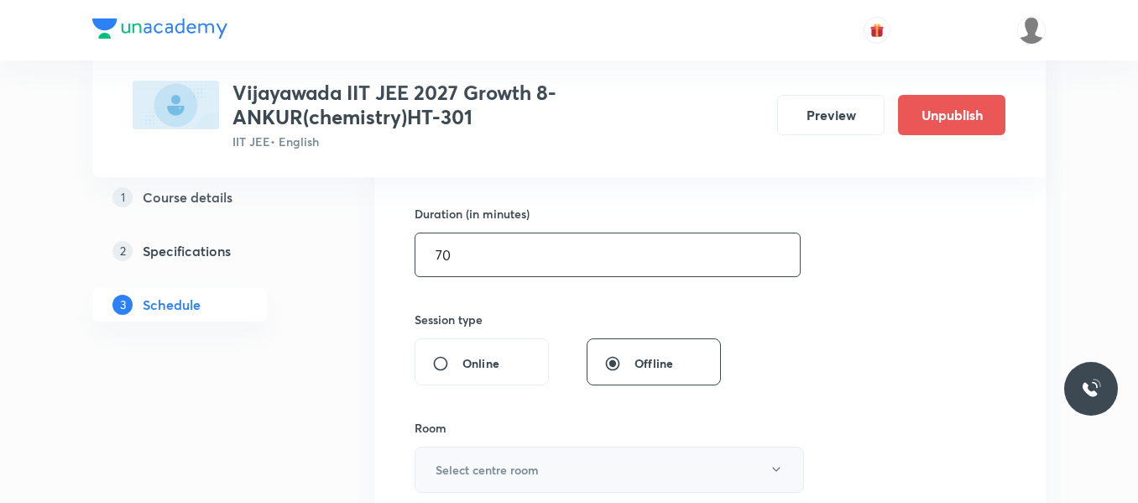
type input "70"
click at [506, 472] on h6 "Select centre room" at bounding box center [487, 470] width 103 height 18
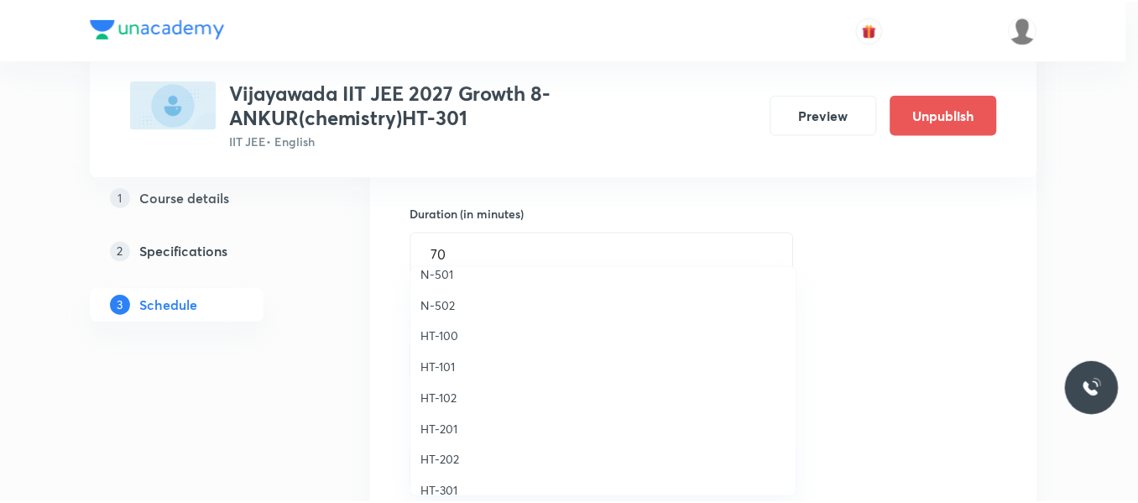
scroll to position [588, 0]
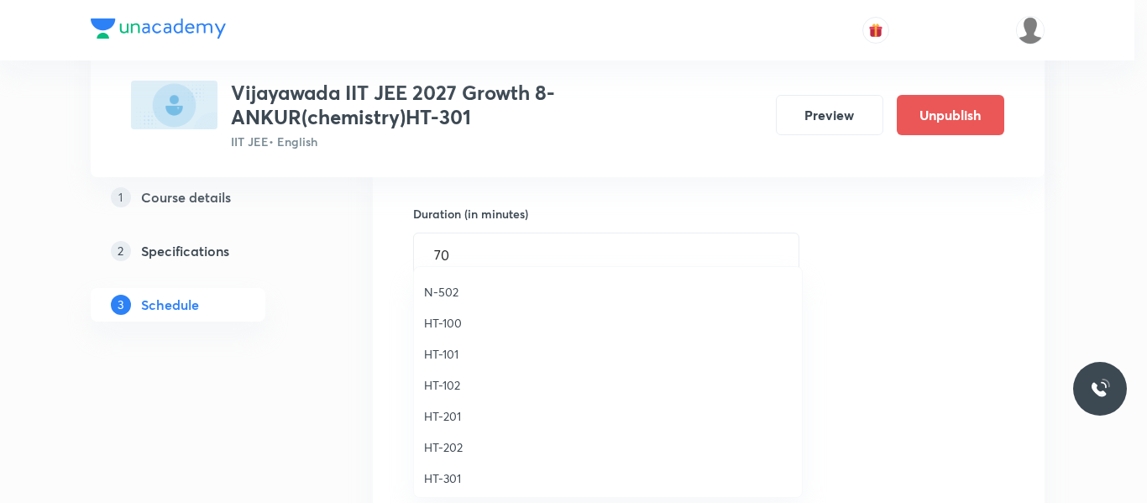
click at [447, 476] on span "HT-301" at bounding box center [608, 478] width 368 height 18
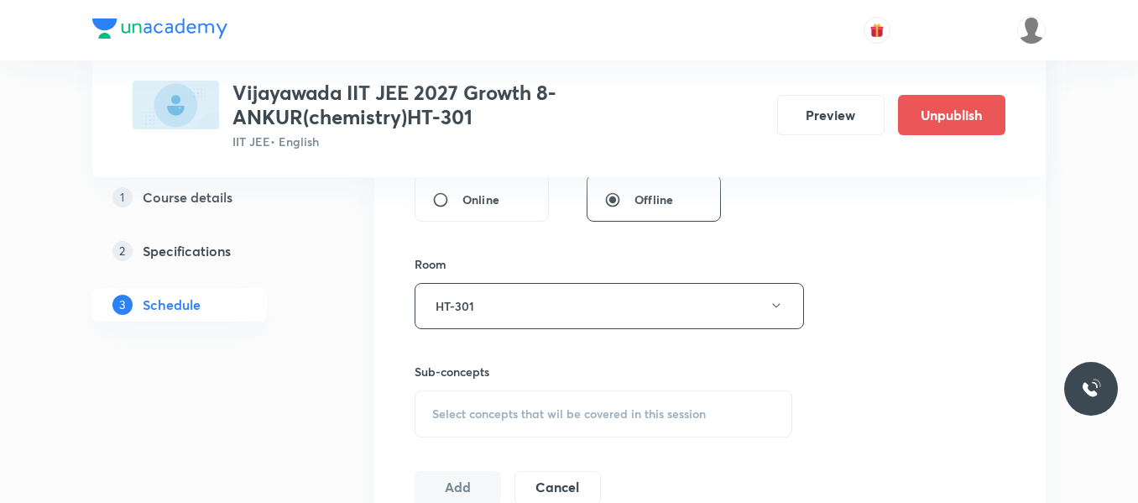
scroll to position [671, 0]
click at [498, 383] on div "Sub-concepts Select concepts that wil be covered in this session" at bounding box center [604, 395] width 378 height 75
click at [492, 408] on span "Select concepts that wil be covered in this session" at bounding box center [569, 409] width 274 height 13
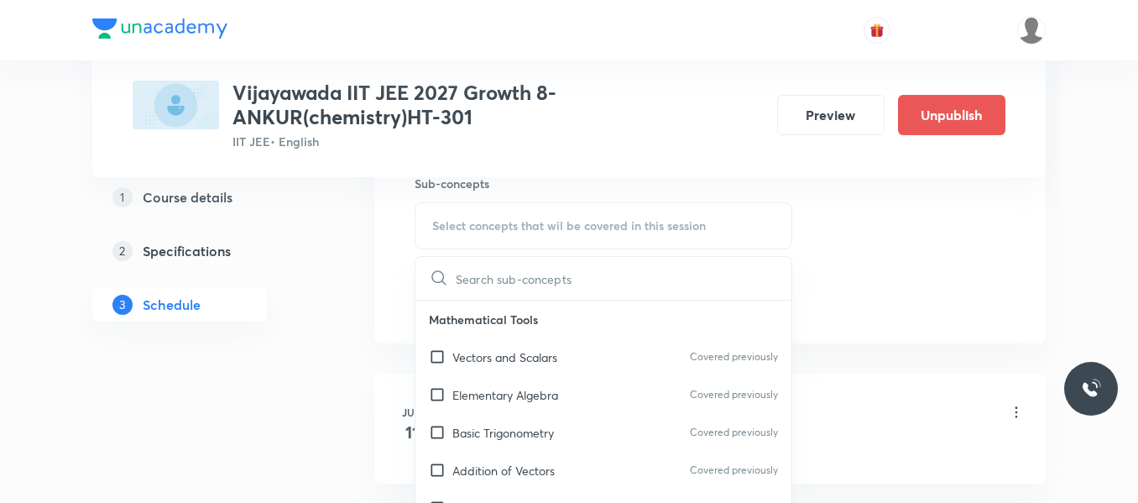
scroll to position [923, 0]
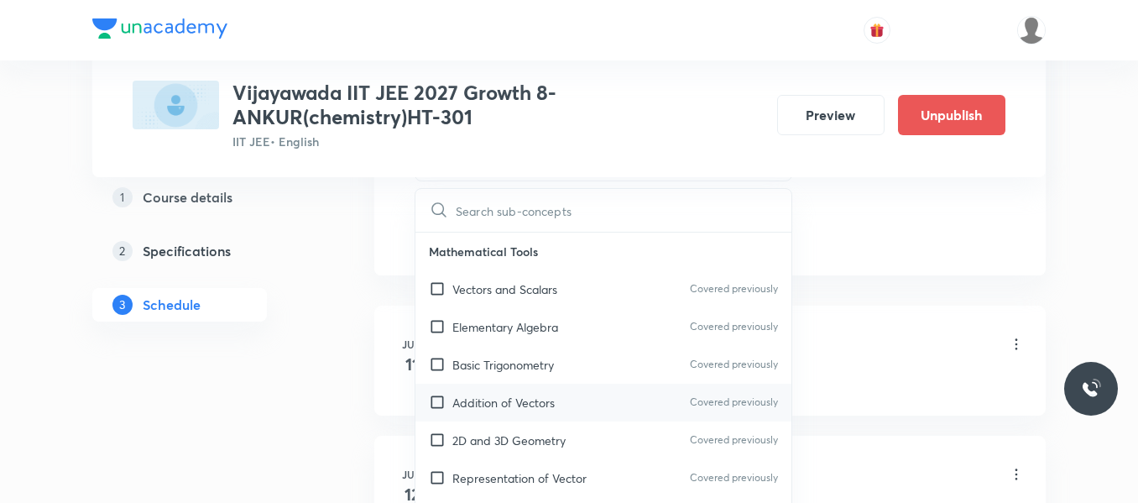
click at [499, 406] on p "Addition of Vectors" at bounding box center [503, 403] width 102 height 18
checkbox input "true"
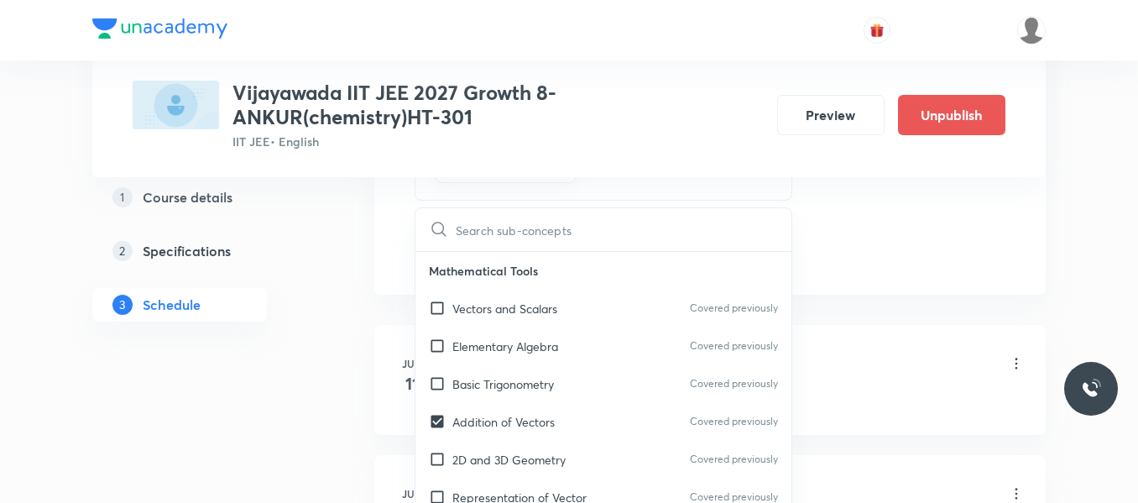
drag, startPoint x: 834, startPoint y: 258, endPoint x: 617, endPoint y: 290, distance: 219.7
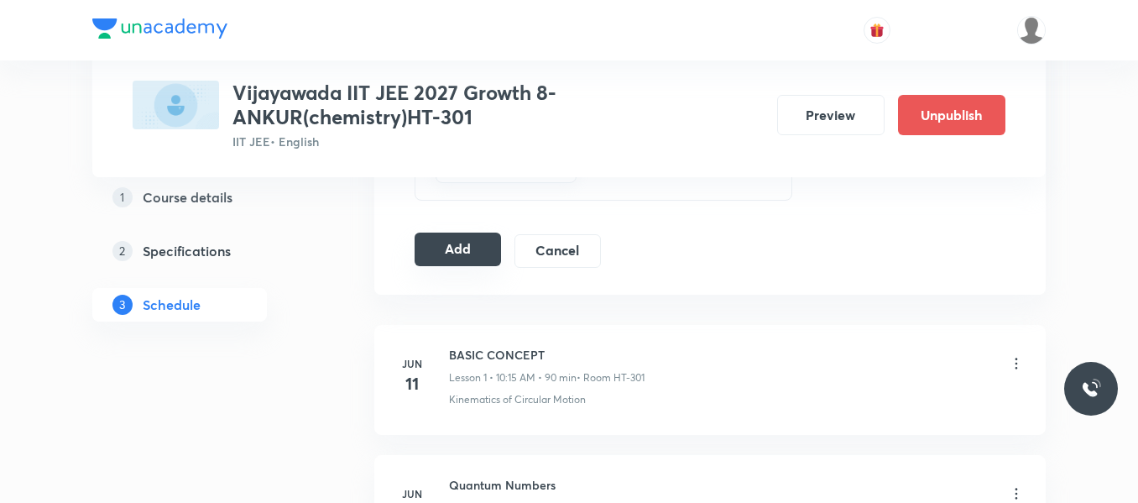
click at [473, 252] on button "Add" at bounding box center [458, 249] width 86 height 34
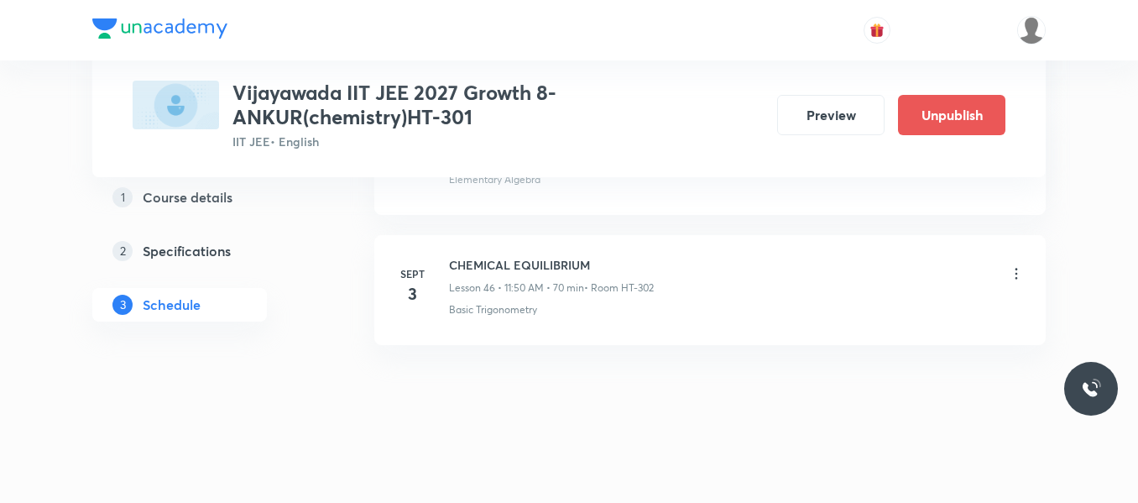
scroll to position [6077, 0]
click at [1019, 402] on icon at bounding box center [1016, 403] width 17 height 17
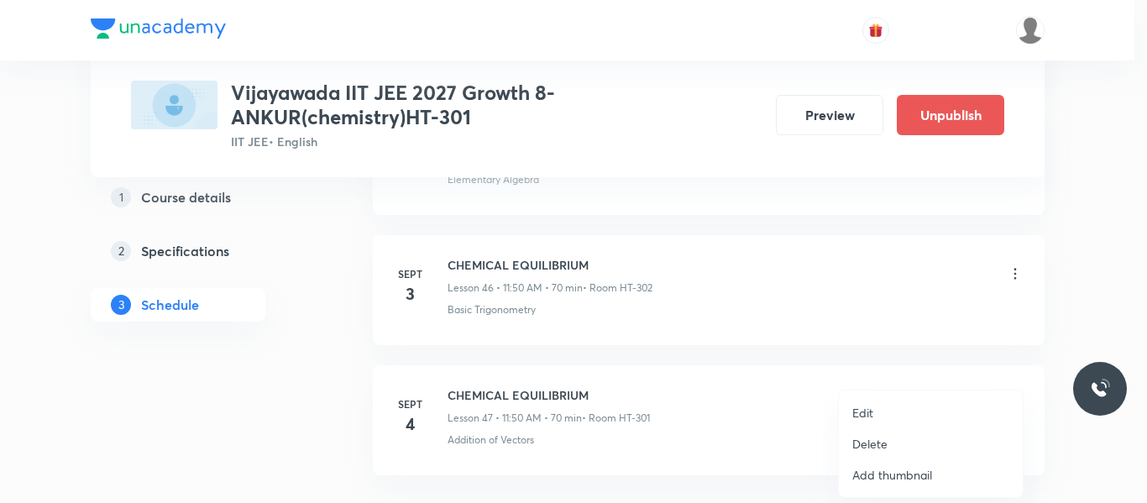
click at [858, 405] on p "Edit" at bounding box center [862, 413] width 21 height 18
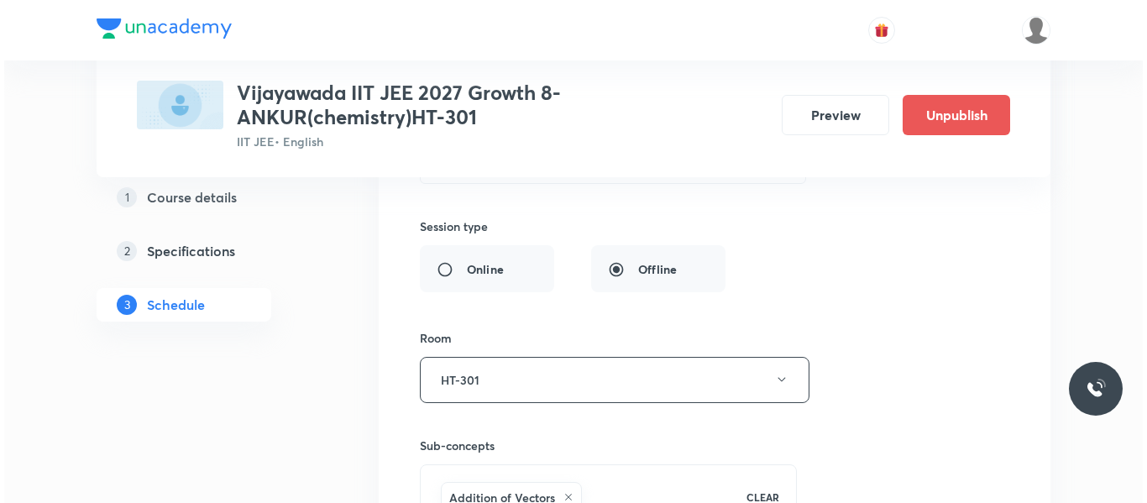
scroll to position [6580, 0]
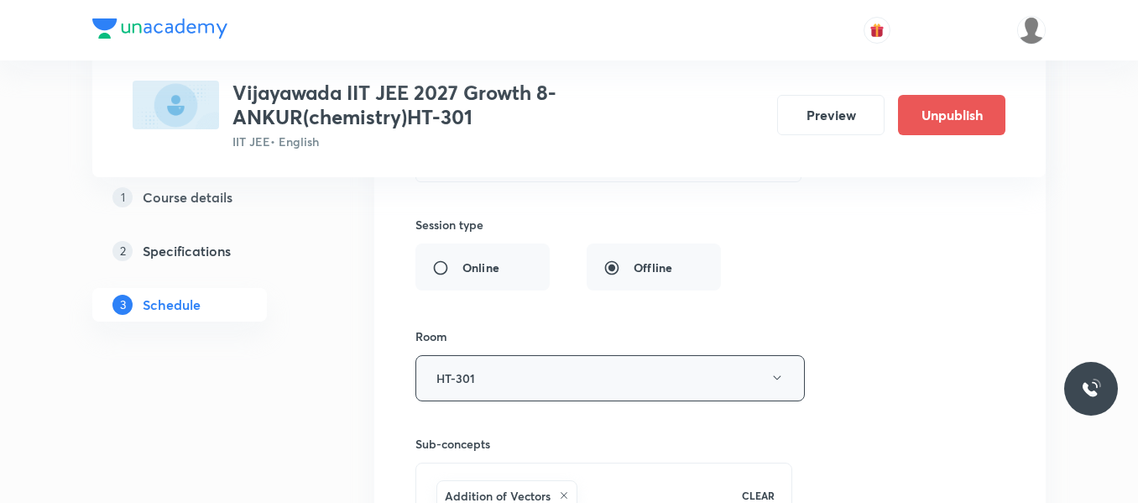
click at [508, 380] on button "HT-301" at bounding box center [609, 378] width 389 height 46
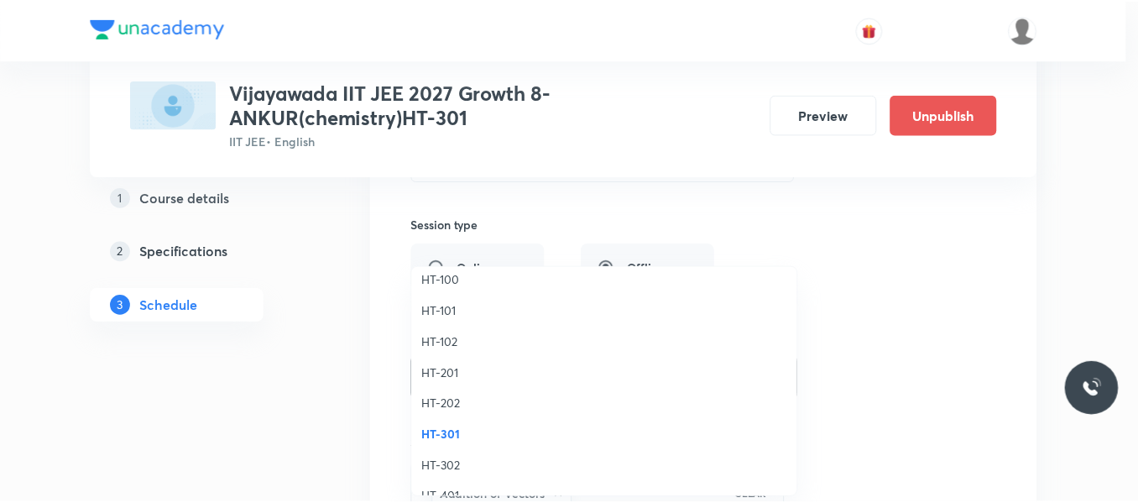
scroll to position [671, 0]
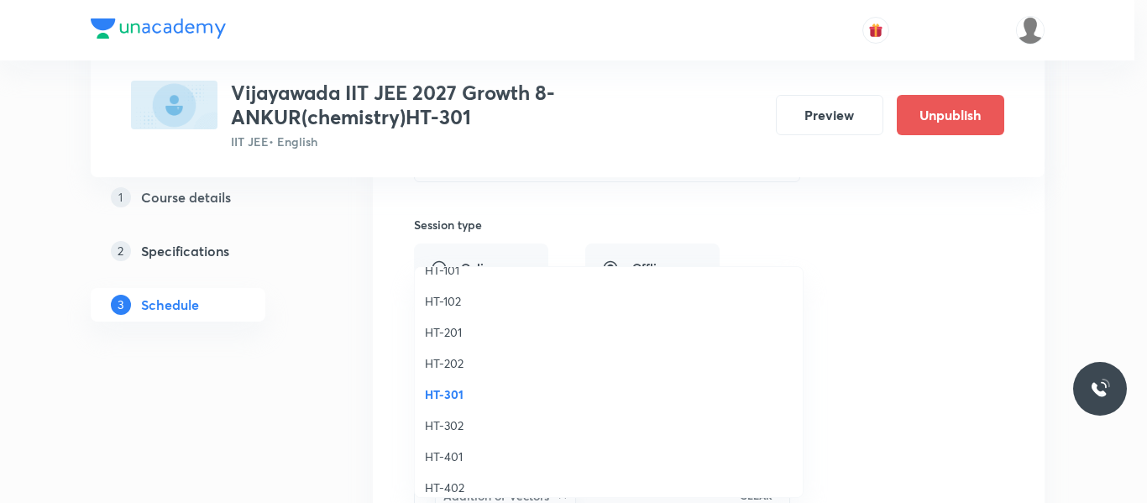
click at [440, 421] on span "HT-302" at bounding box center [609, 425] width 368 height 18
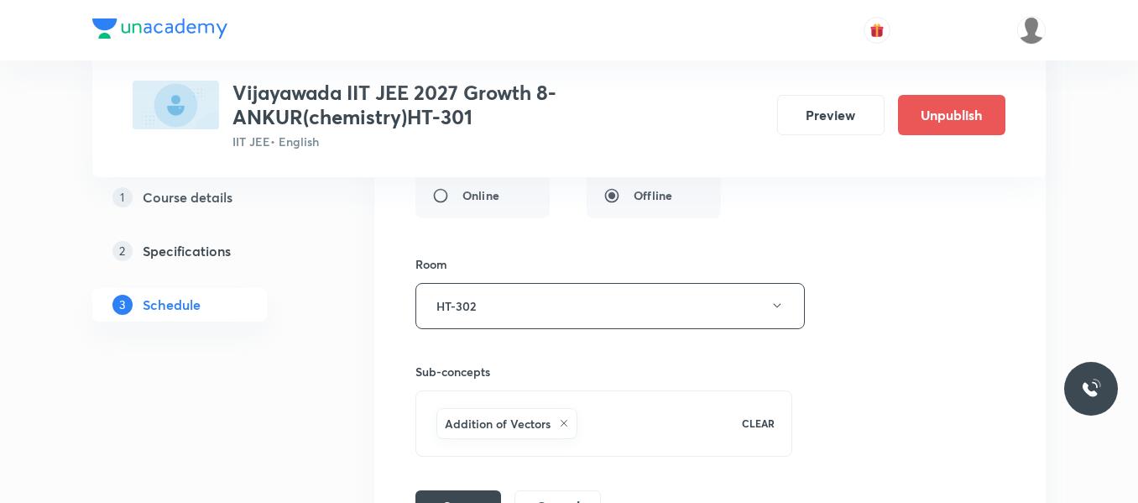
scroll to position [6748, 0]
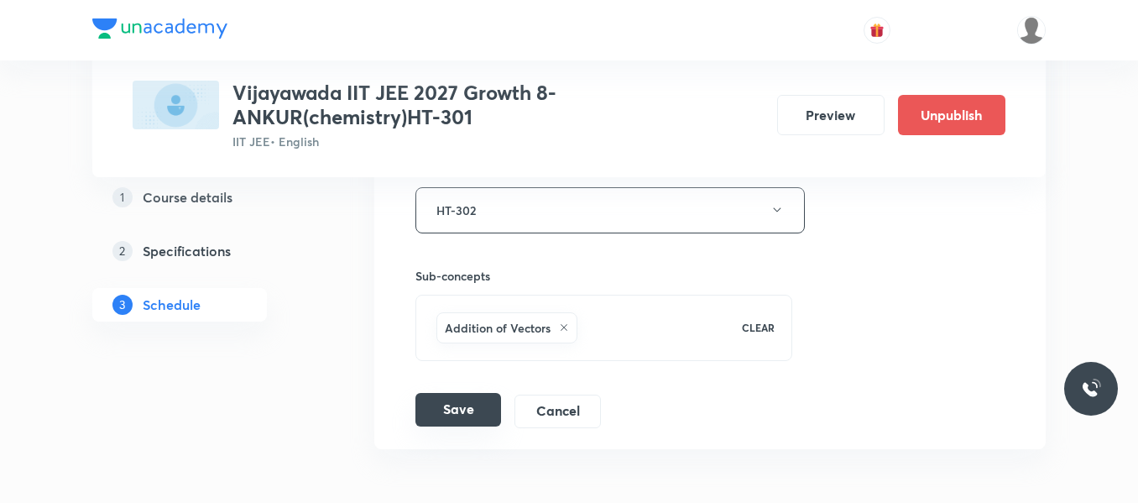
click at [451, 415] on button "Save" at bounding box center [458, 410] width 86 height 34
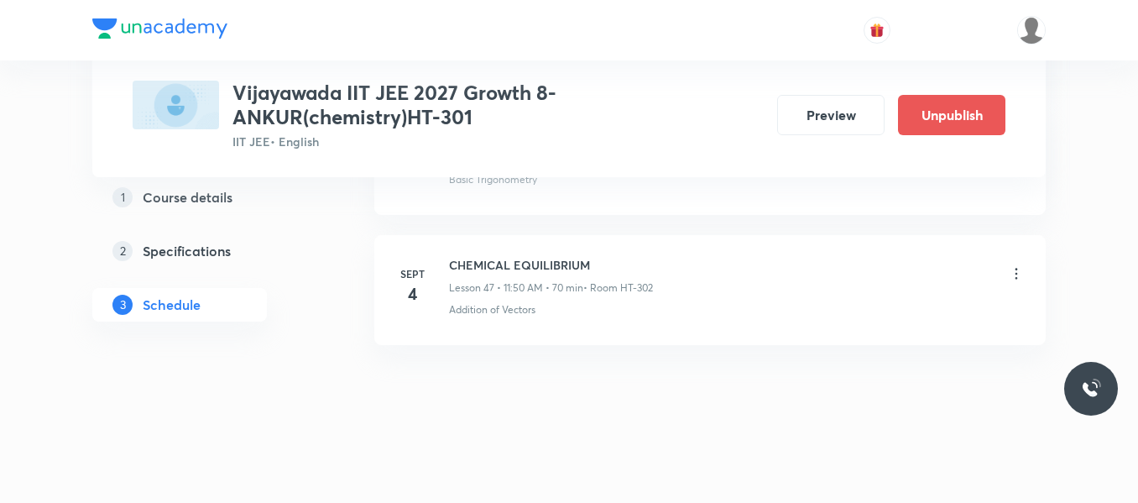
scroll to position [6207, 0]
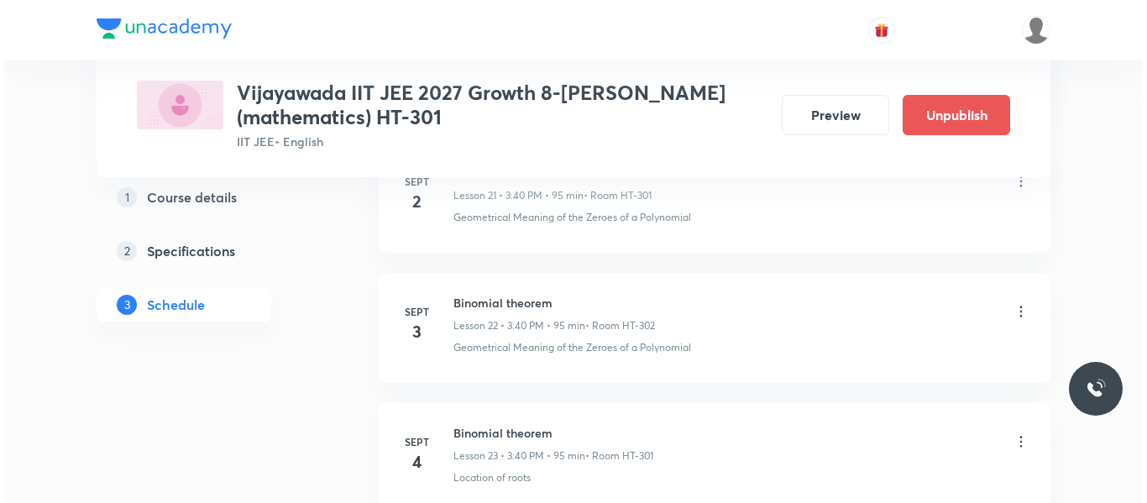
scroll to position [3772, 0]
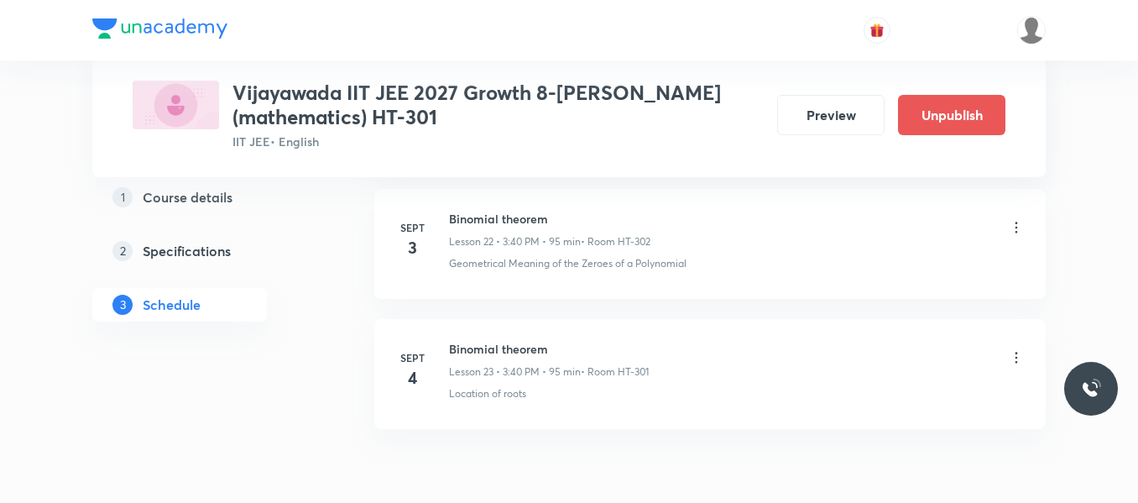
click at [1018, 356] on icon at bounding box center [1016, 357] width 17 height 17
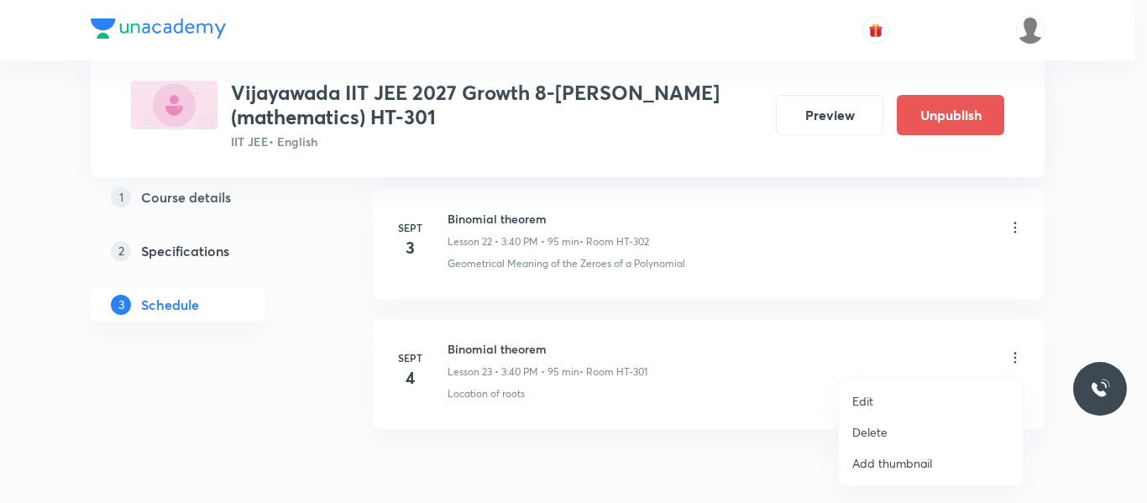
click at [866, 405] on p "Edit" at bounding box center [862, 401] width 21 height 18
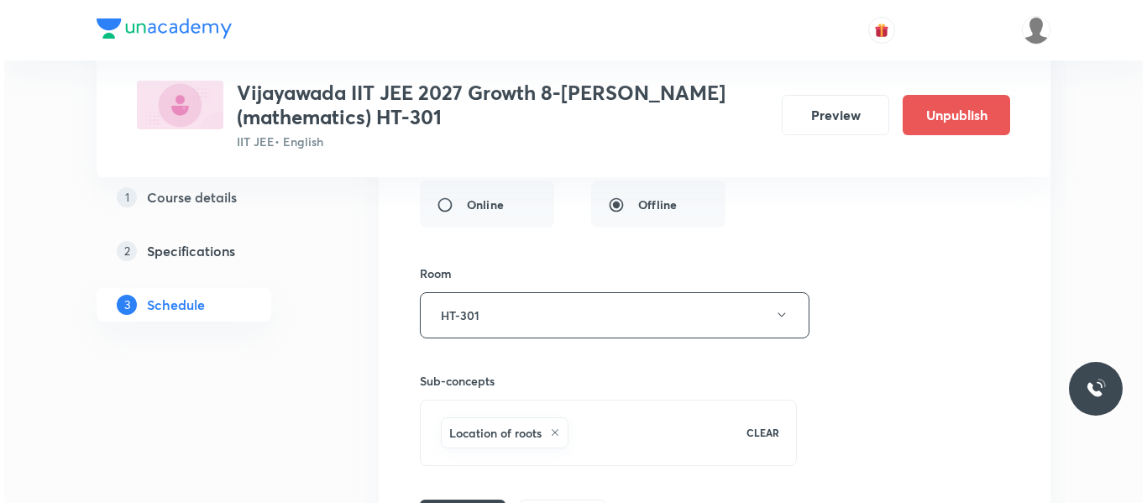
scroll to position [3478, 0]
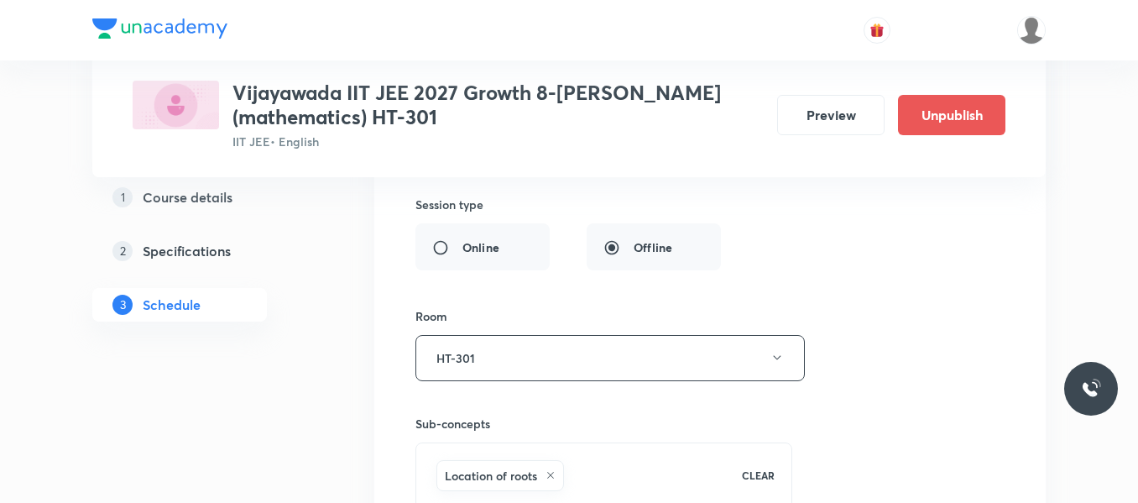
click at [594, 366] on button "HT-301" at bounding box center [609, 358] width 389 height 46
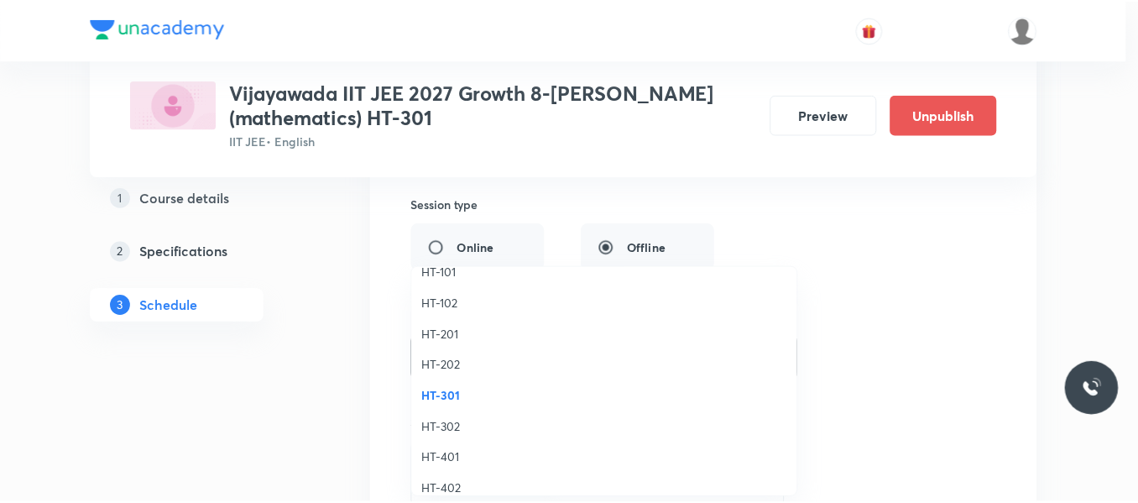
scroll to position [671, 0]
click at [448, 417] on span "HT-302" at bounding box center [609, 425] width 368 height 18
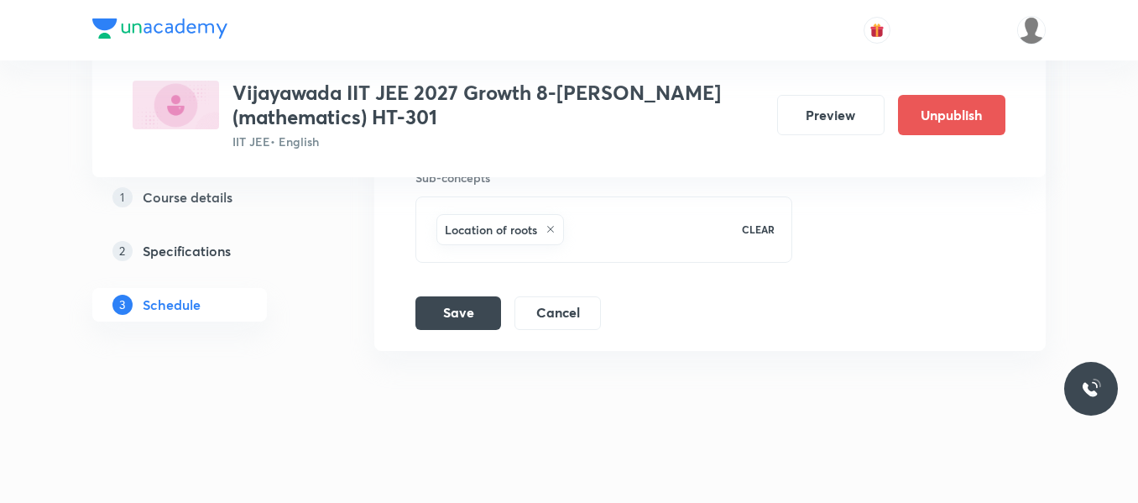
scroll to position [3730, 0]
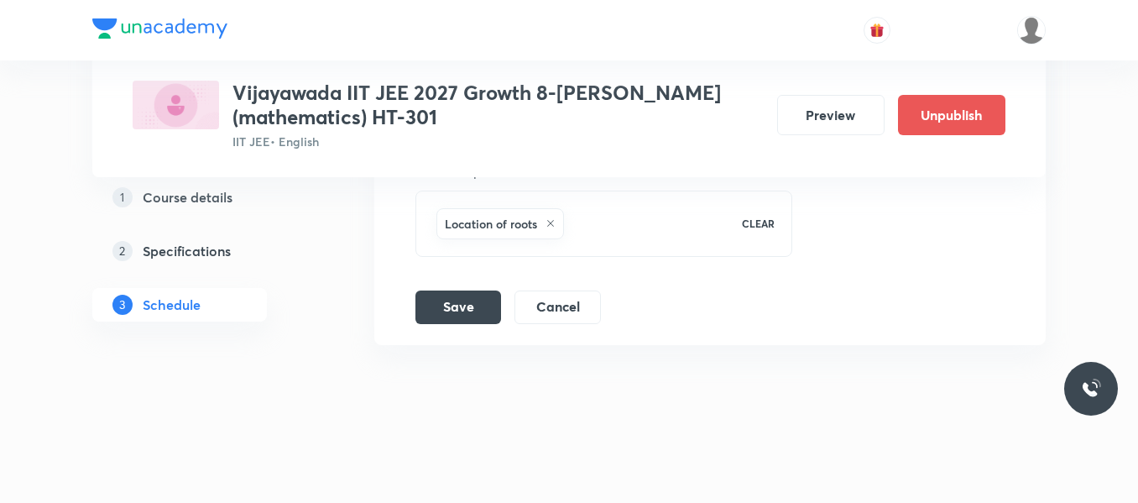
click at [462, 305] on button "Save" at bounding box center [458, 306] width 86 height 34
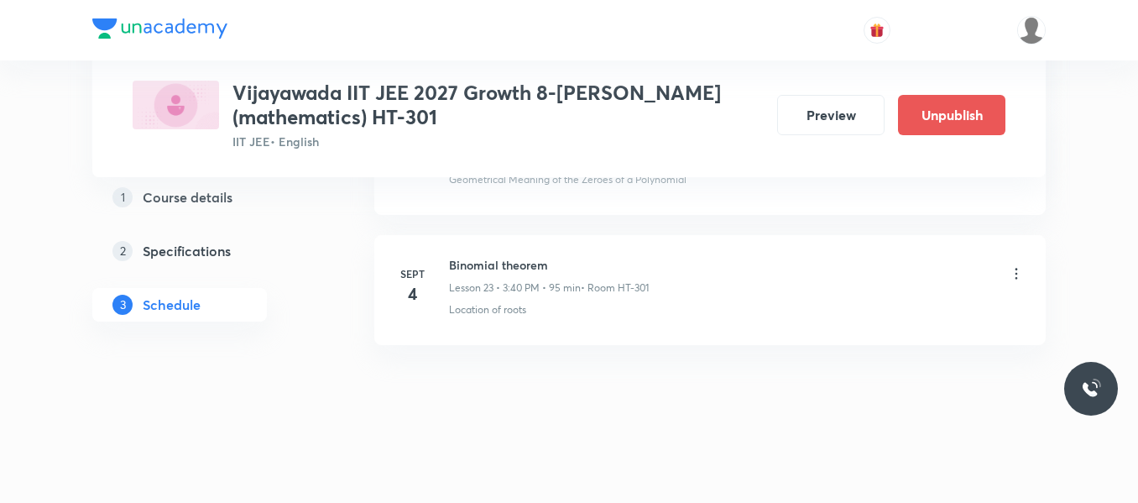
scroll to position [3085, 0]
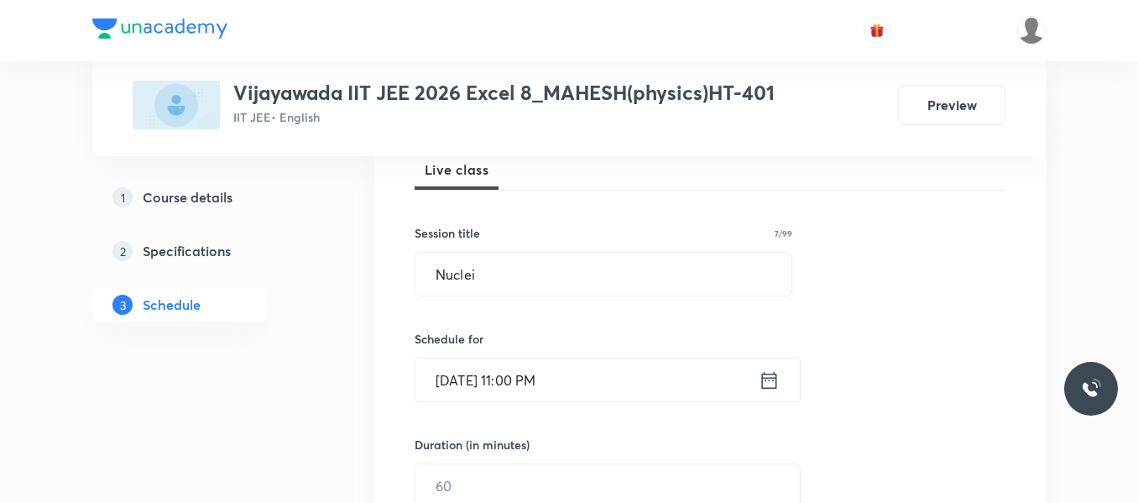
click at [769, 385] on icon at bounding box center [769, 380] width 21 height 24
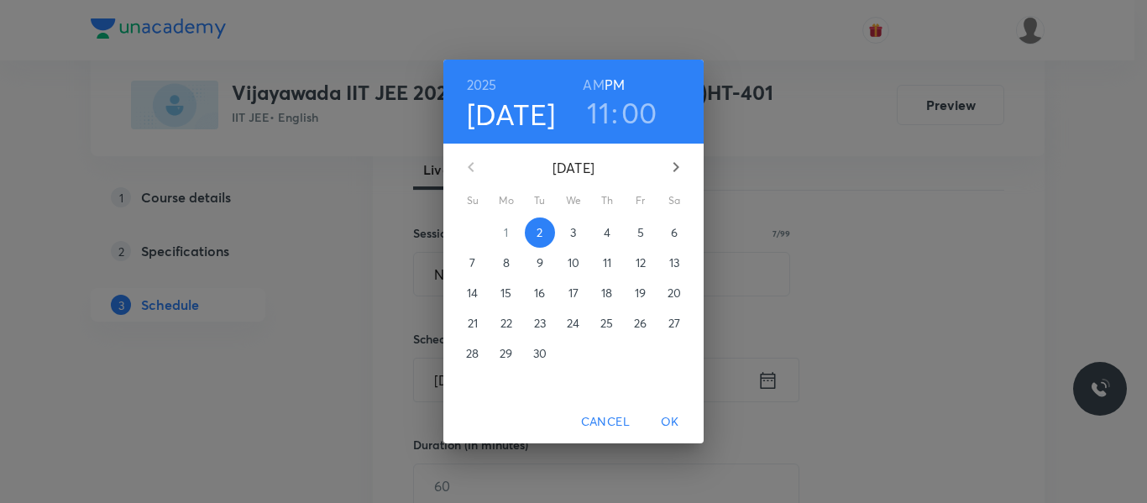
click at [571, 234] on span "3" at bounding box center [573, 232] width 30 height 17
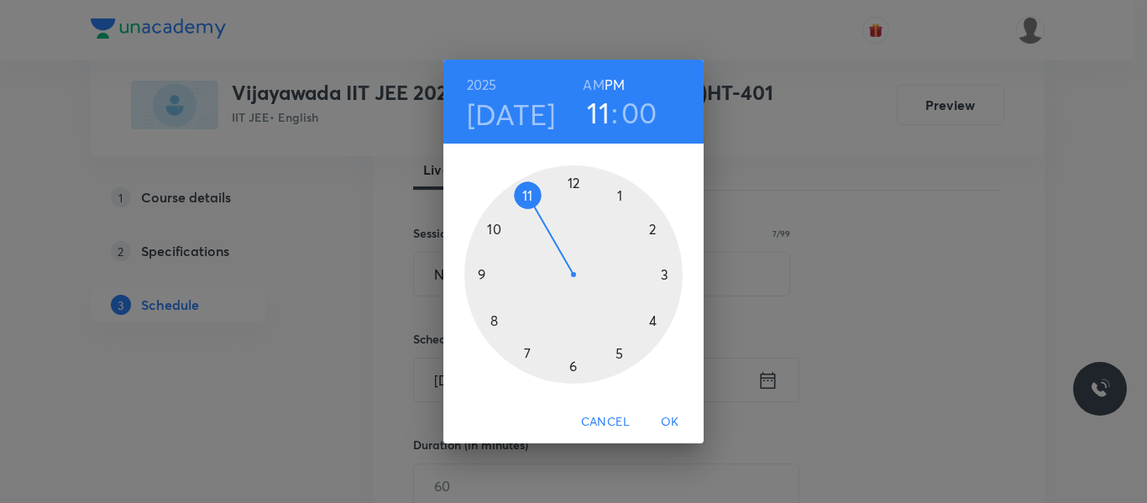
click at [650, 232] on div at bounding box center [573, 274] width 218 height 218
click at [670, 415] on span "OK" at bounding box center [670, 421] width 40 height 21
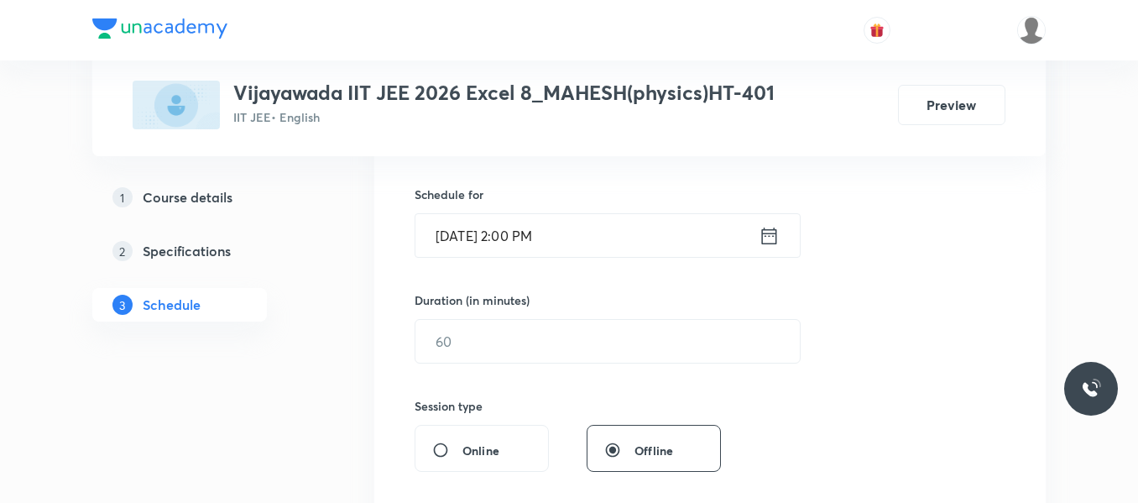
scroll to position [420, 0]
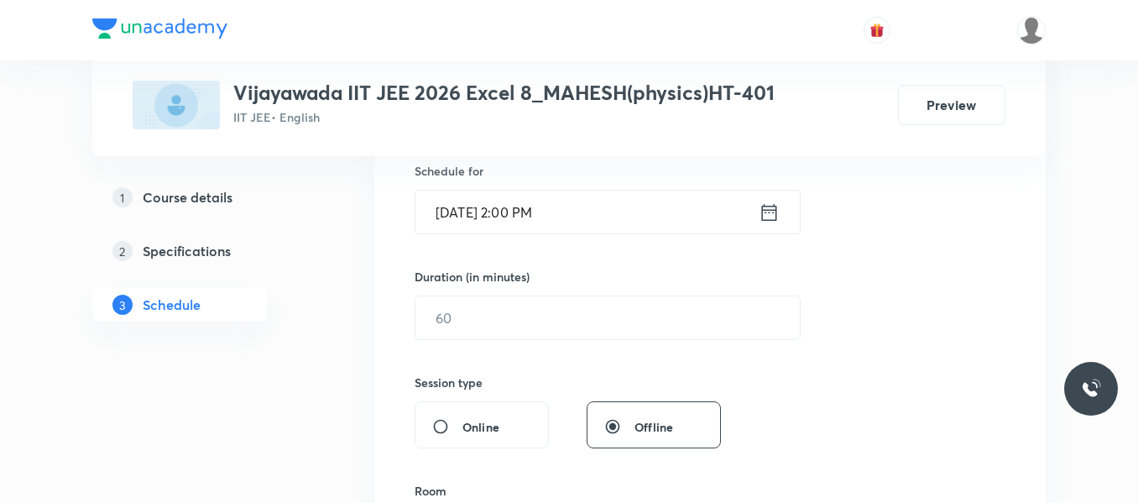
click at [490, 340] on div "Session 49 Live class Session title 7/99 Nuclei ​ Schedule for Sept 3, 2025, 2:…" at bounding box center [710, 337] width 591 height 788
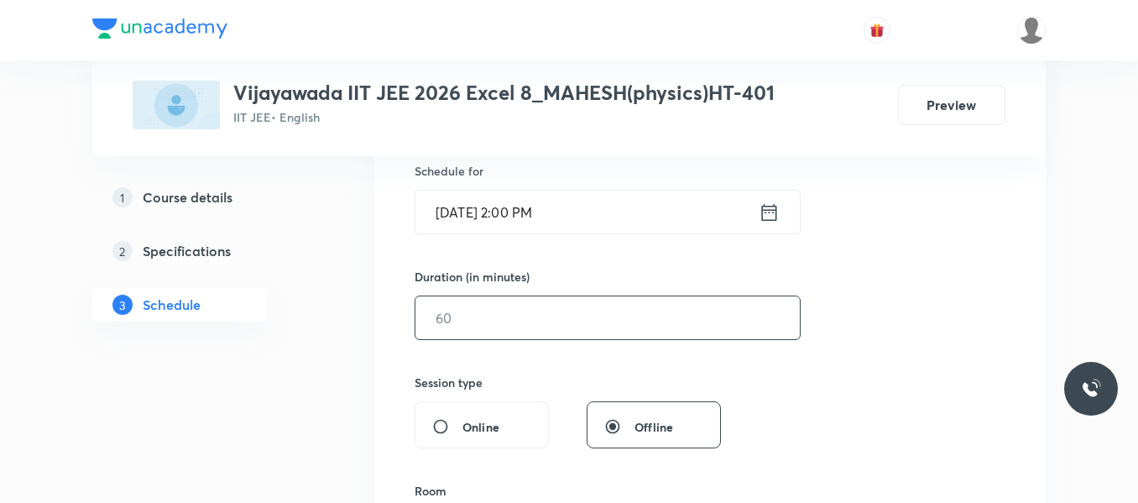
click at [490, 319] on input "text" at bounding box center [607, 317] width 384 height 43
type input "8"
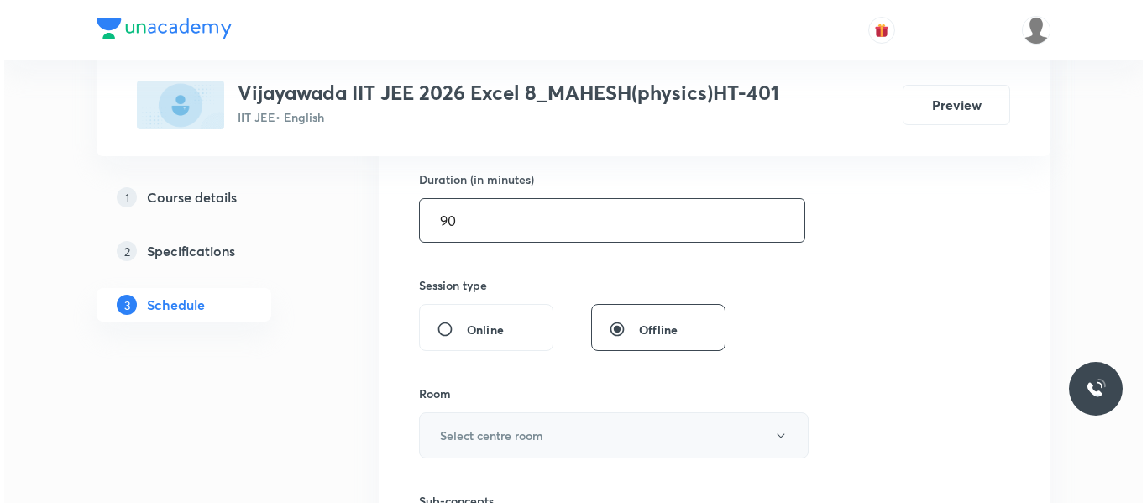
scroll to position [671, 0]
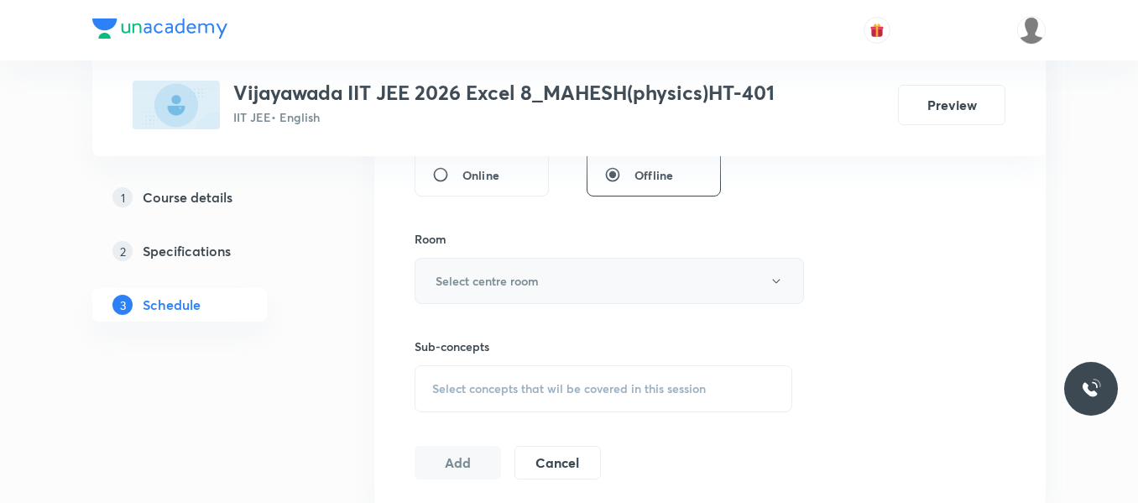
type input "90"
click at [499, 282] on h6 "Select centre room" at bounding box center [487, 281] width 103 height 18
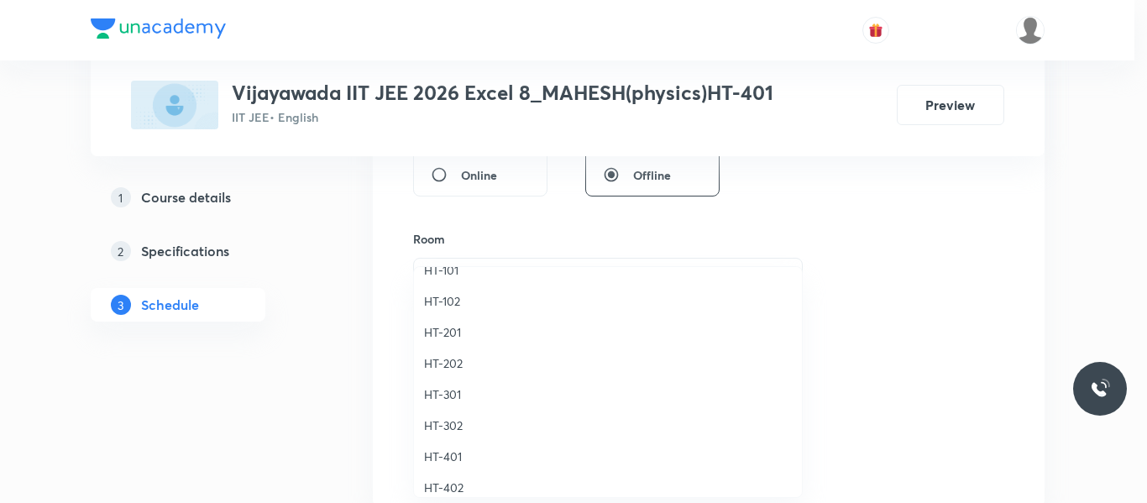
click at [455, 457] on span "HT-401" at bounding box center [608, 456] width 368 height 18
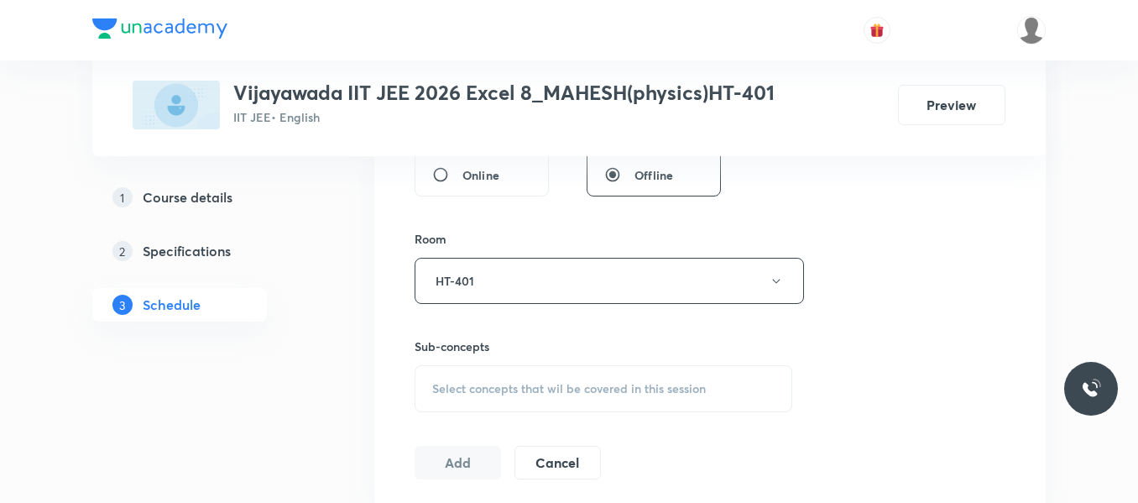
scroll to position [755, 0]
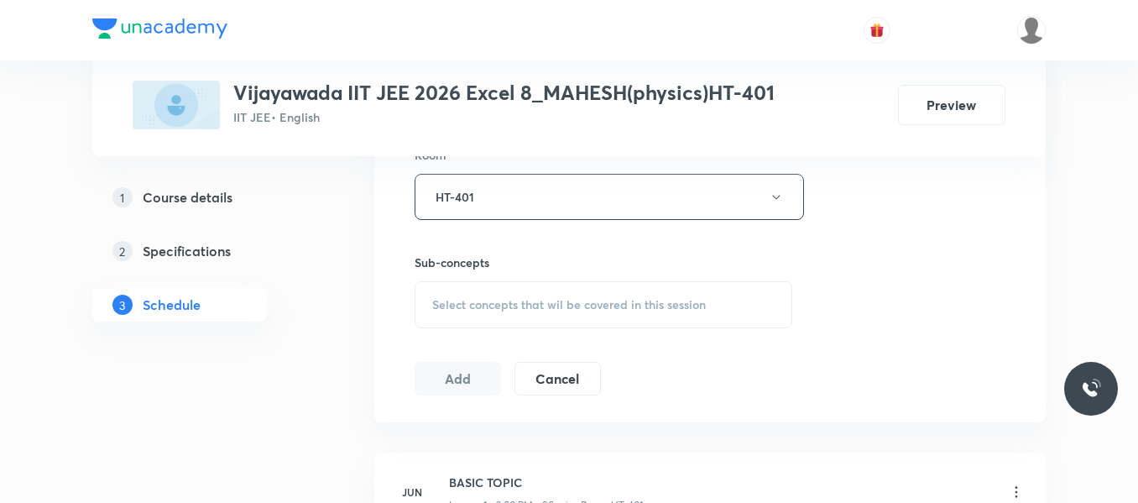
click at [481, 311] on span "Select concepts that wil be covered in this session" at bounding box center [569, 304] width 274 height 13
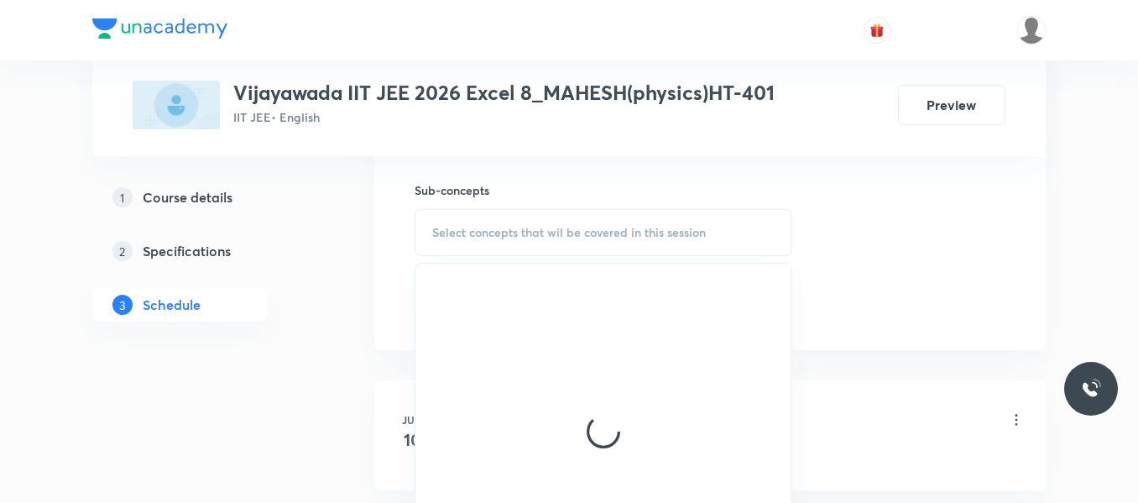
scroll to position [923, 0]
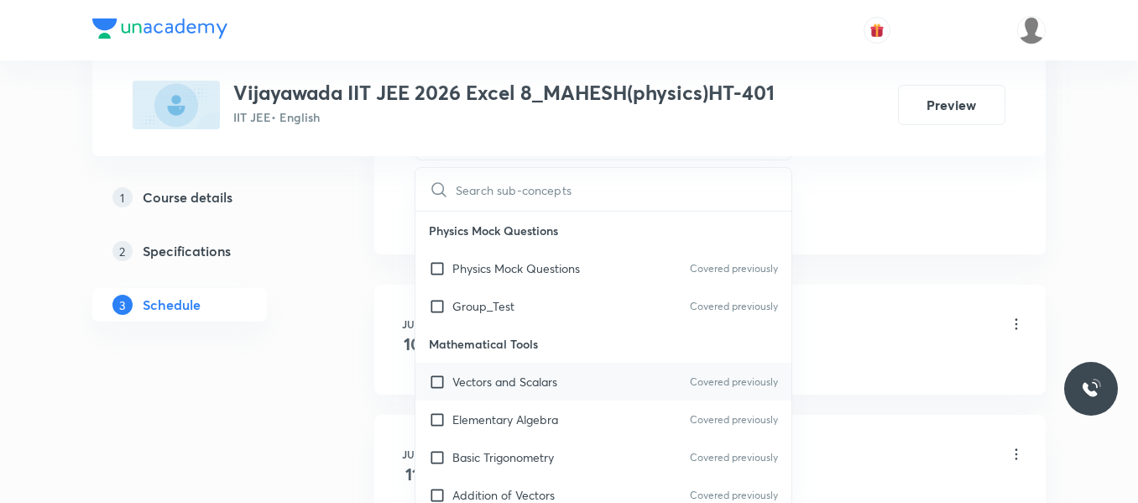
click at [492, 385] on p "Vectors and Scalars" at bounding box center [504, 382] width 105 height 18
checkbox input "true"
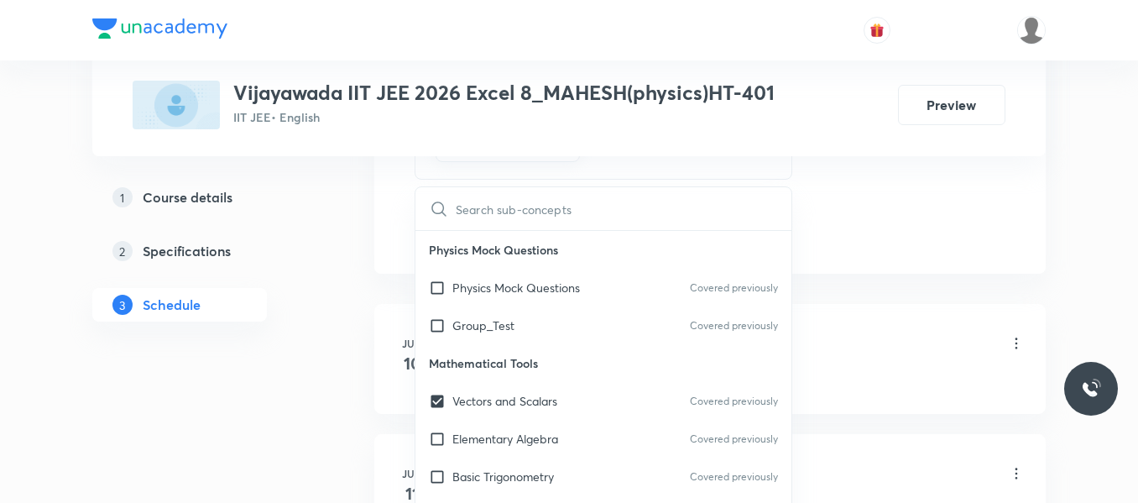
drag, startPoint x: 874, startPoint y: 217, endPoint x: 608, endPoint y: 244, distance: 267.5
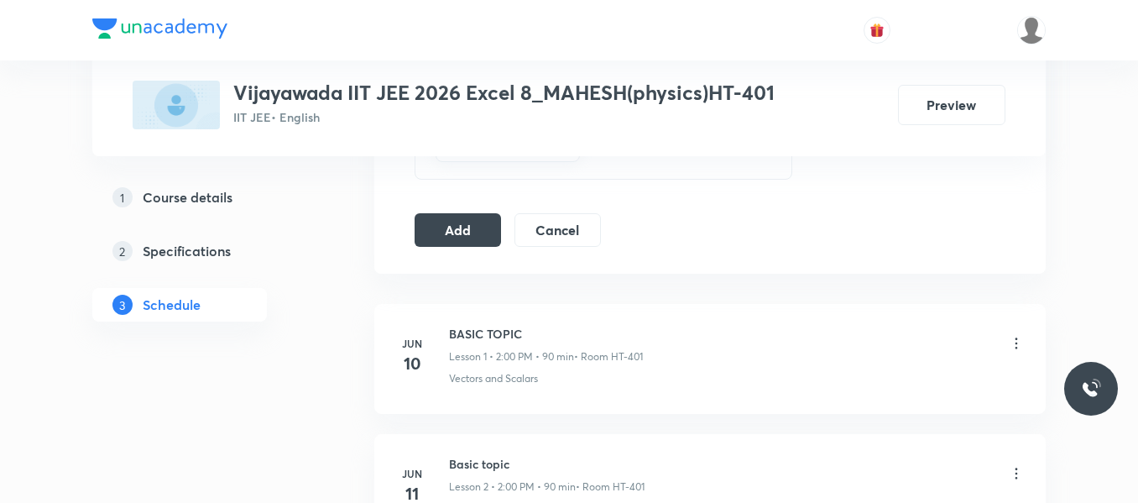
drag, startPoint x: 456, startPoint y: 231, endPoint x: 348, endPoint y: 301, distance: 128.5
click at [455, 232] on button "Add" at bounding box center [458, 230] width 86 height 34
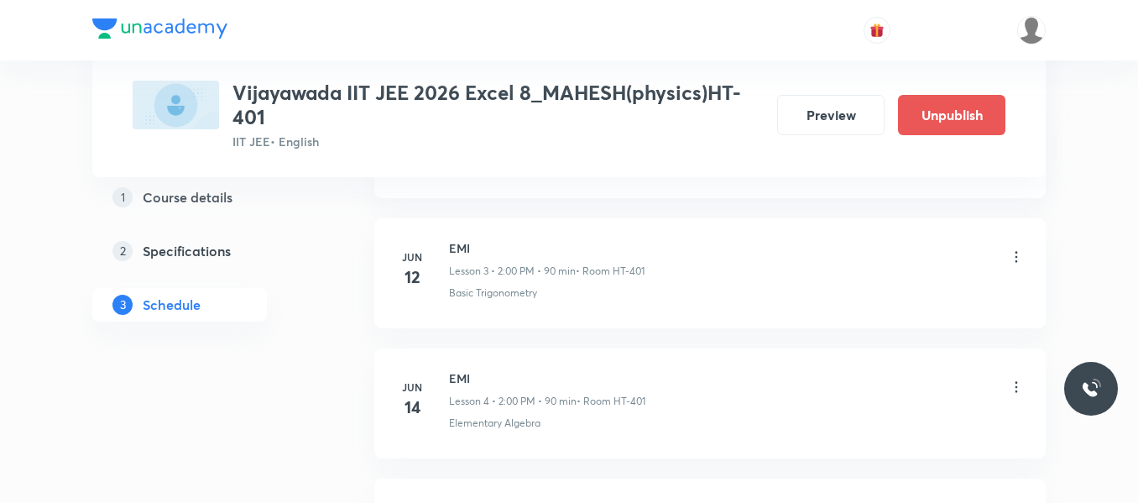
scroll to position [0, 0]
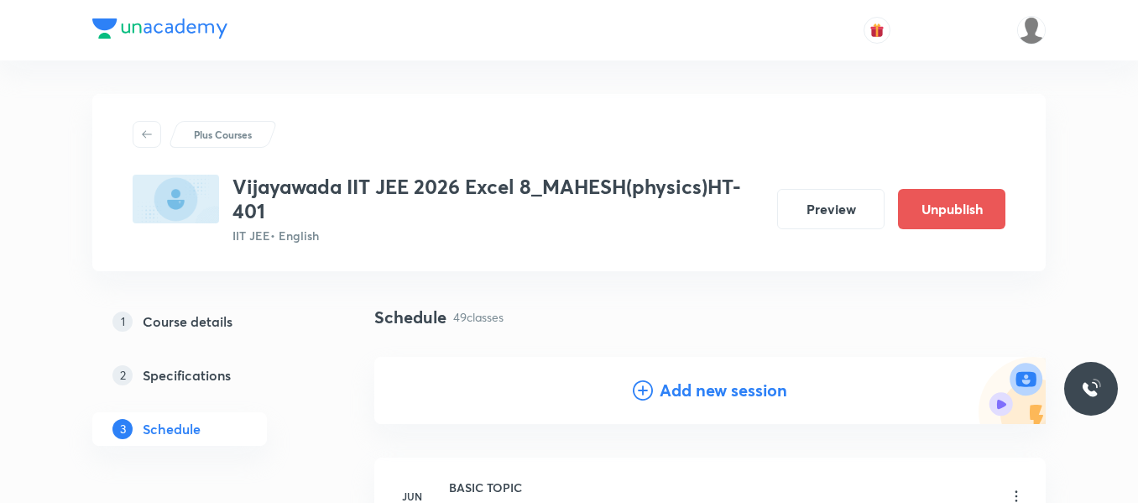
click at [654, 388] on div "Add new session" at bounding box center [710, 390] width 154 height 25
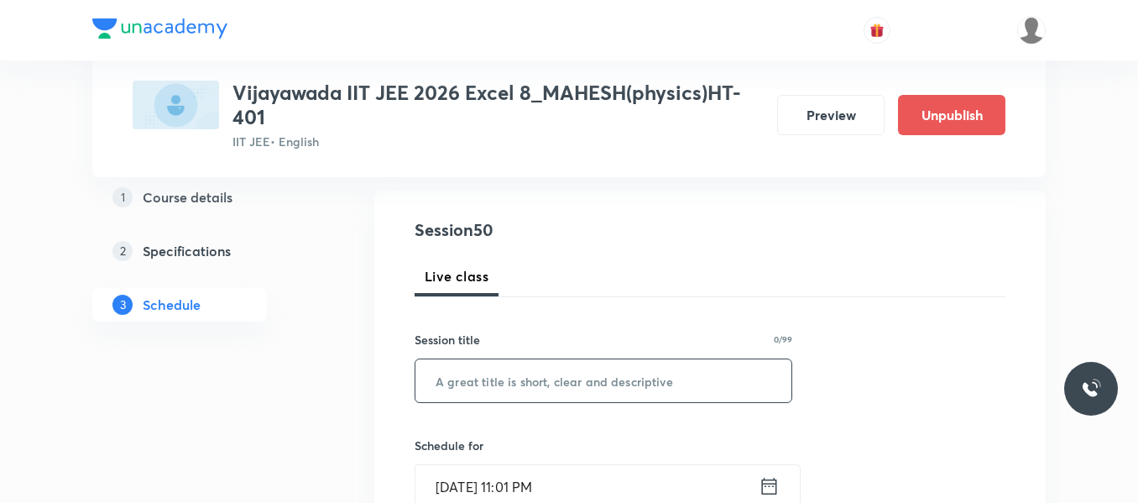
scroll to position [168, 0]
click at [496, 360] on input "text" at bounding box center [603, 379] width 376 height 43
paste input "Nuclei"
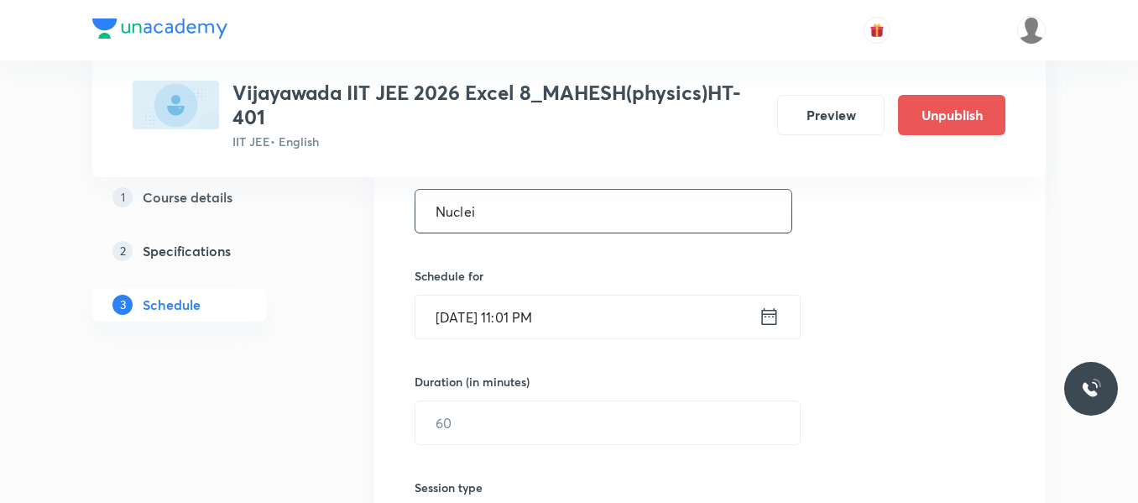
type input "Nuclei"
click at [770, 312] on icon at bounding box center [769, 317] width 21 height 24
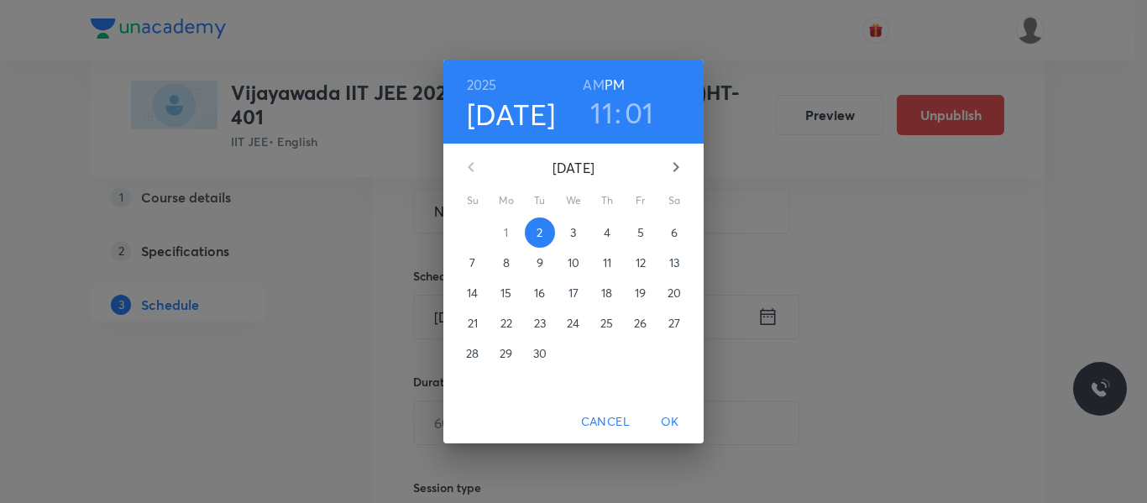
click at [603, 232] on p "4" at bounding box center [606, 232] width 7 height 17
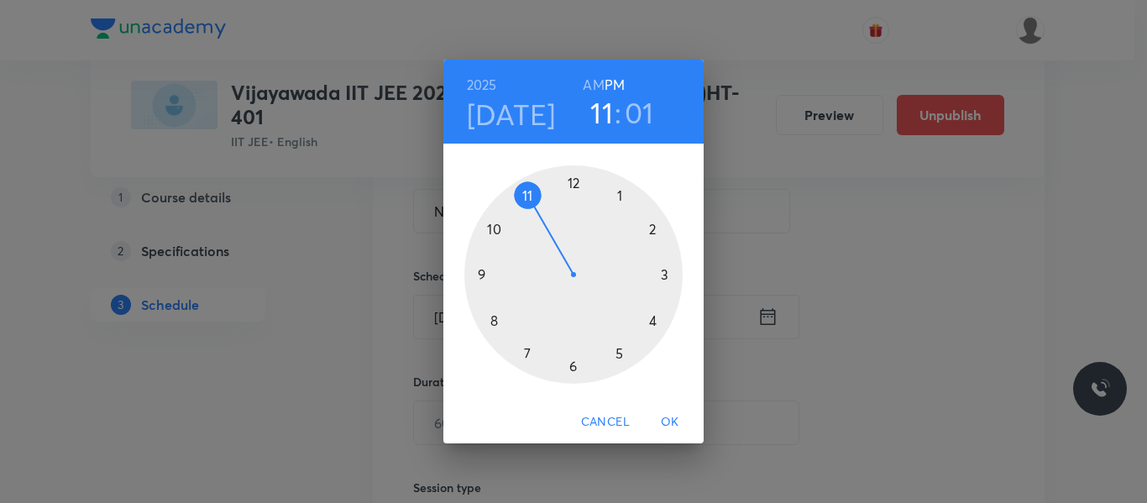
click at [654, 232] on div at bounding box center [573, 274] width 218 height 218
click at [574, 178] on div at bounding box center [573, 274] width 218 height 218
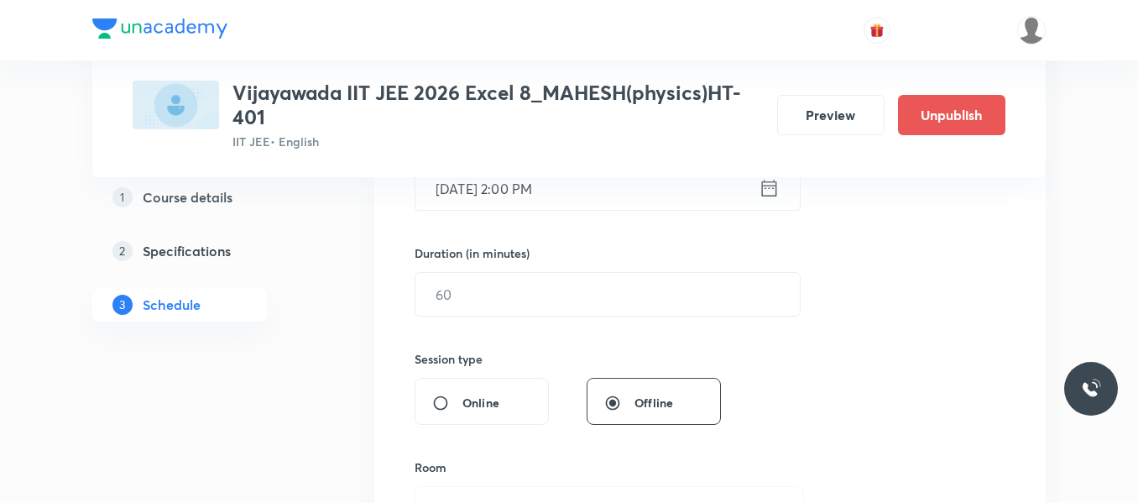
scroll to position [504, 0]
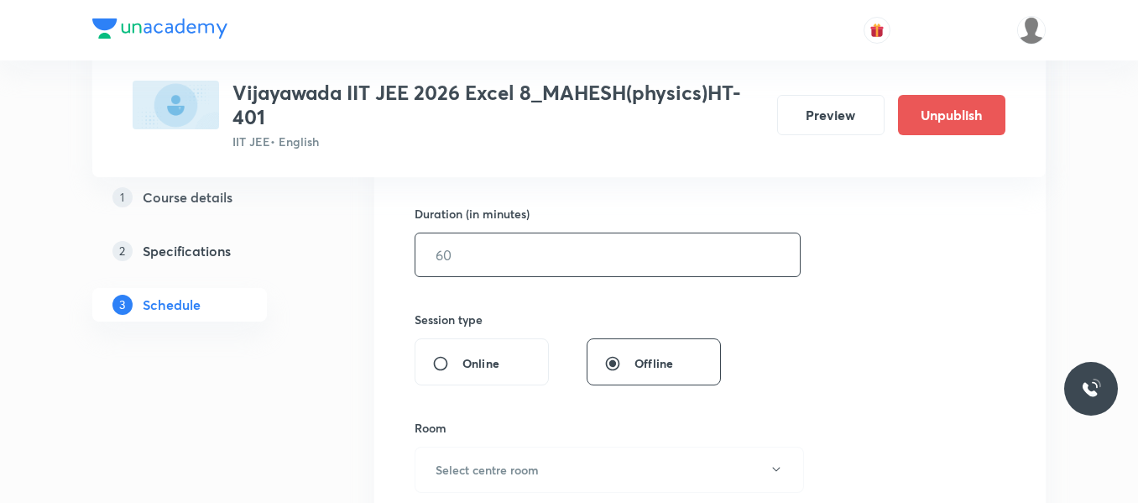
click at [469, 268] on input "text" at bounding box center [607, 254] width 384 height 43
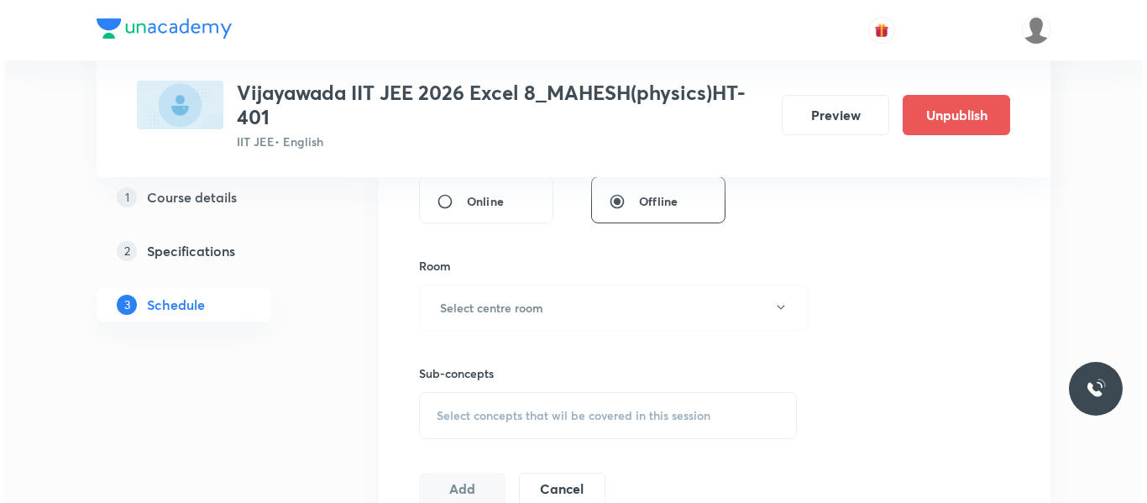
scroll to position [671, 0]
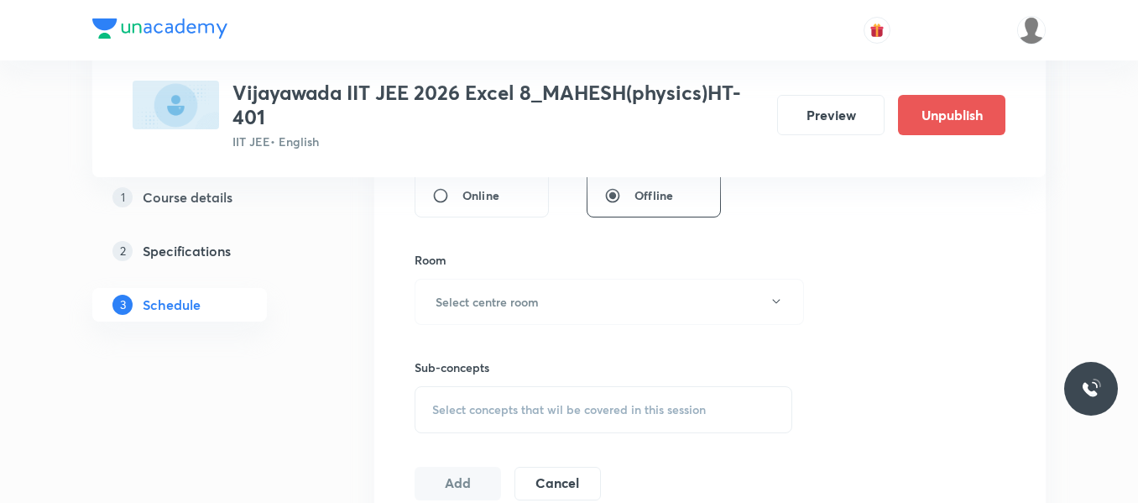
type input "90"
click at [482, 312] on button "Select centre room" at bounding box center [609, 302] width 389 height 46
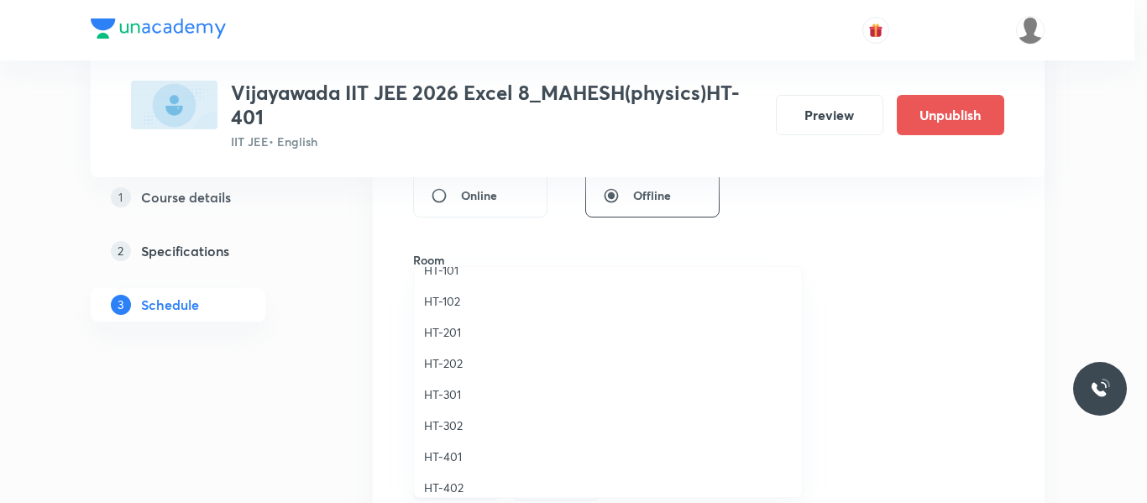
click at [454, 455] on span "HT-401" at bounding box center [608, 456] width 368 height 18
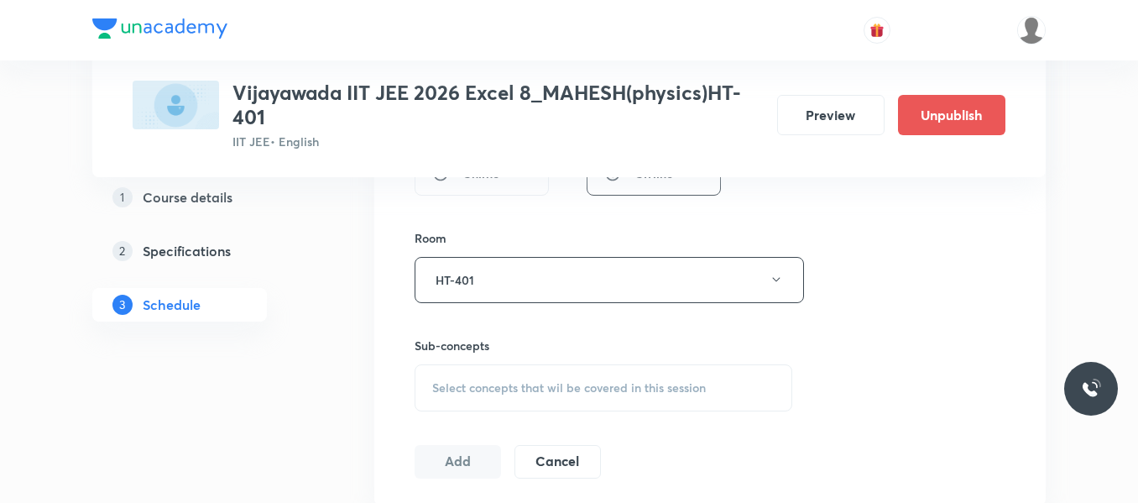
scroll to position [755, 0]
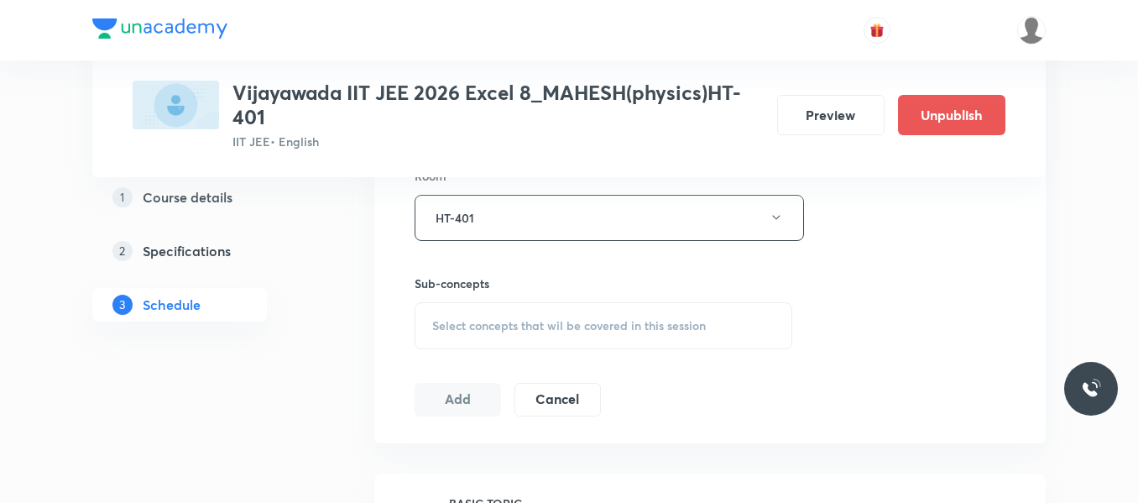
click at [495, 324] on span "Select concepts that wil be covered in this session" at bounding box center [569, 325] width 274 height 13
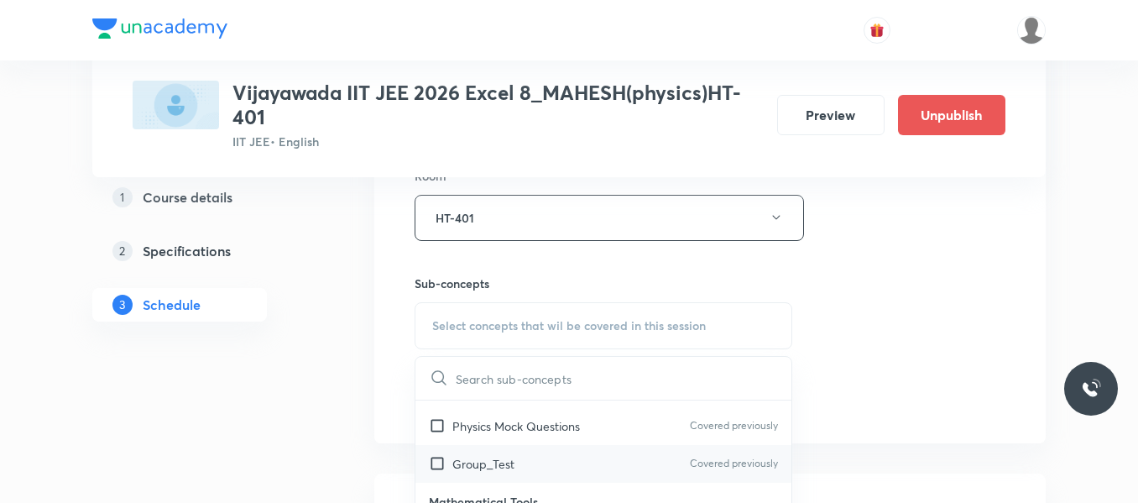
scroll to position [84, 0]
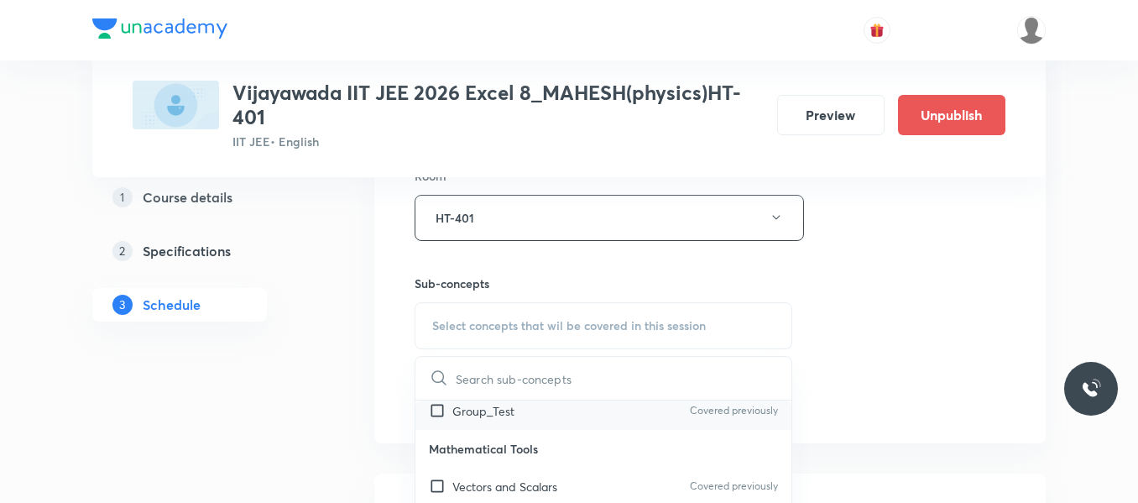
click at [495, 422] on div "Group_Test Covered previously" at bounding box center [603, 411] width 376 height 38
checkbox input "true"
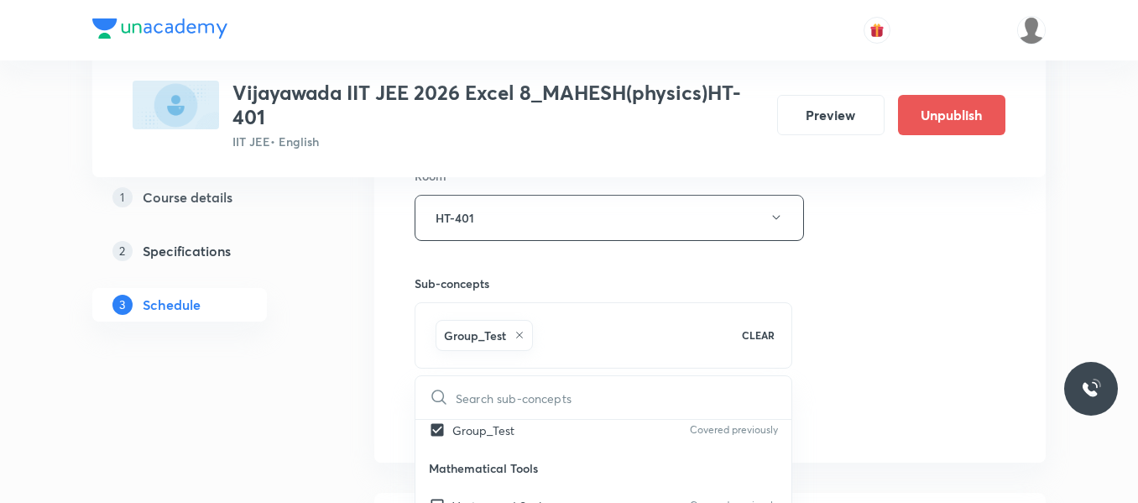
drag, startPoint x: 859, startPoint y: 288, endPoint x: 823, endPoint y: 302, distance: 39.6
click at [855, 290] on div "Session 50 Live class Session title 7/99 Nuclei ​ Schedule for Sept 4, 2025, 2:…" at bounding box center [710, 31] width 591 height 807
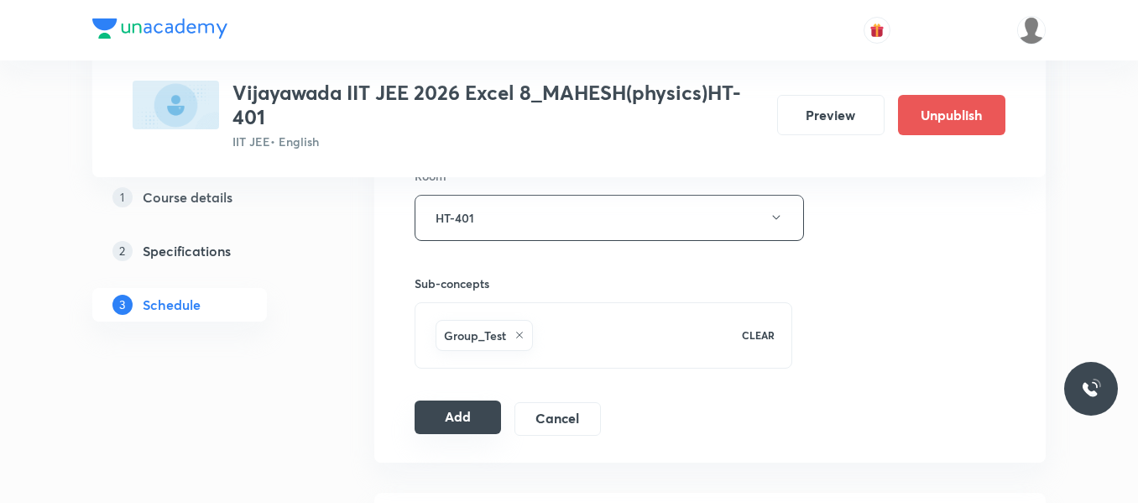
click at [465, 411] on button "Add" at bounding box center [458, 417] width 86 height 34
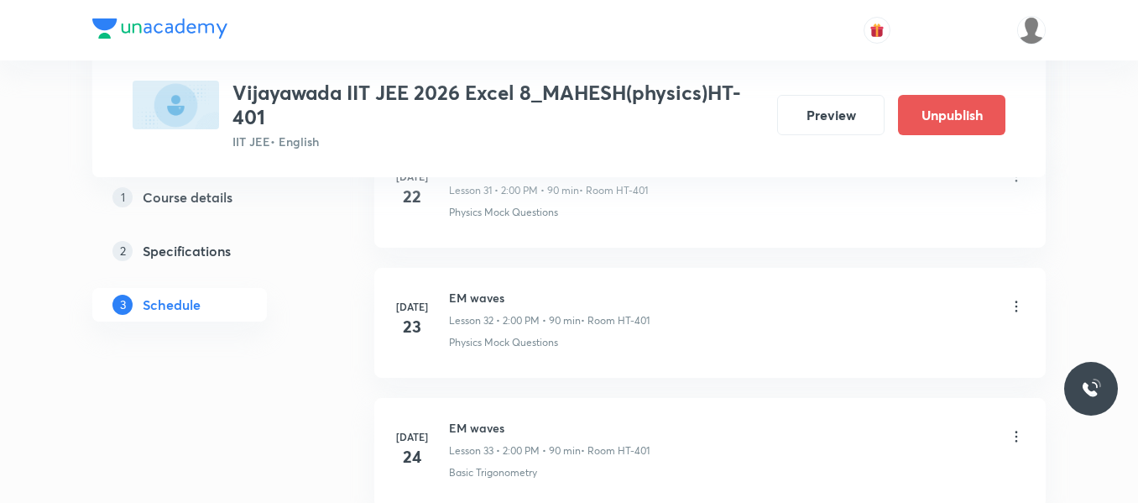
scroll to position [6467, 0]
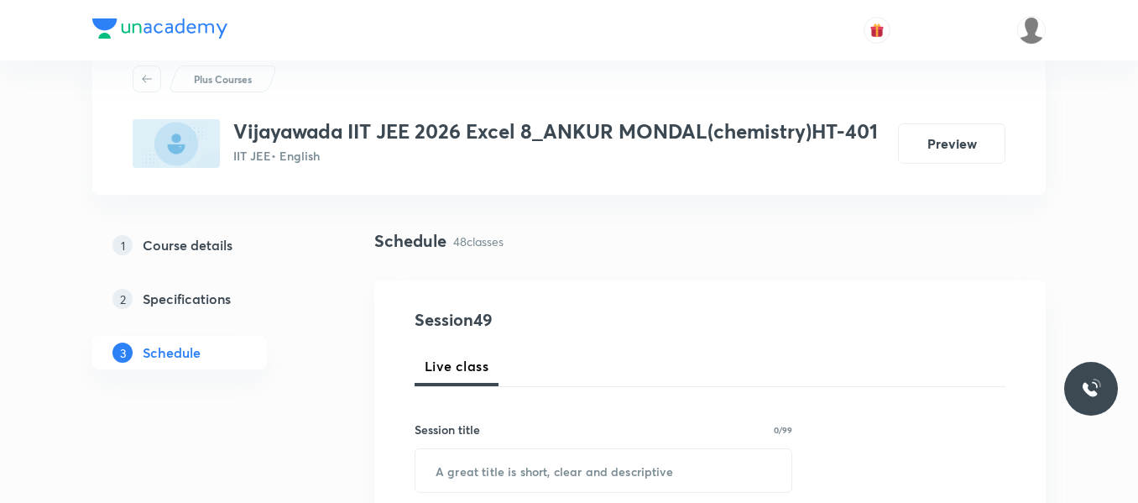
scroll to position [84, 0]
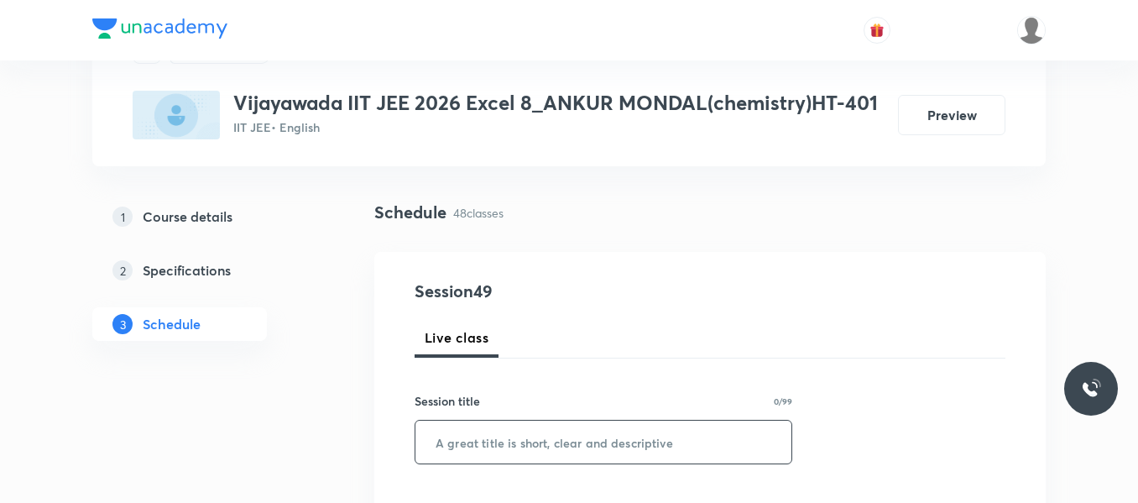
click at [523, 439] on input "text" at bounding box center [603, 442] width 376 height 43
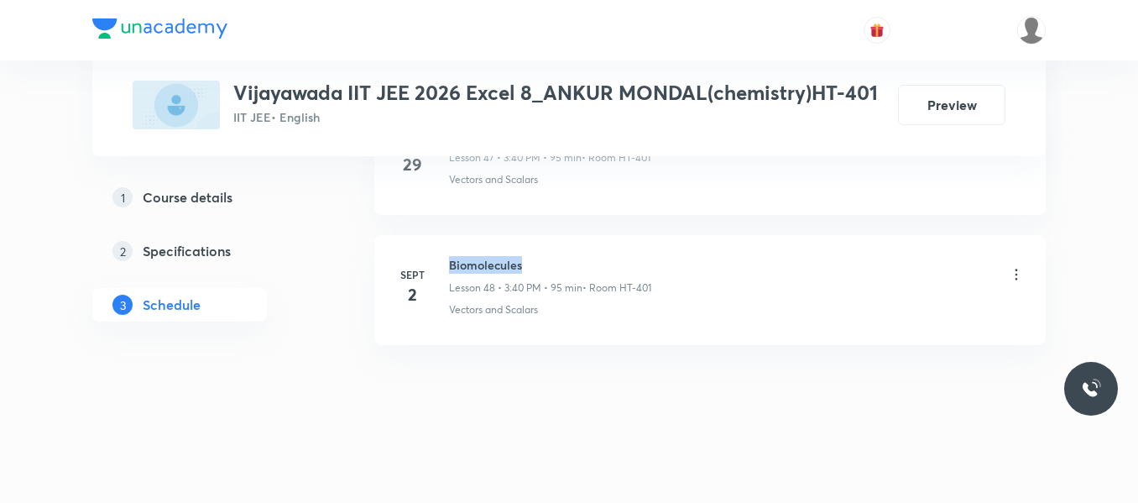
drag, startPoint x: 450, startPoint y: 258, endPoint x: 600, endPoint y: 263, distance: 150.3
click at [600, 263] on h6 "Biomolecules" at bounding box center [550, 265] width 202 height 18
copy h6 "Biomolecules"
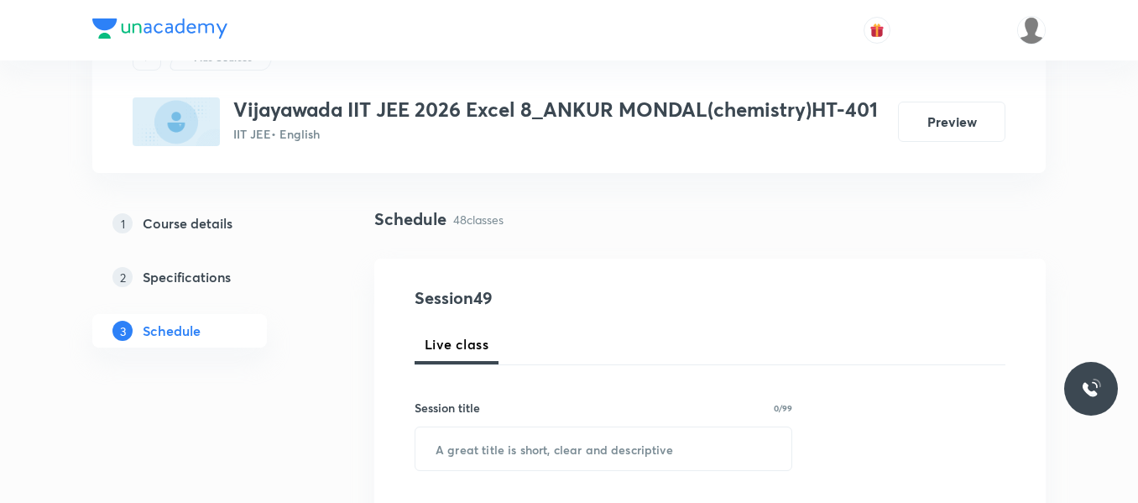
scroll to position [252, 0]
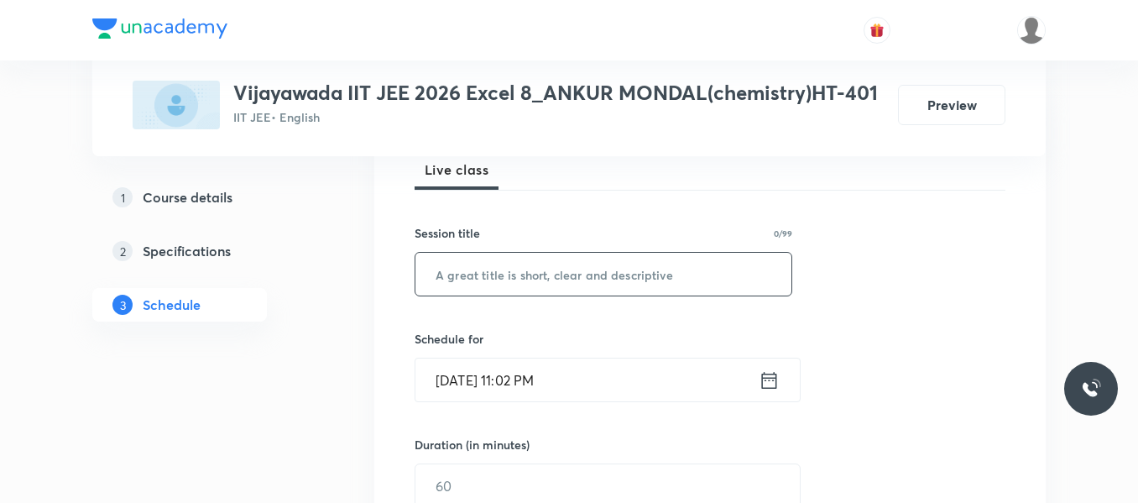
click at [479, 268] on input "text" at bounding box center [603, 274] width 376 height 43
paste input "Biomolecules"
type input "Biomolecules"
click at [772, 379] on icon at bounding box center [769, 380] width 21 height 24
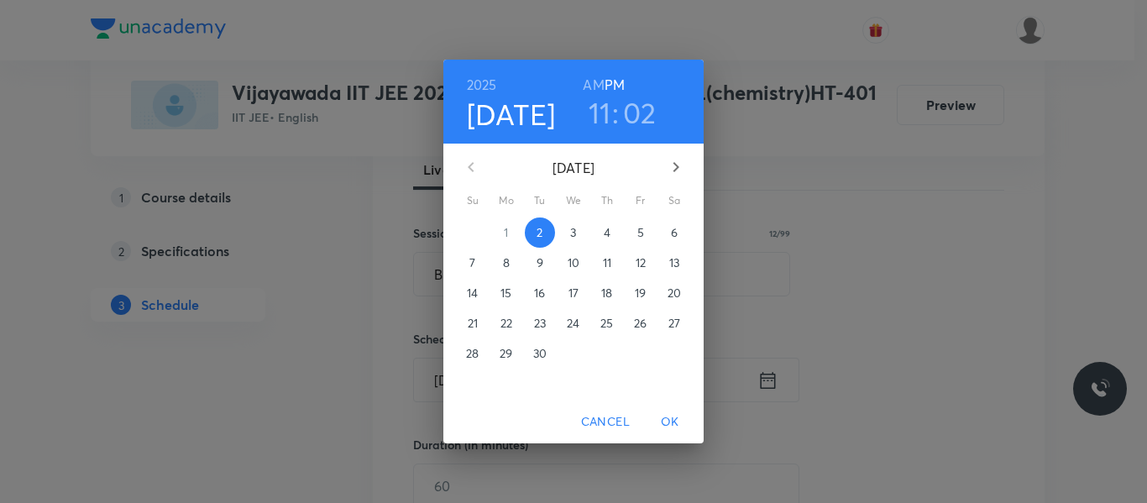
click at [567, 226] on span "3" at bounding box center [573, 232] width 30 height 17
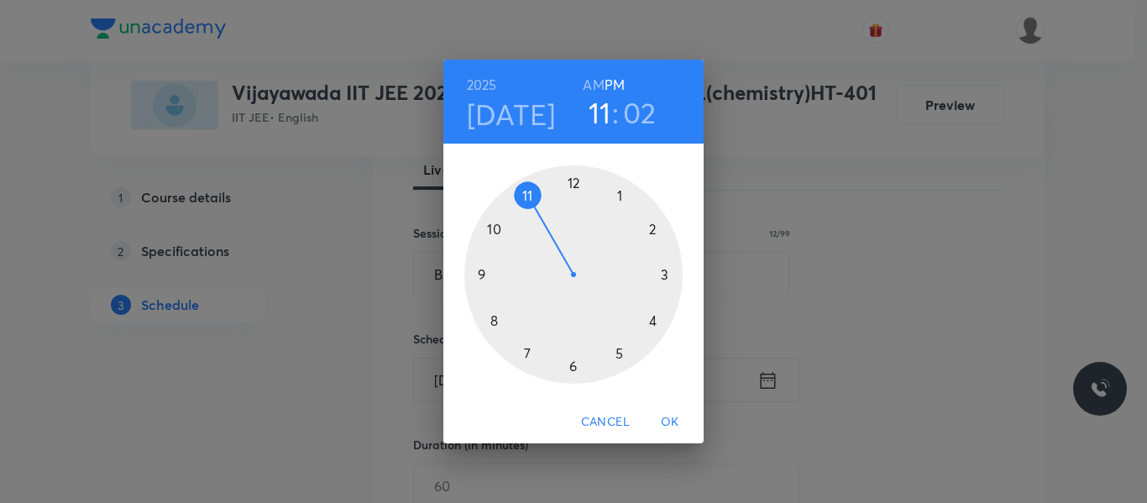
click at [660, 274] on div at bounding box center [573, 274] width 218 height 218
click at [494, 324] on div at bounding box center [573, 274] width 218 height 218
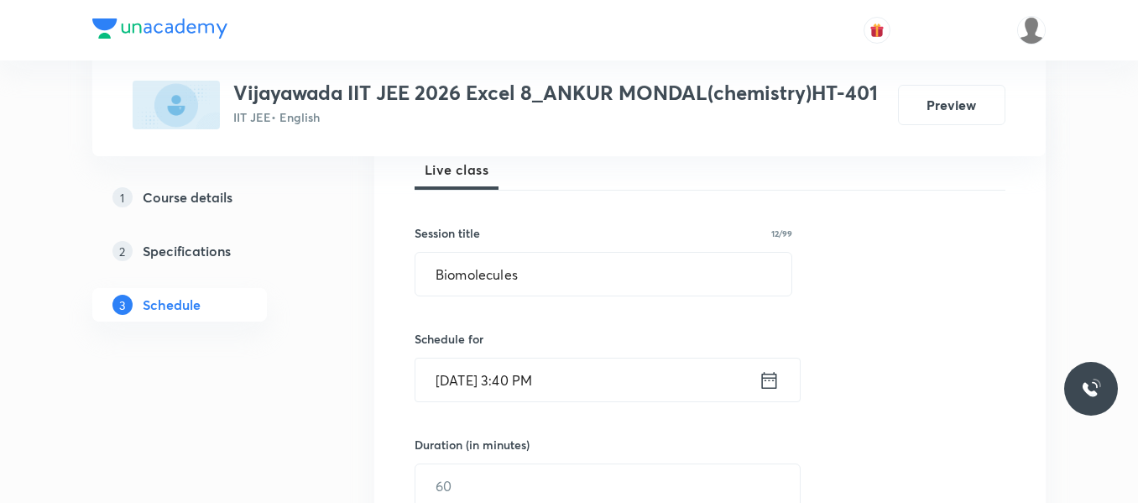
scroll to position [420, 0]
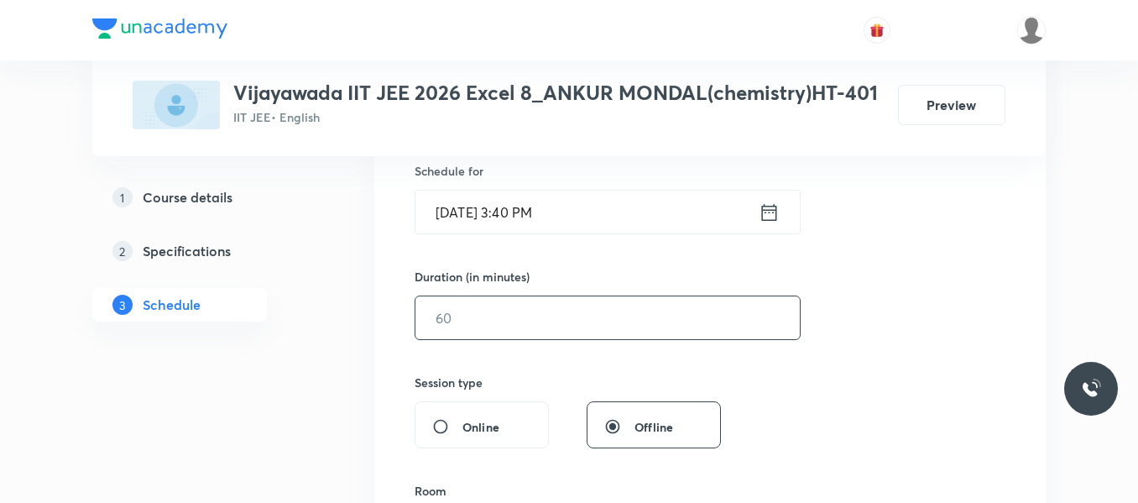
click at [485, 318] on input "text" at bounding box center [607, 317] width 384 height 43
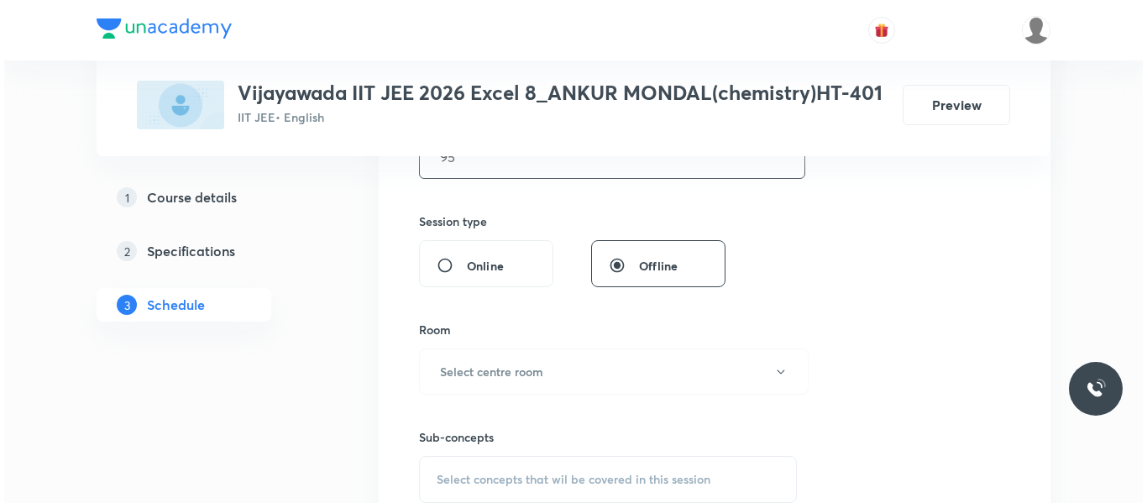
scroll to position [588, 0]
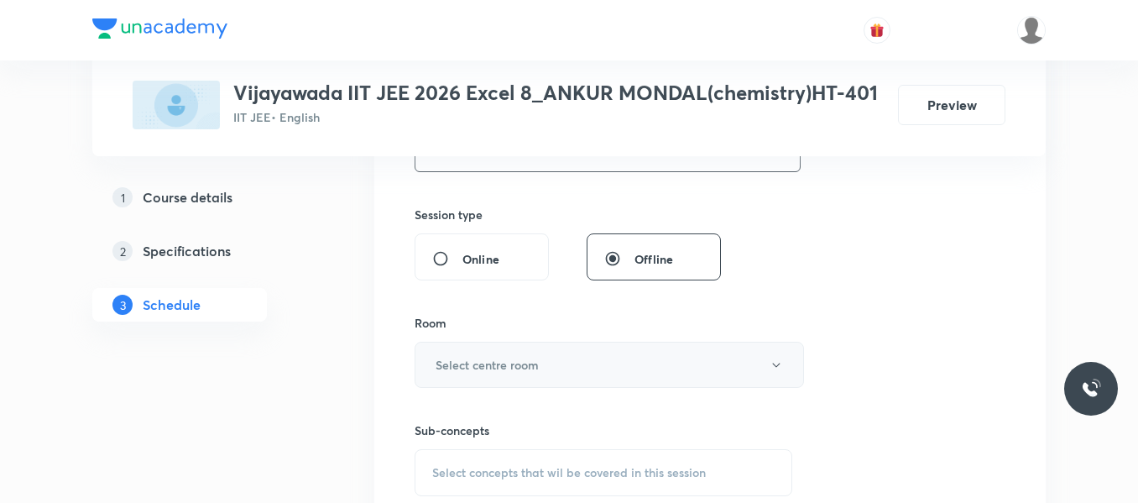
type input "95"
click at [483, 373] on h6 "Select centre room" at bounding box center [487, 365] width 103 height 18
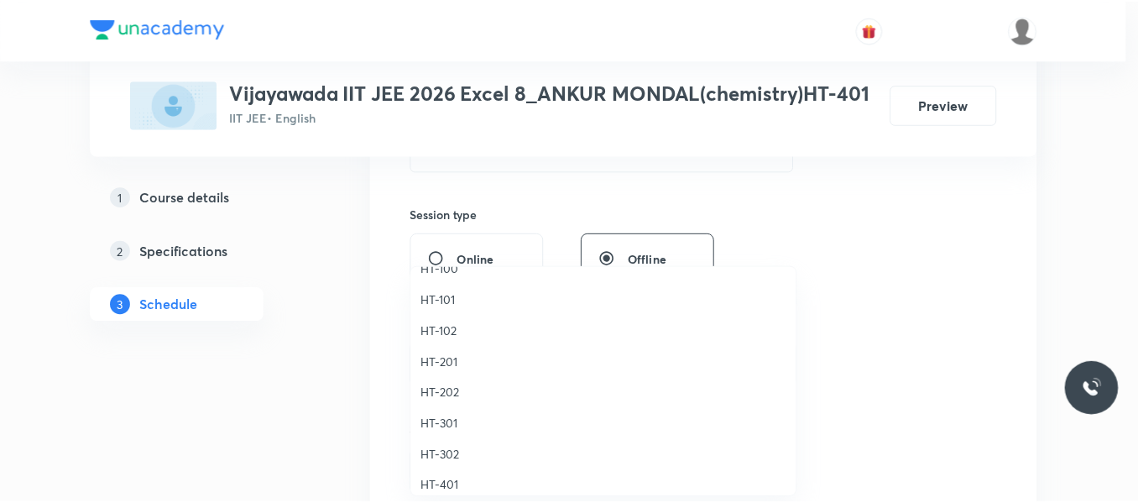
scroll to position [671, 0]
click at [447, 454] on span "HT-401" at bounding box center [608, 456] width 368 height 18
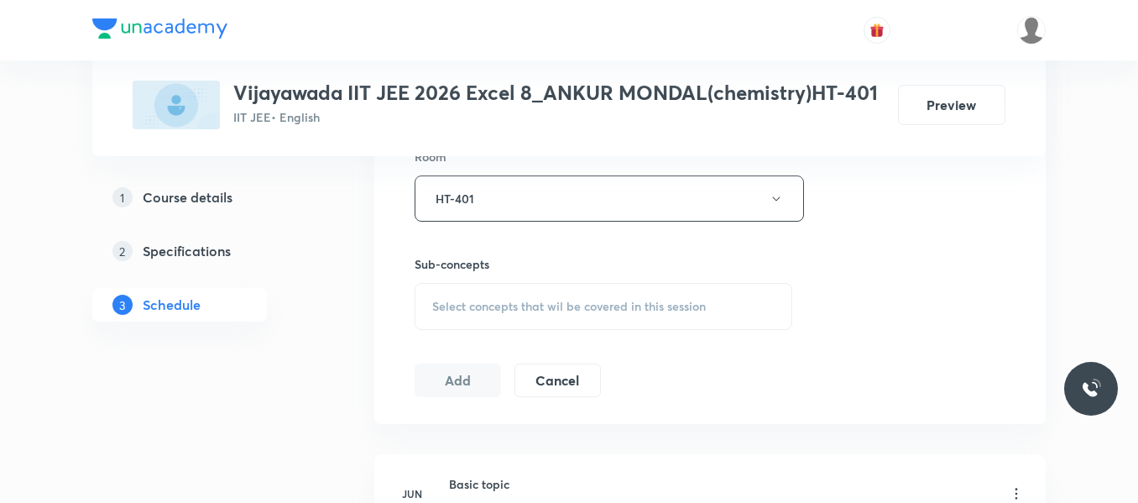
scroll to position [755, 0]
click at [465, 298] on span "Select concepts that wil be covered in this session" at bounding box center [569, 304] width 274 height 13
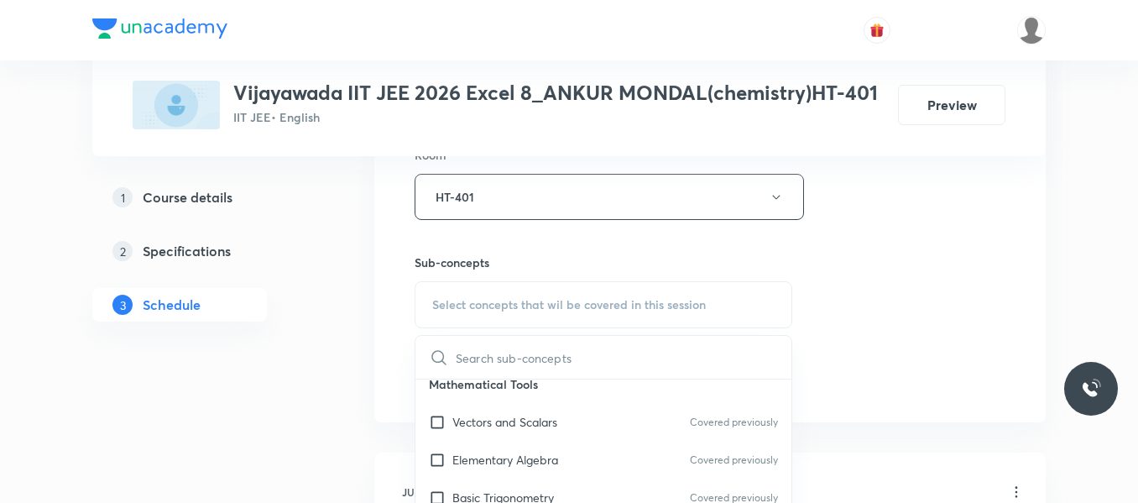
scroll to position [168, 0]
click at [508, 443] on div "Basic Trigonometry Covered previously" at bounding box center [603, 457] width 376 height 38
checkbox input "true"
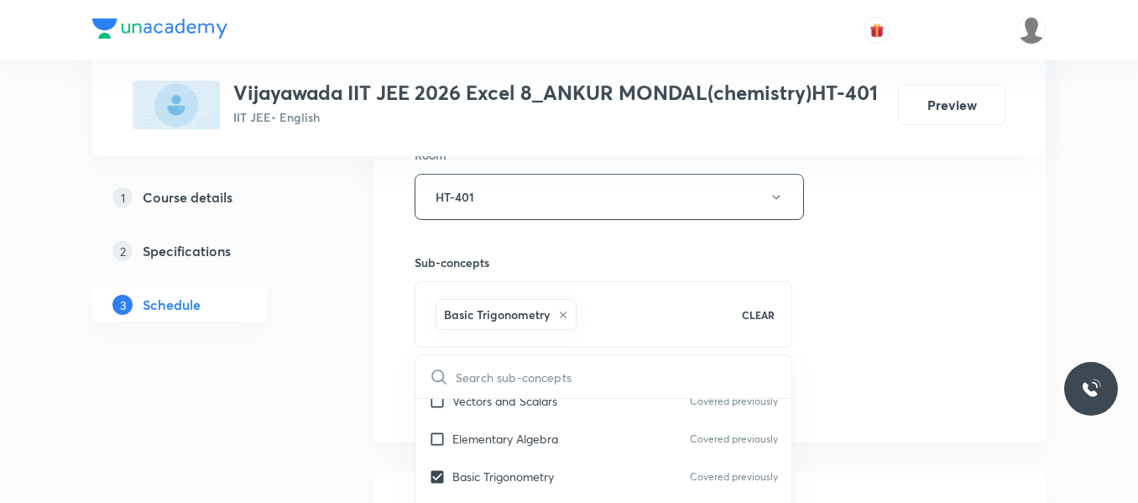
click at [833, 290] on div "Session 49 Live class Session title 12/99 Biomolecules ​ Schedule for [DATE] 3:…" at bounding box center [710, 10] width 591 height 807
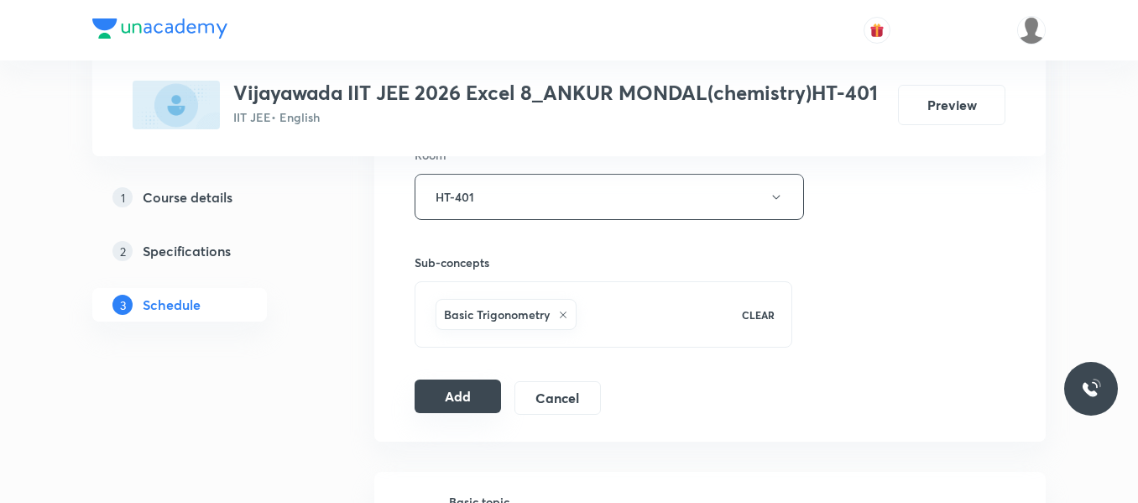
click at [472, 391] on button "Add" at bounding box center [458, 396] width 86 height 34
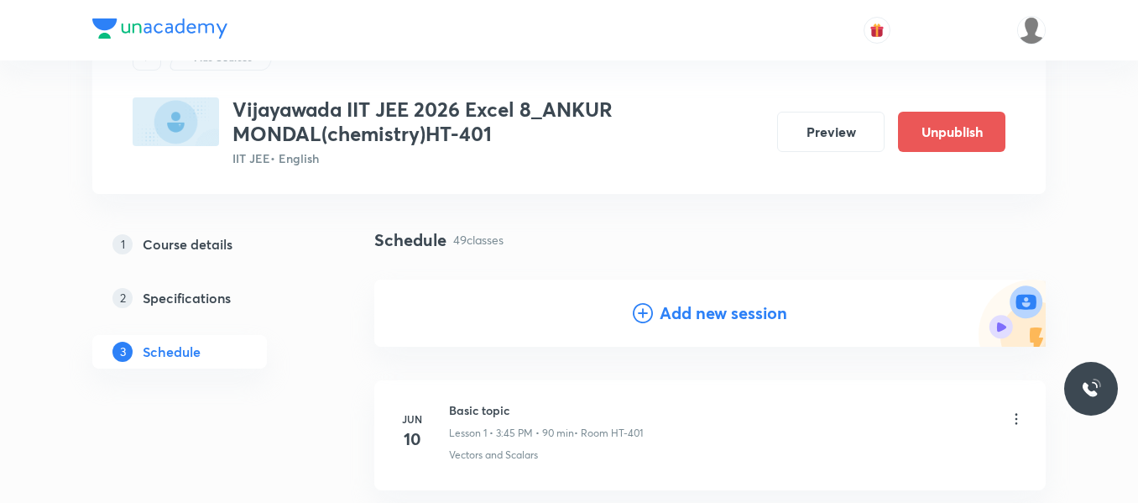
scroll to position [0, 0]
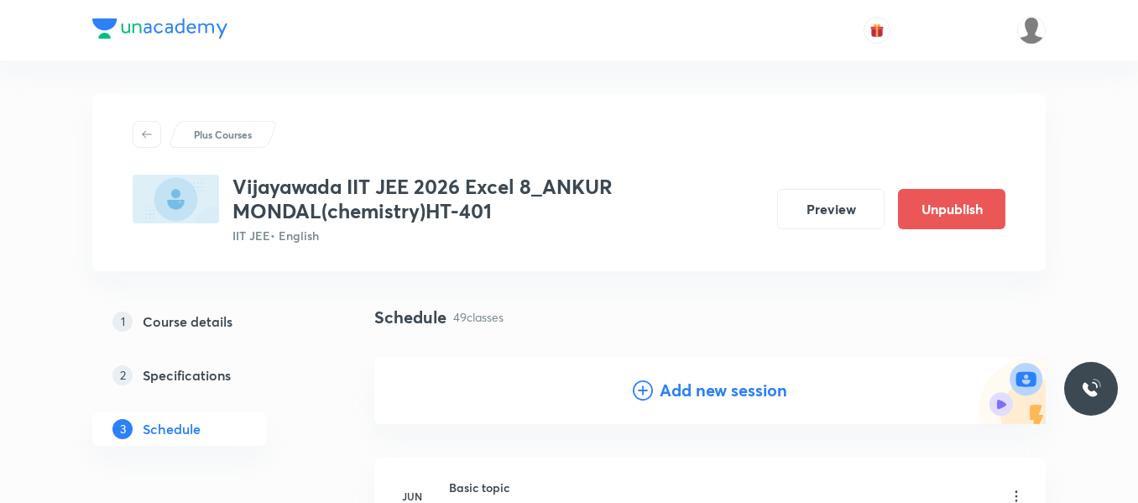
click at [650, 387] on icon at bounding box center [643, 390] width 20 height 20
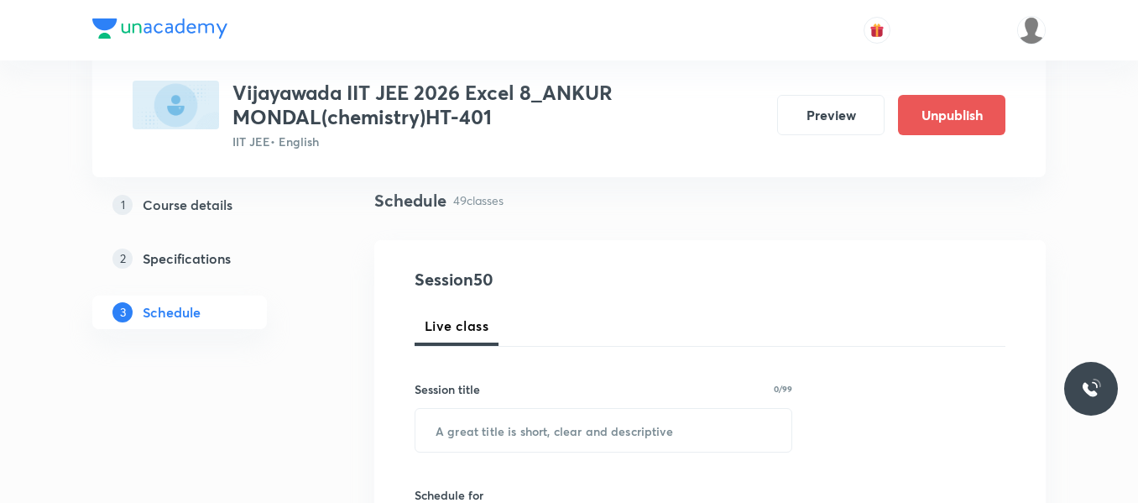
scroll to position [252, 0]
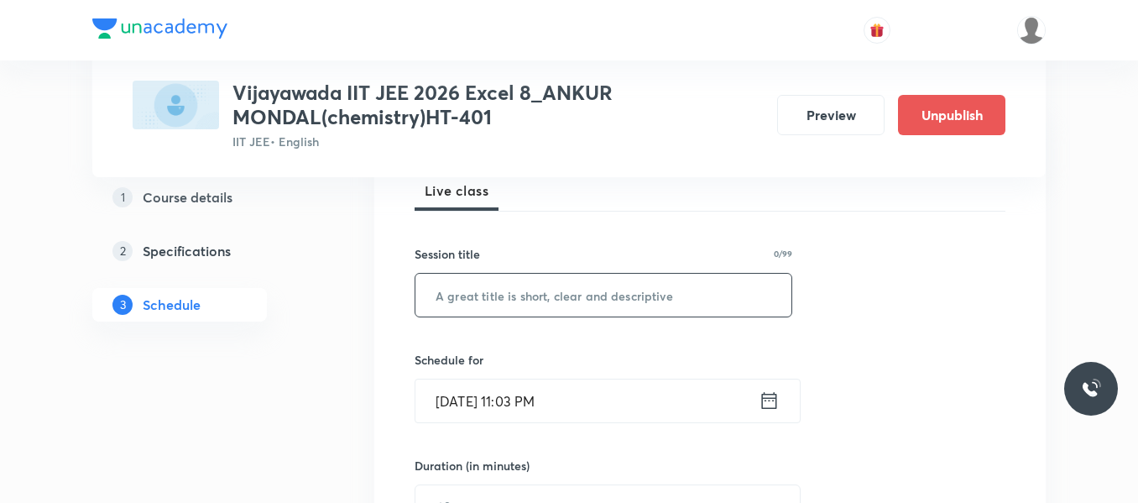
click at [531, 300] on input "text" at bounding box center [603, 295] width 376 height 43
paste input "Biomolecules"
type input "Biomolecules"
click at [769, 395] on icon at bounding box center [769, 401] width 21 height 24
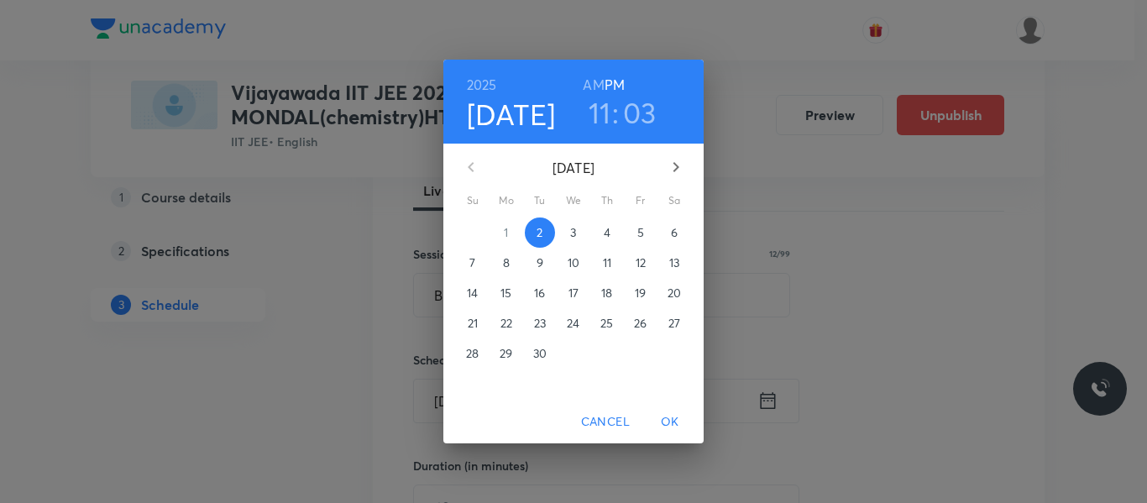
click at [598, 238] on span "4" at bounding box center [607, 232] width 30 height 17
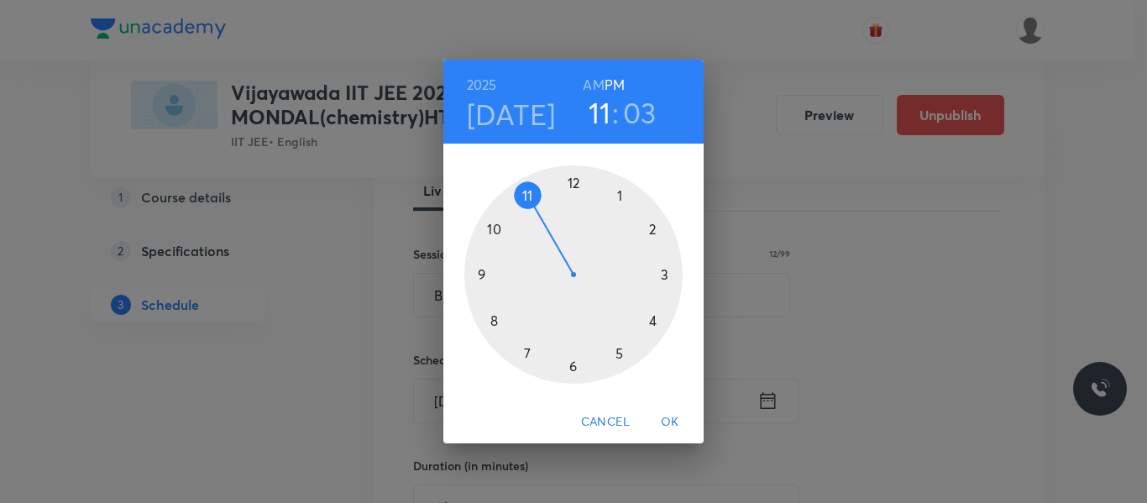
click at [666, 274] on div at bounding box center [573, 274] width 218 height 218
click at [492, 316] on div at bounding box center [573, 274] width 218 height 218
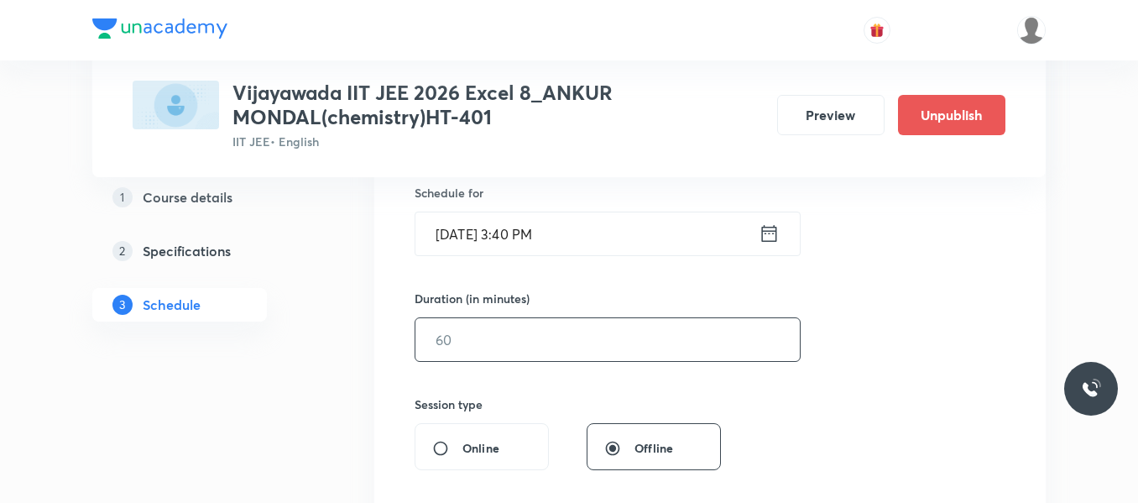
scroll to position [420, 0]
click at [487, 329] on input "text" at bounding box center [607, 338] width 384 height 43
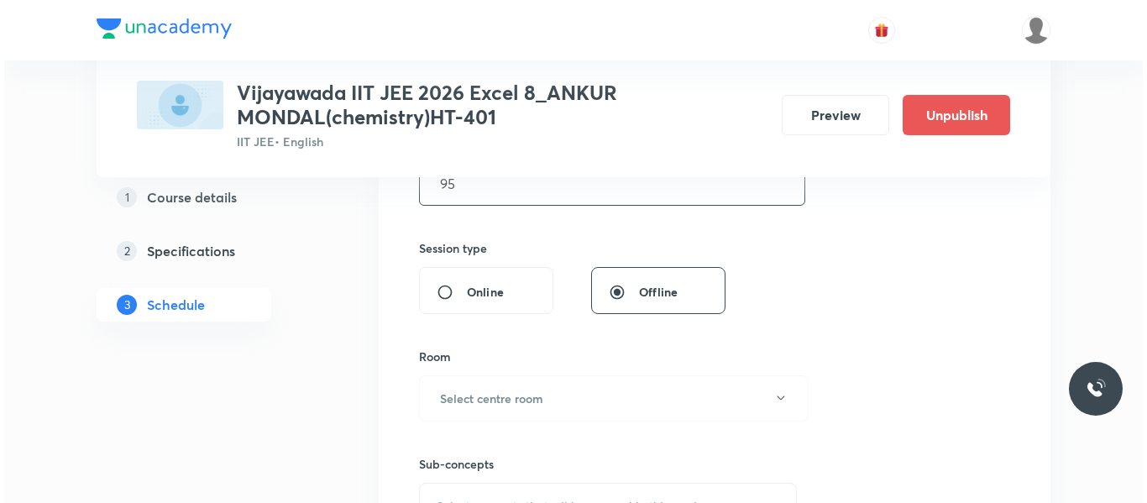
scroll to position [588, 0]
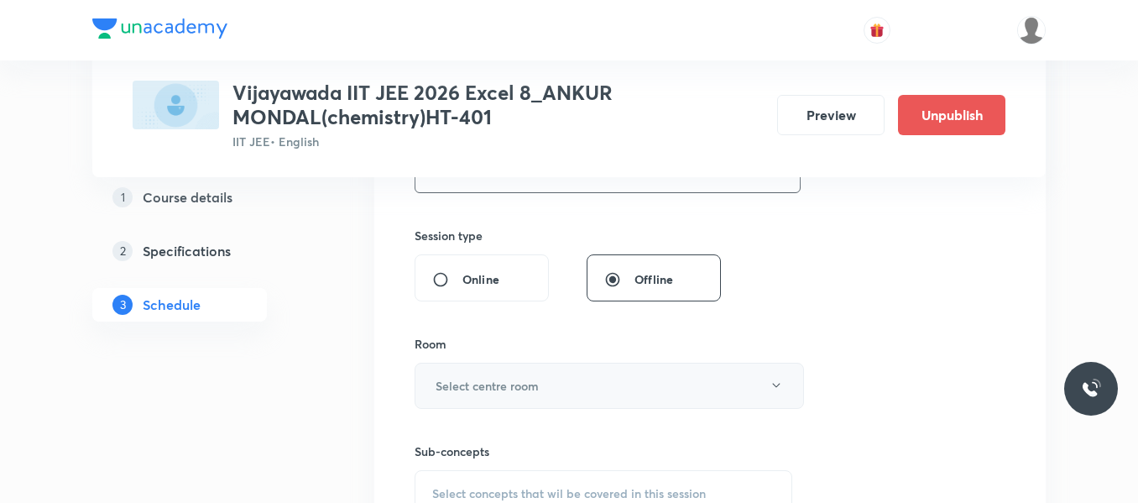
type input "95"
click at [486, 383] on h6 "Select centre room" at bounding box center [487, 386] width 103 height 18
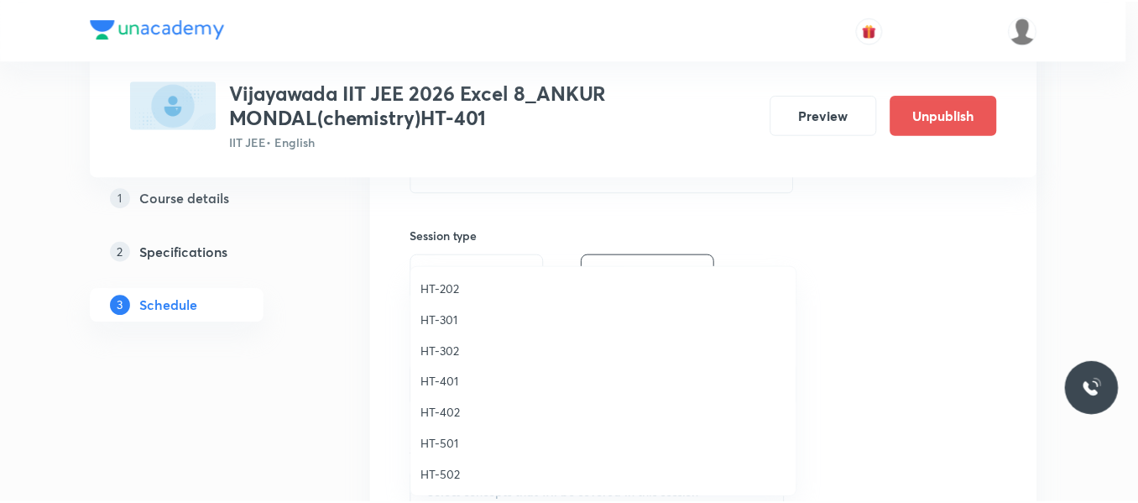
scroll to position [746, 0]
click at [450, 383] on span "HT-401" at bounding box center [608, 382] width 368 height 18
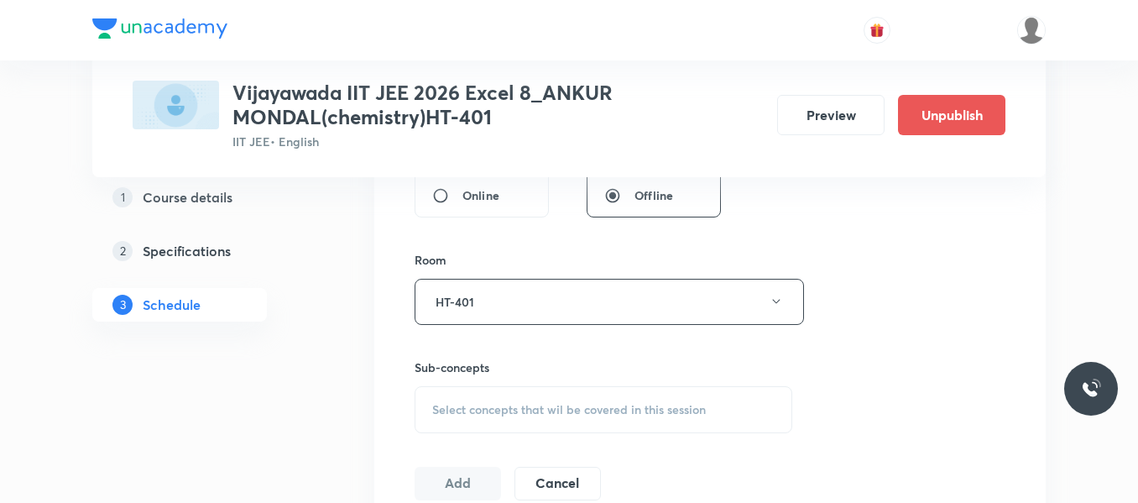
click at [450, 399] on div "Select concepts that wil be covered in this session" at bounding box center [604, 409] width 378 height 47
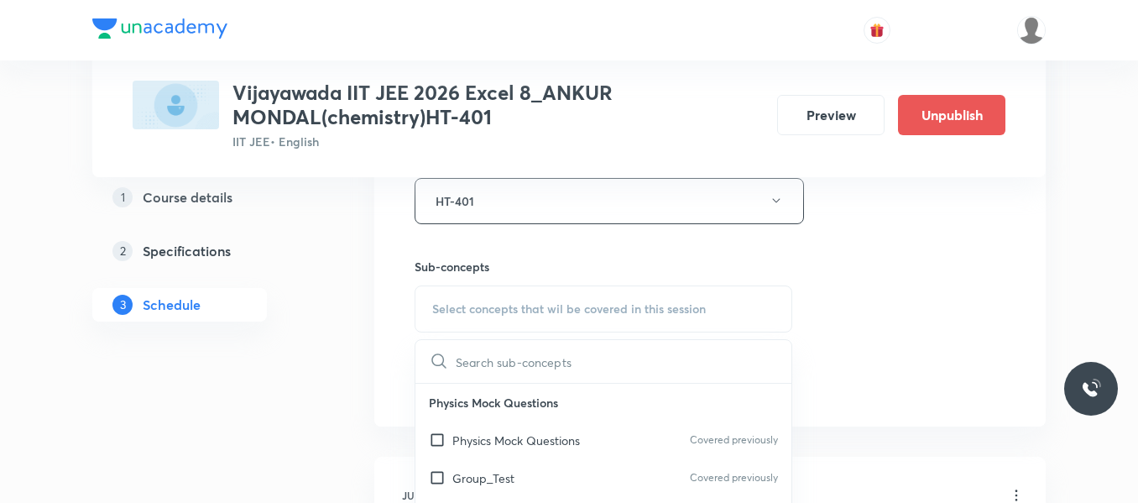
scroll to position [839, 0]
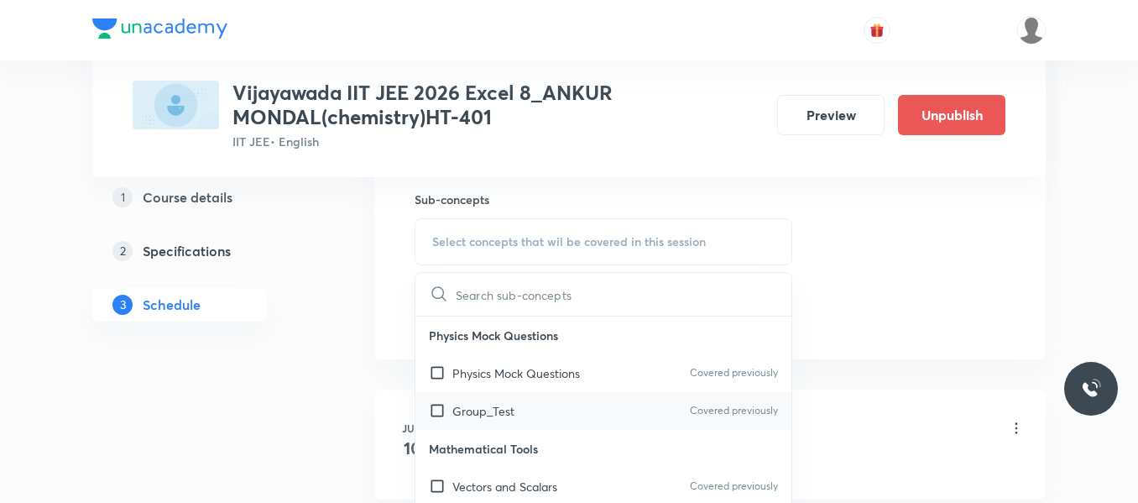
click at [479, 418] on p "Group_Test" at bounding box center [483, 411] width 62 height 18
checkbox input "true"
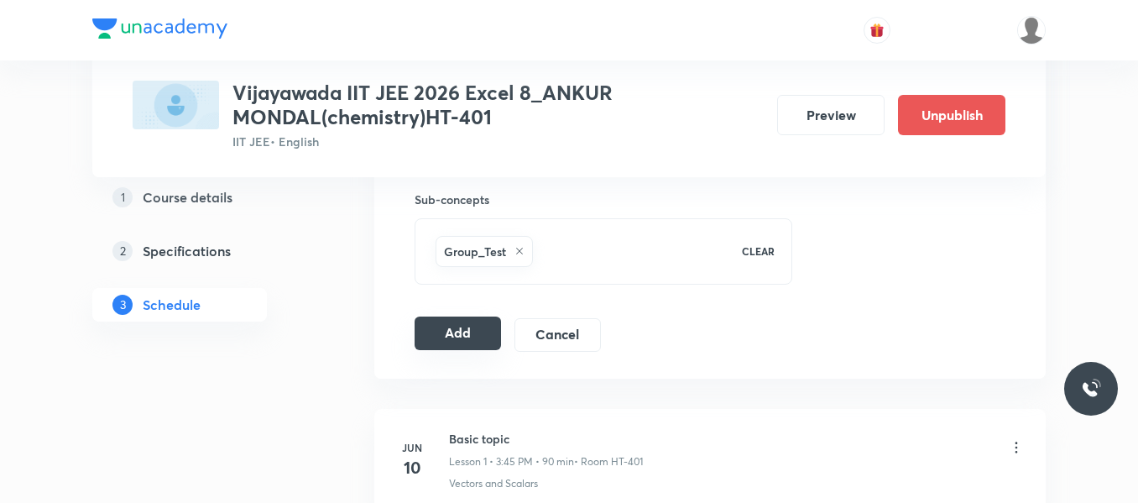
click at [478, 347] on button "Add" at bounding box center [458, 333] width 86 height 34
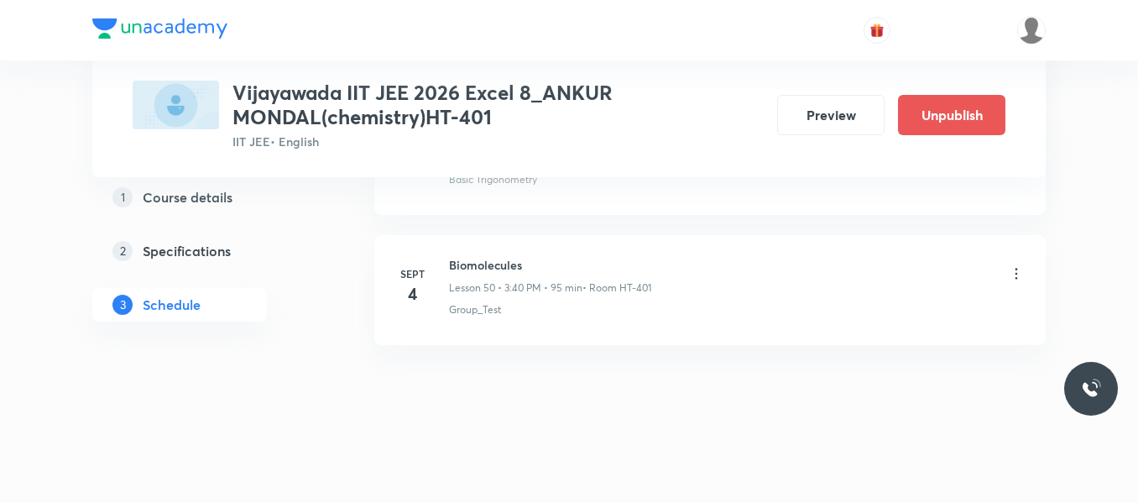
scroll to position [6513, 0]
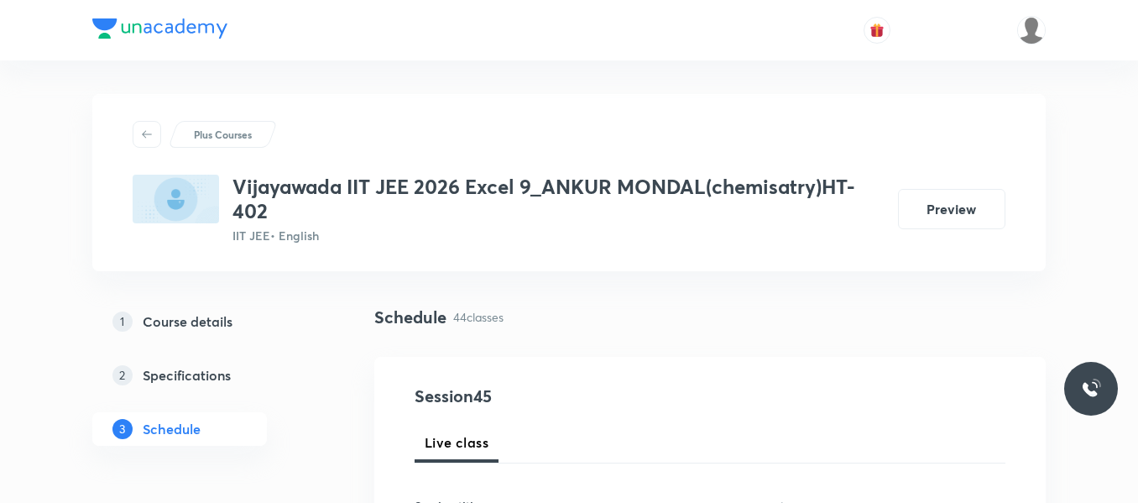
scroll to position [6588, 0]
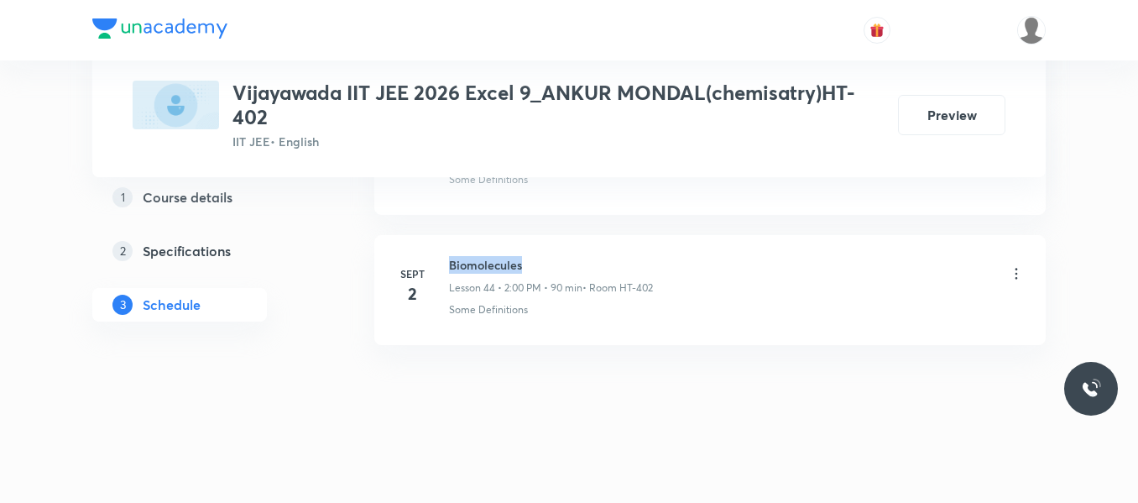
drag, startPoint x: 450, startPoint y: 264, endPoint x: 580, endPoint y: 273, distance: 130.4
click at [580, 273] on h6 "Biomolecules" at bounding box center [551, 265] width 204 height 18
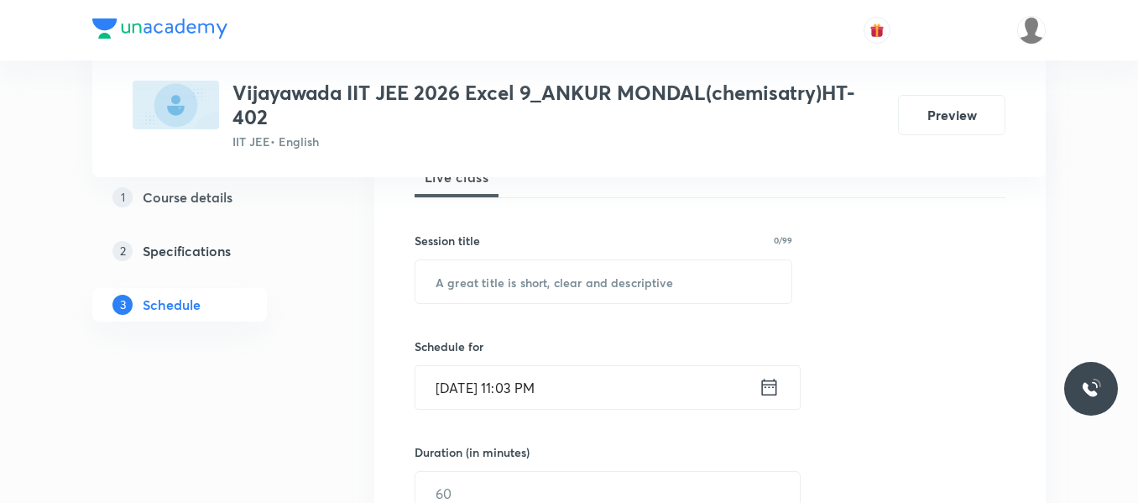
scroll to position [238, 0]
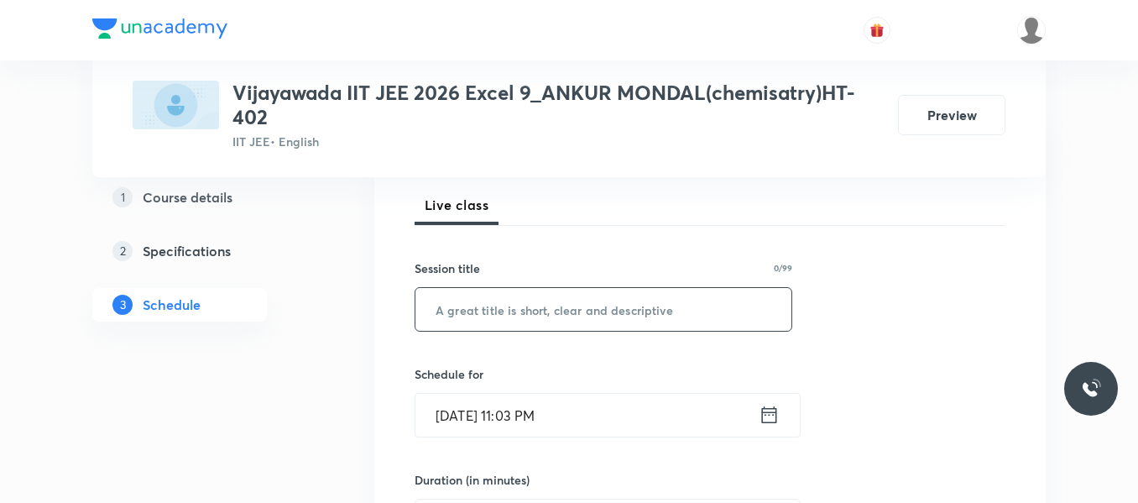
click at [504, 295] on input "text" at bounding box center [603, 309] width 376 height 43
paste input "Biomolecules"
type input "Biomolecules"
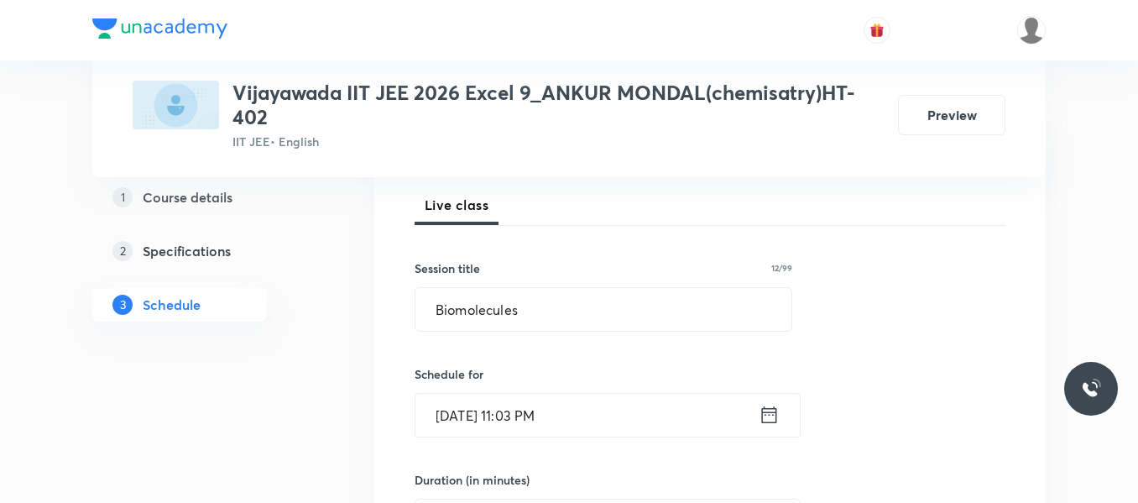
click at [769, 413] on icon at bounding box center [769, 414] width 15 height 17
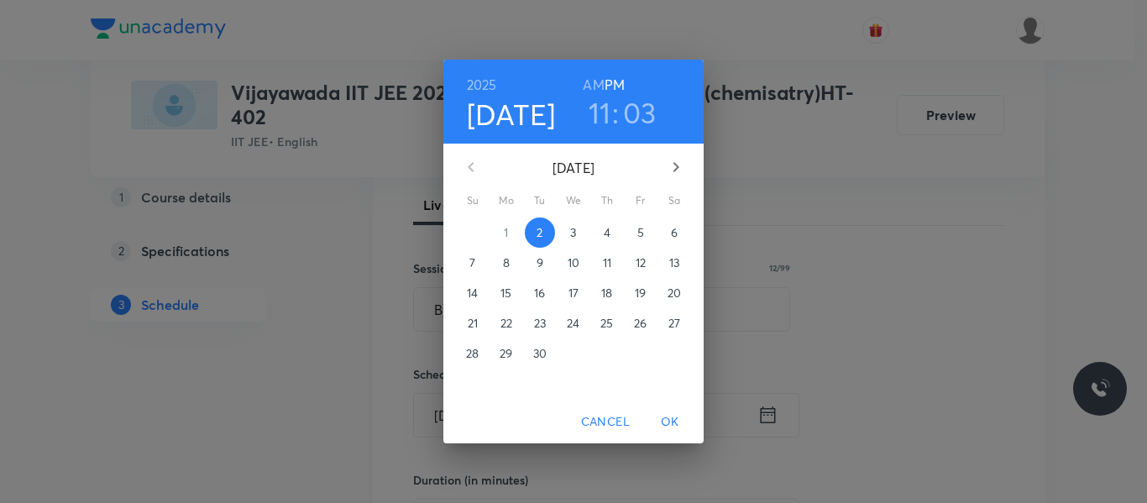
click at [577, 237] on span "3" at bounding box center [573, 232] width 30 height 17
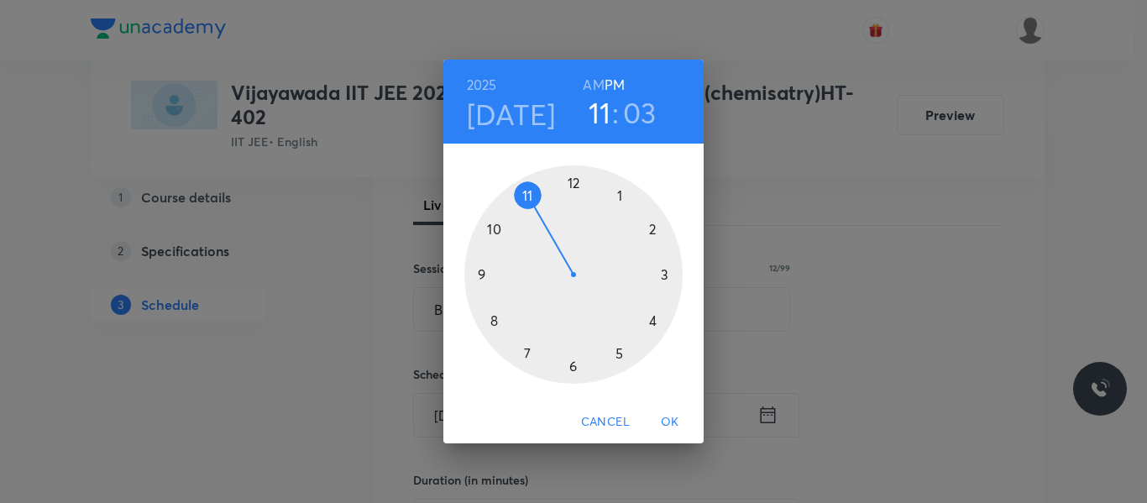
click at [644, 227] on div at bounding box center [573, 274] width 218 height 218
click at [572, 180] on div at bounding box center [573, 274] width 218 height 218
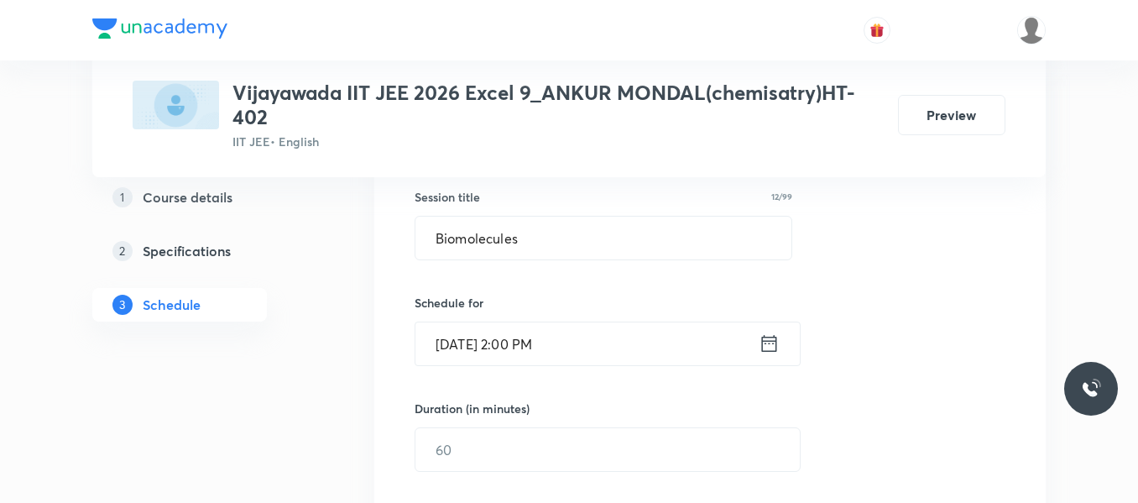
scroll to position [405, 0]
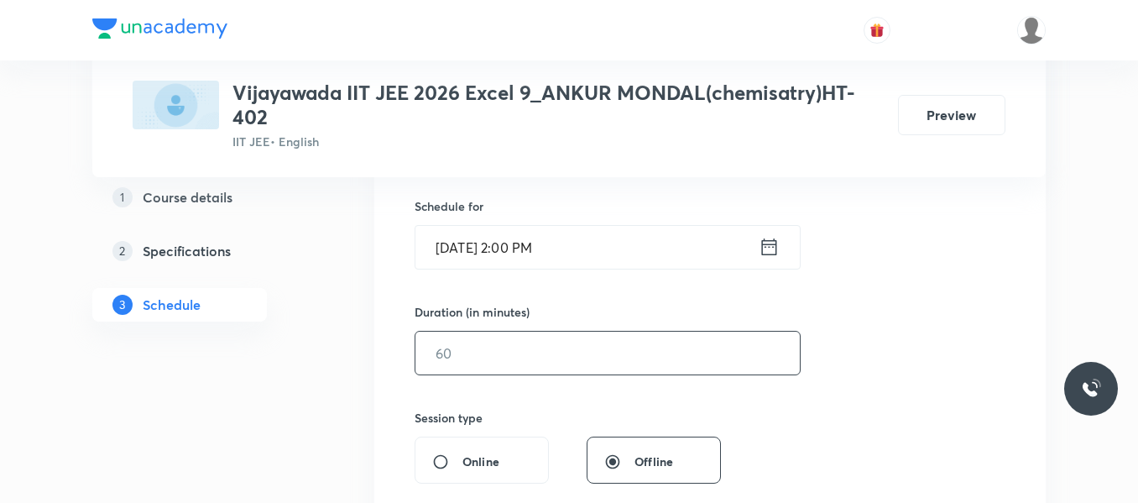
click at [504, 358] on input "text" at bounding box center [607, 353] width 384 height 43
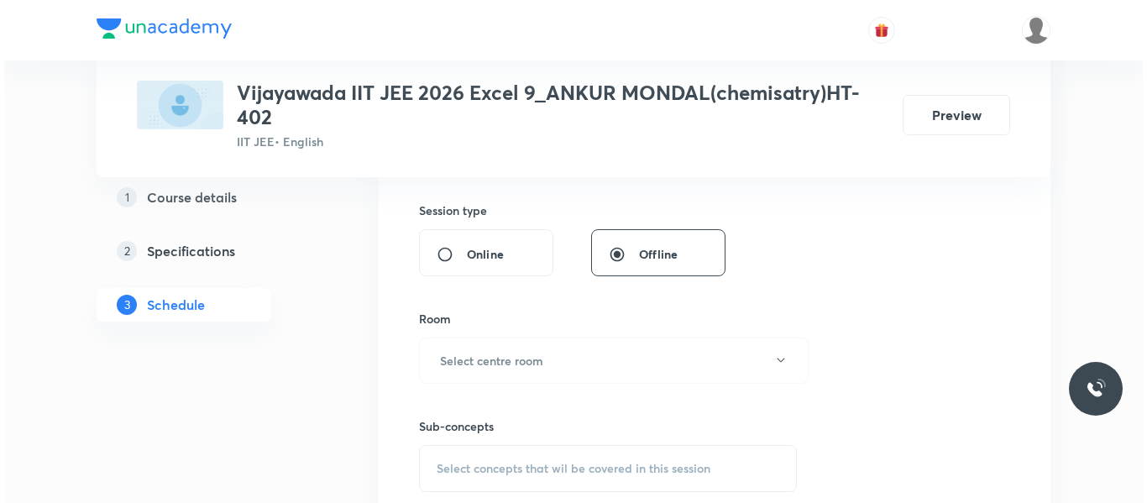
scroll to position [657, 0]
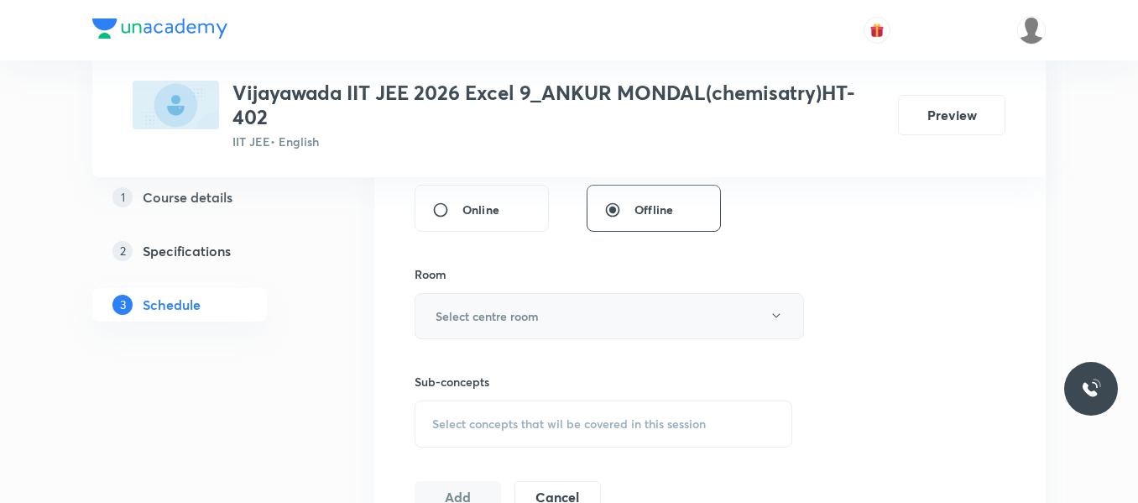
type input "90"
click at [508, 319] on h6 "Select centre room" at bounding box center [487, 316] width 103 height 18
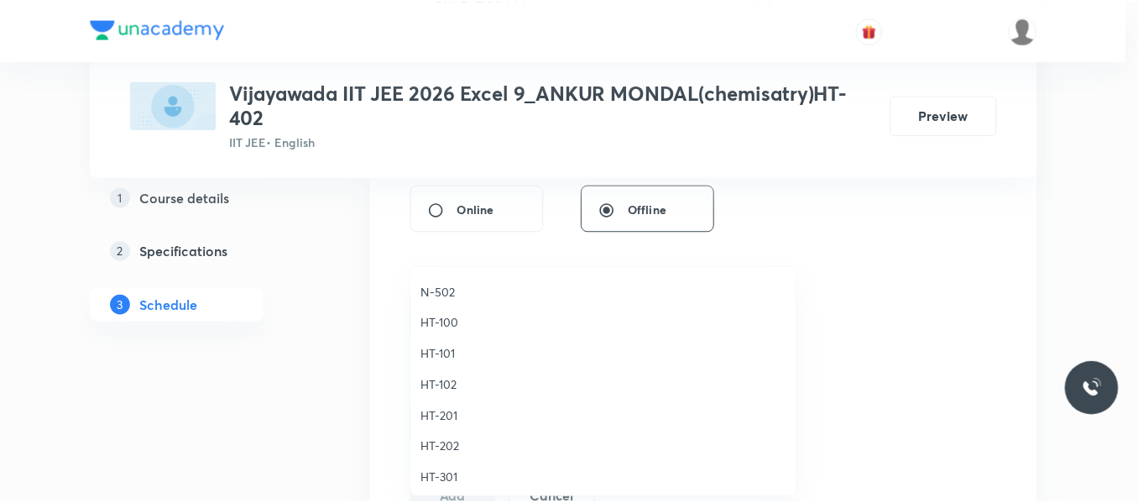
scroll to position [671, 0]
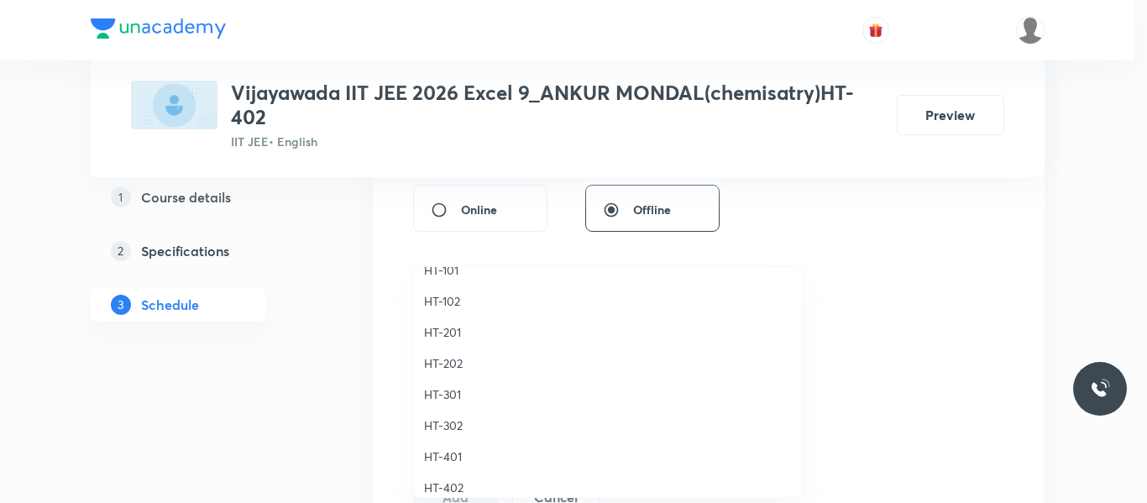
click at [439, 490] on span "HT-402" at bounding box center [608, 487] width 368 height 18
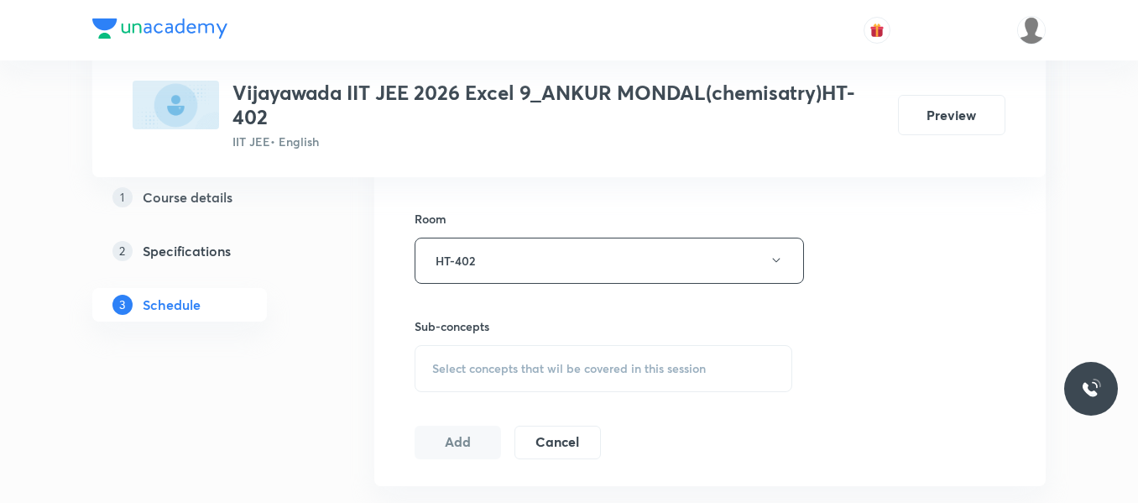
scroll to position [825, 0]
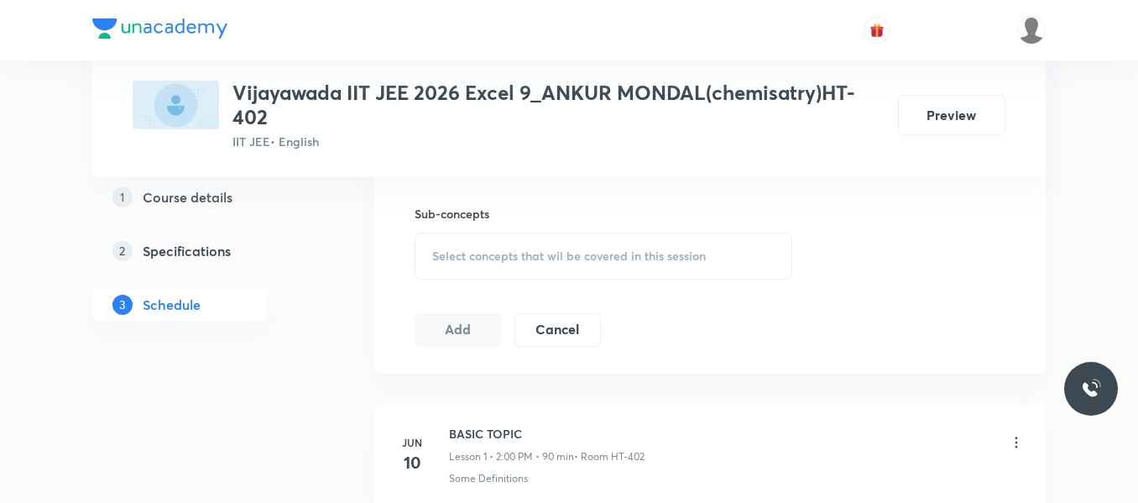
click at [462, 253] on span "Select concepts that wil be covered in this session" at bounding box center [569, 255] width 274 height 13
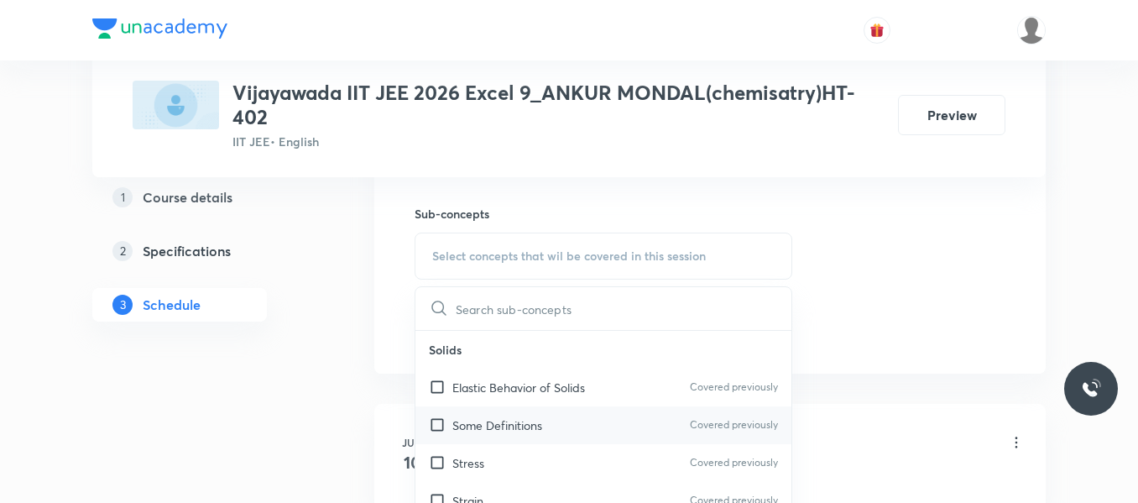
click at [478, 423] on p "Some Definitions" at bounding box center [497, 425] width 90 height 18
checkbox input "true"
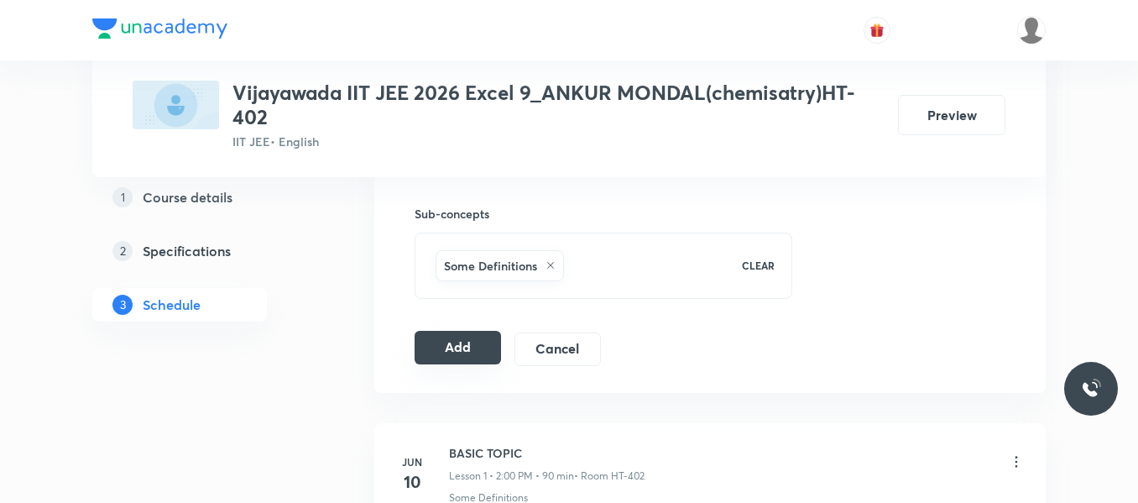
click at [453, 344] on button "Add" at bounding box center [458, 348] width 86 height 34
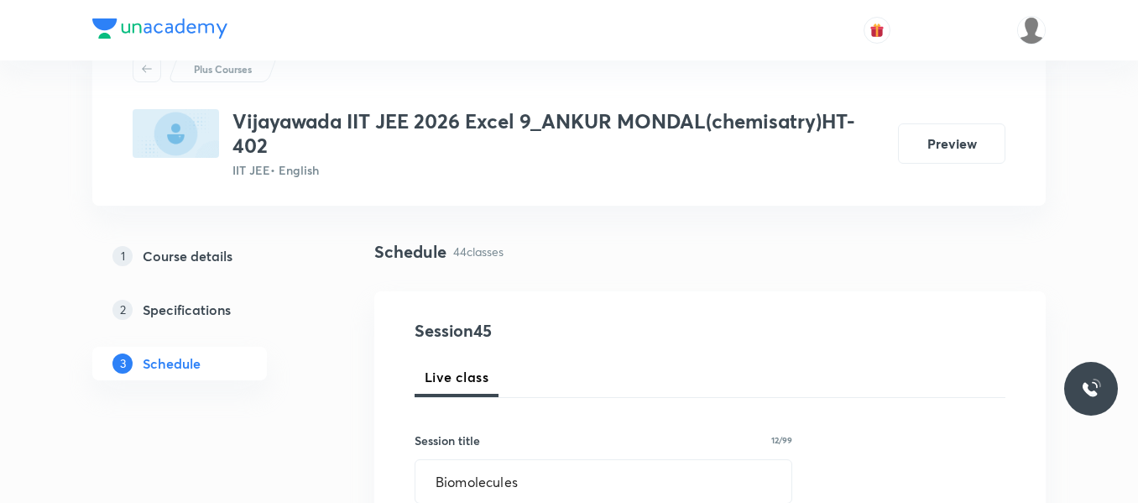
scroll to position [168, 0]
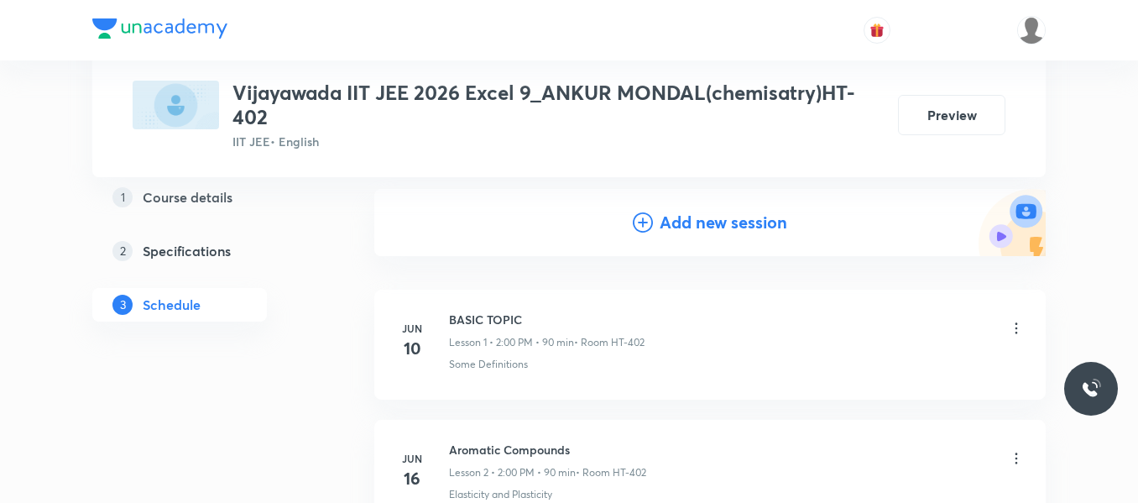
click at [645, 223] on icon at bounding box center [643, 222] width 20 height 20
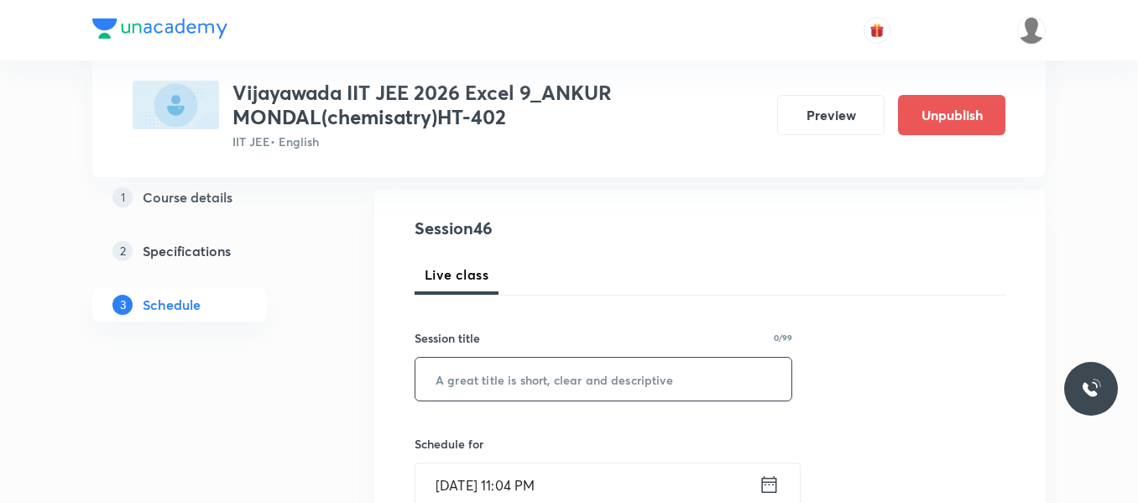
click at [501, 368] on input "text" at bounding box center [603, 379] width 376 height 43
paste input "Biomolecules"
type input "Biomolecules"
click at [772, 485] on icon at bounding box center [769, 485] width 21 height 24
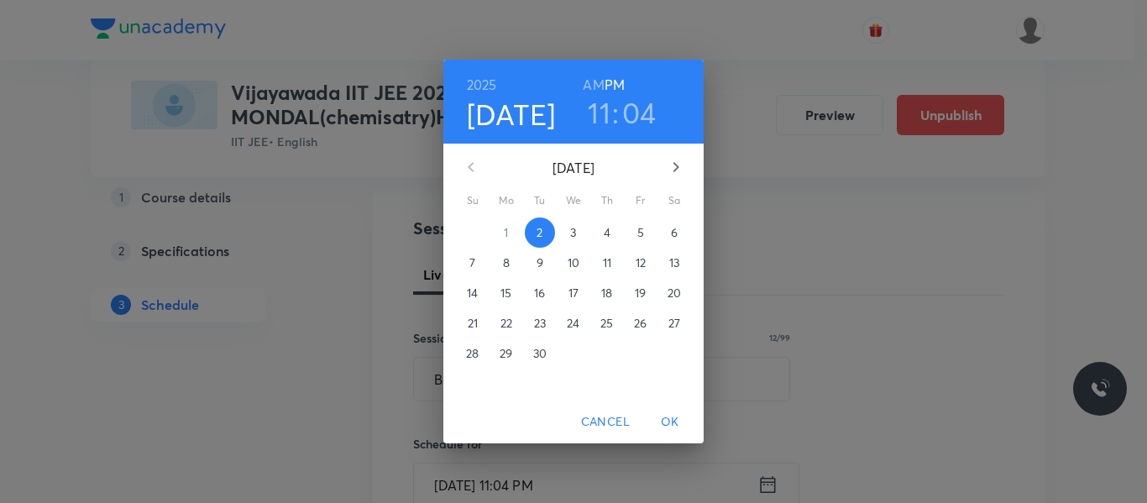
click at [597, 237] on span "4" at bounding box center [607, 232] width 30 height 17
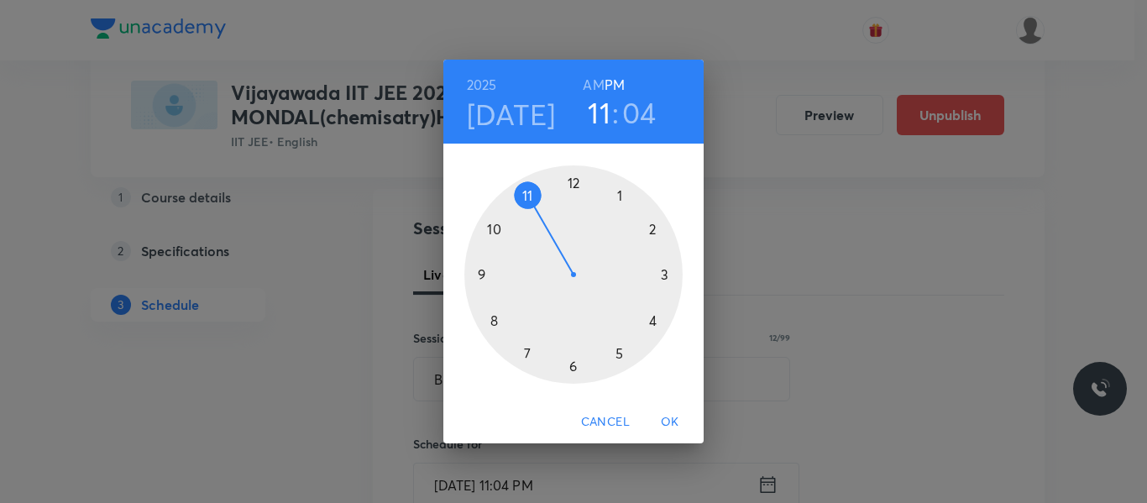
click at [649, 224] on div at bounding box center [573, 274] width 218 height 218
click at [571, 180] on div at bounding box center [573, 274] width 218 height 218
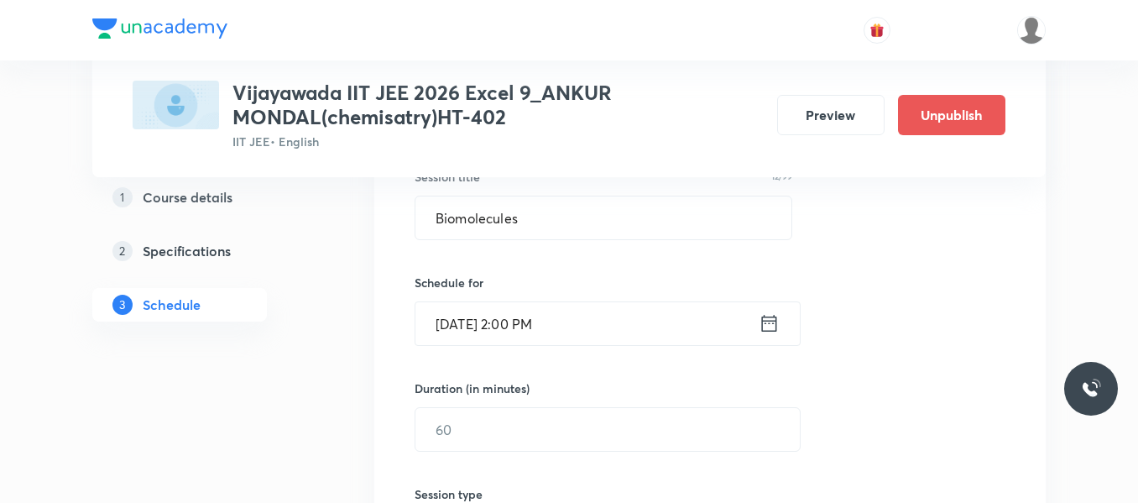
scroll to position [336, 0]
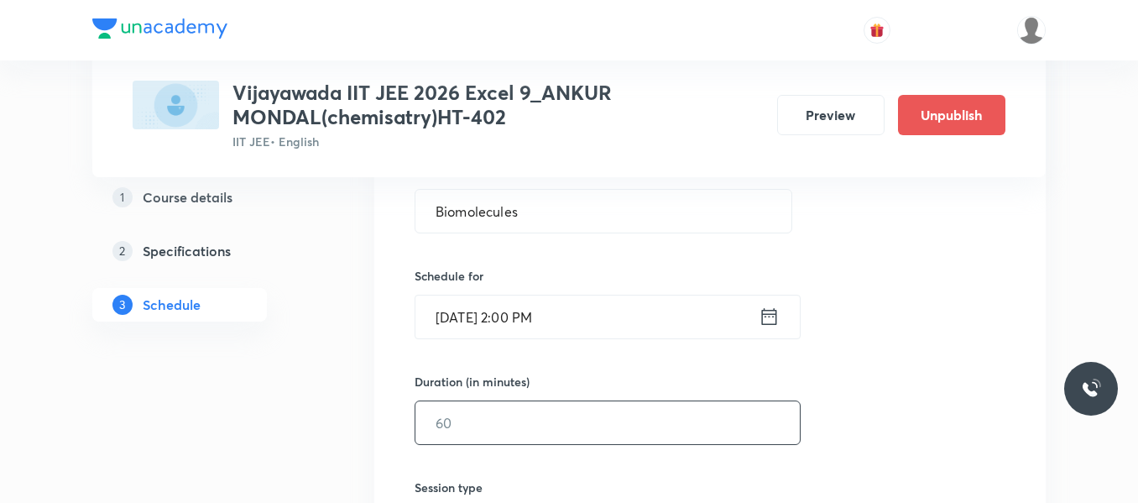
click at [470, 423] on input "text" at bounding box center [607, 422] width 384 height 43
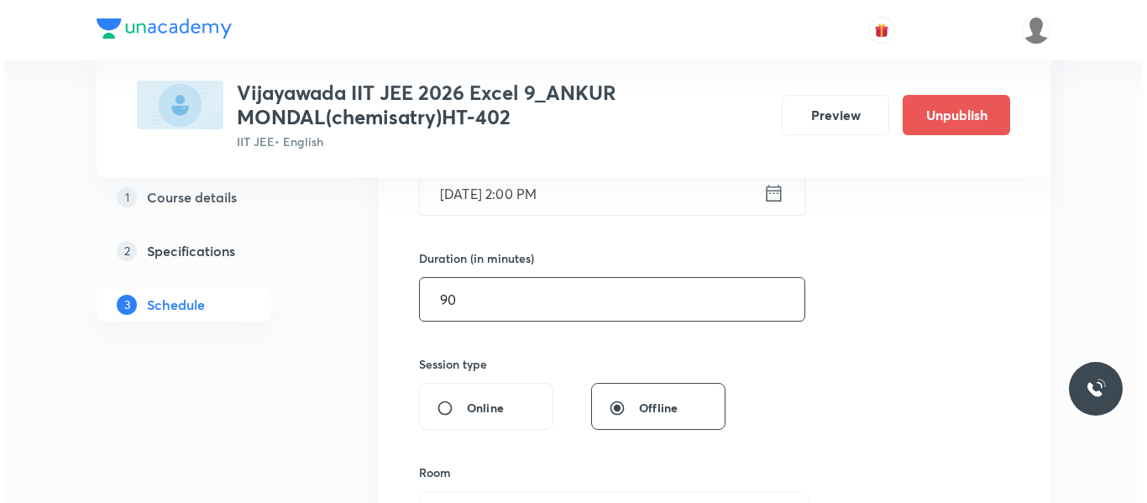
scroll to position [588, 0]
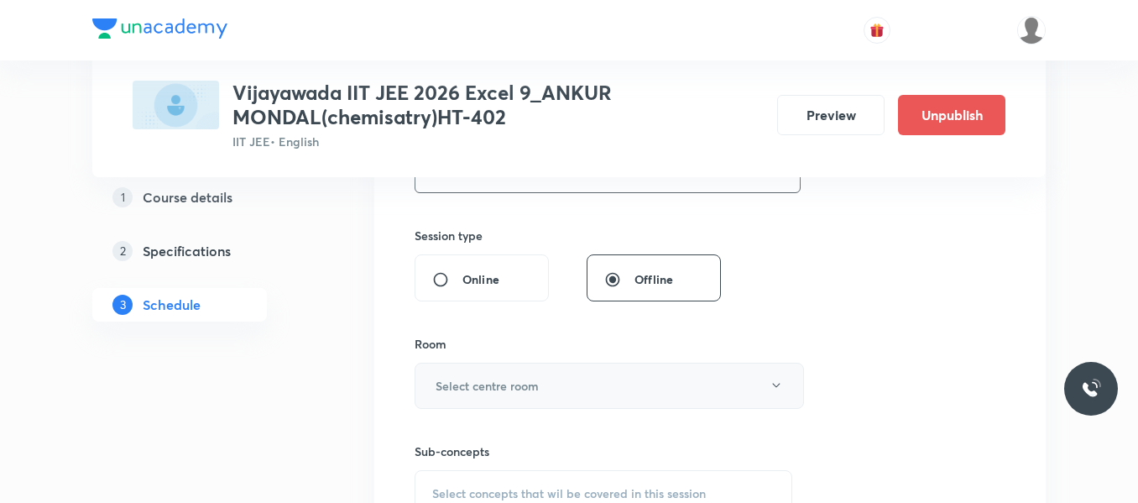
type input "90"
click at [463, 383] on h6 "Select centre room" at bounding box center [487, 386] width 103 height 18
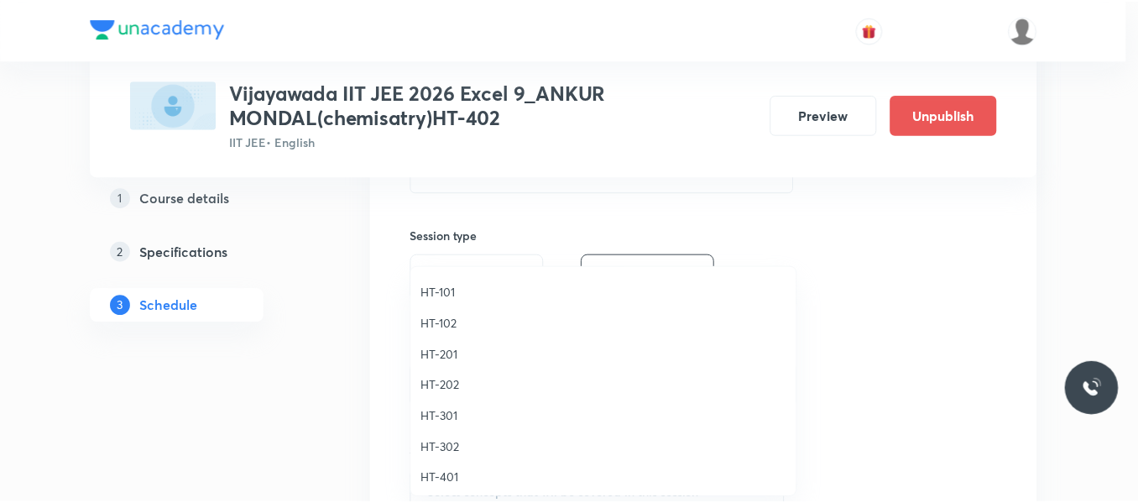
scroll to position [746, 0]
click at [458, 412] on span "HT-402" at bounding box center [608, 413] width 368 height 18
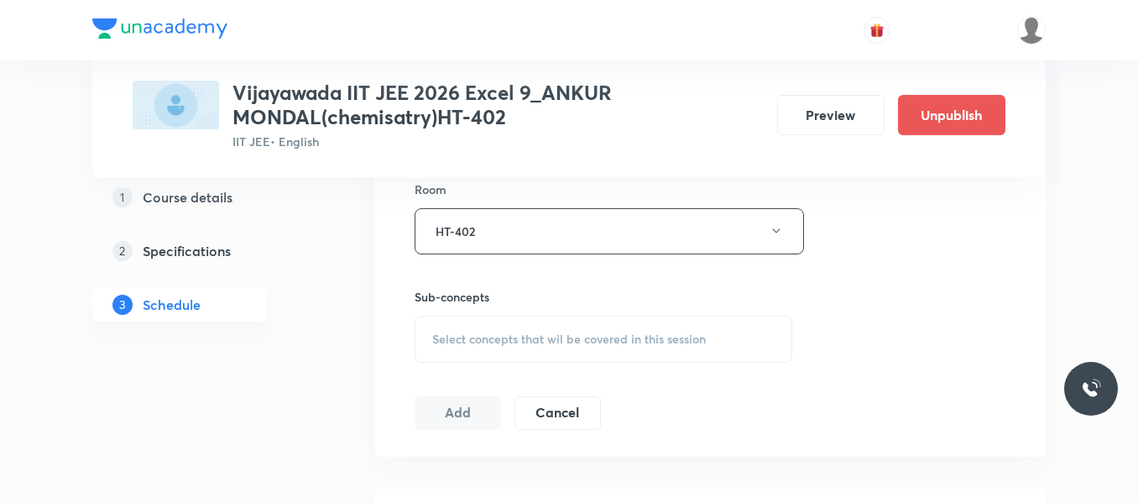
scroll to position [755, 0]
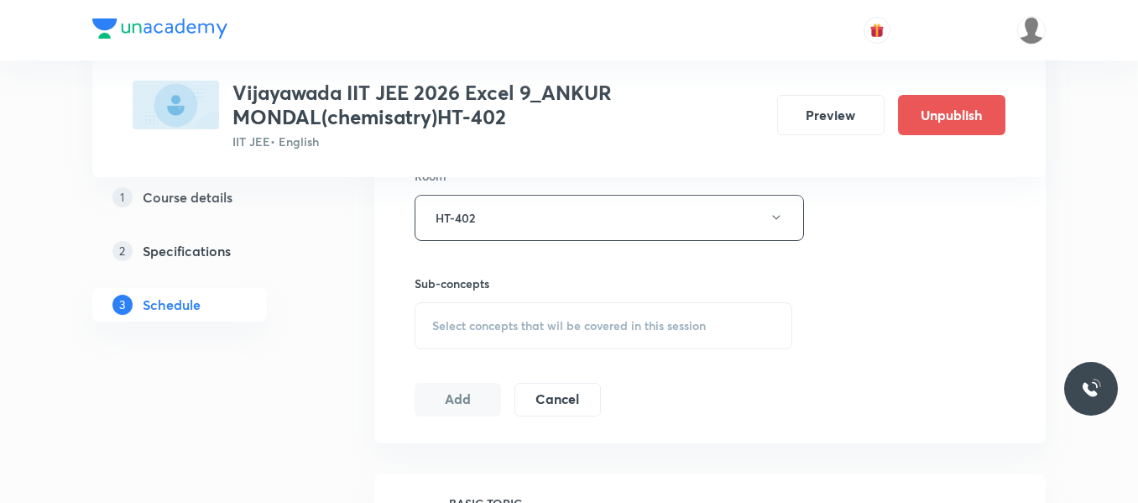
click at [474, 306] on div "Select concepts that wil be covered in this session" at bounding box center [604, 325] width 378 height 47
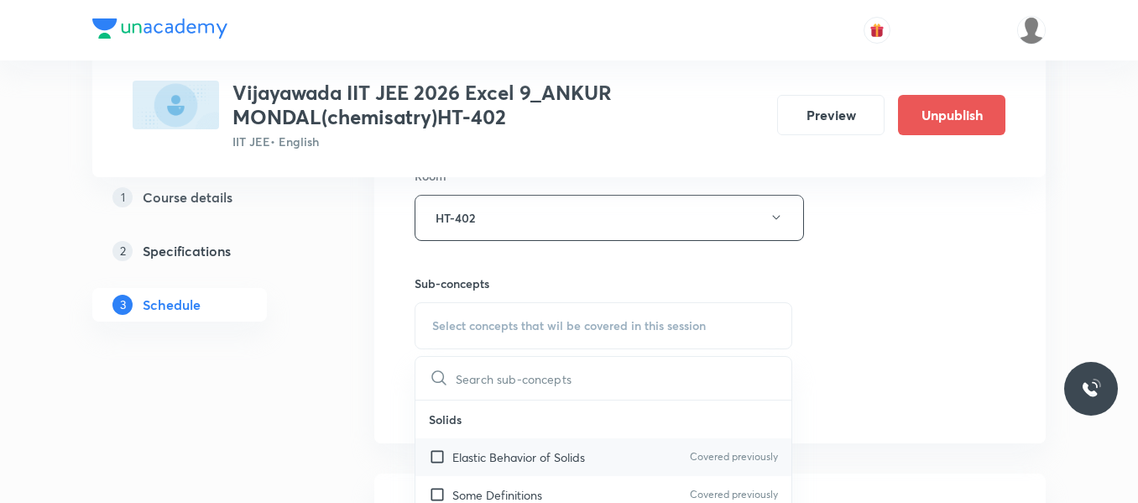
click at [488, 462] on p "Elastic Behavior of Solids" at bounding box center [518, 457] width 133 height 18
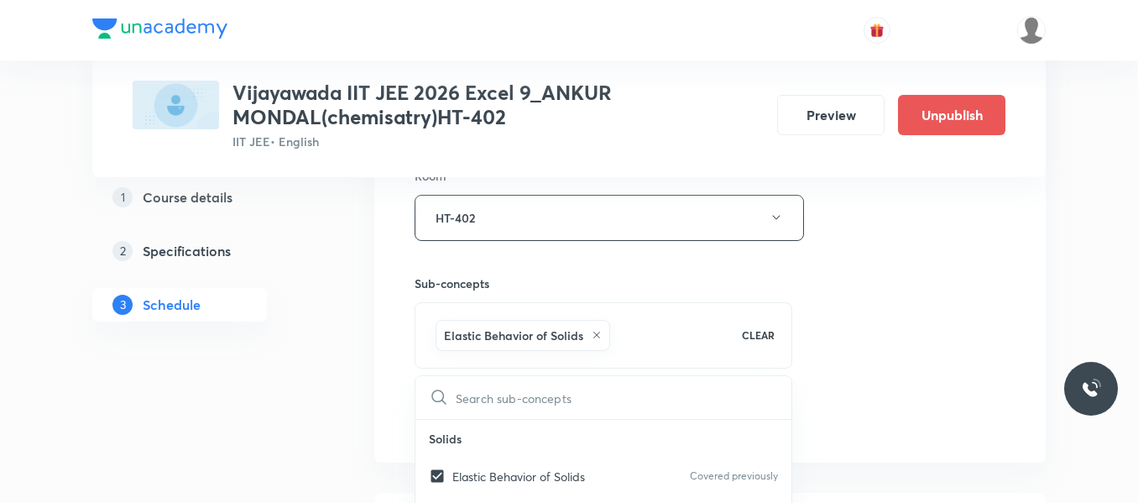
checkbox input "true"
drag, startPoint x: 922, startPoint y: 282, endPoint x: 615, endPoint y: 360, distance: 317.0
click at [920, 282] on div "Session 46 Live class Session title 12/99 Biomolecules ​ Schedule for Sept 4, 2…" at bounding box center [710, 31] width 591 height 807
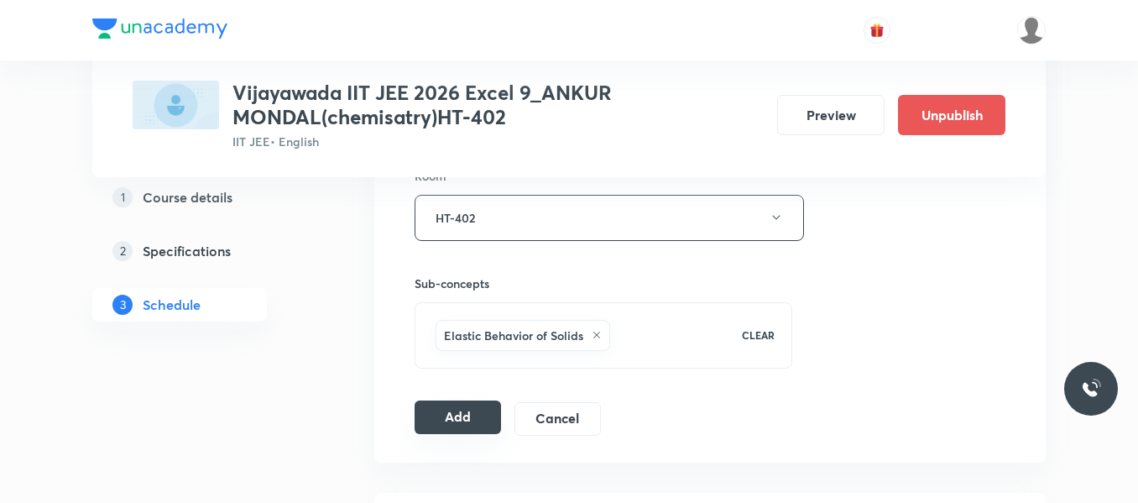
click at [436, 410] on button "Add" at bounding box center [458, 417] width 86 height 34
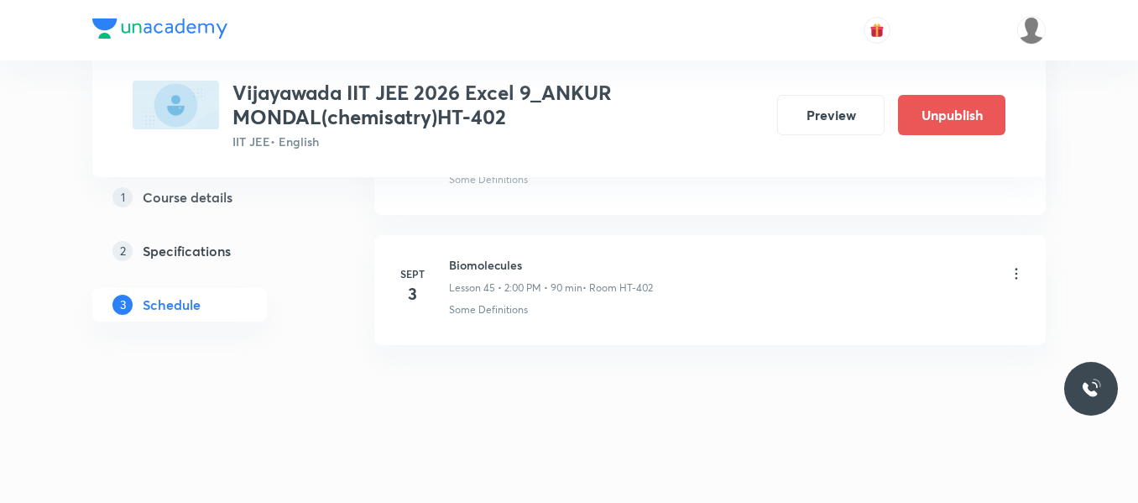
scroll to position [5947, 0]
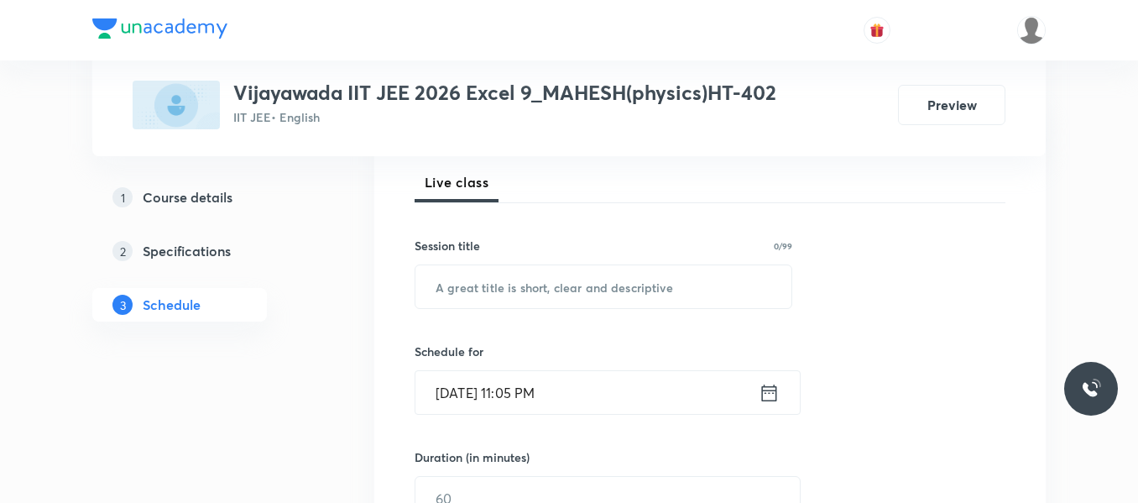
scroll to position [252, 0]
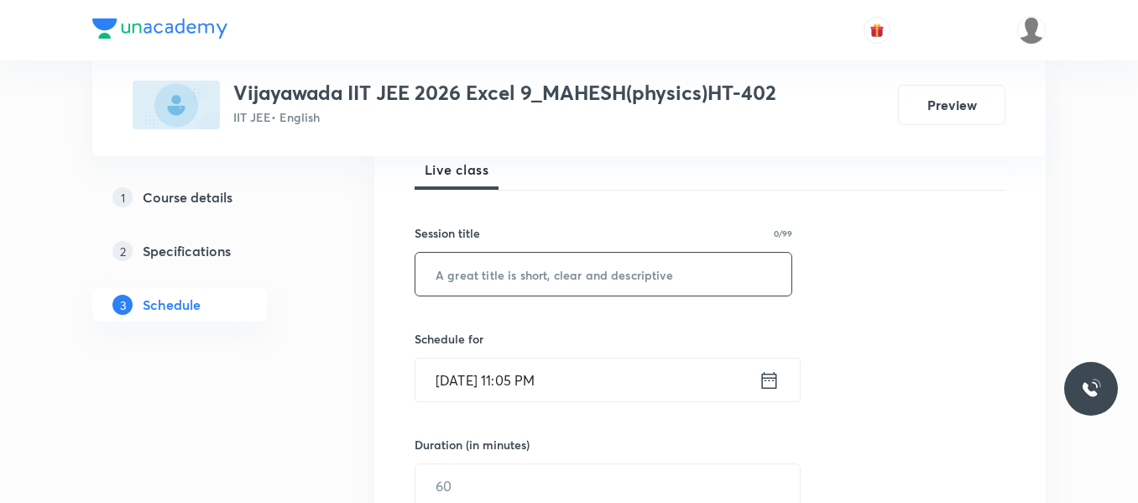
click at [546, 276] on input "text" at bounding box center [603, 274] width 376 height 43
paste input "Nuclei"
type input "Nuclei"
click at [775, 374] on icon at bounding box center [769, 379] width 15 height 17
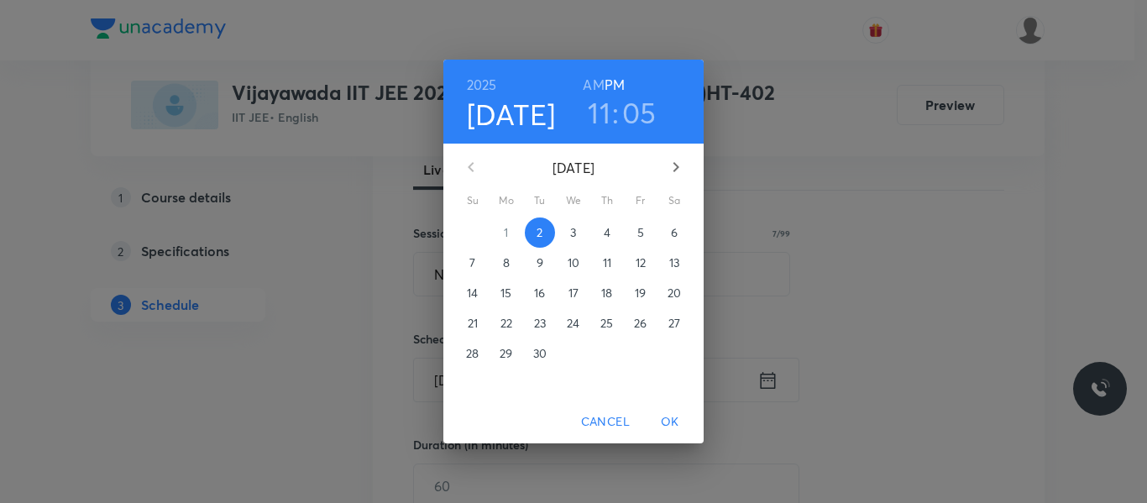
click at [569, 229] on span "3" at bounding box center [573, 232] width 30 height 17
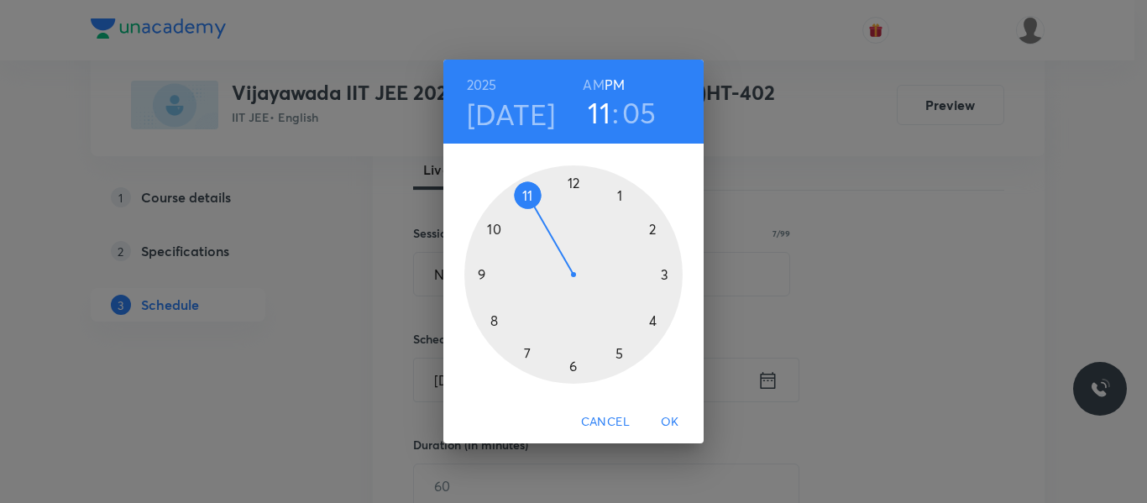
drag, startPoint x: 665, startPoint y: 271, endPoint x: 555, endPoint y: 315, distance: 118.3
click at [663, 274] on div at bounding box center [573, 274] width 218 height 218
click at [490, 320] on div at bounding box center [573, 274] width 218 height 218
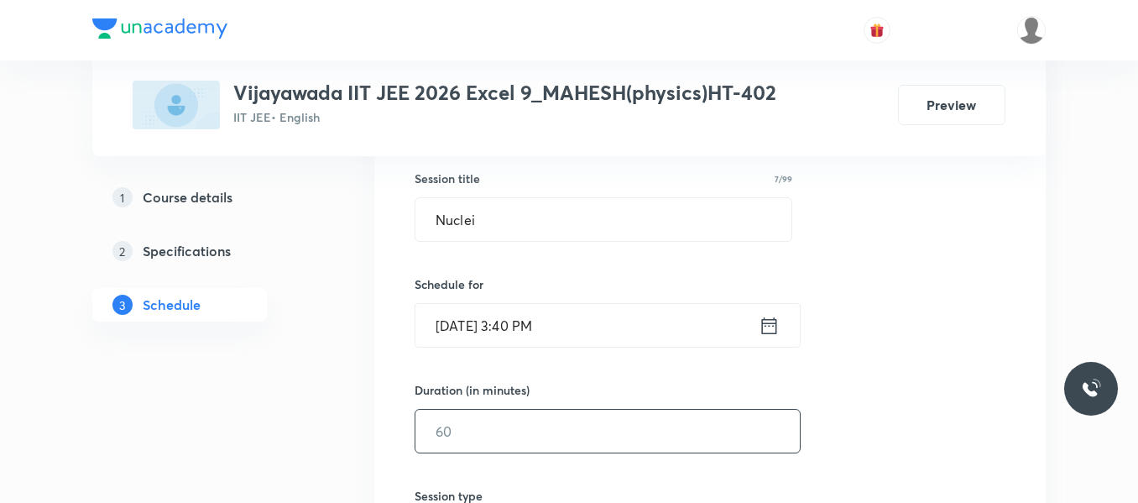
scroll to position [336, 0]
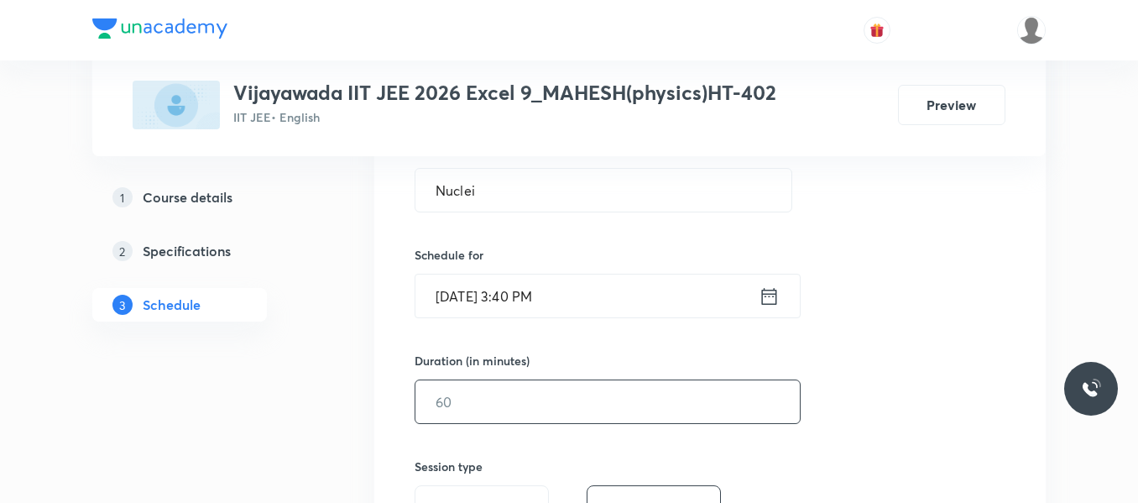
click at [464, 389] on input "text" at bounding box center [607, 401] width 384 height 43
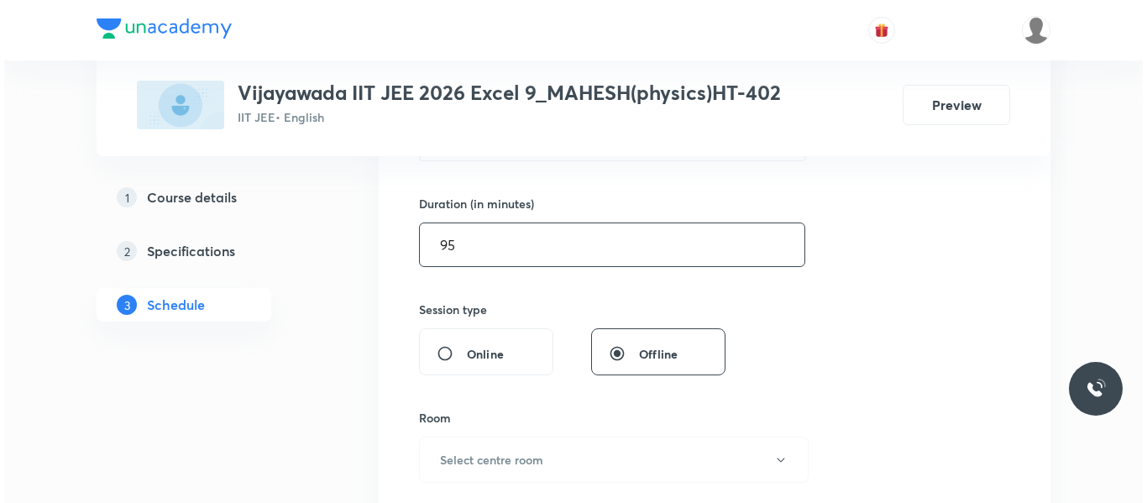
scroll to position [588, 0]
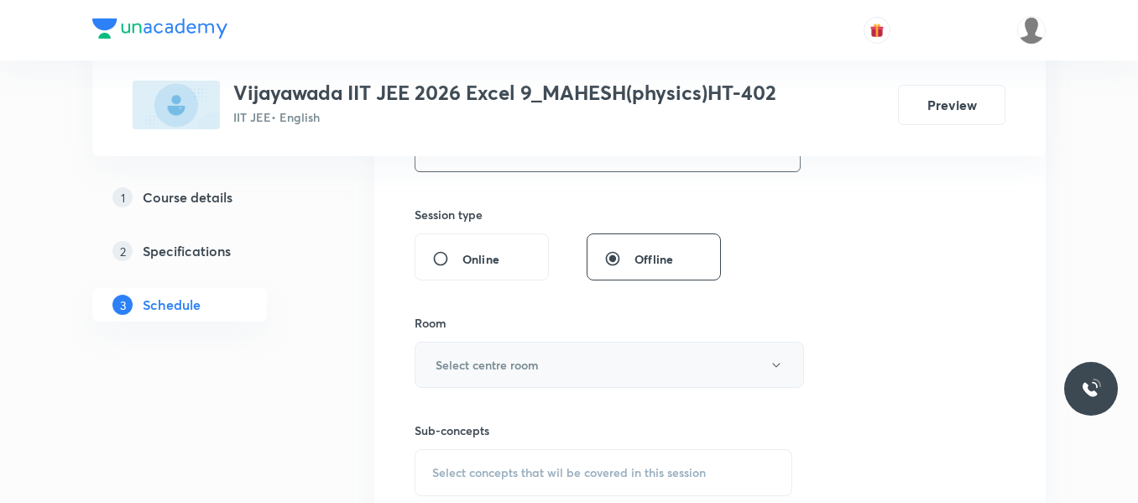
type input "95"
click at [489, 347] on button "Select centre room" at bounding box center [609, 365] width 389 height 46
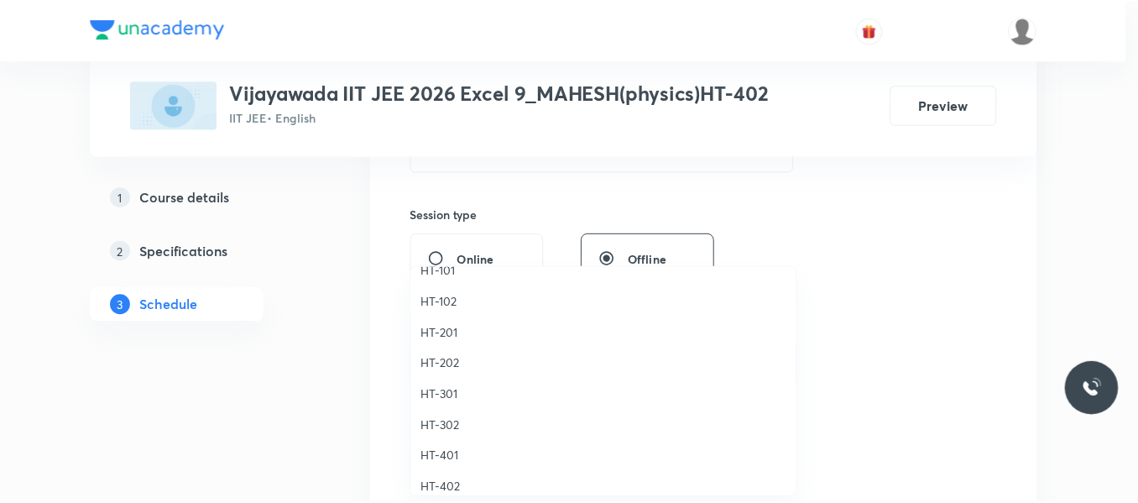
scroll to position [746, 0]
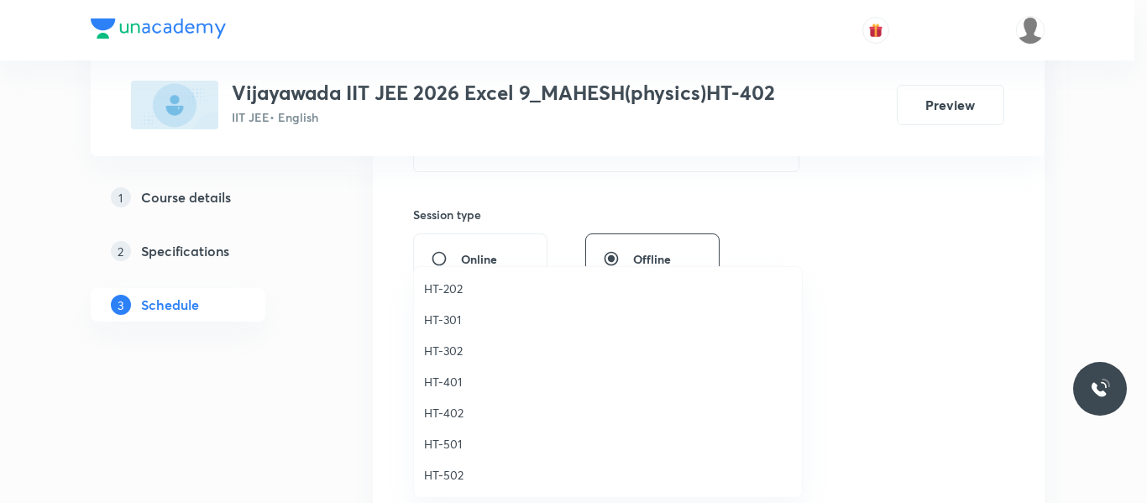
click at [444, 409] on span "HT-402" at bounding box center [608, 413] width 368 height 18
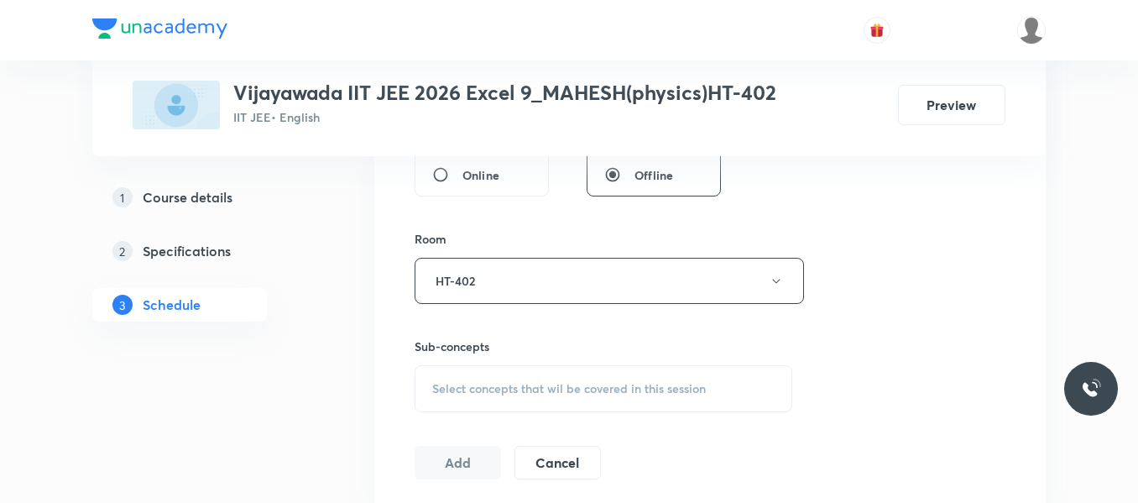
click at [467, 392] on span "Select concepts that wil be covered in this session" at bounding box center [569, 388] width 274 height 13
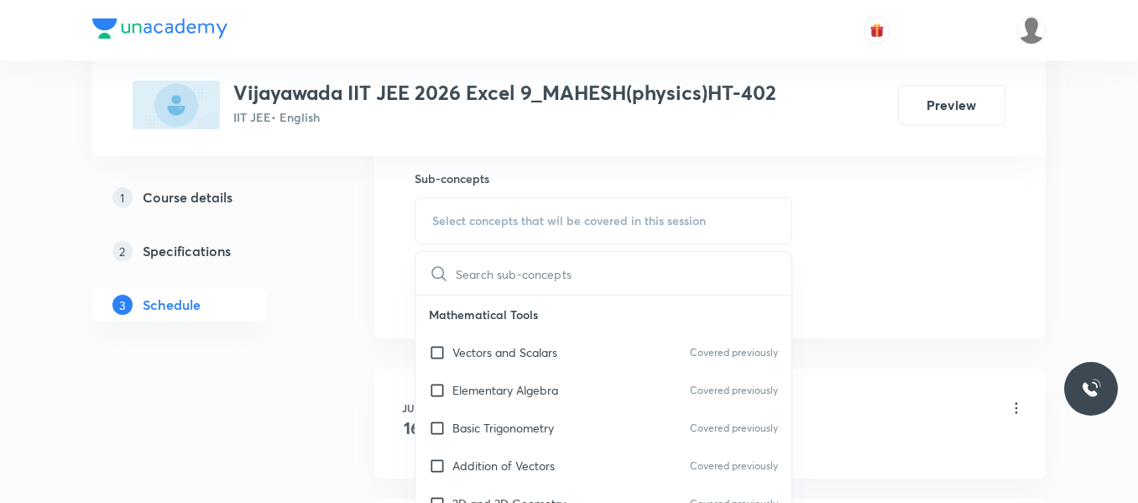
click at [481, 426] on p "Basic Trigonometry" at bounding box center [503, 428] width 102 height 18
checkbox input "true"
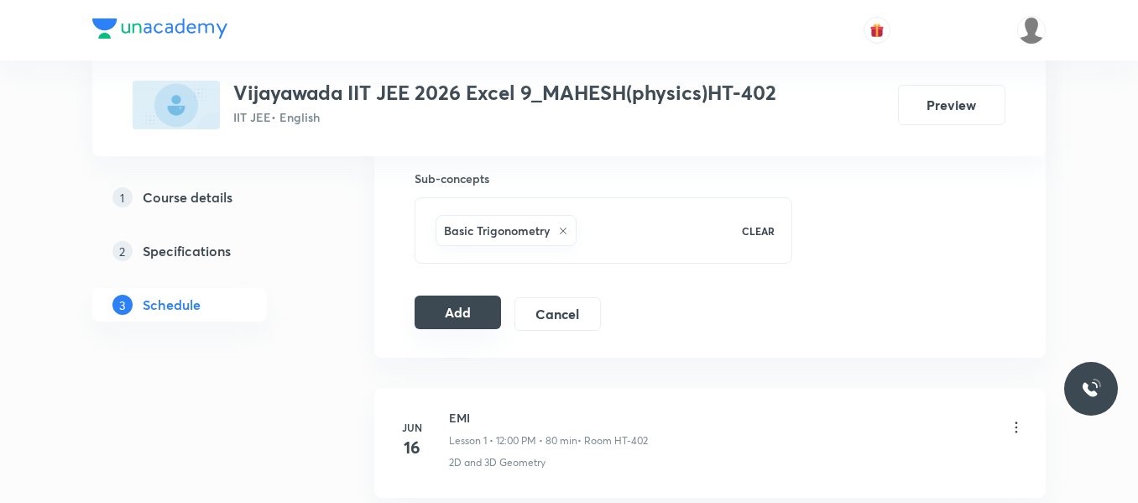
click at [471, 309] on button "Add" at bounding box center [458, 312] width 86 height 34
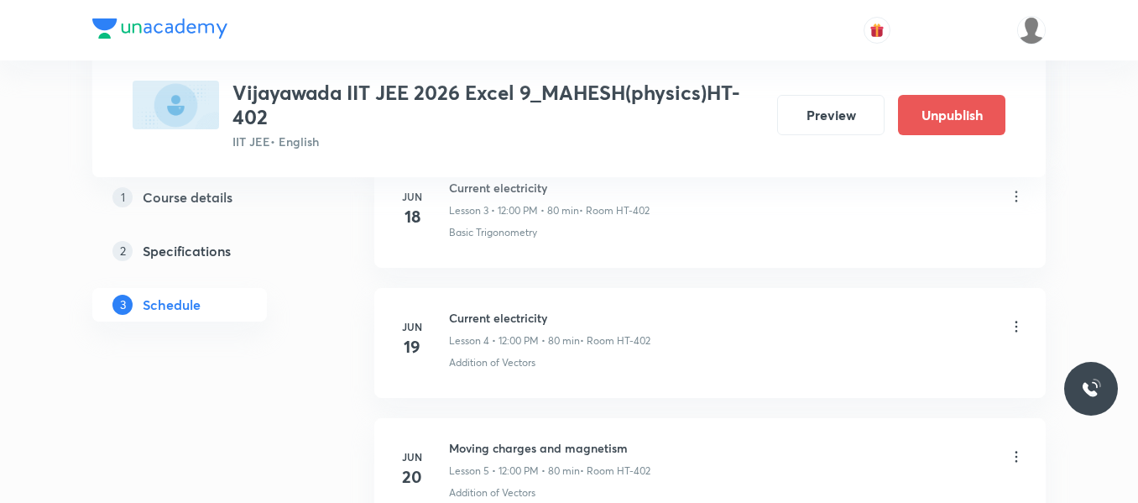
scroll to position [194, 0]
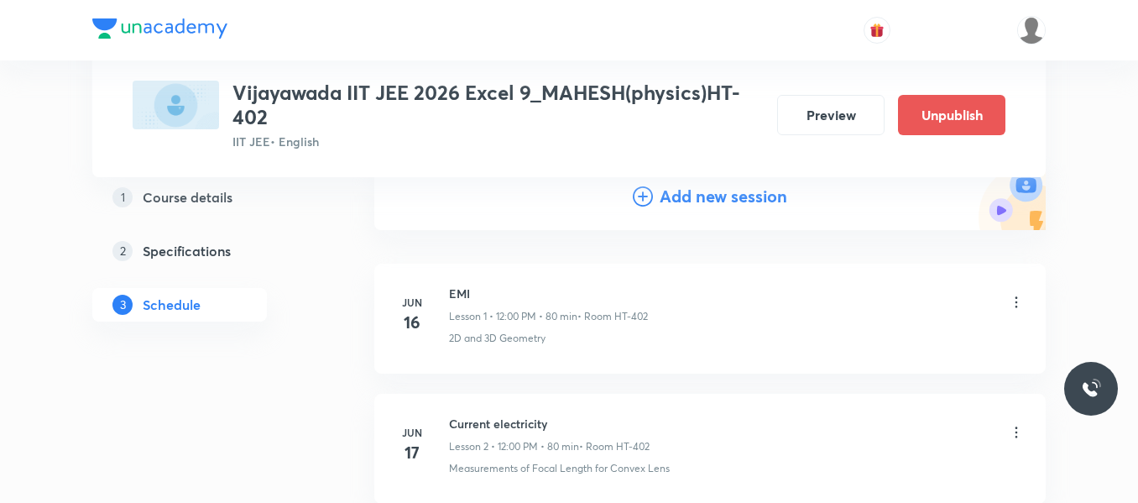
click at [644, 195] on icon at bounding box center [643, 196] width 20 height 20
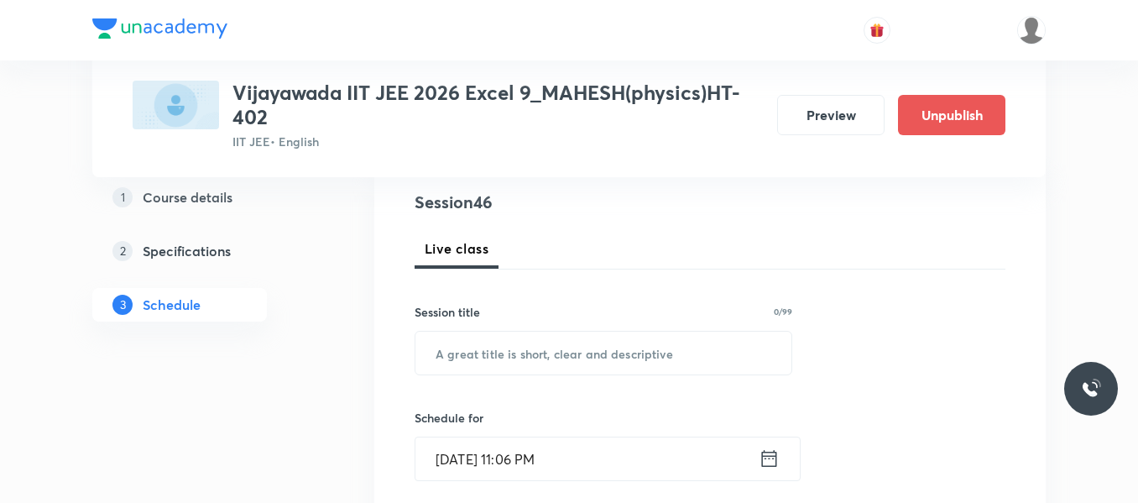
scroll to position [278, 0]
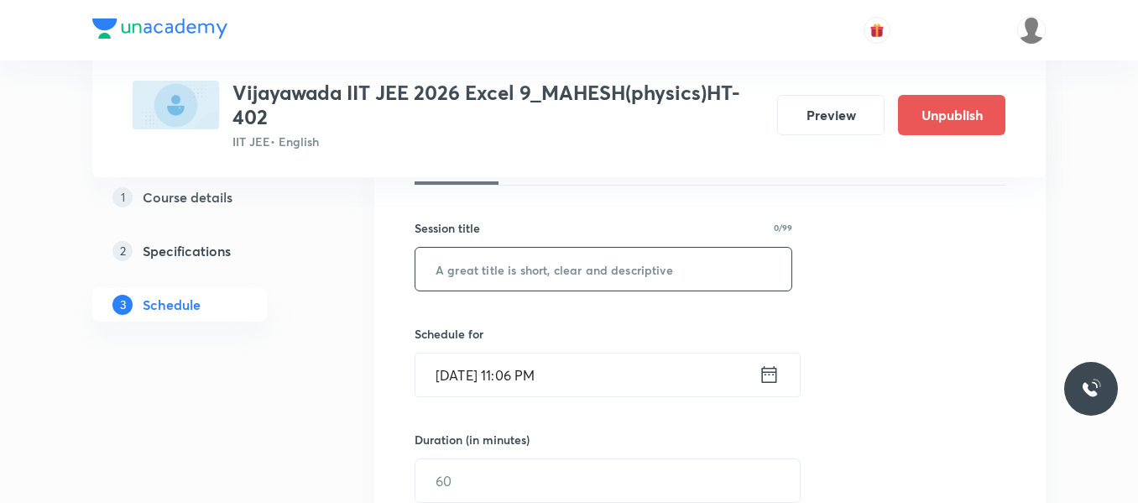
click at [506, 274] on input "text" at bounding box center [603, 269] width 376 height 43
paste input "Nuclei"
type input "Nuclei"
click at [769, 374] on icon at bounding box center [769, 375] width 21 height 24
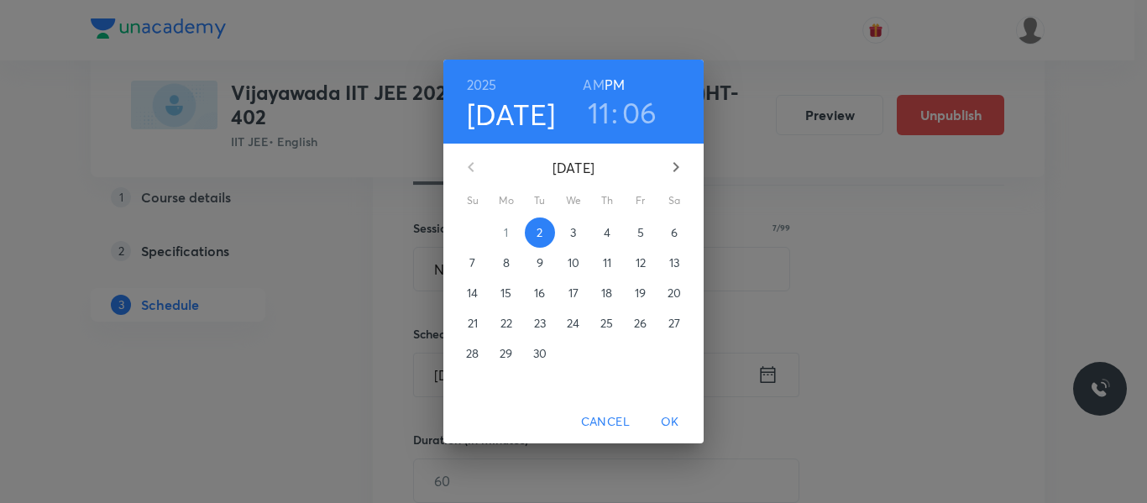
click at [600, 230] on span "4" at bounding box center [607, 232] width 30 height 17
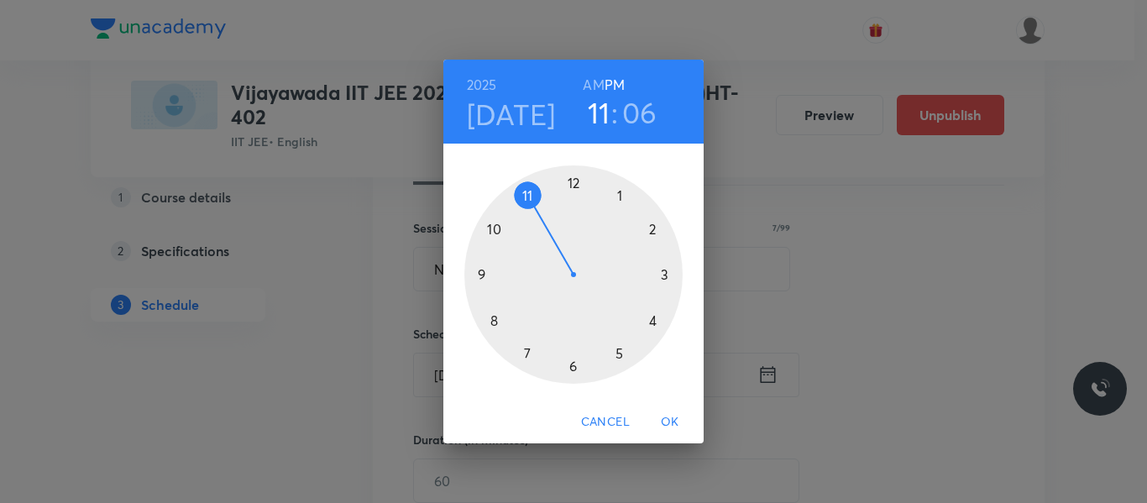
drag, startPoint x: 669, startPoint y: 273, endPoint x: 494, endPoint y: 284, distance: 174.9
click at [666, 273] on div at bounding box center [573, 274] width 218 height 218
click at [492, 317] on div at bounding box center [573, 274] width 218 height 218
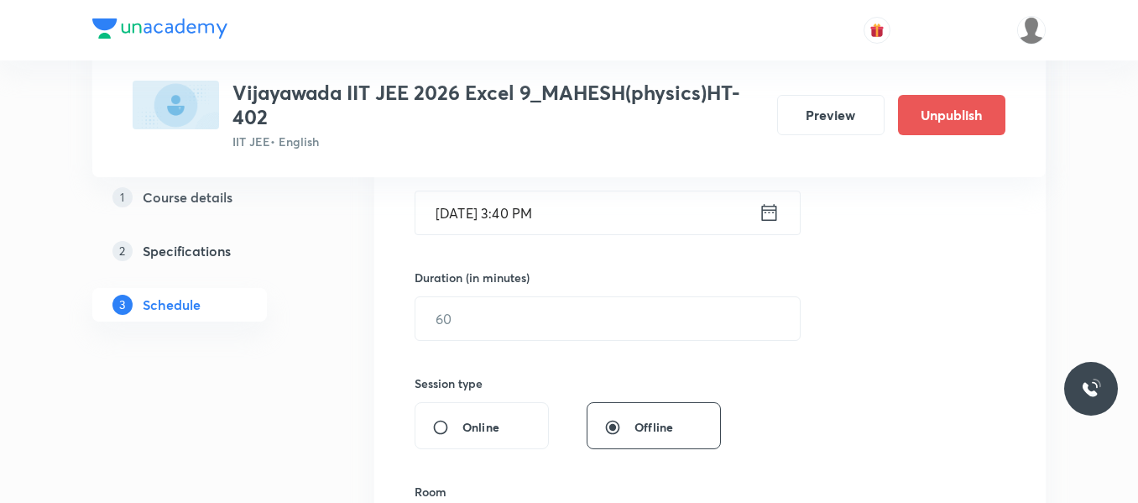
scroll to position [446, 0]
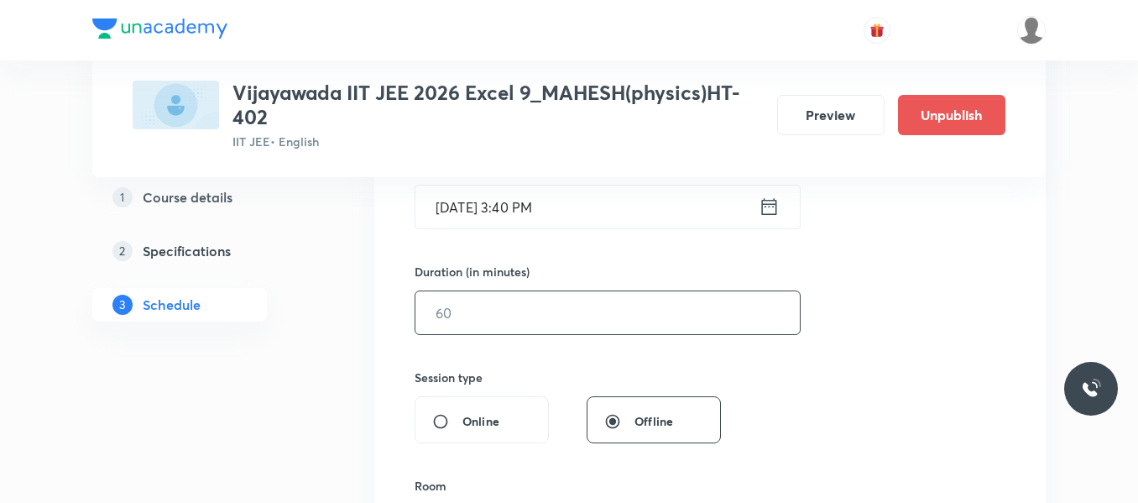
click at [483, 312] on input "text" at bounding box center [607, 312] width 384 height 43
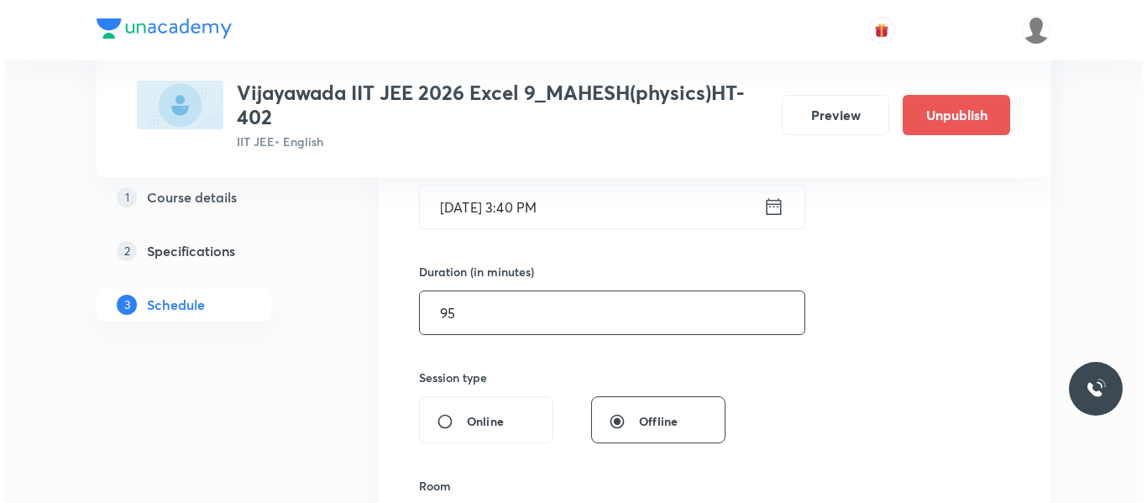
scroll to position [614, 0]
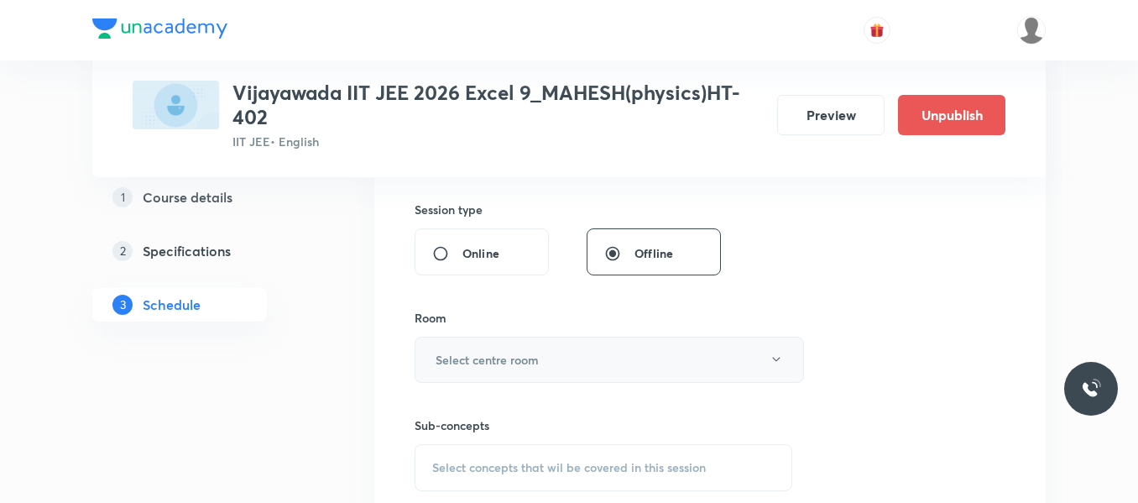
type input "95"
click at [491, 365] on h6 "Select centre room" at bounding box center [487, 360] width 103 height 18
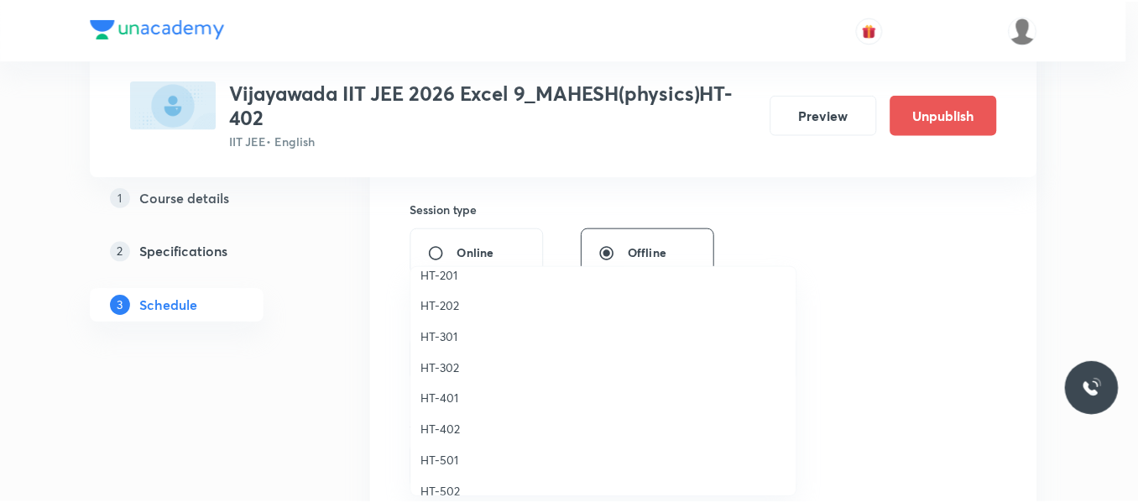
scroll to position [746, 0]
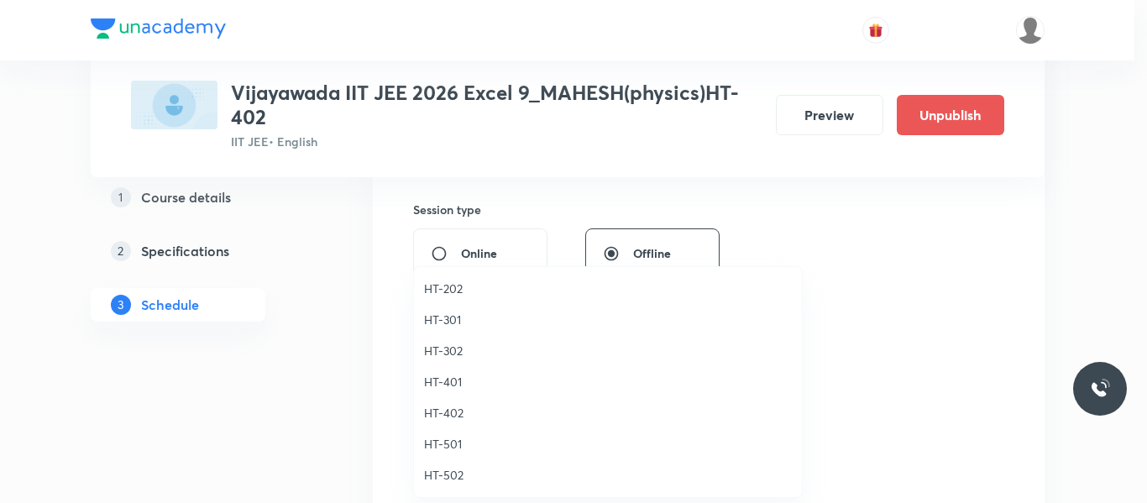
click at [441, 409] on span "HT-402" at bounding box center [608, 413] width 368 height 18
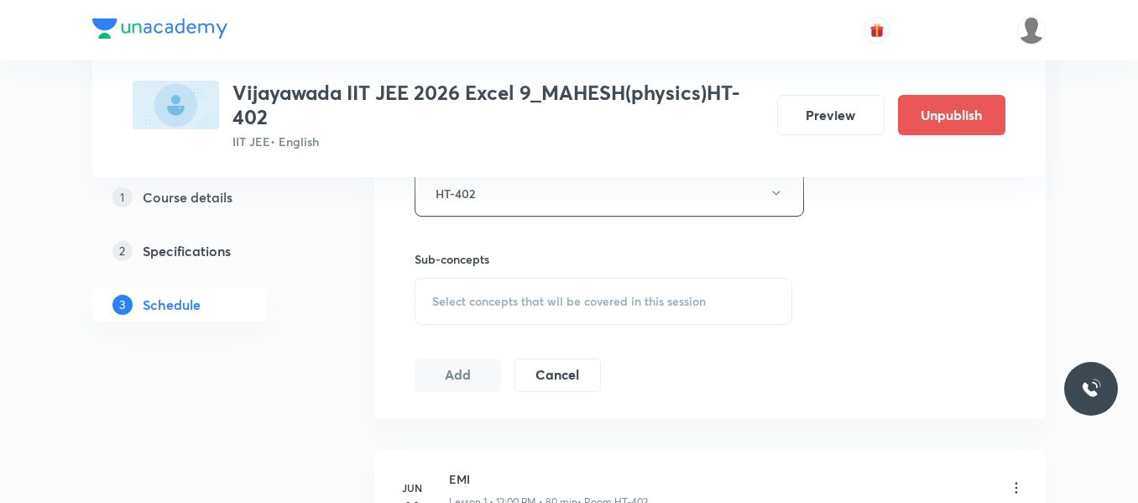
scroll to position [781, 0]
click at [472, 297] on span "Select concepts that wil be covered in this session" at bounding box center [569, 299] width 274 height 13
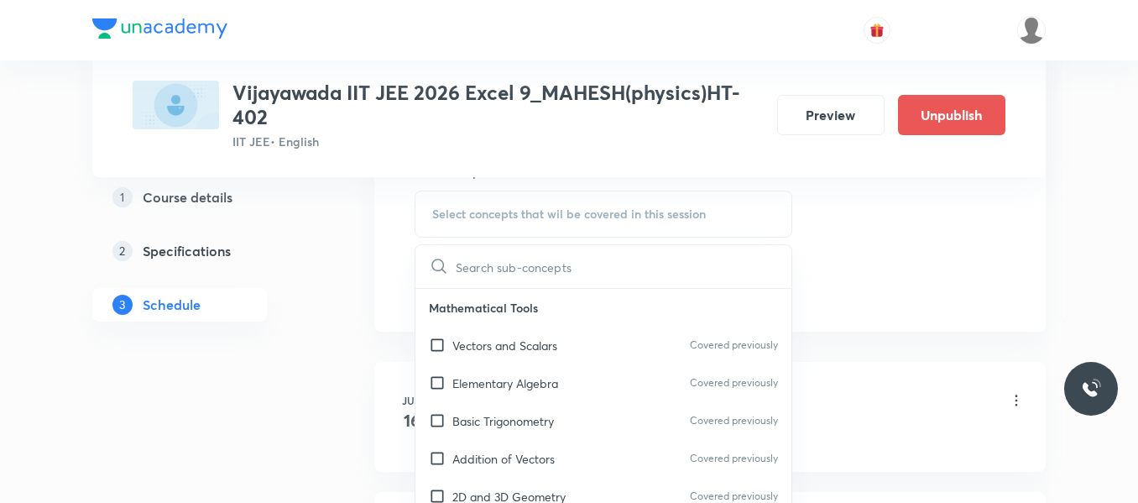
scroll to position [949, 0]
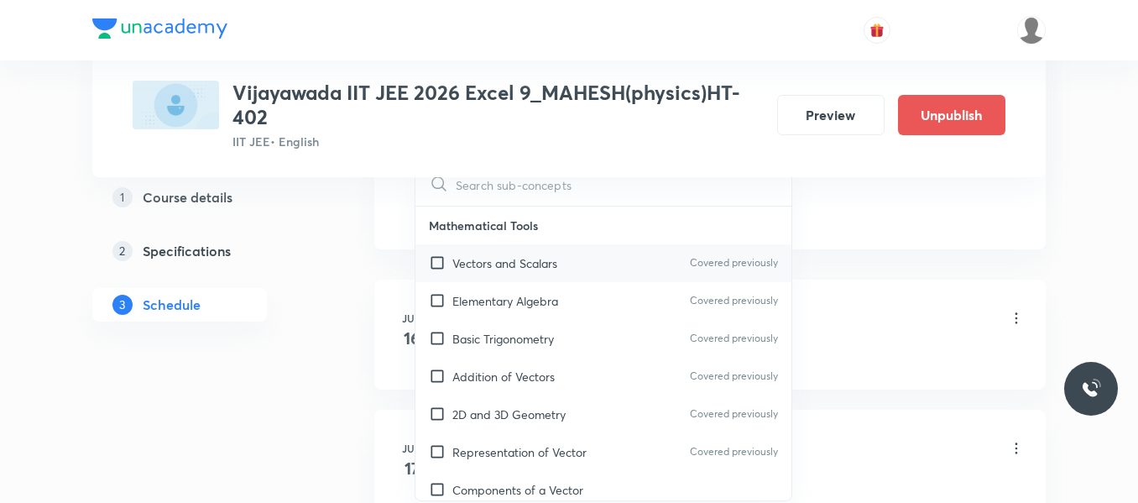
drag, startPoint x: 494, startPoint y: 372, endPoint x: 724, endPoint y: 271, distance: 251.1
click at [495, 372] on p "Addition of Vectors" at bounding box center [503, 377] width 102 height 18
checkbox input "true"
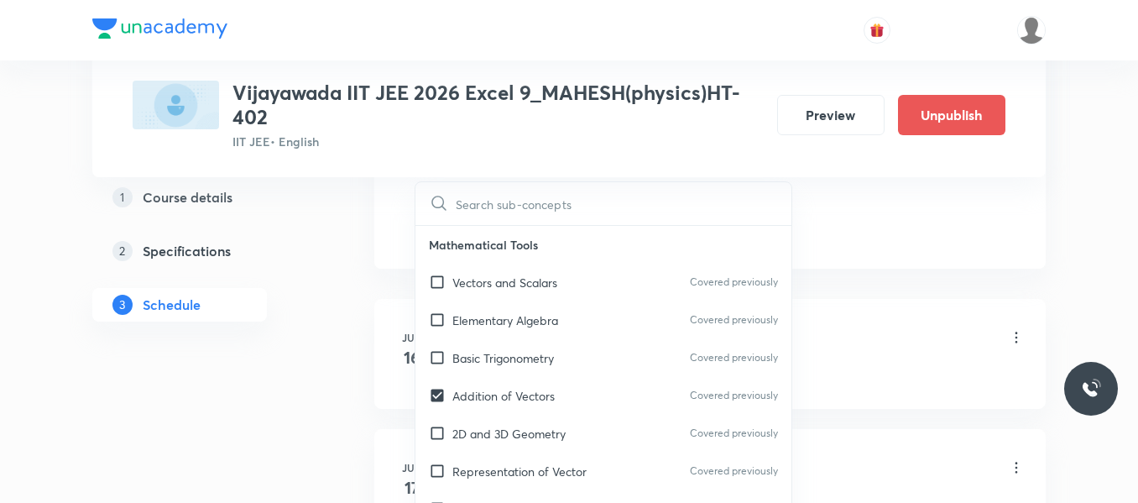
drag, startPoint x: 862, startPoint y: 195, endPoint x: 739, endPoint y: 229, distance: 127.3
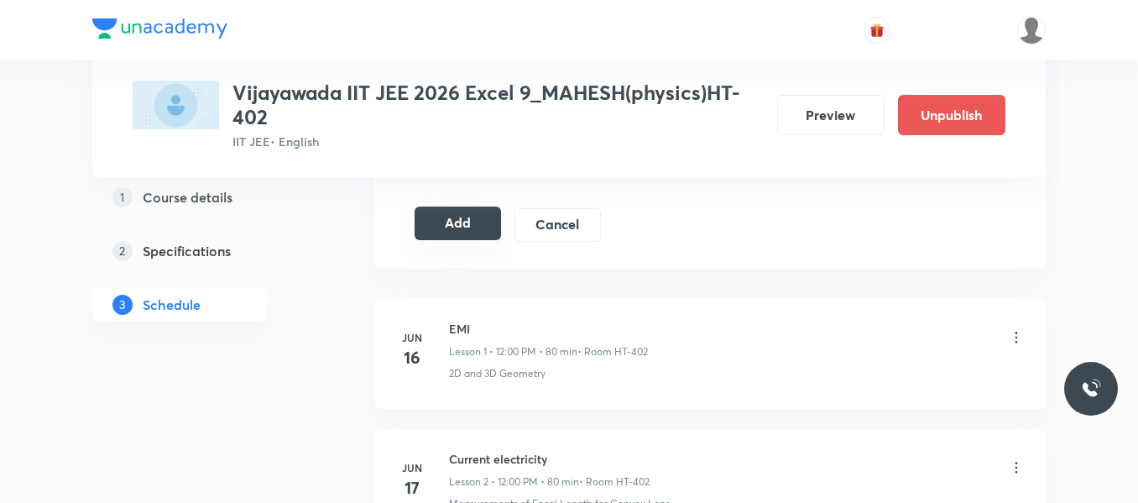
click at [470, 230] on button "Add" at bounding box center [458, 223] width 86 height 34
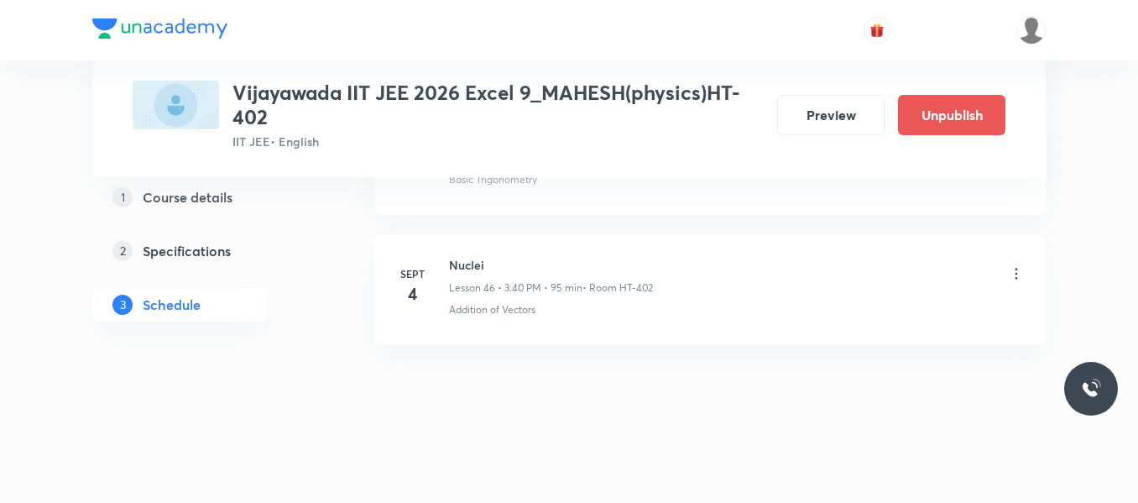
scroll to position [5947, 0]
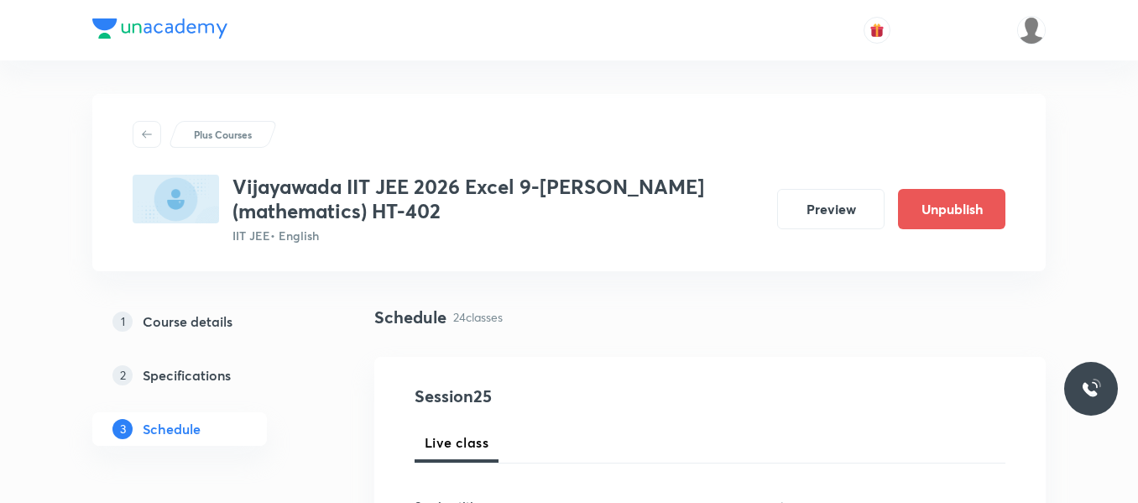
scroll to position [3986, 0]
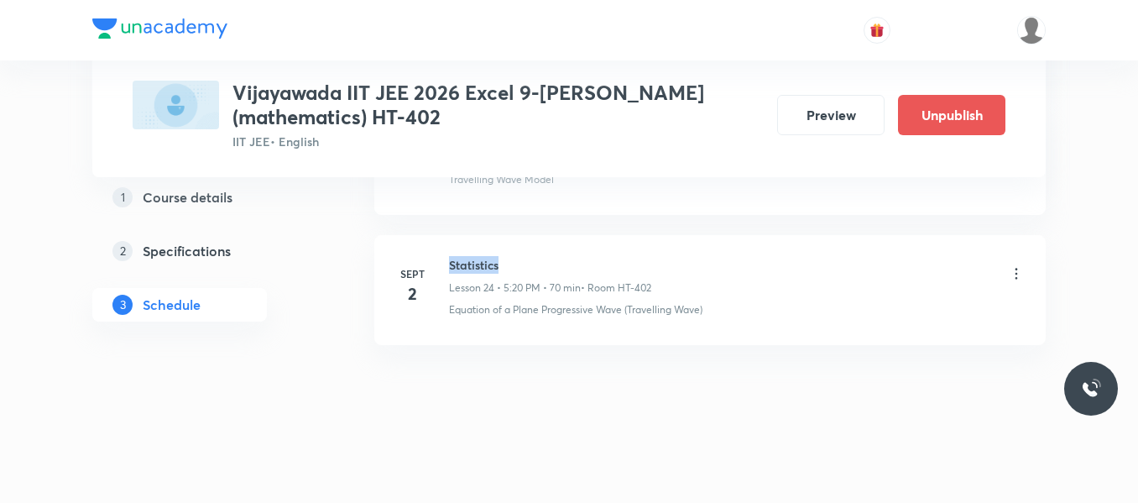
drag, startPoint x: 449, startPoint y: 259, endPoint x: 529, endPoint y: 264, distance: 79.8
click at [529, 264] on h6 "Statistics" at bounding box center [550, 265] width 202 height 18
copy h6 "Statistics"
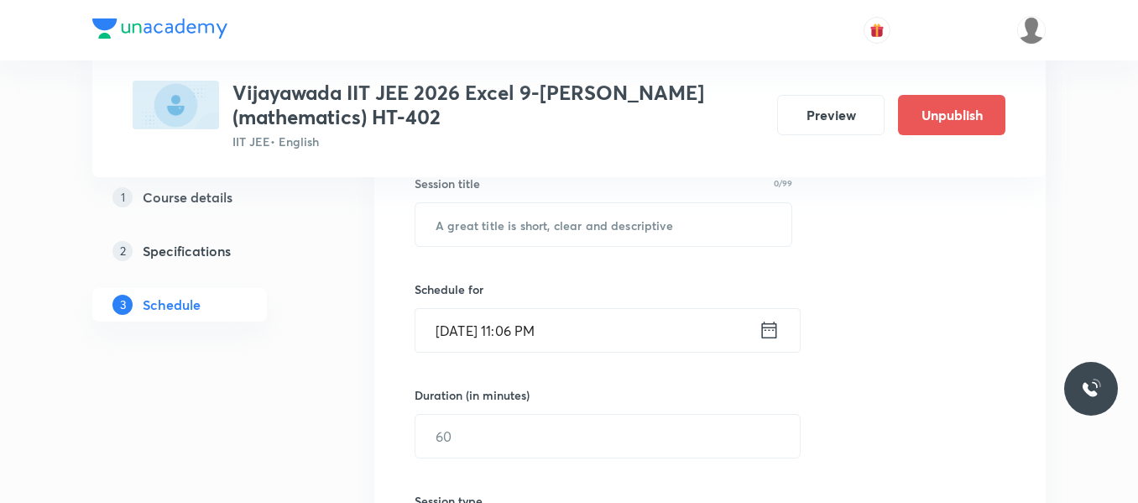
scroll to position [238, 0]
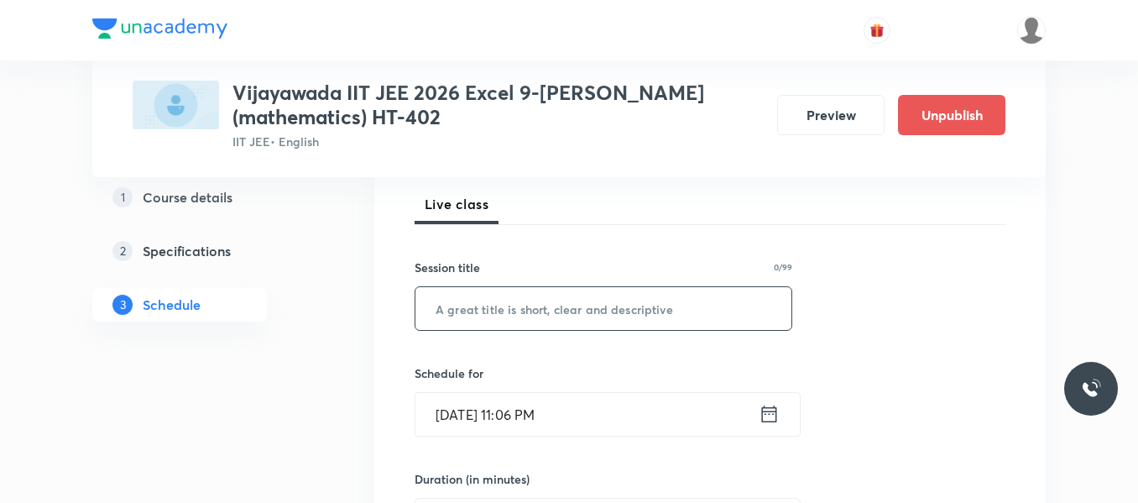
click at [547, 303] on input "text" at bounding box center [603, 308] width 376 height 43
paste input "Statistics"
type input "Statistics"
click at [773, 419] on icon at bounding box center [769, 414] width 21 height 24
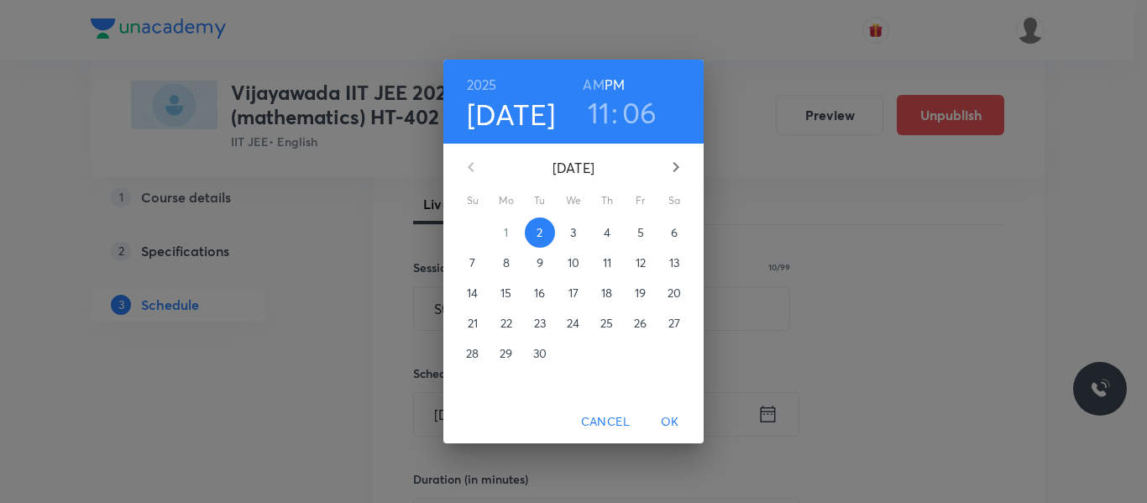
click at [562, 227] on span "3" at bounding box center [573, 232] width 30 height 17
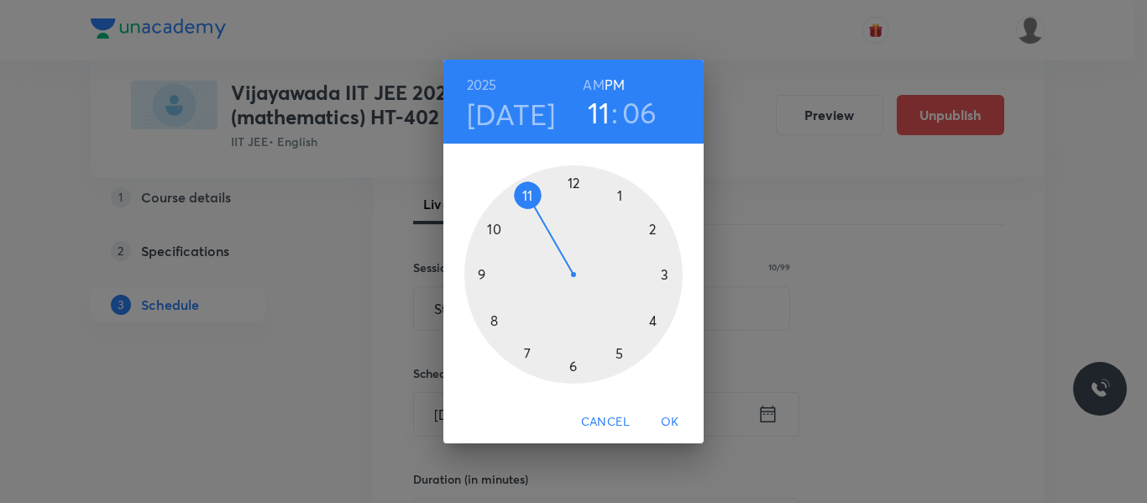
click at [621, 348] on div at bounding box center [573, 274] width 218 height 218
click at [655, 321] on div at bounding box center [573, 274] width 218 height 218
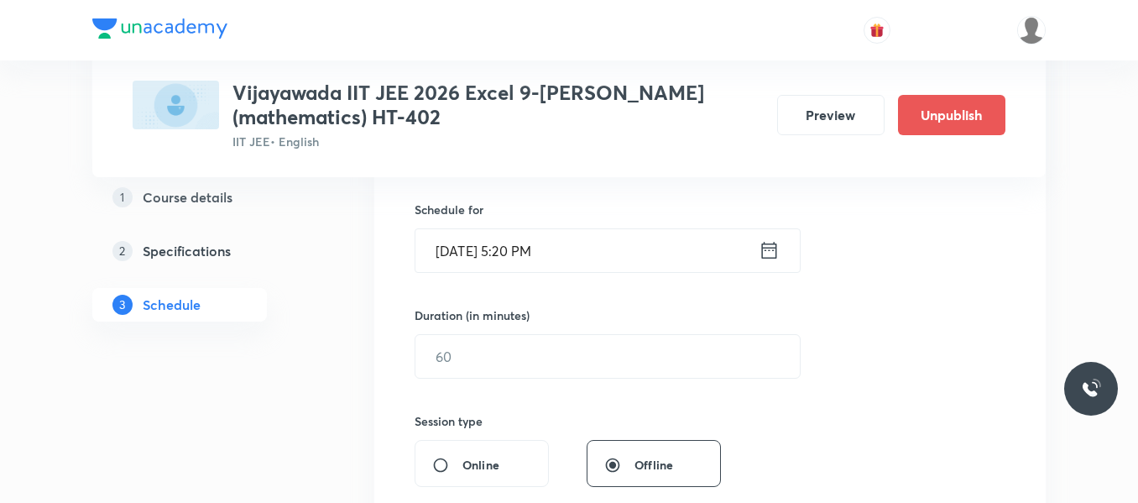
scroll to position [406, 0]
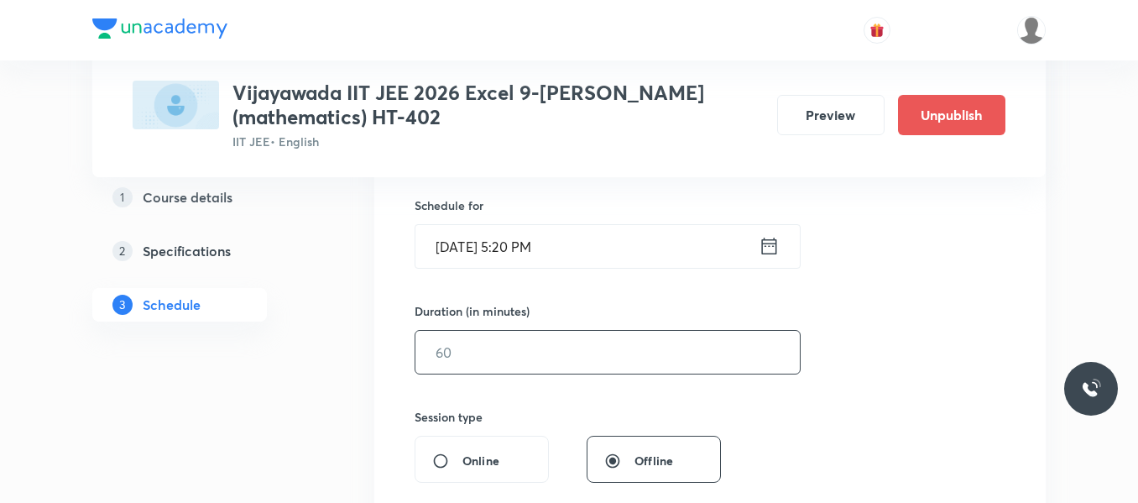
click at [492, 357] on input "text" at bounding box center [607, 352] width 384 height 43
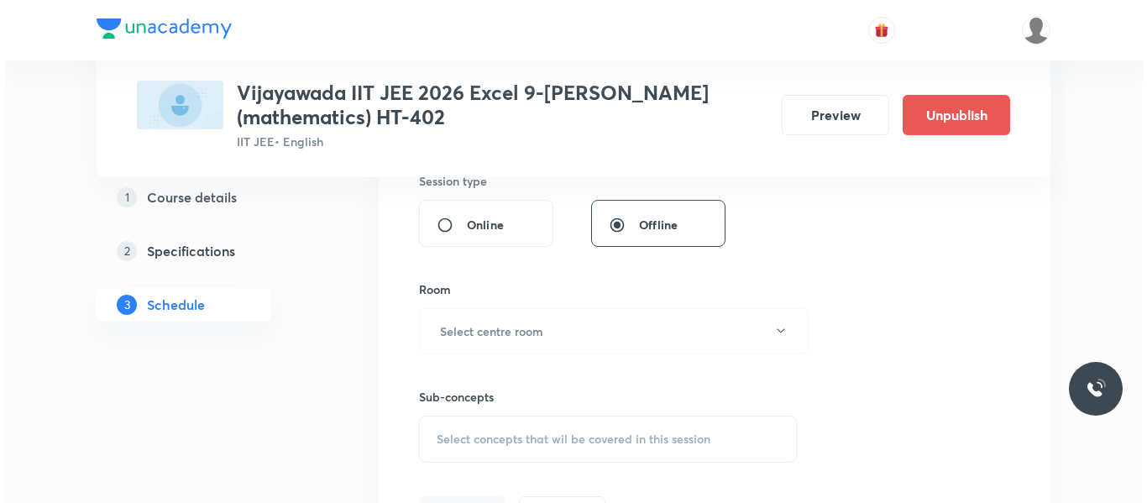
scroll to position [658, 0]
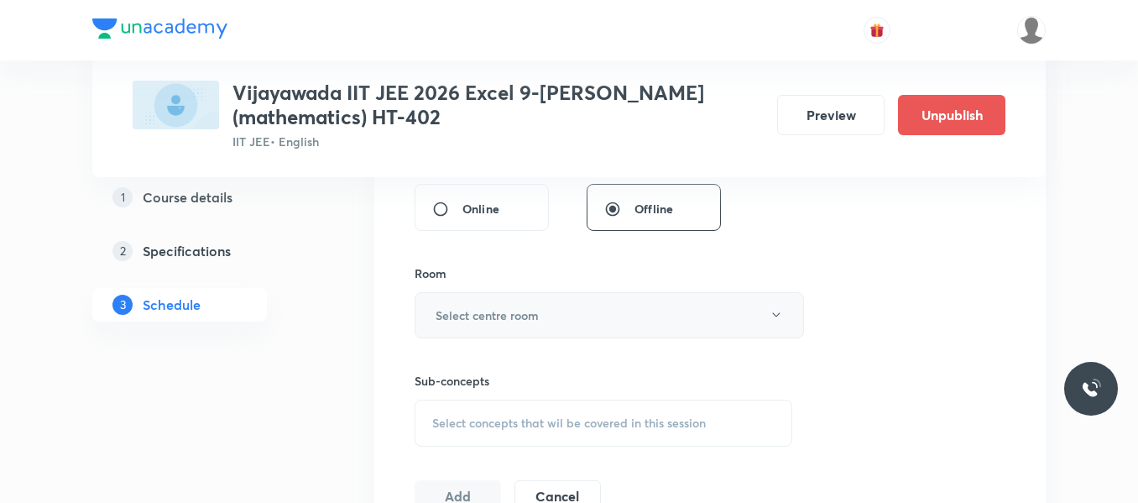
type input "70"
click at [486, 317] on h6 "Select centre room" at bounding box center [487, 315] width 103 height 18
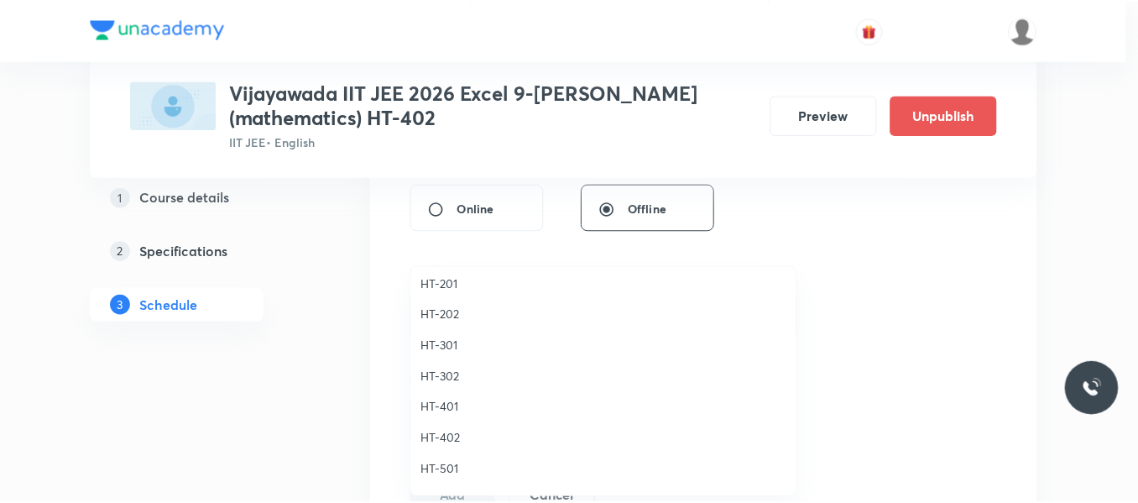
scroll to position [746, 0]
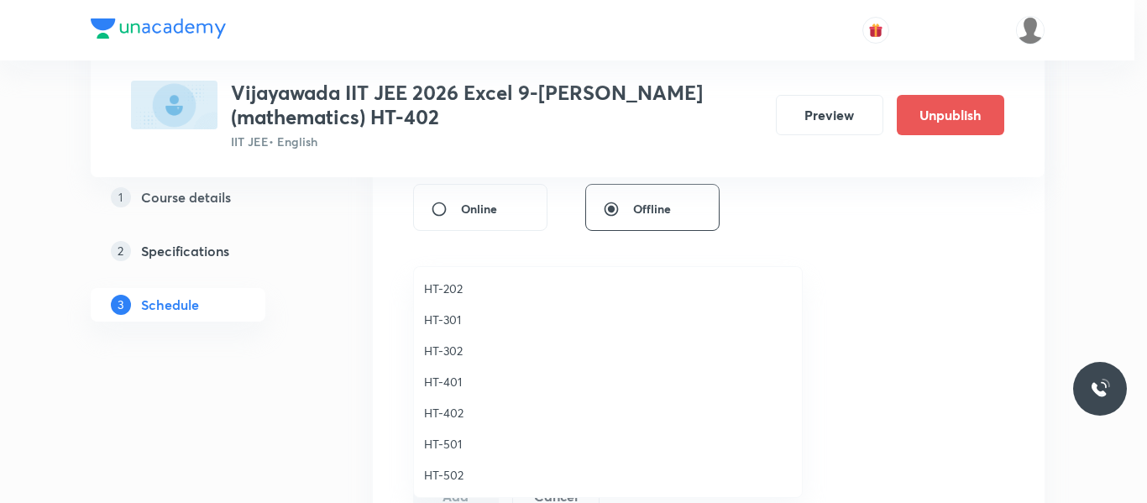
click at [452, 409] on span "HT-402" at bounding box center [608, 413] width 368 height 18
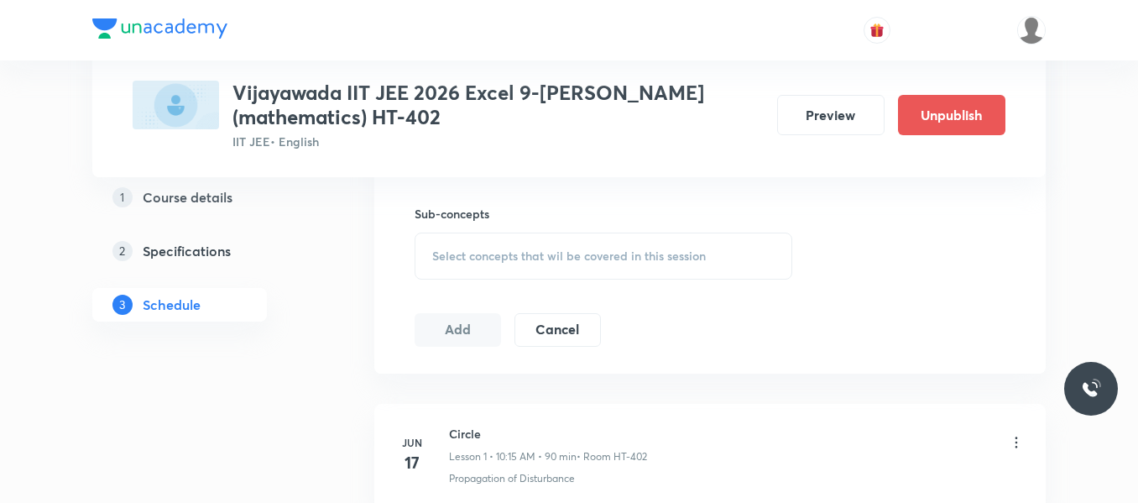
scroll to position [826, 0]
click at [512, 221] on h6 "Sub-concepts" at bounding box center [604, 213] width 378 height 18
click at [512, 260] on span "Select concepts that wil be covered in this session" at bounding box center [569, 254] width 274 height 13
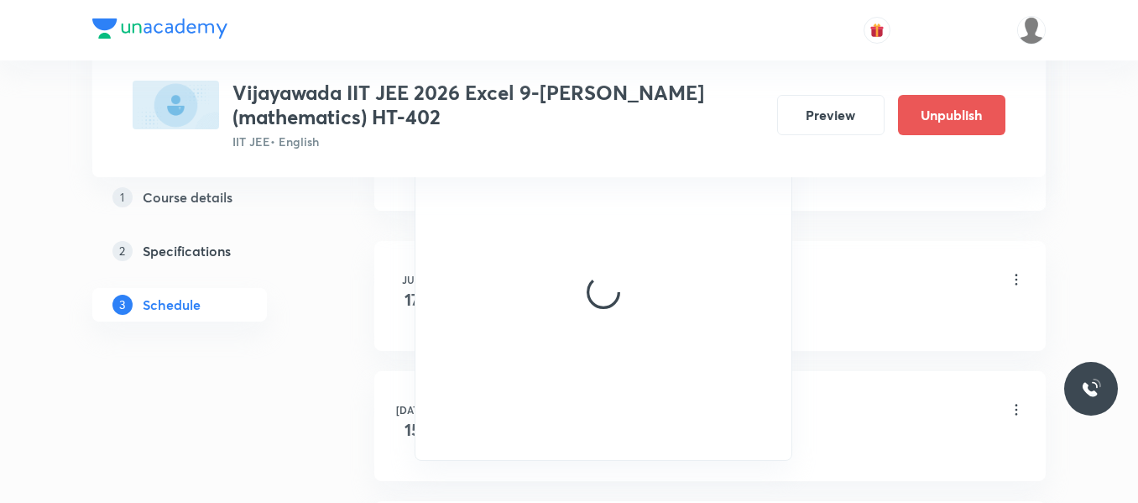
scroll to position [994, 0]
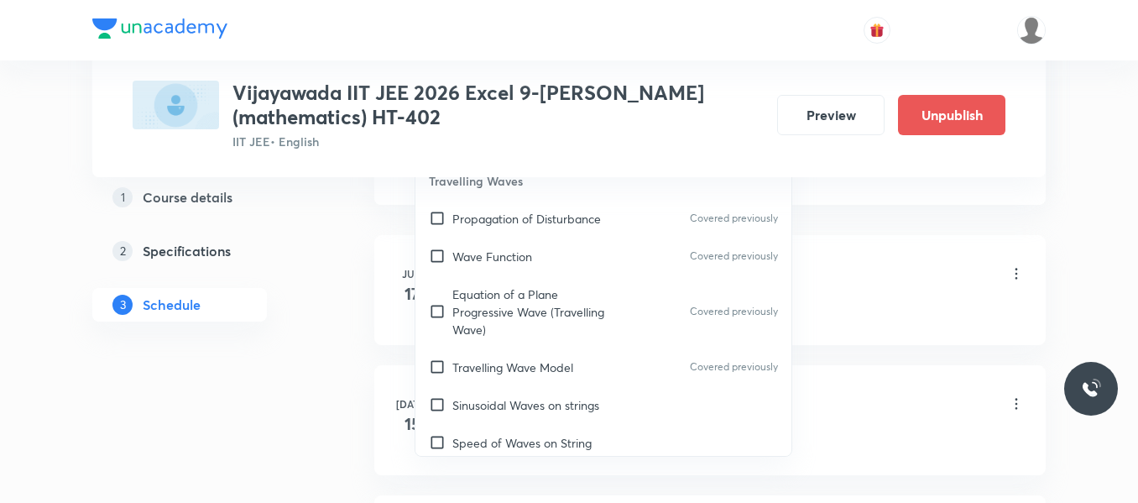
click at [495, 311] on p "Equation of a Plane Progressive Wave (Travelling Wave)" at bounding box center [537, 311] width 170 height 53
checkbox input "true"
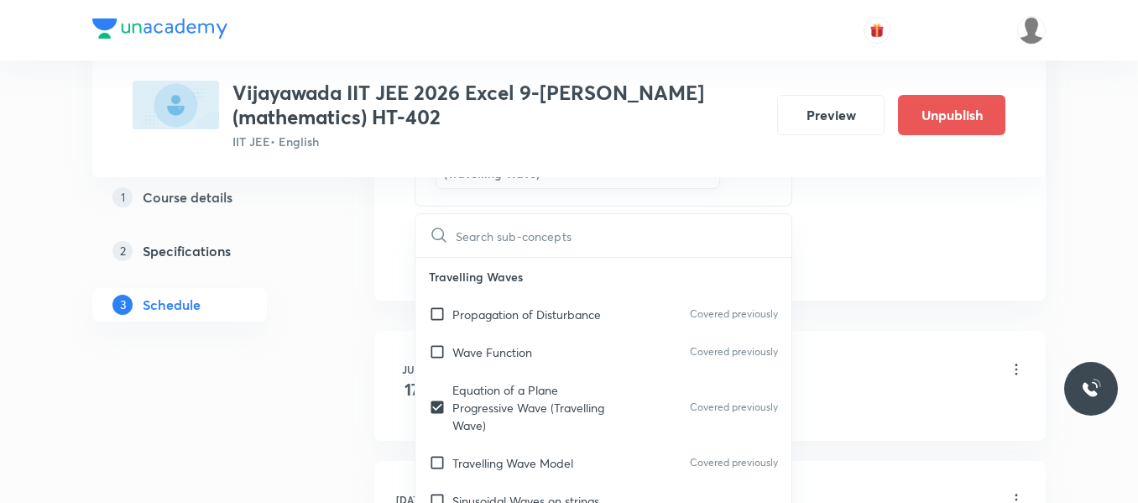
scroll to position [910, 0]
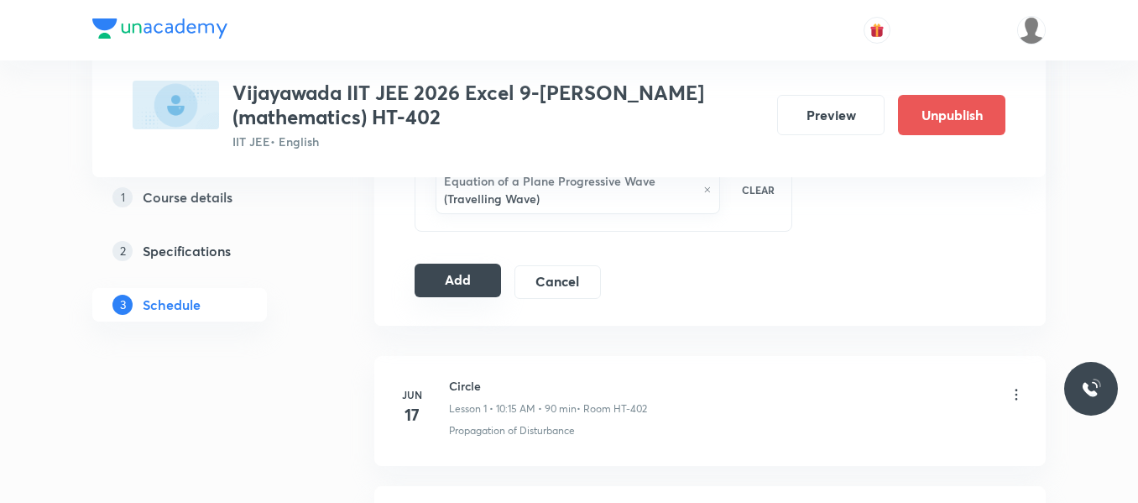
click at [439, 285] on button "Add" at bounding box center [458, 281] width 86 height 34
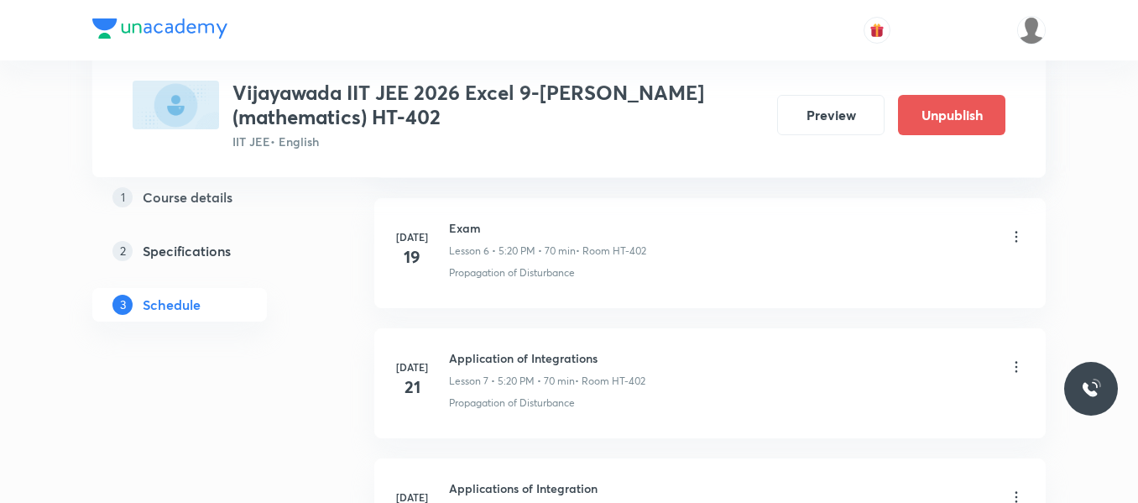
scroll to position [0, 0]
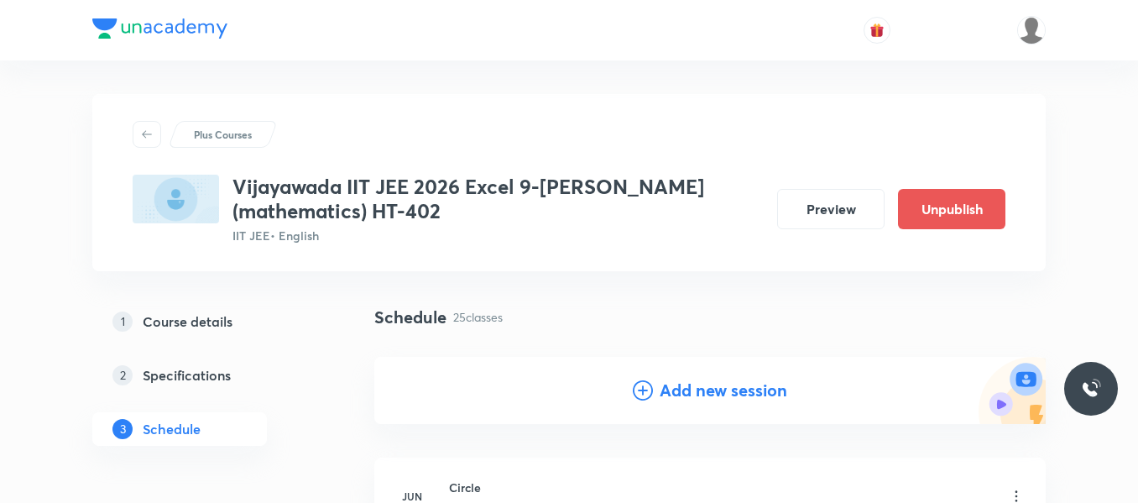
click at [645, 387] on icon at bounding box center [643, 390] width 20 height 20
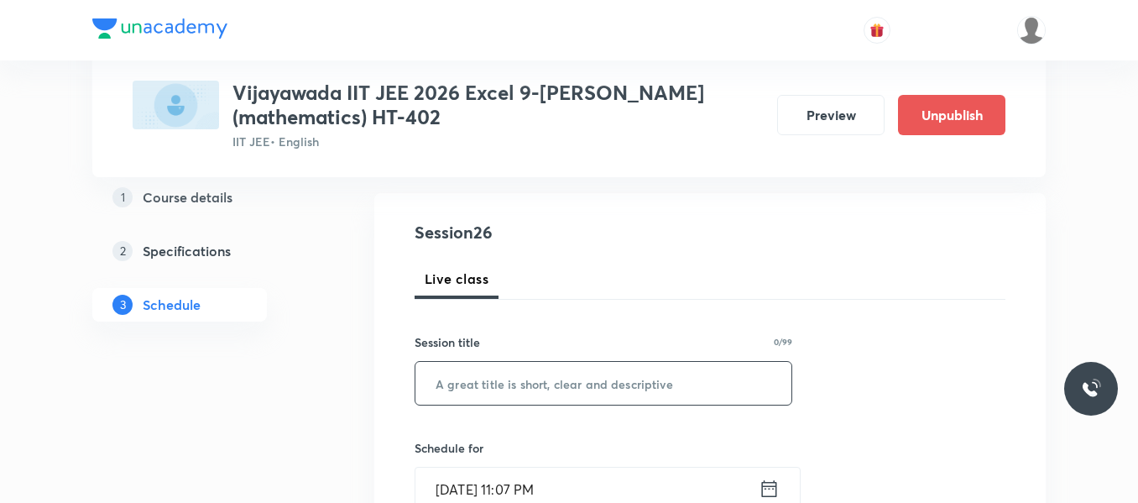
scroll to position [168, 0]
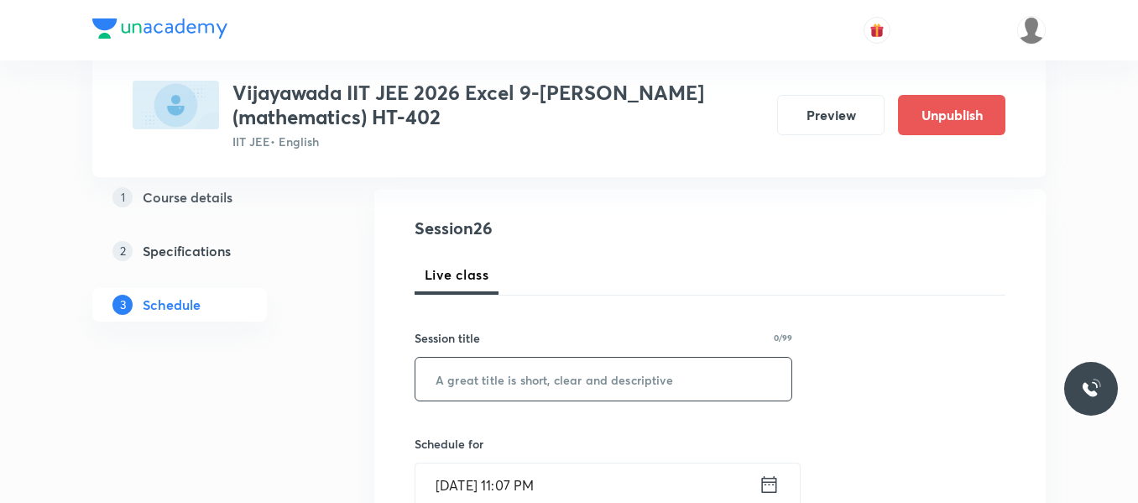
click at [505, 367] on input "text" at bounding box center [603, 379] width 376 height 43
paste input "Statistics"
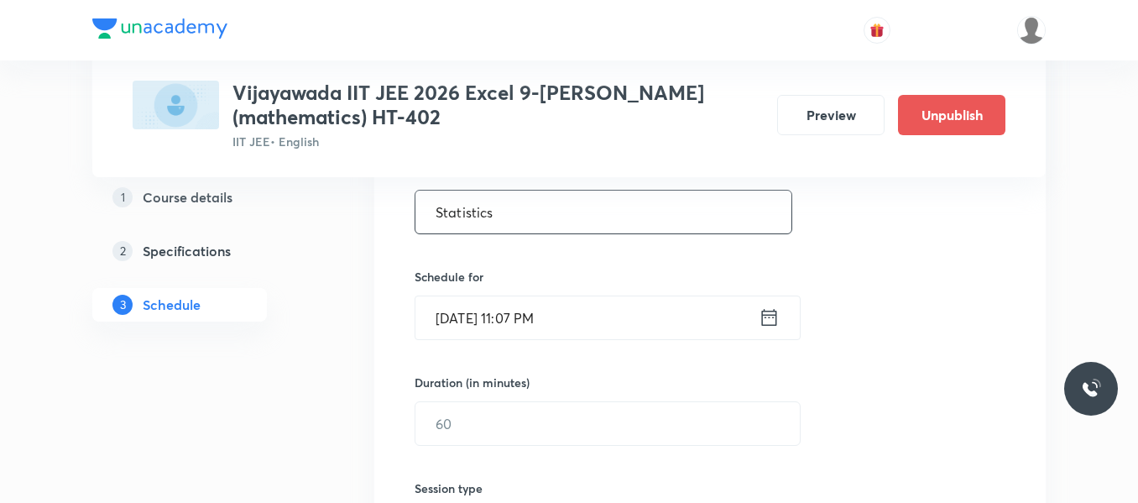
scroll to position [336, 0]
type input "Statistics"
click at [769, 316] on icon at bounding box center [769, 316] width 15 height 17
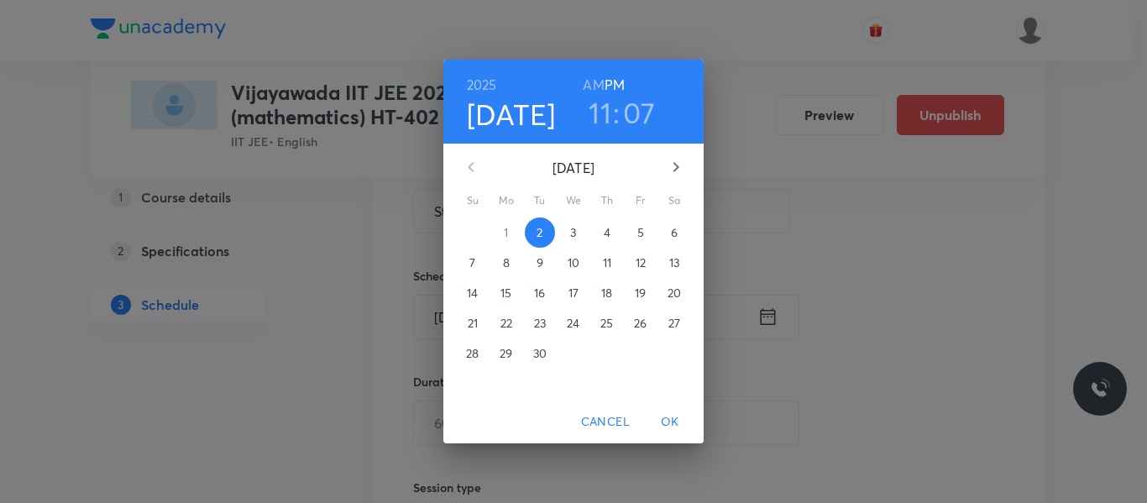
click at [598, 232] on span "4" at bounding box center [607, 232] width 30 height 17
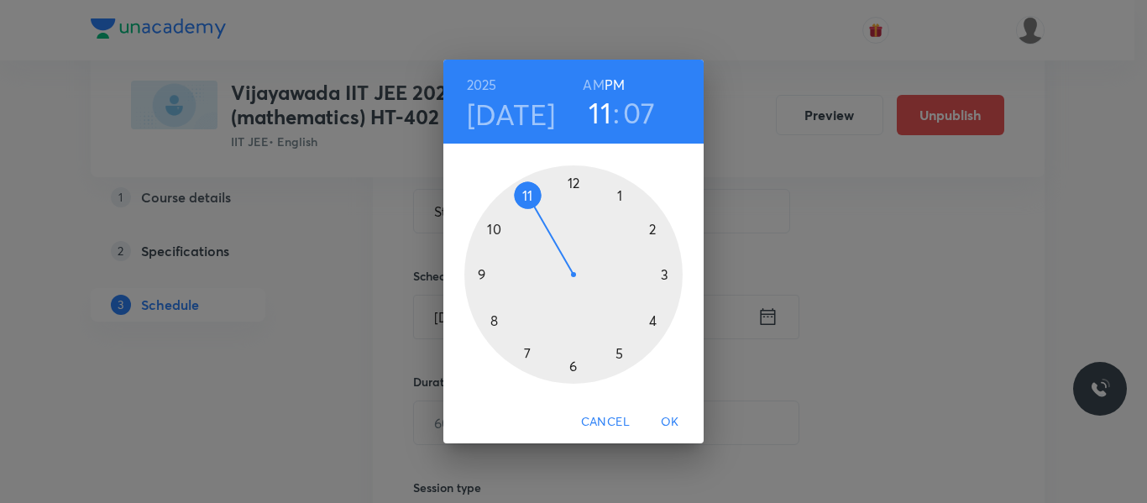
click at [618, 352] on div at bounding box center [573, 274] width 218 height 218
click at [656, 323] on div at bounding box center [573, 274] width 218 height 218
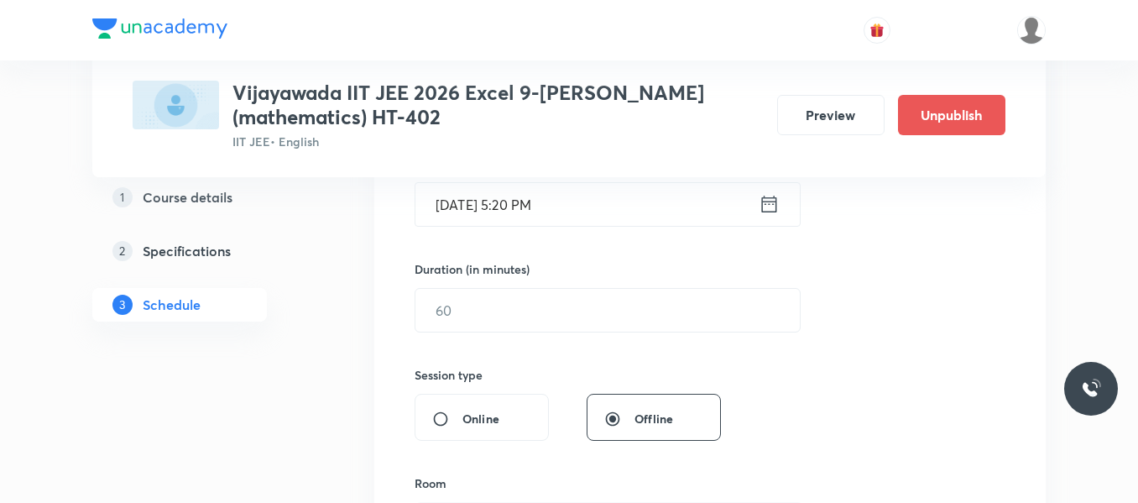
scroll to position [504, 0]
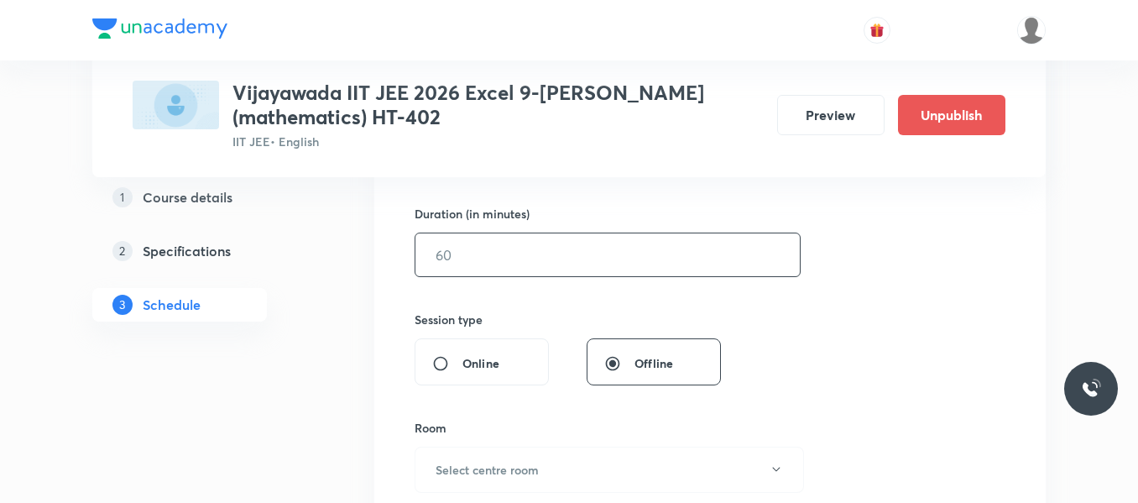
click at [516, 258] on input "text" at bounding box center [607, 254] width 384 height 43
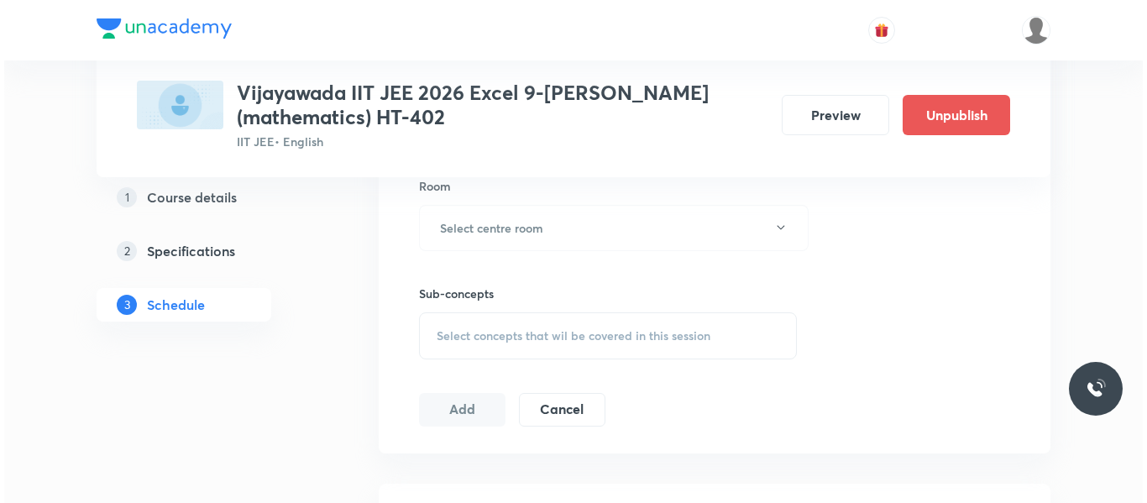
scroll to position [755, 0]
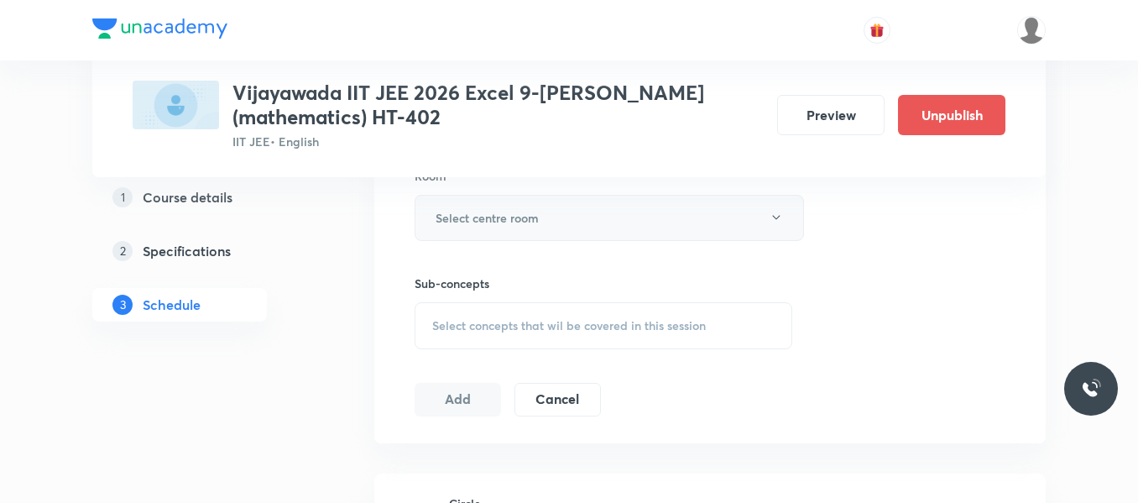
type input "70"
click at [478, 220] on h6 "Select centre room" at bounding box center [487, 218] width 103 height 18
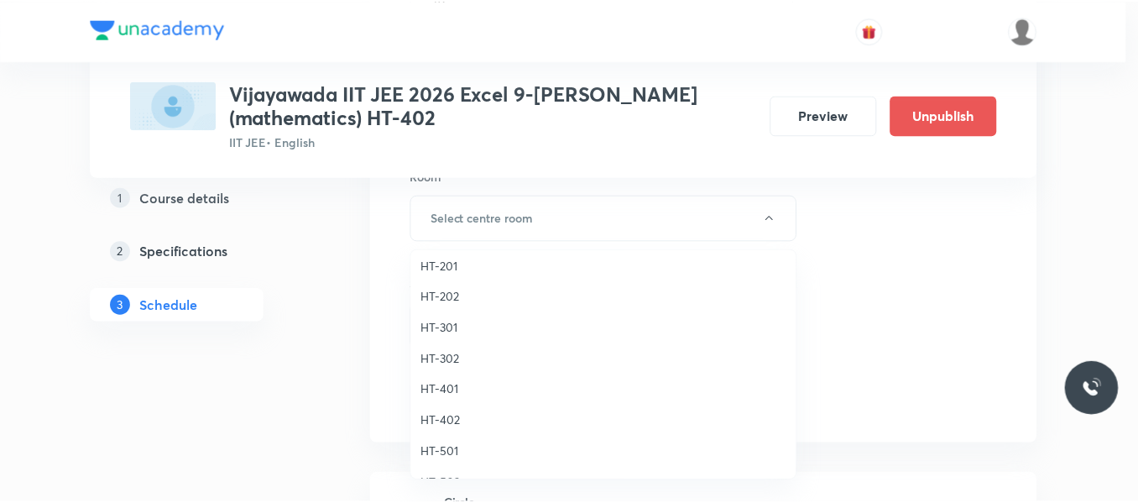
scroll to position [746, 0]
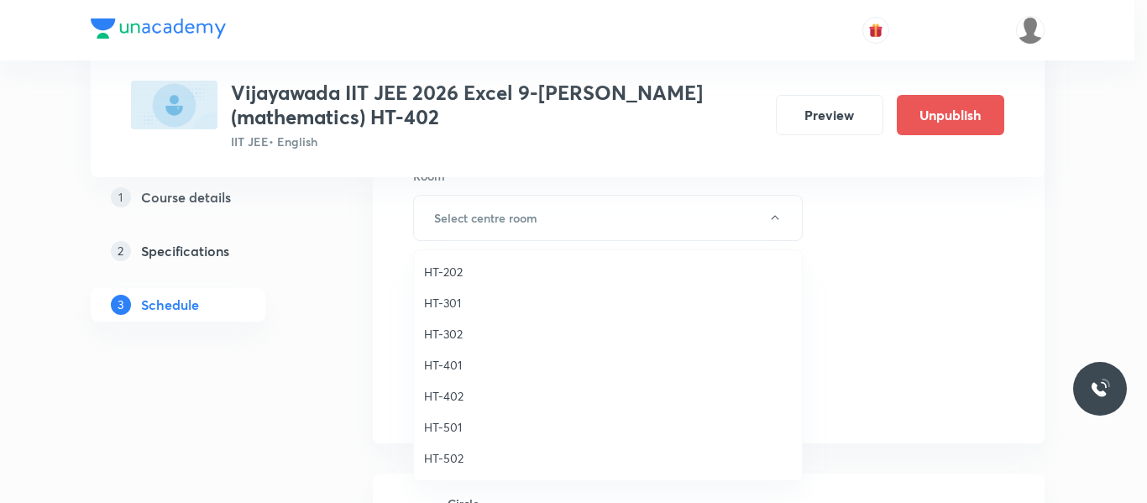
click at [448, 399] on span "HT-402" at bounding box center [608, 396] width 368 height 18
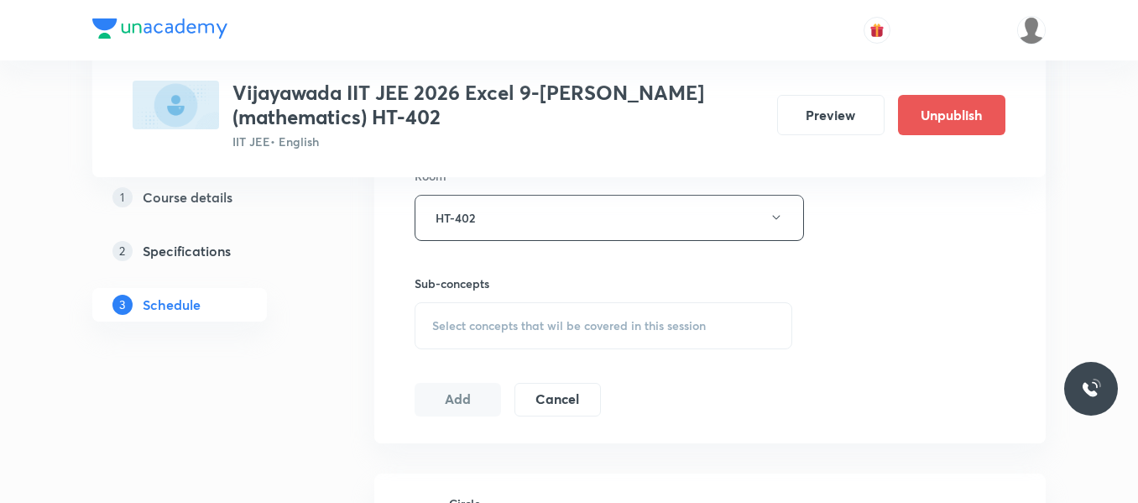
scroll to position [839, 0]
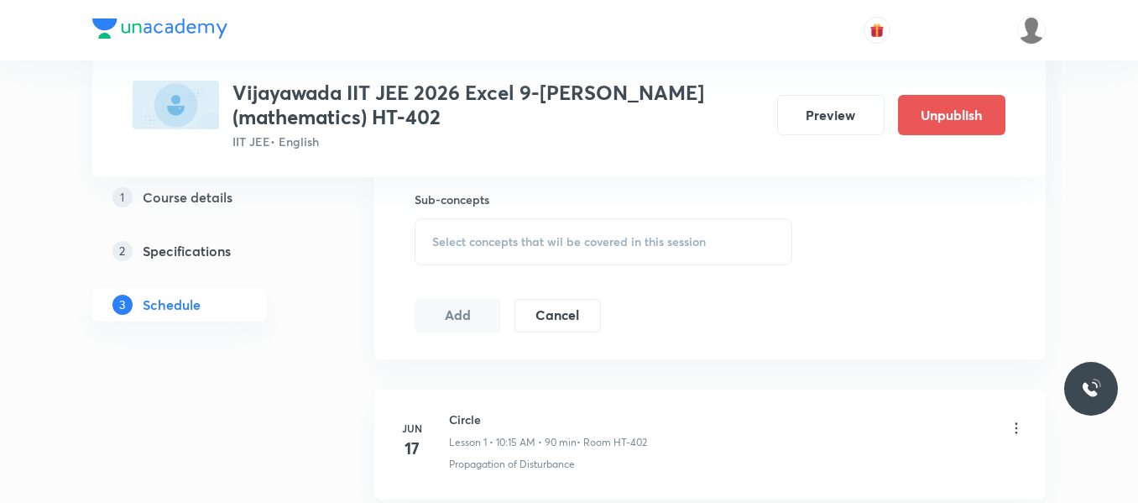
click at [505, 243] on span "Select concepts that wil be covered in this session" at bounding box center [569, 241] width 274 height 13
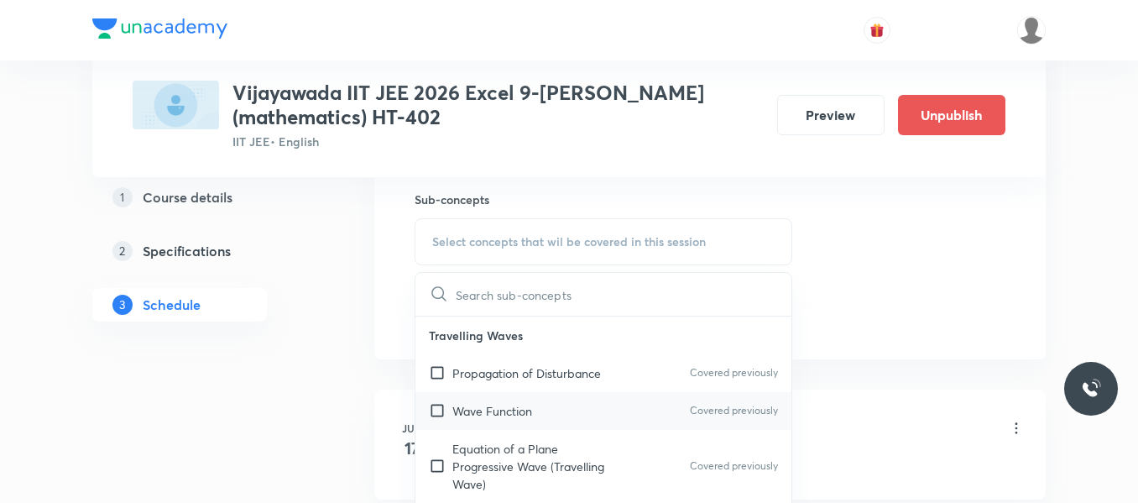
click at [488, 410] on p "Wave Function" at bounding box center [492, 411] width 80 height 18
checkbox input "true"
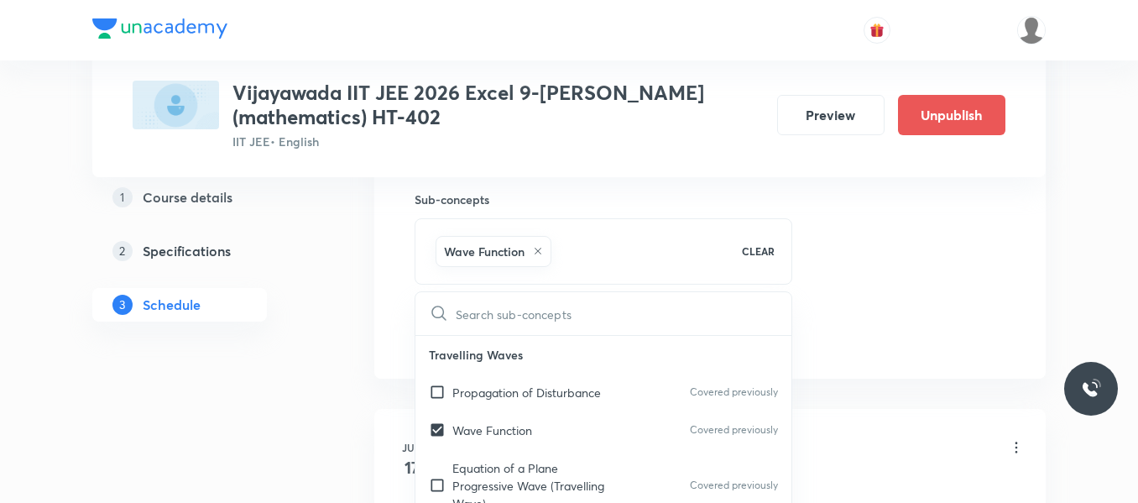
drag, startPoint x: 921, startPoint y: 248, endPoint x: 519, endPoint y: 319, distance: 408.2
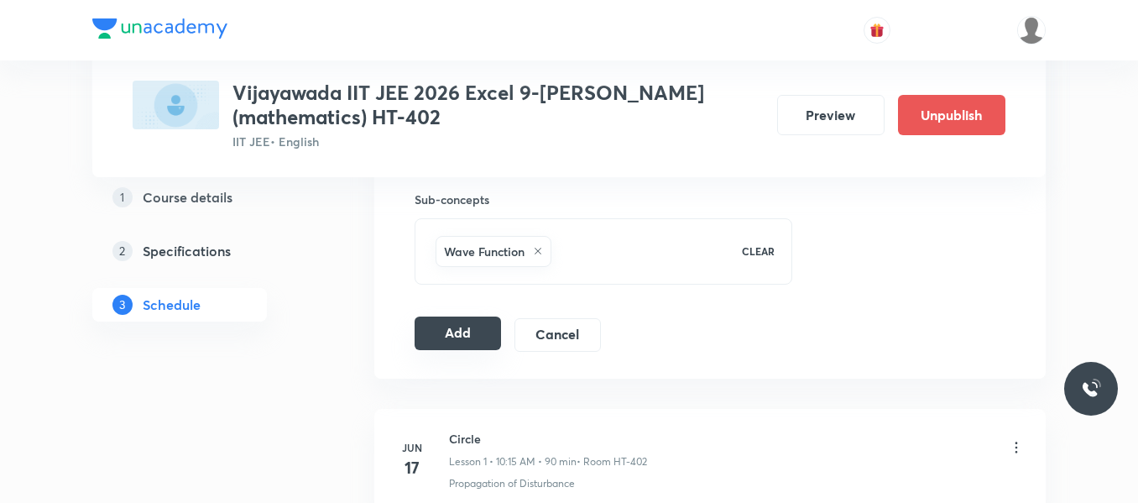
click at [446, 331] on button "Add" at bounding box center [458, 333] width 86 height 34
